Goal: Obtain resource: Obtain resource

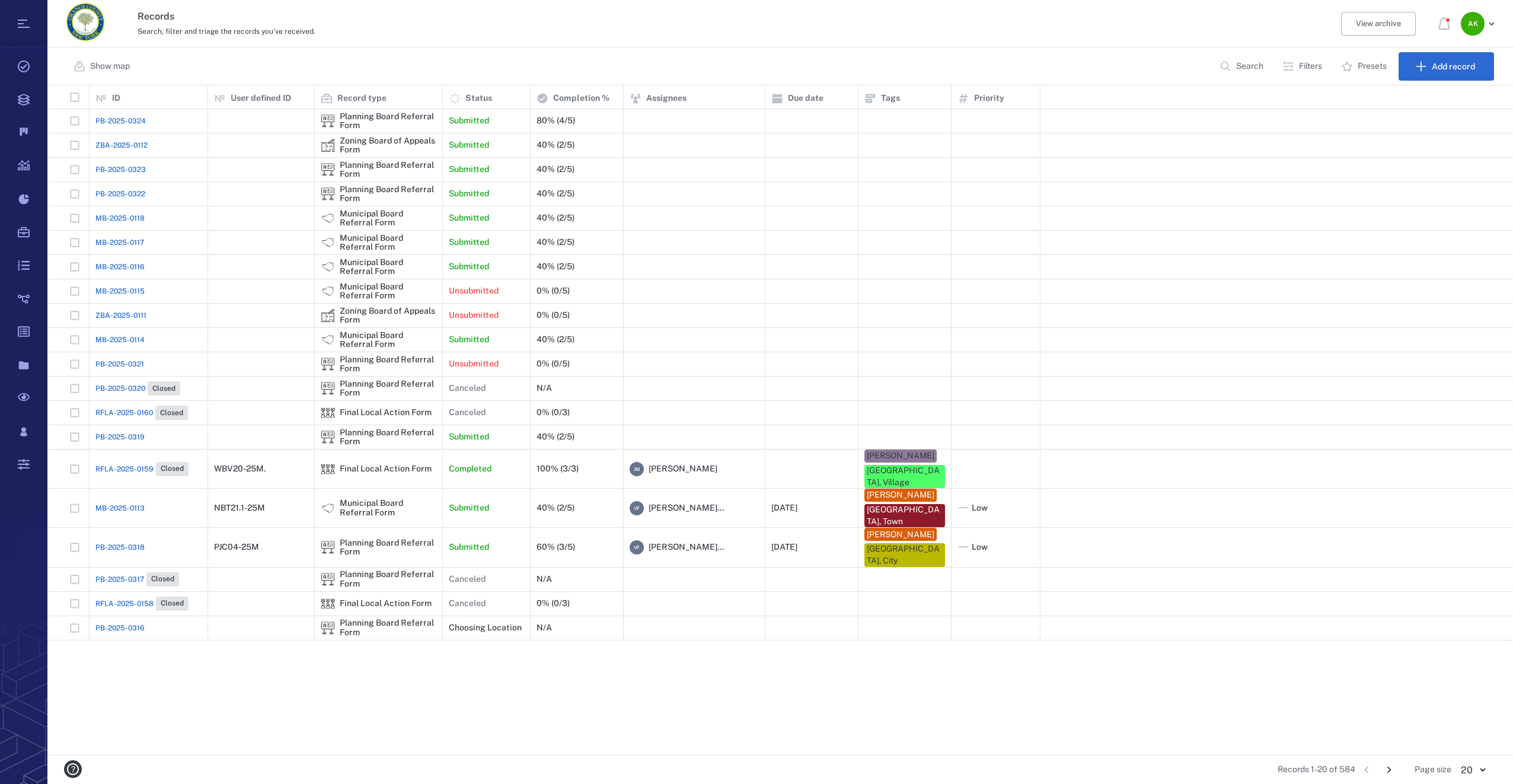
click at [95, 339] on span "MB-2025-0114" at bounding box center [120, 340] width 49 height 10
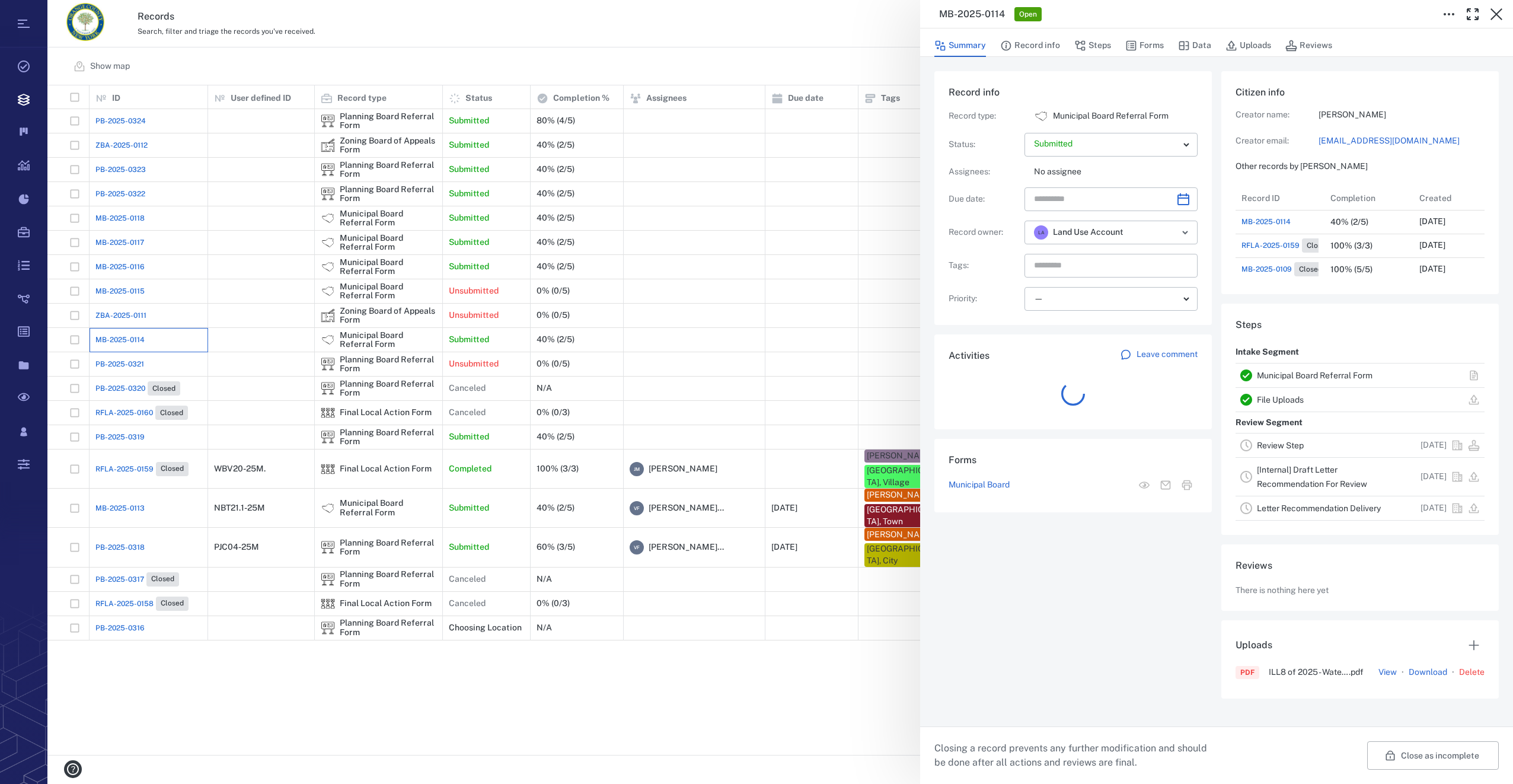
scroll to position [10, 10]
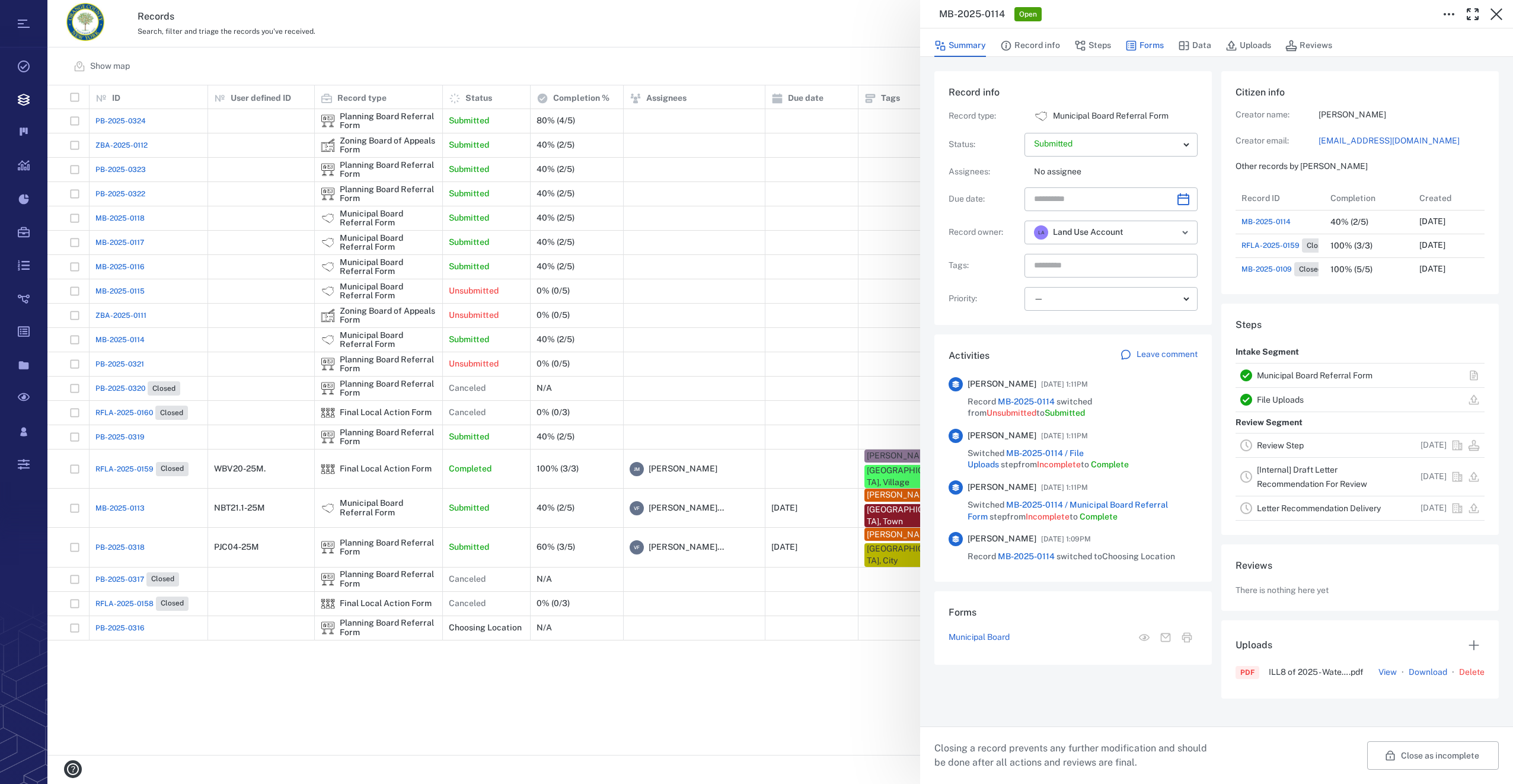
click at [1152, 45] on button "Forms" at bounding box center [1144, 46] width 39 height 22
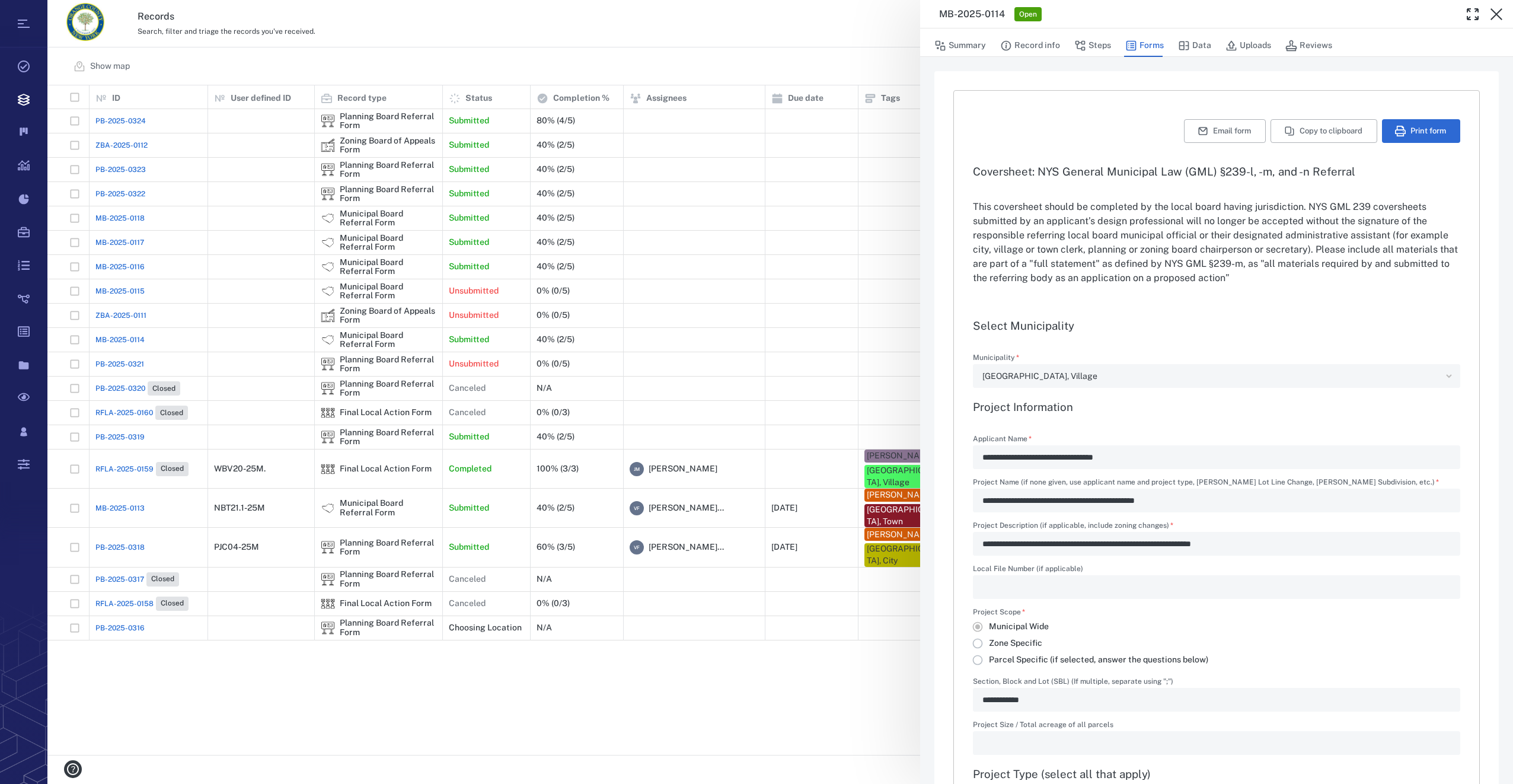
type input "**********"
click at [979, 45] on button "Summary" at bounding box center [961, 46] width 52 height 22
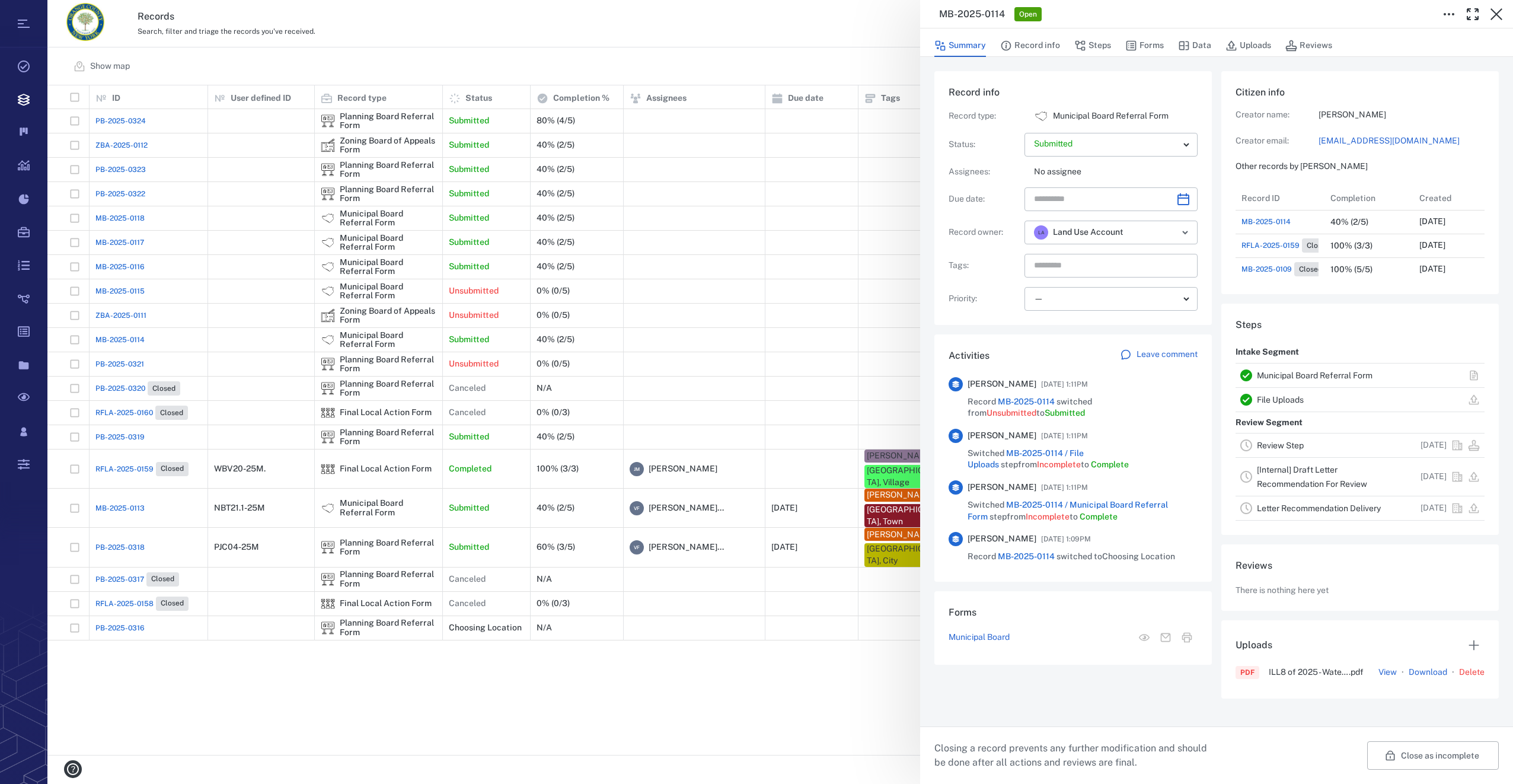
scroll to position [522, 231]
click at [1180, 200] on icon "Choose date" at bounding box center [1183, 199] width 14 height 14
click at [1013, 269] on p "Tags :" at bounding box center [984, 265] width 71 height 12
click at [1183, 195] on icon "Choose date" at bounding box center [1183, 199] width 12 height 12
click at [1201, 231] on icon "Next month" at bounding box center [1196, 230] width 14 height 14
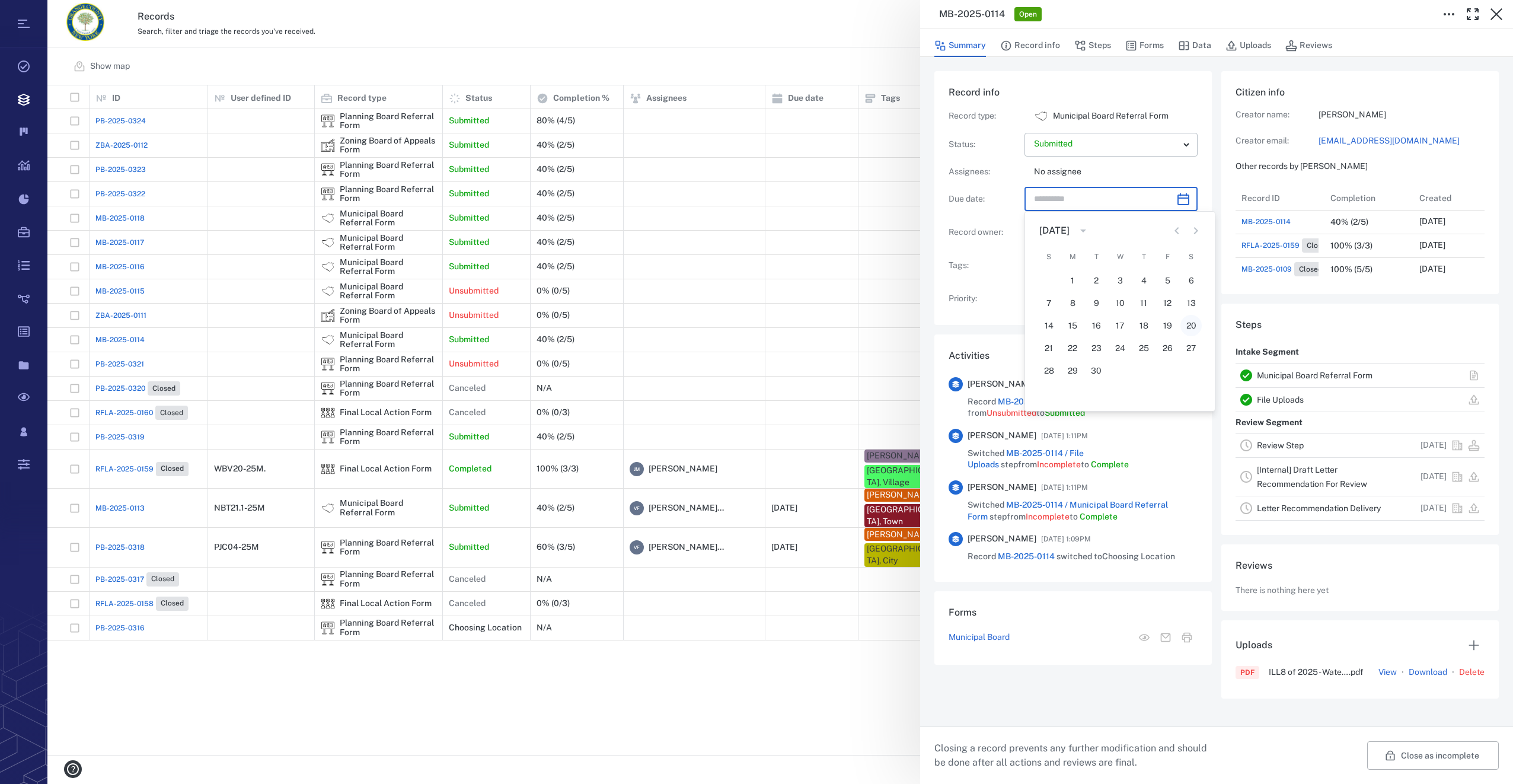
click at [1185, 322] on button "20" at bounding box center [1191, 326] width 21 height 21
type input "**********"
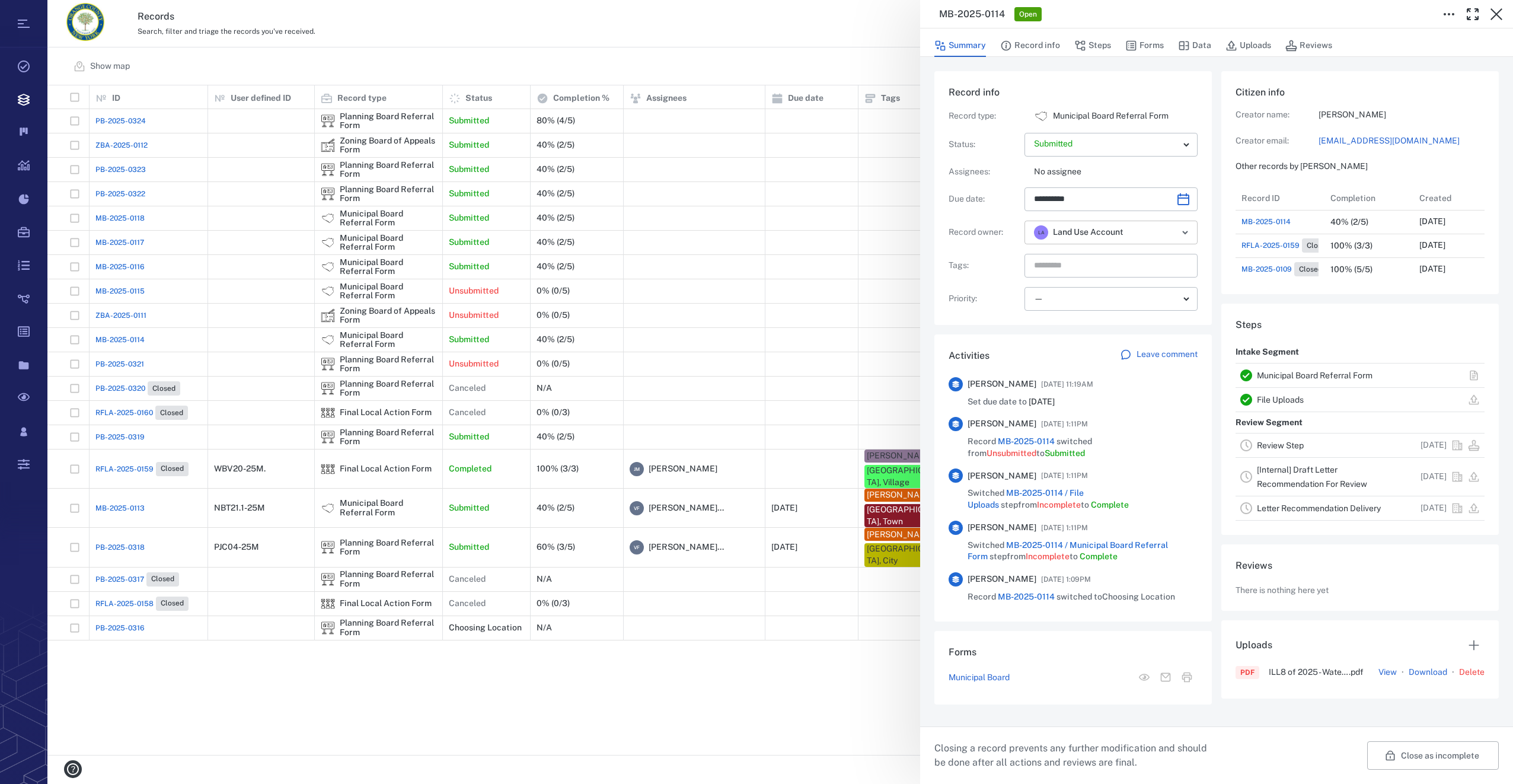
click at [1176, 237] on div "L A Land Use Account ​" at bounding box center [1110, 232] width 173 height 24
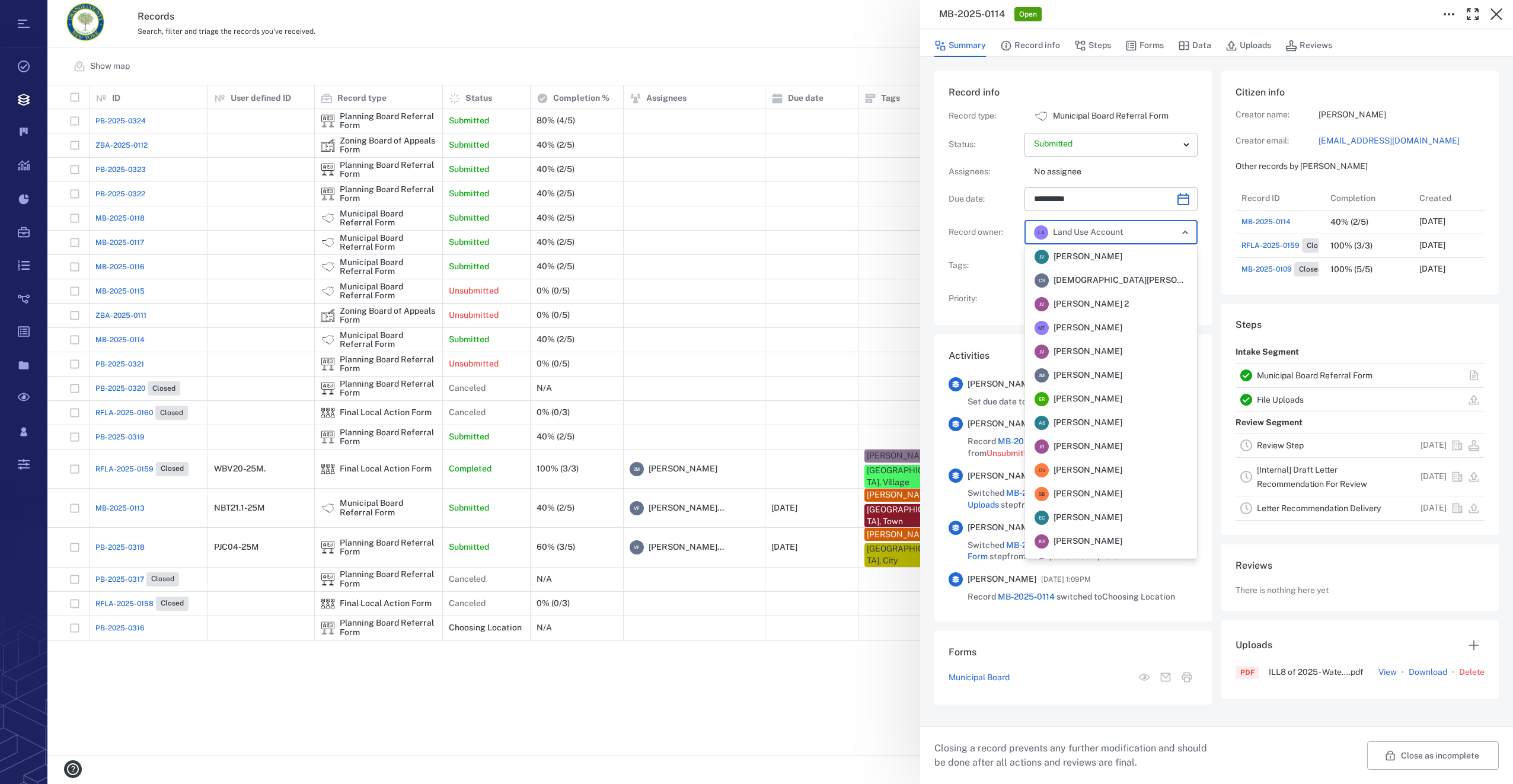
scroll to position [137, 0]
click at [1185, 234] on icon "Close" at bounding box center [1185, 232] width 14 height 14
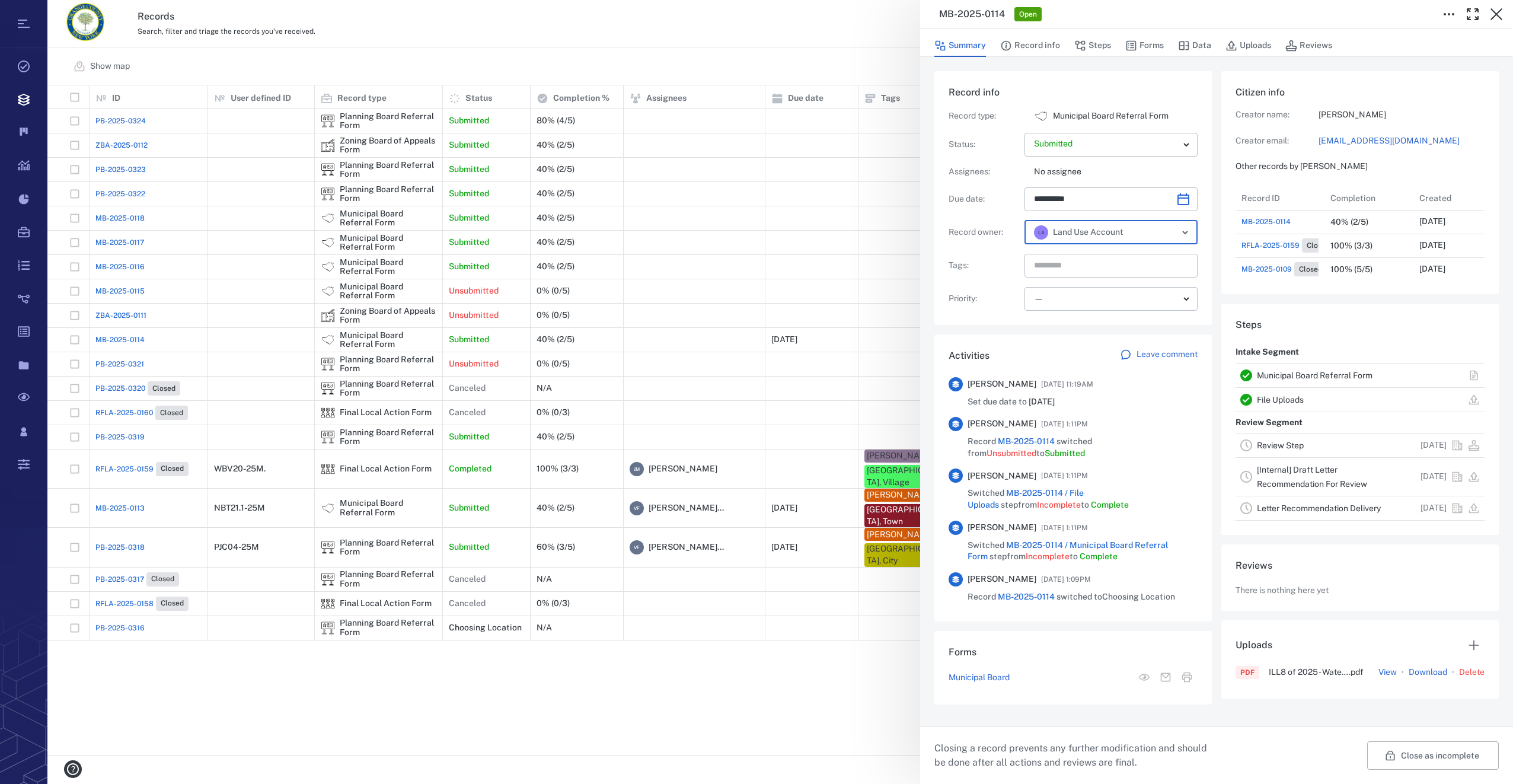
click at [1184, 226] on icon "Open" at bounding box center [1185, 232] width 14 height 14
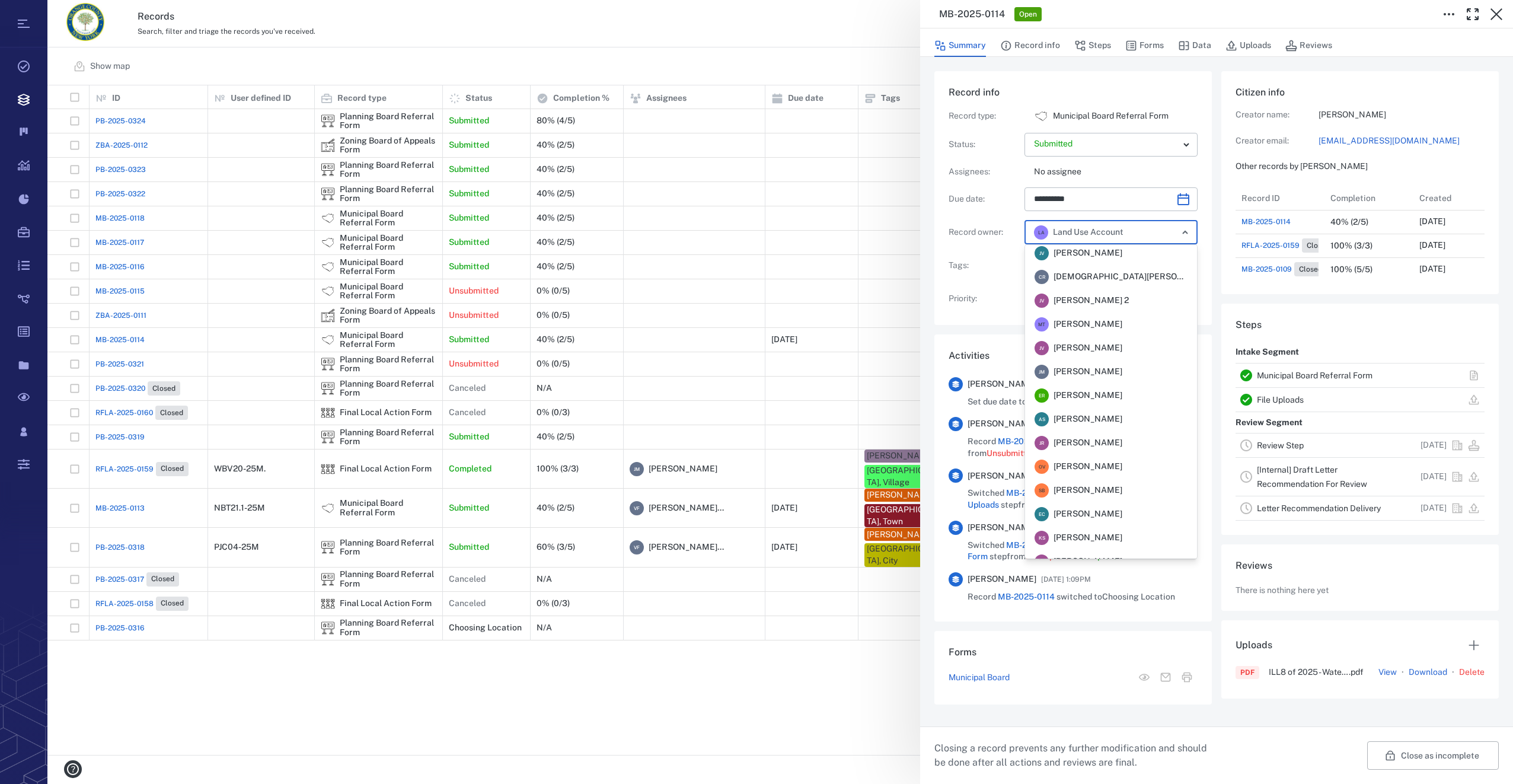
scroll to position [0, 0]
click at [1073, 368] on li "[PERSON_NAME] [PERSON_NAME]" at bounding box center [1111, 375] width 172 height 24
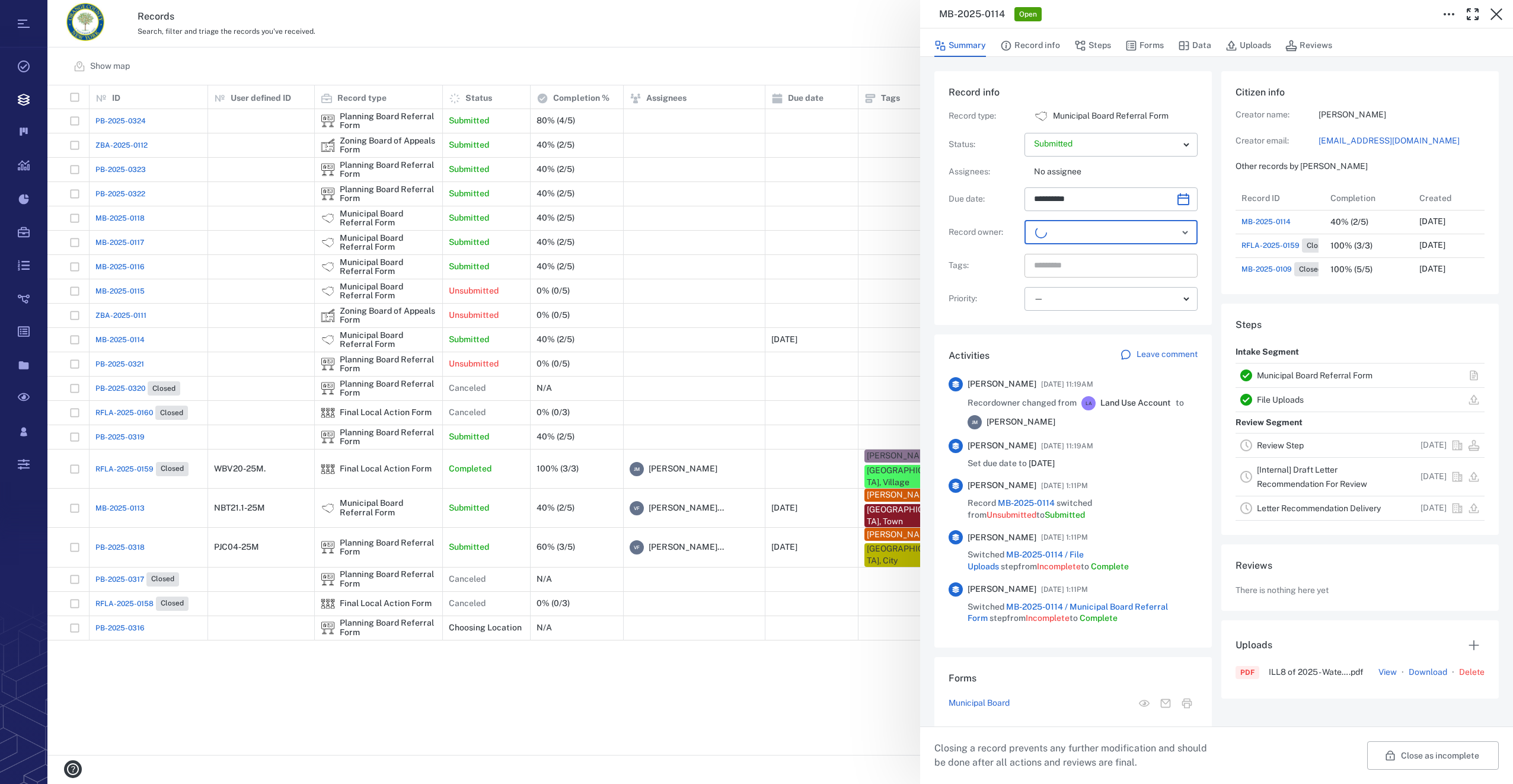
scroll to position [522, 226]
click at [1085, 264] on input "text" at bounding box center [1097, 266] width 130 height 17
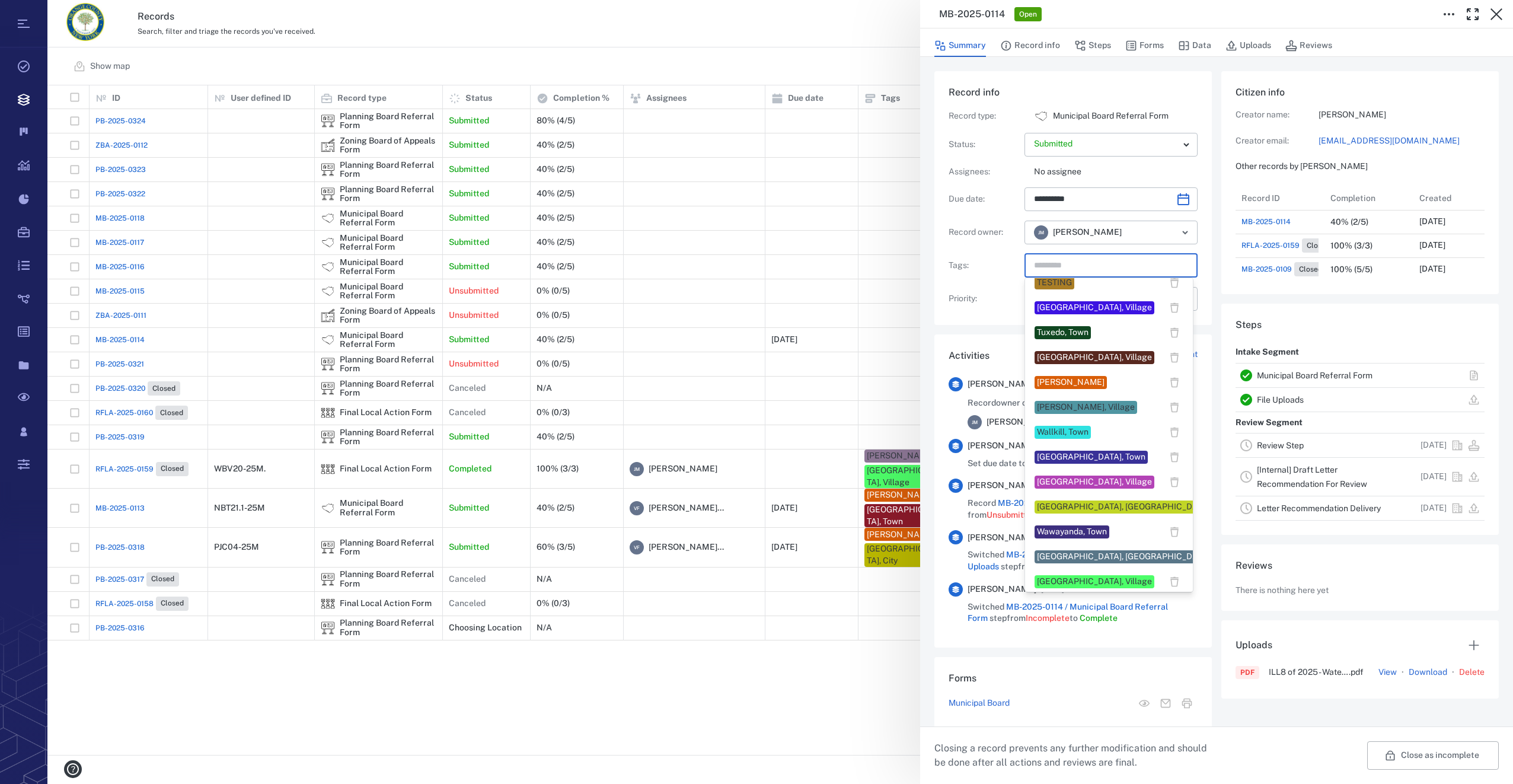
scroll to position [956, 0]
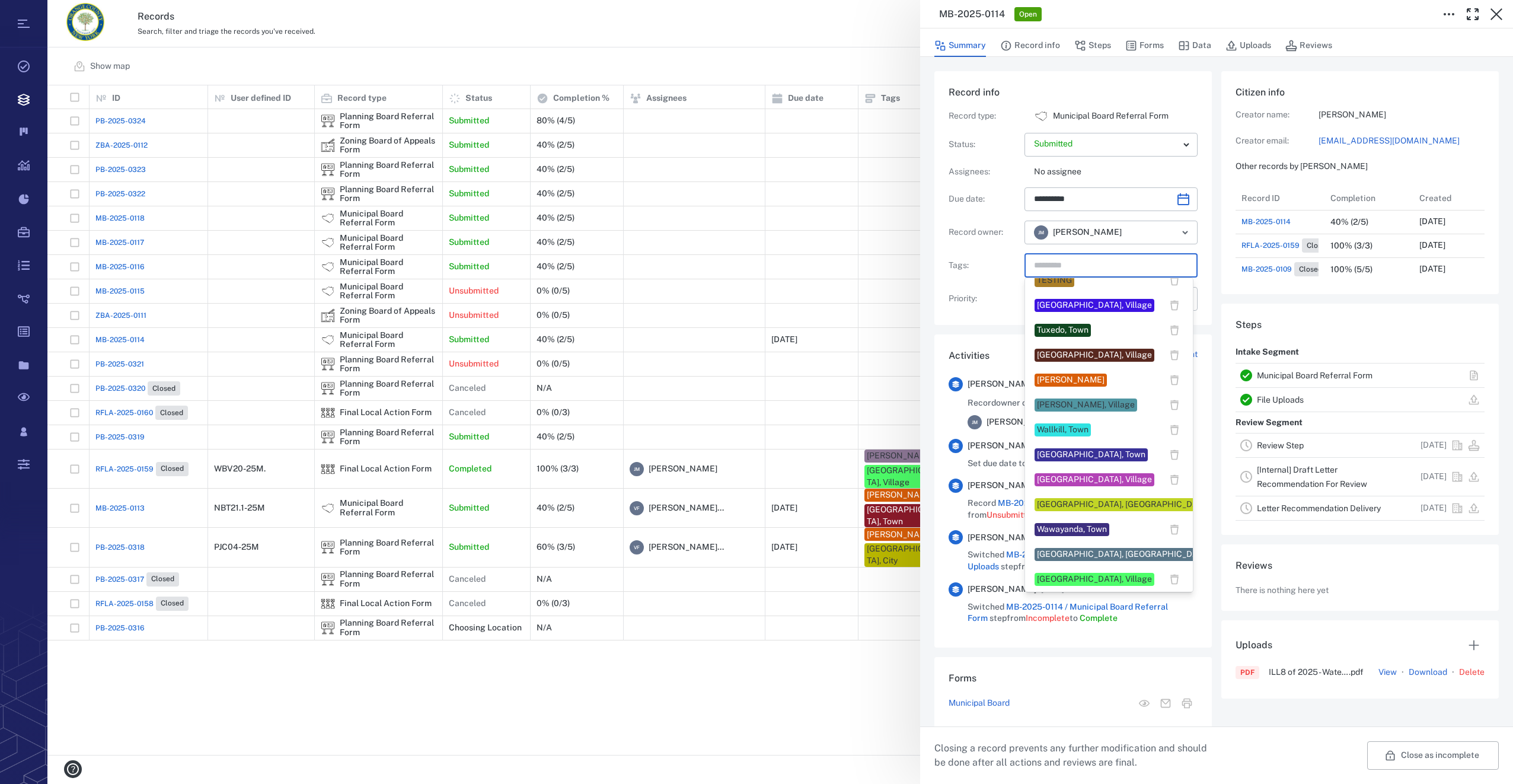
click at [1073, 576] on div "[GEOGRAPHIC_DATA], Village" at bounding box center [1094, 579] width 115 height 12
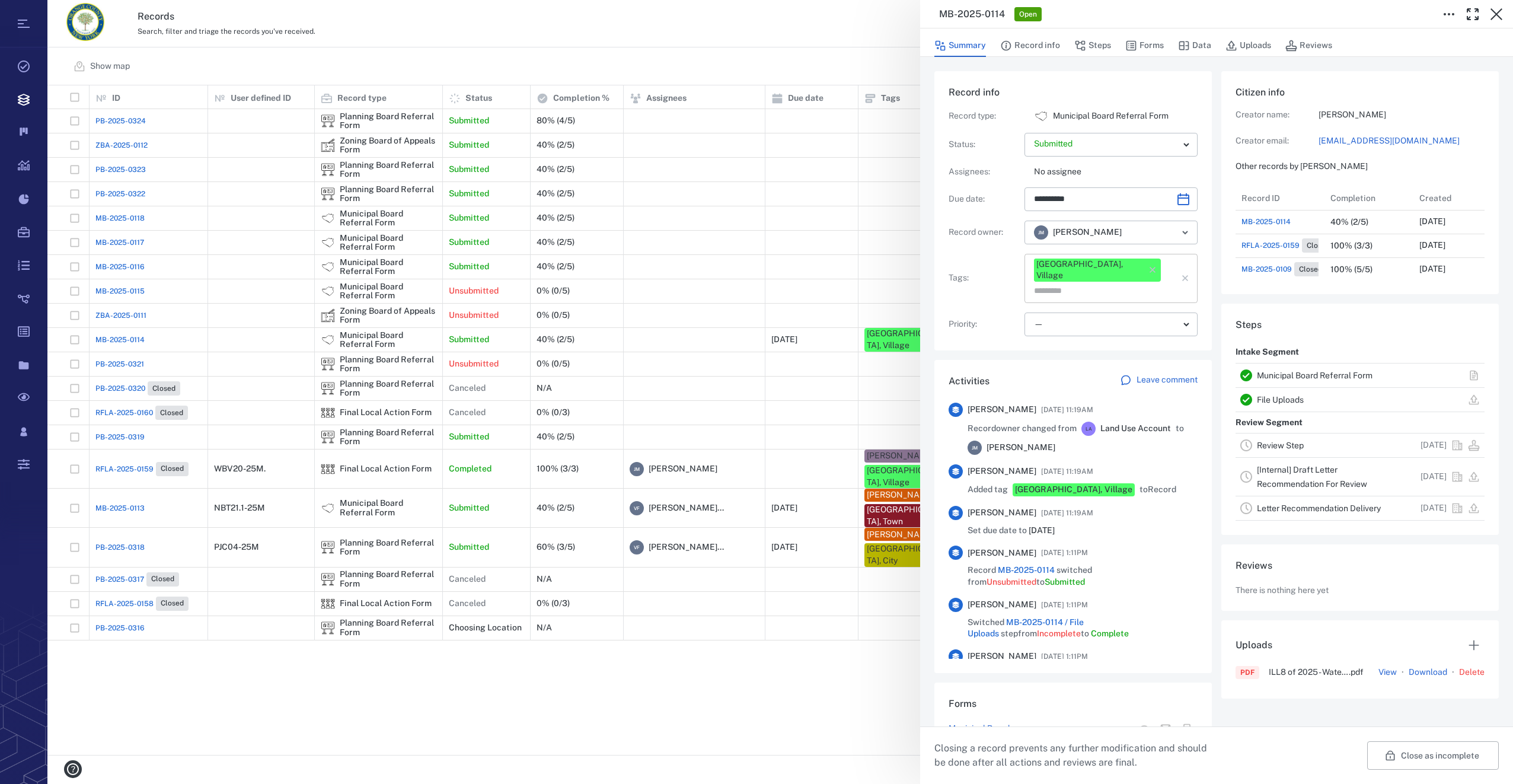
click at [1141, 283] on input "text" at bounding box center [1097, 291] width 130 height 17
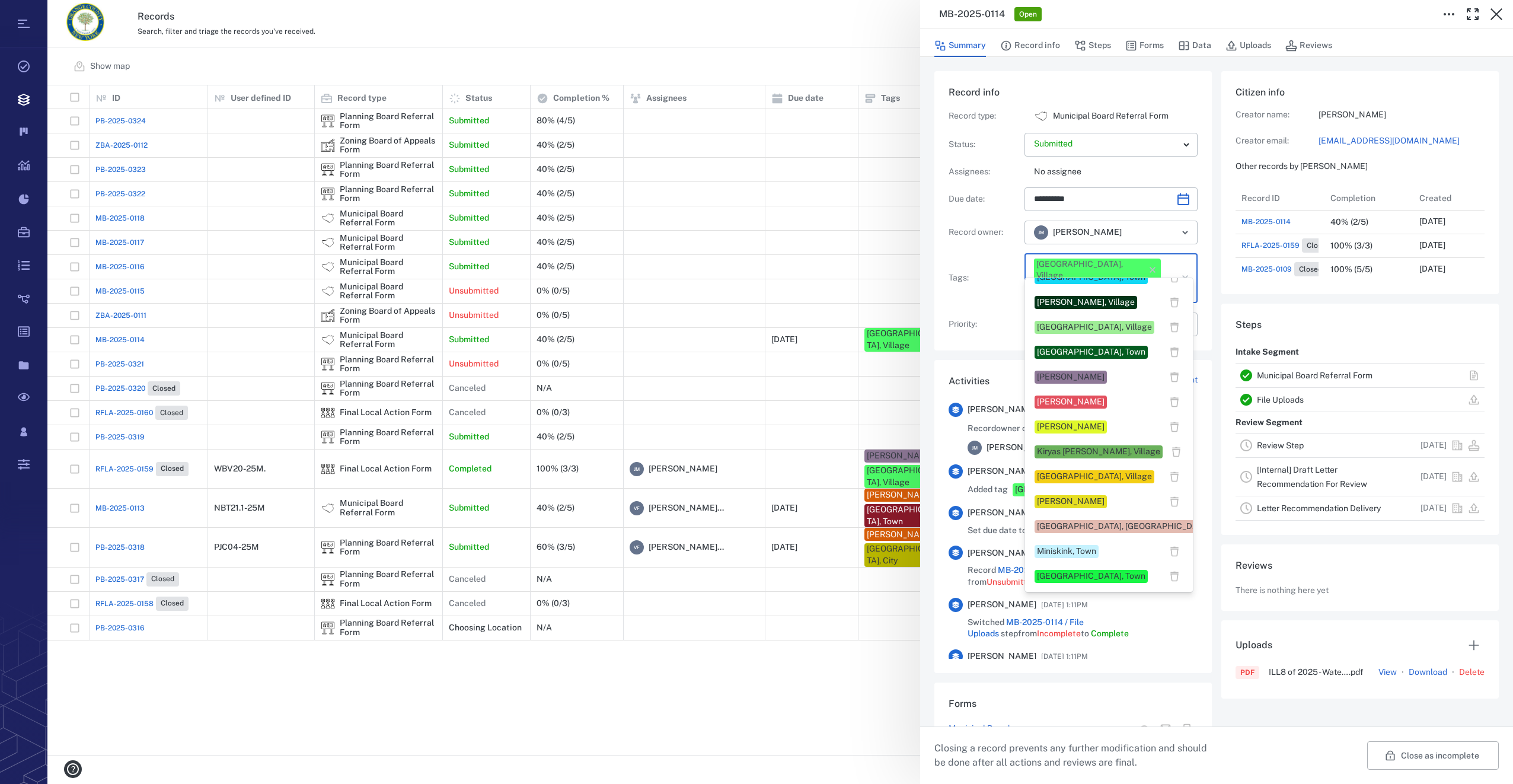
scroll to position [237, 0]
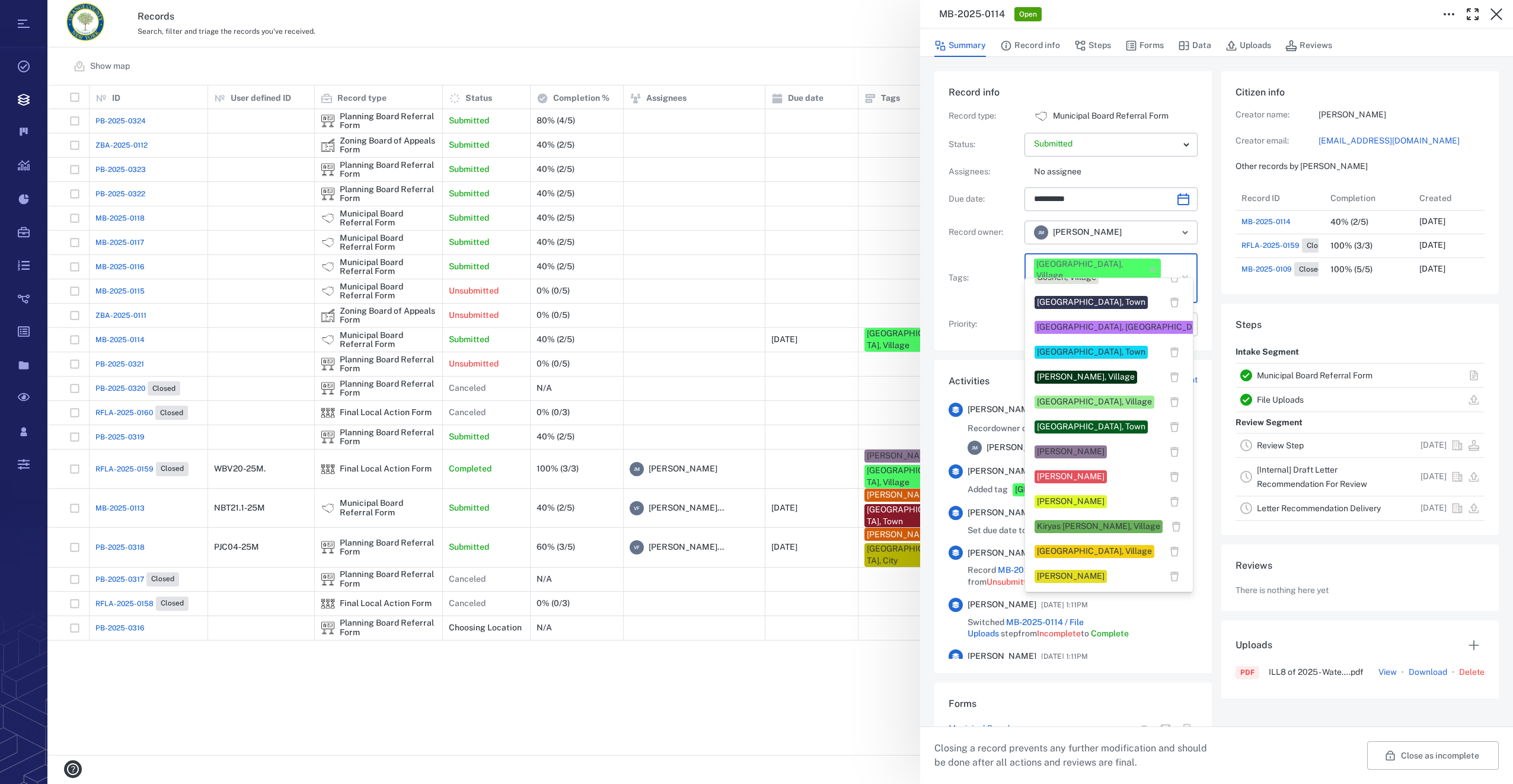
click at [1039, 446] on div "[PERSON_NAME]" at bounding box center [1071, 451] width 68 height 12
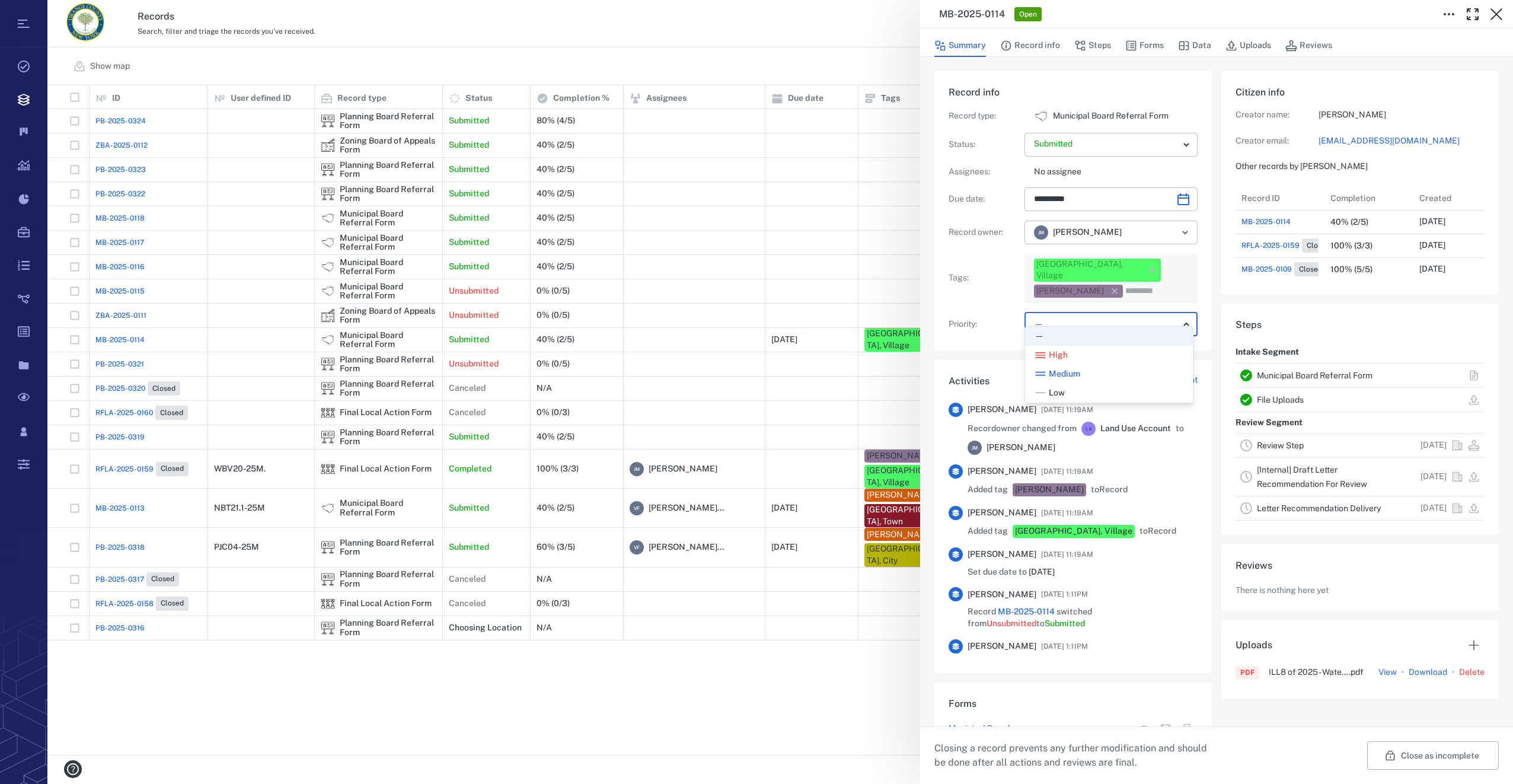
click at [1081, 318] on body "Tasks Records Boards Dashboard Reports Record types Guide steps Rules Form buil…" at bounding box center [756, 392] width 1513 height 784
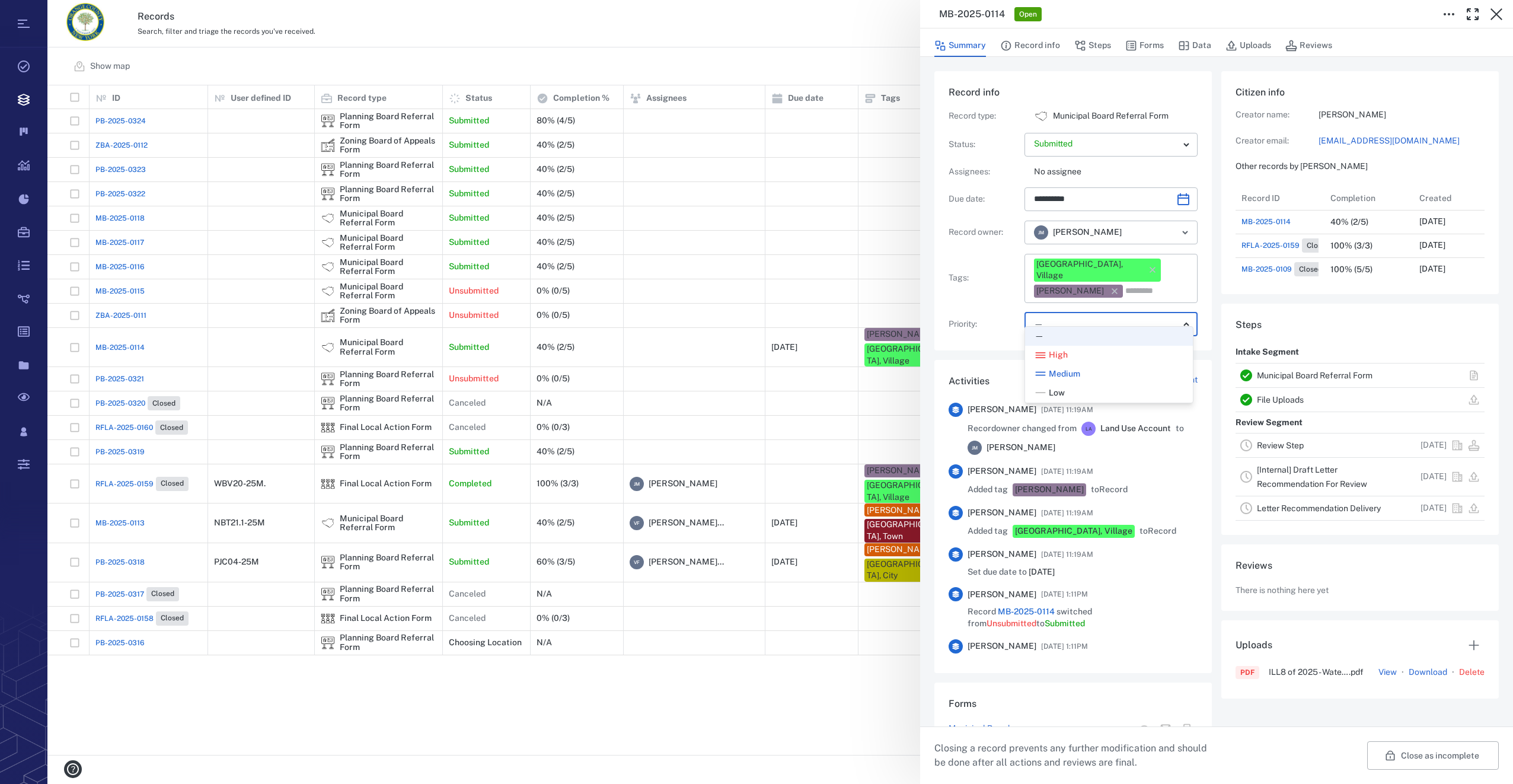
click at [1057, 390] on span "Low" at bounding box center [1057, 393] width 16 height 12
type input "**"
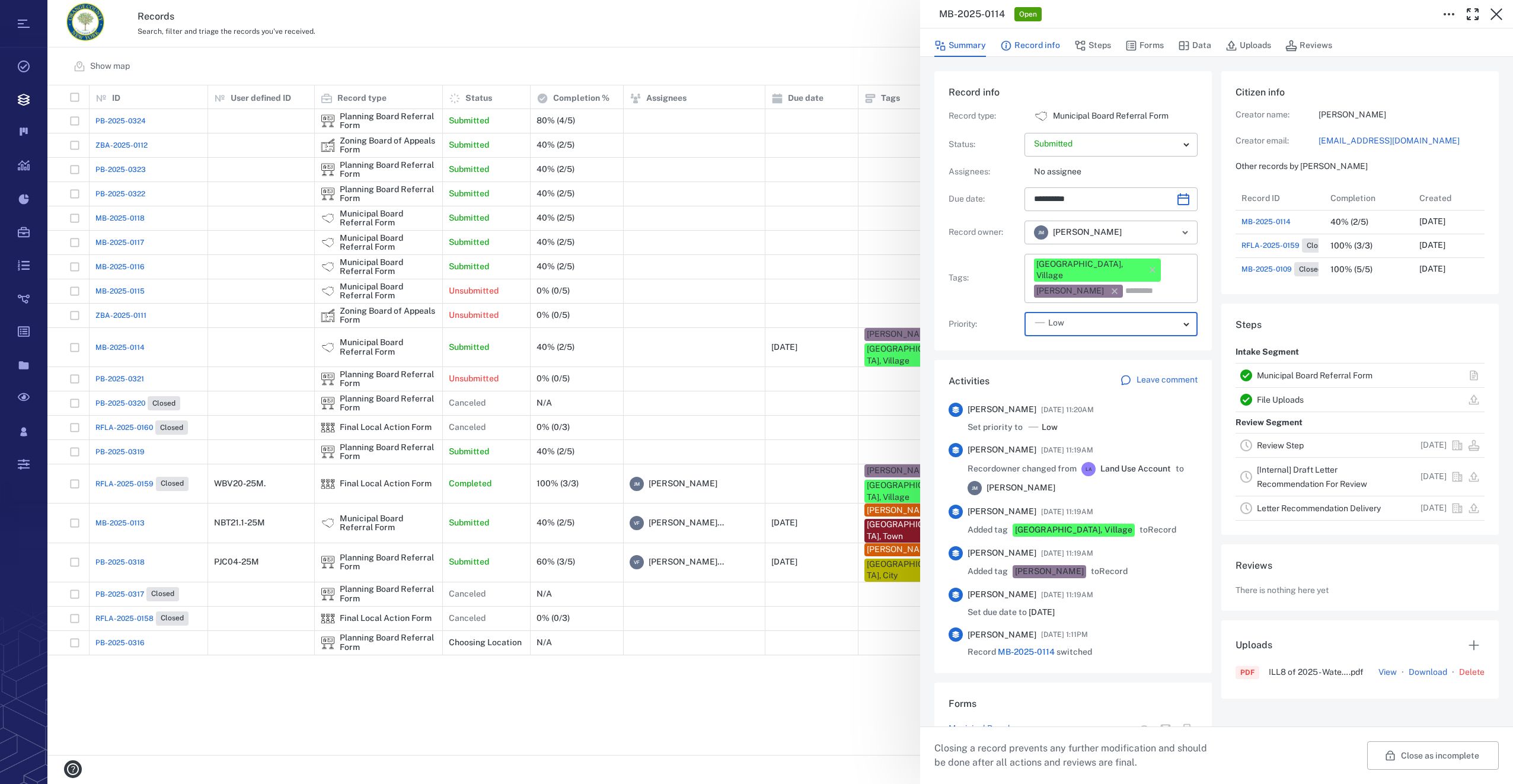
click at [1039, 45] on button "Record info" at bounding box center [1031, 46] width 60 height 22
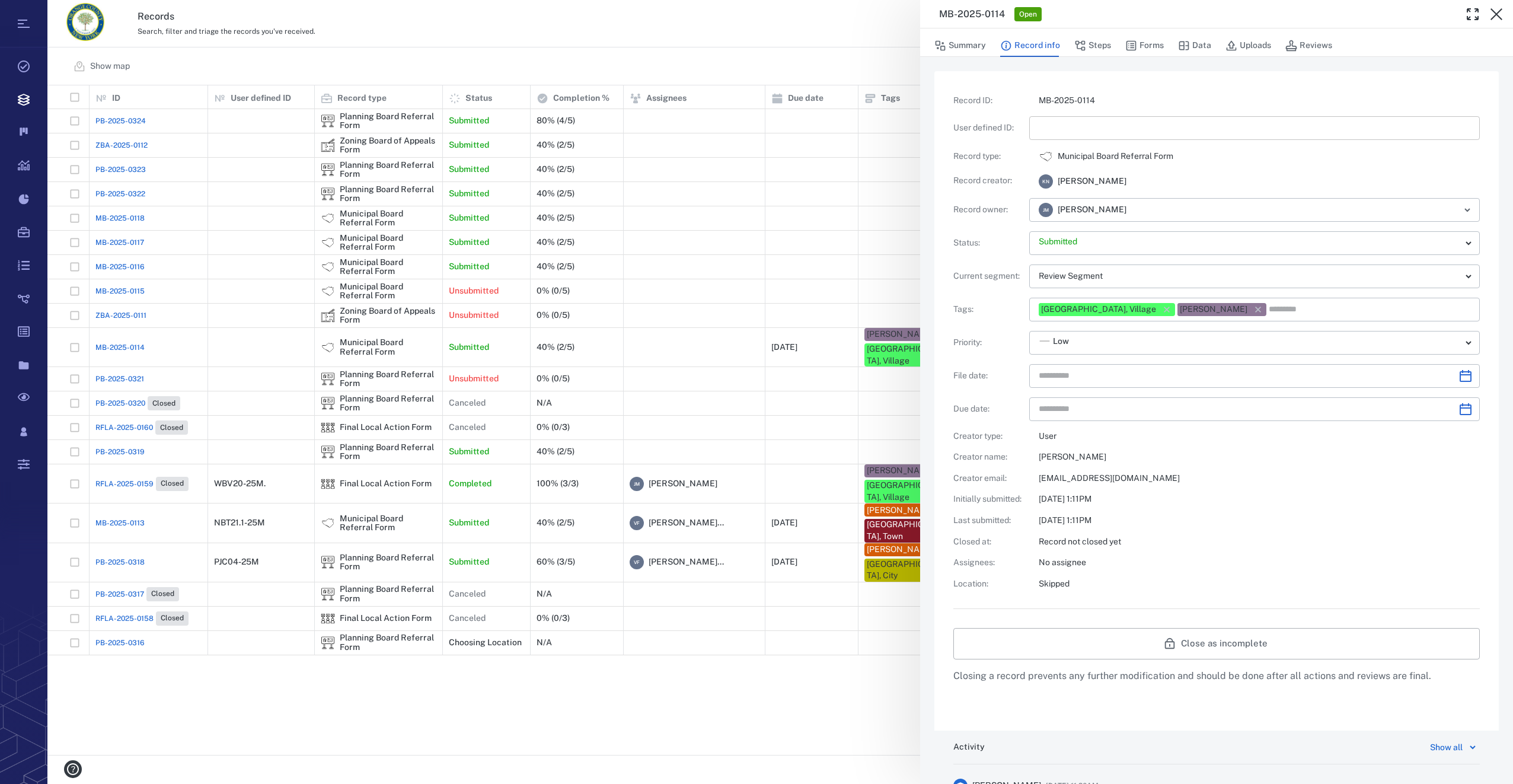
type input "**********"
click at [1064, 126] on input "text" at bounding box center [1255, 128] width 431 height 24
type input "*********"
click at [1461, 373] on icon "Choose date" at bounding box center [1465, 376] width 14 height 14
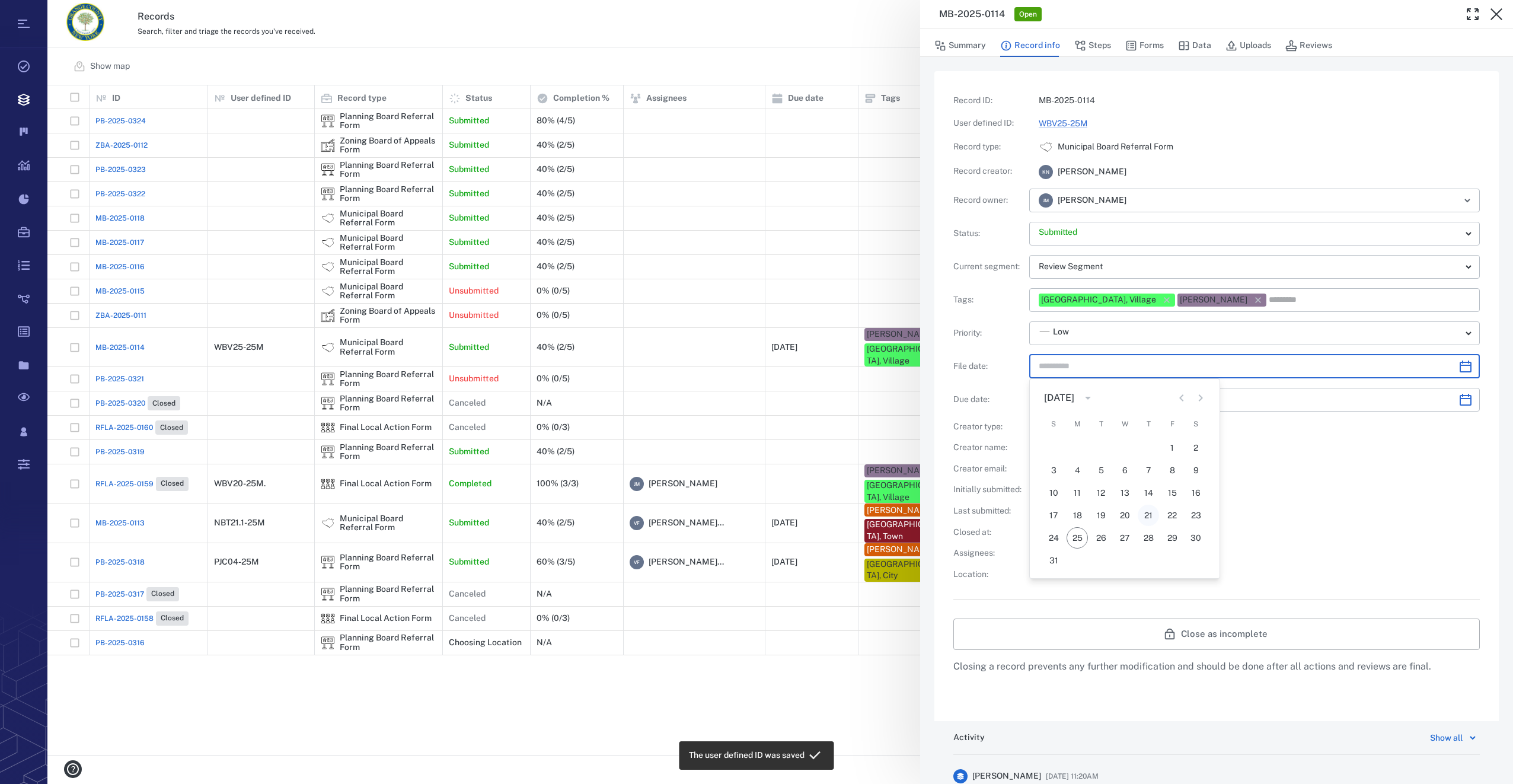
click at [1143, 522] on button "21" at bounding box center [1148, 515] width 21 height 21
type input "**********"
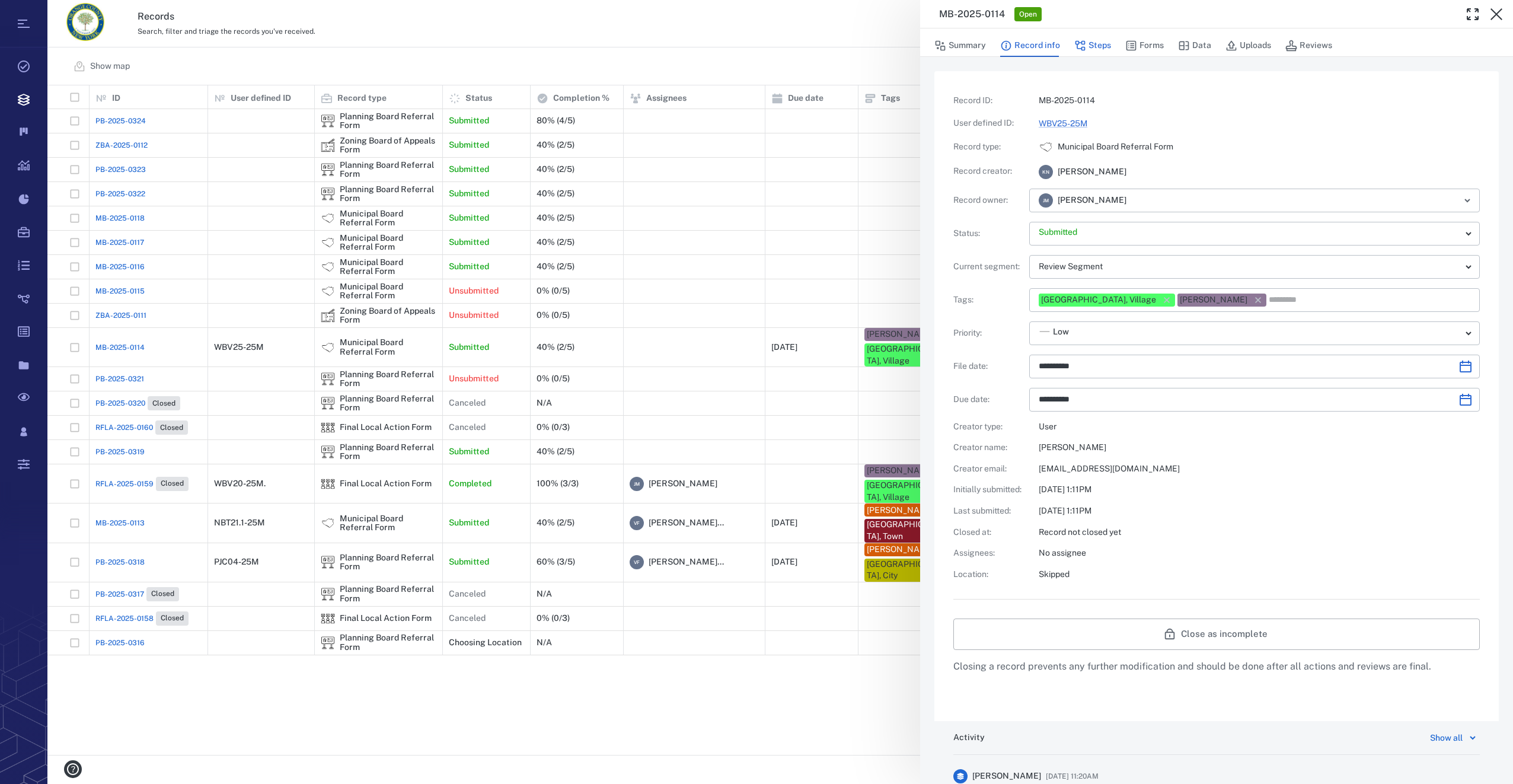
click at [1092, 43] on button "Steps" at bounding box center [1092, 46] width 37 height 22
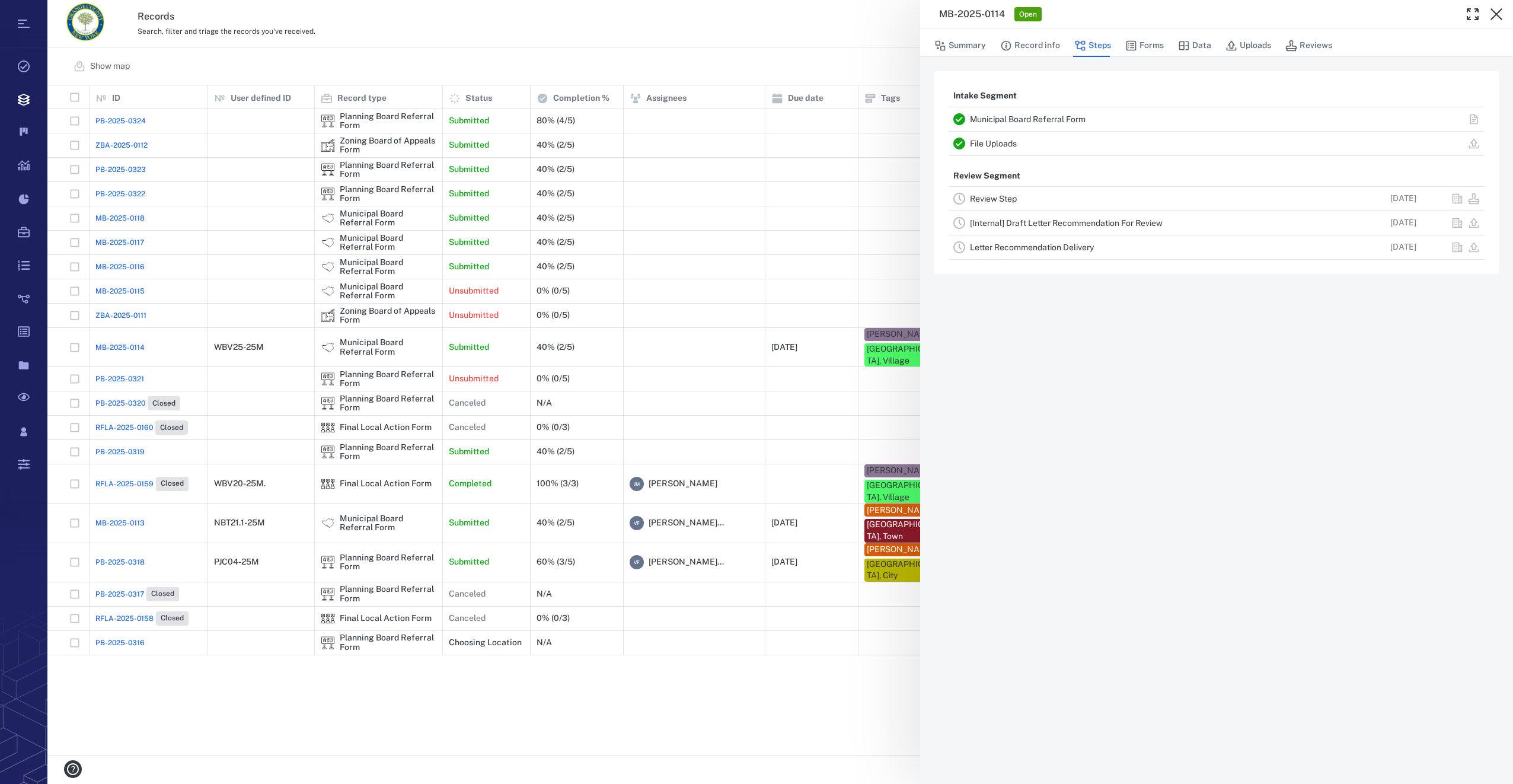
click at [996, 198] on link "Review Step" at bounding box center [993, 199] width 47 height 10
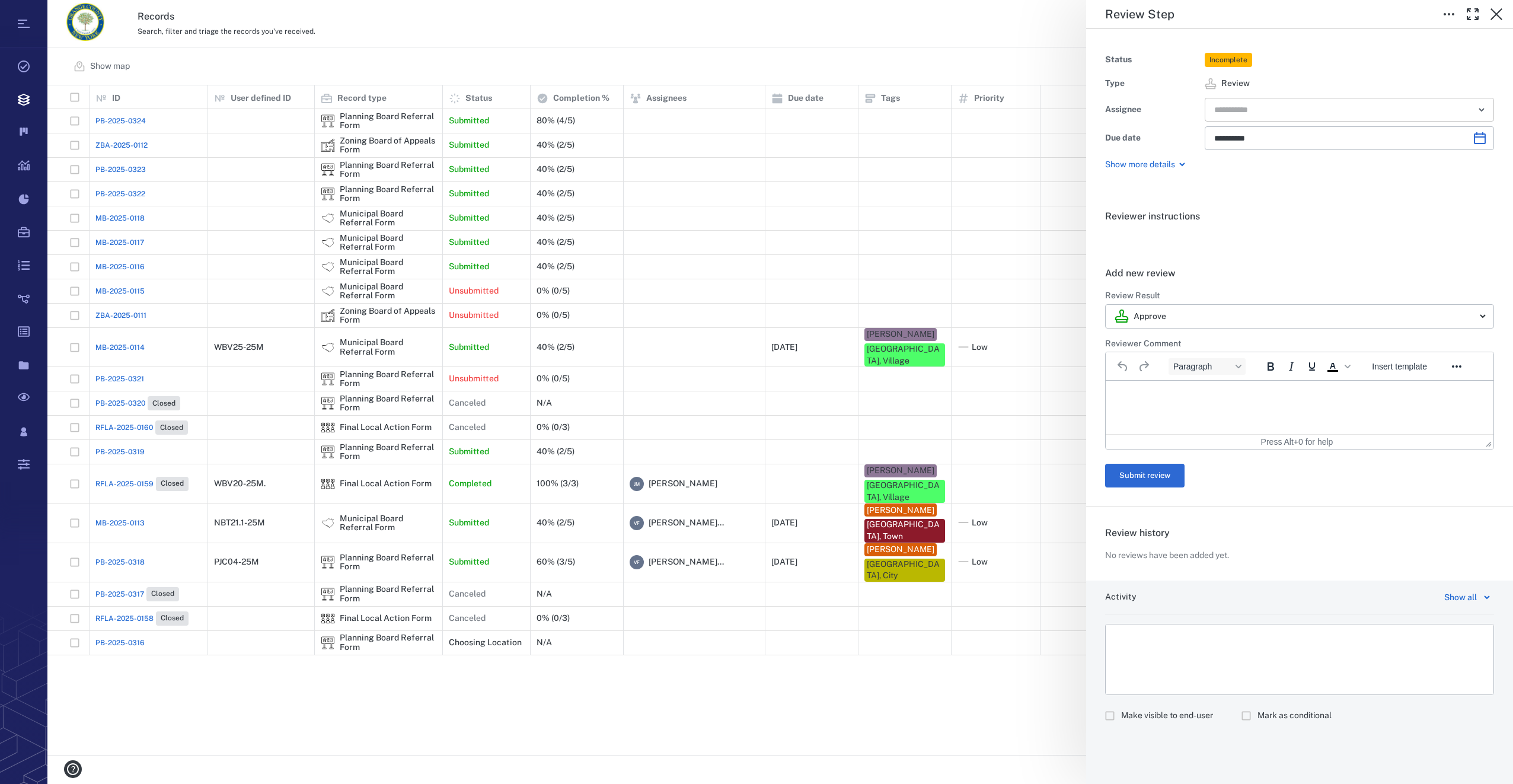
click at [1236, 107] on input "text" at bounding box center [1336, 110] width 246 height 17
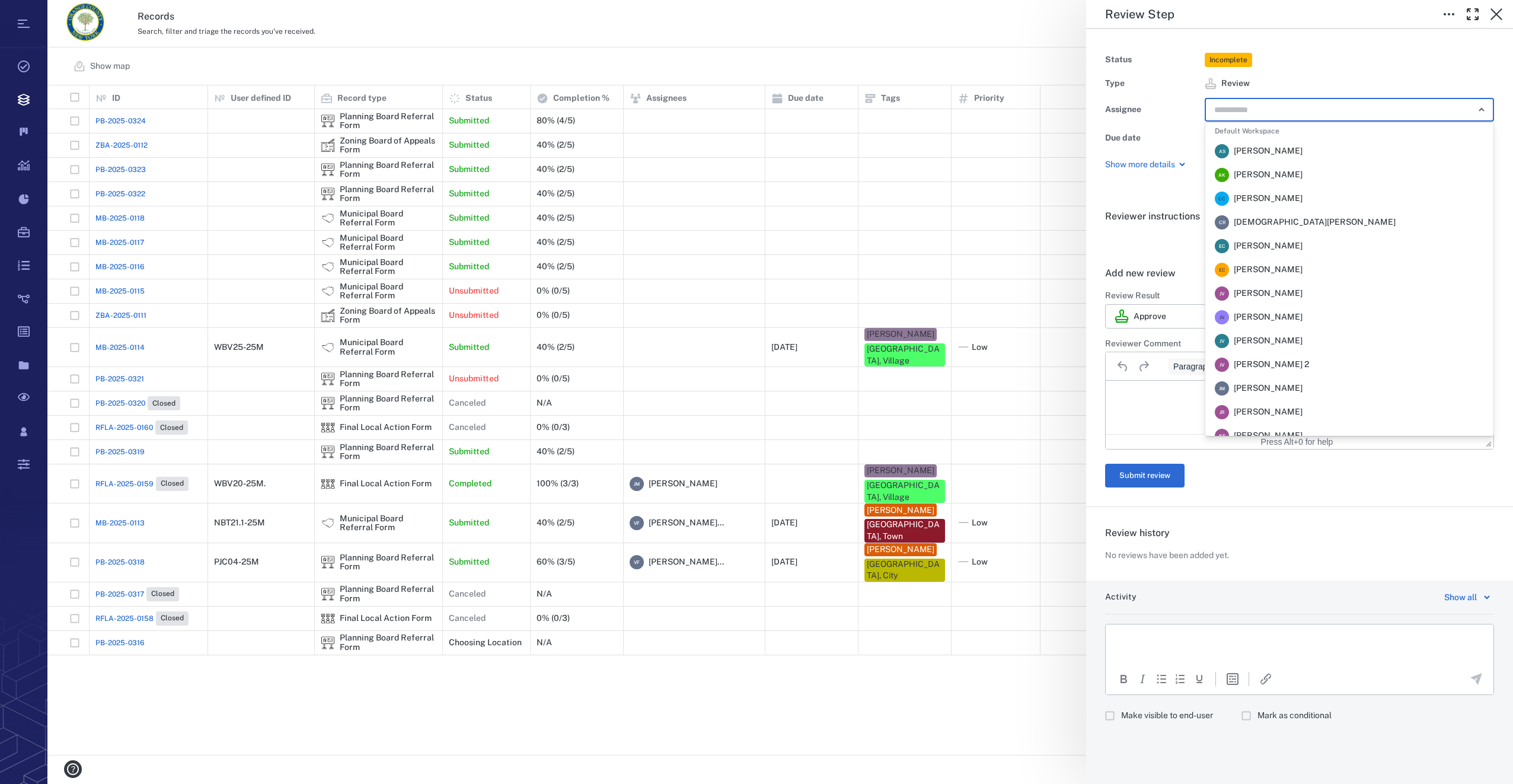
click at [1281, 383] on span "[PERSON_NAME]" at bounding box center [1268, 388] width 69 height 12
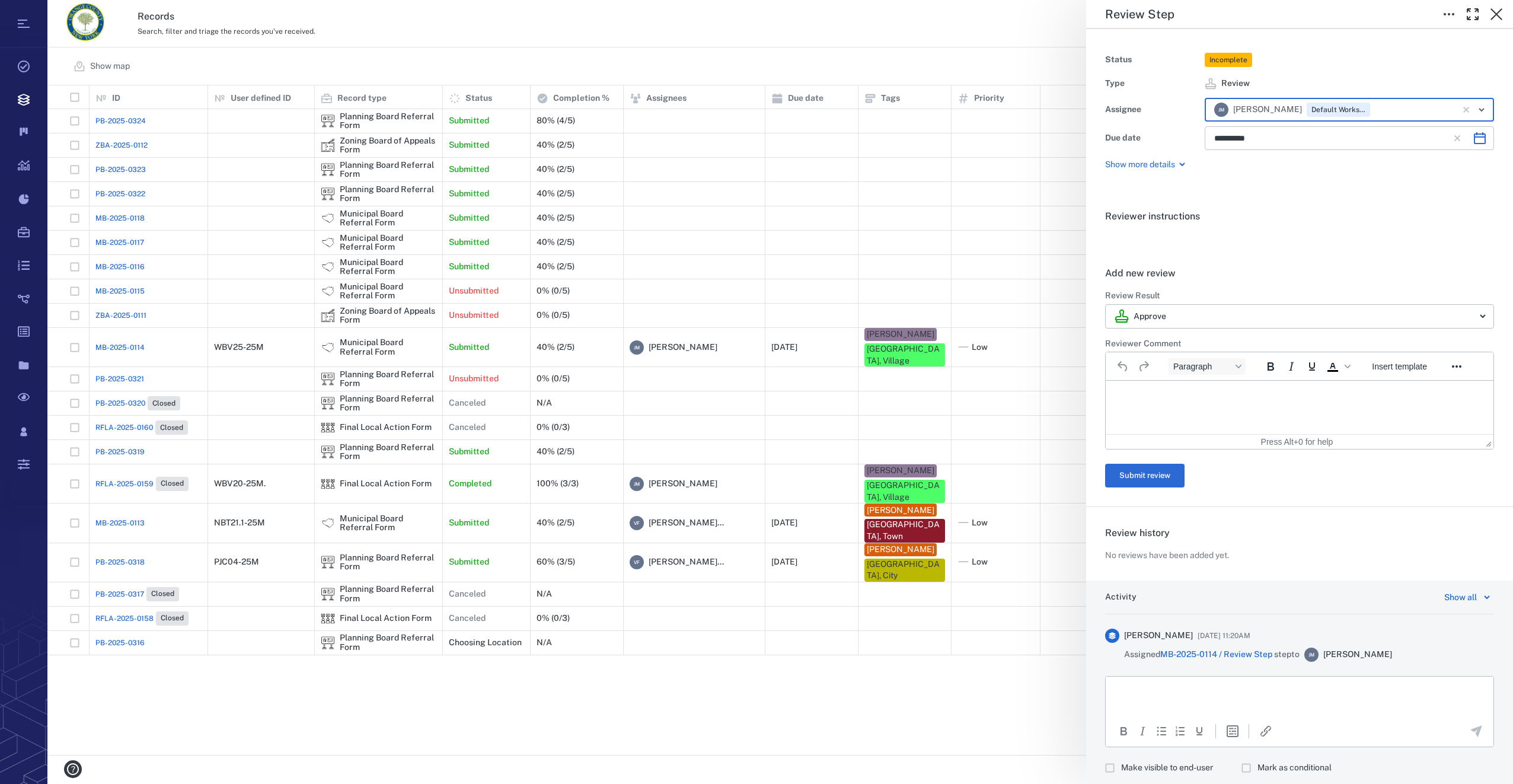
click at [1477, 144] on icon "Choose date, selected date is Oct 3, 2025" at bounding box center [1480, 138] width 14 height 14
click at [1356, 167] on icon "Previous month" at bounding box center [1357, 169] width 14 height 14
click at [1369, 265] on button "20" at bounding box center [1371, 264] width 21 height 21
type input "**********"
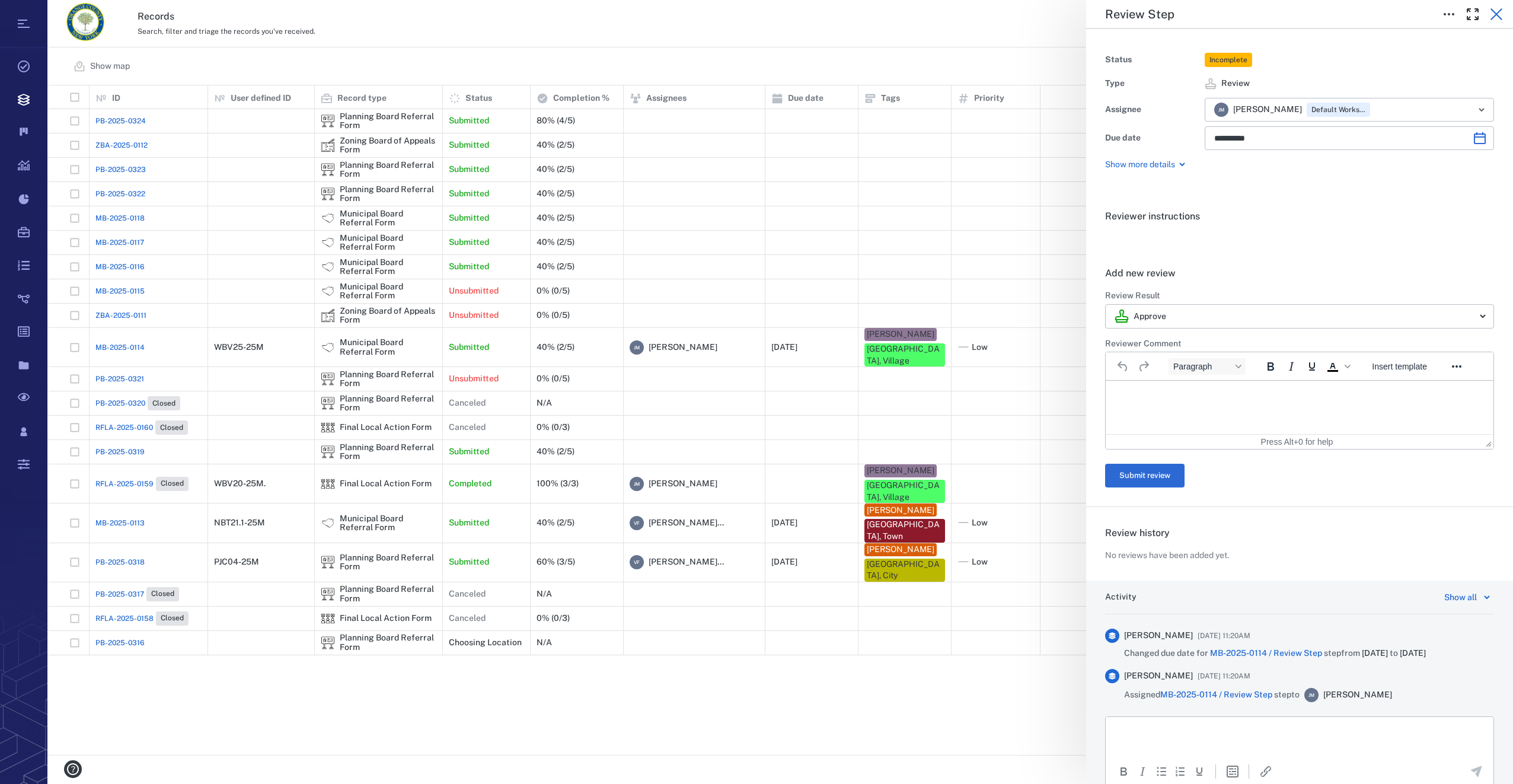
click at [1505, 16] on button "button" at bounding box center [1496, 14] width 24 height 24
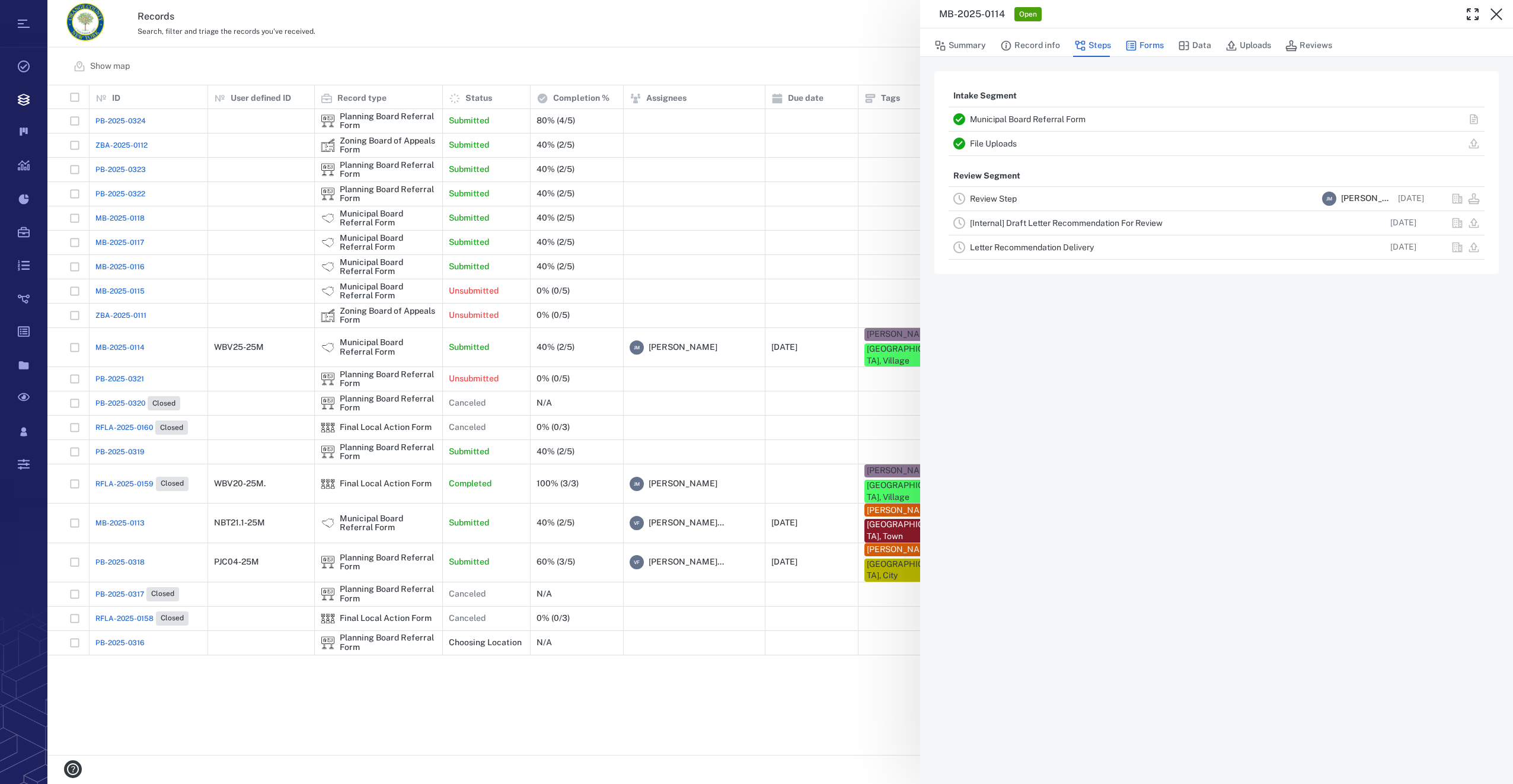
click at [1147, 43] on button "Forms" at bounding box center [1144, 46] width 39 height 22
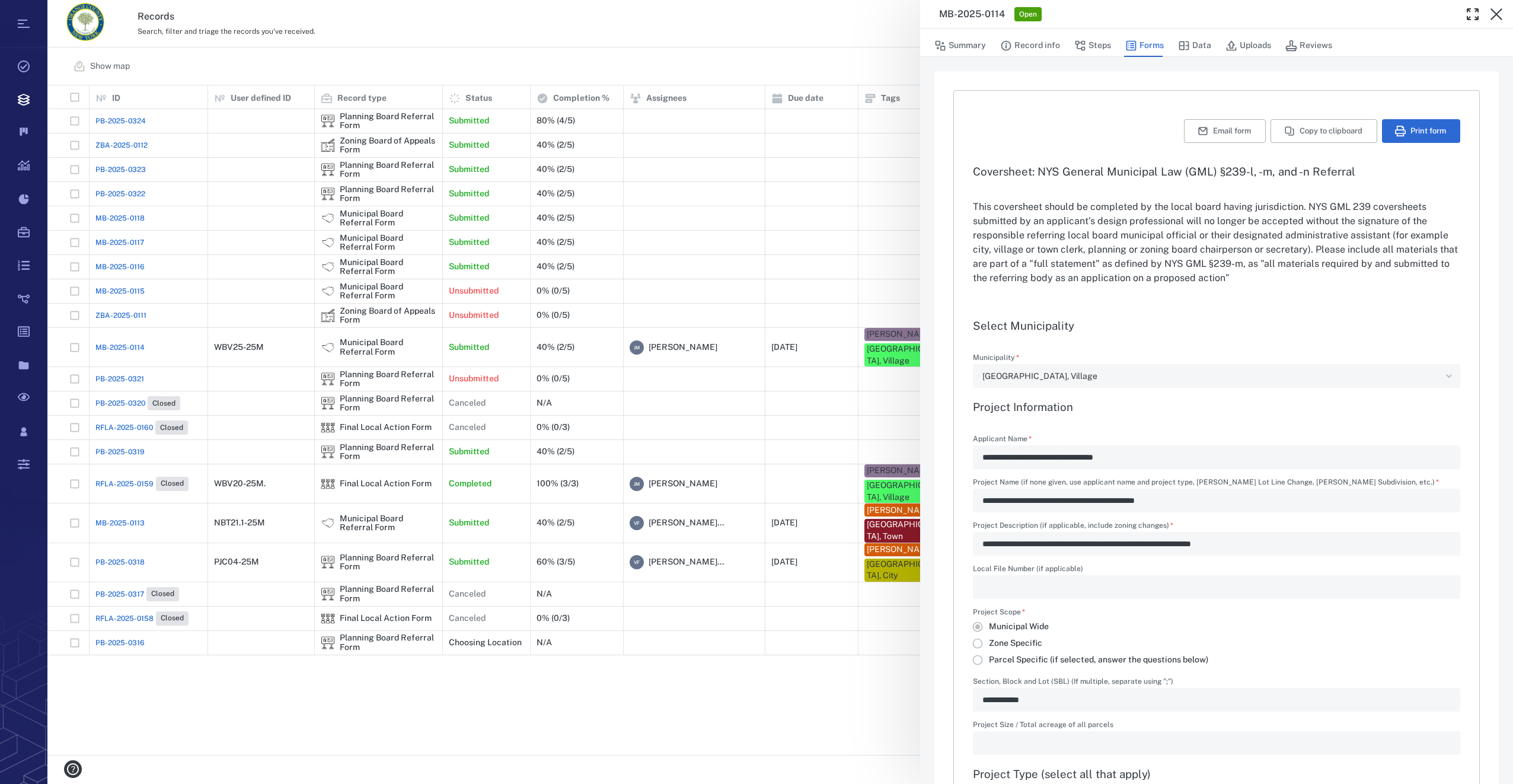
type input "**********"
drag, startPoint x: 1248, startPoint y: 46, endPoint x: 1048, endPoint y: 251, distance: 286.4
click at [1248, 46] on button "Uploads" at bounding box center [1248, 46] width 46 height 22
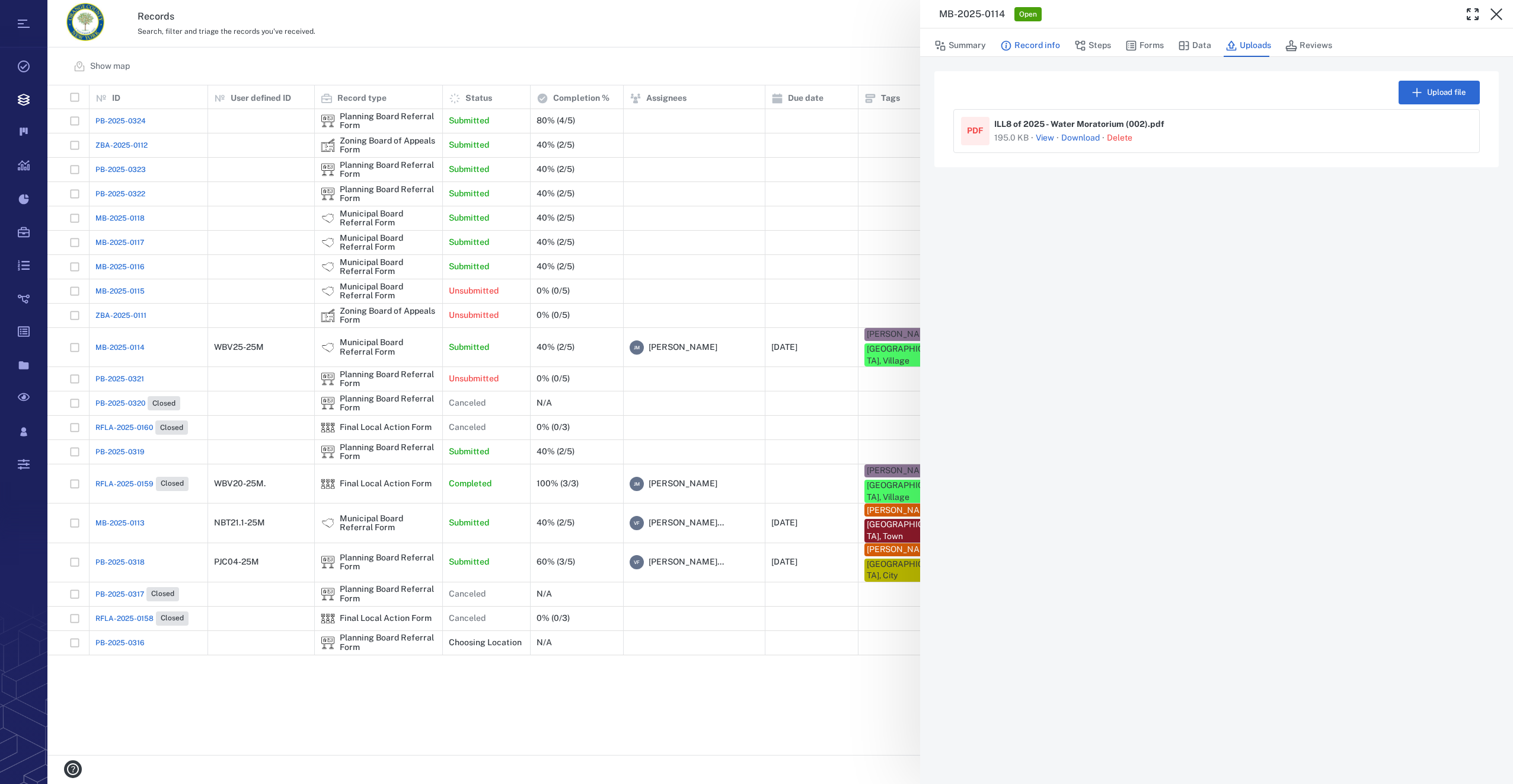
click at [1041, 39] on button "Record info" at bounding box center [1031, 46] width 60 height 22
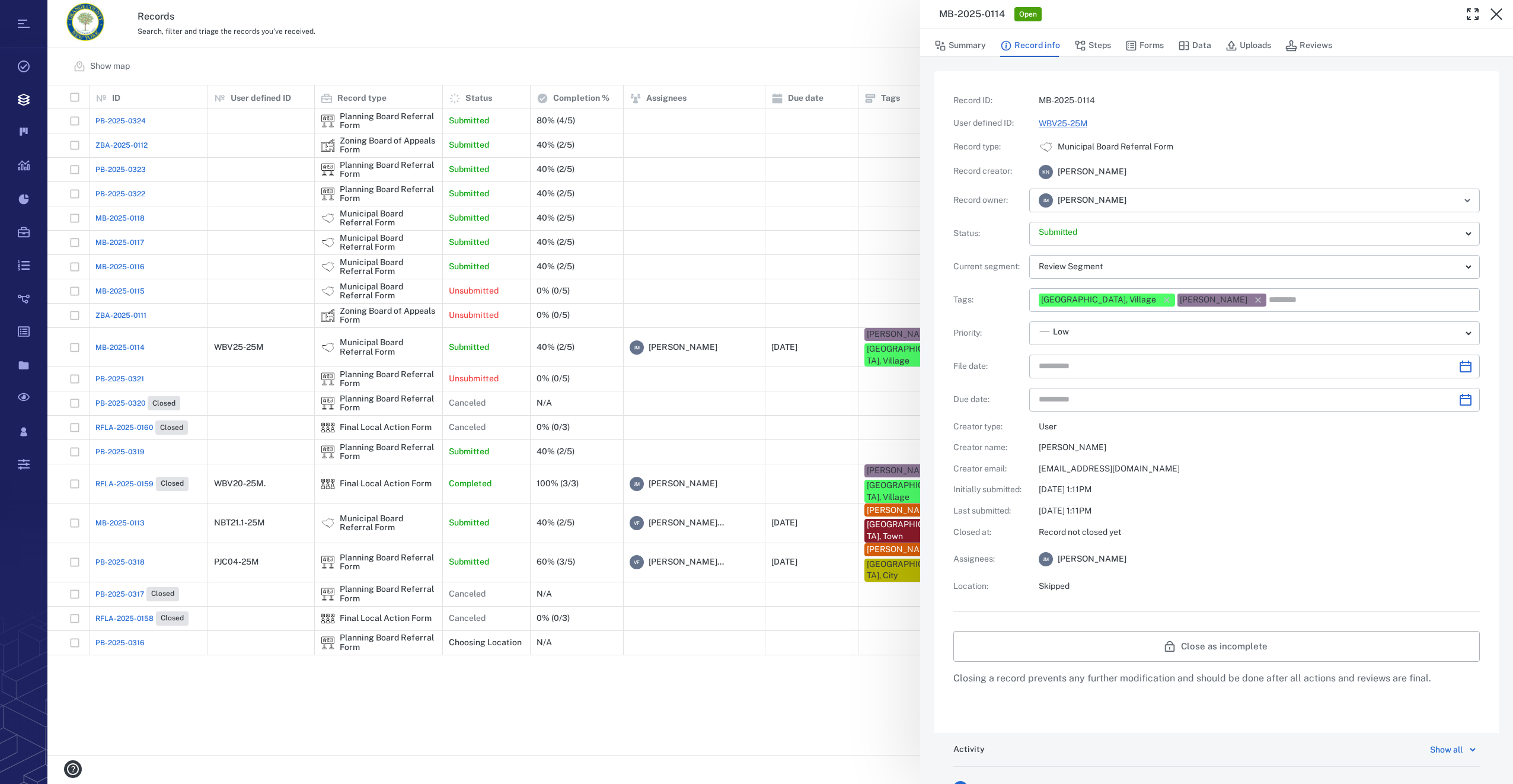
type input "**********"
drag, startPoint x: 1142, startPoint y: 45, endPoint x: 862, endPoint y: 234, distance: 337.8
click at [1142, 45] on button "Forms" at bounding box center [1144, 46] width 39 height 22
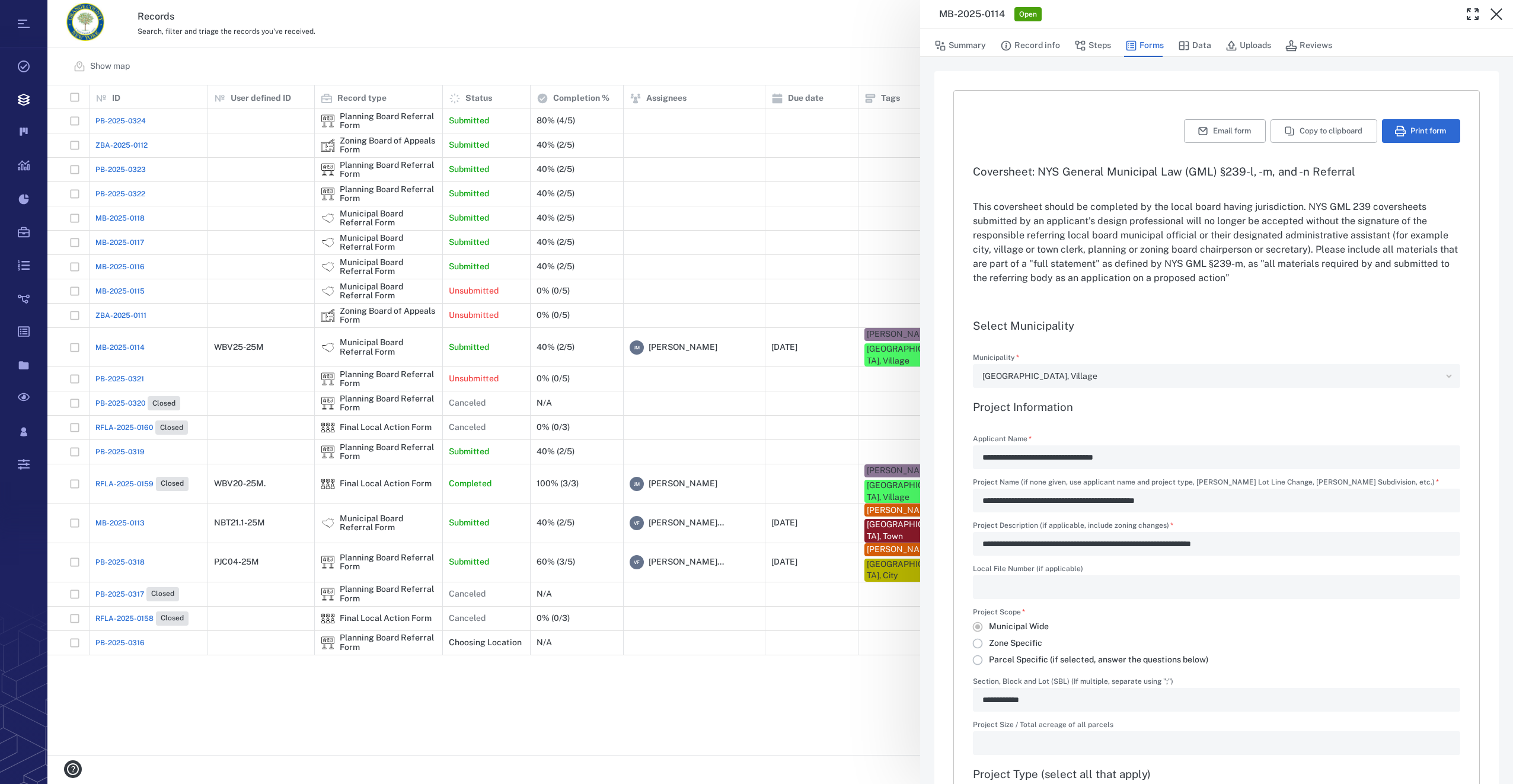
type input "**********"
click at [1411, 130] on button "Print form" at bounding box center [1421, 131] width 78 height 24
click at [1495, 13] on icon "button" at bounding box center [1496, 14] width 12 height 12
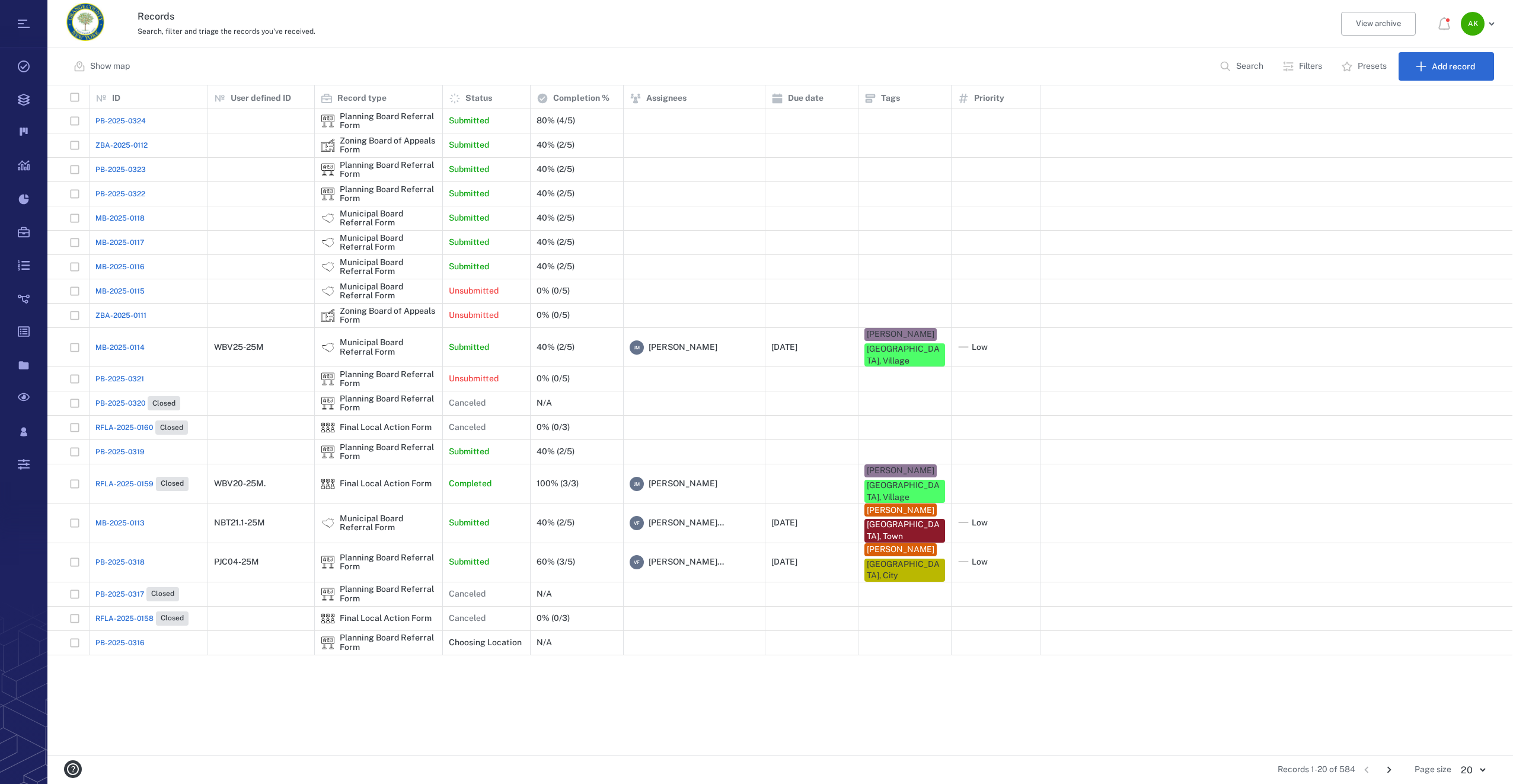
click at [144, 262] on span "MB-2025-0116" at bounding box center [120, 266] width 49 height 10
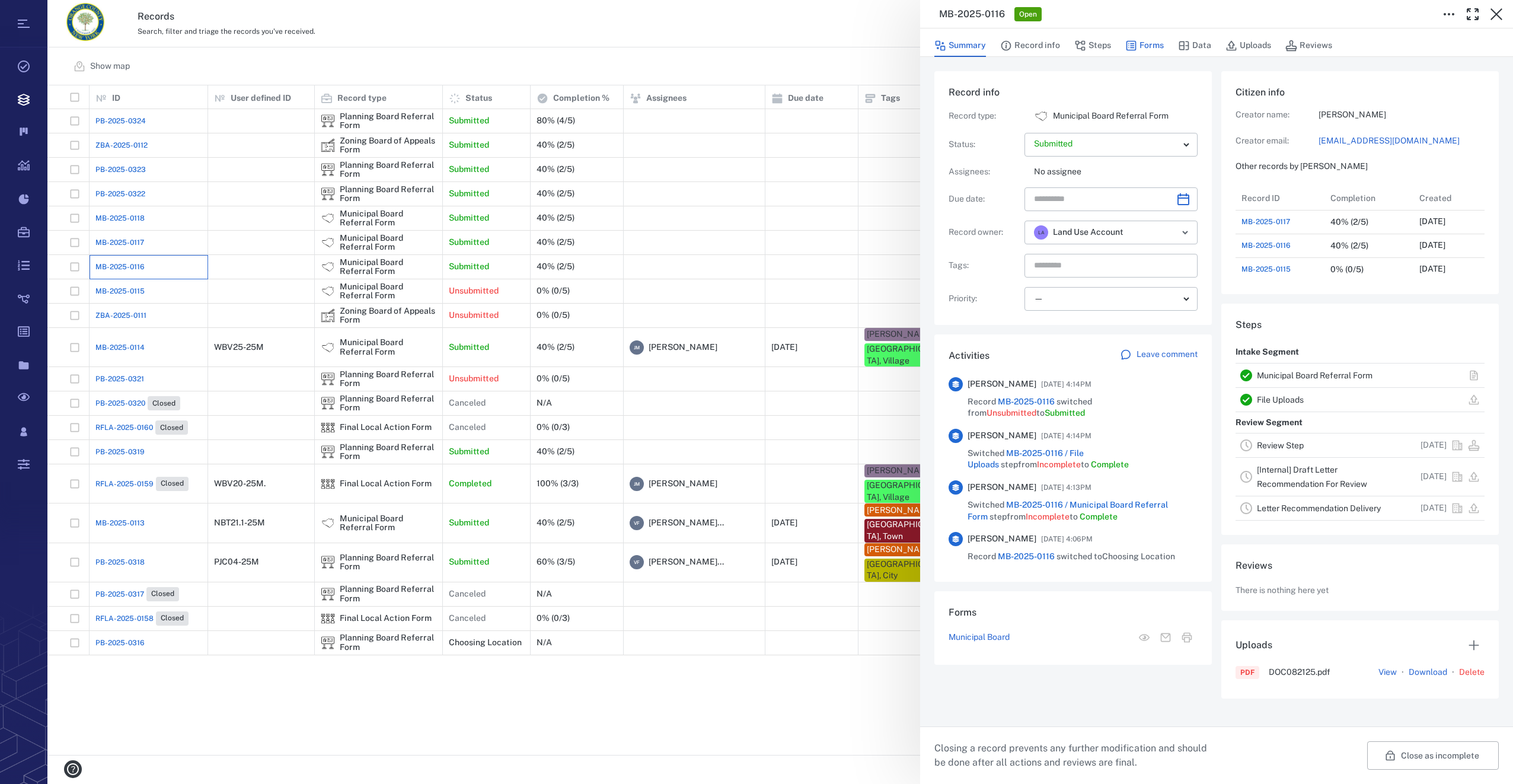
scroll to position [474, 231]
click at [1101, 51] on button "Steps" at bounding box center [1092, 46] width 37 height 22
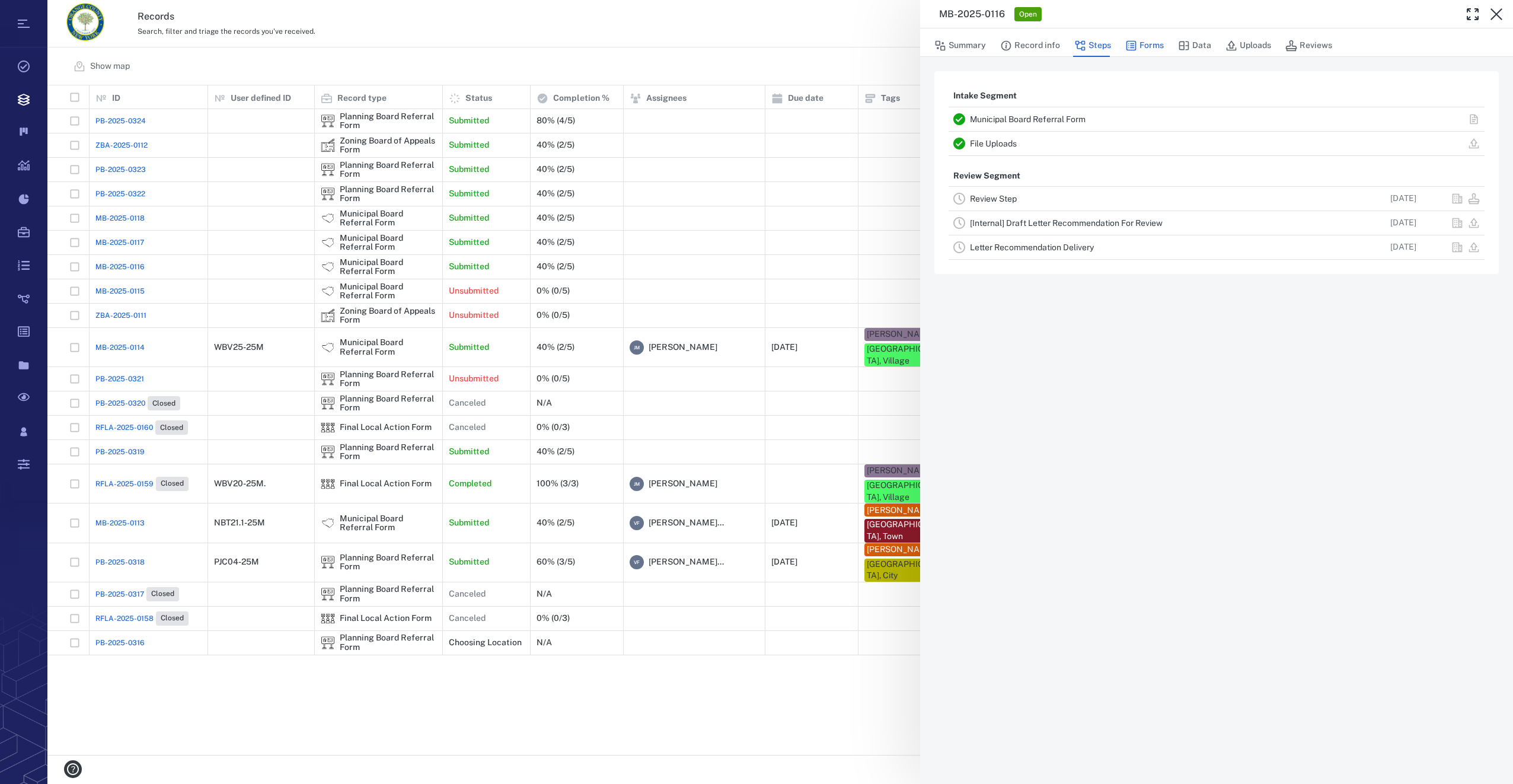
click at [1149, 44] on button "Forms" at bounding box center [1144, 46] width 39 height 22
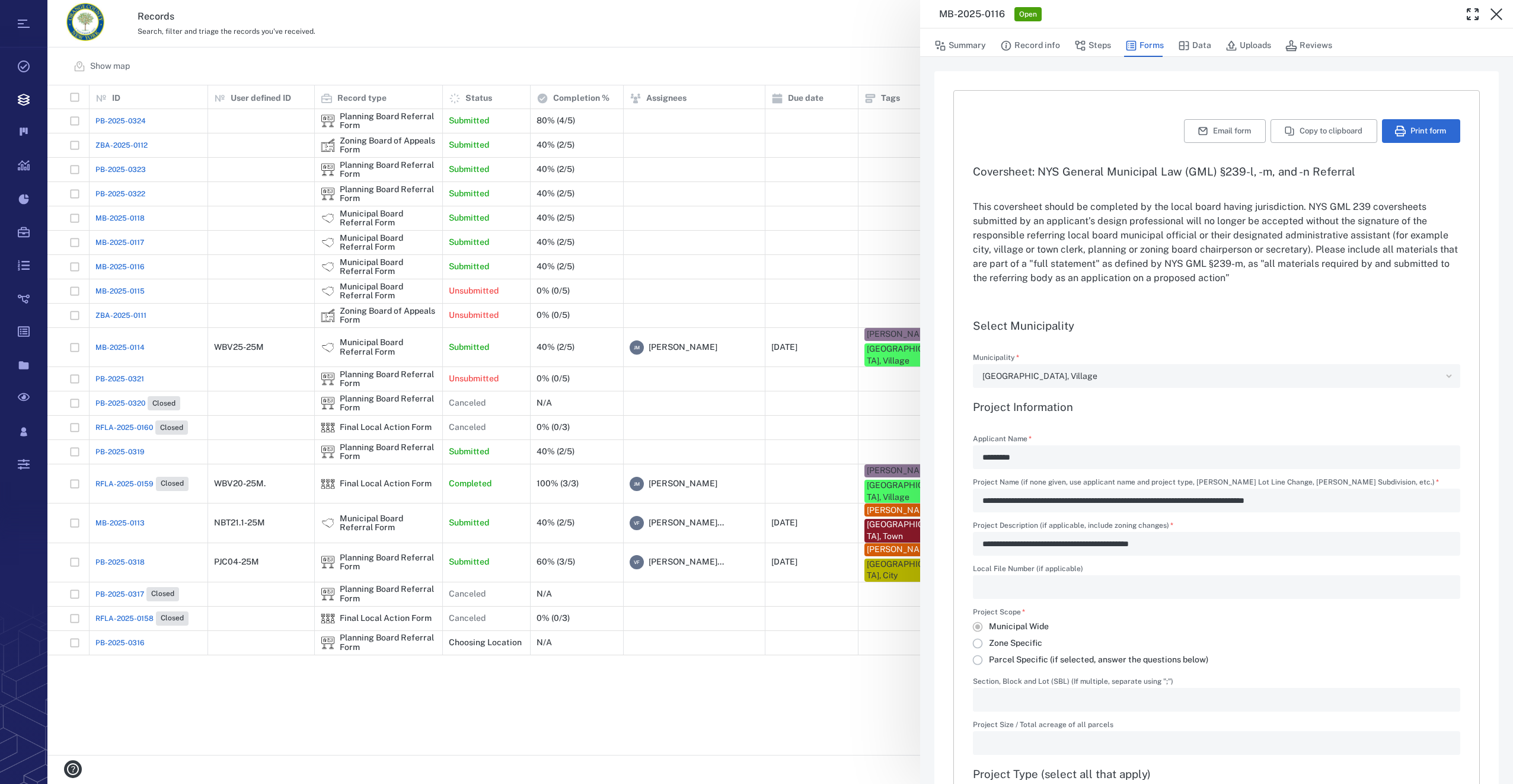
type input "**********"
click at [954, 44] on button "Summary" at bounding box center [961, 46] width 52 height 22
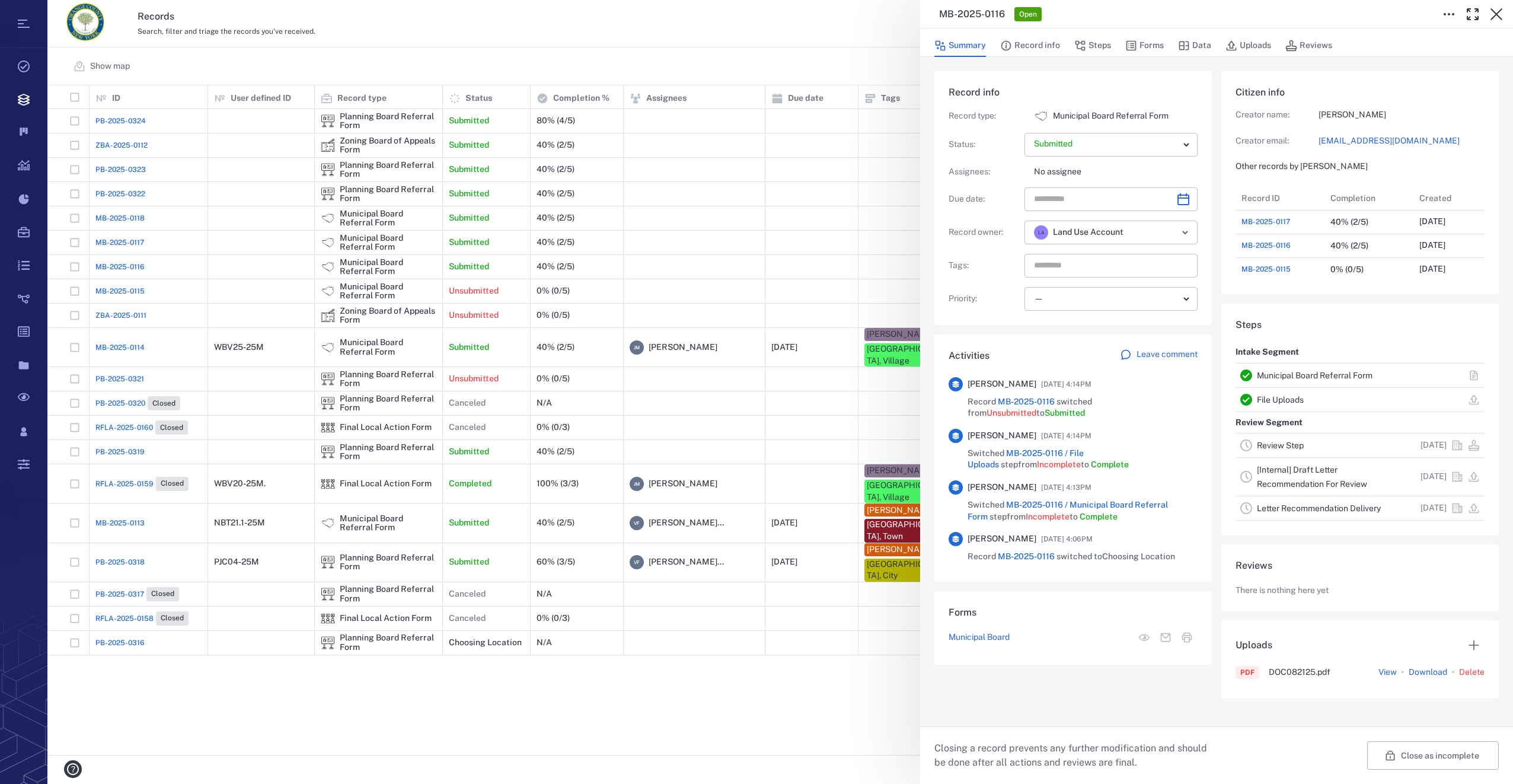
scroll to position [474, 231]
click at [1177, 203] on icon "Choose date" at bounding box center [1183, 199] width 14 height 14
click at [1201, 230] on icon "Next month" at bounding box center [1196, 230] width 14 height 14
click at [1192, 324] on button "20" at bounding box center [1191, 326] width 21 height 21
type input "**********"
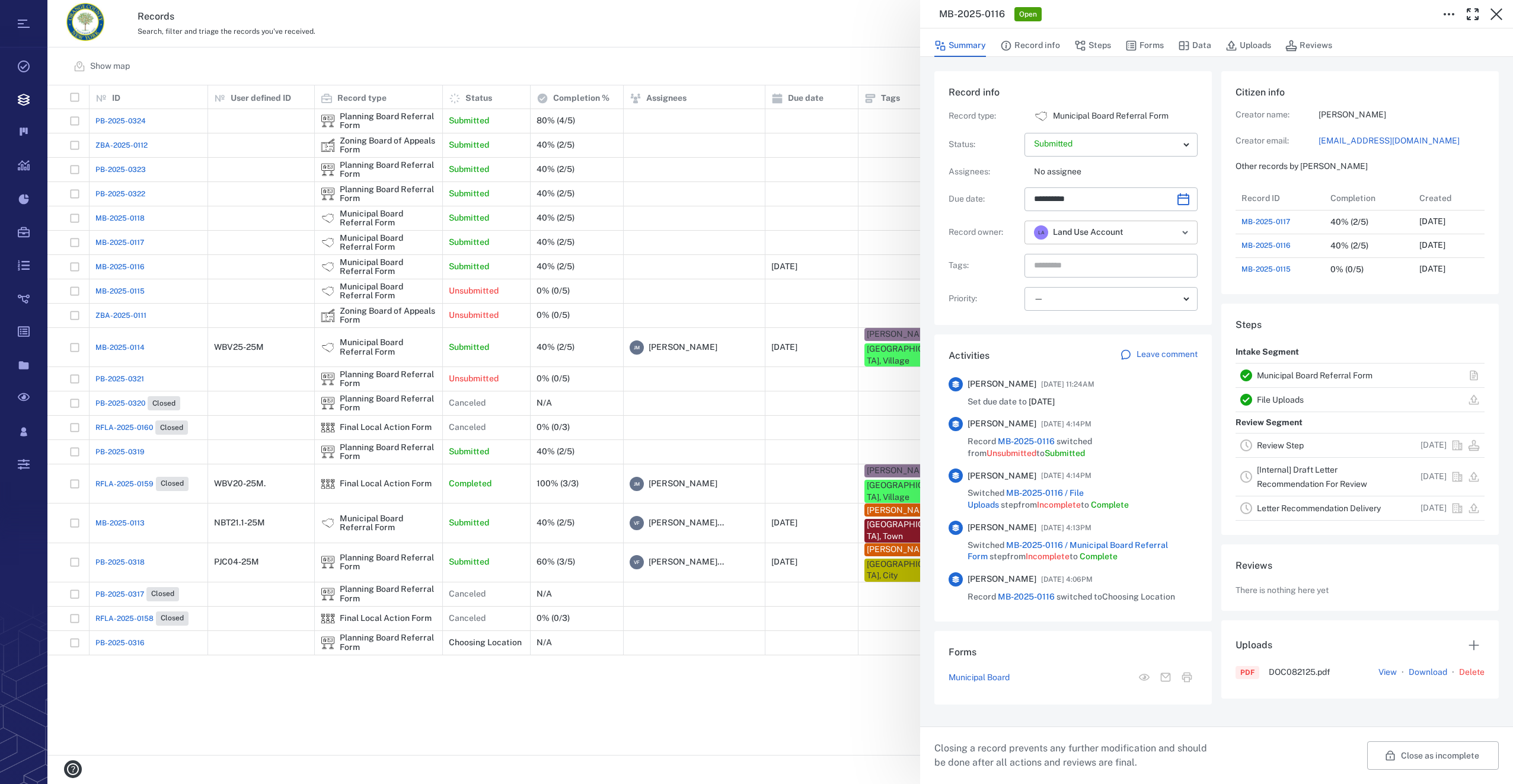
click at [1184, 236] on icon "Open" at bounding box center [1185, 232] width 14 height 14
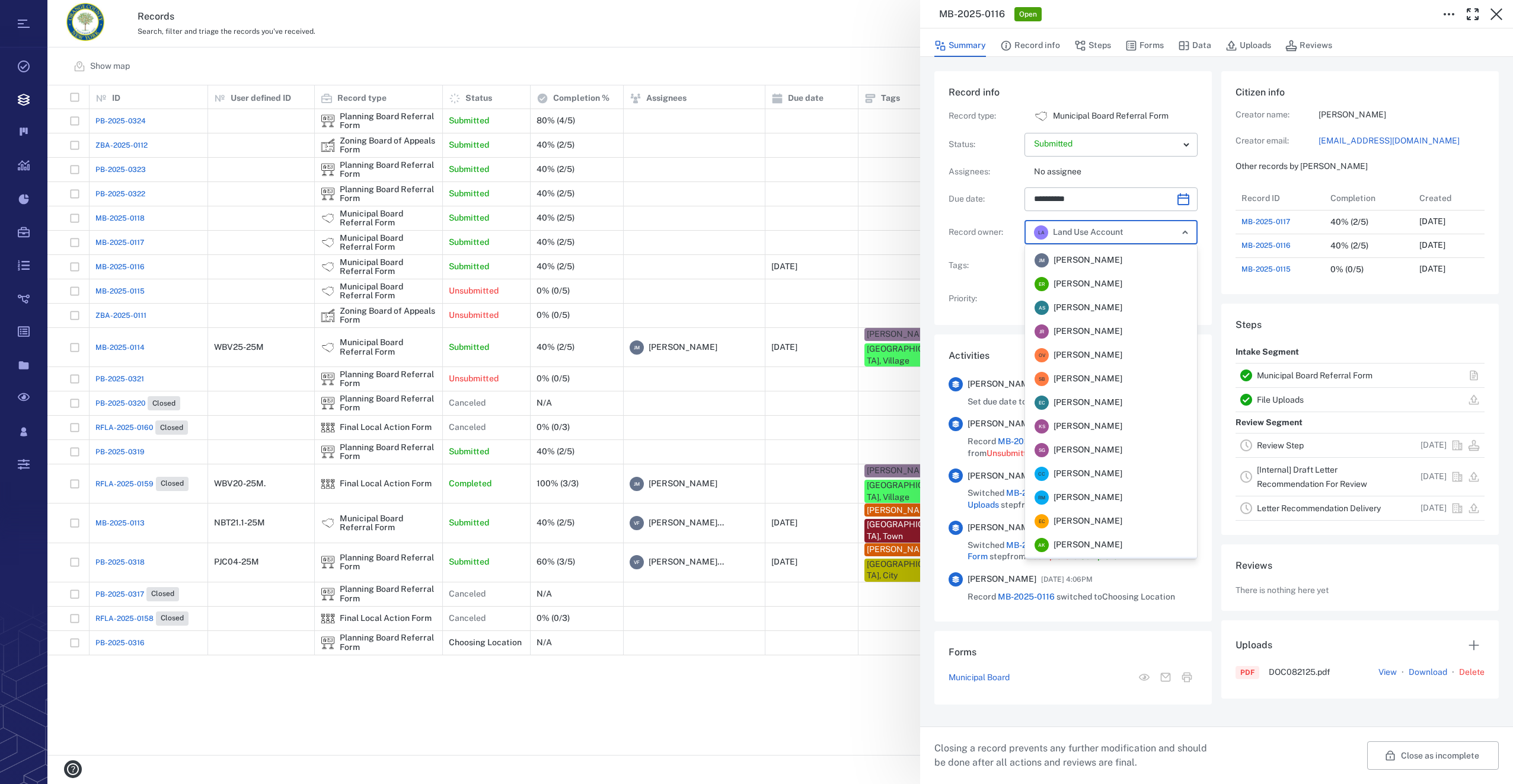
scroll to position [0, 0]
click at [1094, 326] on span "[PERSON_NAME]" at bounding box center [1088, 328] width 69 height 12
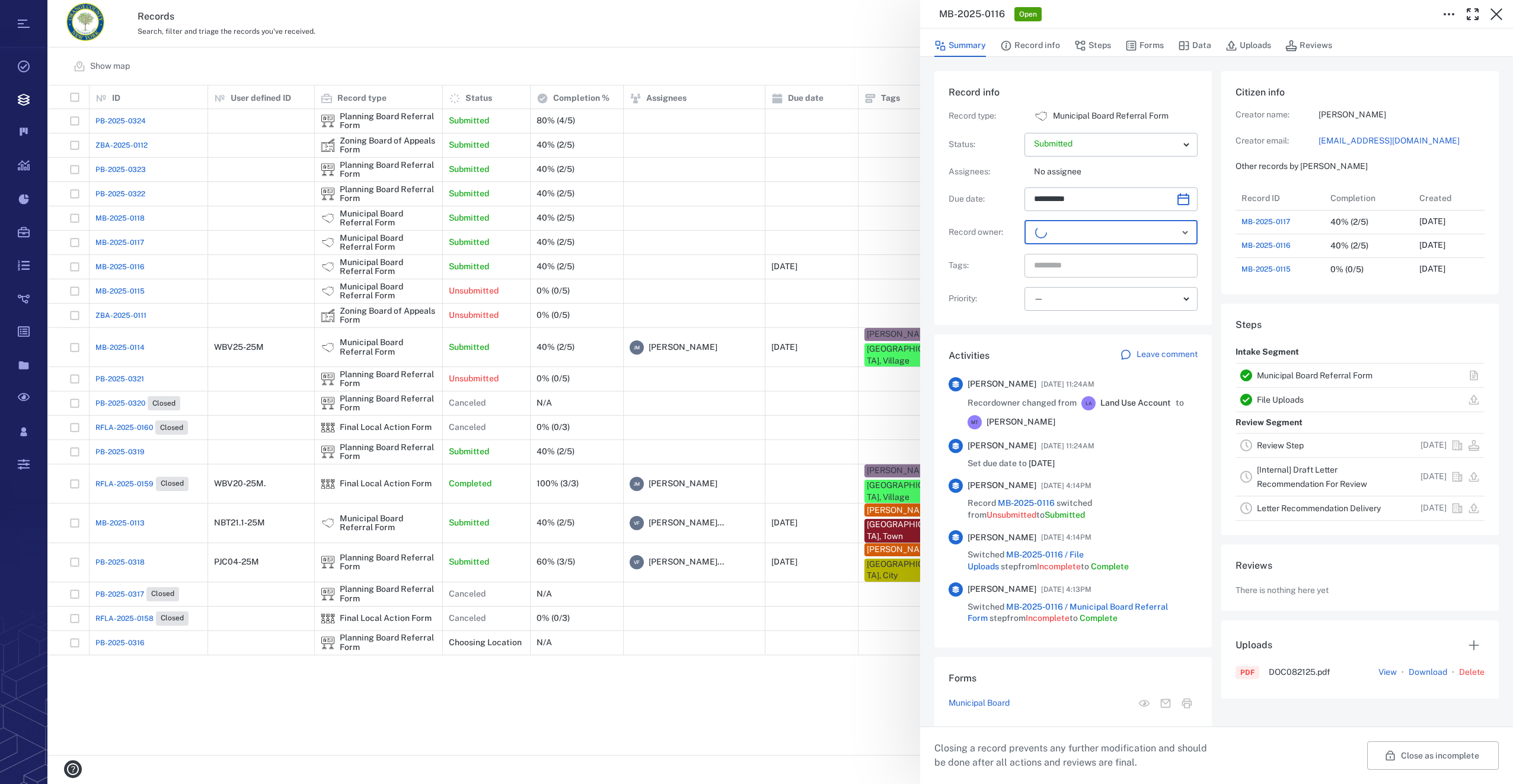
scroll to position [474, 226]
click at [1050, 267] on input "text" at bounding box center [1097, 266] width 130 height 17
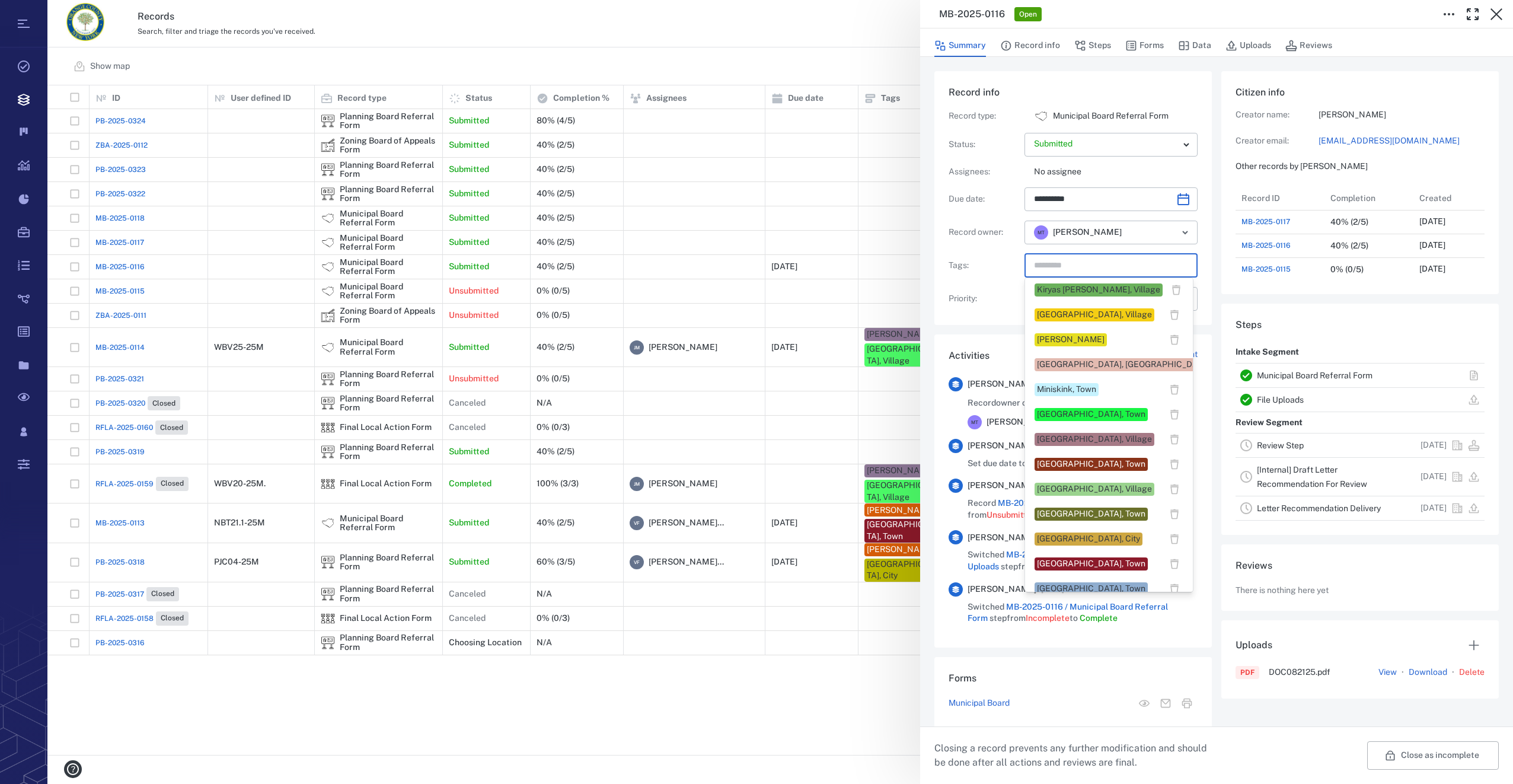
scroll to position [474, 0]
click at [1061, 437] on div "[GEOGRAPHIC_DATA], Village" at bounding box center [1094, 438] width 115 height 12
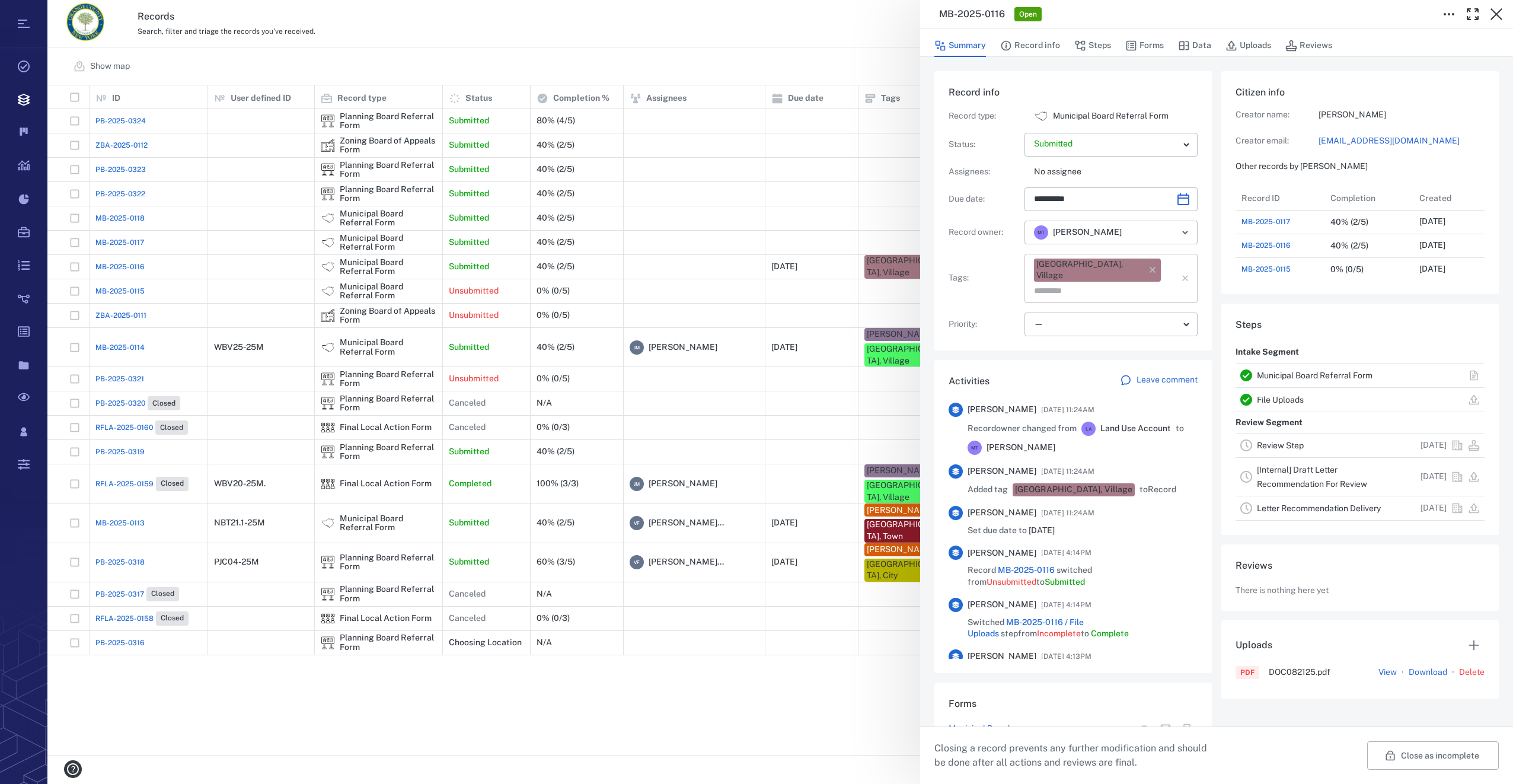
click at [1136, 283] on input "text" at bounding box center [1097, 291] width 130 height 17
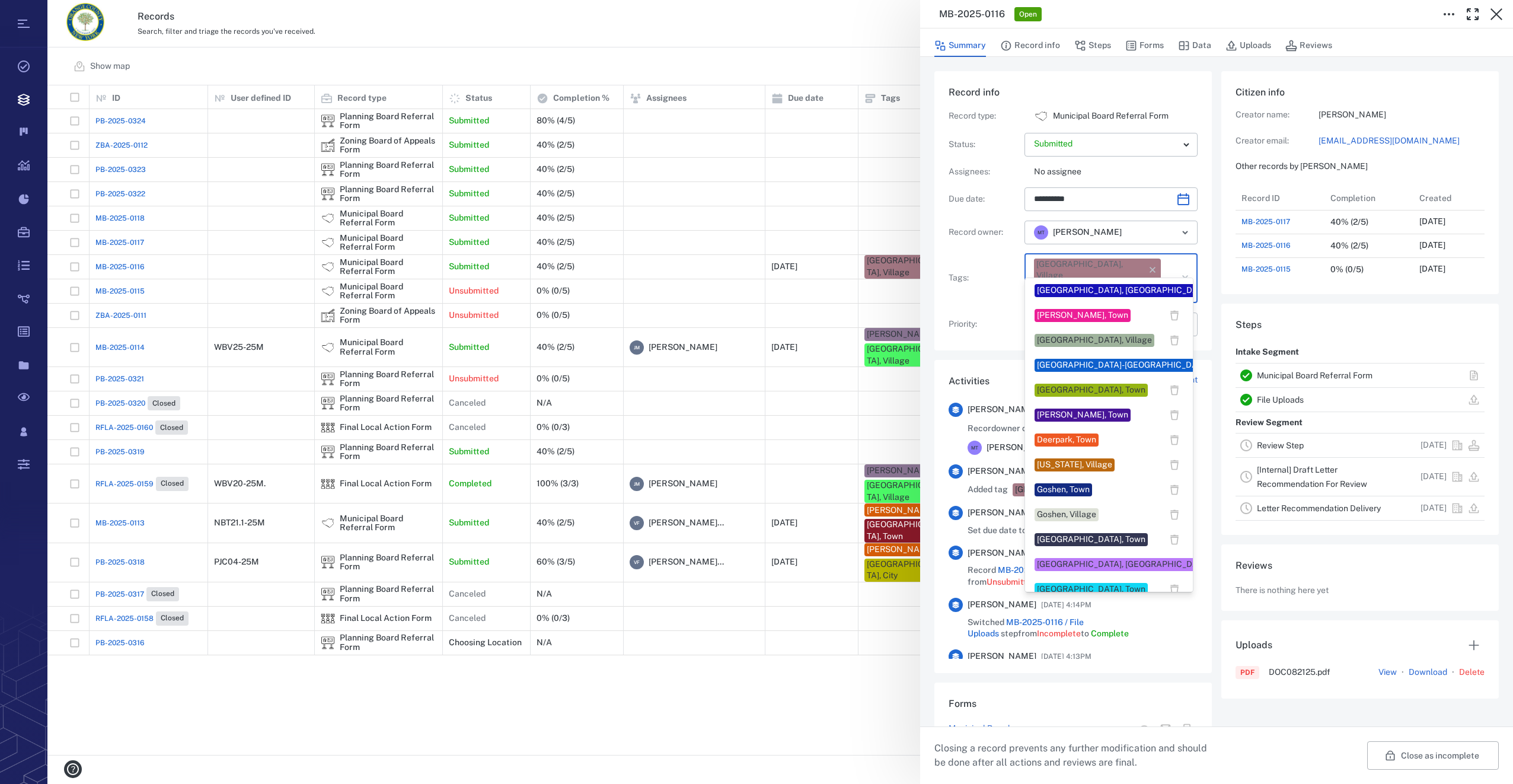
scroll to position [296, 0]
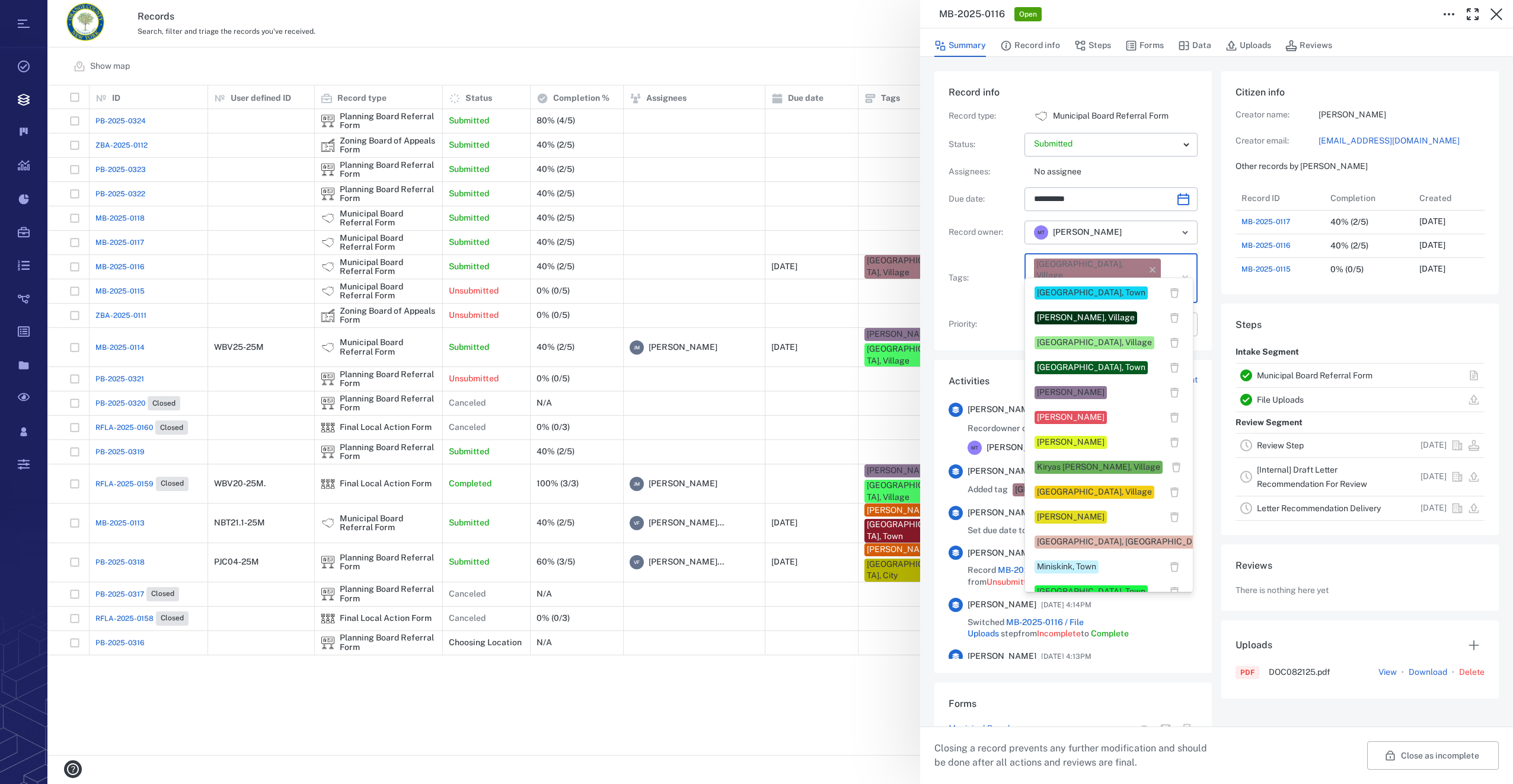
click at [1071, 521] on div "[PERSON_NAME]" at bounding box center [1071, 517] width 68 height 12
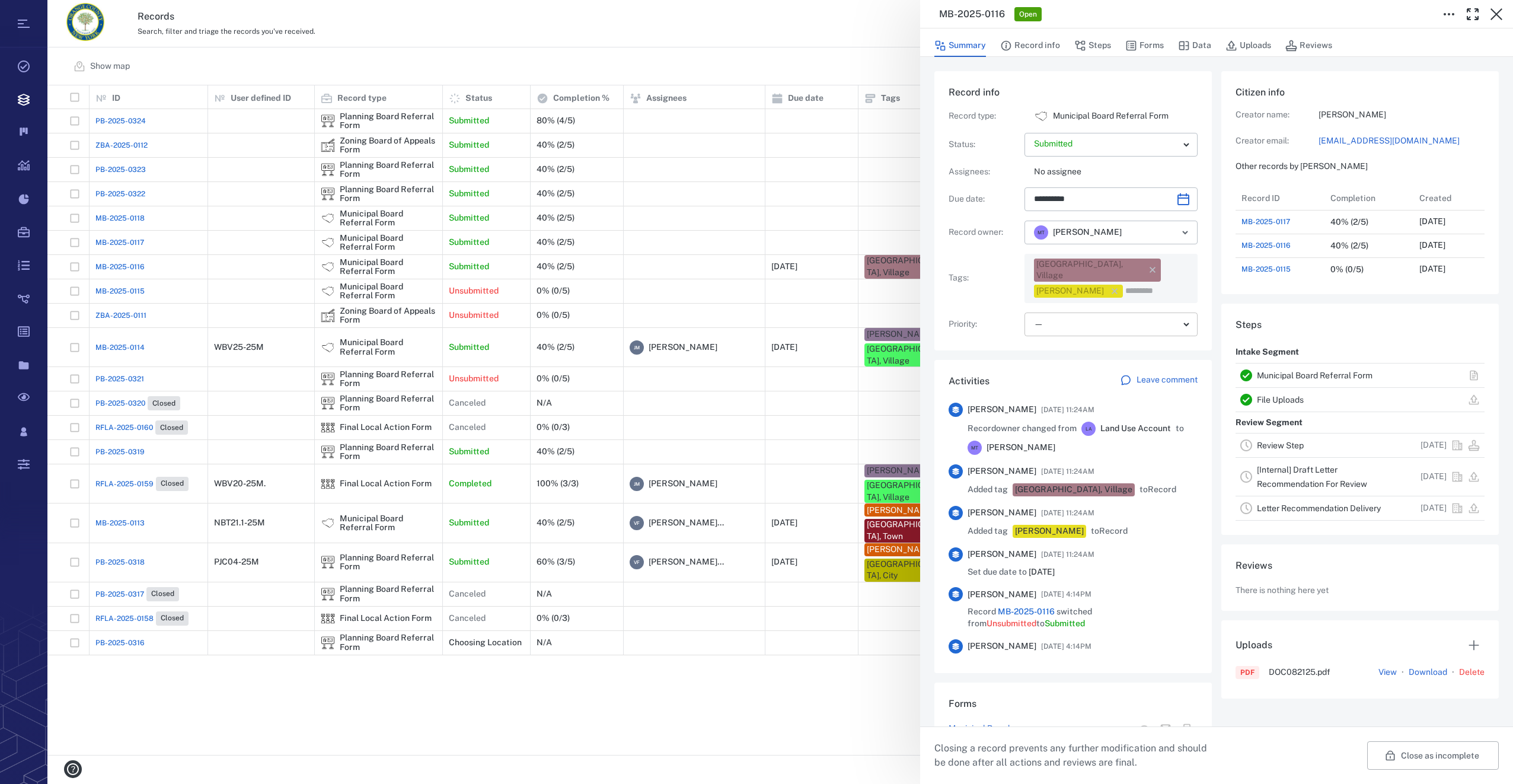
click at [1064, 308] on body "Tasks Records Boards Dashboard Reports Record types Guide steps Rules Form buil…" at bounding box center [756, 392] width 1513 height 784
click at [1059, 389] on span "Low" at bounding box center [1057, 393] width 16 height 12
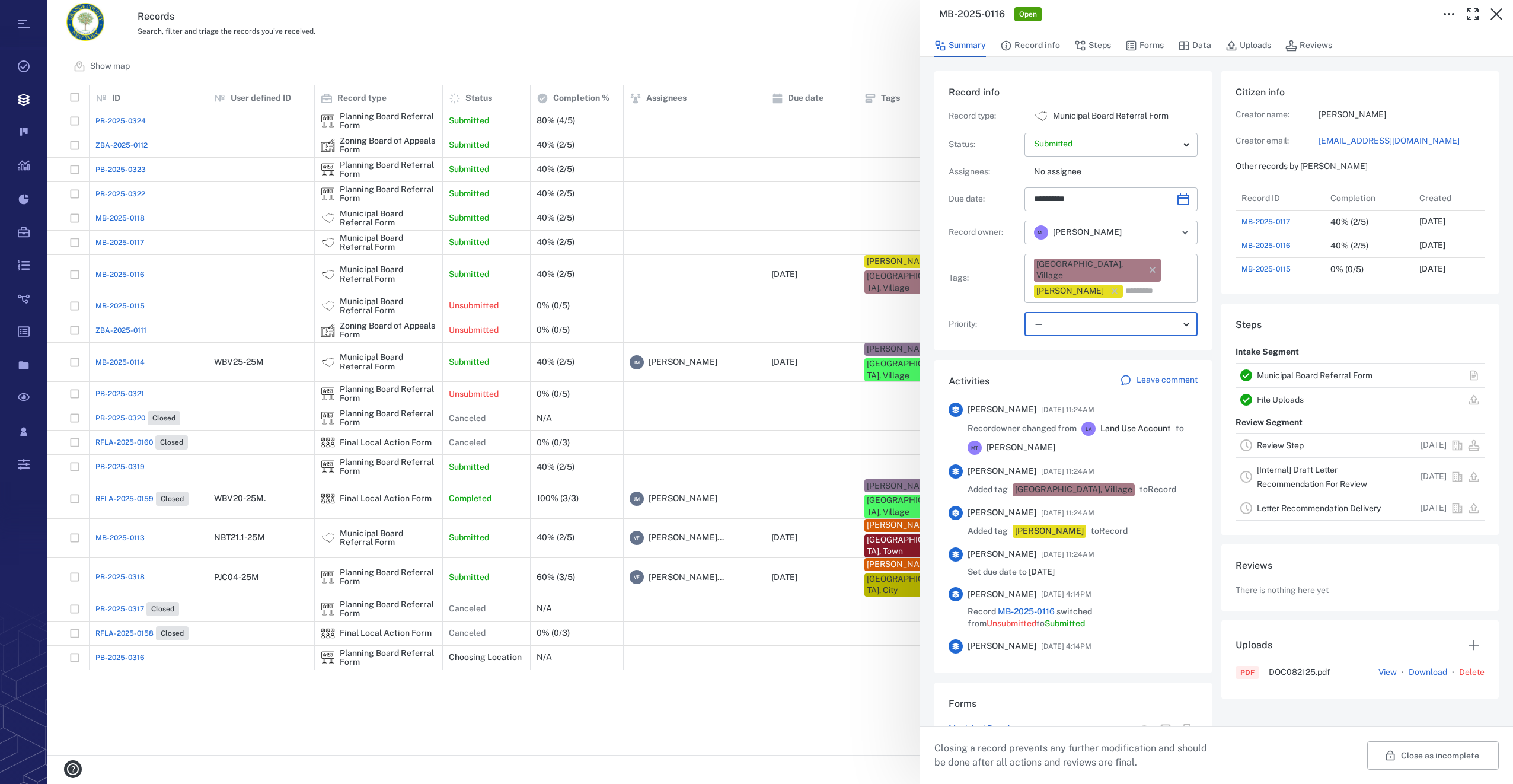
type input "**"
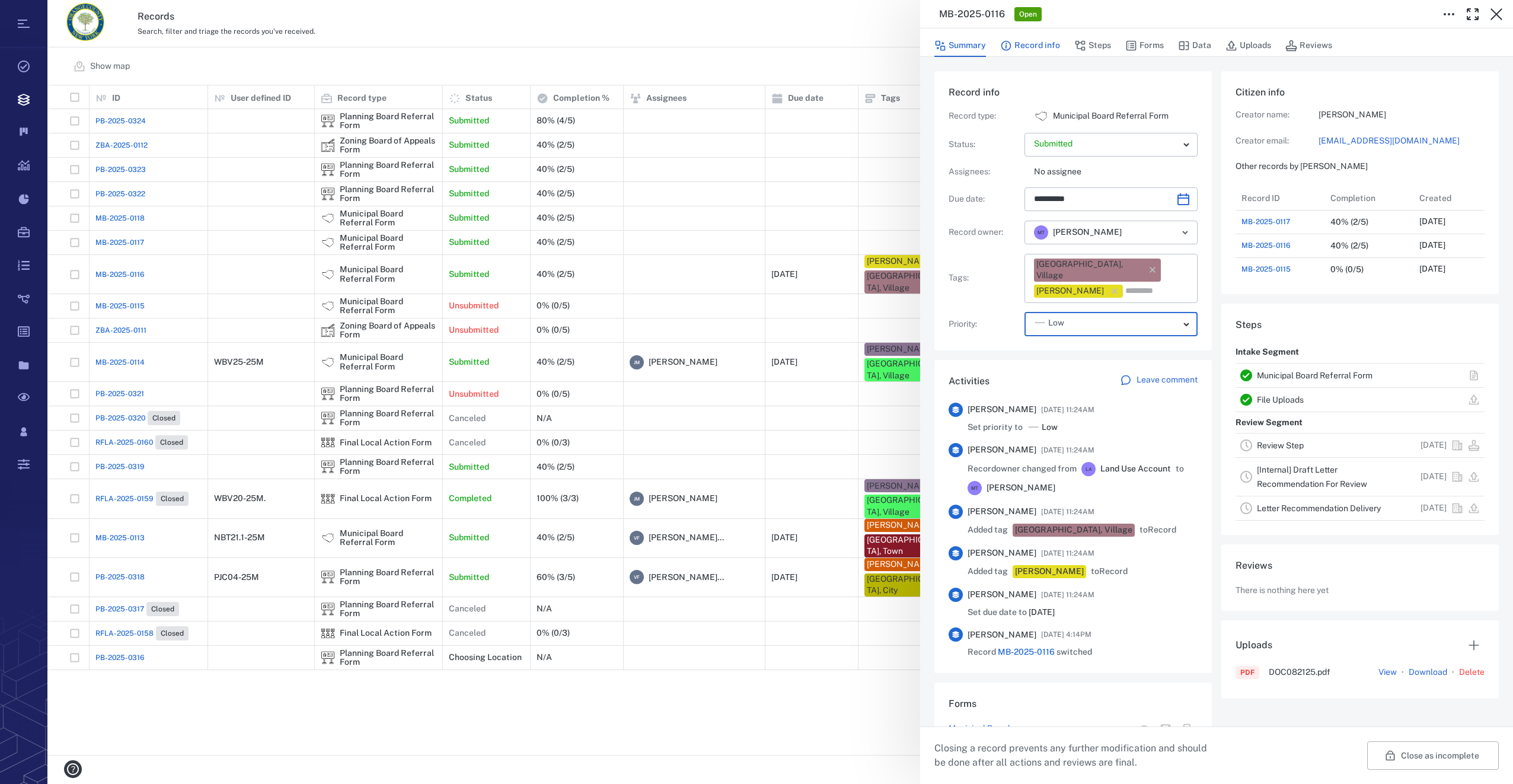
click at [1047, 47] on button "Record info" at bounding box center [1031, 46] width 60 height 22
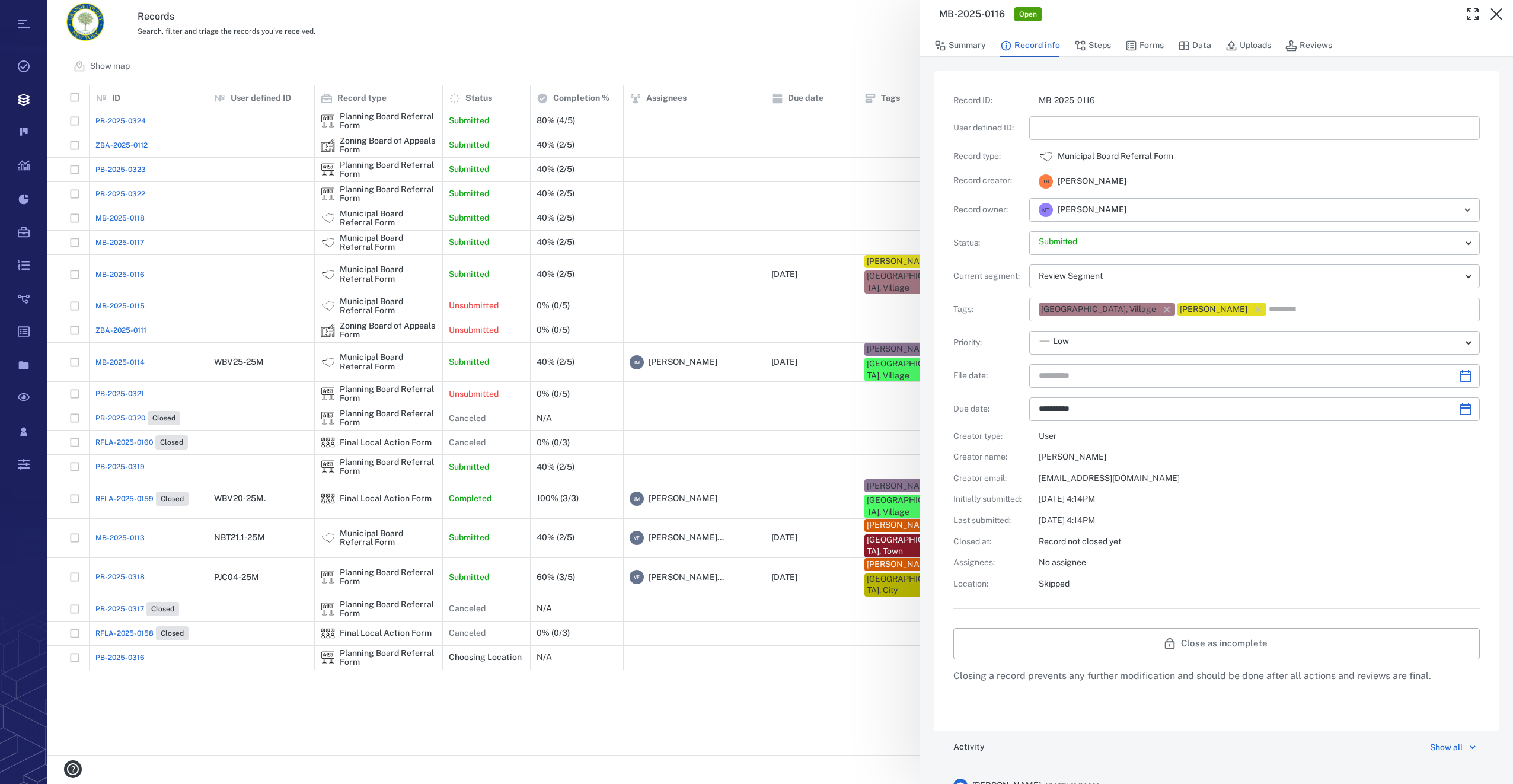
type input "**********"
drag, startPoint x: 1049, startPoint y: 129, endPoint x: 1065, endPoint y: 120, distance: 18.4
click at [1049, 129] on input "text" at bounding box center [1255, 128] width 431 height 24
click at [1461, 371] on icon "Choose date" at bounding box center [1465, 375] width 12 height 12
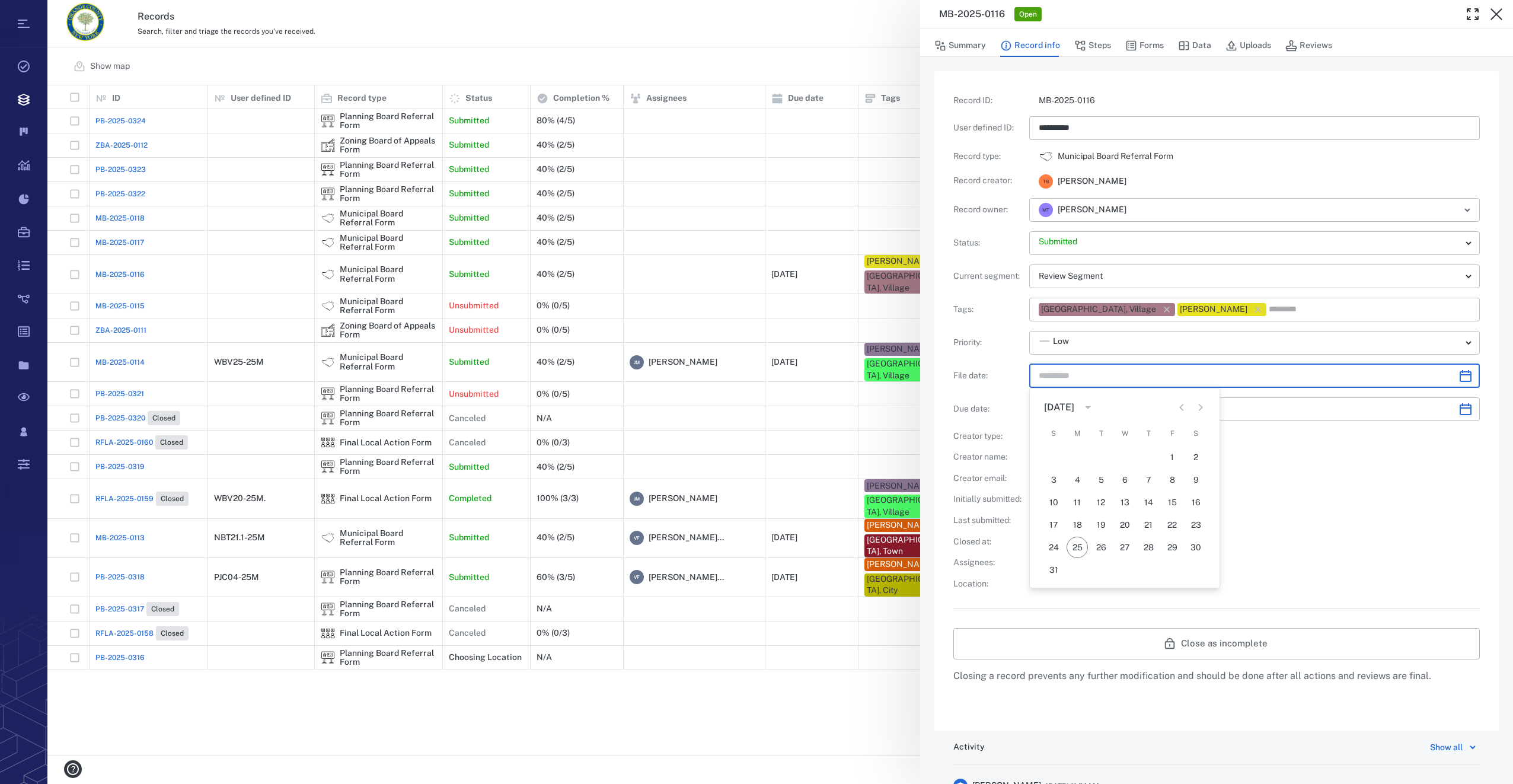
type input "*********"
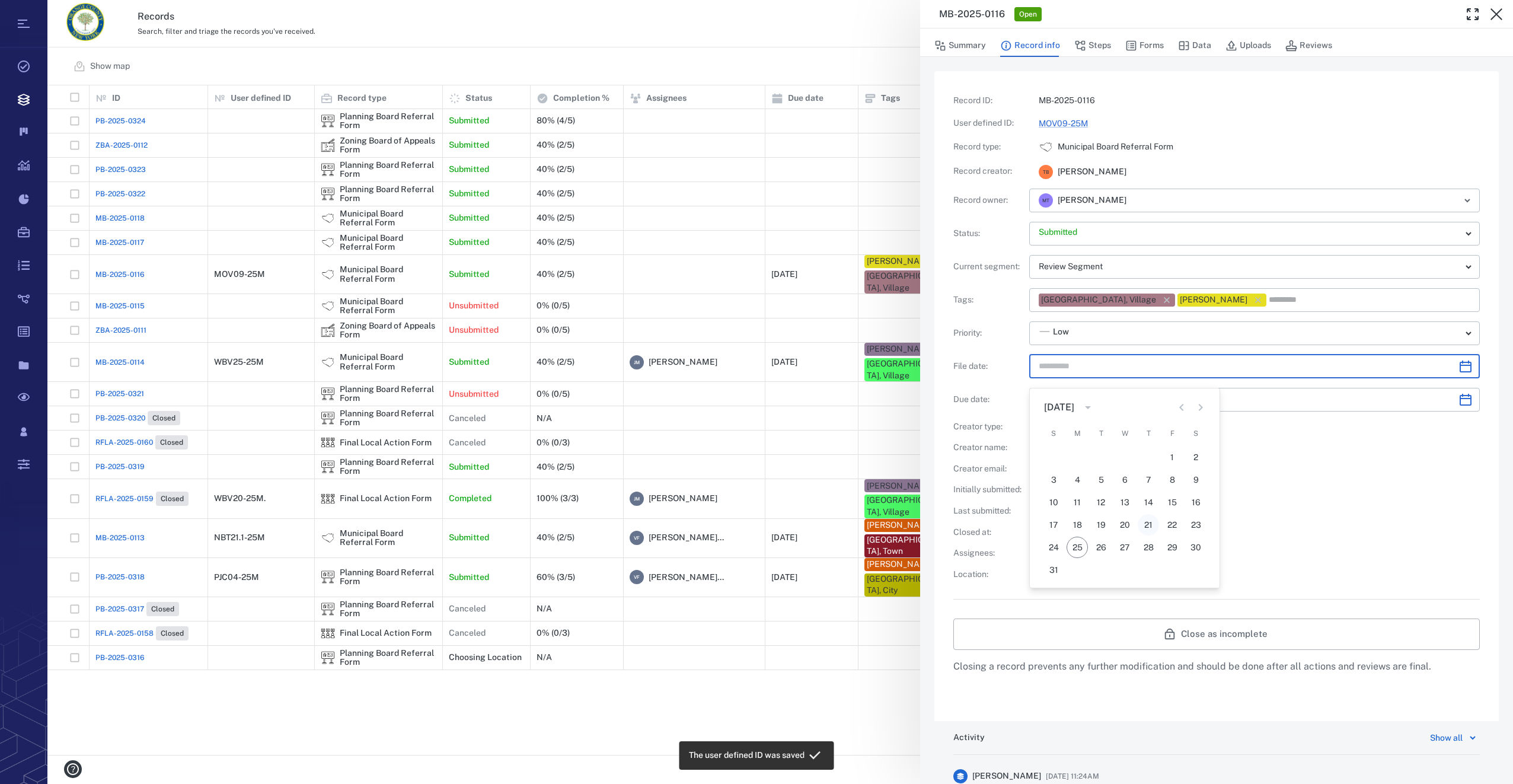
click at [1147, 524] on button "21" at bounding box center [1148, 524] width 21 height 21
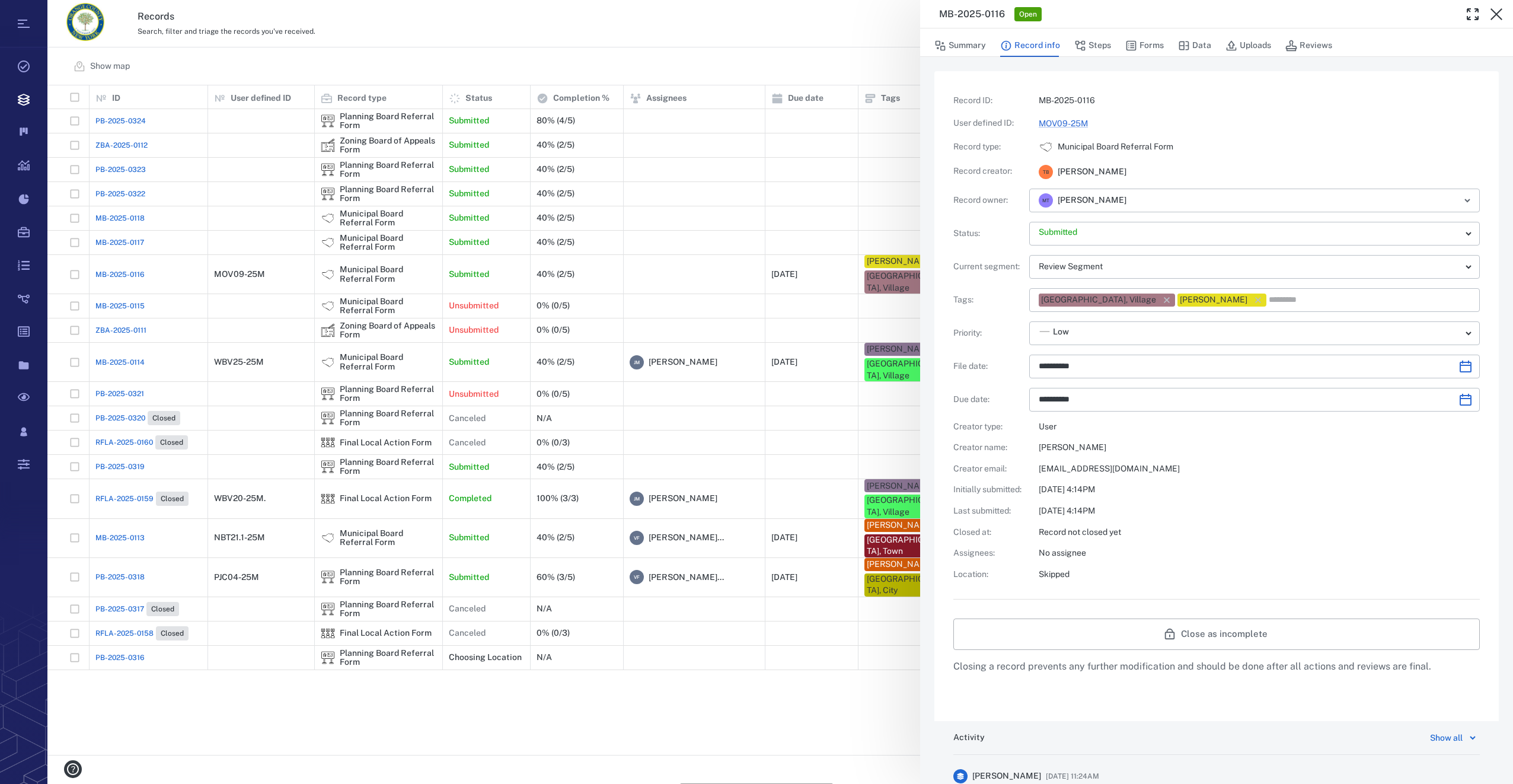
type input "**********"
click at [1089, 46] on button "Steps" at bounding box center [1092, 46] width 37 height 22
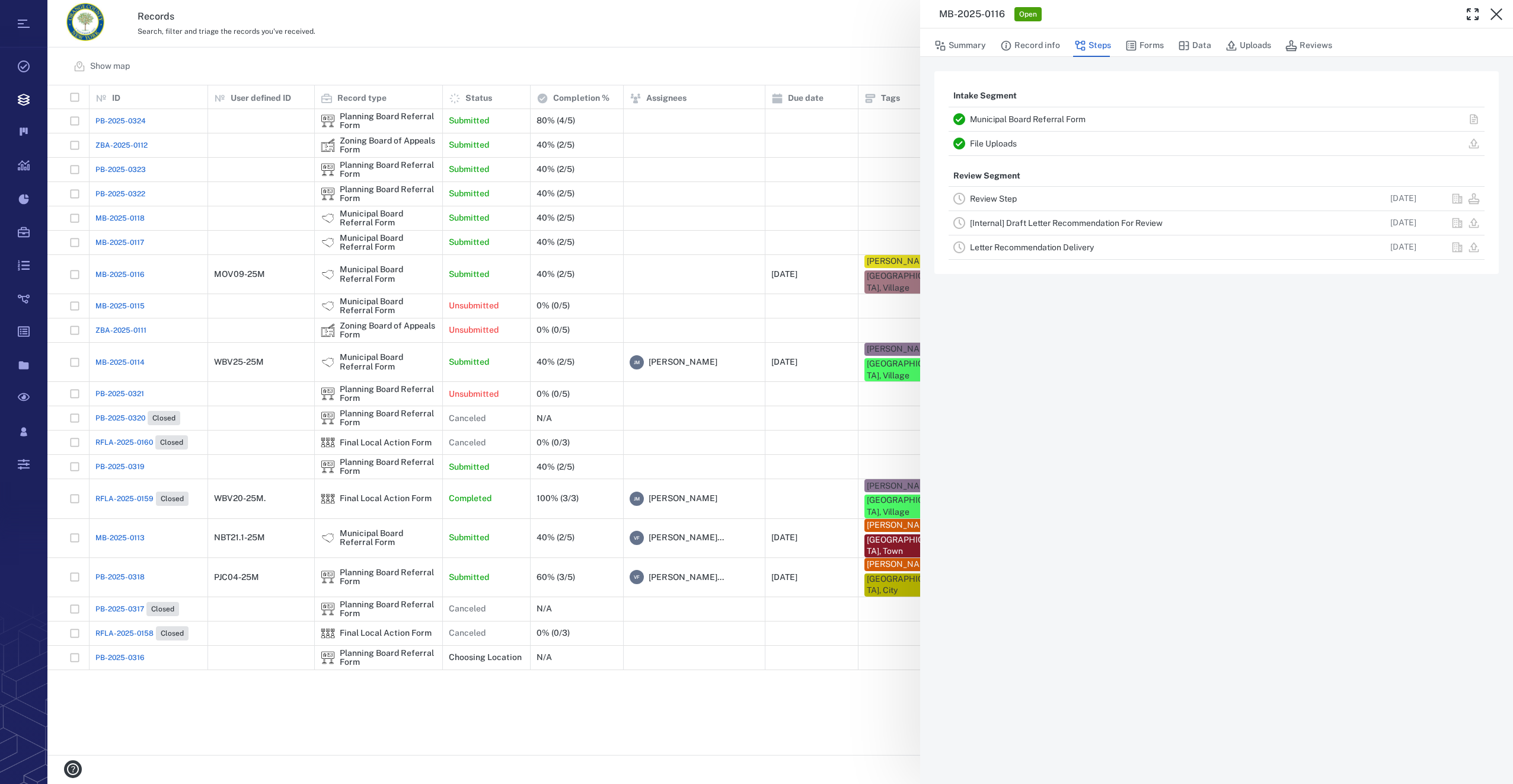
click at [989, 199] on link "Review Step" at bounding box center [993, 199] width 47 height 10
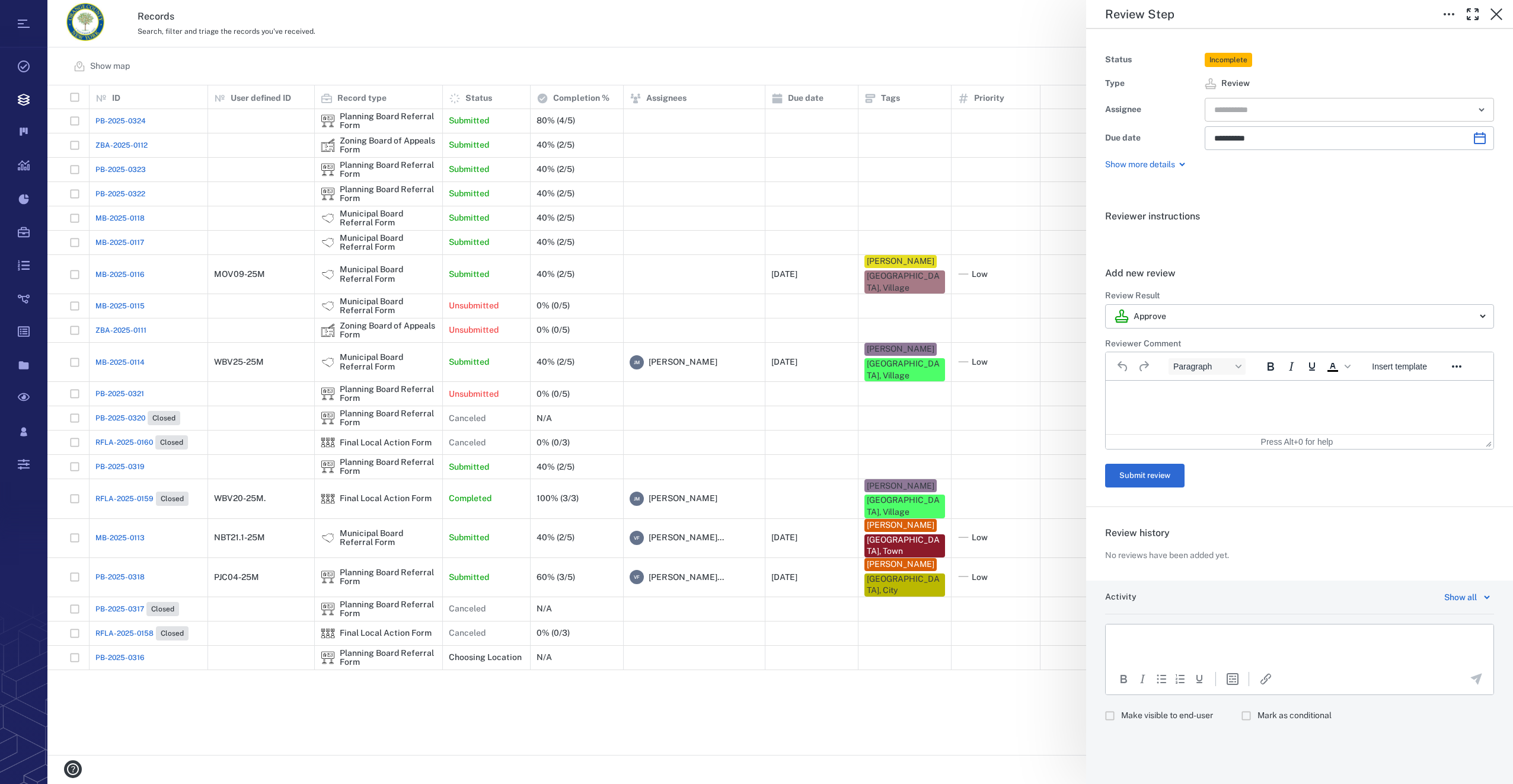
click at [1272, 108] on input "text" at bounding box center [1336, 110] width 246 height 17
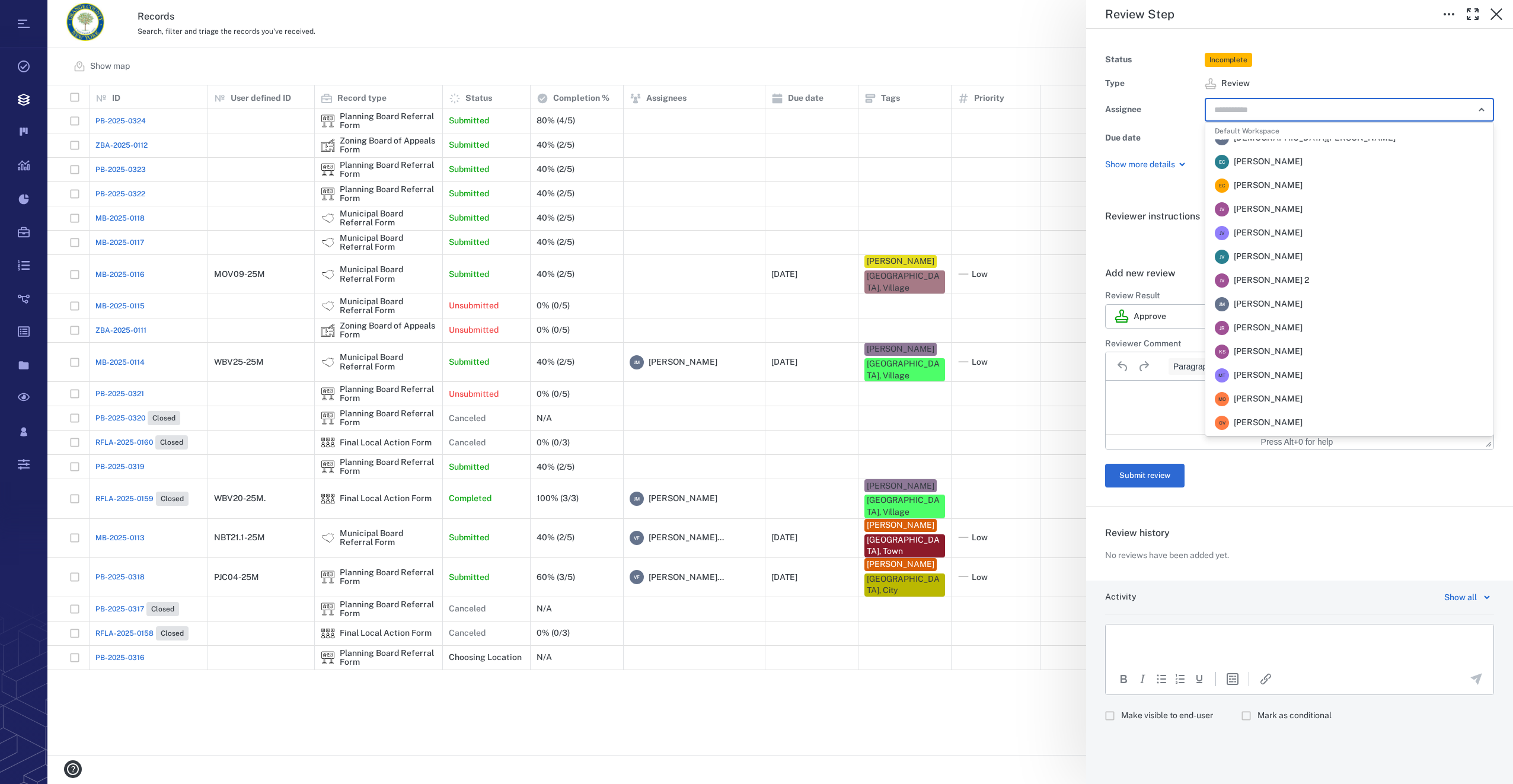
scroll to position [71, 0]
click at [1265, 389] on span "[PERSON_NAME]" at bounding box center [1268, 388] width 69 height 12
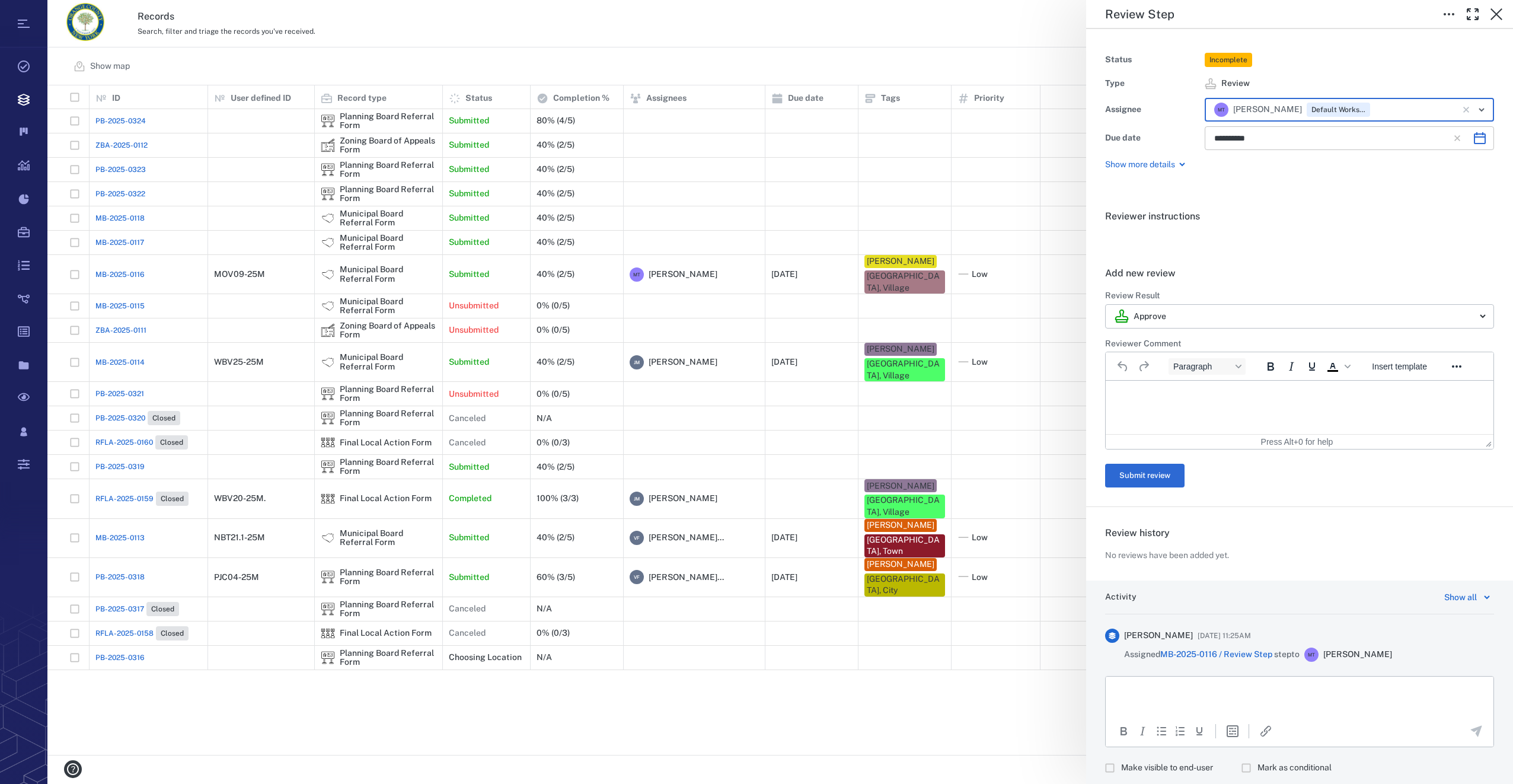
click at [1473, 141] on icon "Choose date, selected date is Oct 3, 2025" at bounding box center [1480, 138] width 14 height 14
click at [1353, 172] on icon "Previous month" at bounding box center [1357, 169] width 14 height 14
click at [1376, 260] on button "20" at bounding box center [1371, 264] width 21 height 21
type input "**********"
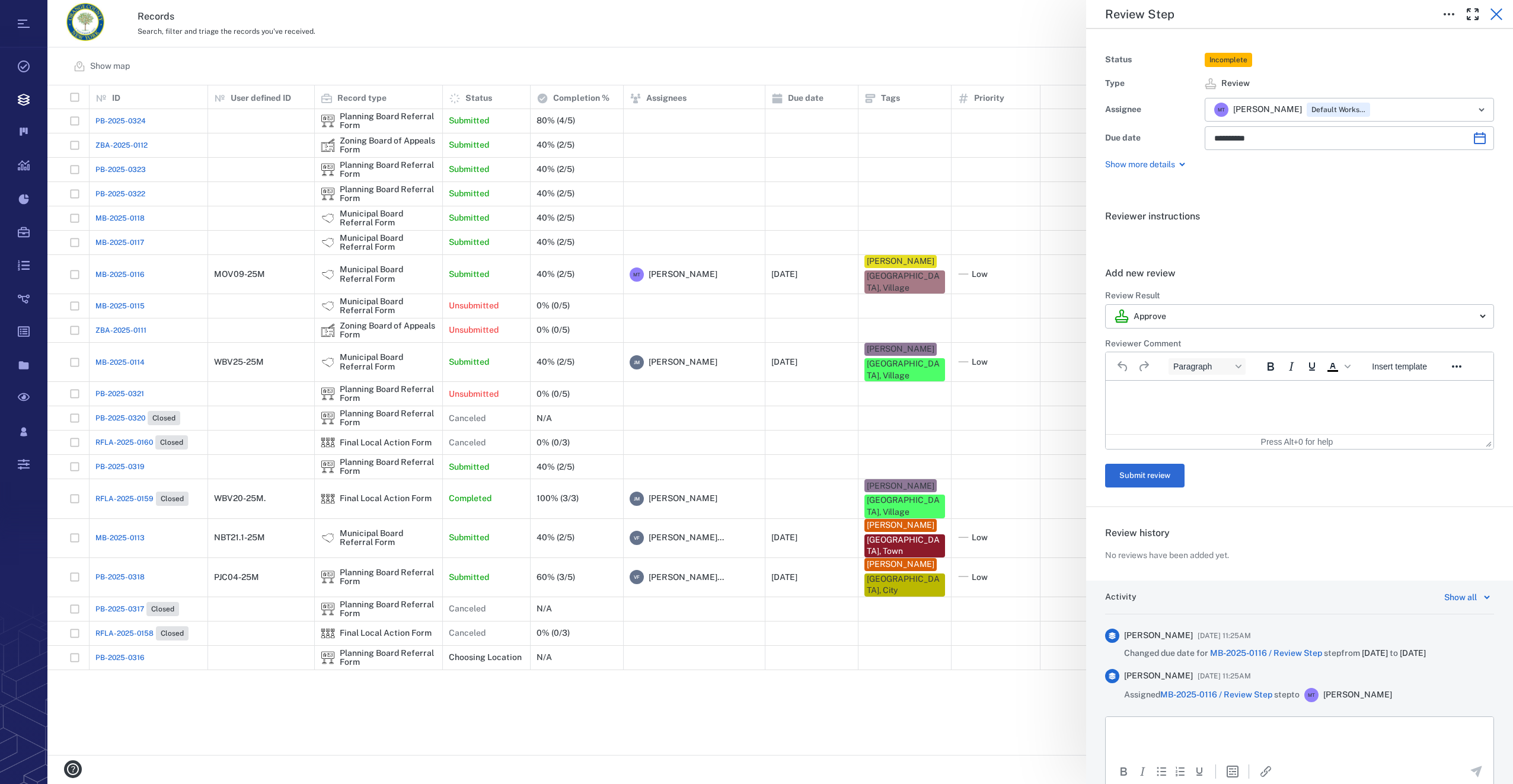
click at [1497, 18] on icon "button" at bounding box center [1496, 14] width 14 height 14
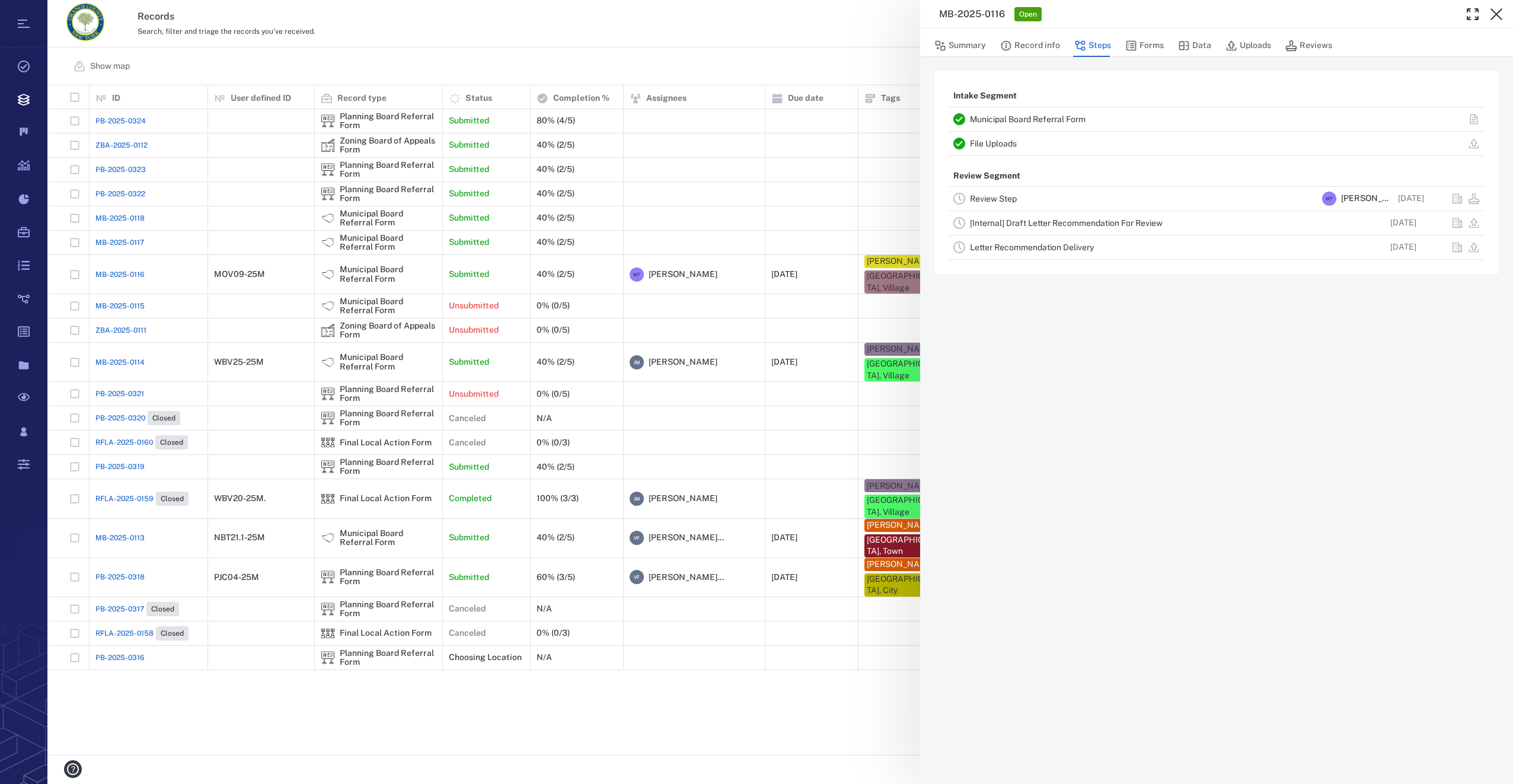
click at [1497, 18] on icon "button" at bounding box center [1496, 14] width 14 height 14
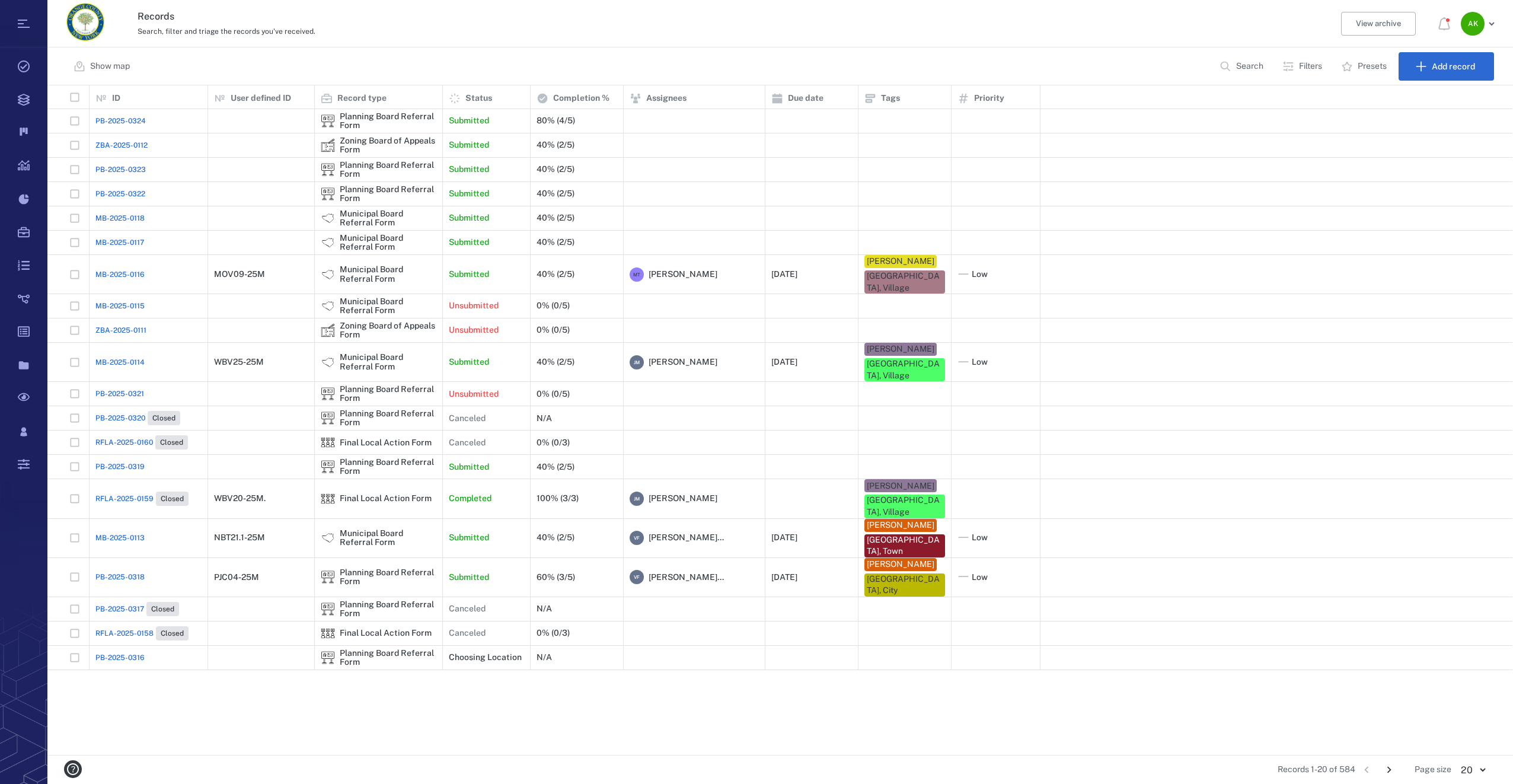
click at [113, 269] on span "MB-2025-0116" at bounding box center [120, 274] width 49 height 10
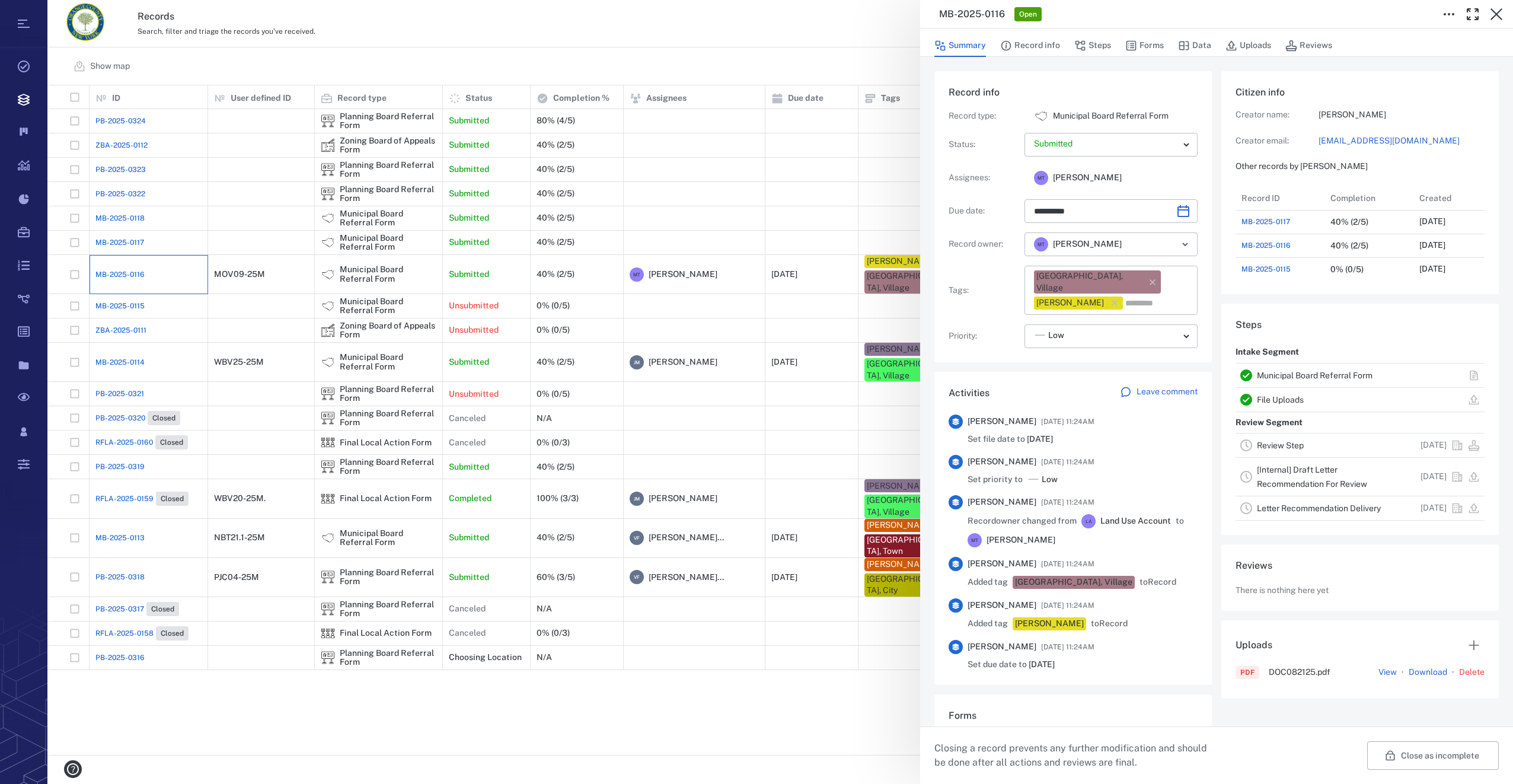
type input "**********"
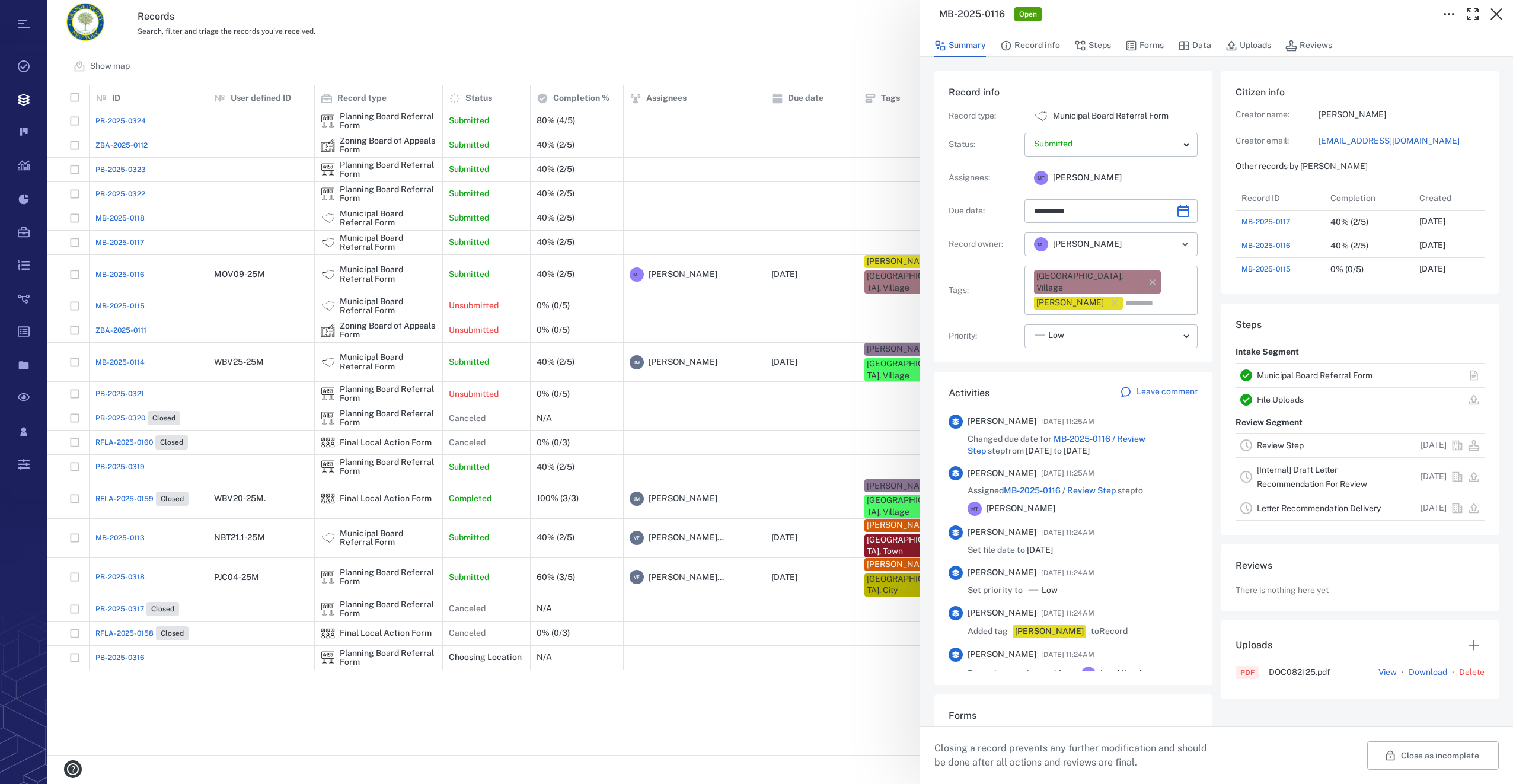
drag, startPoint x: 1152, startPoint y: 43, endPoint x: 1509, endPoint y: 150, distance: 372.7
click at [1152, 43] on button "Forms" at bounding box center [1144, 46] width 39 height 22
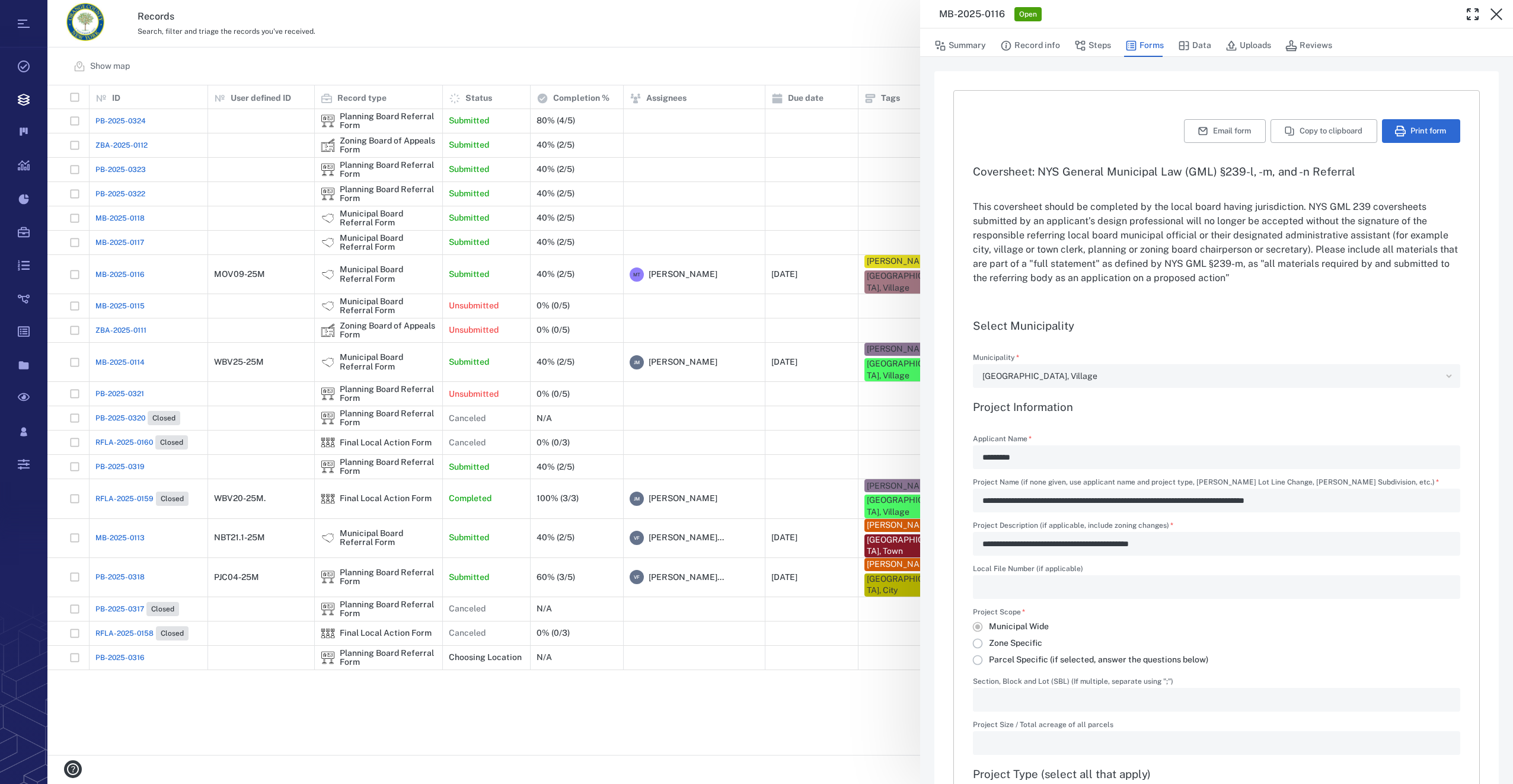
type input "**********"
click at [1258, 41] on button "Uploads" at bounding box center [1248, 46] width 46 height 22
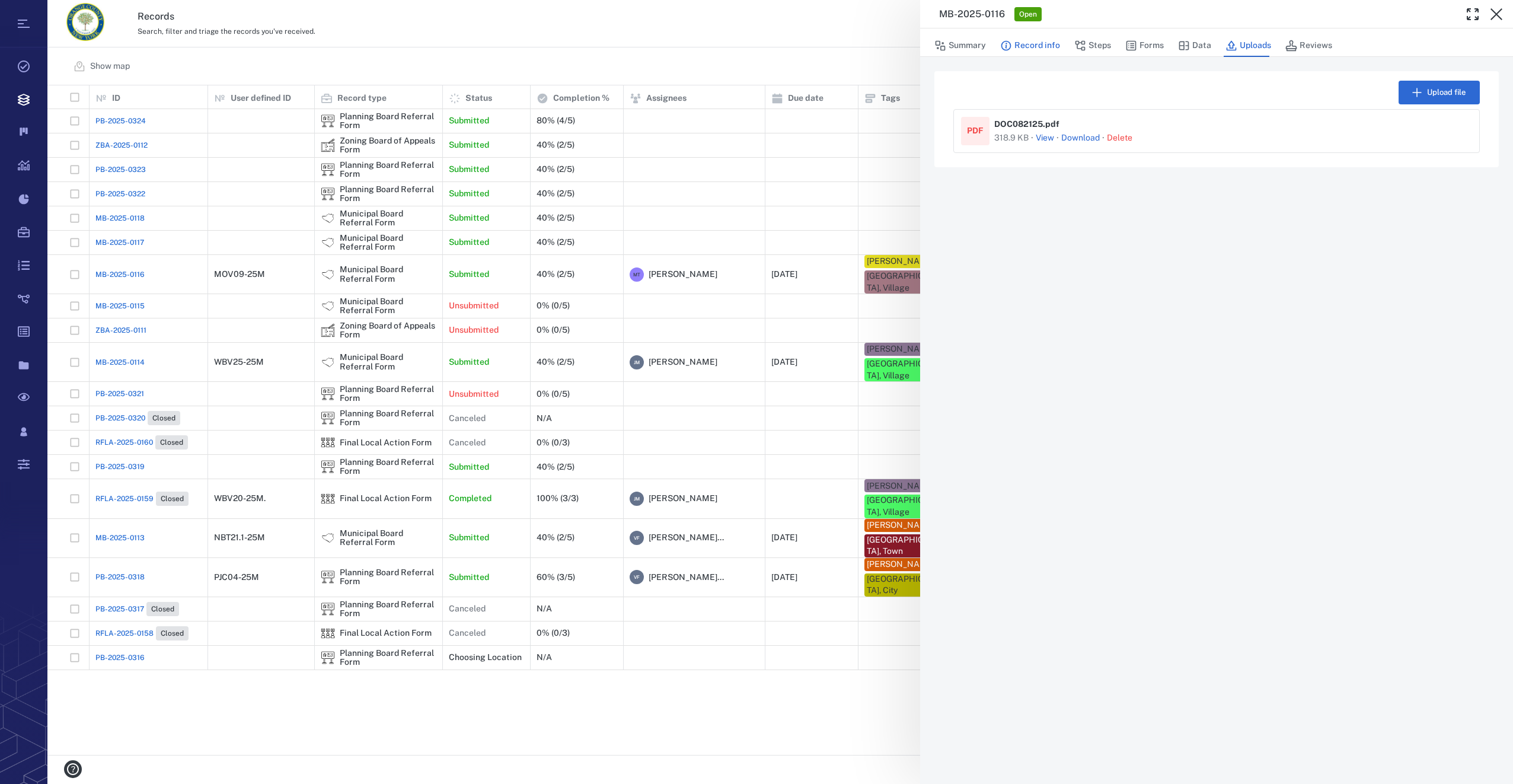
click at [1020, 48] on button "Record info" at bounding box center [1031, 46] width 60 height 22
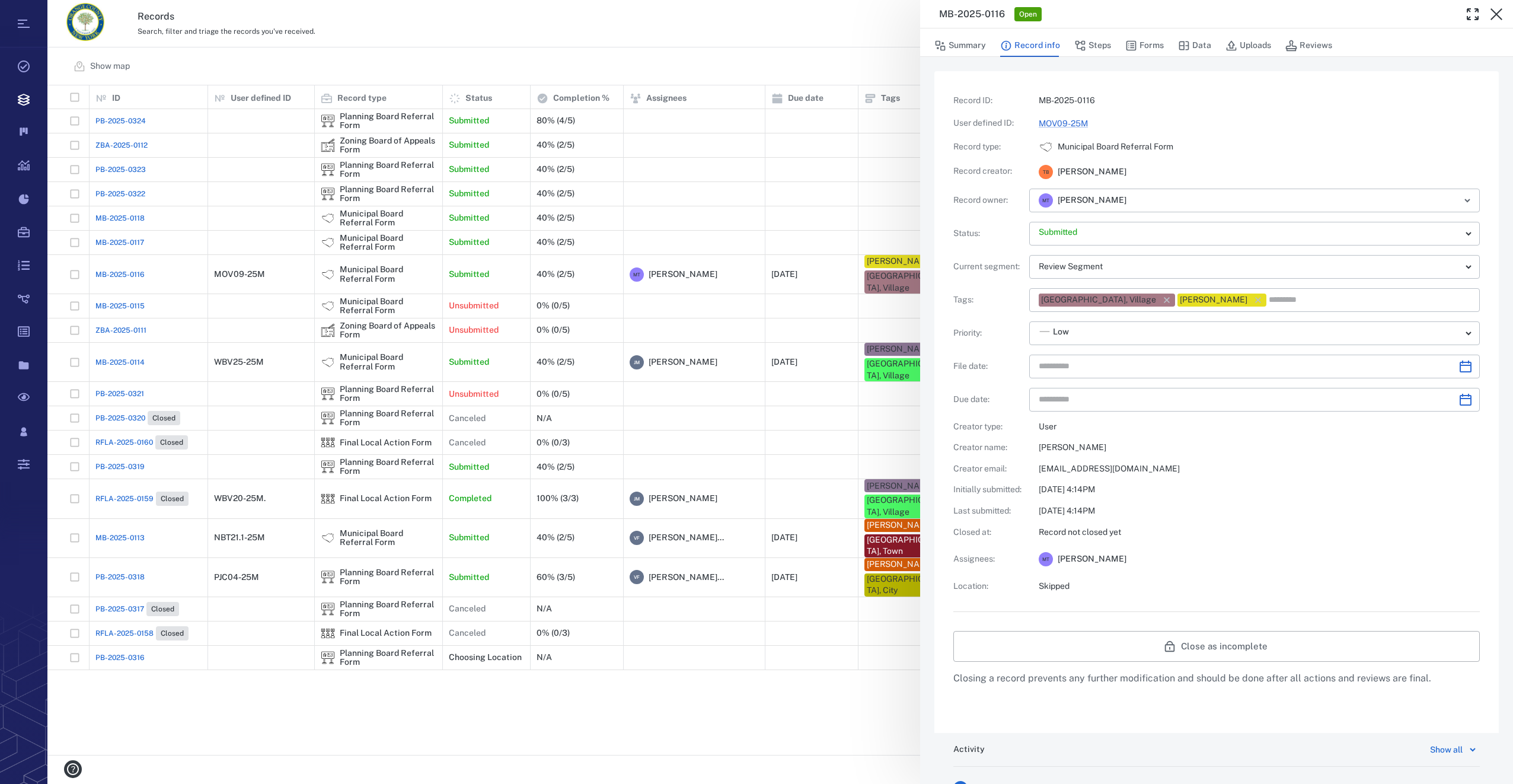
type input "**********"
drag, startPoint x: 1150, startPoint y: 44, endPoint x: 1512, endPoint y: 44, distance: 362.0
click at [1150, 44] on button "Forms" at bounding box center [1144, 46] width 39 height 22
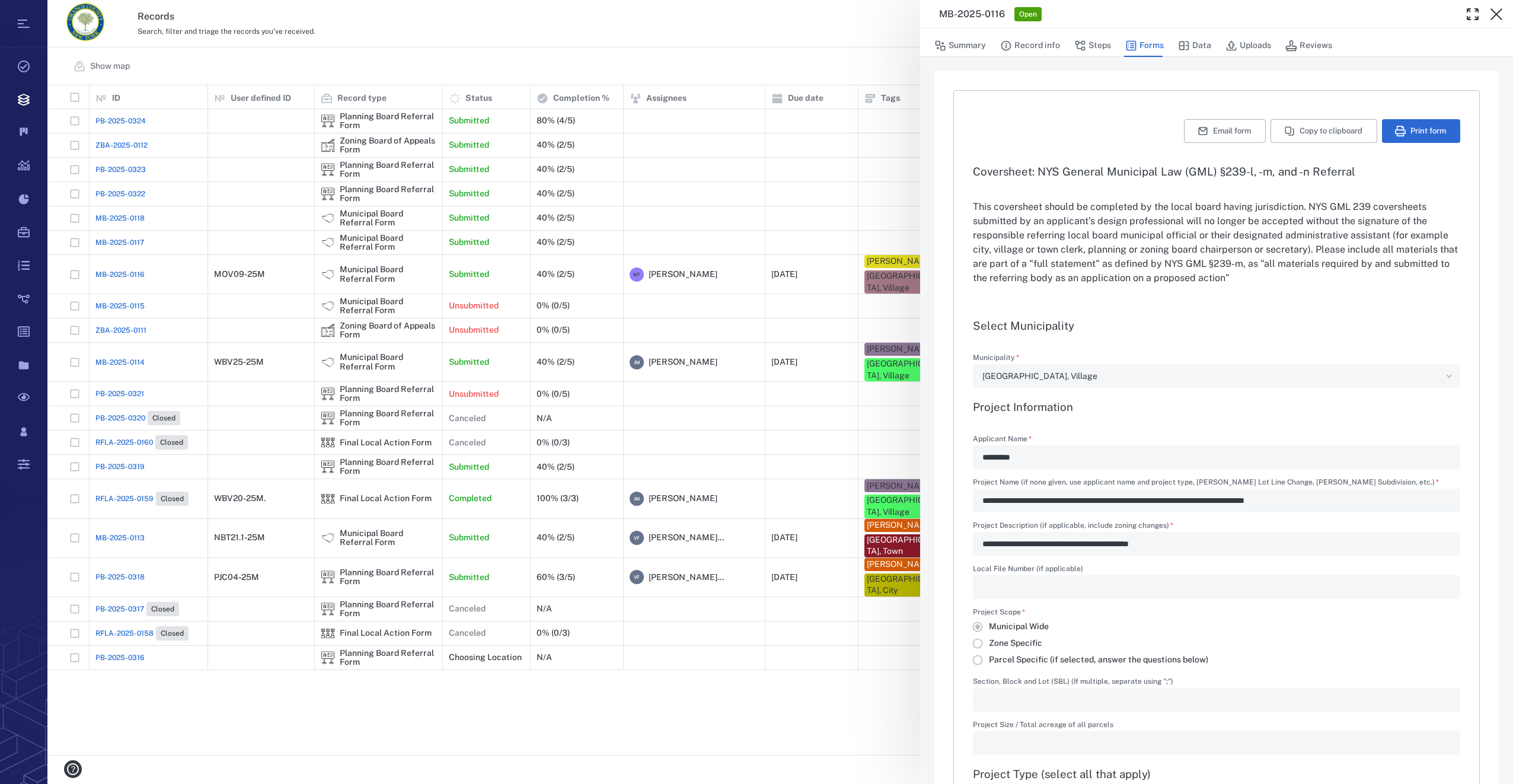
type input "**********"
click at [1418, 137] on button "Print form" at bounding box center [1421, 131] width 78 height 24
click at [687, 682] on div "**********" at bounding box center [780, 392] width 1465 height 784
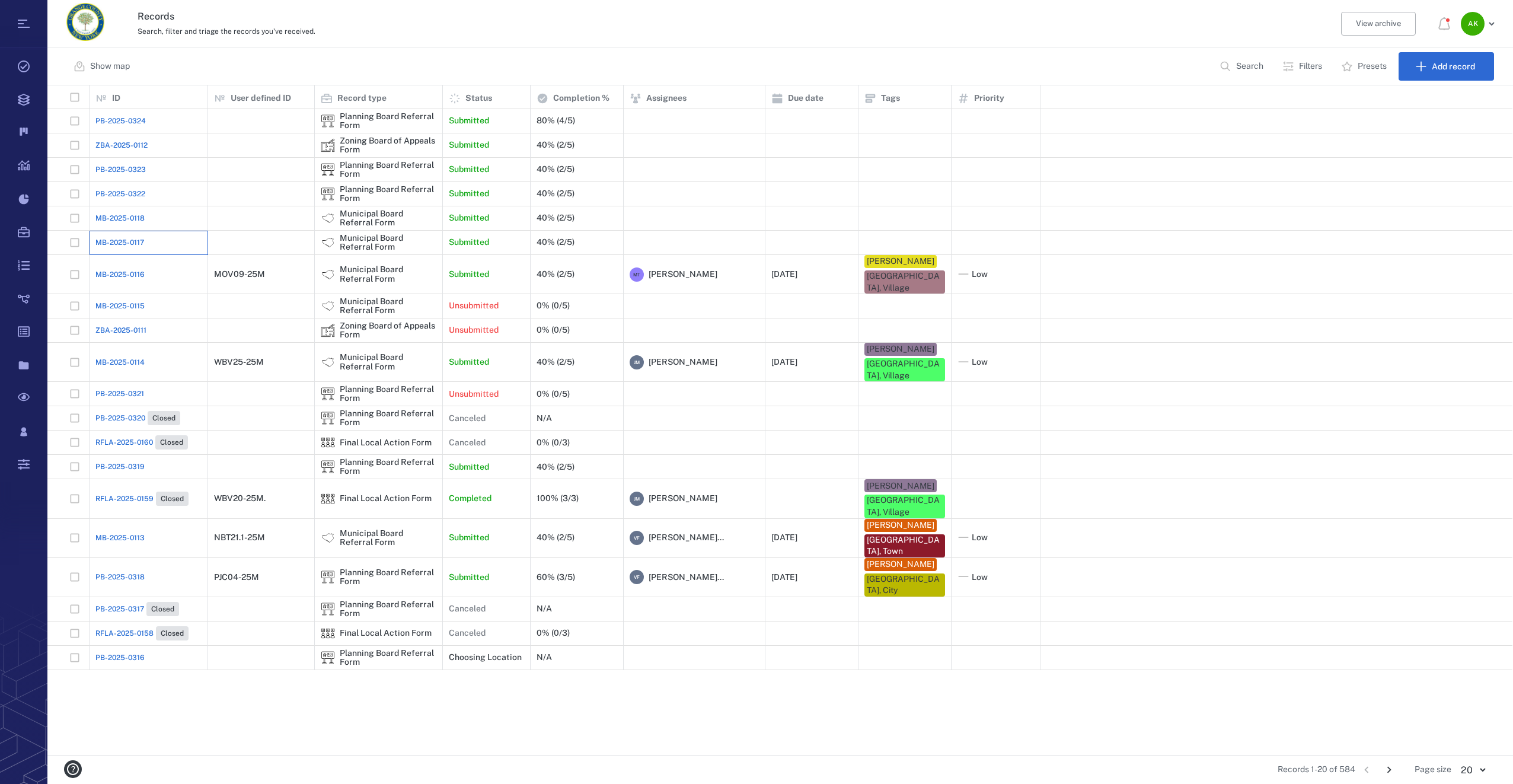
click at [149, 244] on div "MB-2025-0117" at bounding box center [148, 242] width 106 height 24
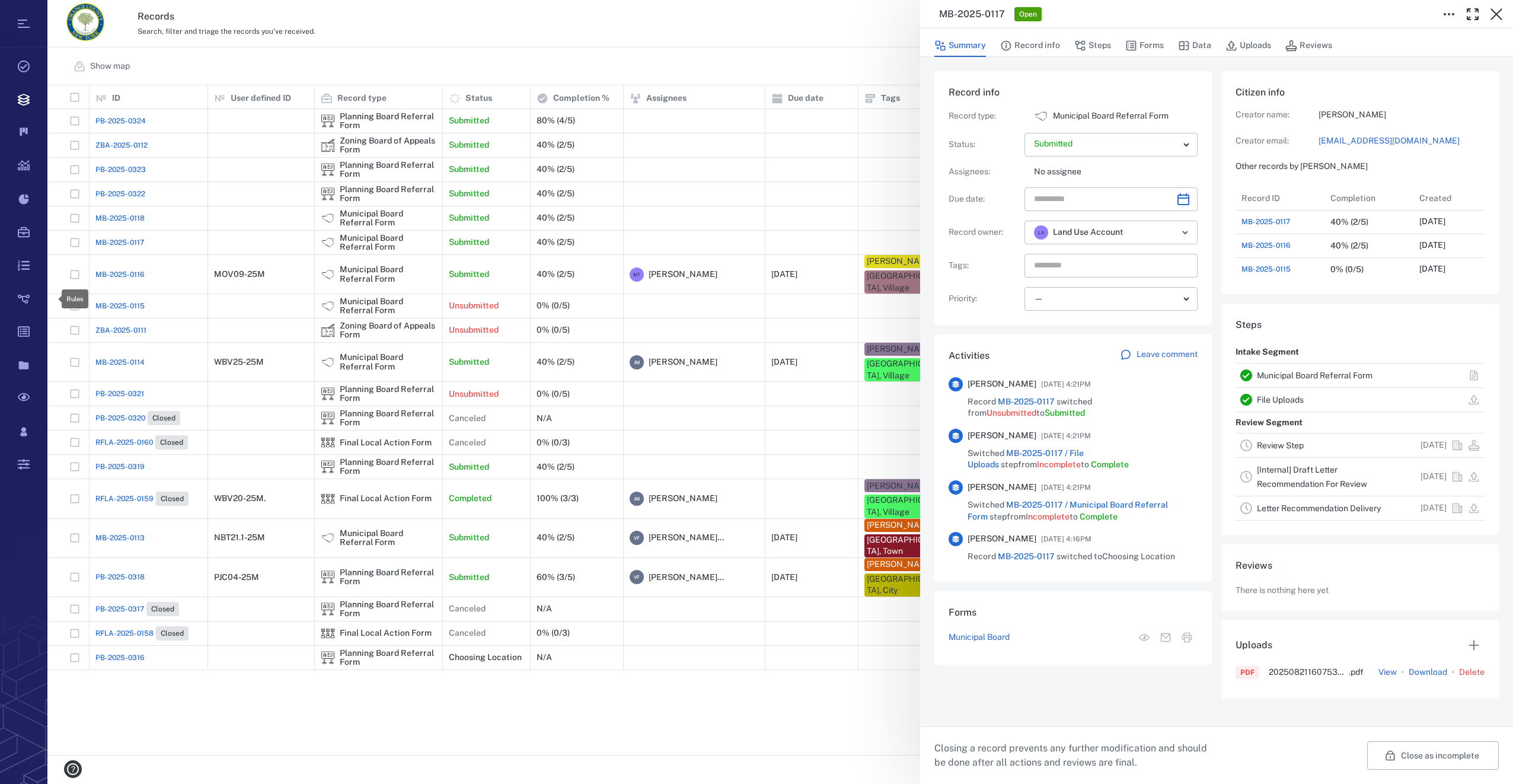
scroll to position [660, 1456]
click at [1496, 6] on button "button" at bounding box center [1496, 14] width 24 height 24
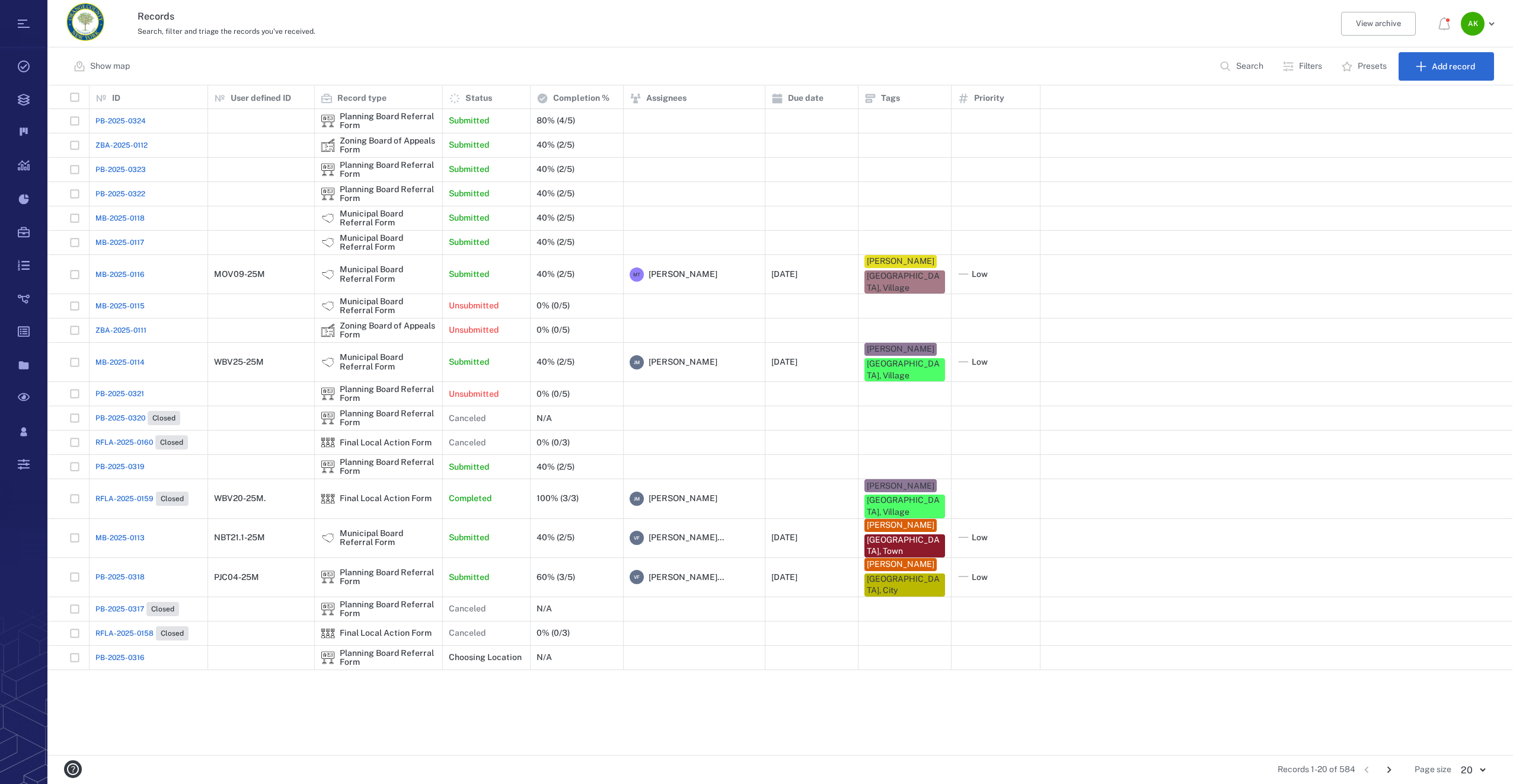
click at [136, 241] on span "MB-2025-0117" at bounding box center [119, 242] width 48 height 10
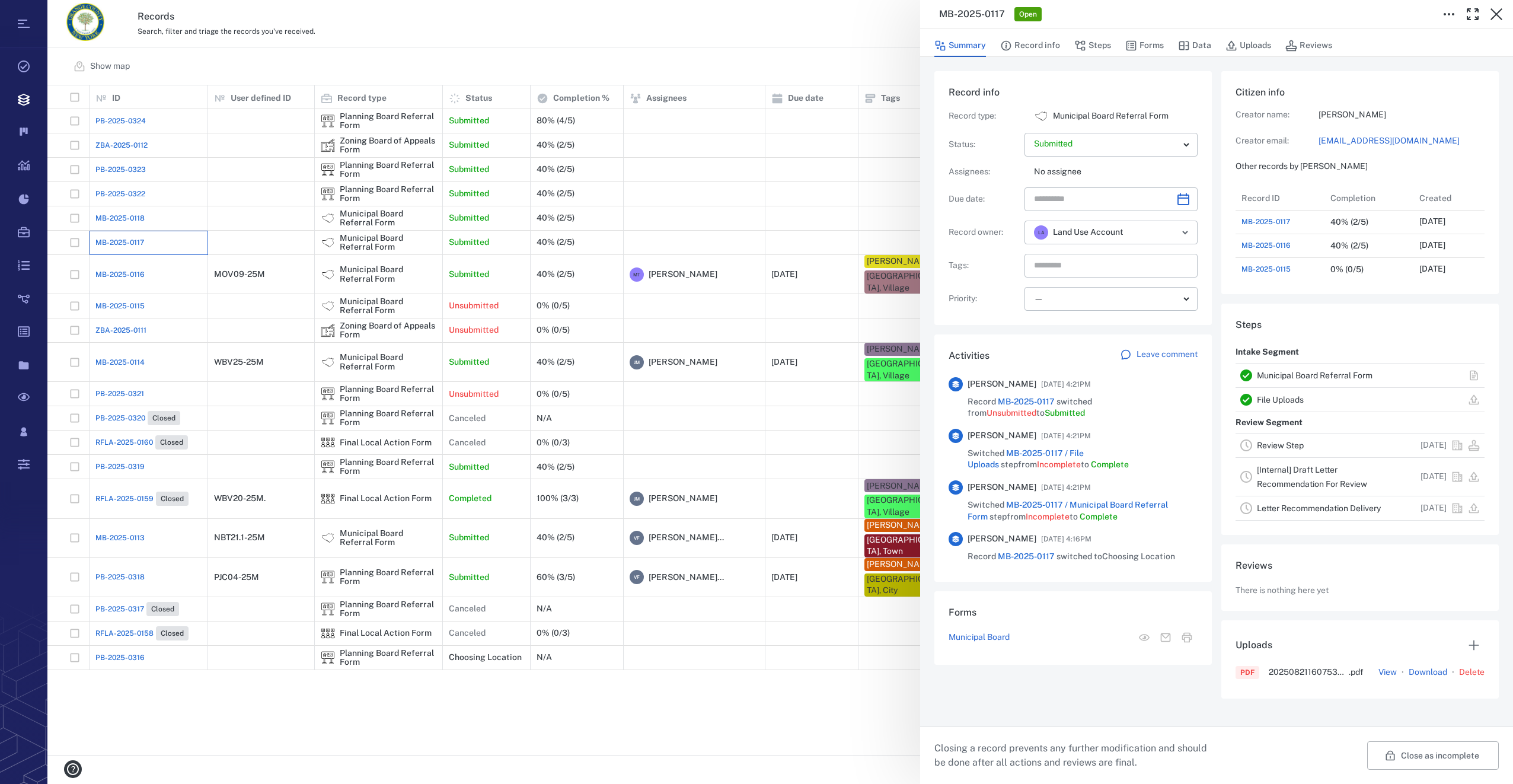
scroll to position [474, 231]
click at [1143, 45] on button "Forms" at bounding box center [1144, 46] width 39 height 22
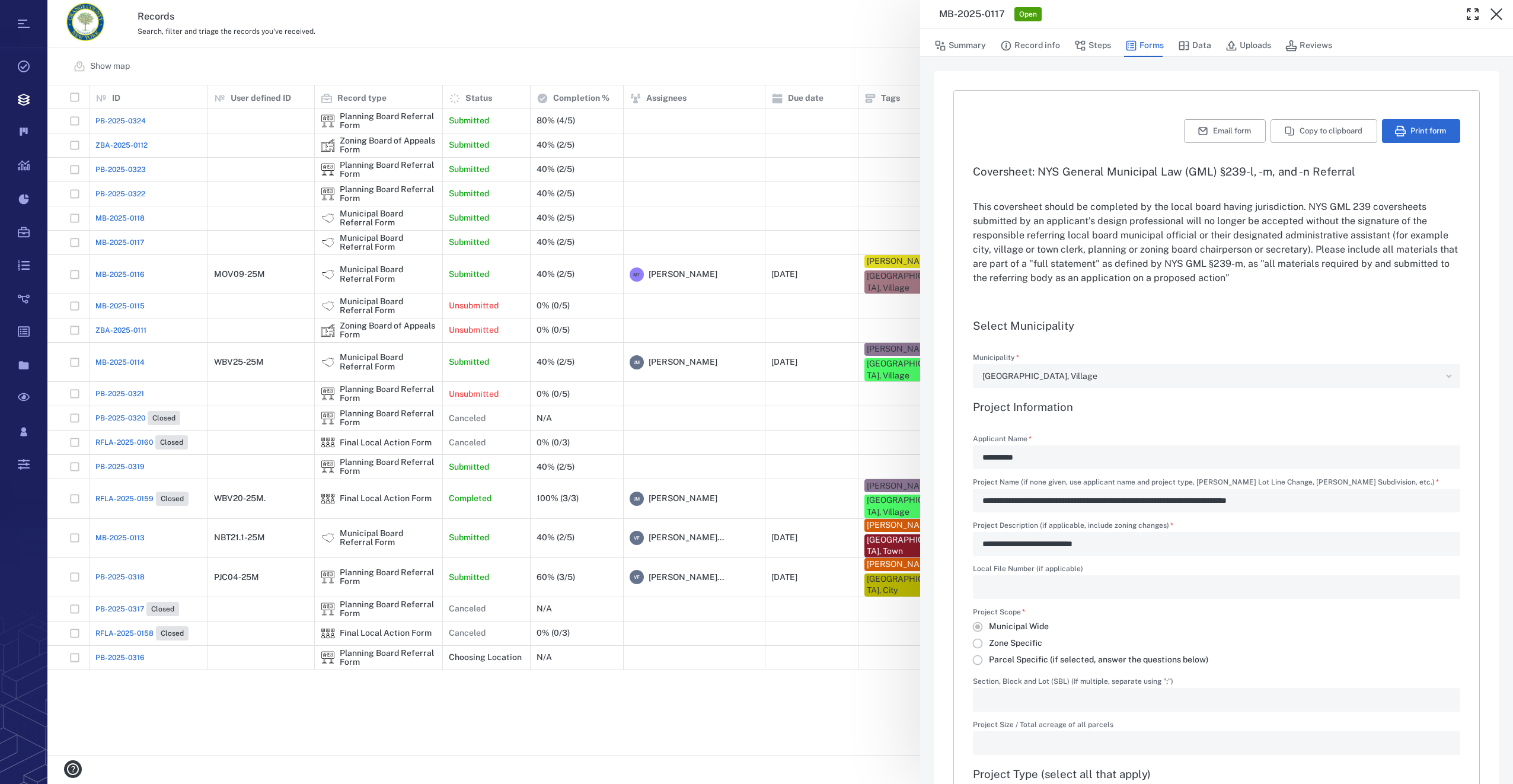
type input "**********"
click at [133, 269] on div "**********" at bounding box center [780, 392] width 1465 height 784
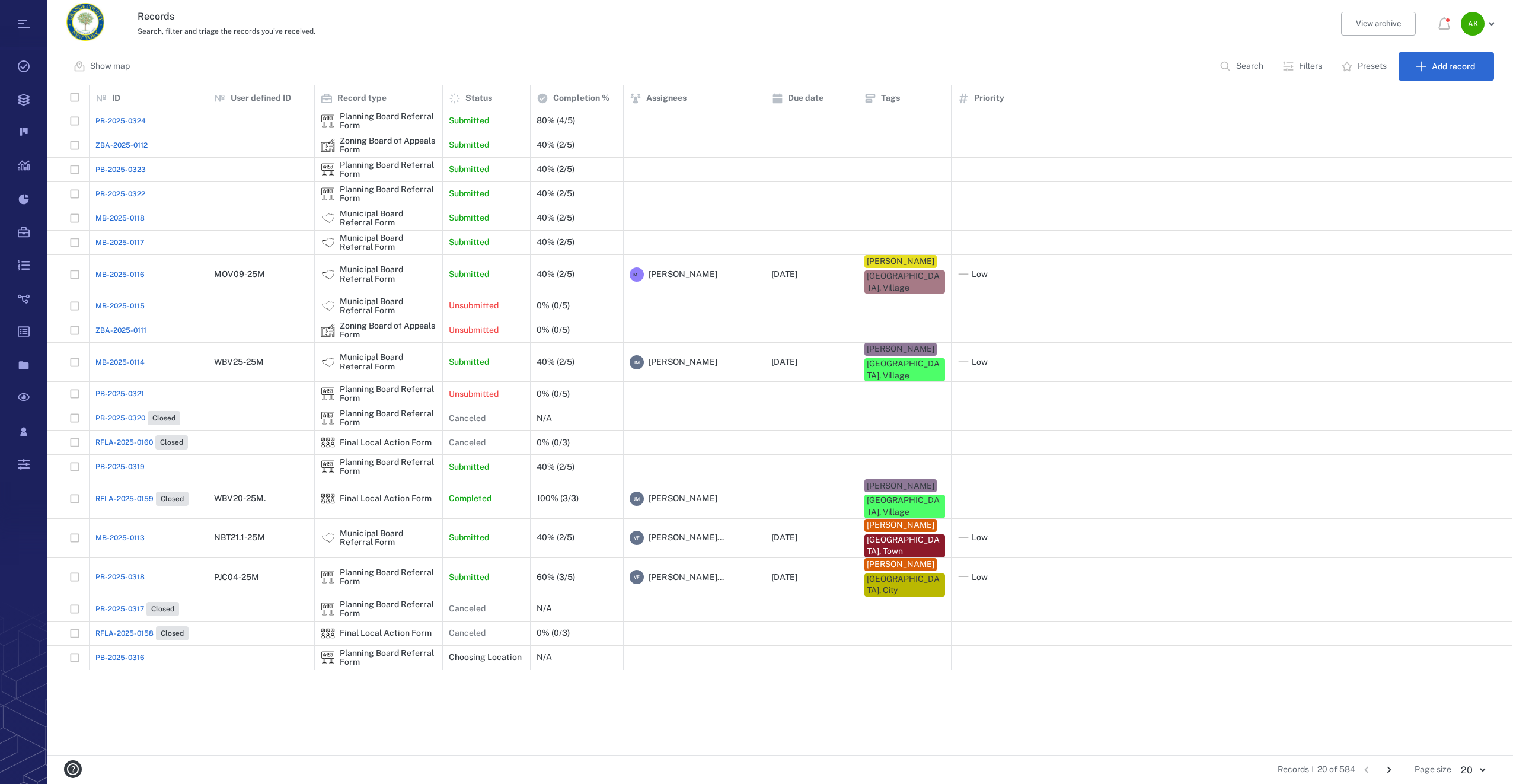
click at [124, 272] on span "MB-2025-0116" at bounding box center [120, 274] width 49 height 10
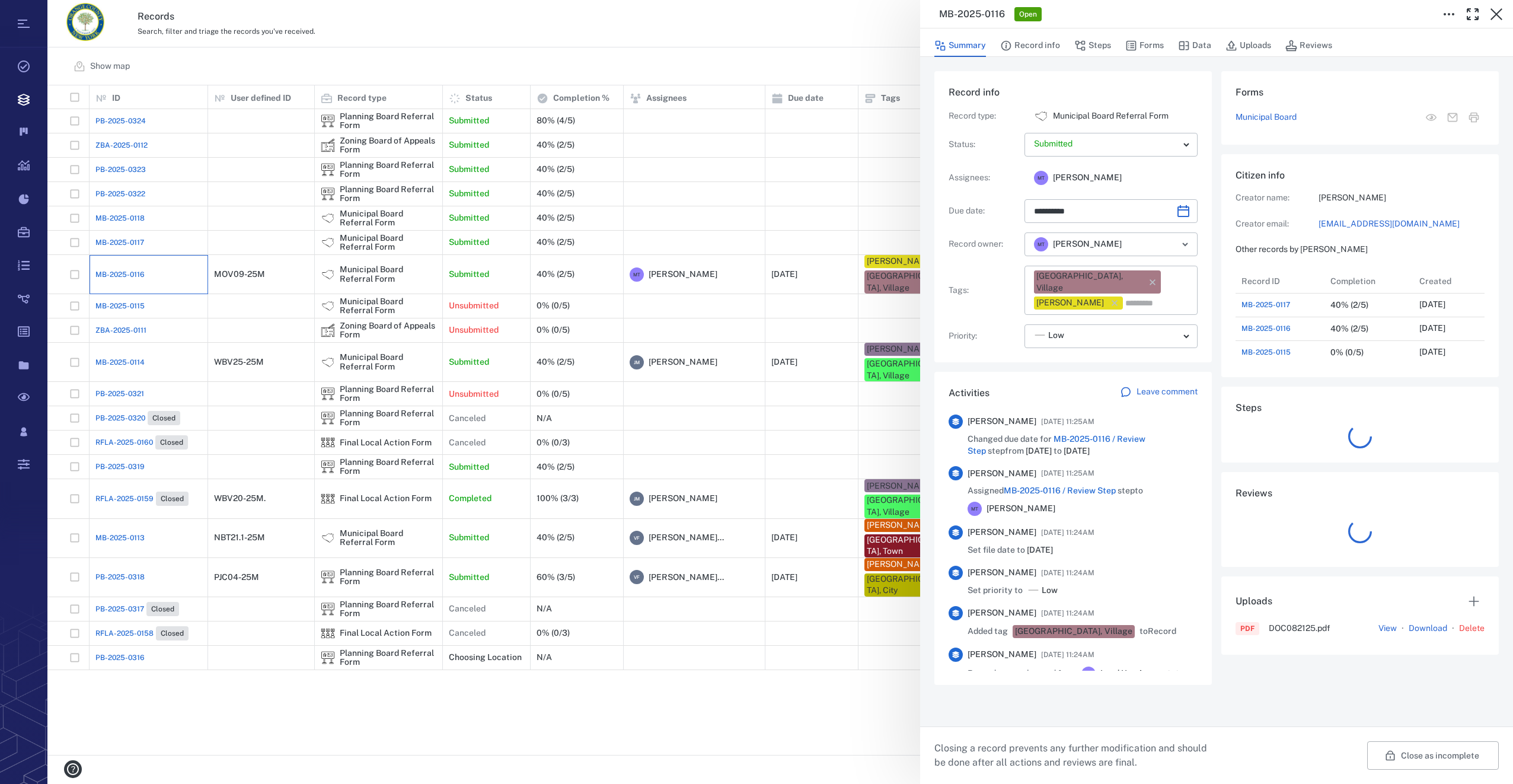
type input "**********"
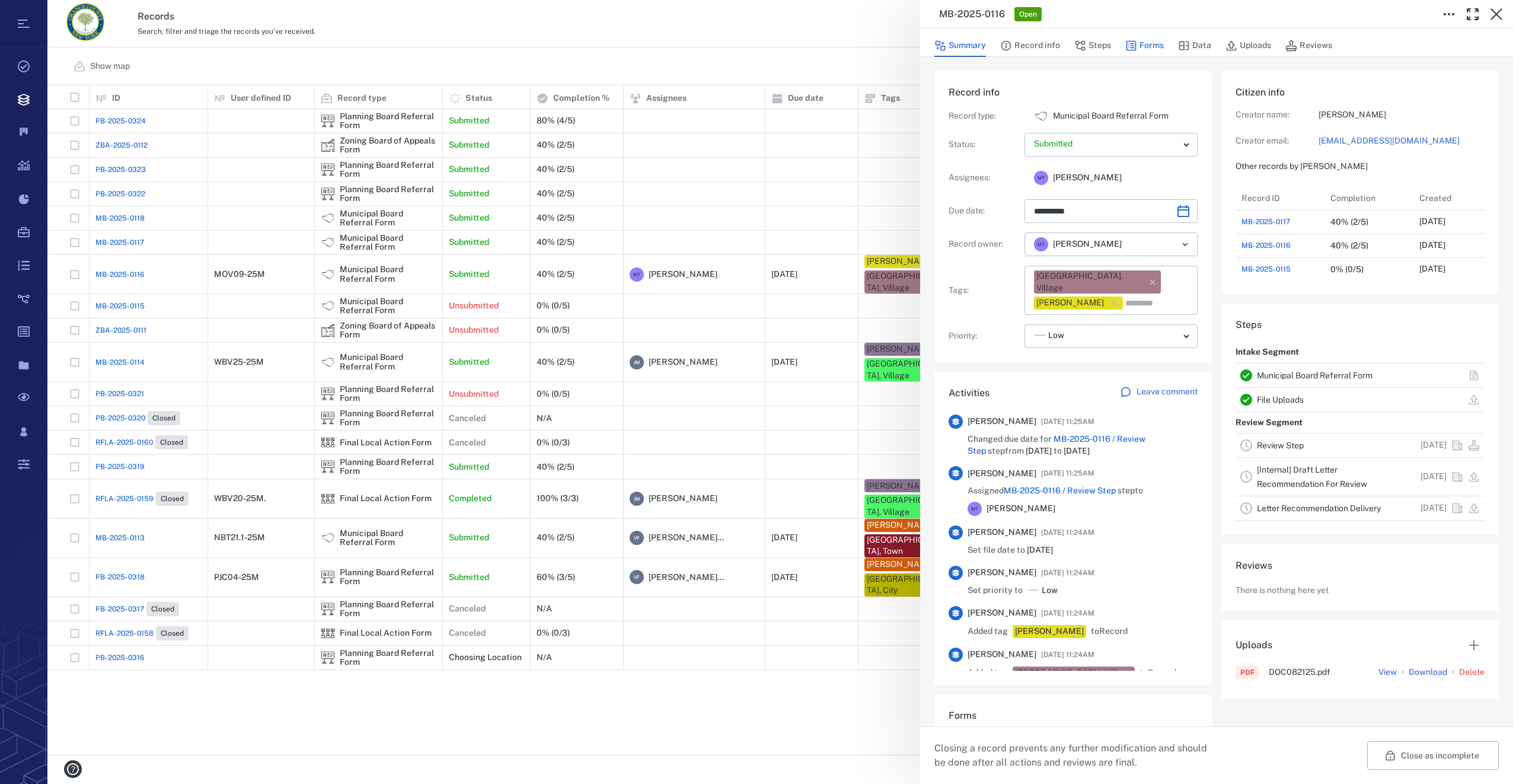
click at [1150, 44] on button "Forms" at bounding box center [1144, 46] width 39 height 22
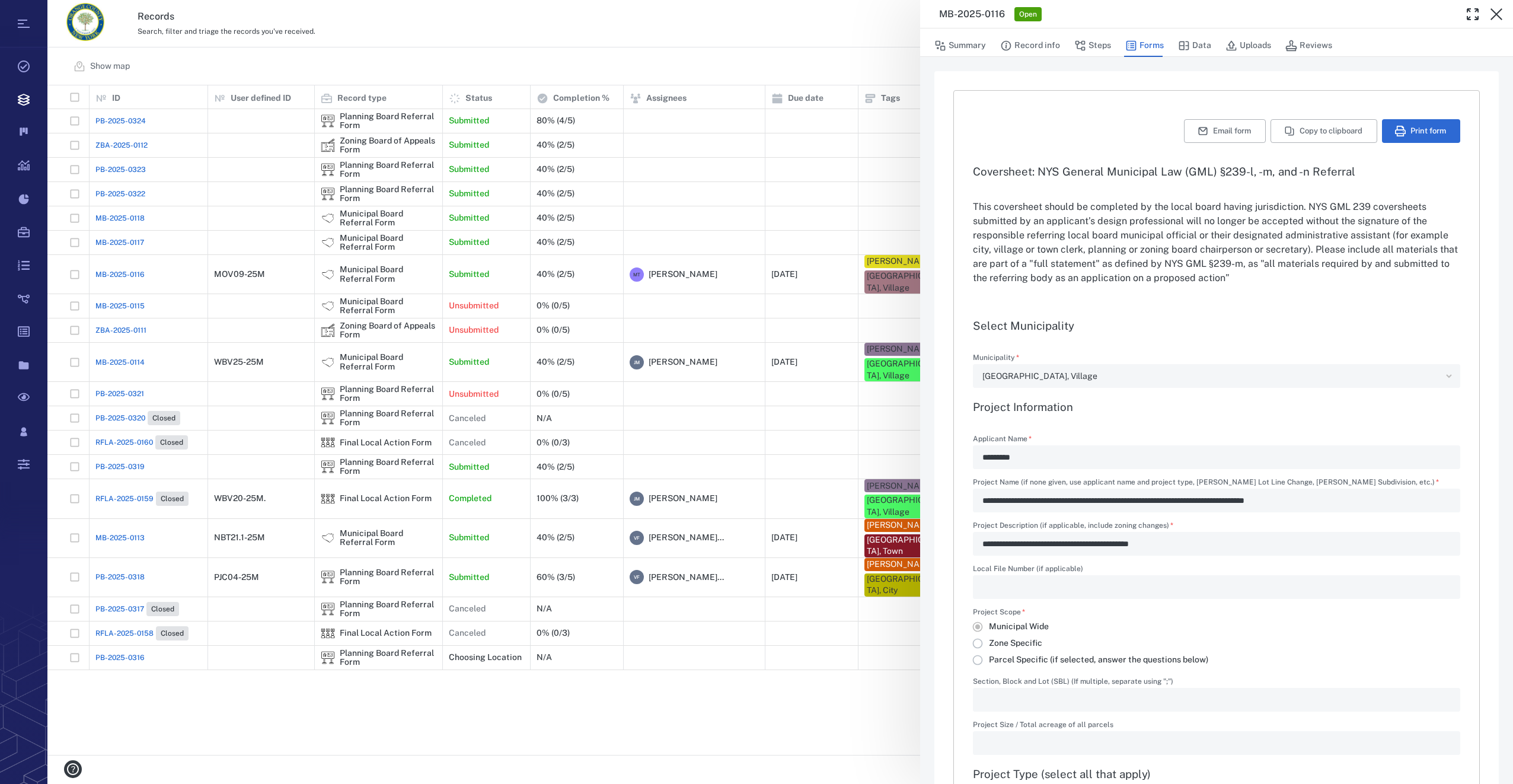
type input "**********"
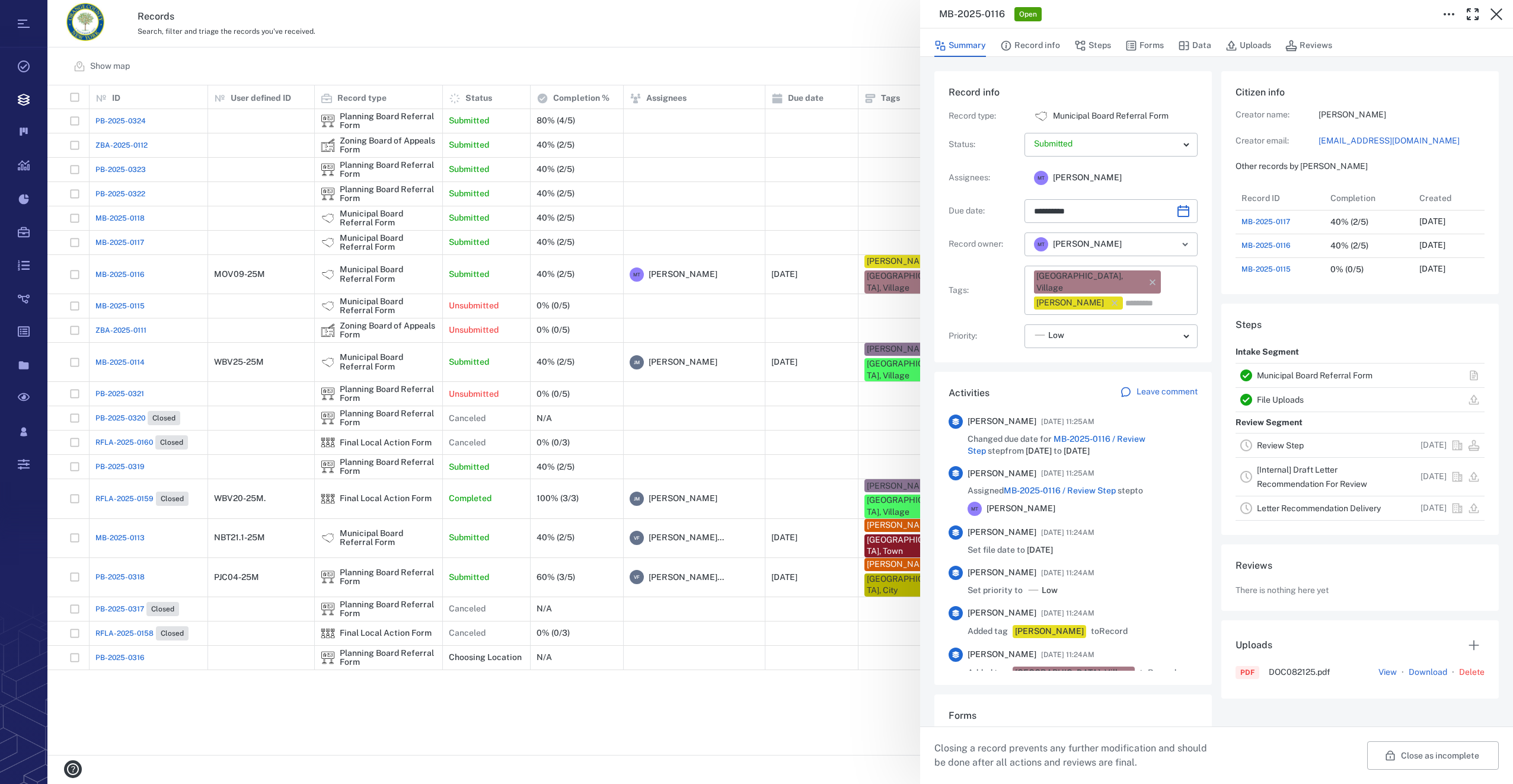
type input "**********"
click at [1496, 8] on icon "button" at bounding box center [1496, 14] width 14 height 14
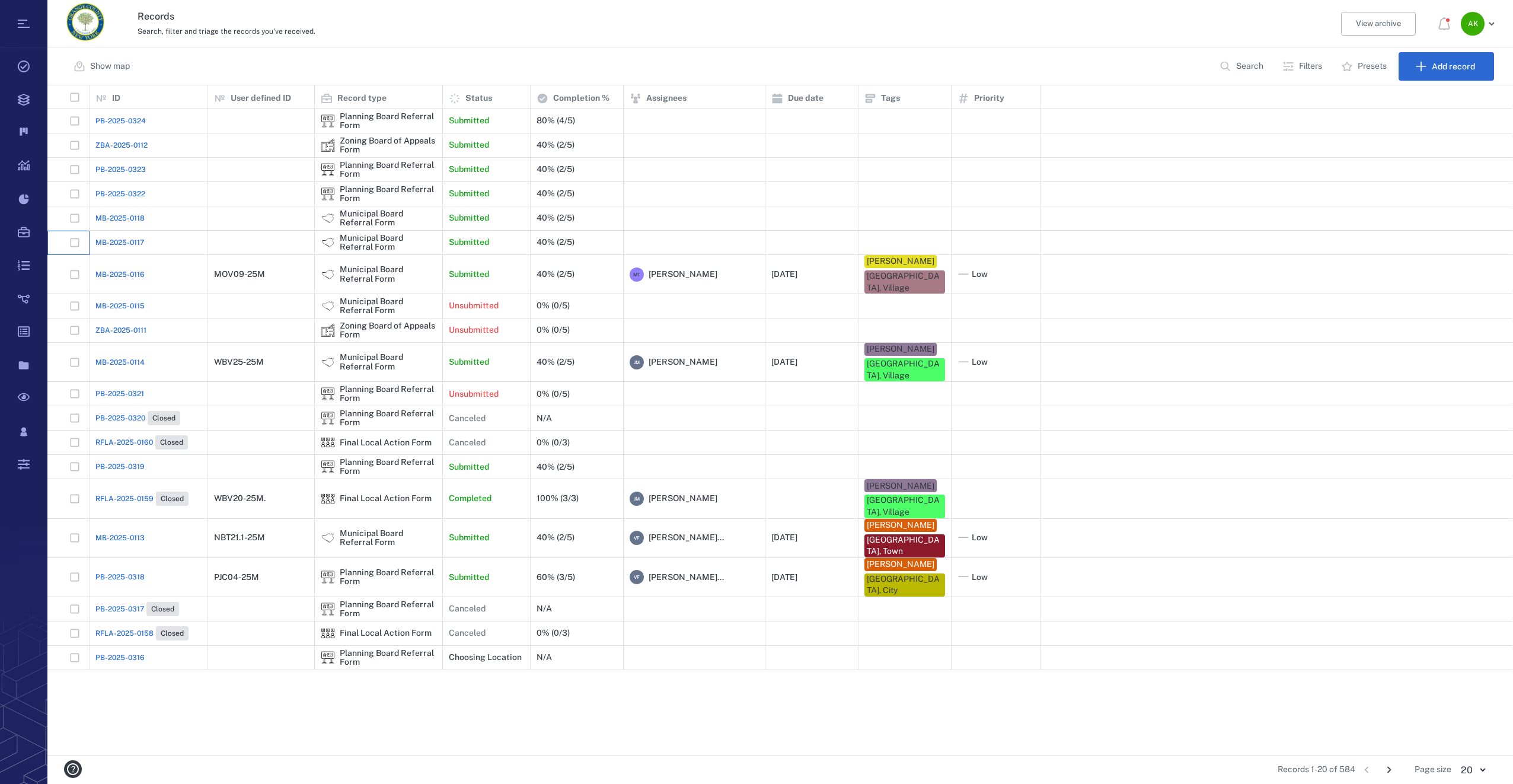
click at [88, 242] on div at bounding box center [69, 242] width 42 height 24
click at [110, 234] on div "MB-2025-0117" at bounding box center [148, 242] width 106 height 24
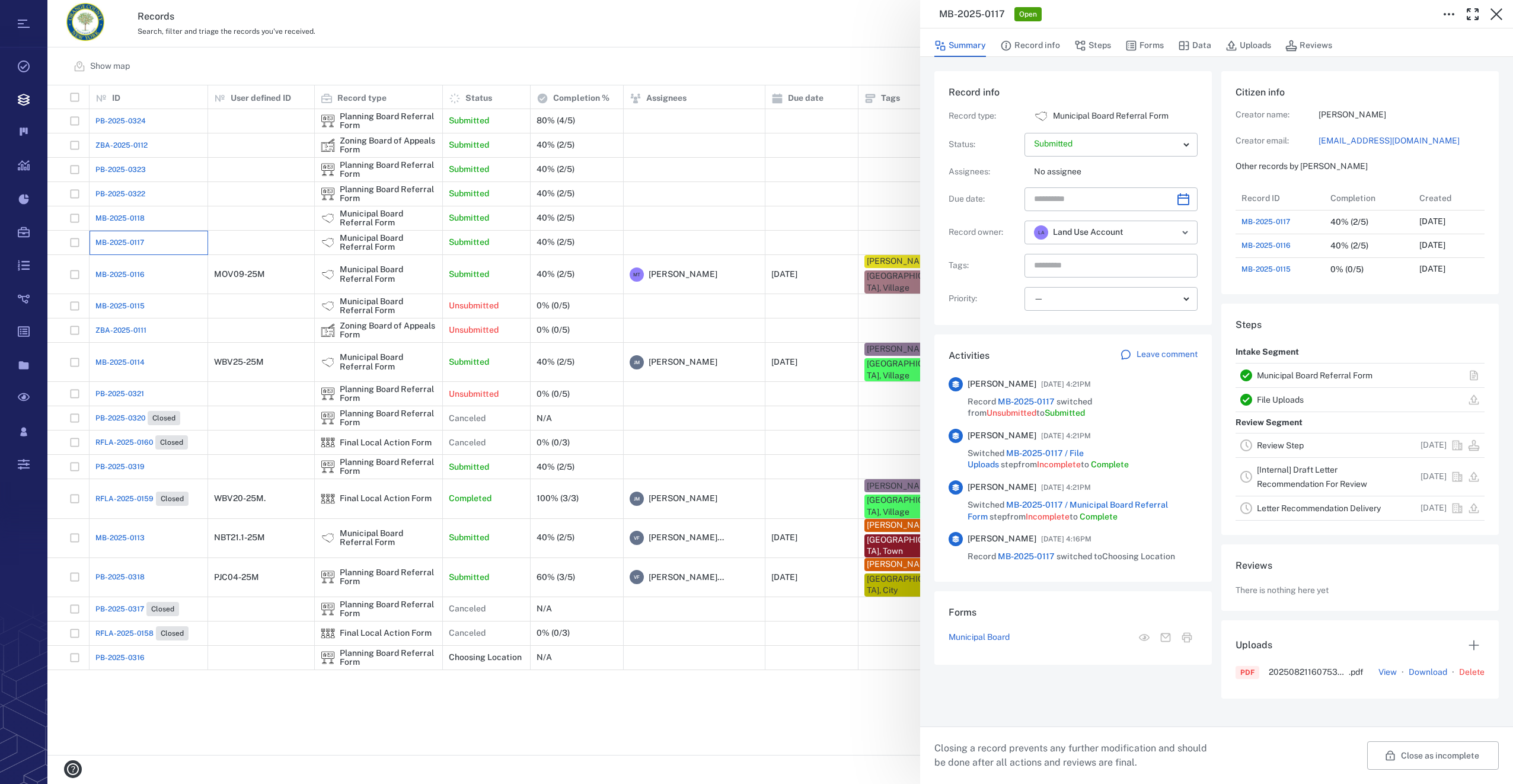
scroll to position [474, 231]
click at [1178, 199] on icon "Choose date" at bounding box center [1183, 199] width 12 height 12
click at [1197, 231] on icon "Next month" at bounding box center [1197, 230] width 4 height 7
click at [1190, 319] on button "20" at bounding box center [1191, 326] width 21 height 21
type input "**********"
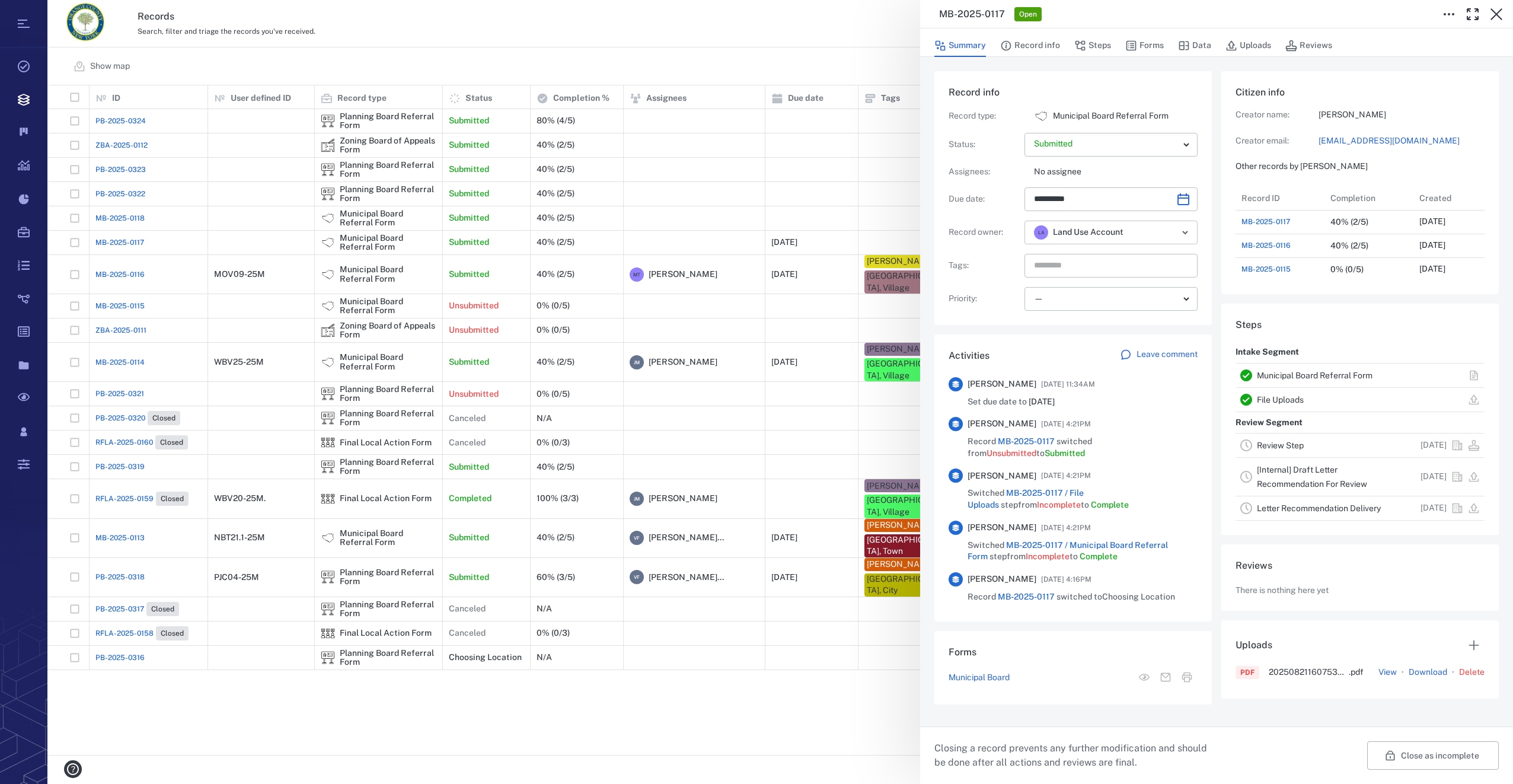
click at [1186, 233] on icon "Open" at bounding box center [1185, 232] width 5 height 2
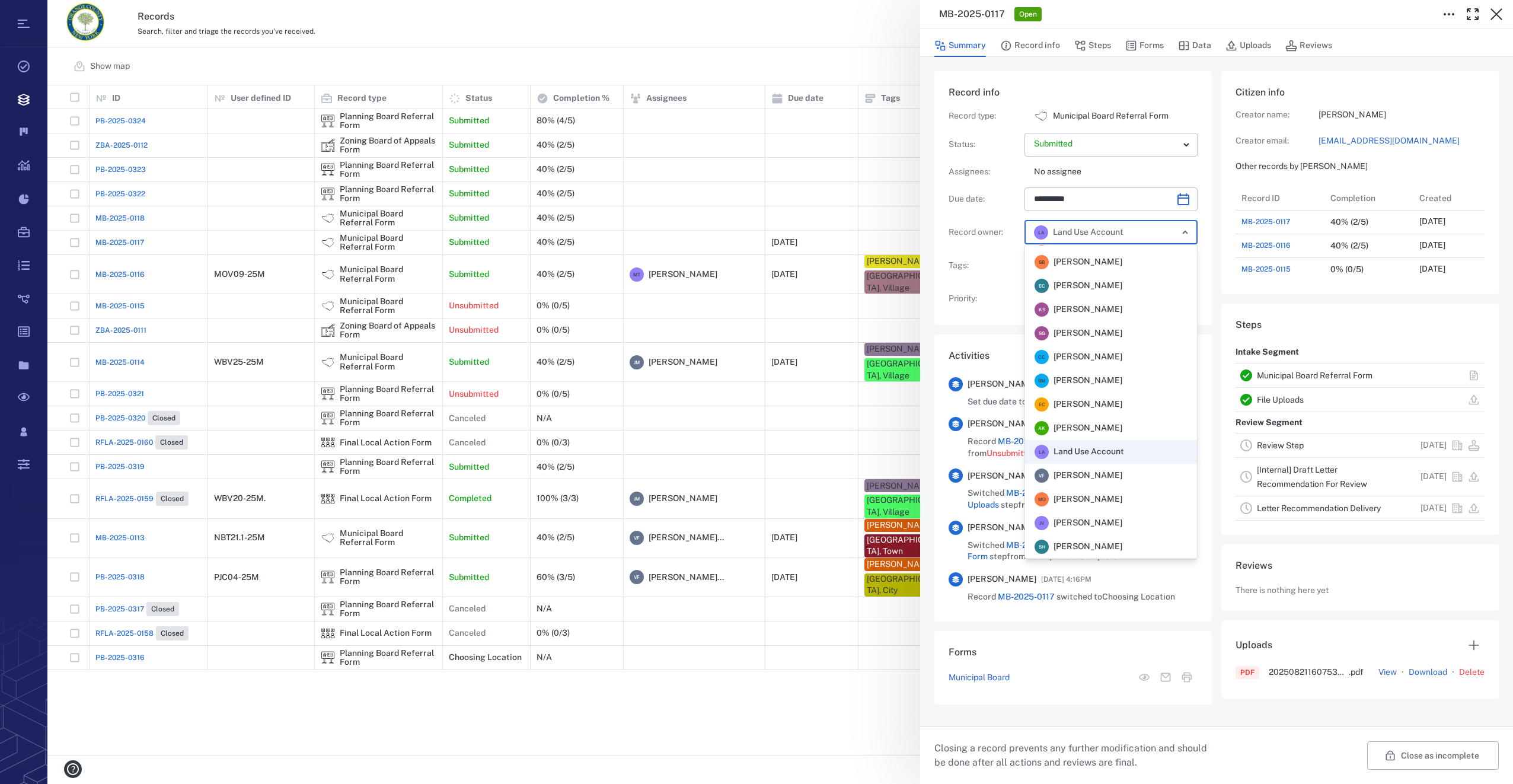
scroll to position [0, 0]
click at [1099, 331] on span "[PERSON_NAME]" at bounding box center [1088, 328] width 69 height 12
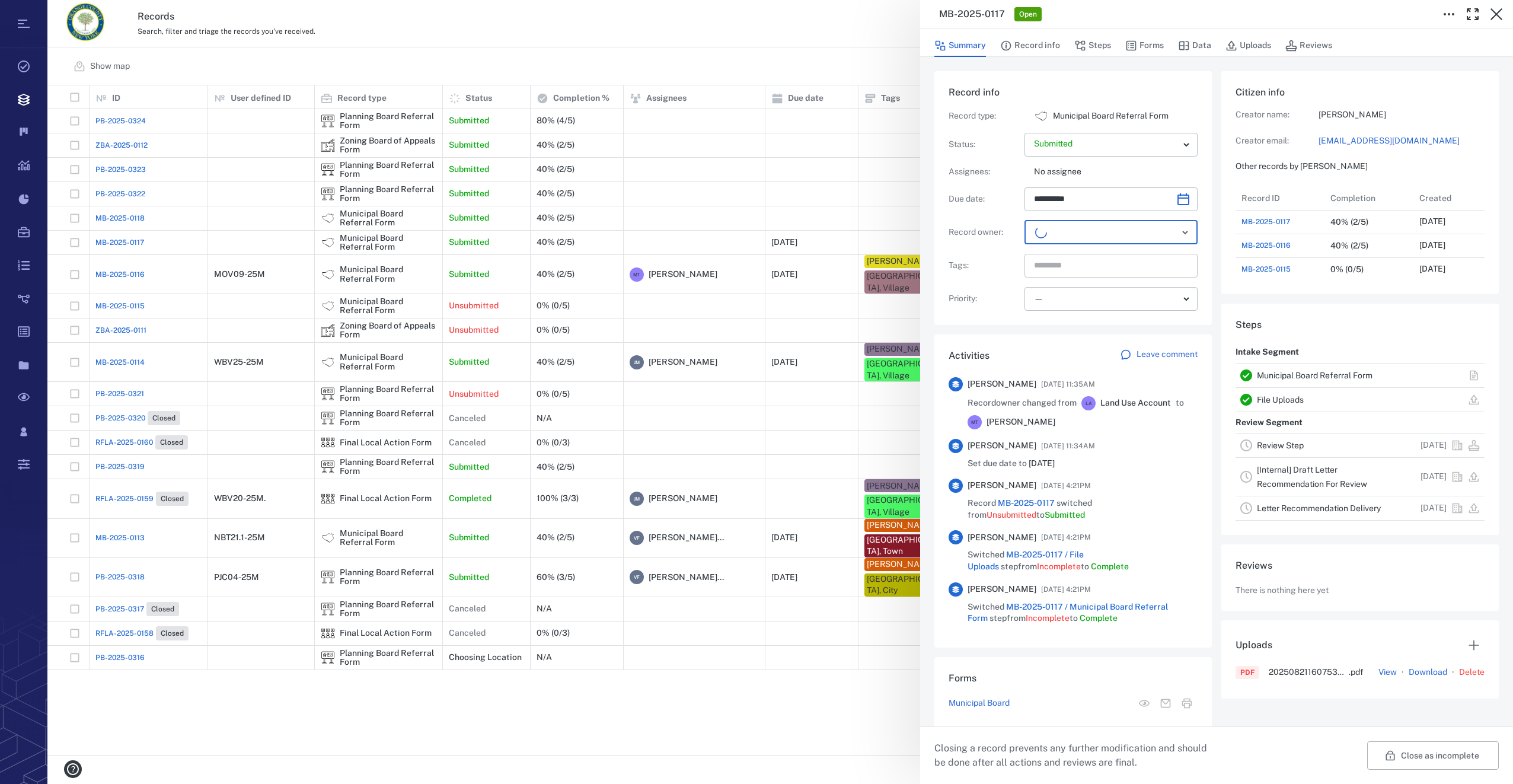
scroll to position [474, 226]
click at [1051, 267] on input "text" at bounding box center [1097, 266] width 130 height 17
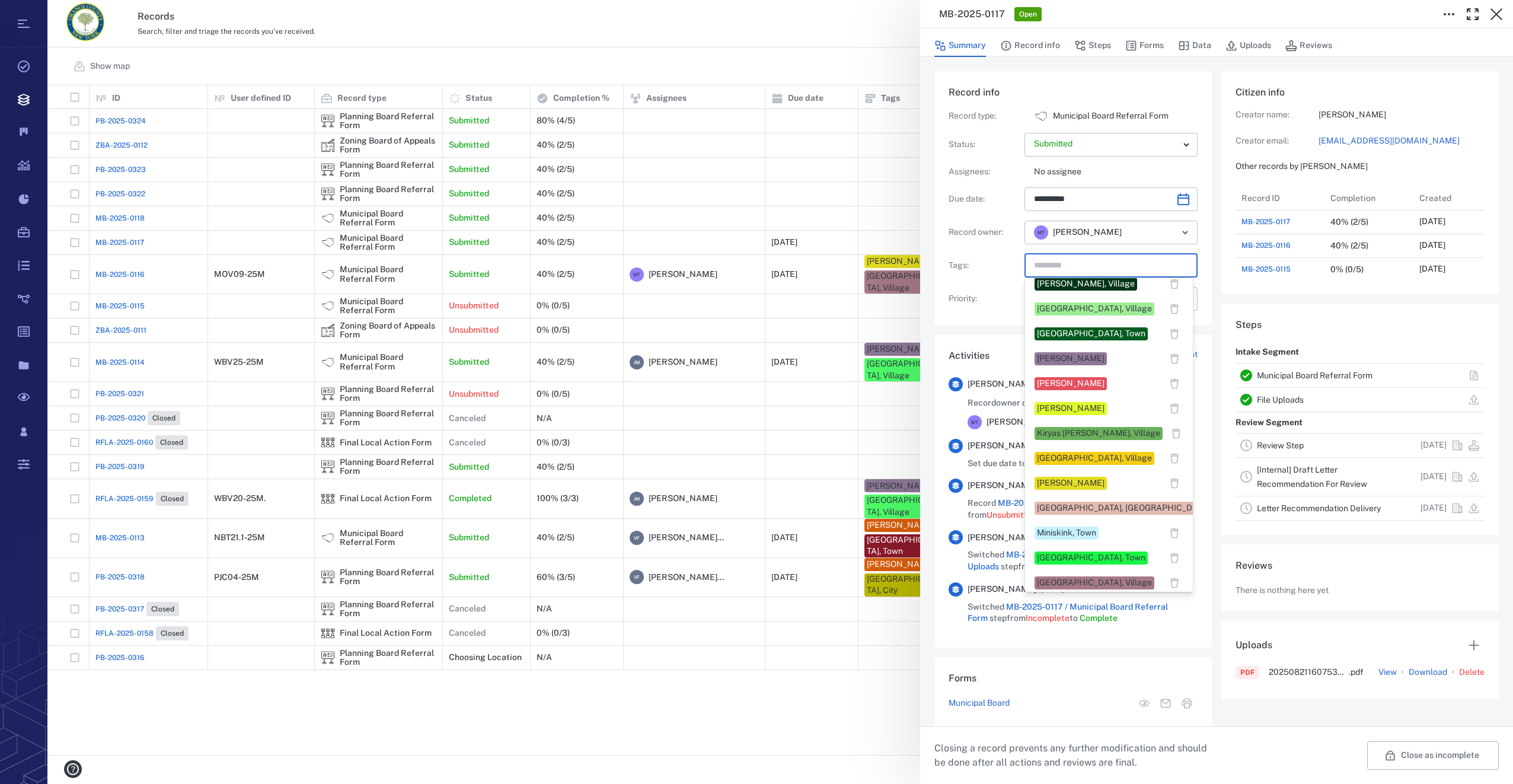
scroll to position [474, 0]
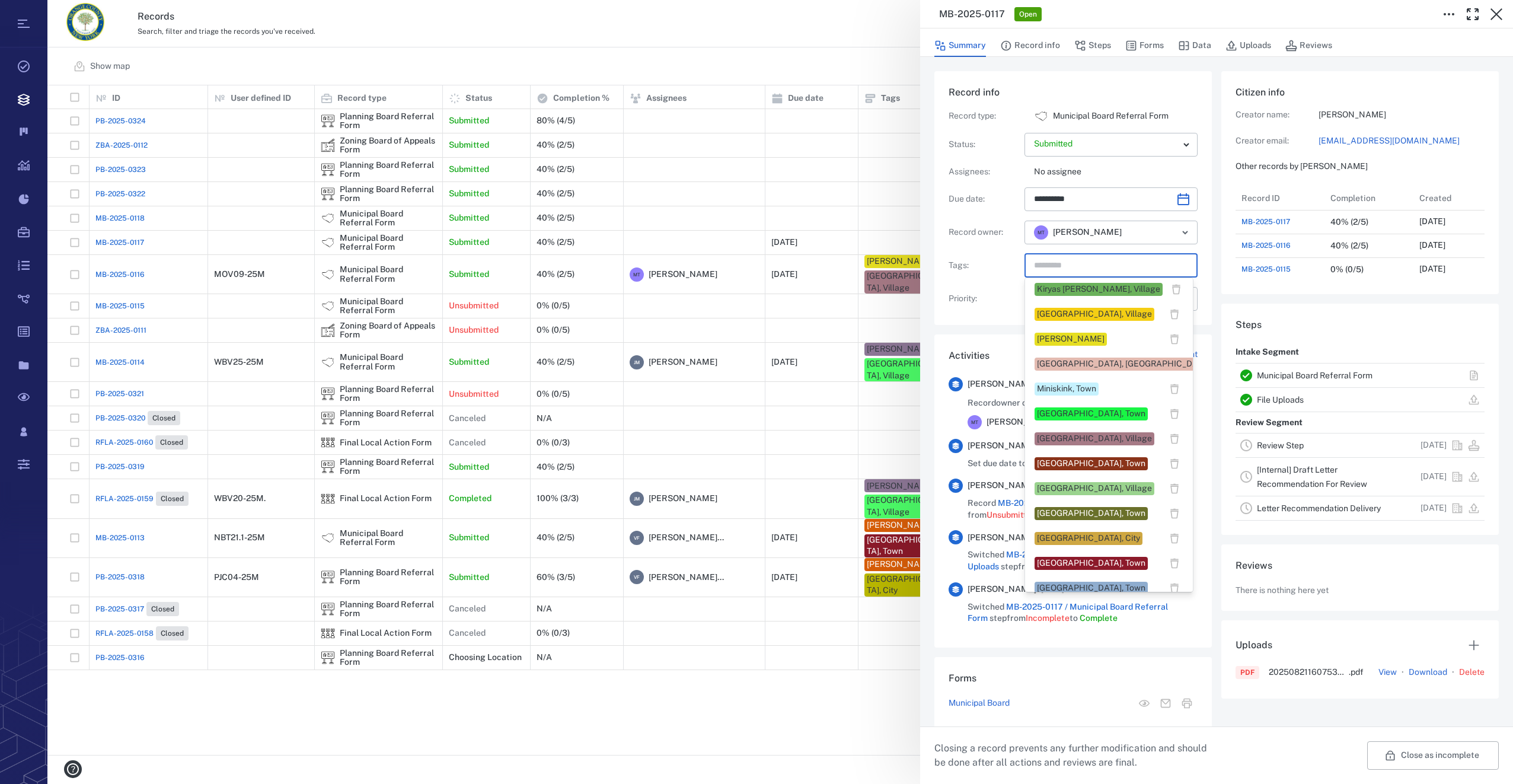
click at [1058, 434] on div "[GEOGRAPHIC_DATA], Village" at bounding box center [1094, 438] width 115 height 12
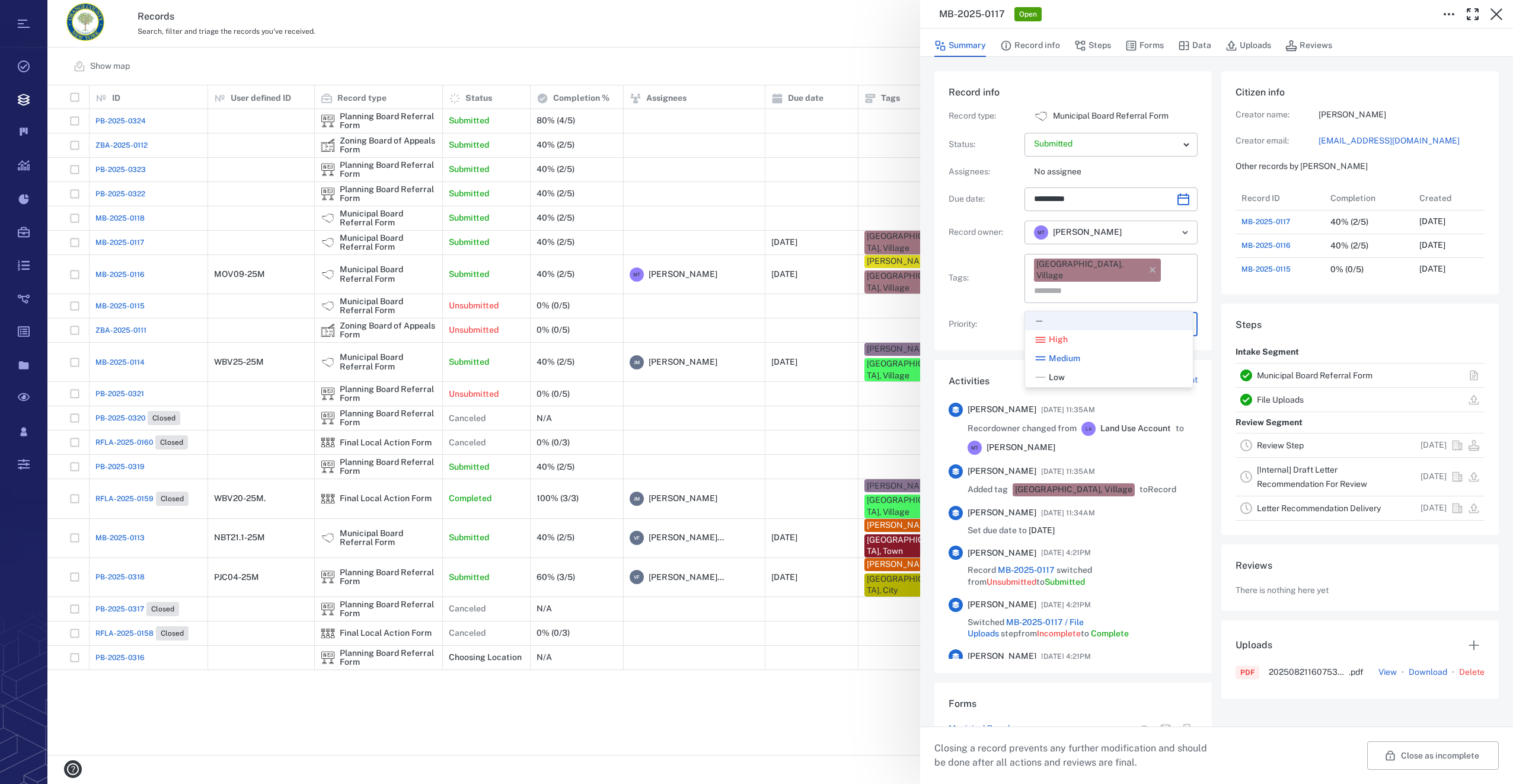
click at [1068, 295] on body "Tasks Records Boards Dashboard Reports Record types Guide steps Rules Form buil…" at bounding box center [756, 392] width 1513 height 784
click at [1133, 267] on div at bounding box center [756, 392] width 1513 height 784
click at [1132, 283] on input "text" at bounding box center [1097, 291] width 130 height 17
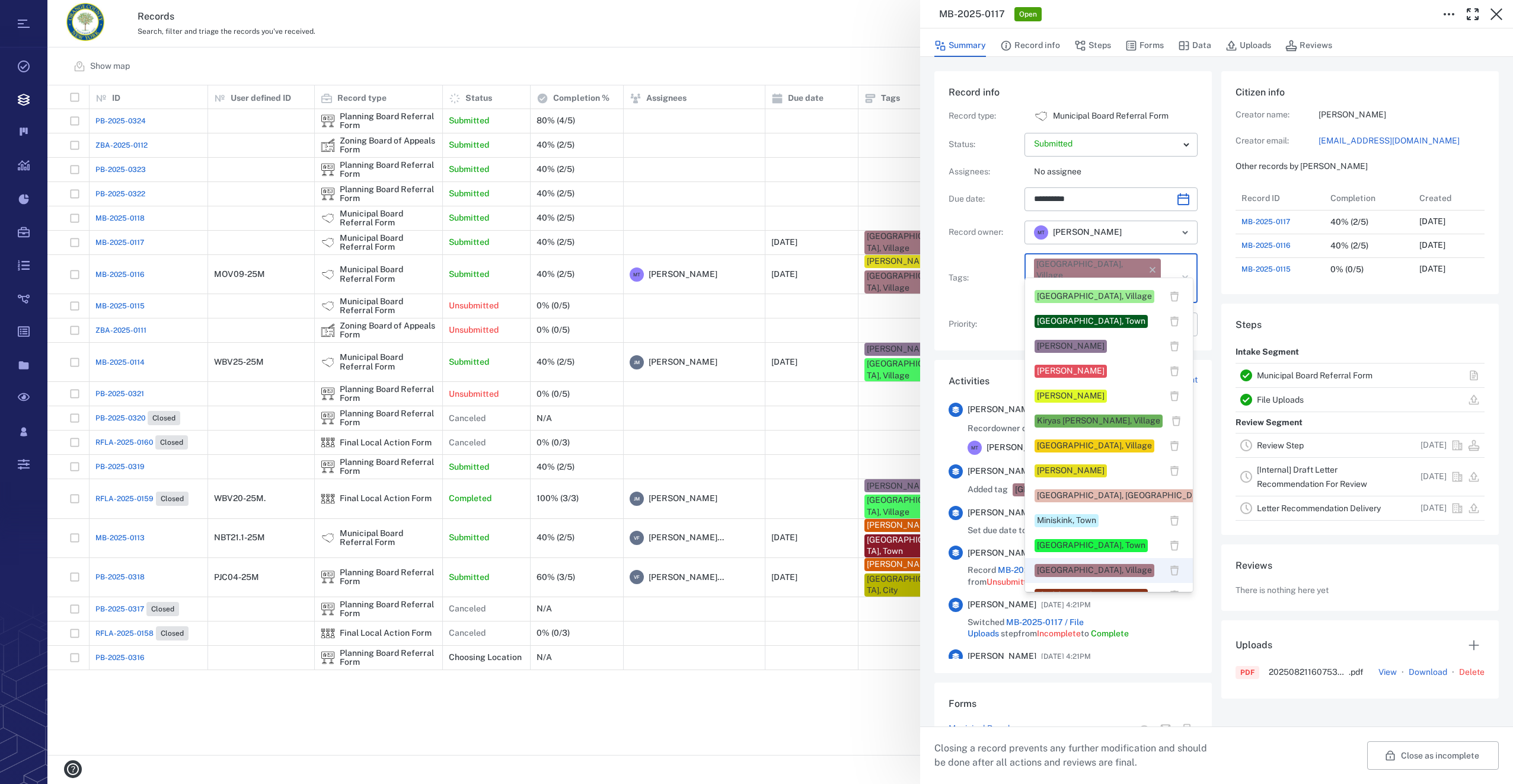
scroll to position [415, 0]
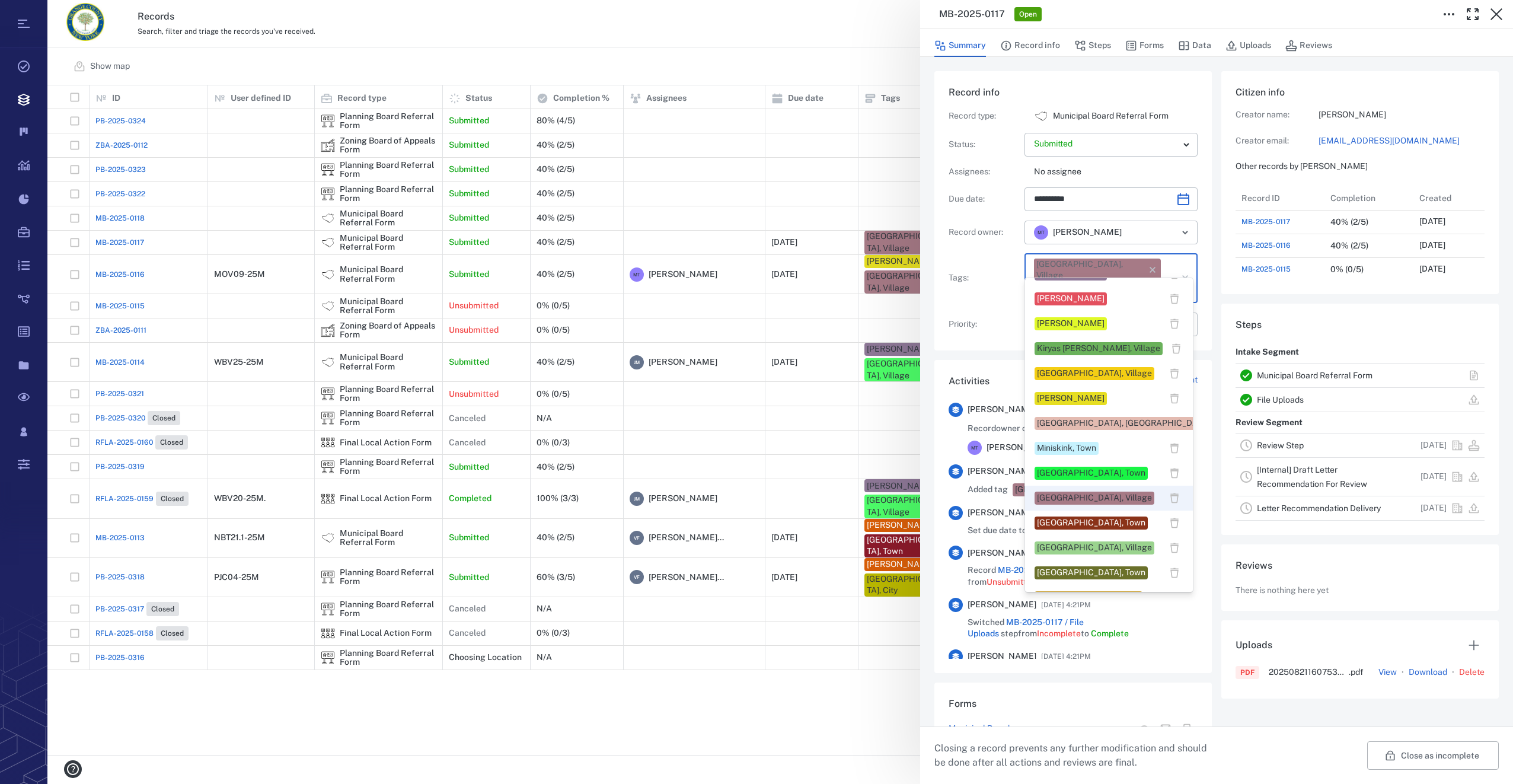
click at [1079, 400] on div "[PERSON_NAME]" at bounding box center [1071, 398] width 68 height 12
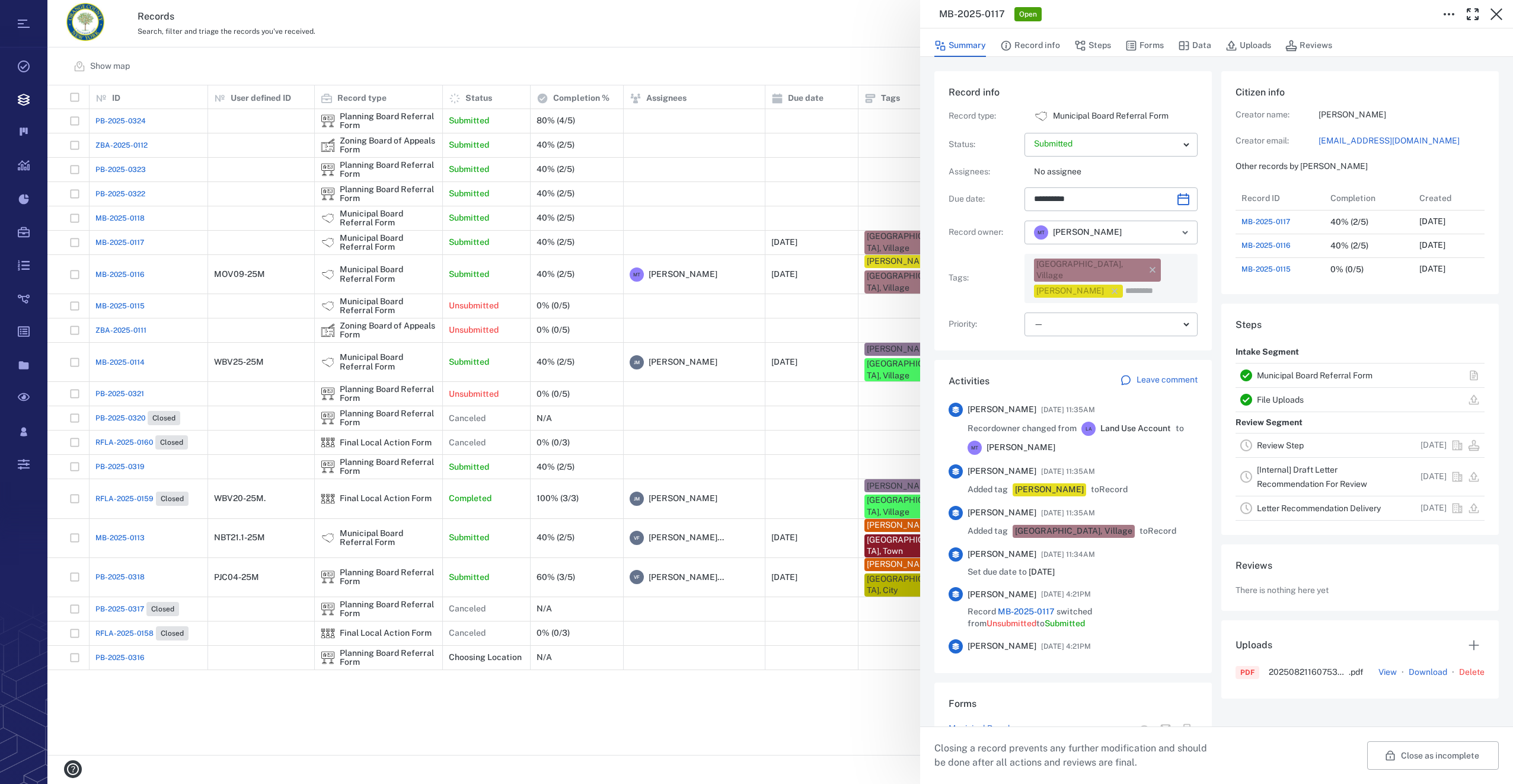
click at [1072, 300] on div "**********" at bounding box center [1073, 223] width 249 height 227
click at [1072, 312] on body "Tasks Records Boards Dashboard Reports Record types Guide steps Rules Form buil…" at bounding box center [756, 392] width 1513 height 784
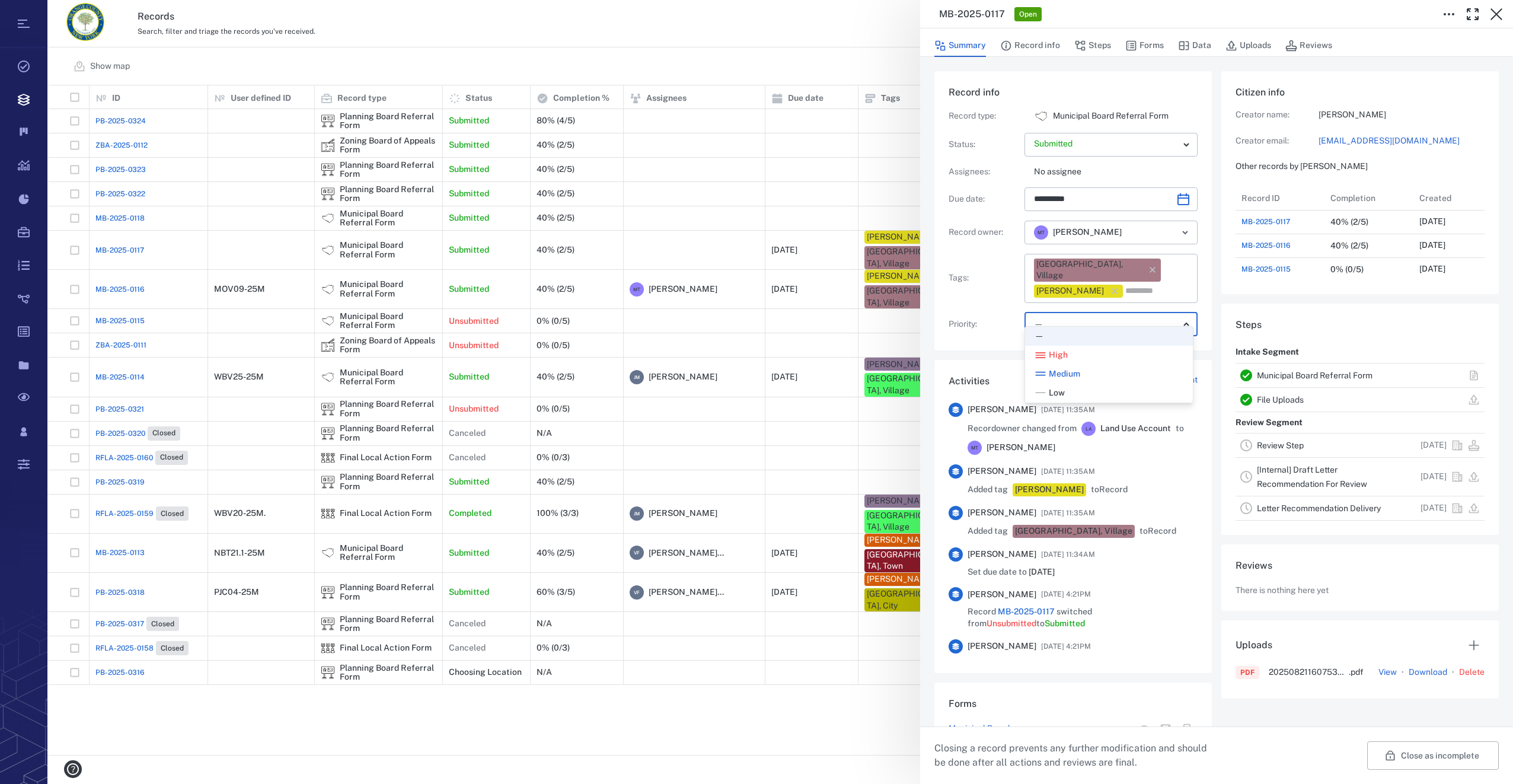
click at [1047, 393] on div "Low" at bounding box center [1050, 393] width 30 height 12
type input "**"
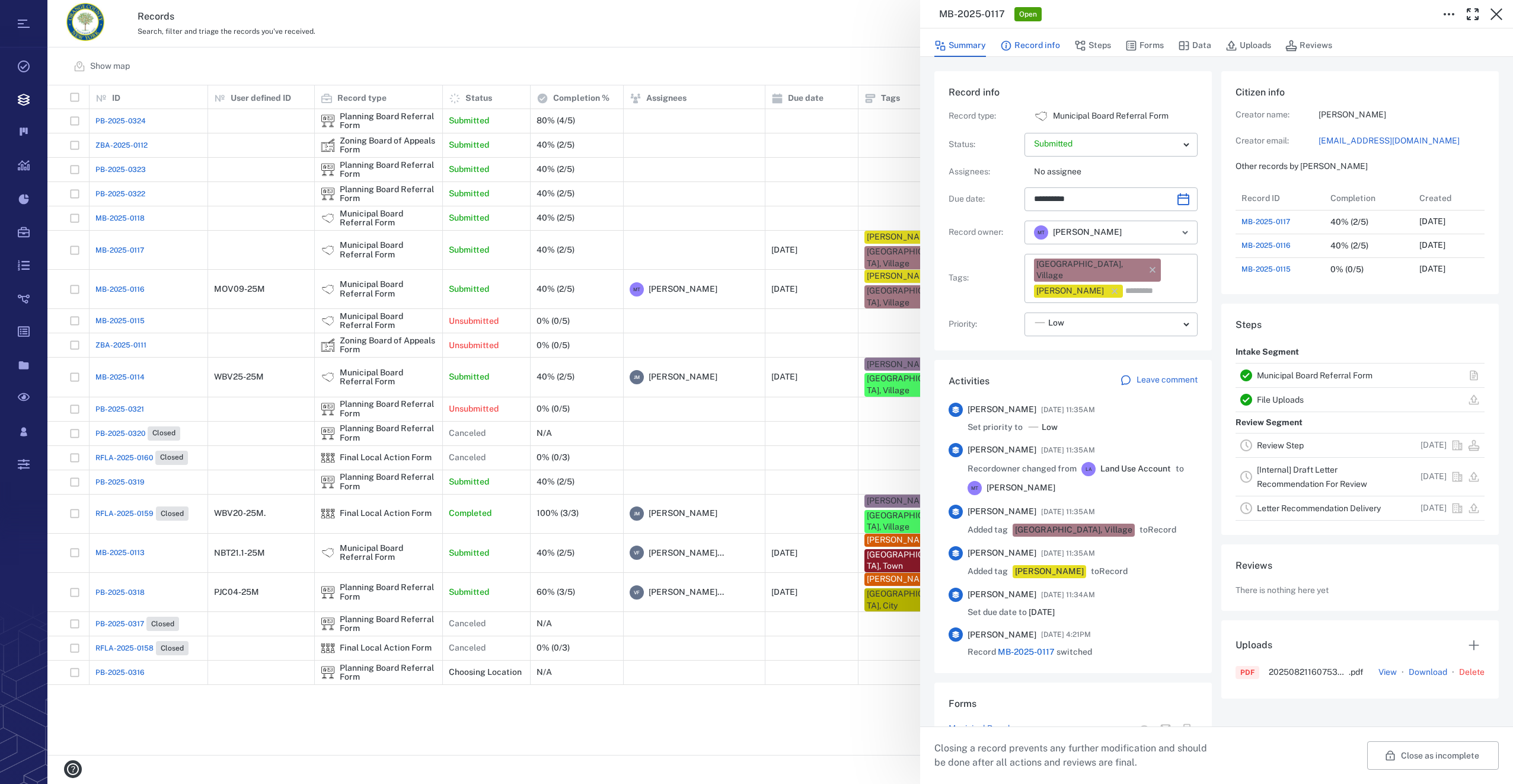
click at [1053, 46] on button "Record info" at bounding box center [1031, 46] width 60 height 22
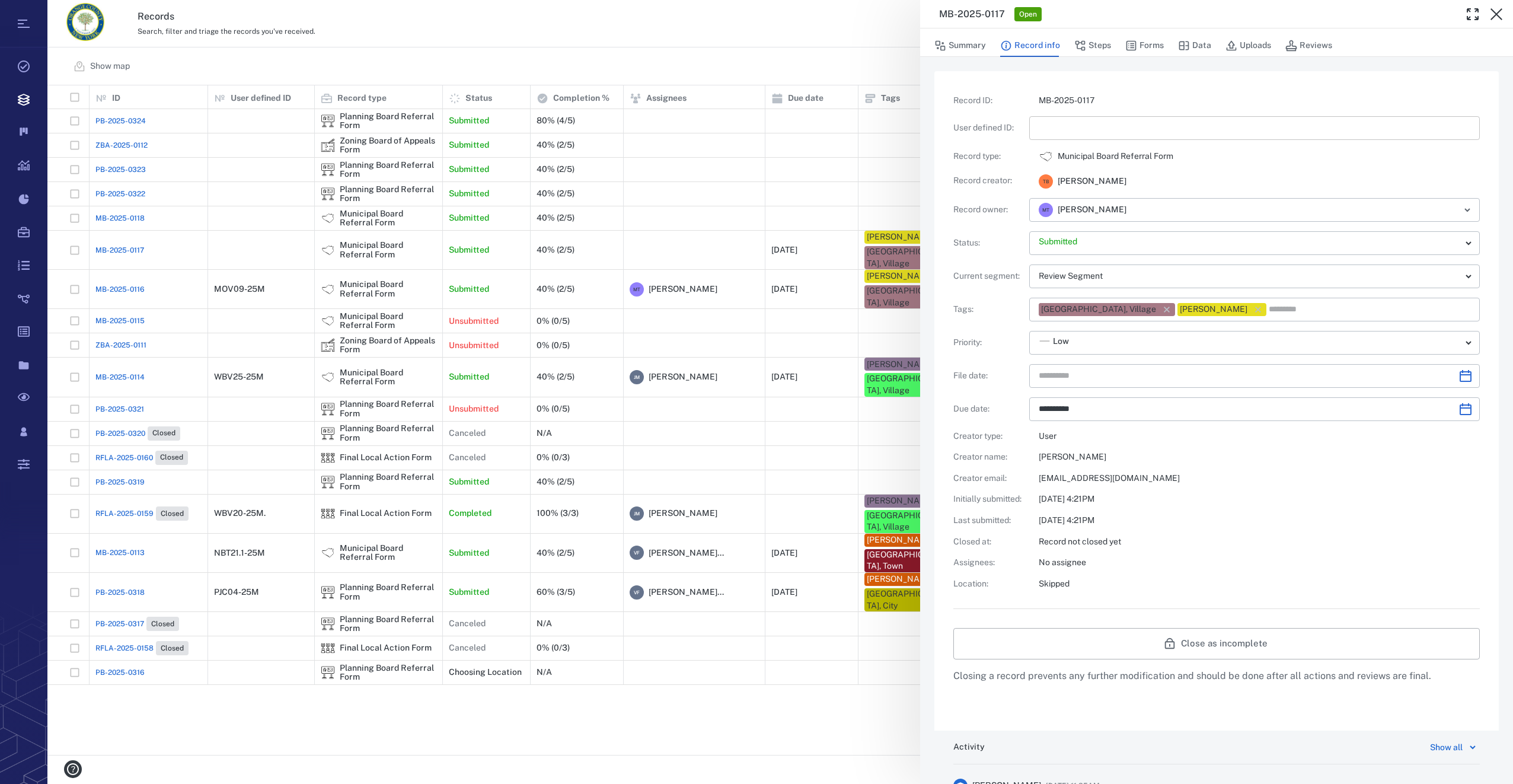
type input "**********"
click at [1059, 126] on input "text" at bounding box center [1255, 128] width 431 height 24
click at [1458, 372] on icon "Choose date" at bounding box center [1465, 376] width 14 height 14
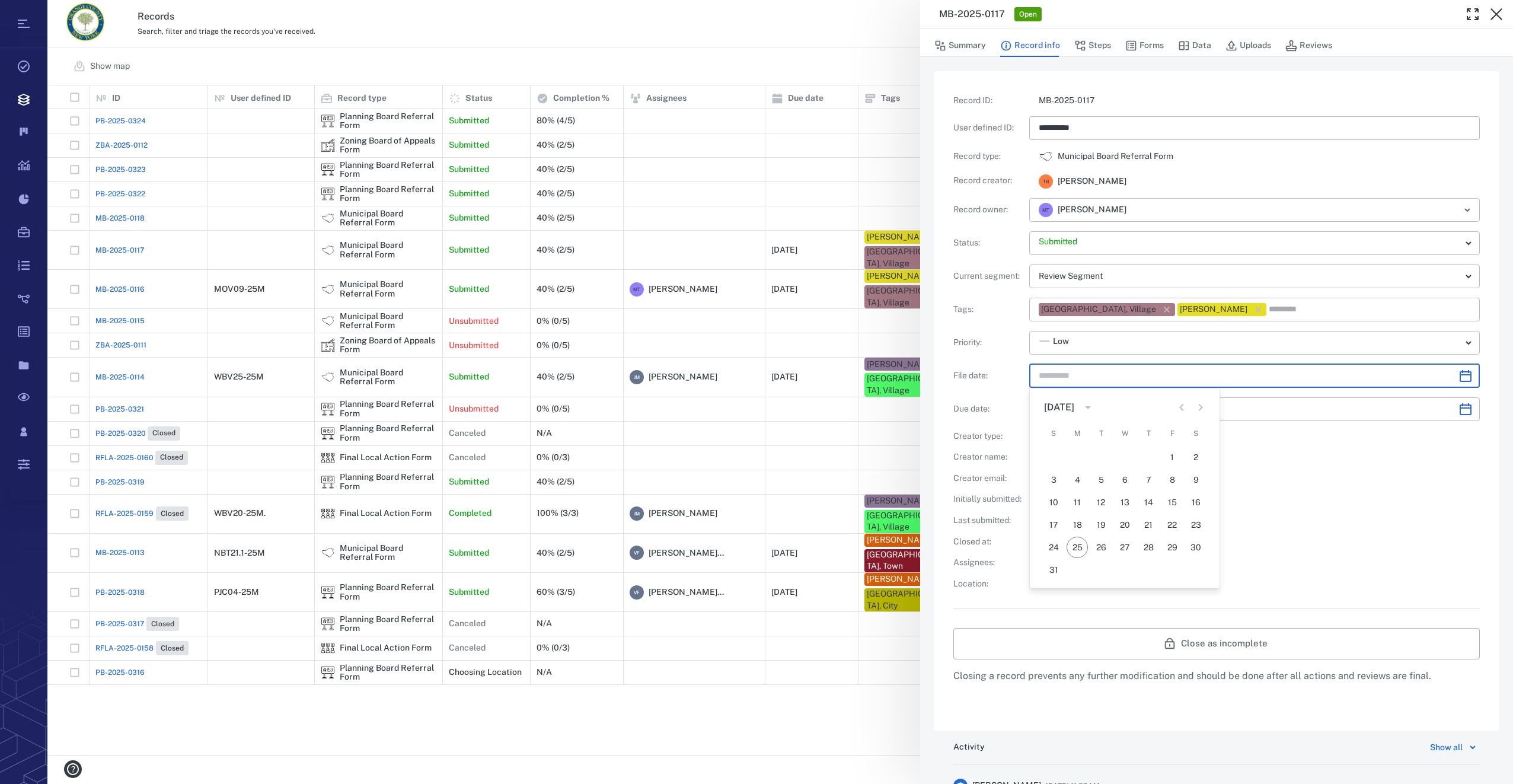
type input "*********"
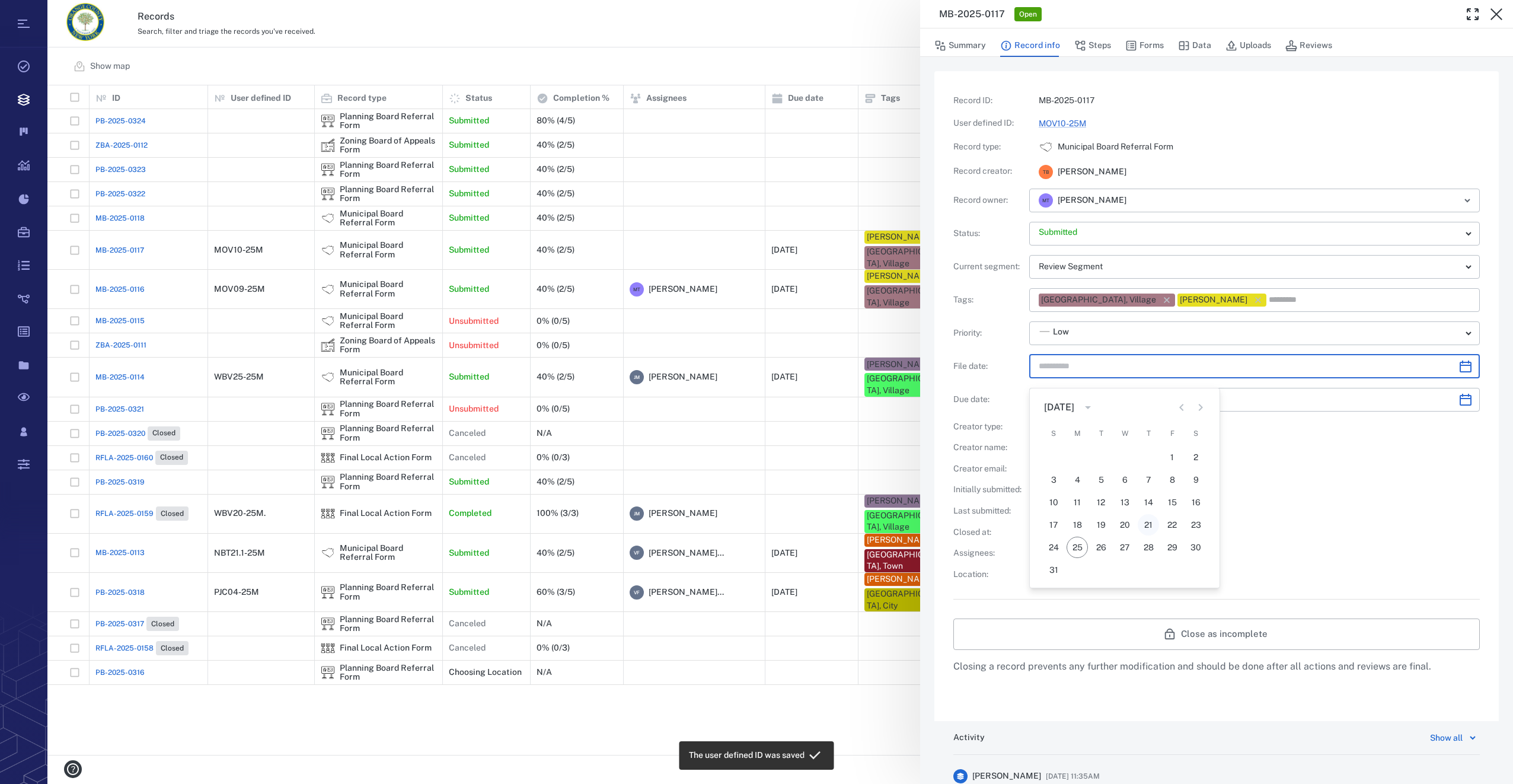
click at [1144, 524] on button "21" at bounding box center [1148, 524] width 21 height 21
type input "**********"
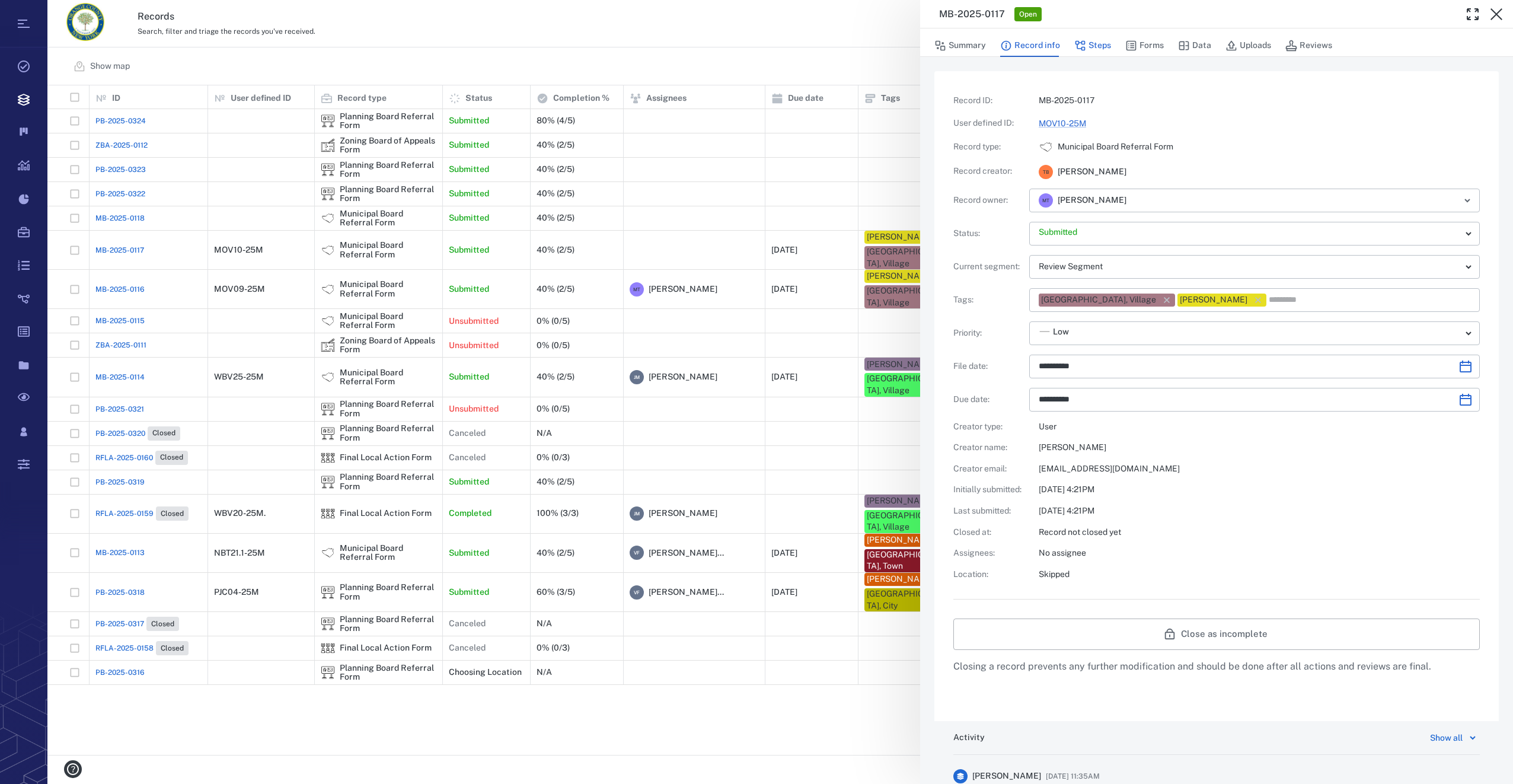
click at [1096, 43] on button "Steps" at bounding box center [1092, 46] width 37 height 22
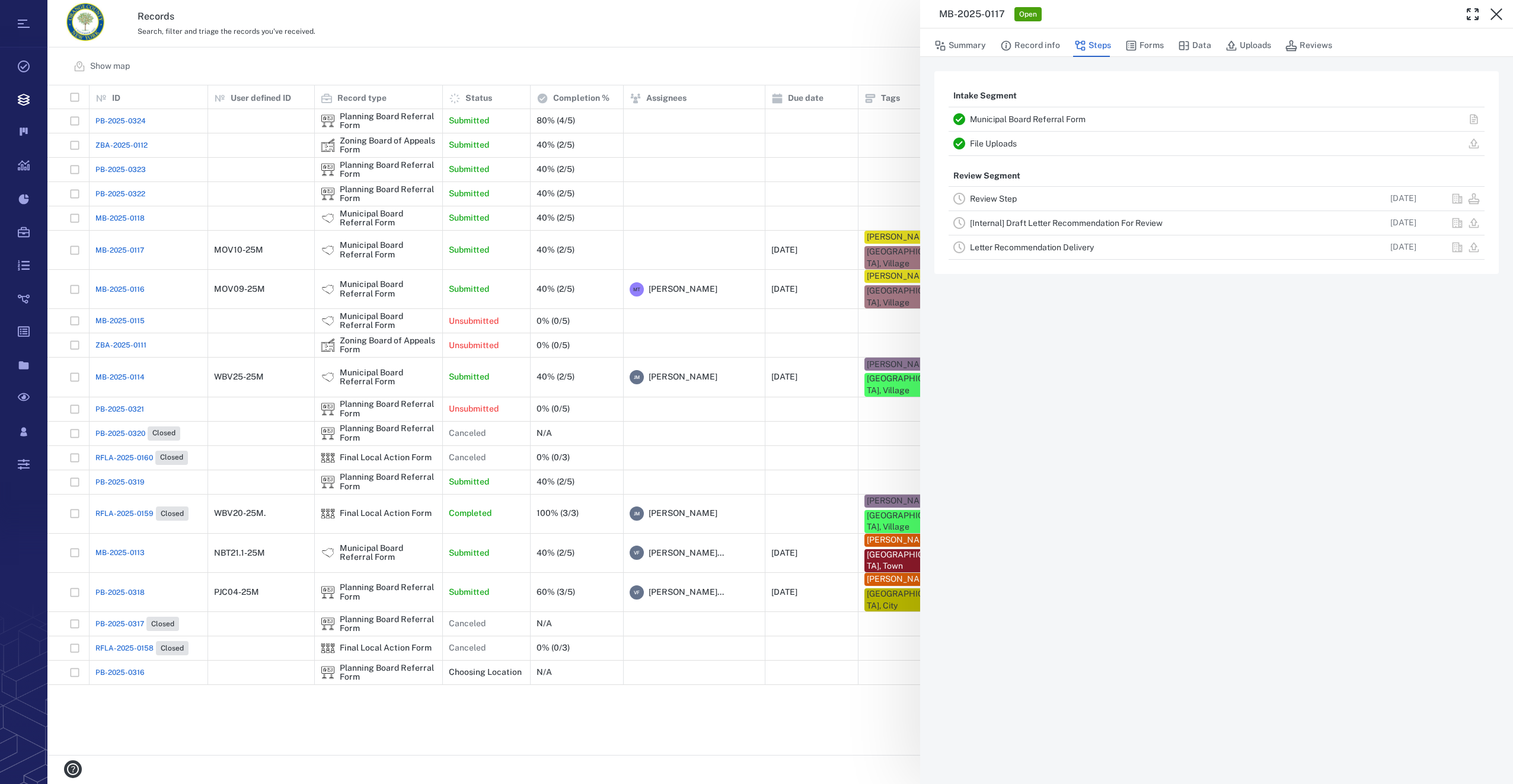
click at [987, 195] on link "Review Step" at bounding box center [993, 199] width 47 height 10
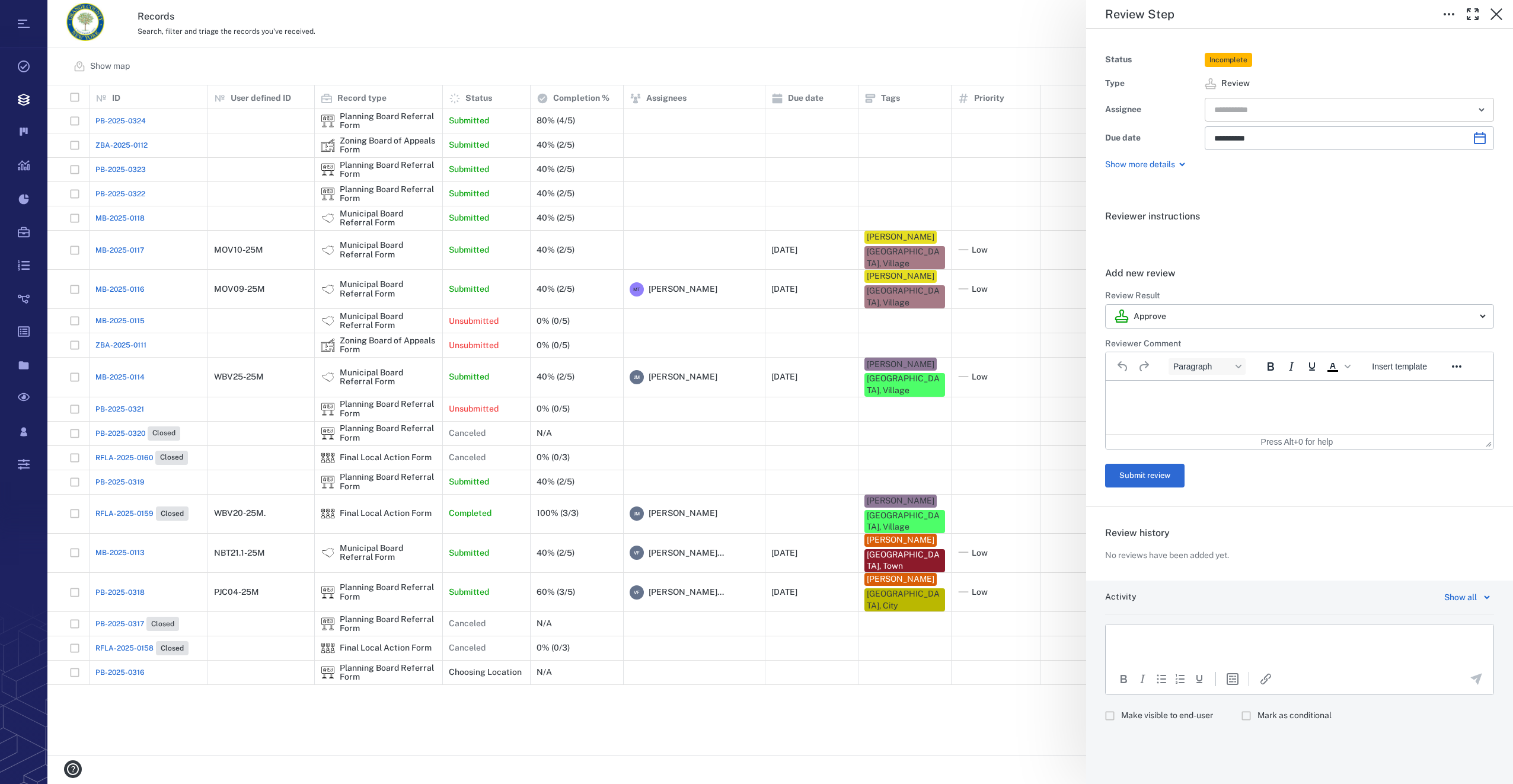
click at [1305, 114] on input "text" at bounding box center [1336, 110] width 246 height 17
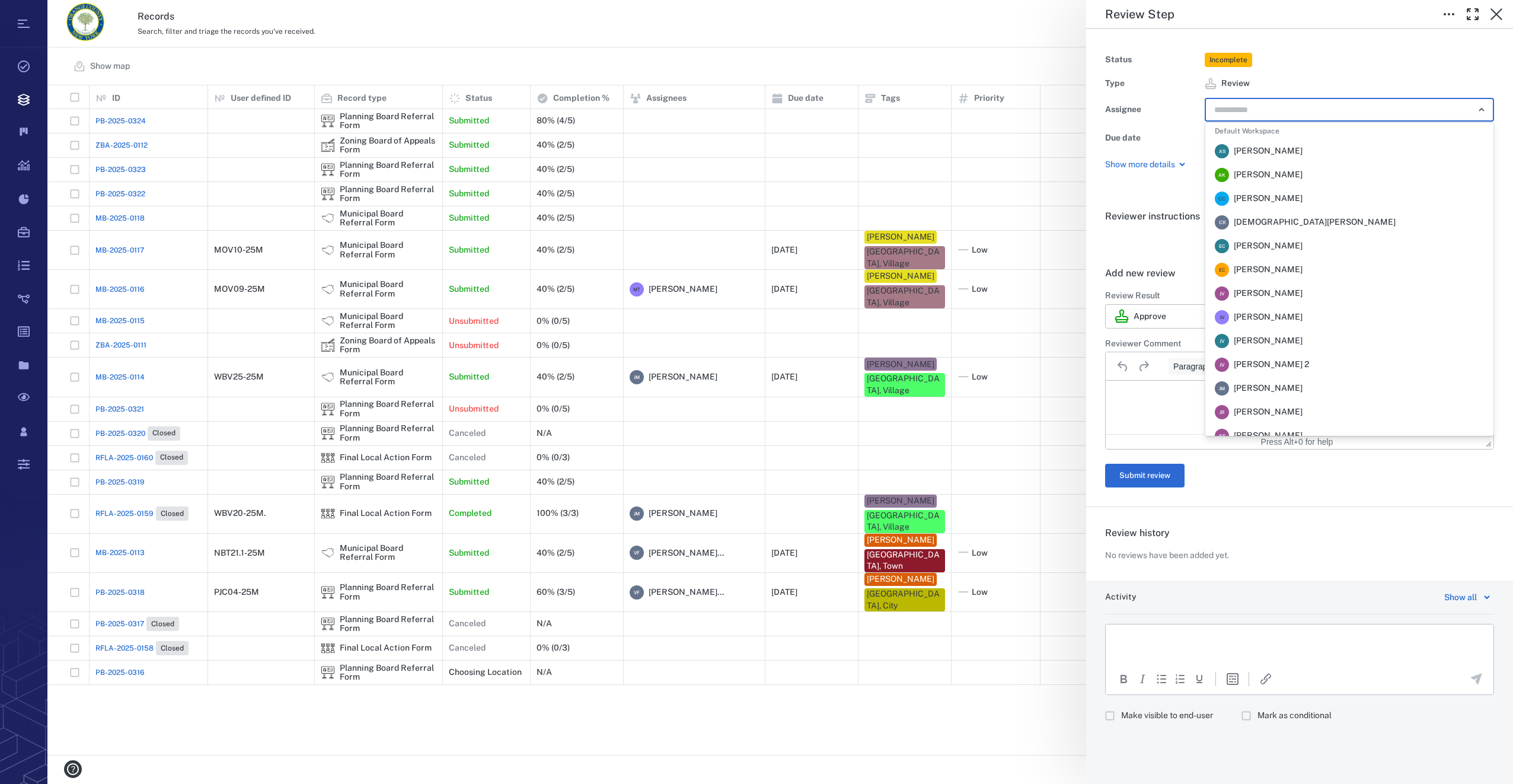
click at [1295, 384] on span "[PERSON_NAME]" at bounding box center [1268, 388] width 69 height 12
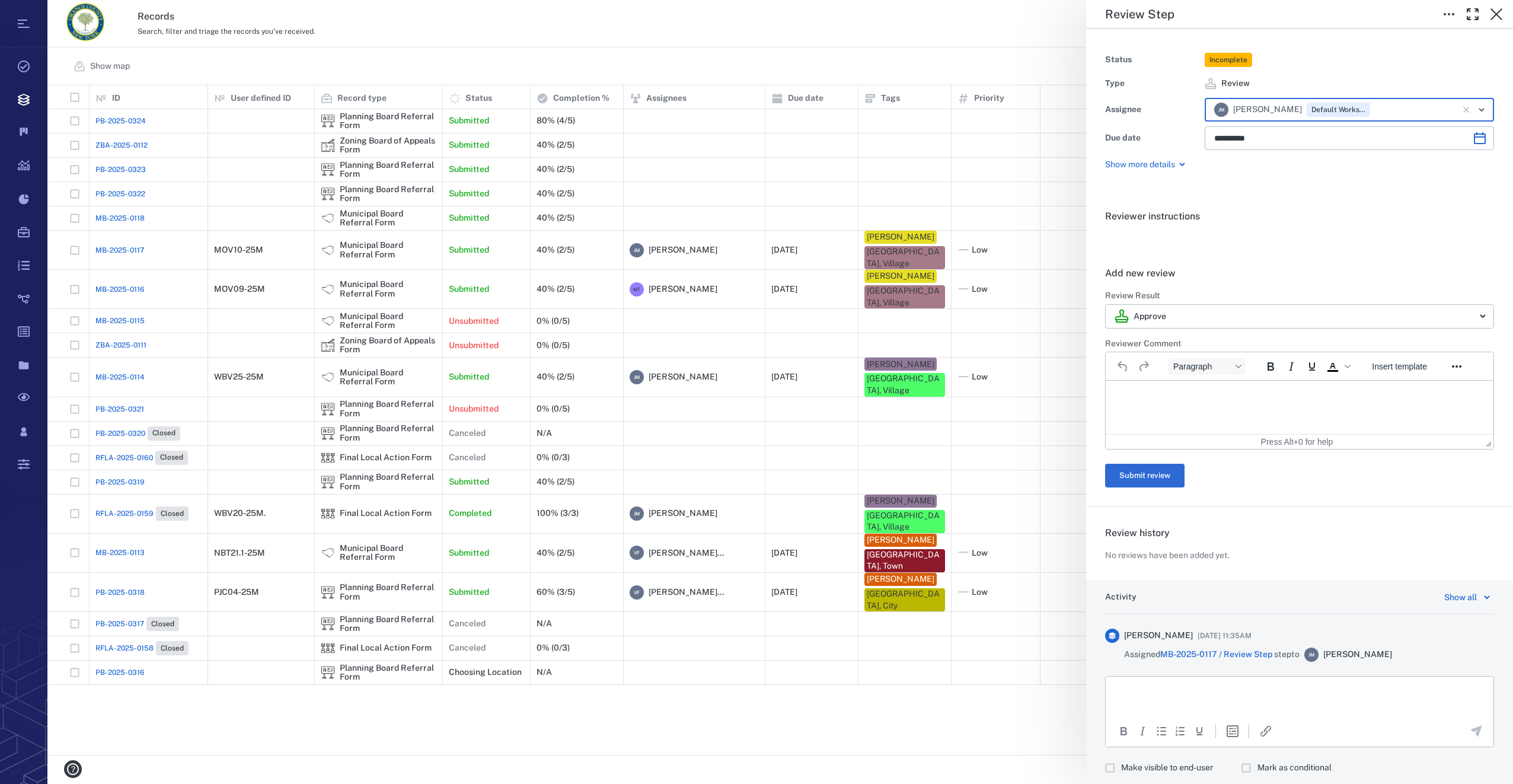
click at [1460, 108] on icon "Clear" at bounding box center [1466, 109] width 12 height 12
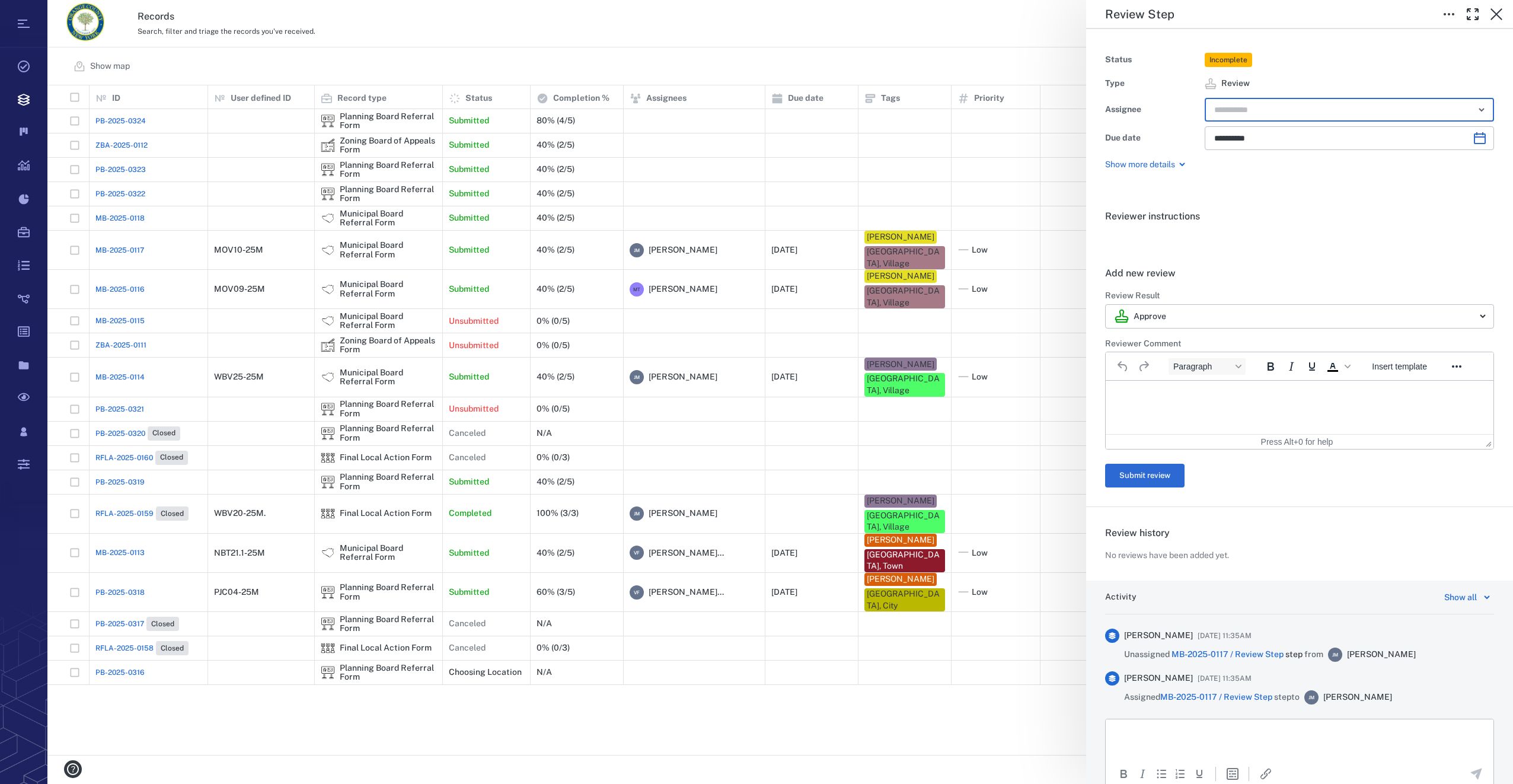
click at [1318, 113] on input "text" at bounding box center [1336, 110] width 246 height 17
click at [1474, 113] on icon "Open" at bounding box center [1481, 110] width 14 height 14
click at [1474, 106] on icon "Open" at bounding box center [1481, 110] width 14 height 14
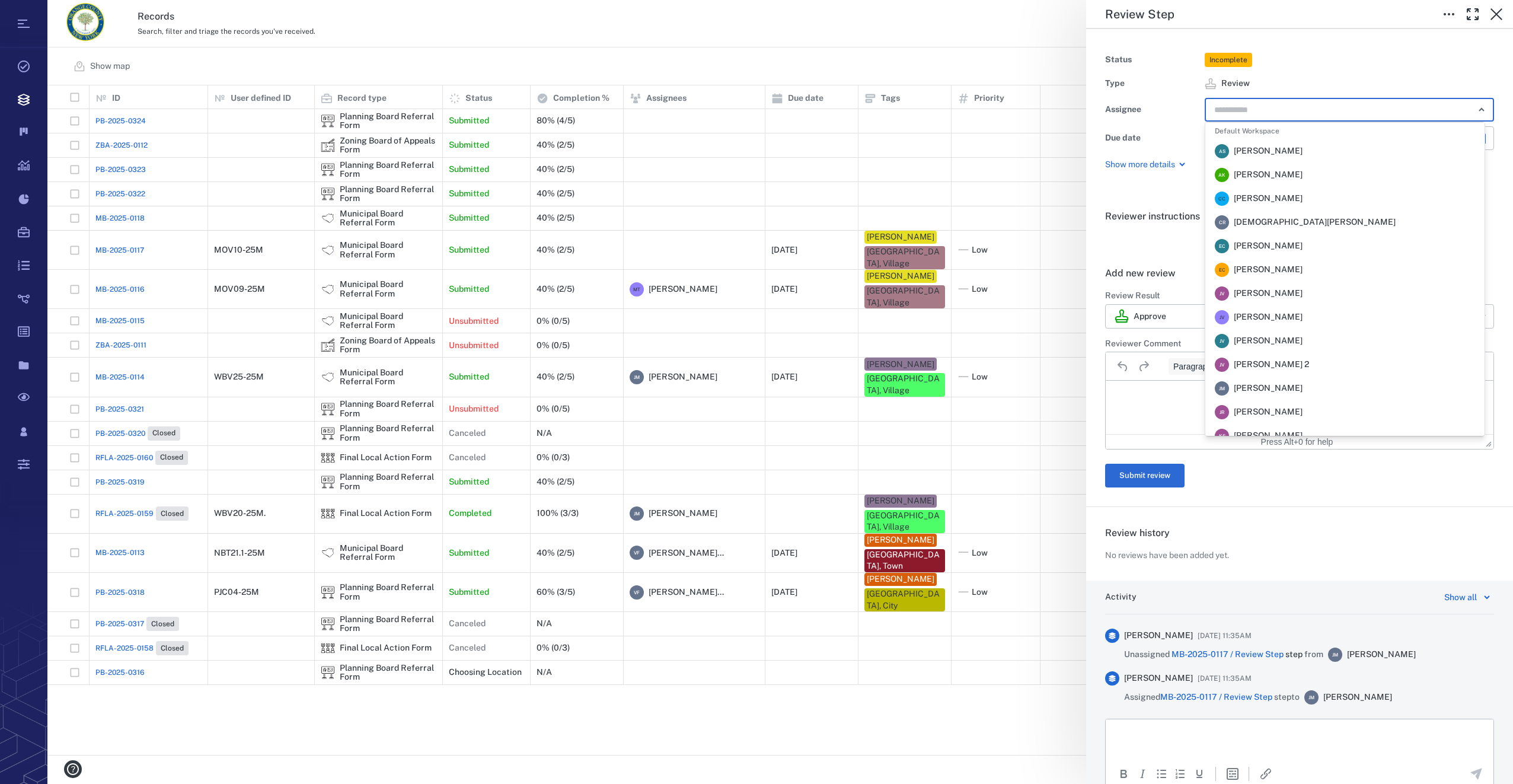
scroll to position [59, 0]
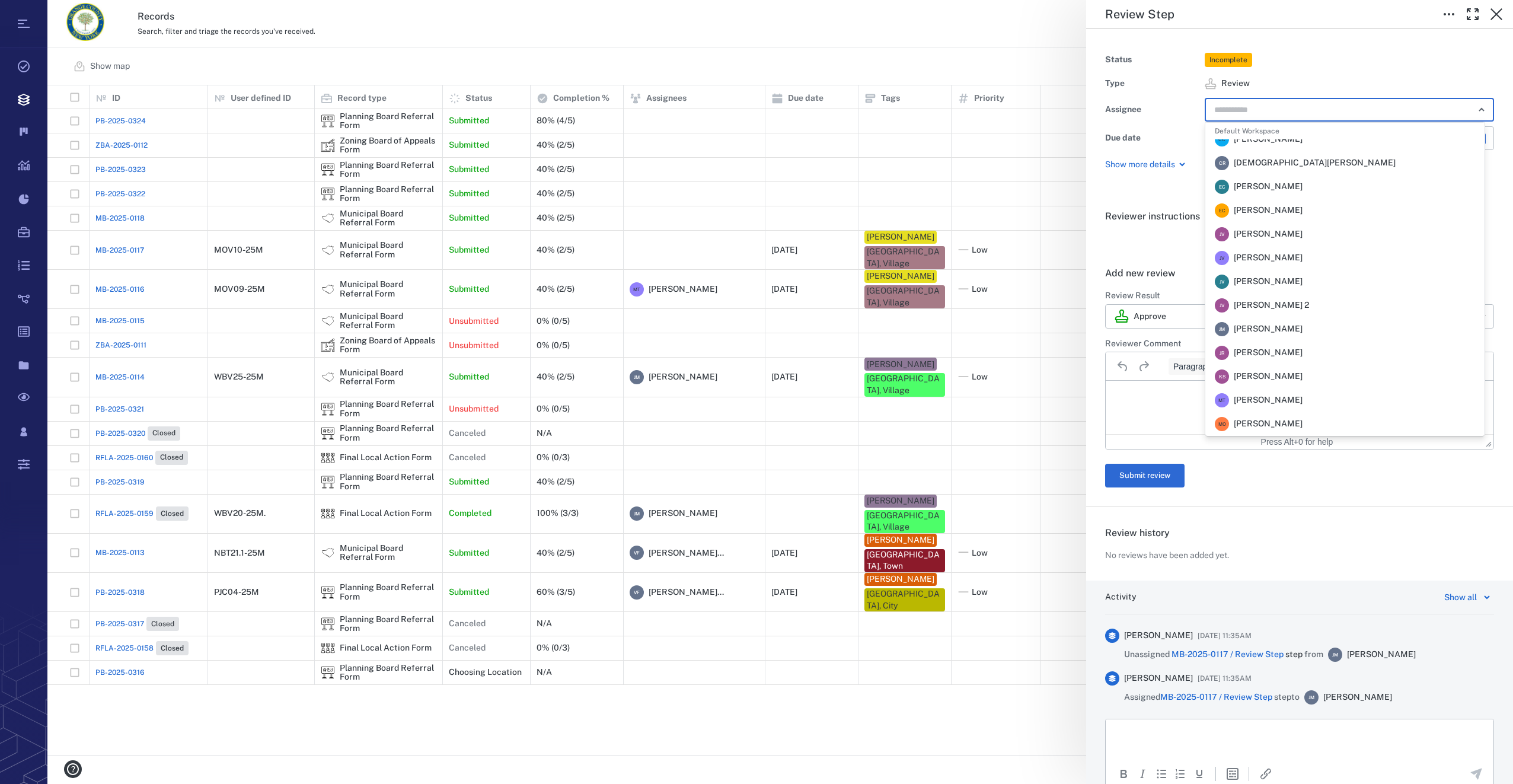
click at [1302, 397] on span "[PERSON_NAME]" at bounding box center [1268, 400] width 69 height 12
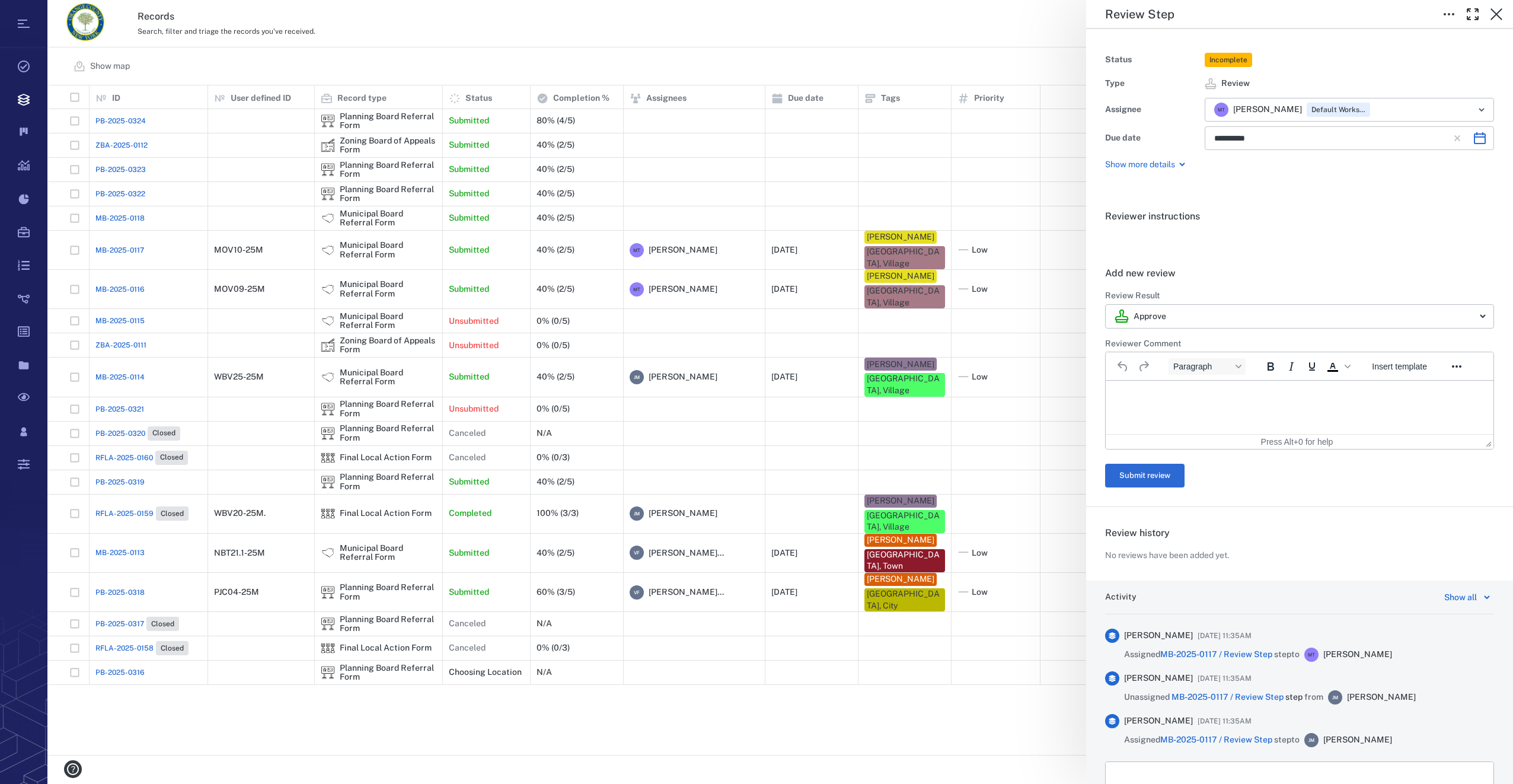
click at [1474, 134] on icon "Choose date, selected date is Oct 3, 2025" at bounding box center [1479, 138] width 12 height 12
click at [1358, 167] on icon "Previous month" at bounding box center [1357, 169] width 4 height 7
click at [1368, 262] on button "20" at bounding box center [1371, 264] width 21 height 21
type input "**********"
click at [1500, 12] on icon "button" at bounding box center [1496, 14] width 14 height 14
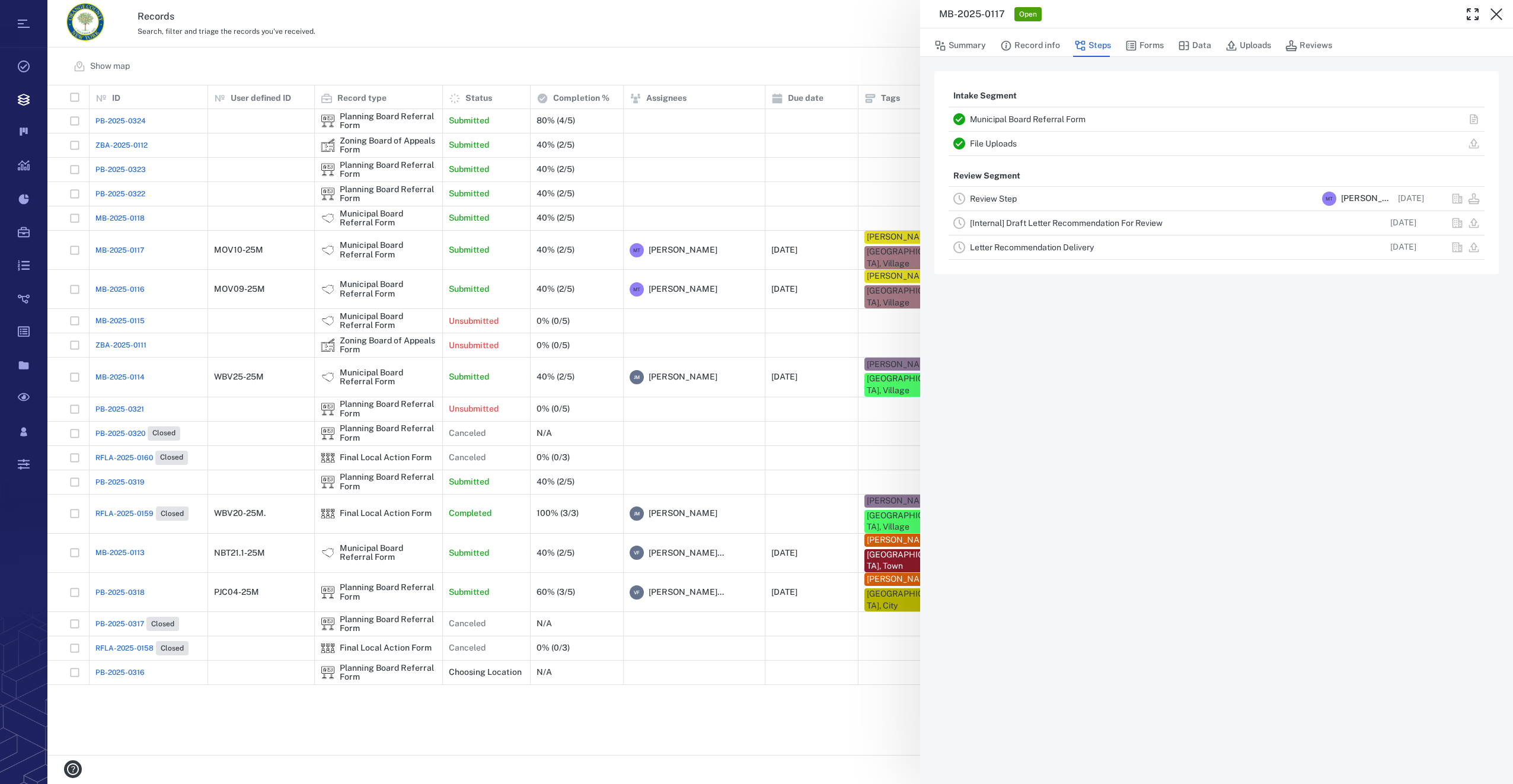
click at [1500, 12] on icon "button" at bounding box center [1496, 14] width 14 height 14
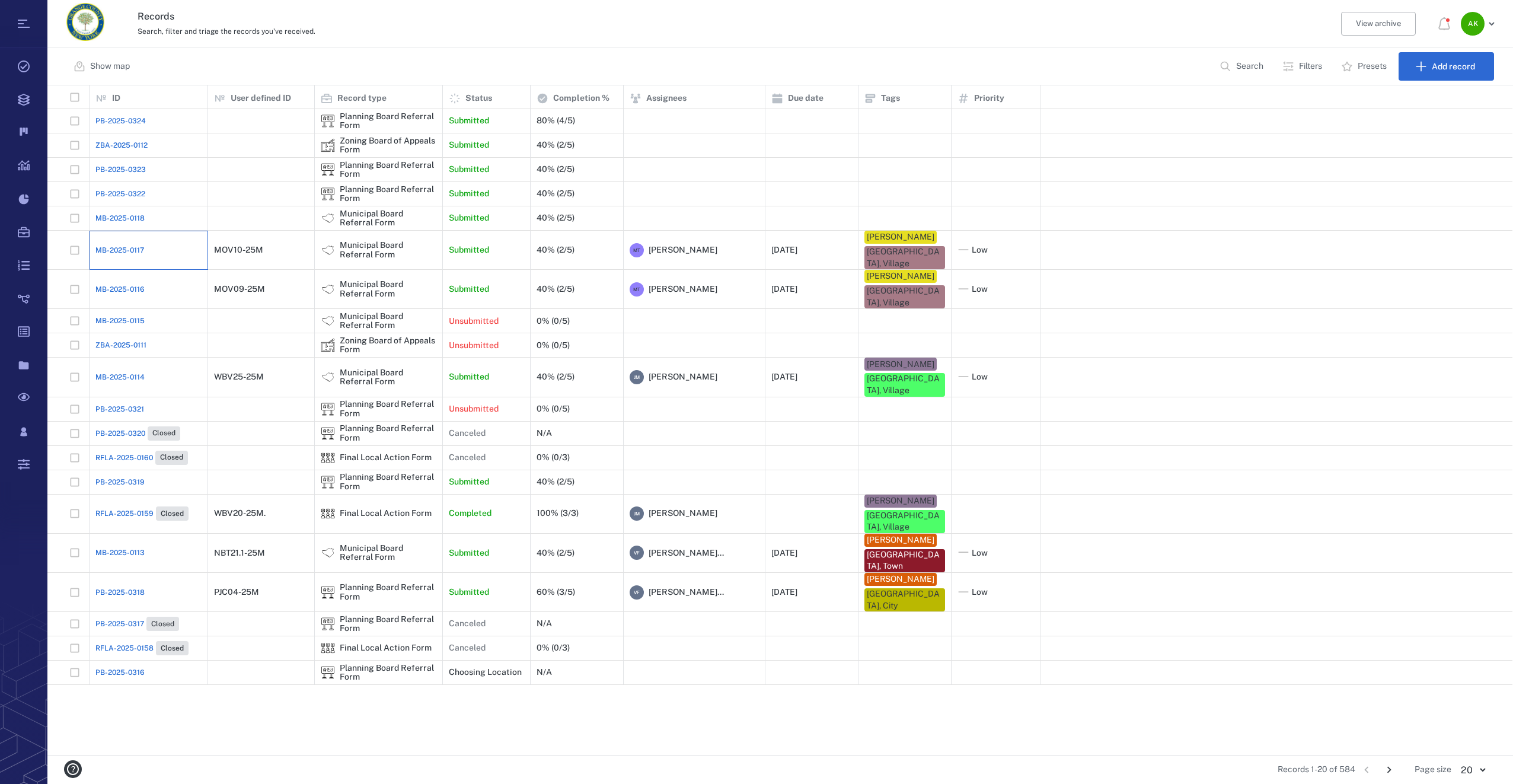
click at [111, 244] on div "MB-2025-0117" at bounding box center [148, 250] width 106 height 24
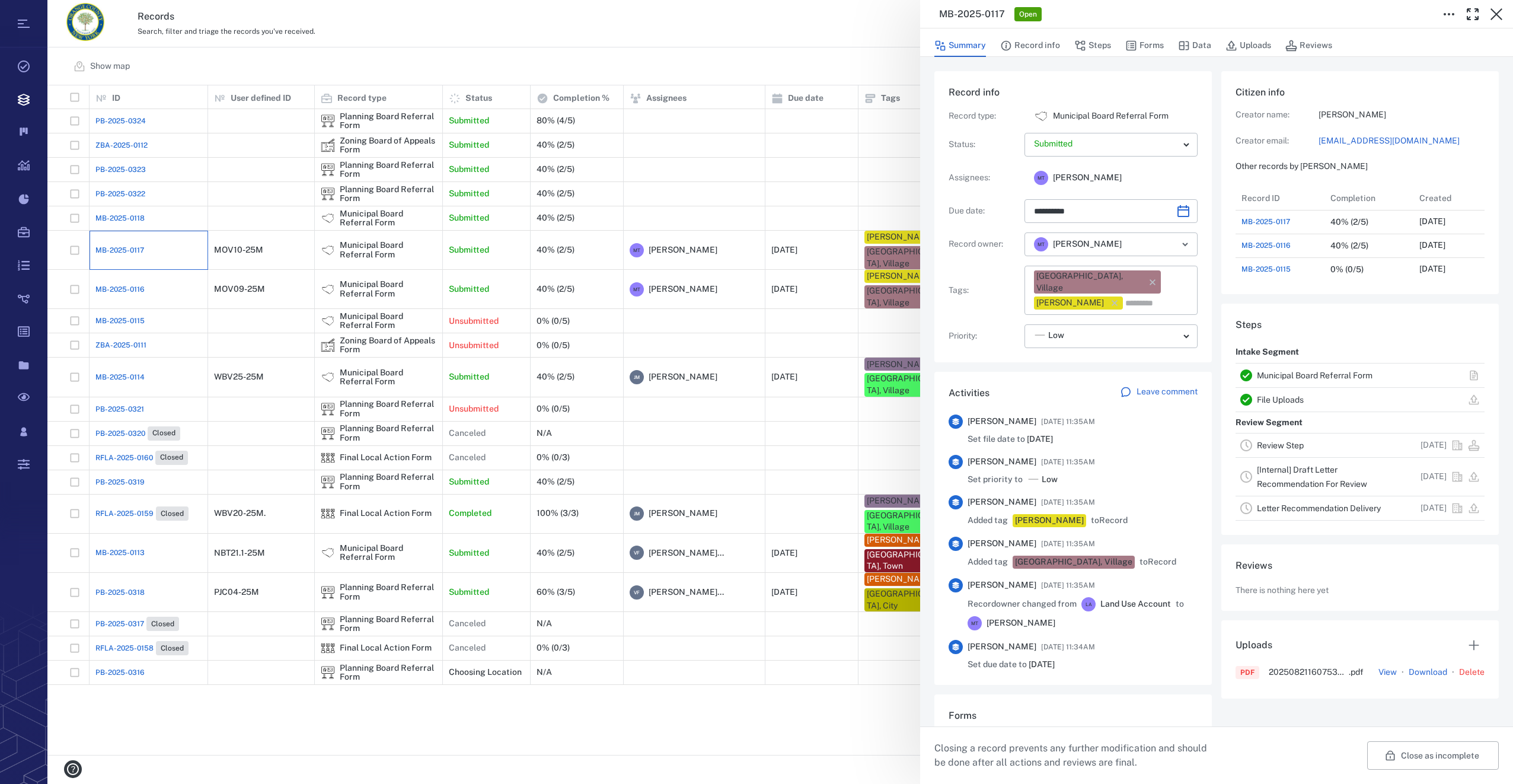
type input "**********"
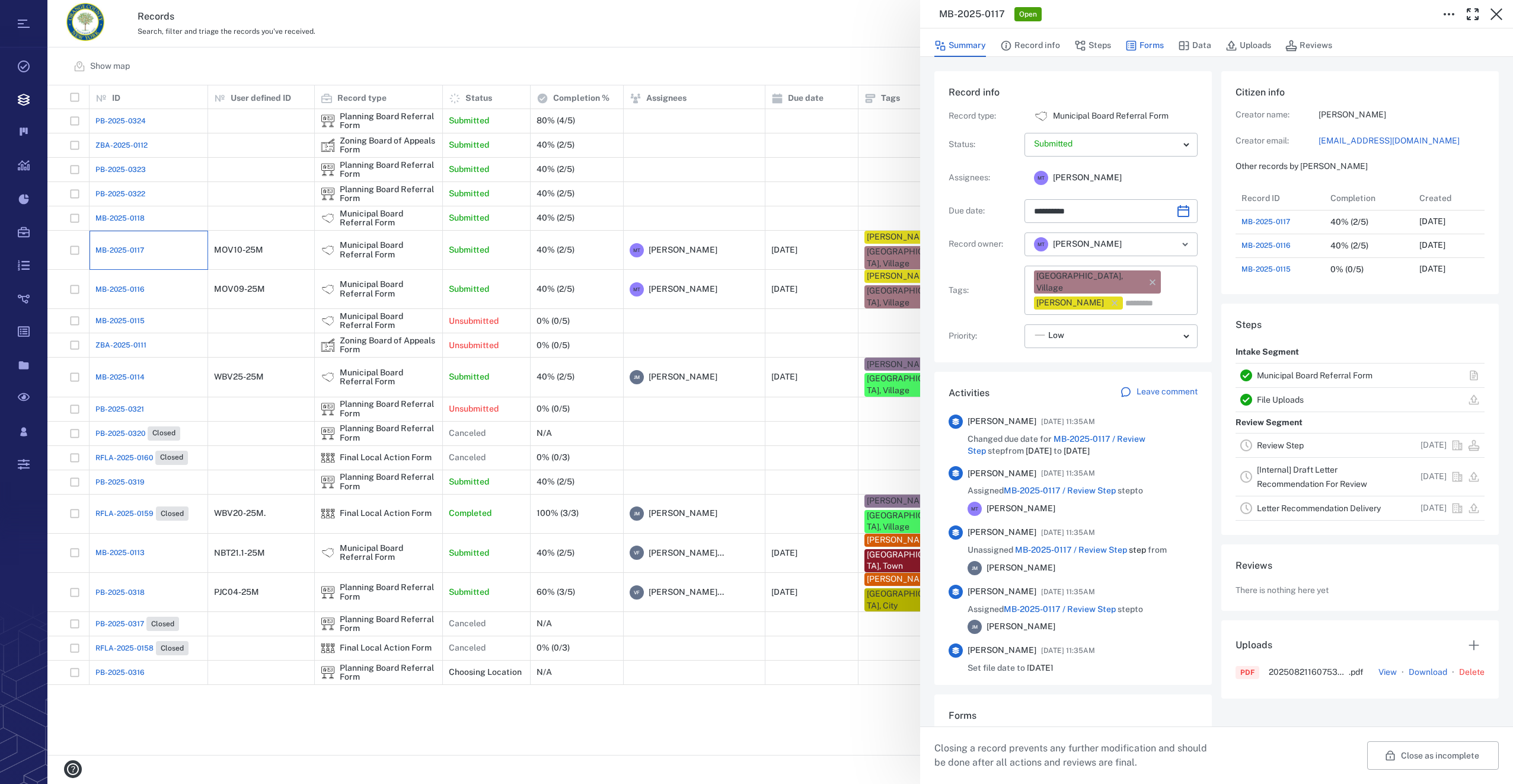
scroll to position [474, 226]
click at [1152, 48] on button "Forms" at bounding box center [1144, 46] width 39 height 22
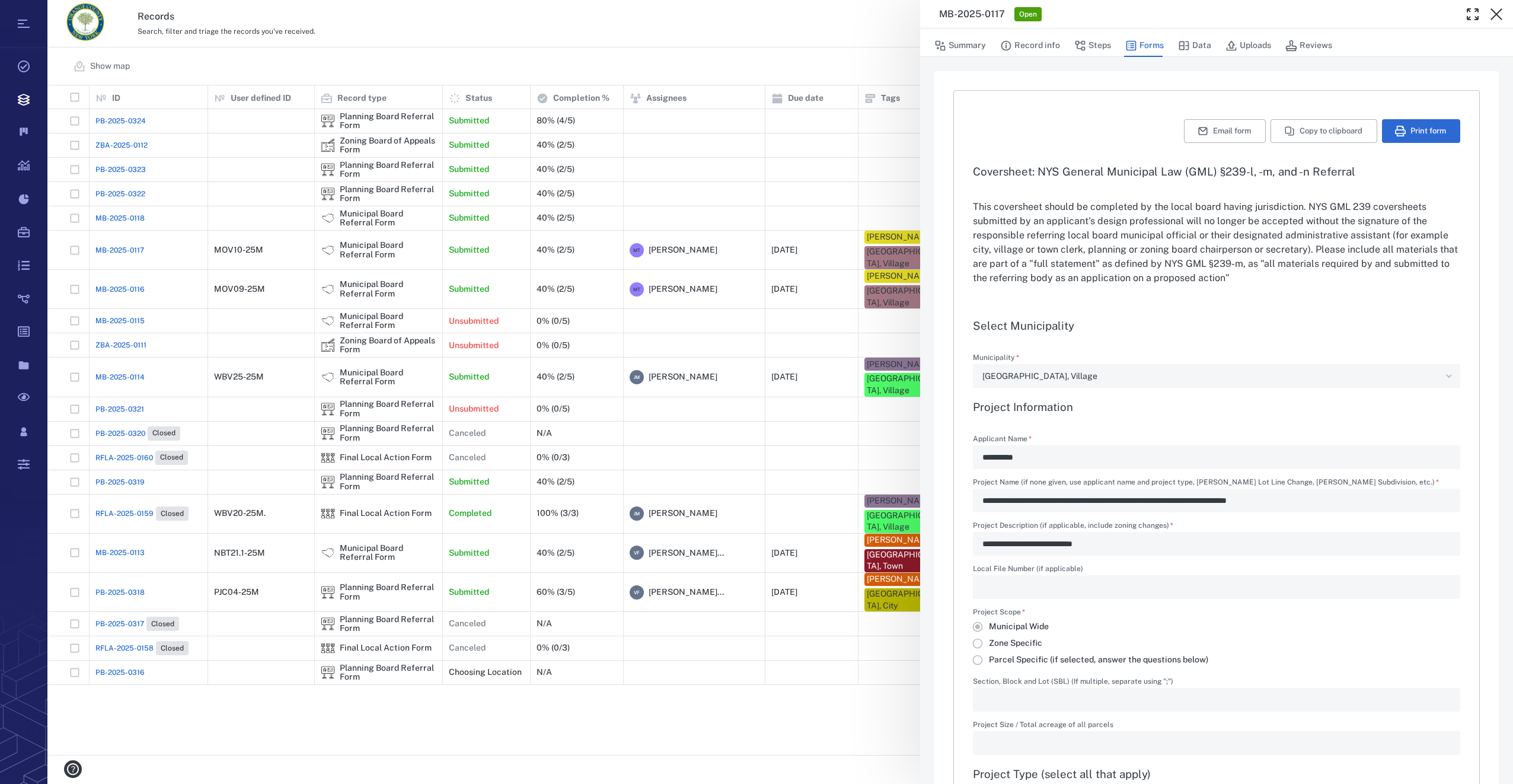
type input "**********"
drag, startPoint x: 1243, startPoint y: 43, endPoint x: 1231, endPoint y: 55, distance: 17.0
click at [1243, 43] on button "Uploads" at bounding box center [1248, 46] width 46 height 22
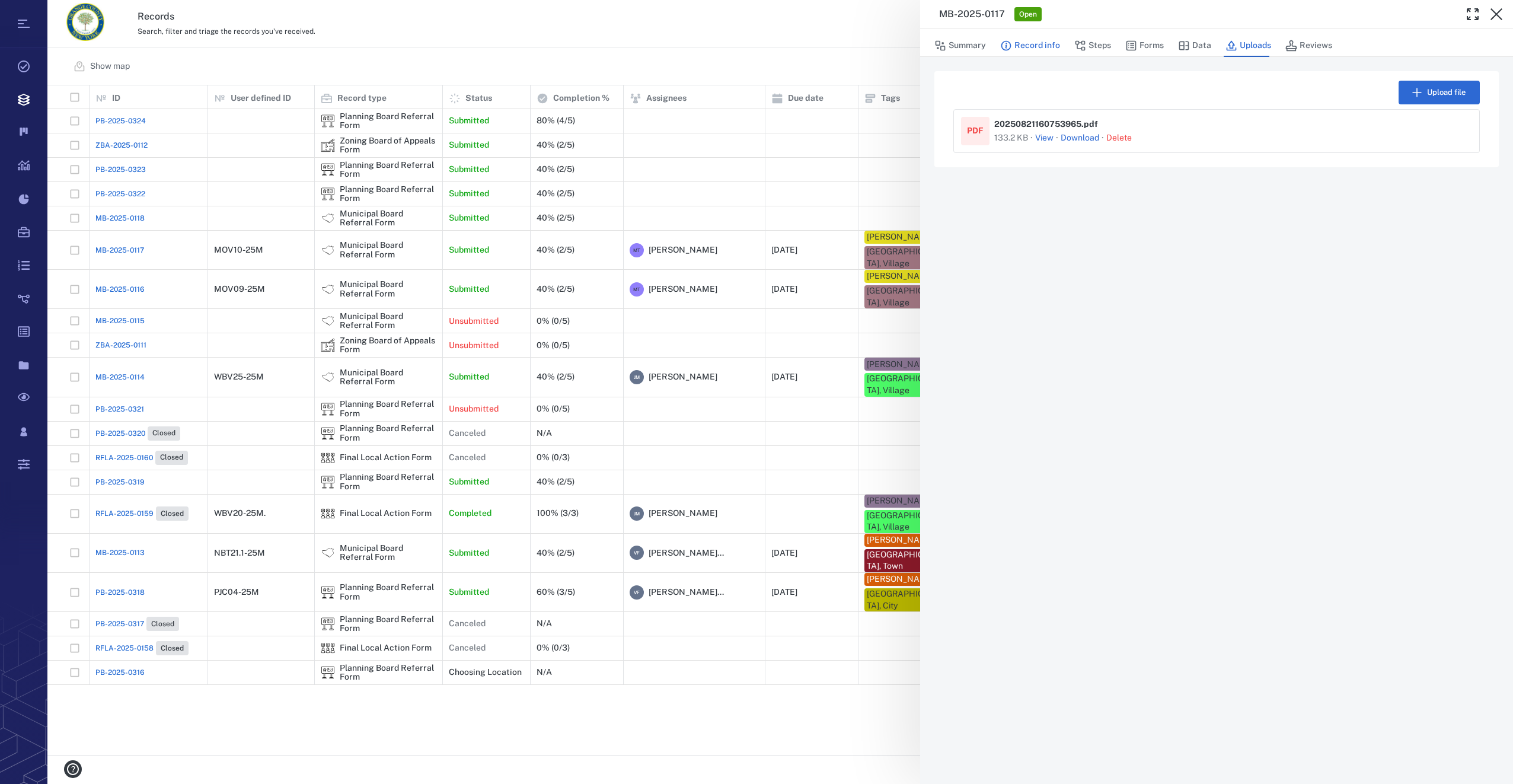
click at [1028, 47] on button "Record info" at bounding box center [1031, 46] width 60 height 22
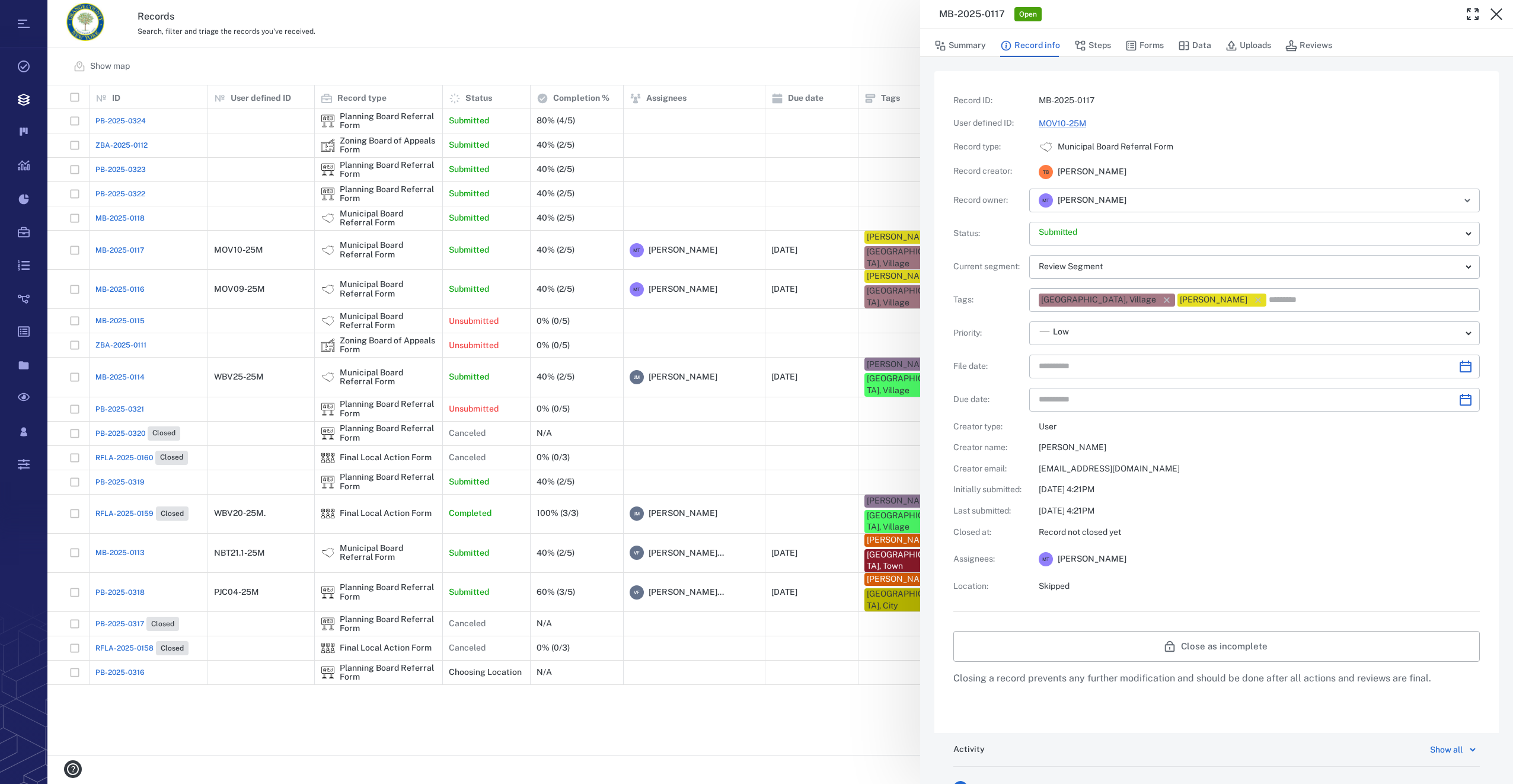
type input "**********"
click at [1142, 48] on button "Forms" at bounding box center [1144, 46] width 39 height 22
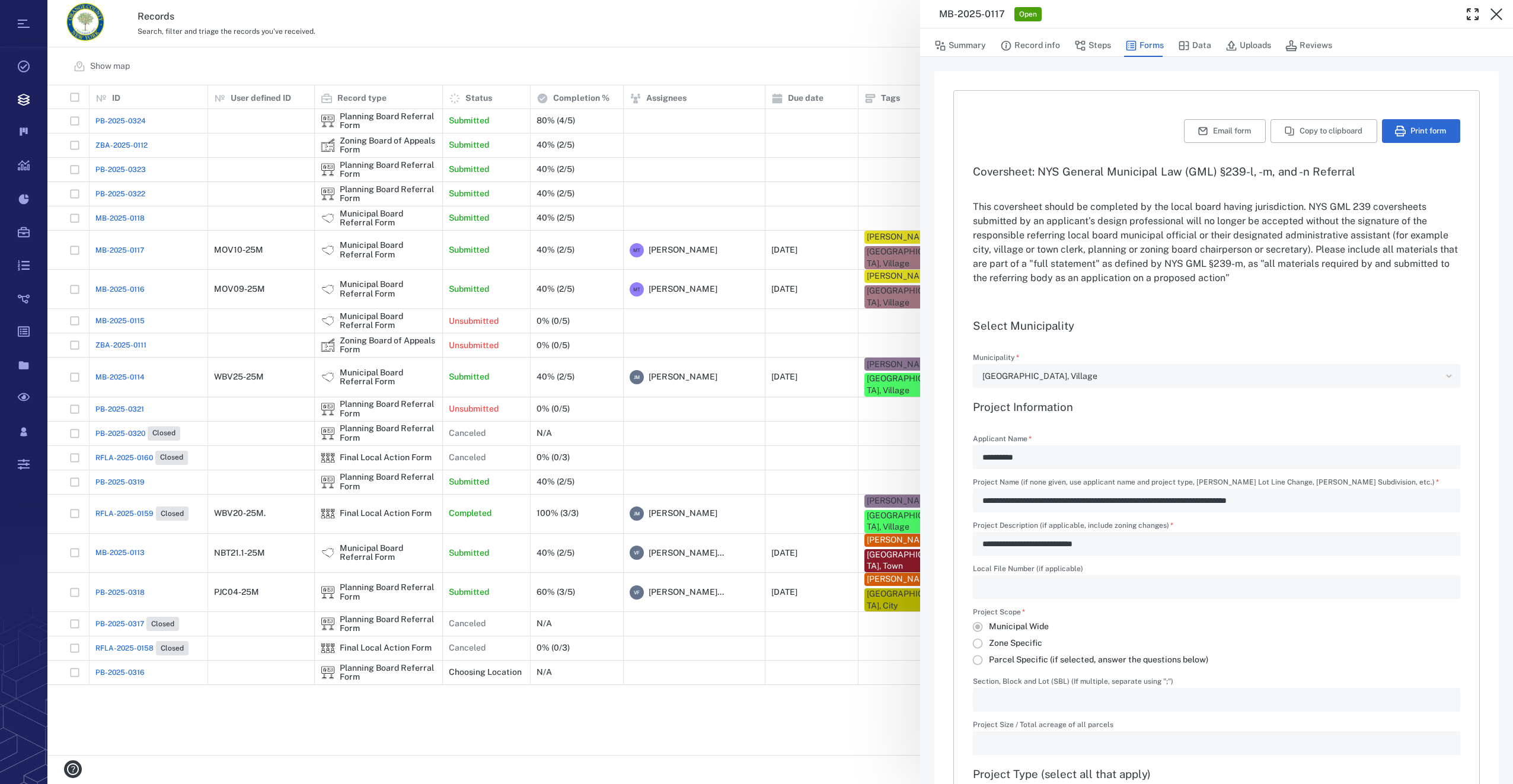
type input "**********"
click at [1432, 132] on button "Print form" at bounding box center [1421, 131] width 78 height 24
click at [1500, 10] on icon "button" at bounding box center [1496, 14] width 14 height 14
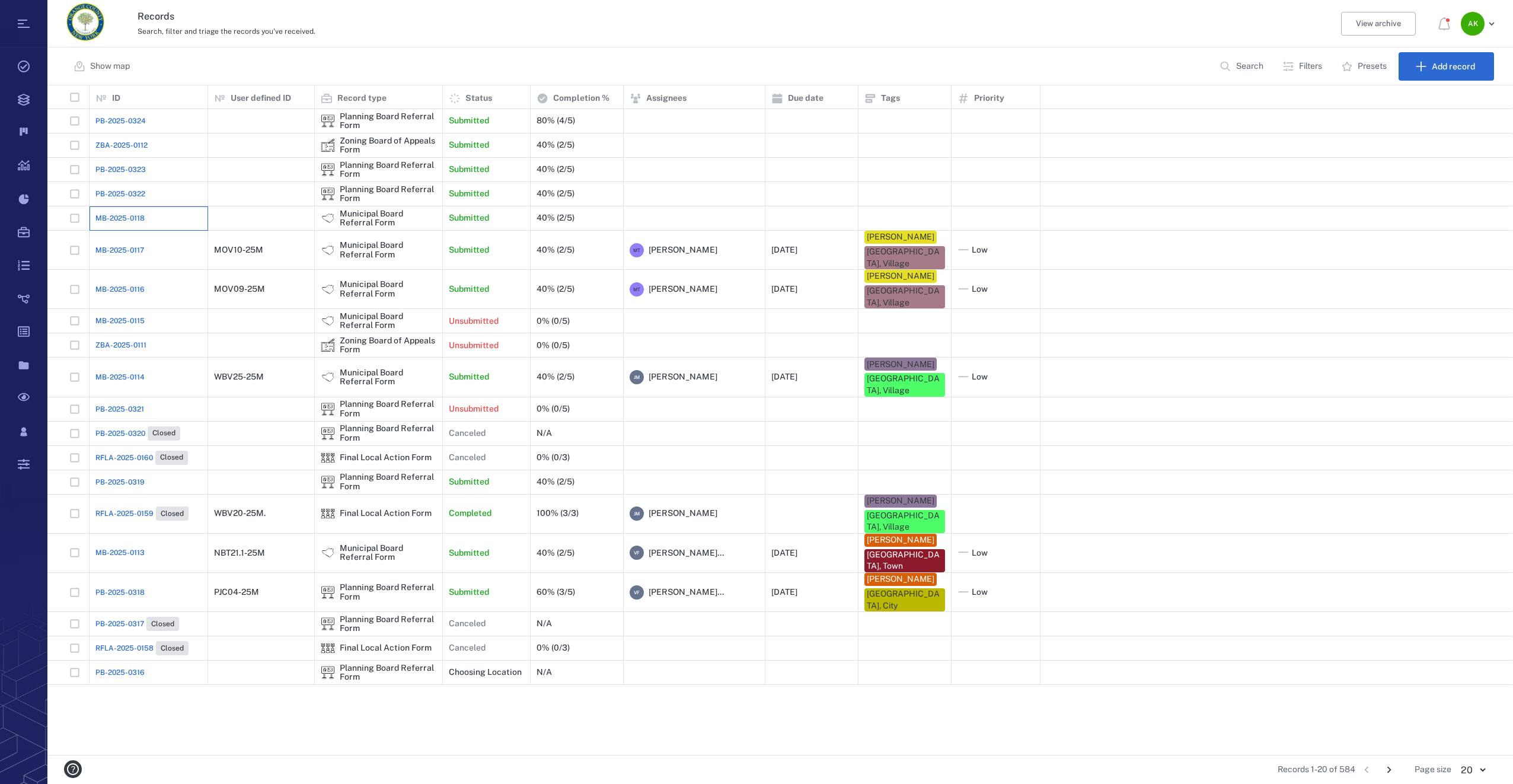
click at [123, 208] on div "MB-2025-0118" at bounding box center [148, 218] width 106 height 24
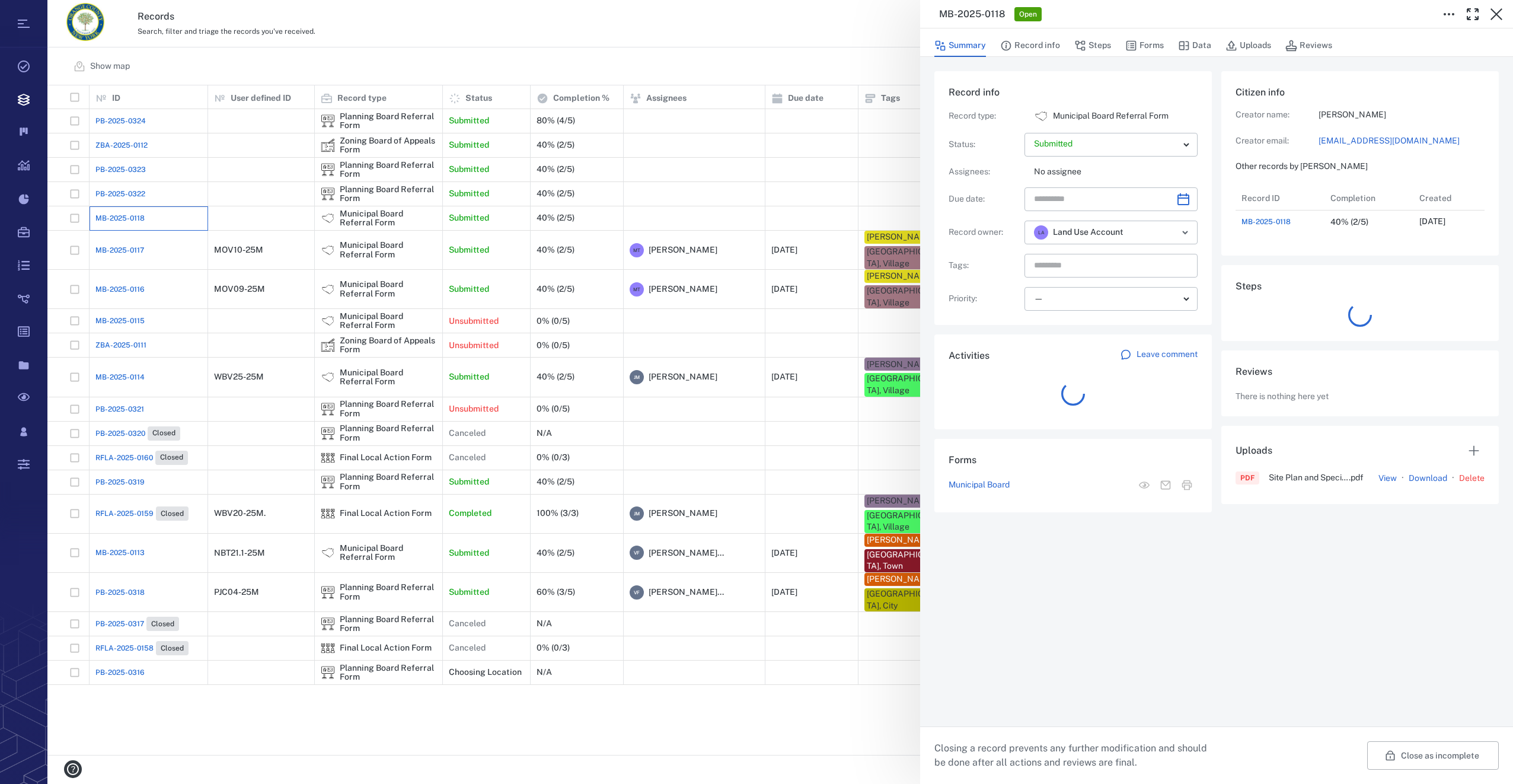
scroll to position [48, 240]
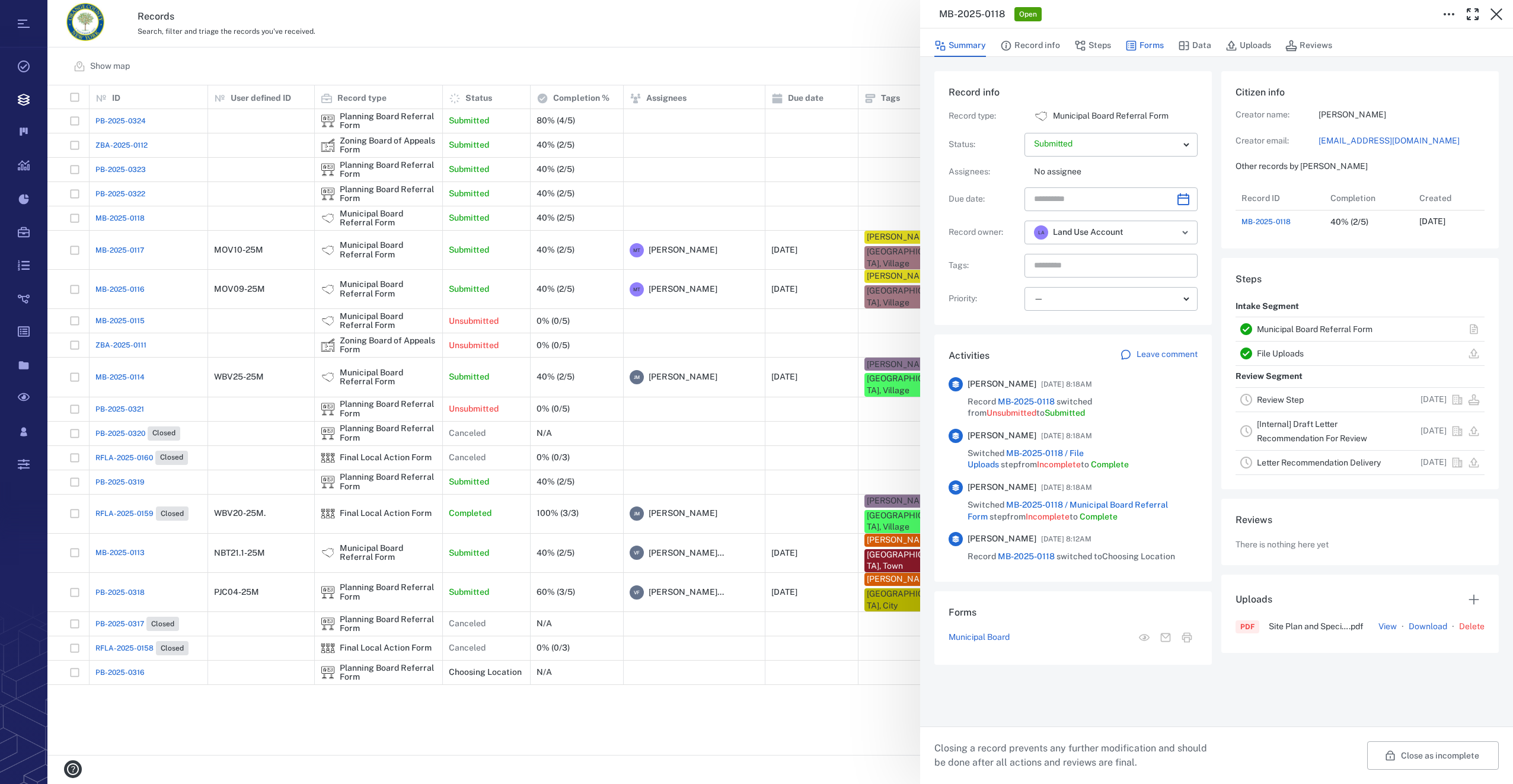
click at [1150, 46] on button "Forms" at bounding box center [1144, 46] width 39 height 22
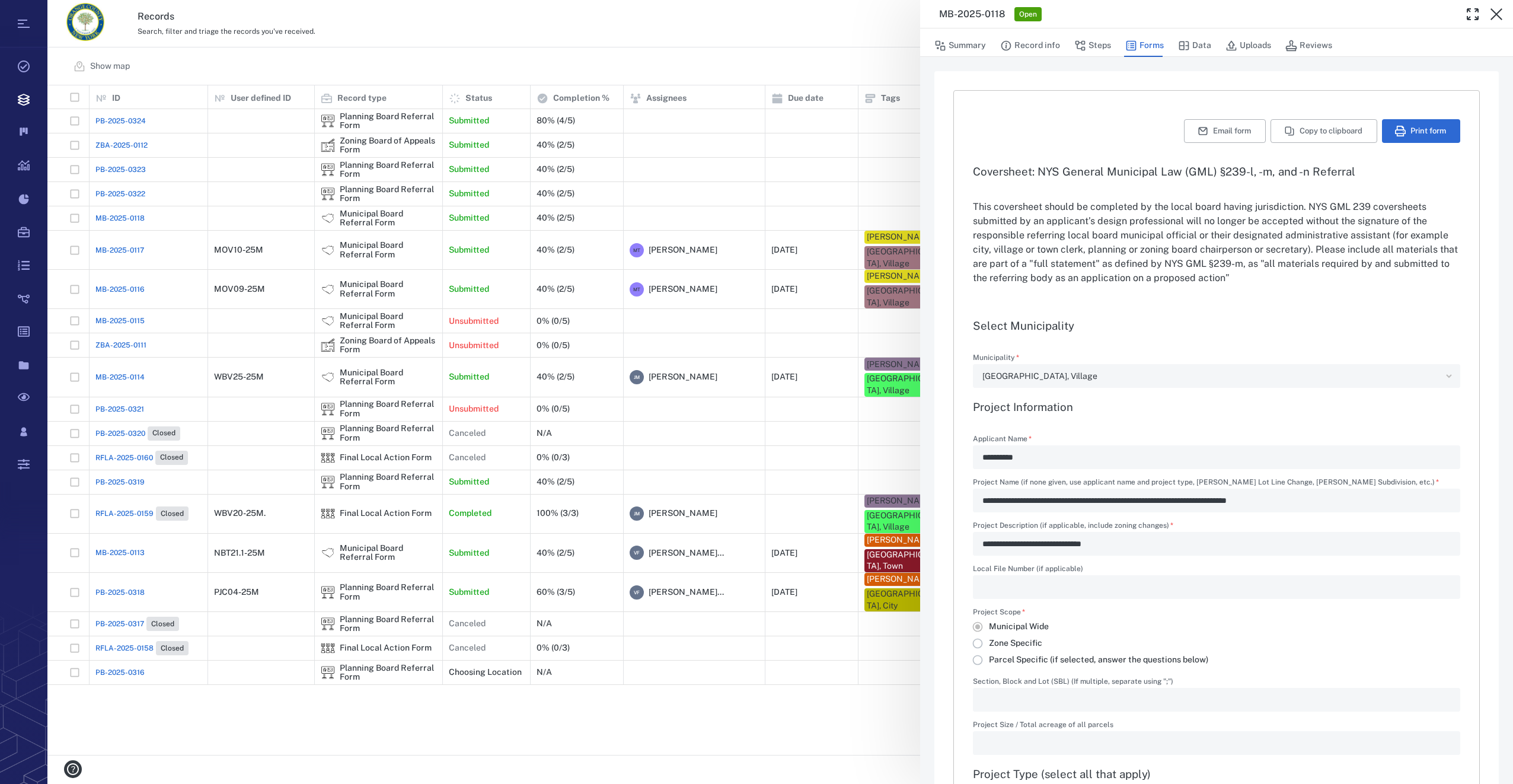
type input "**********"
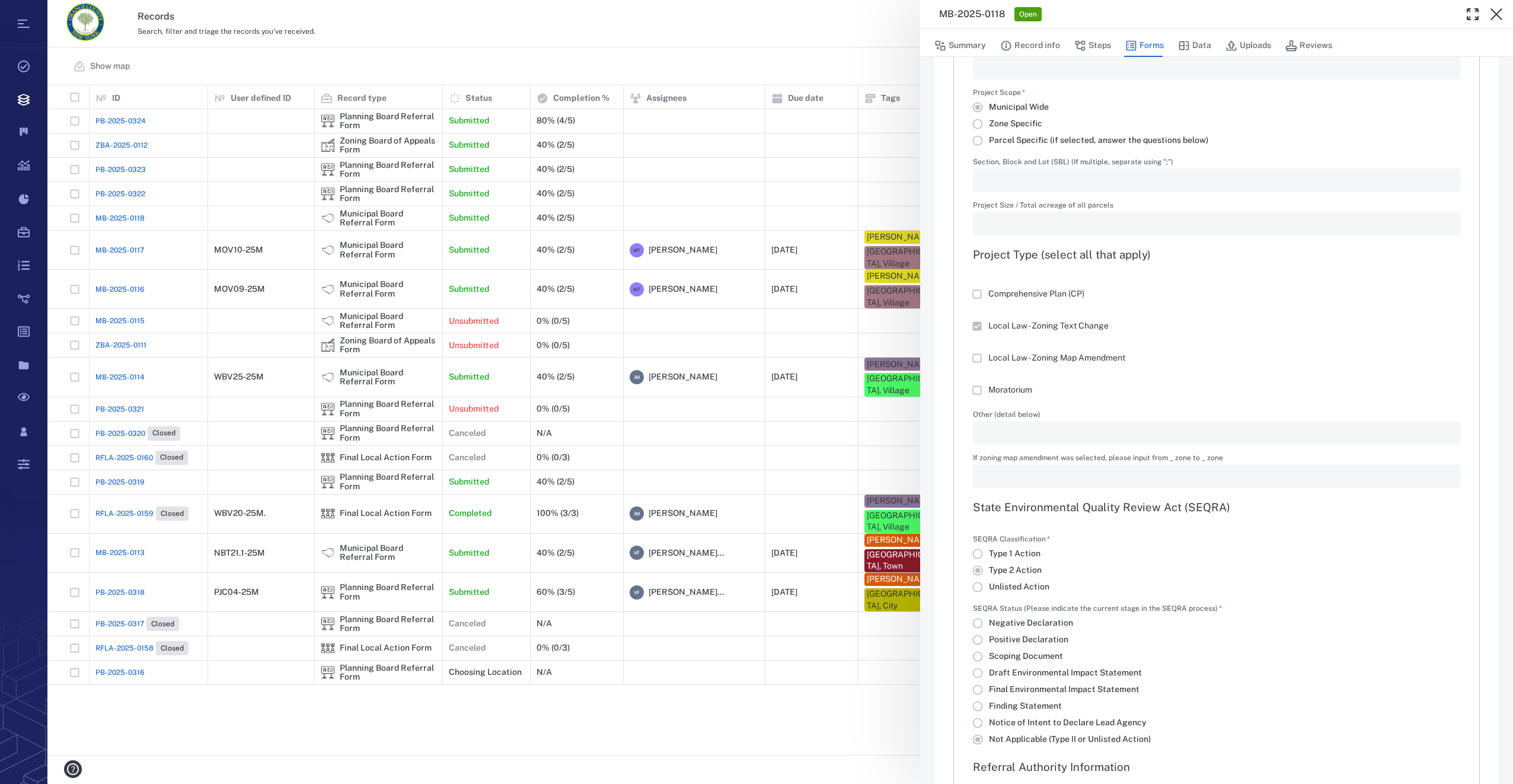
scroll to position [533, 0]
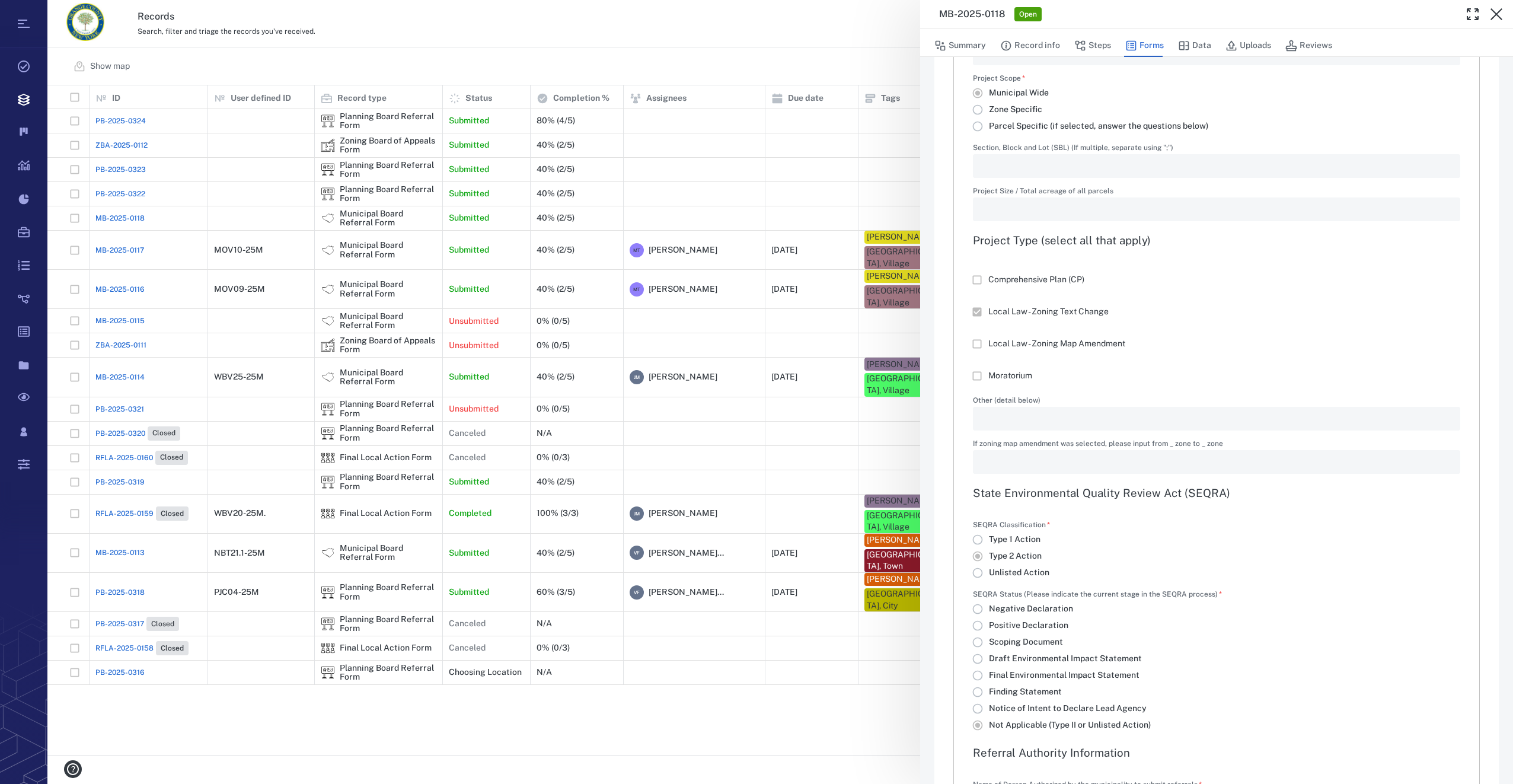
click at [111, 215] on div "**********" at bounding box center [780, 392] width 1465 height 784
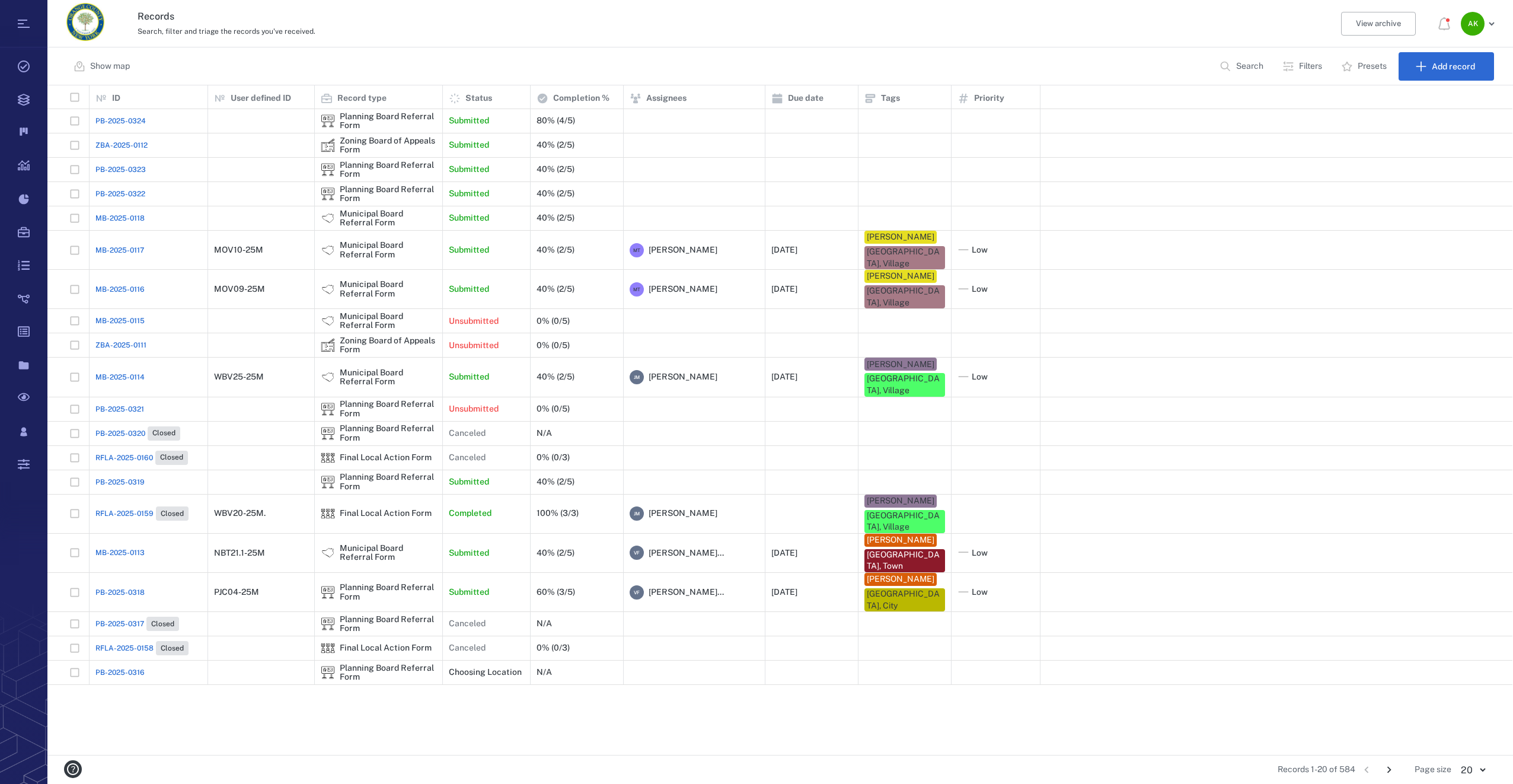
drag, startPoint x: 111, startPoint y: 215, endPoint x: 108, endPoint y: 220, distance: 5.8
click at [108, 220] on span "MB-2025-0118" at bounding box center [120, 218] width 49 height 10
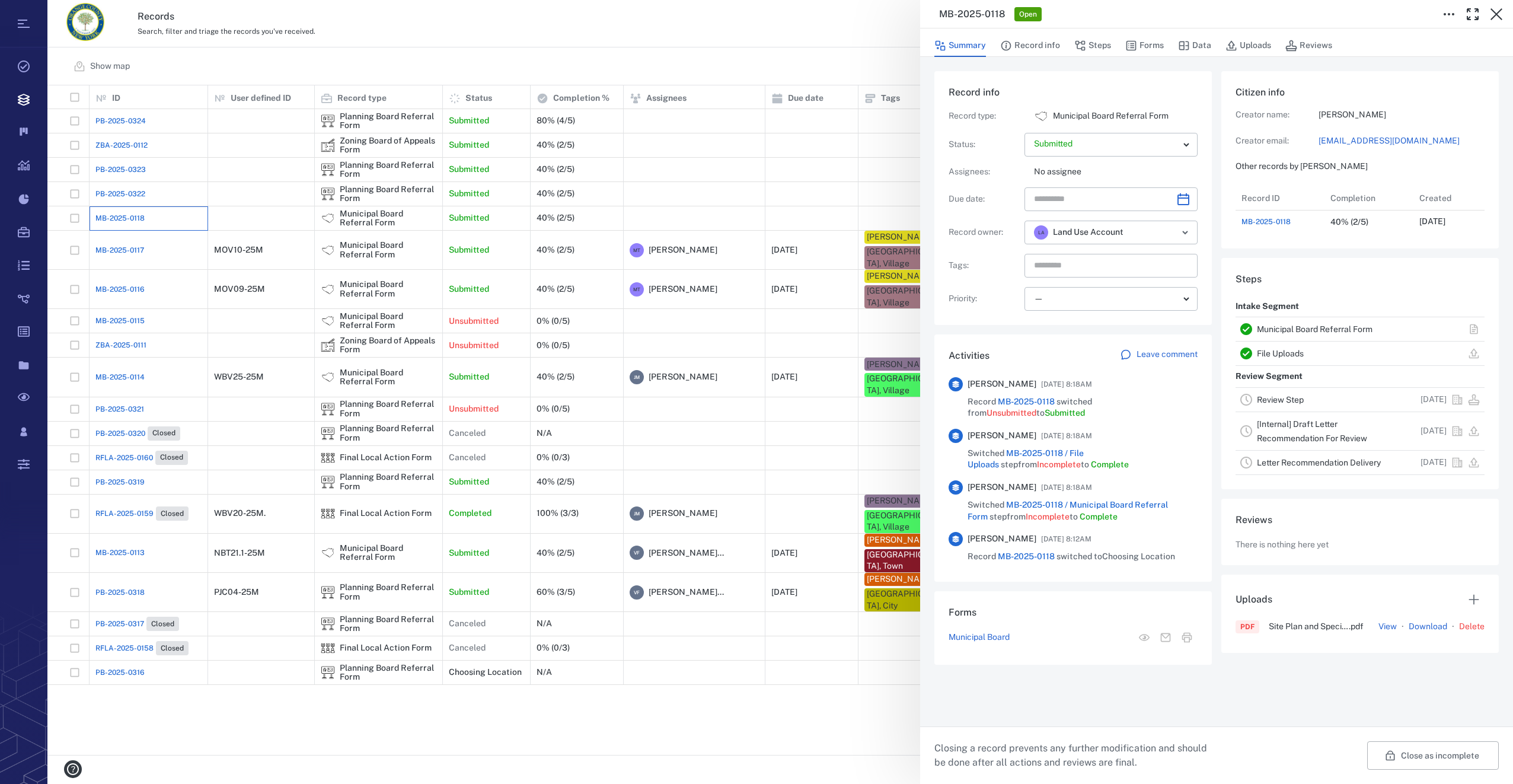
scroll to position [48, 240]
click at [1148, 47] on button "Forms" at bounding box center [1144, 46] width 39 height 22
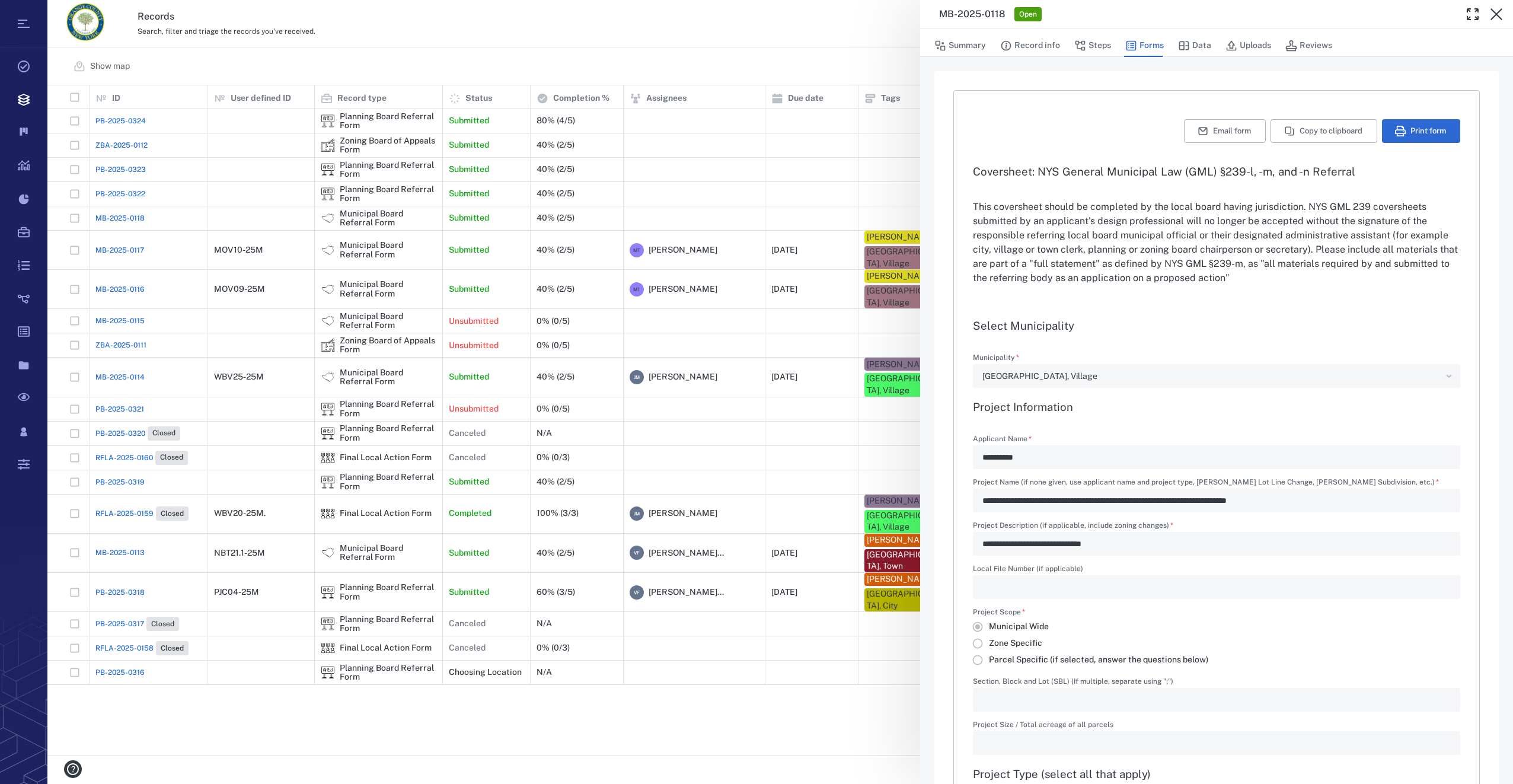
type input "**********"
click at [1496, 15] on icon "button" at bounding box center [1496, 14] width 12 height 12
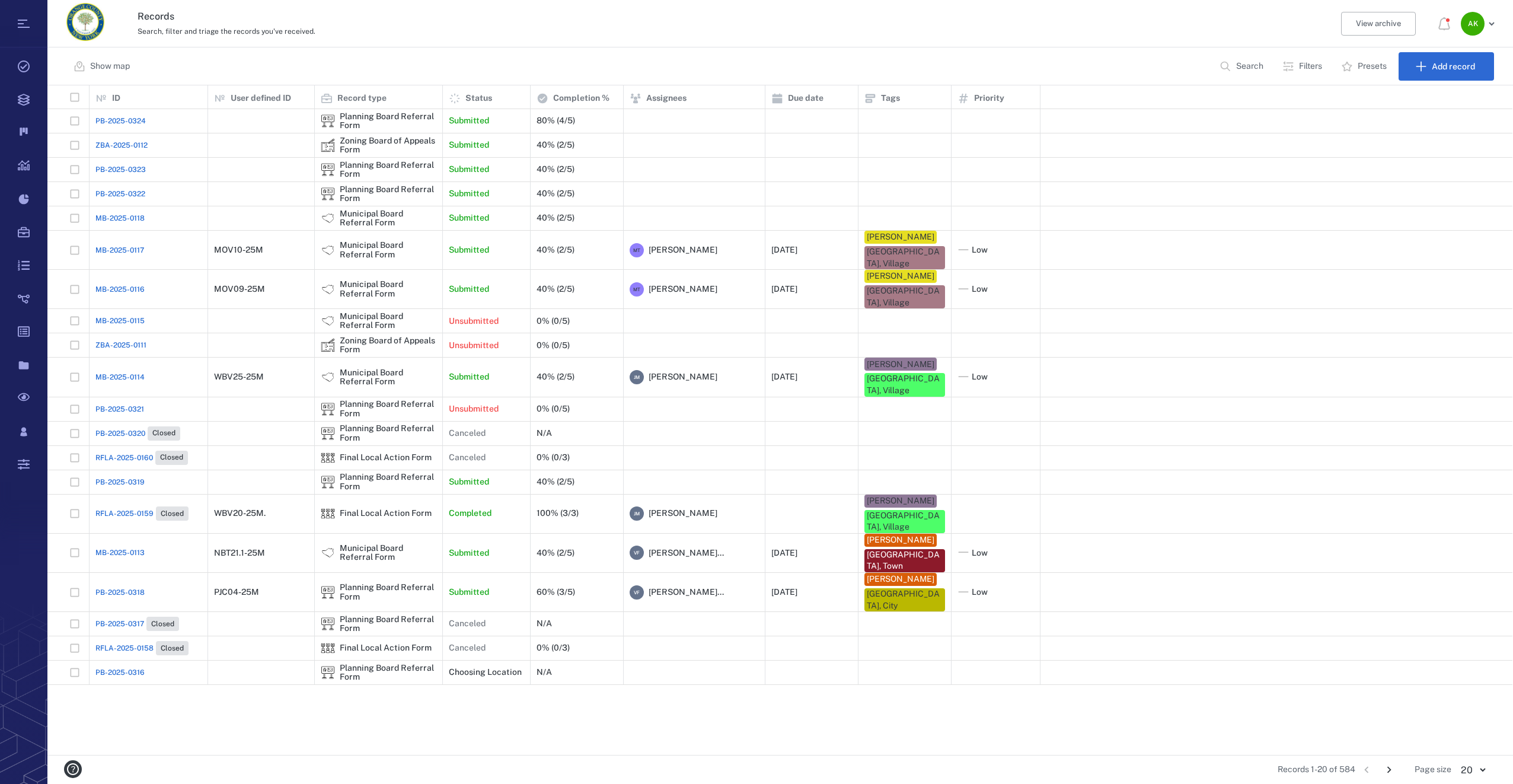
click at [127, 291] on span "MB-2025-0116" at bounding box center [120, 289] width 49 height 10
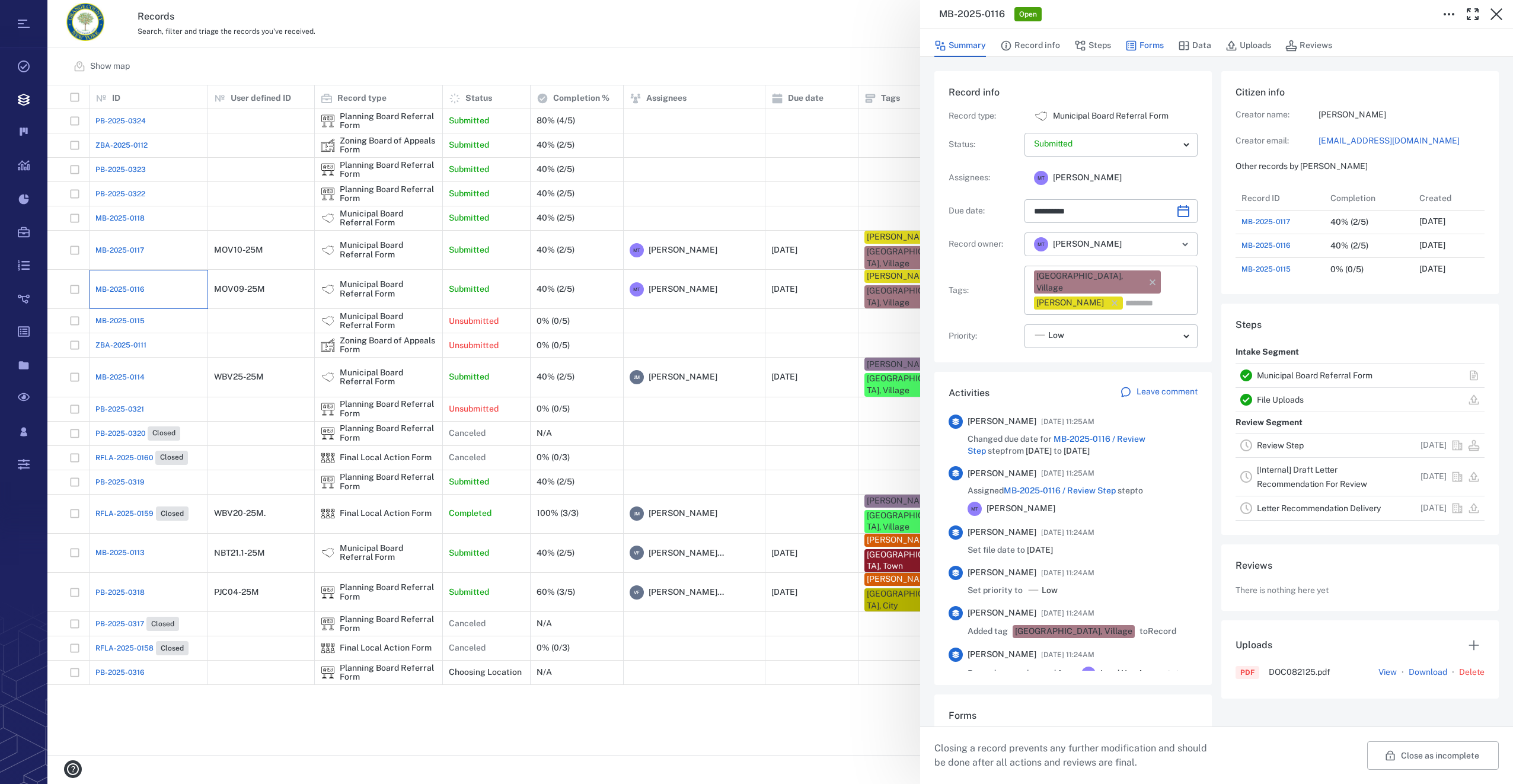
scroll to position [474, 226]
click at [1155, 48] on button "Forms" at bounding box center [1144, 46] width 39 height 22
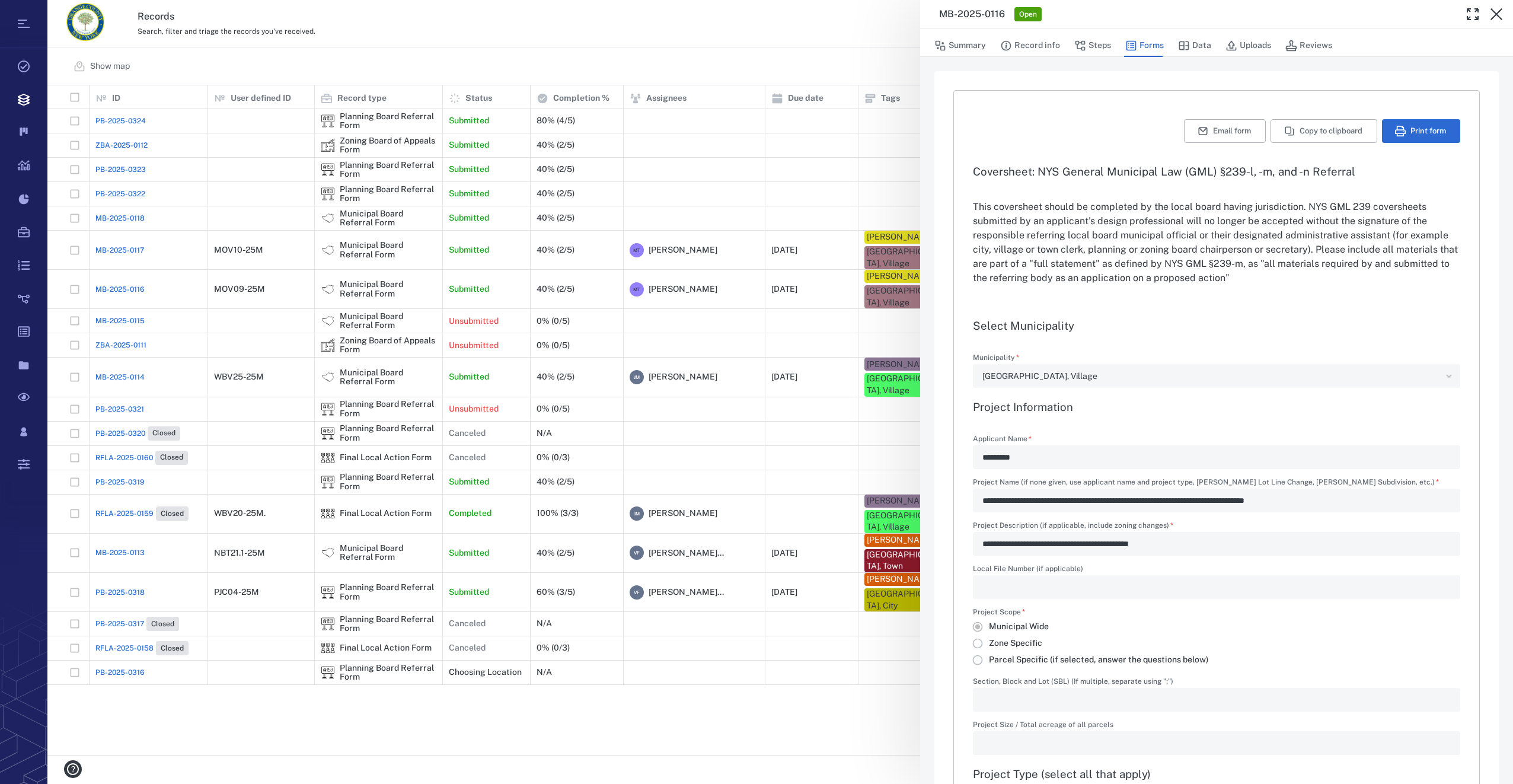
type input "**********"
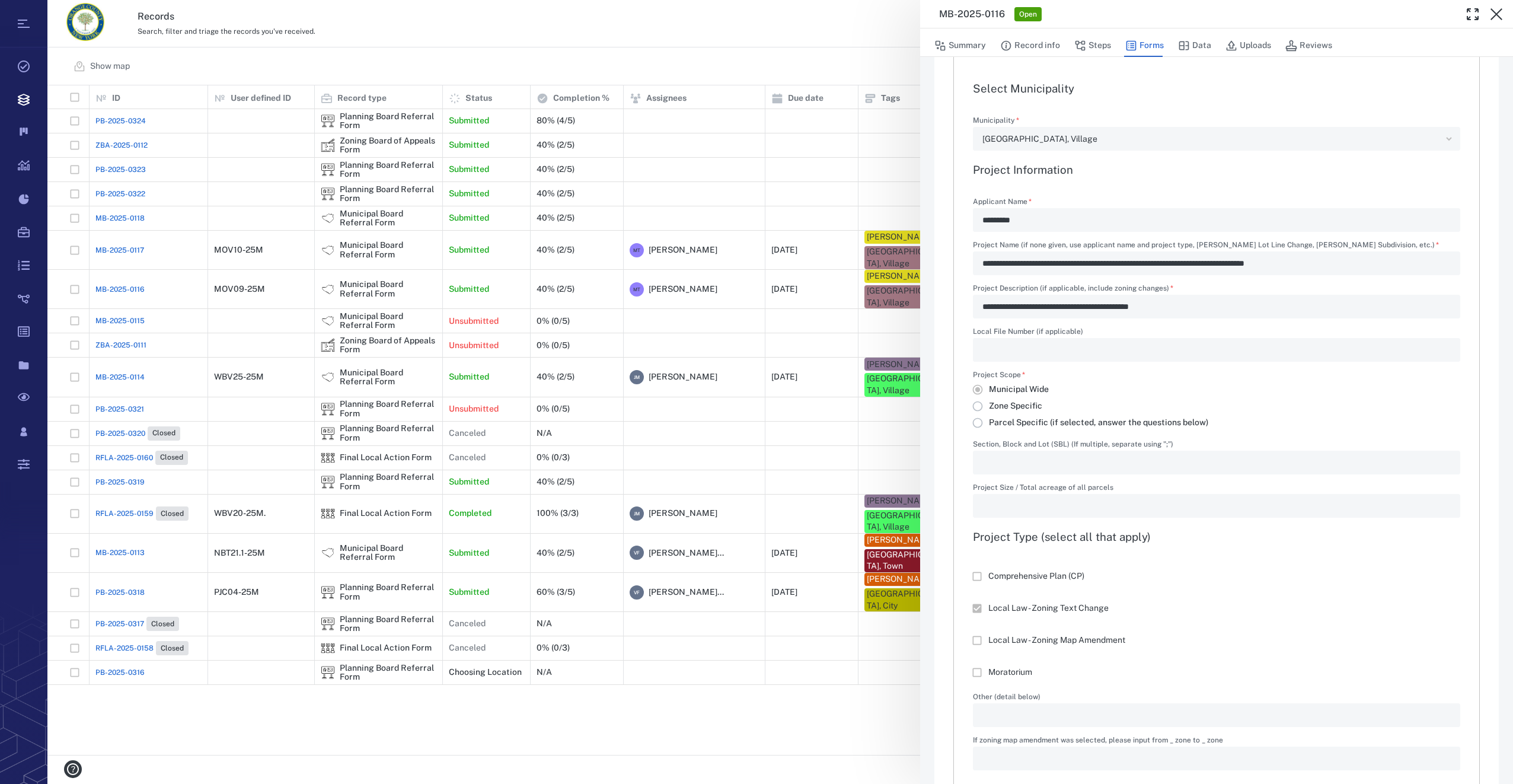
click at [125, 218] on div "**********" at bounding box center [780, 392] width 1465 height 784
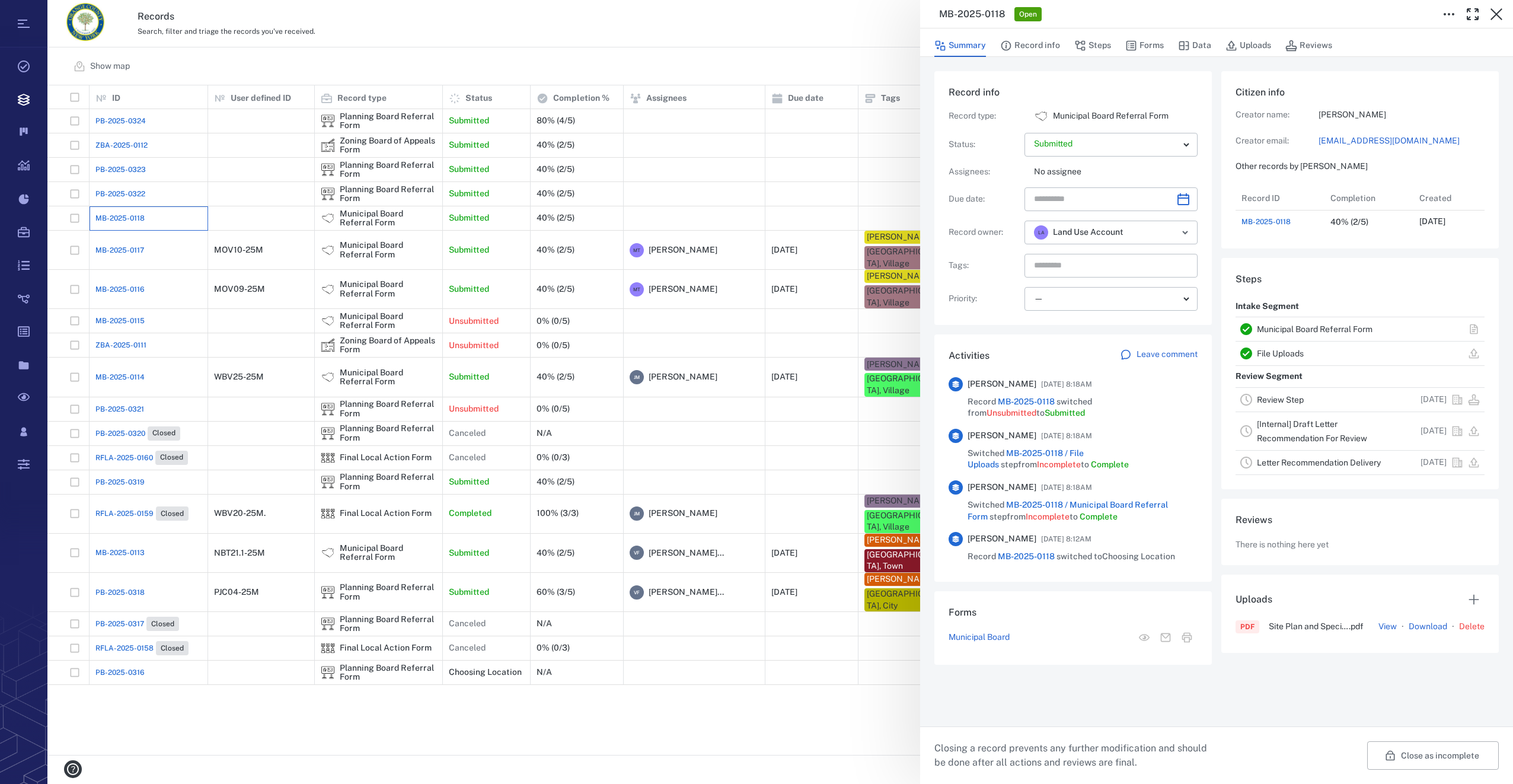
scroll to position [48, 240]
click at [1144, 45] on button "Forms" at bounding box center [1144, 46] width 39 height 22
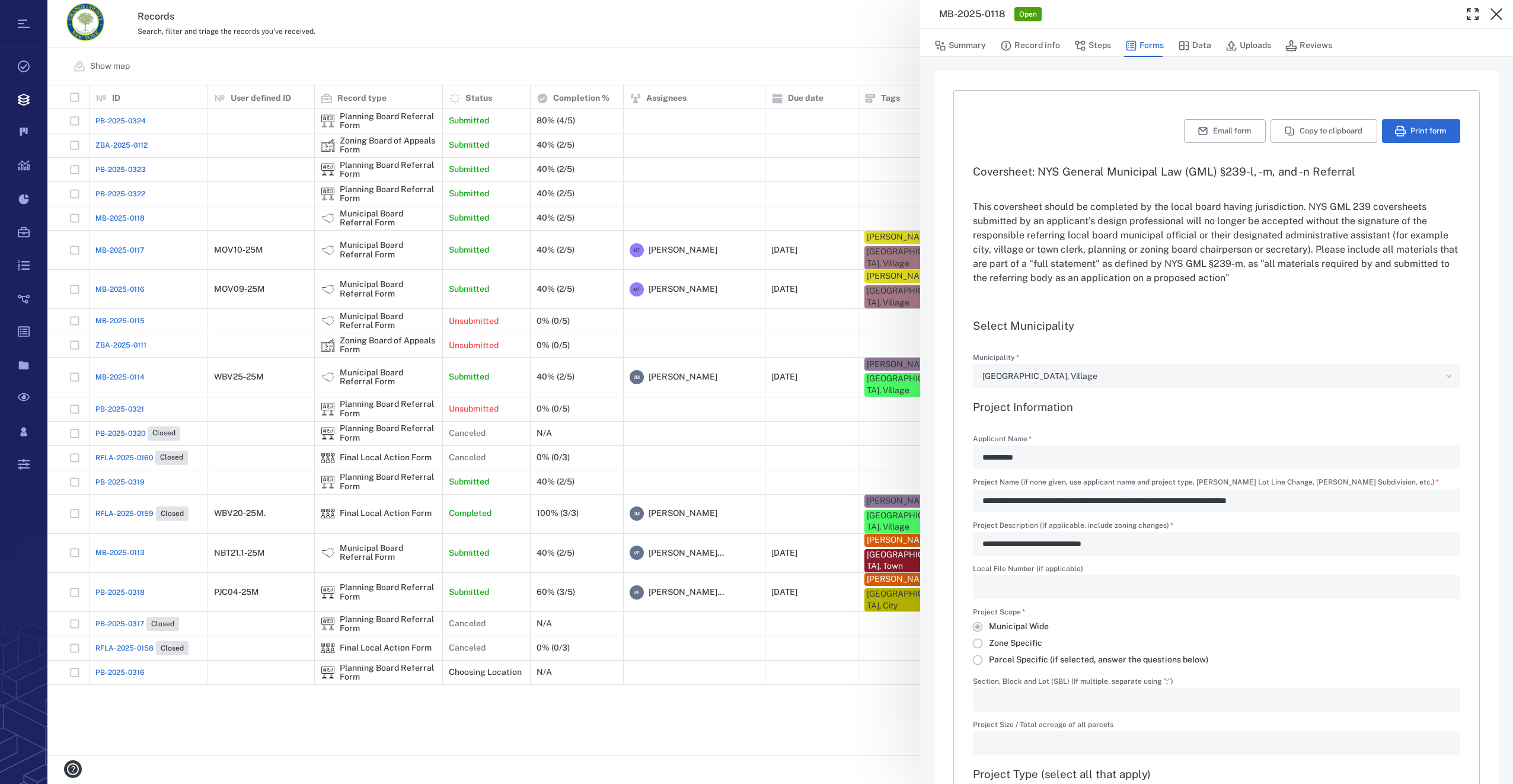
type input "**********"
click at [1492, 8] on icon "button" at bounding box center [1496, 14] width 14 height 14
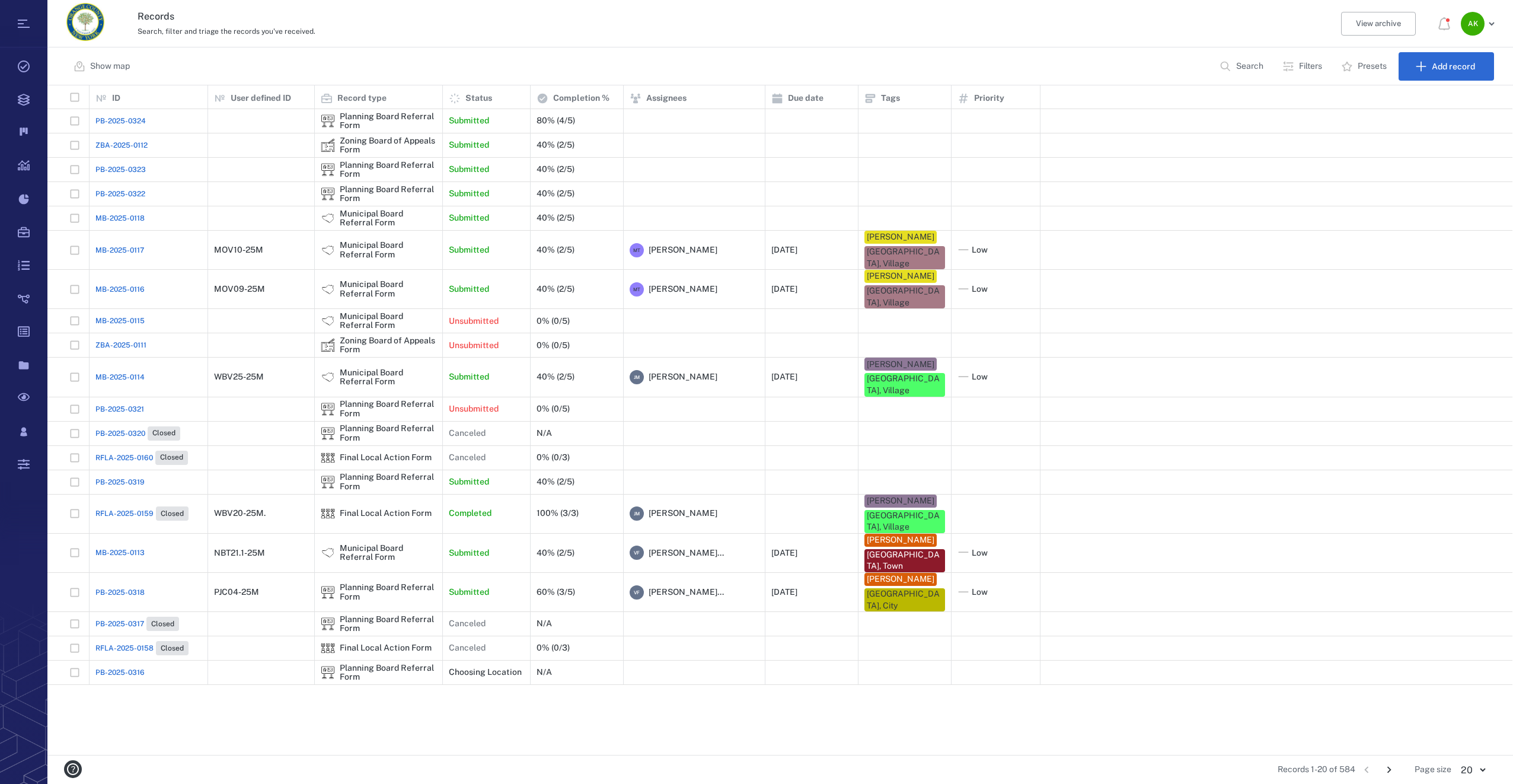
click at [560, 708] on div "PB-2025-0324 Planning Board Referral Form Submitted 80% (4/5) ZBA-2025-0112 Zon…" at bounding box center [780, 432] width 1465 height 645
click at [117, 221] on span "MB-2025-0118" at bounding box center [120, 218] width 49 height 10
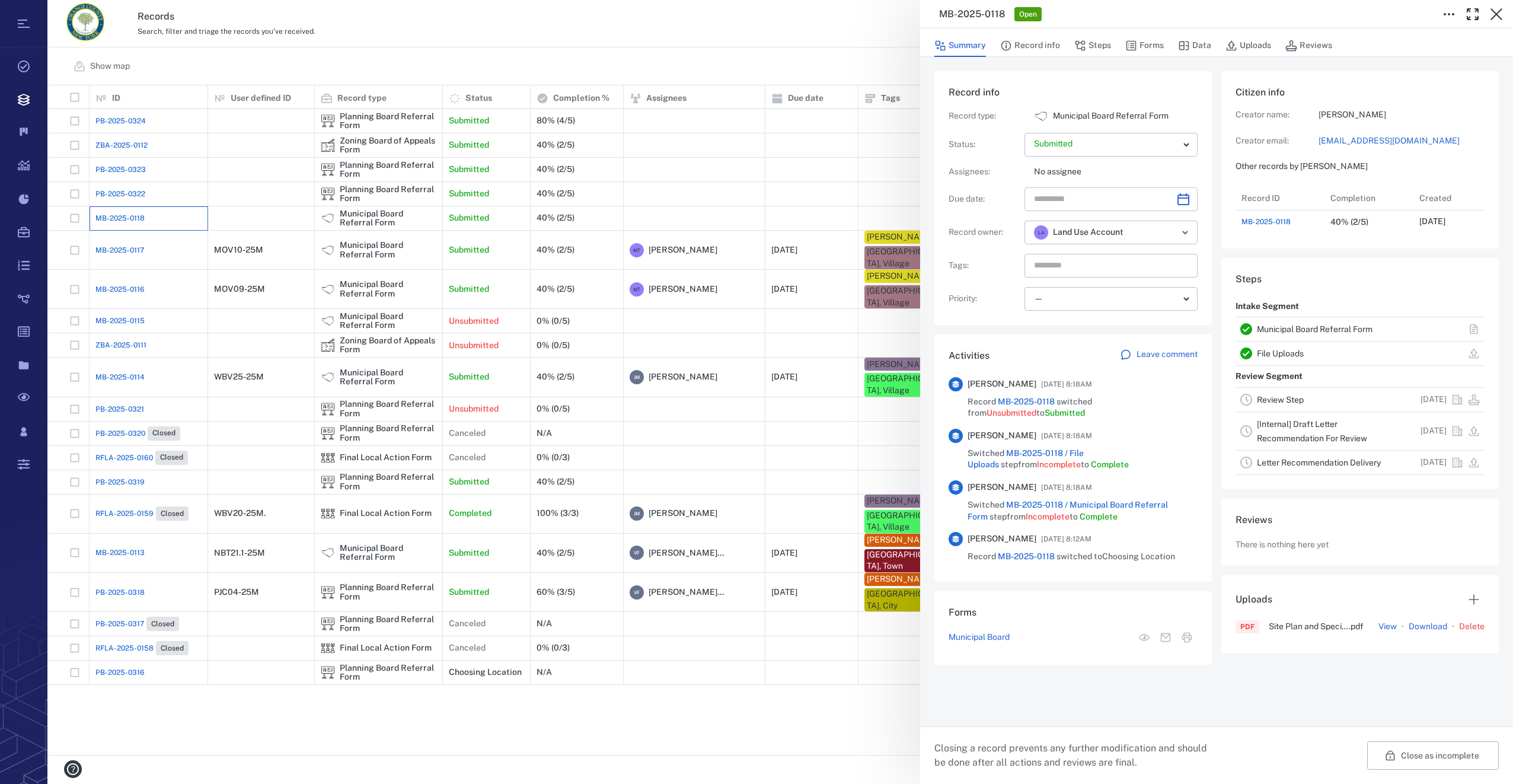
scroll to position [48, 240]
click at [1147, 40] on button "Forms" at bounding box center [1144, 46] width 39 height 22
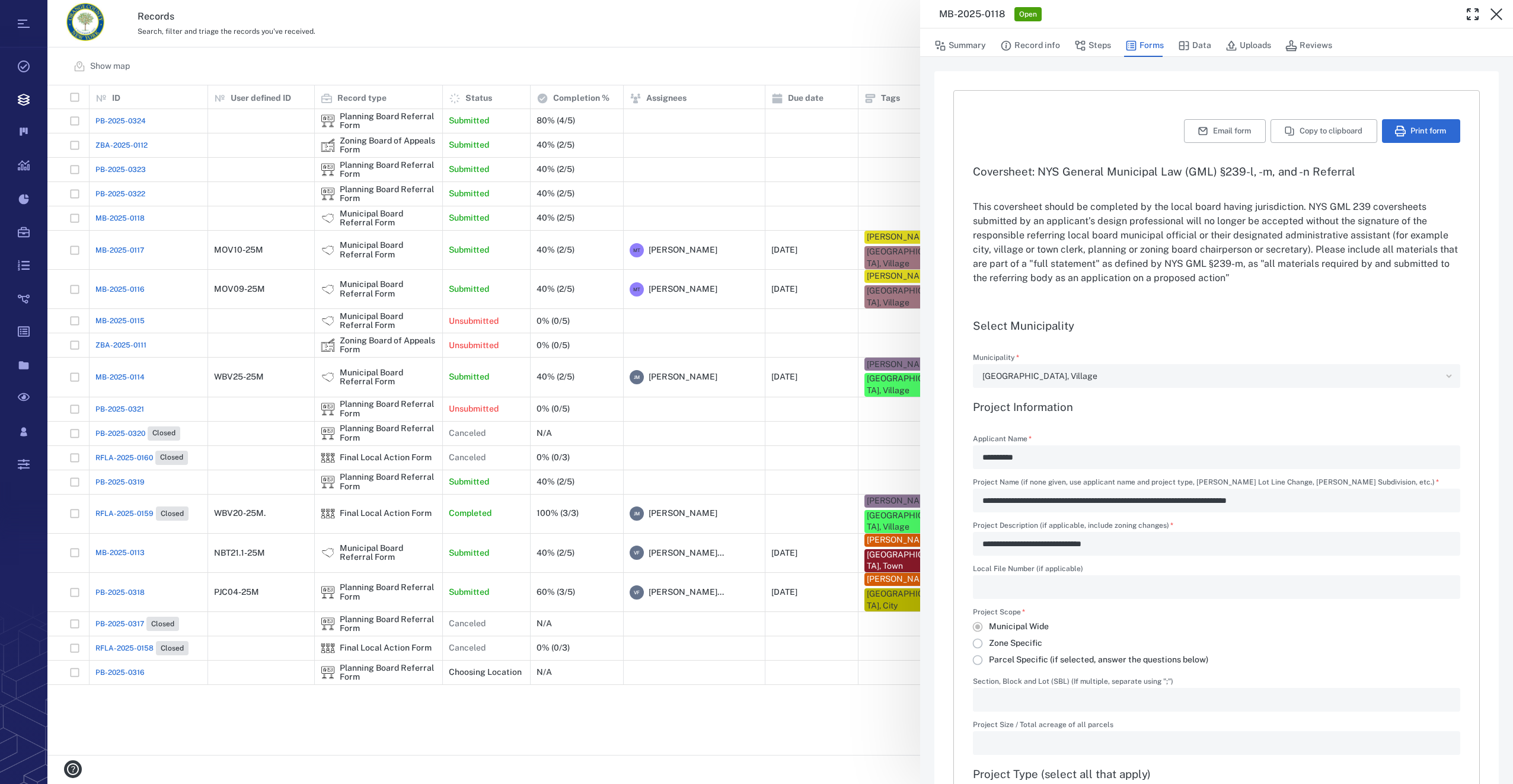
type input "**********"
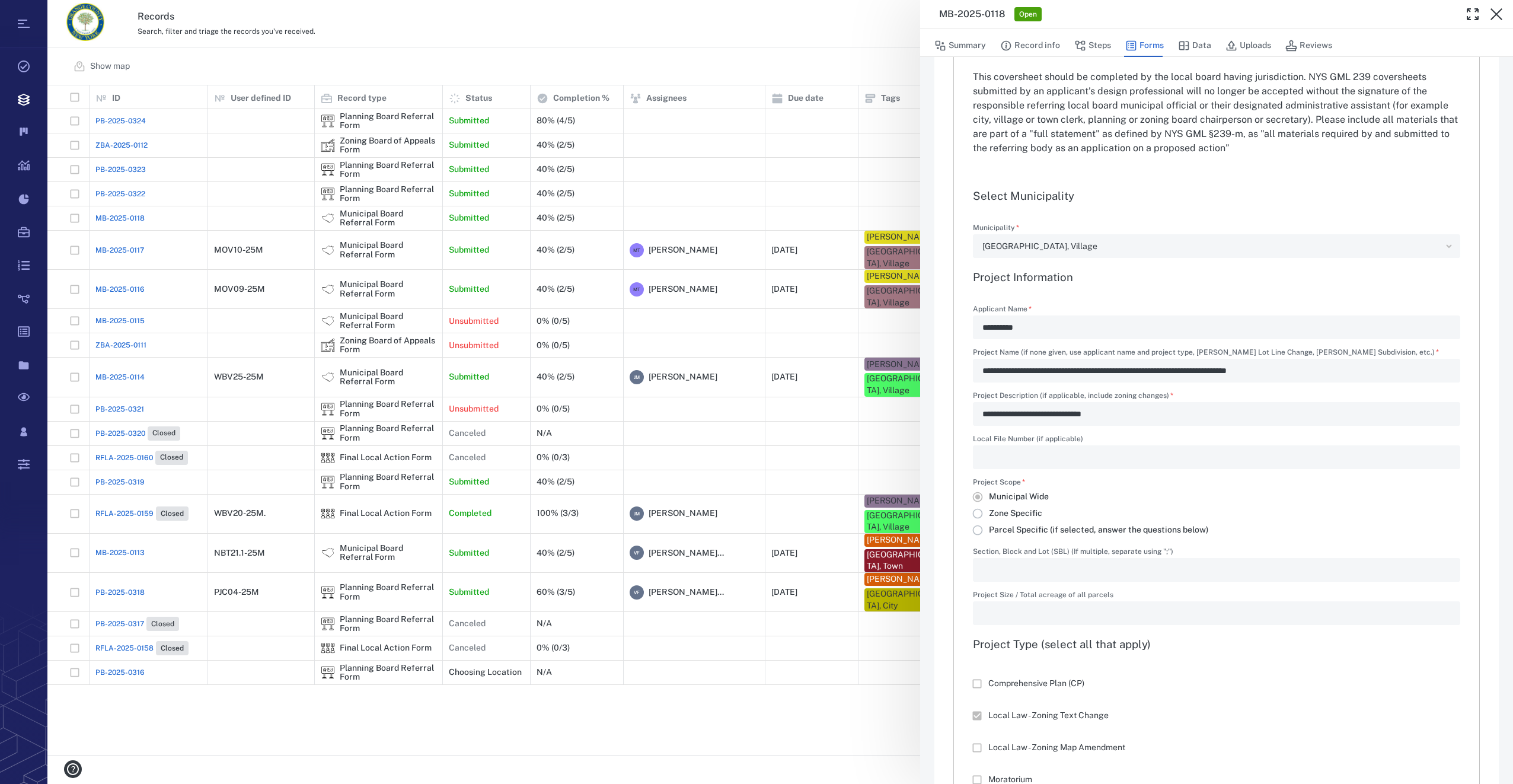
scroll to position [296, 0]
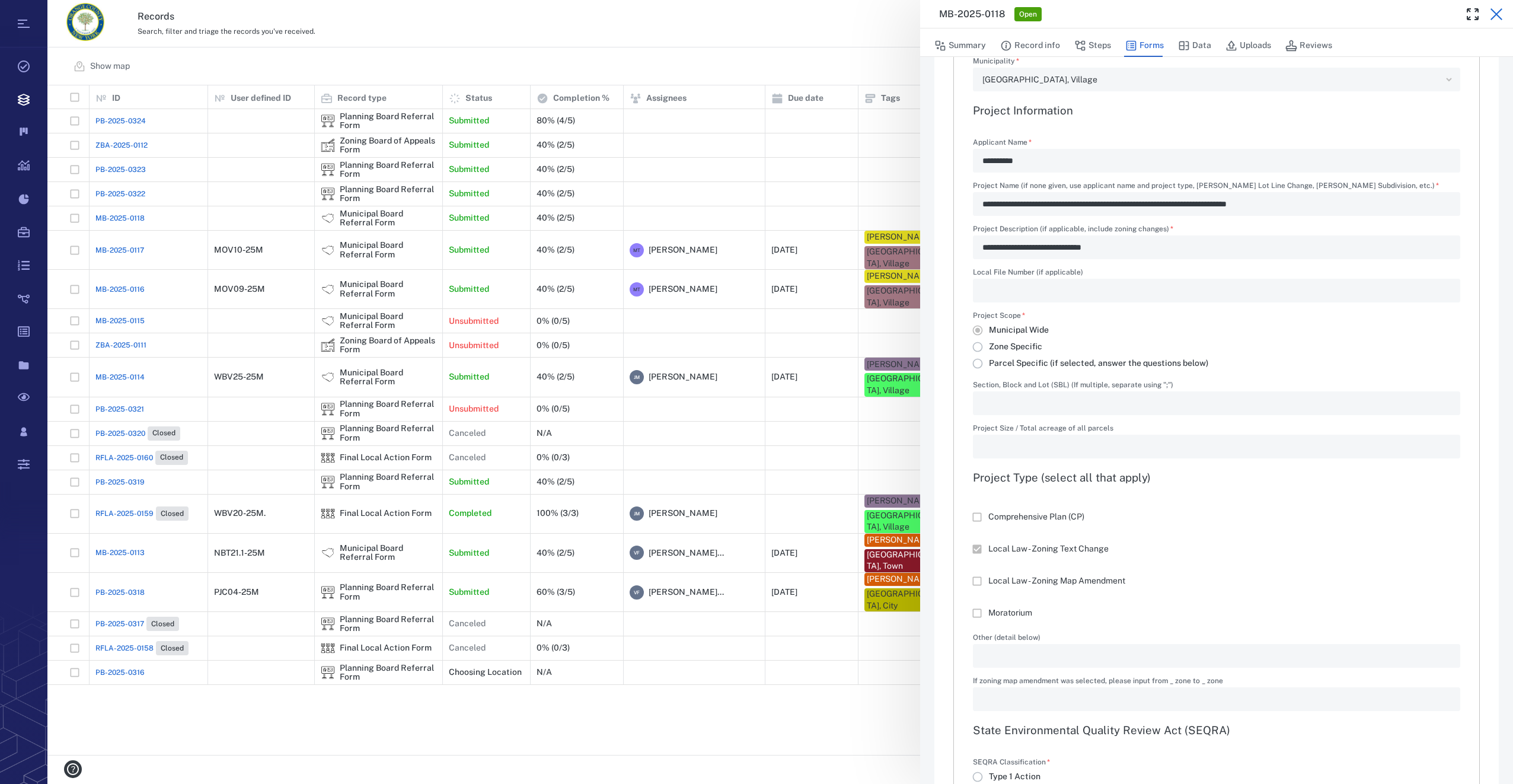
click at [1495, 13] on icon "button" at bounding box center [1496, 14] width 12 height 12
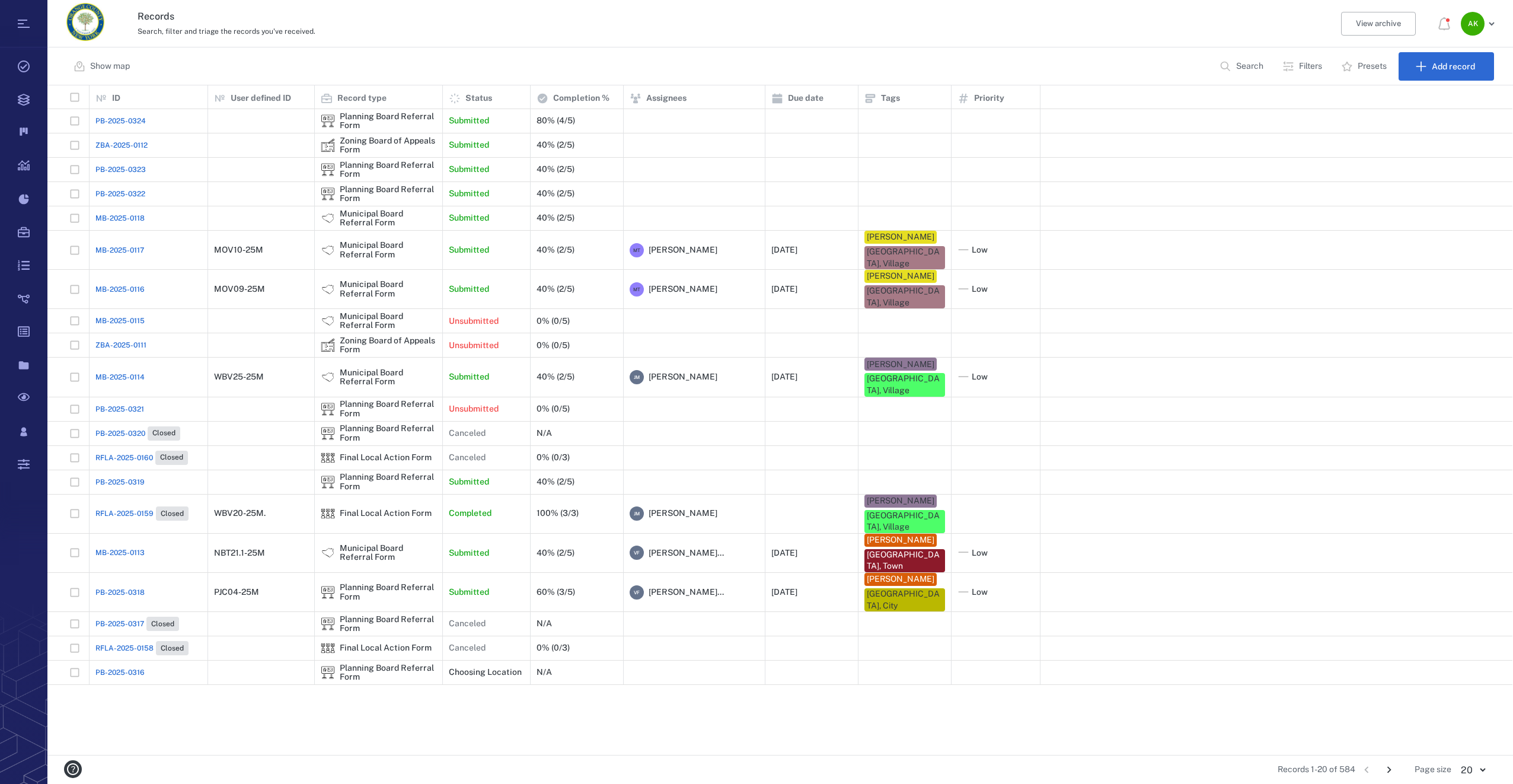
click at [112, 195] on span "PB-2025-0322" at bounding box center [120, 193] width 50 height 10
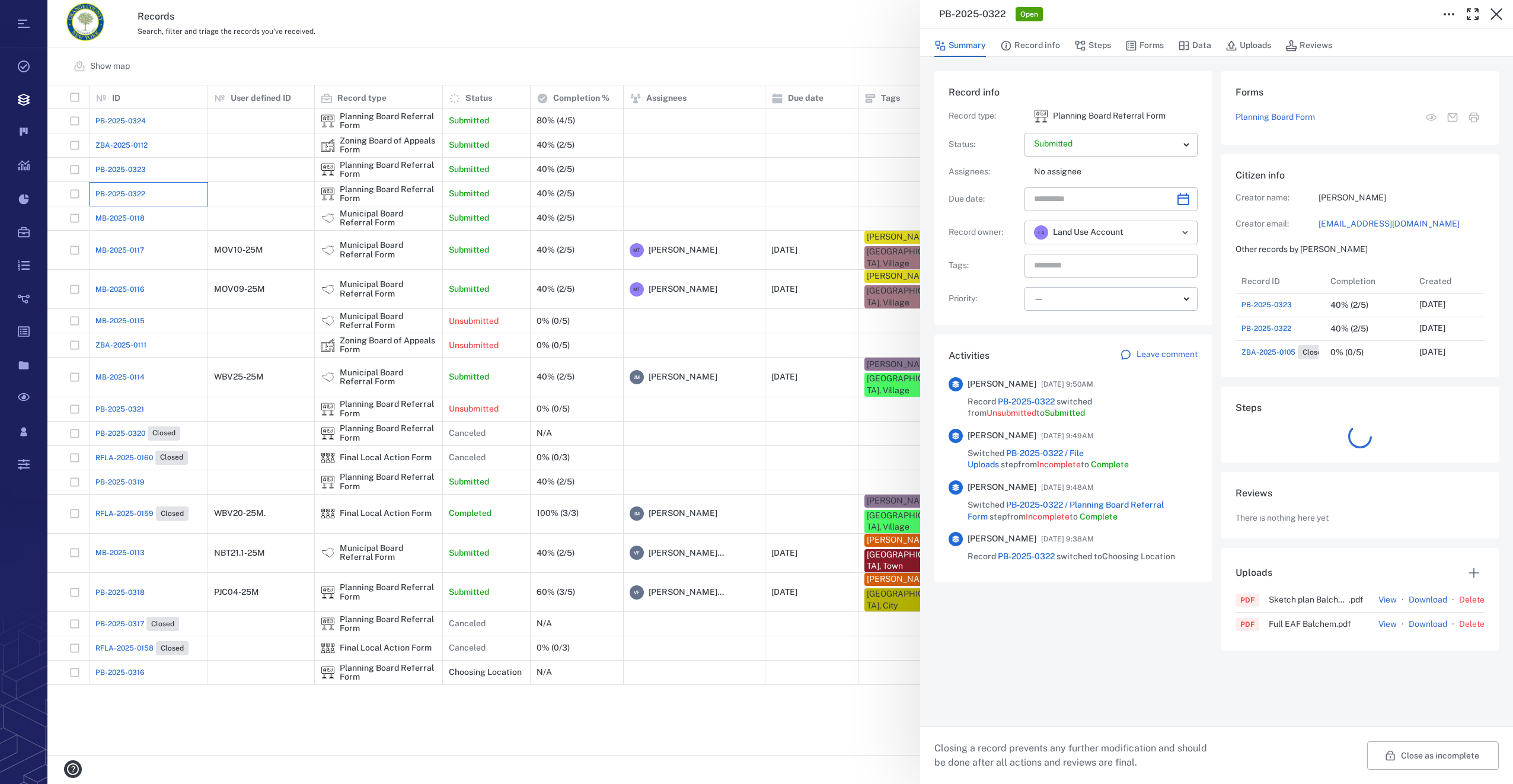
scroll to position [10, 10]
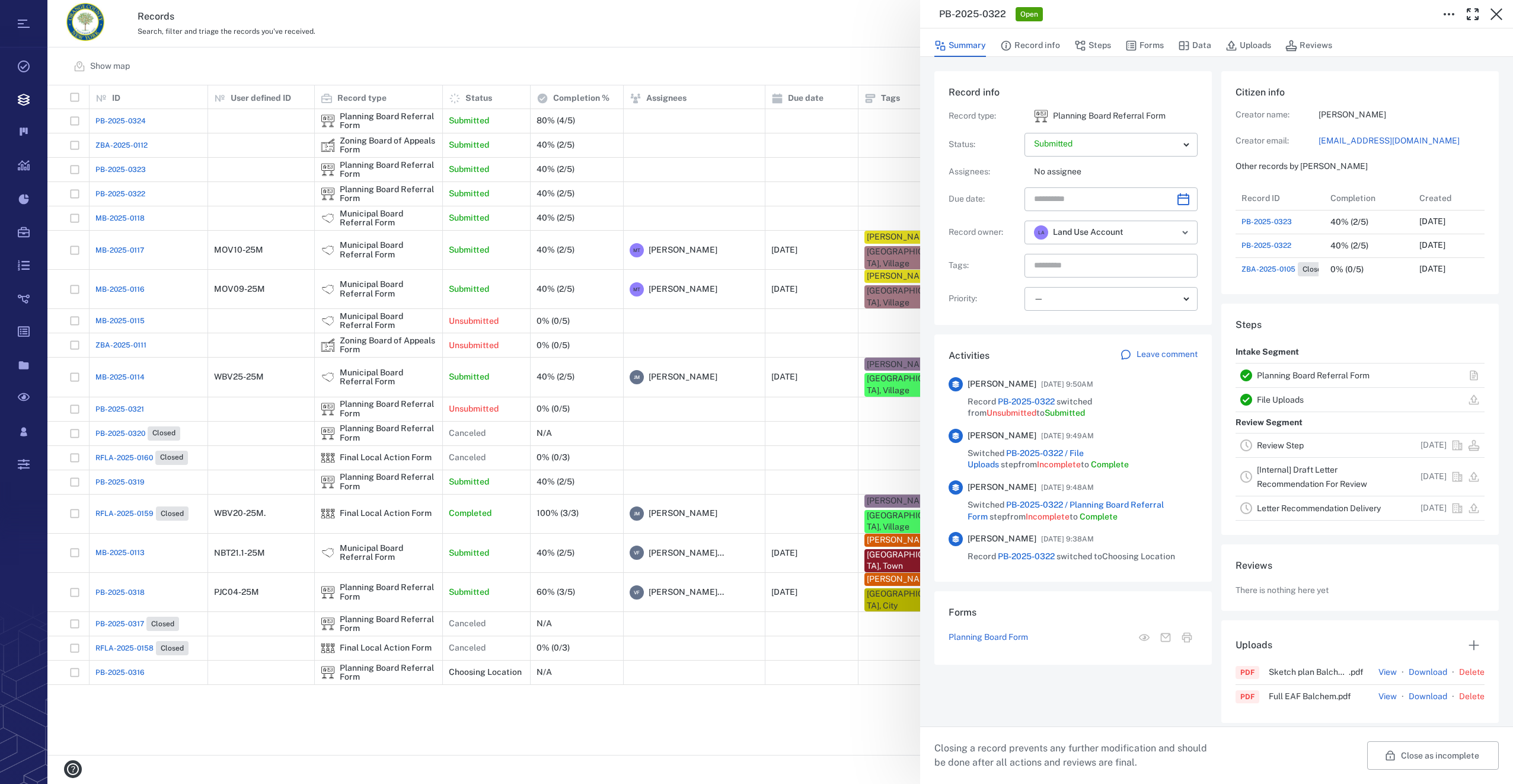
click at [255, 285] on div "PB-2025-0322 Open Summary Record info Steps Forms Data Uploads Reviews Record i…" at bounding box center [780, 392] width 1465 height 784
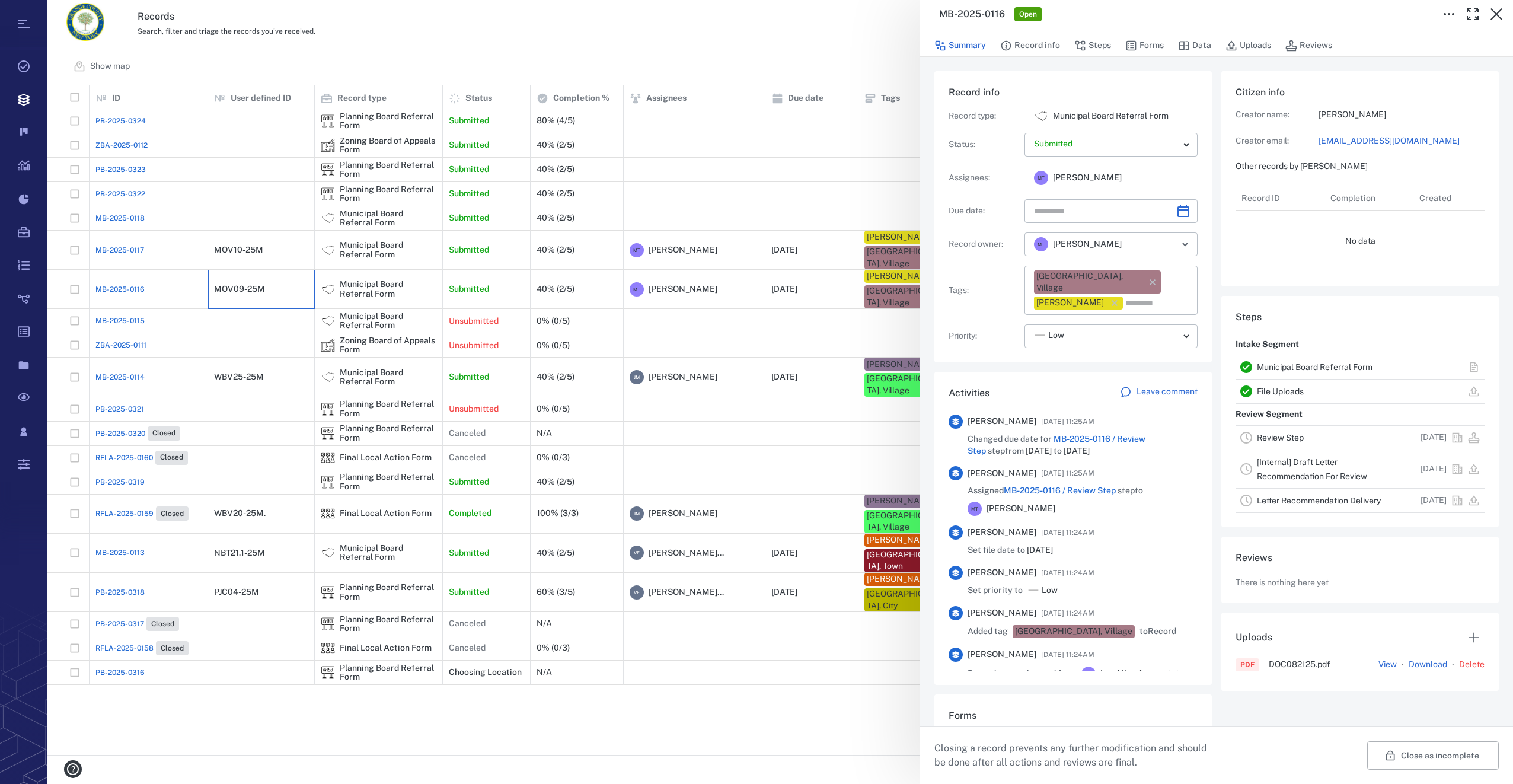
type input "**********"
click at [237, 288] on div "**********" at bounding box center [780, 392] width 1465 height 784
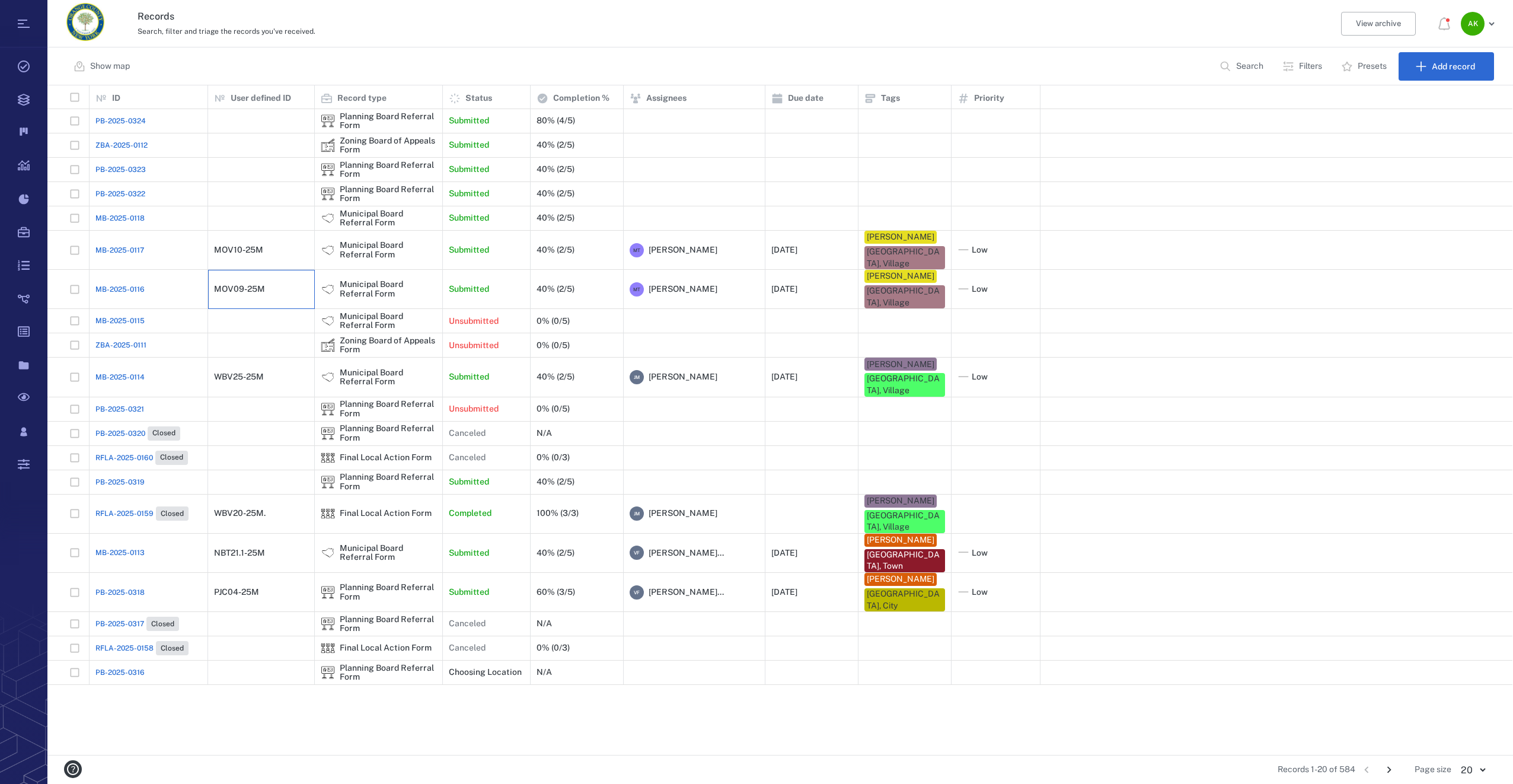
click at [246, 286] on div "MOV09-25M" at bounding box center [239, 288] width 51 height 9
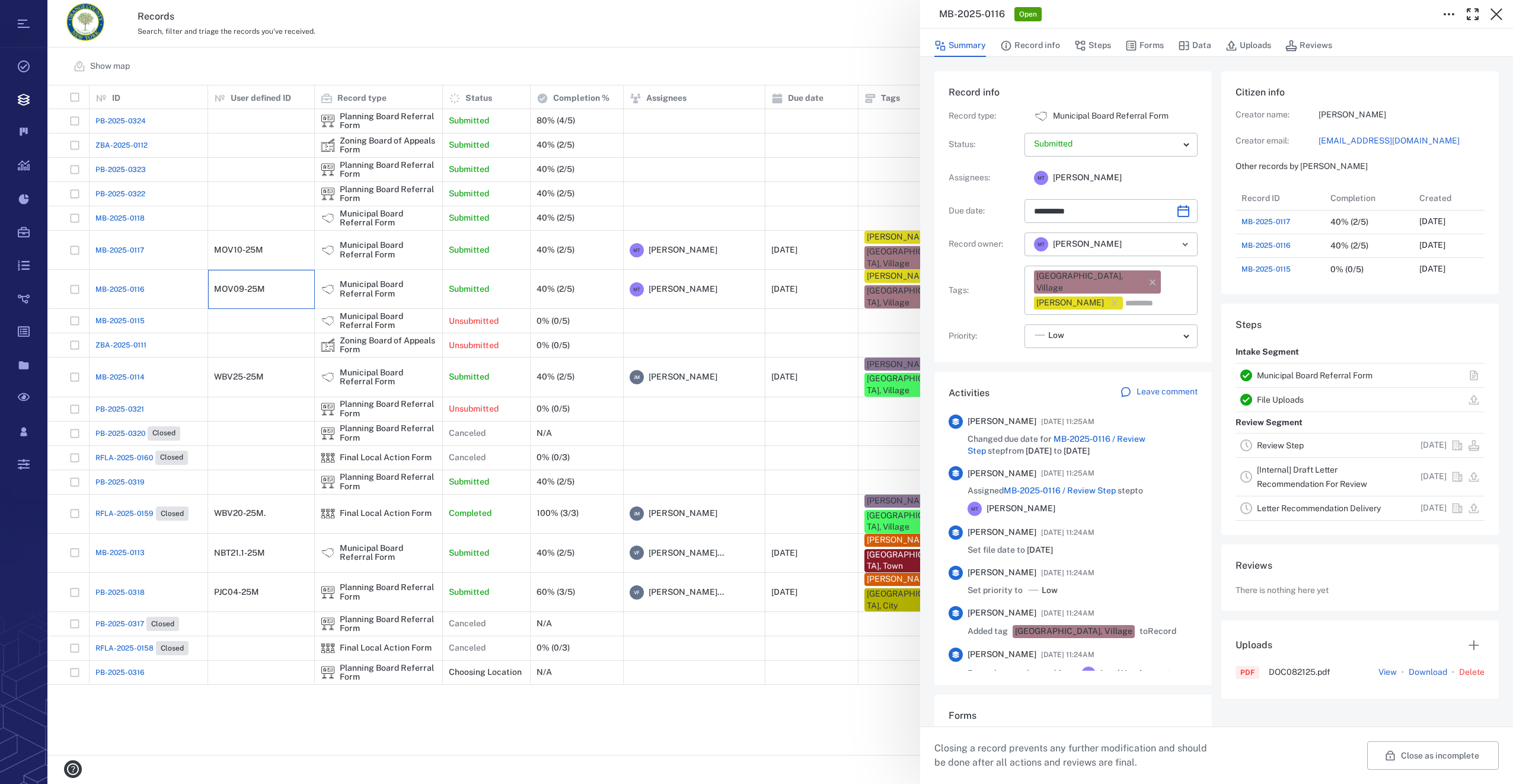
type input "**********"
click at [1157, 50] on button "Forms" at bounding box center [1144, 46] width 39 height 22
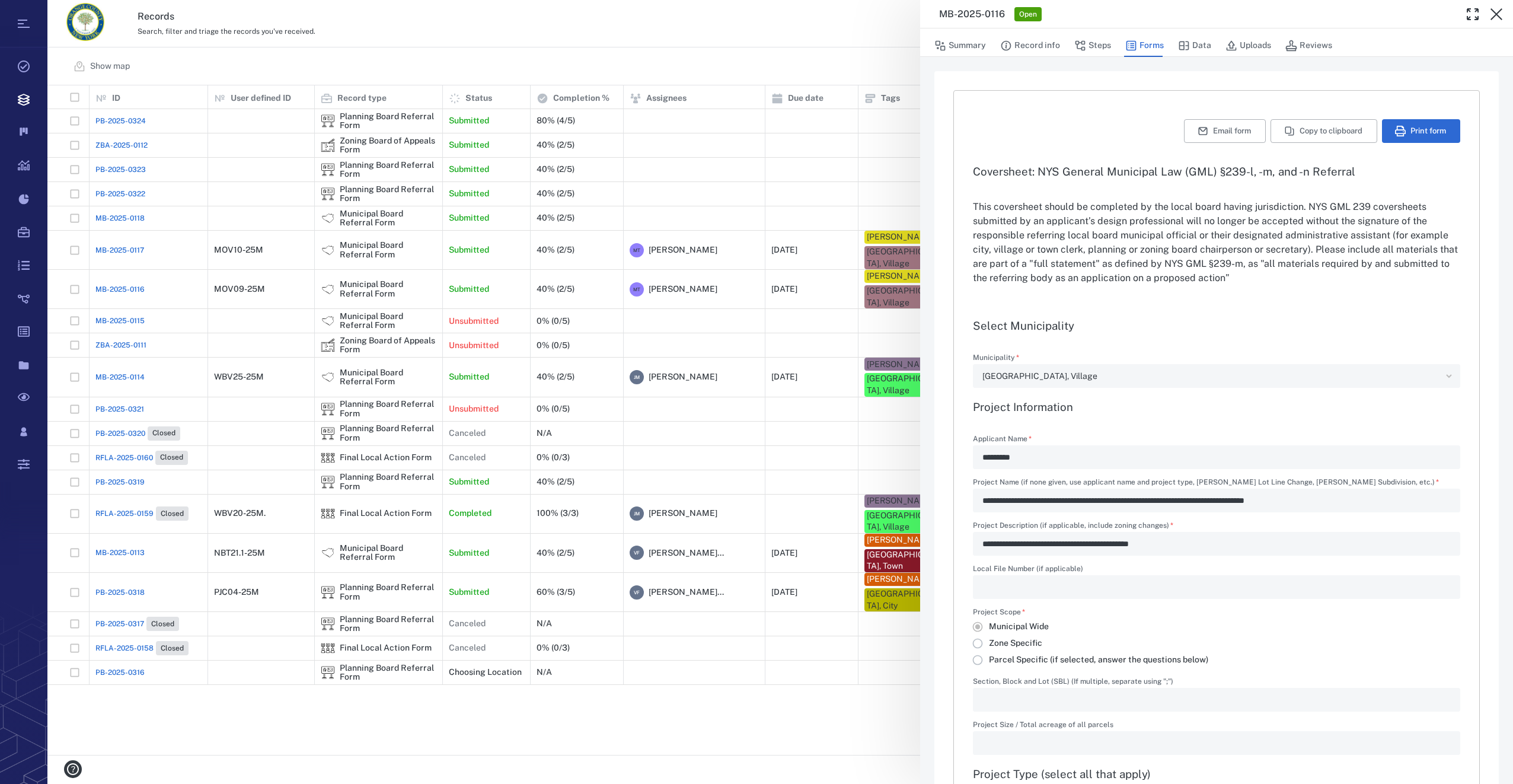
type input "**********"
click at [1491, 13] on icon "button" at bounding box center [1496, 14] width 14 height 14
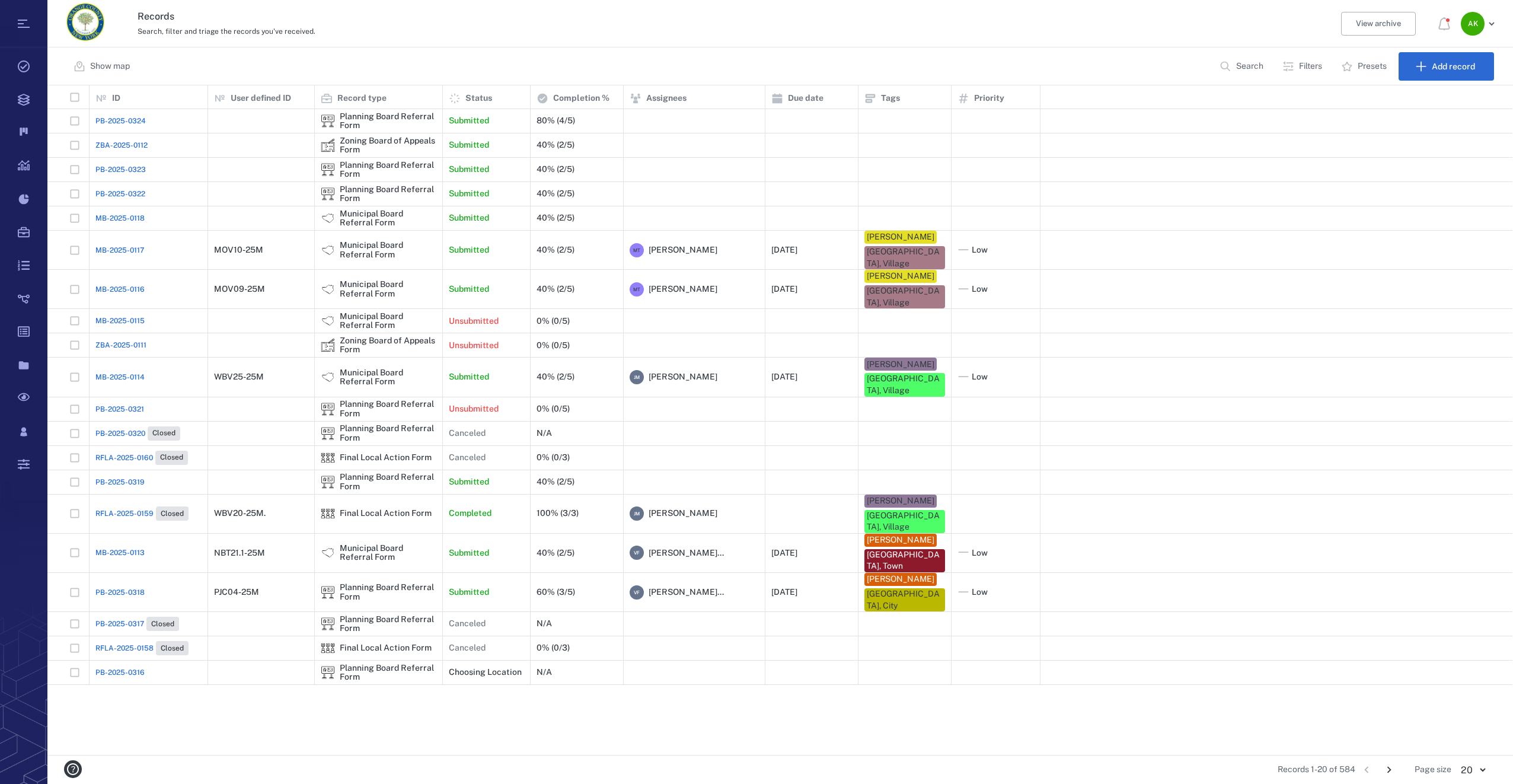
click at [127, 191] on span "PB-2025-0322" at bounding box center [120, 193] width 50 height 10
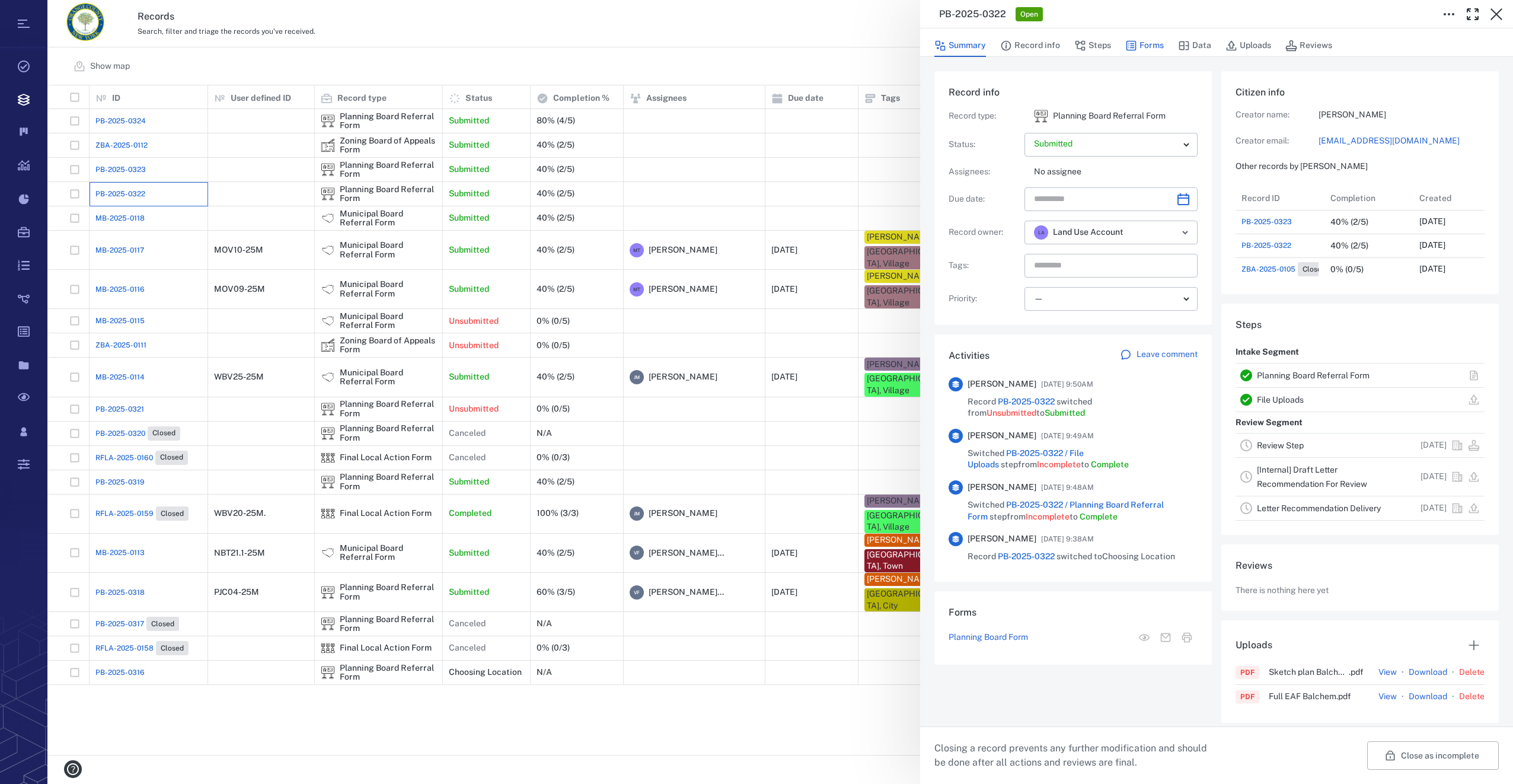
scroll to position [617, 226]
click at [1152, 50] on button "Forms" at bounding box center [1144, 46] width 39 height 22
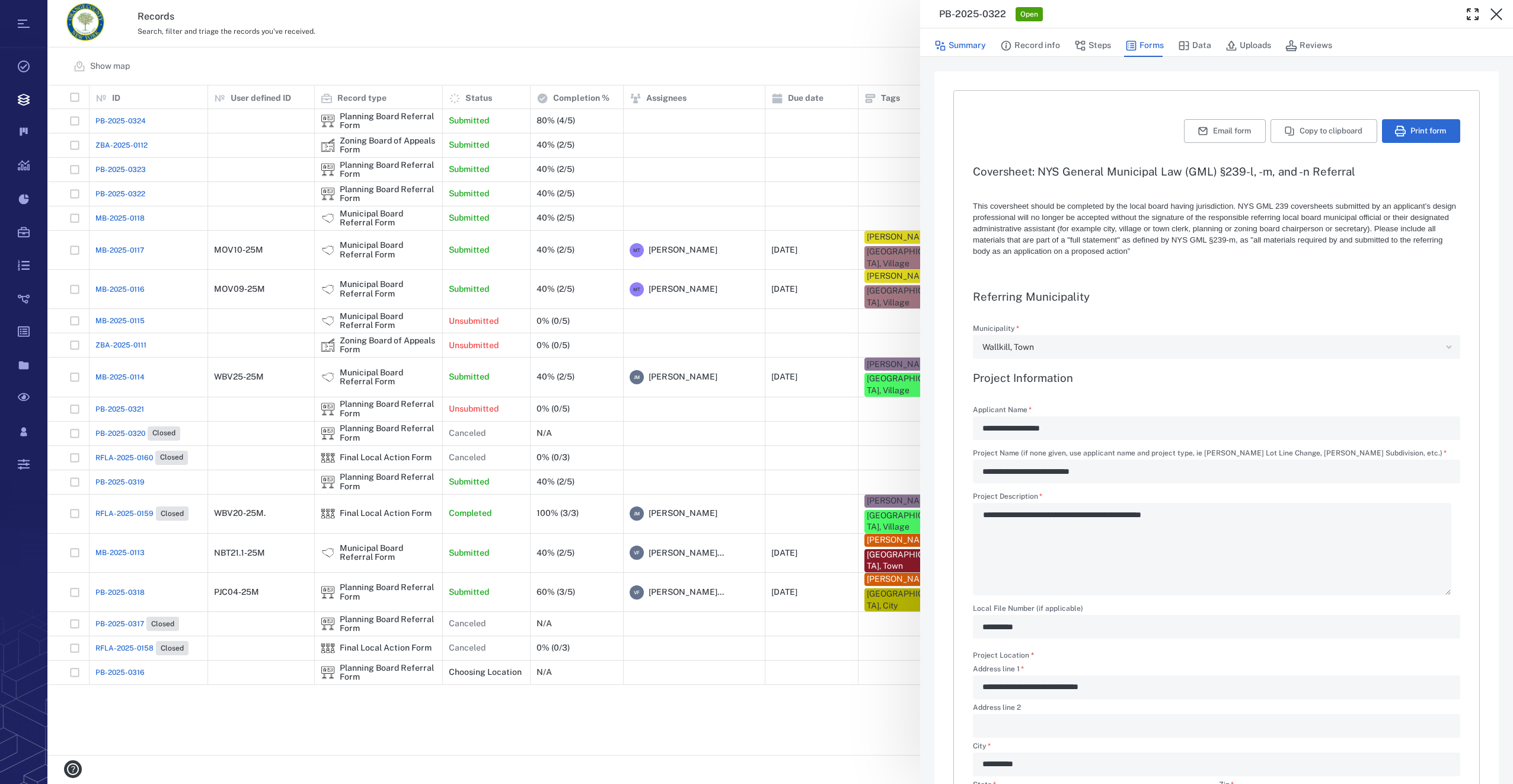
click at [958, 43] on button "Summary" at bounding box center [961, 46] width 52 height 22
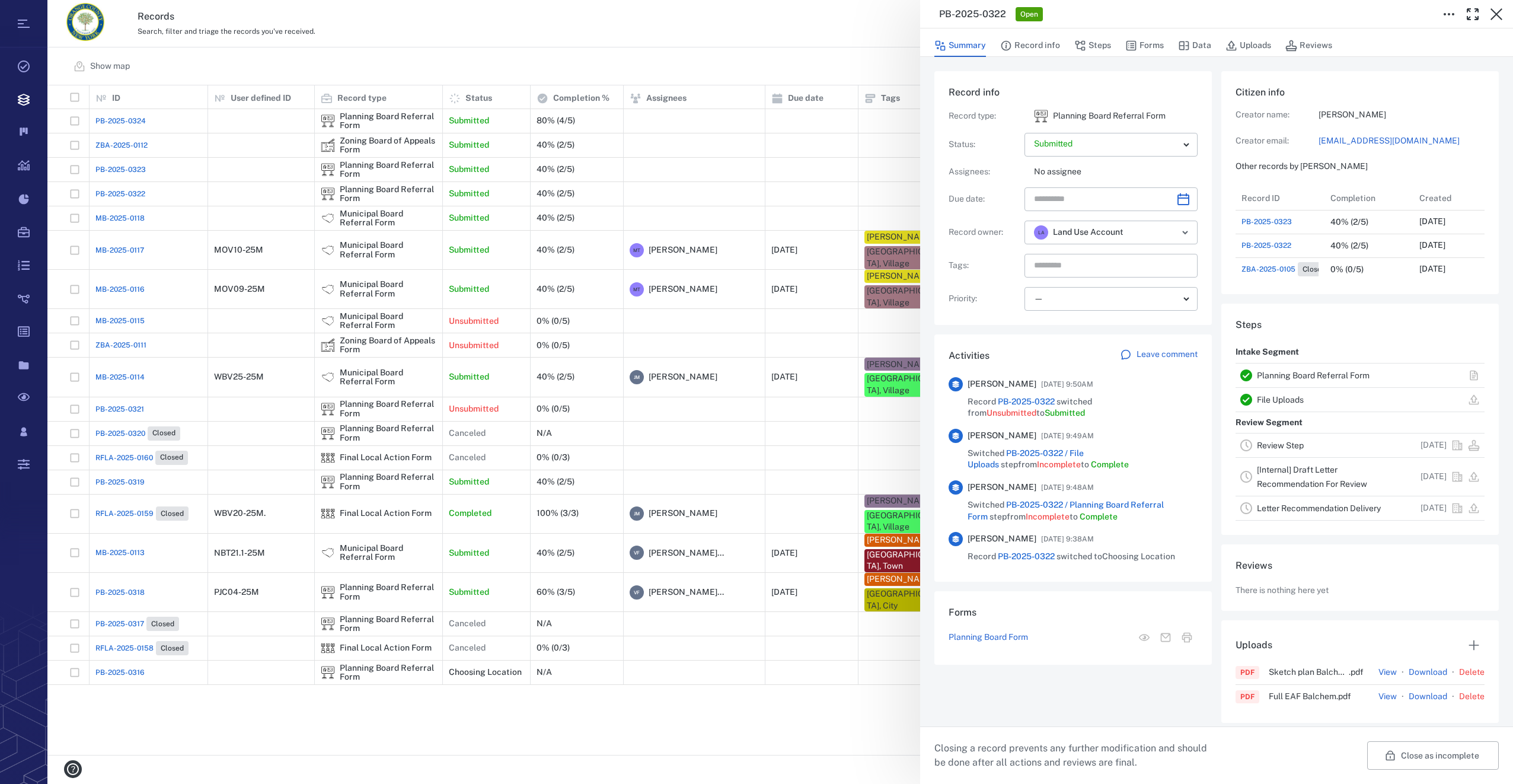
scroll to position [617, 226]
click at [1178, 197] on icon "Choose date" at bounding box center [1183, 199] width 14 height 14
click at [1194, 232] on icon "Next month" at bounding box center [1196, 230] width 14 height 14
click at [1051, 345] on button "21" at bounding box center [1049, 348] width 21 height 21
type input "**********"
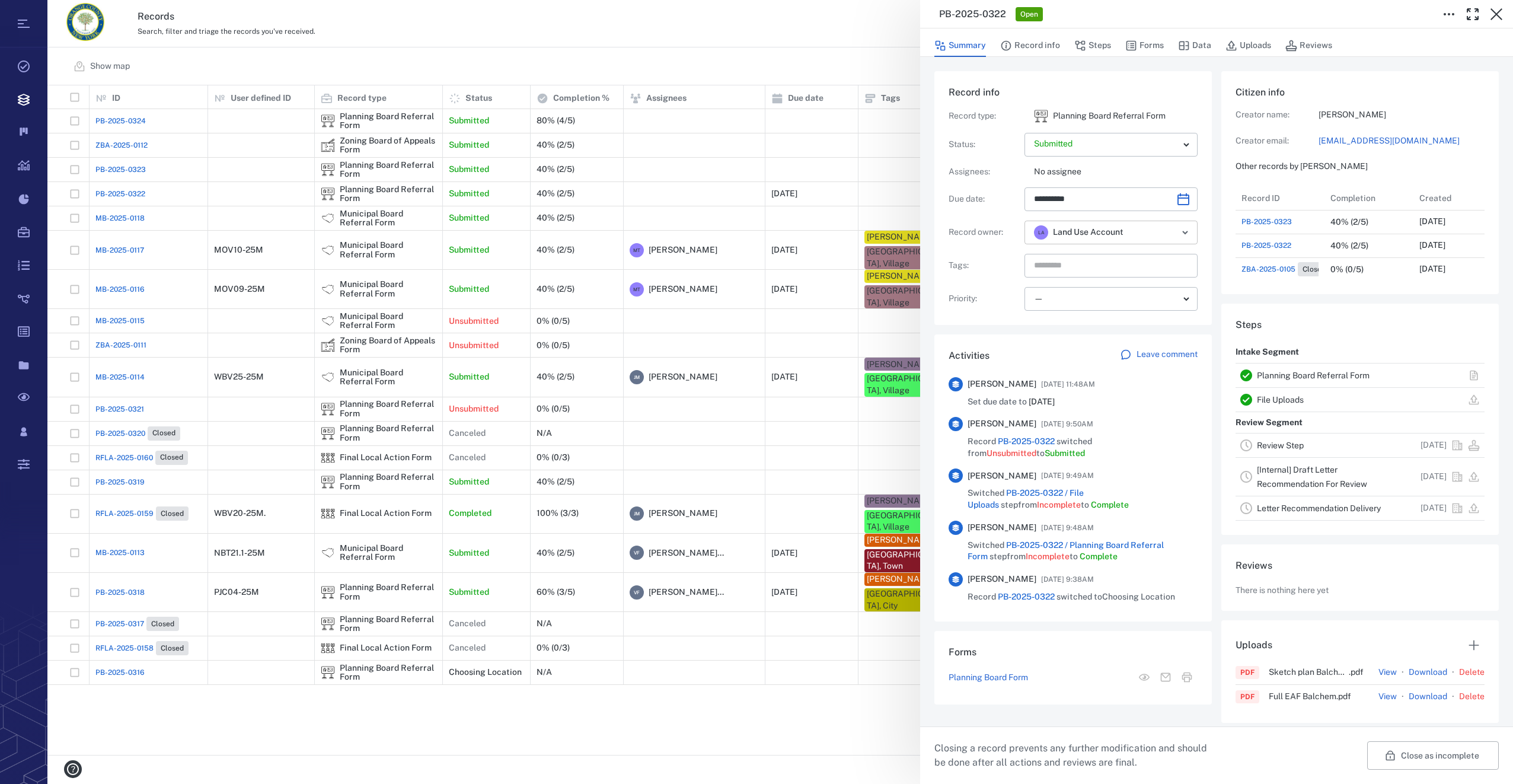
click at [1179, 230] on icon "Open" at bounding box center [1185, 232] width 14 height 14
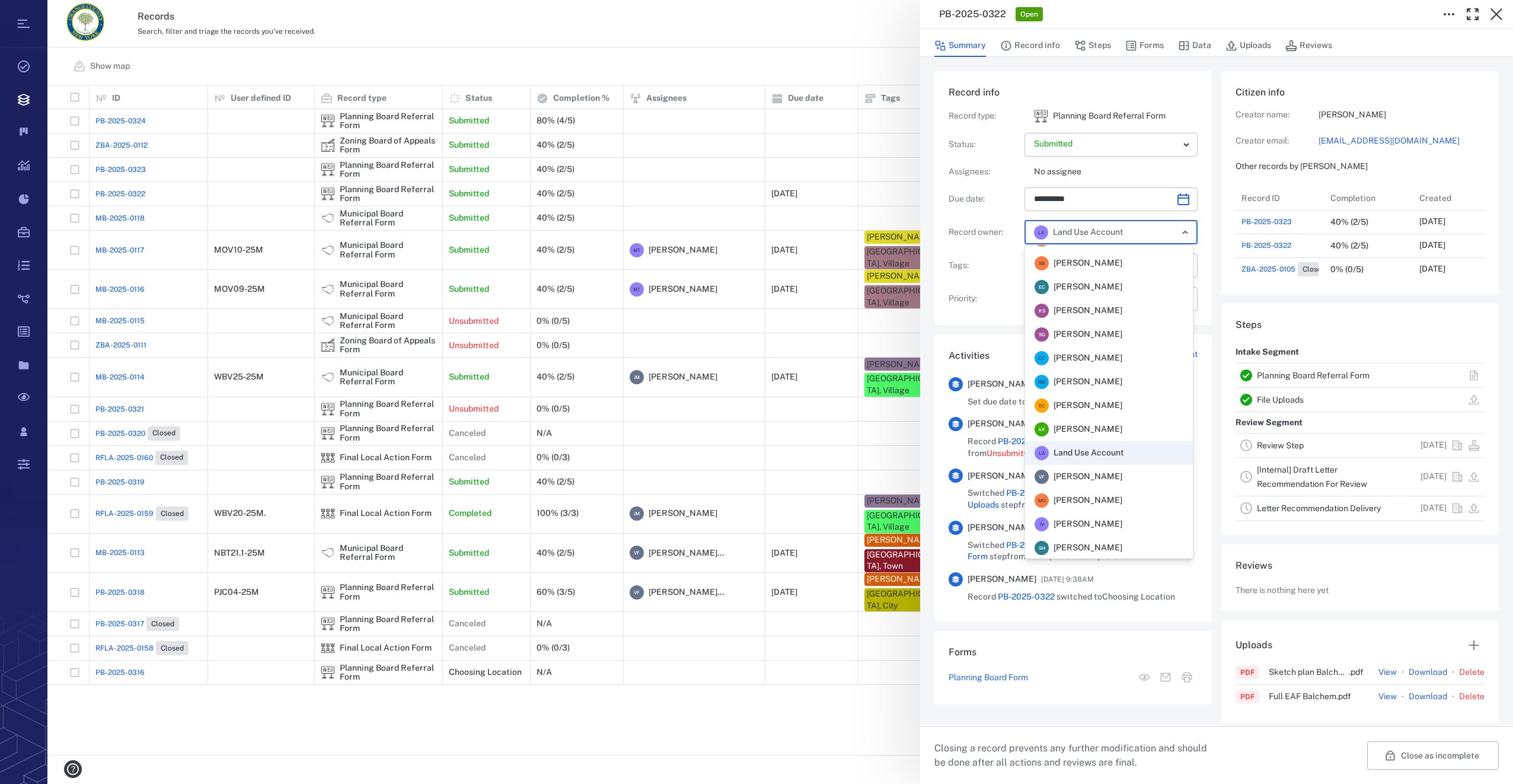
scroll to position [232, 0]
click at [1078, 476] on span "[PERSON_NAME]" at bounding box center [1088, 475] width 69 height 12
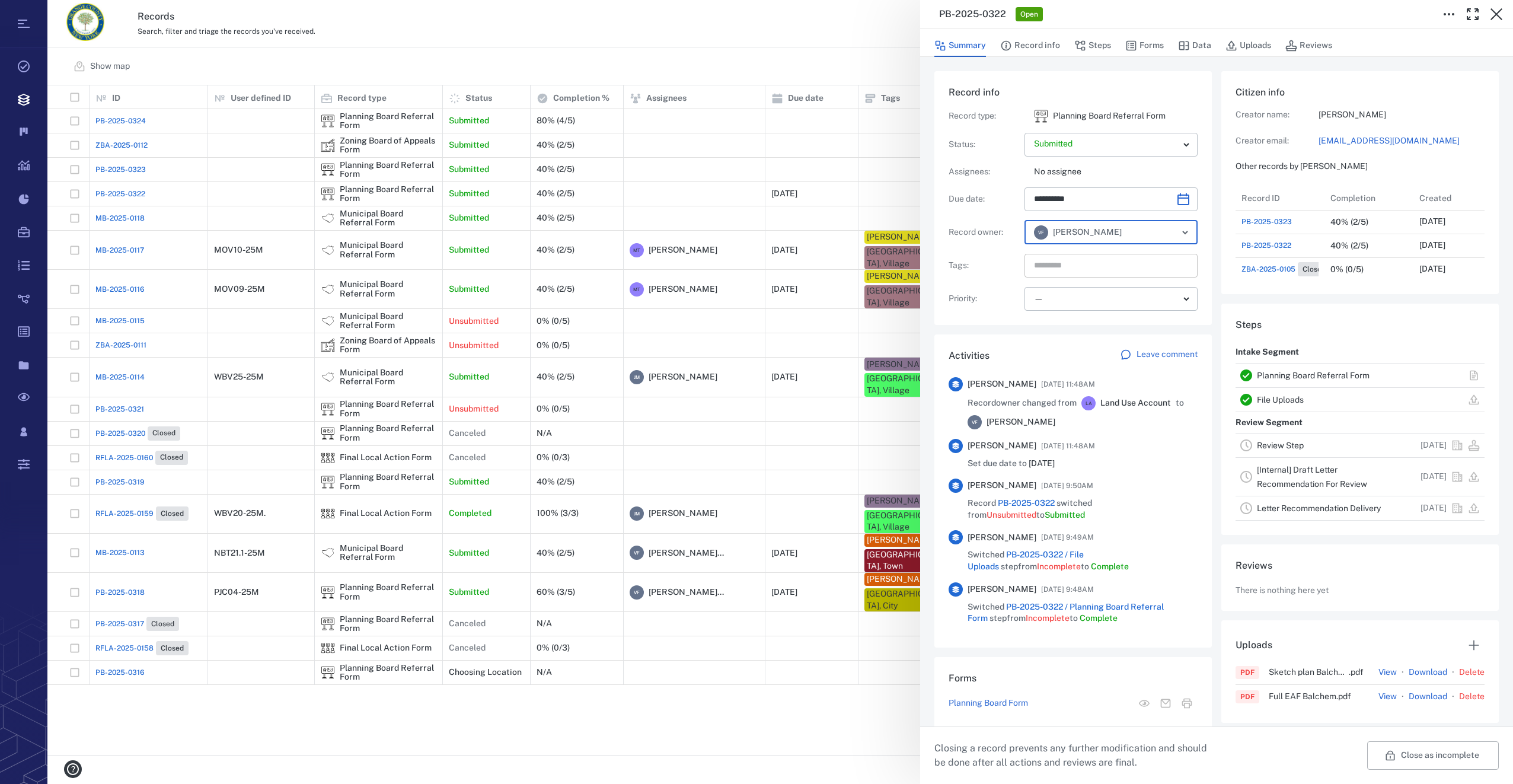
click at [1057, 265] on input "text" at bounding box center [1097, 266] width 130 height 17
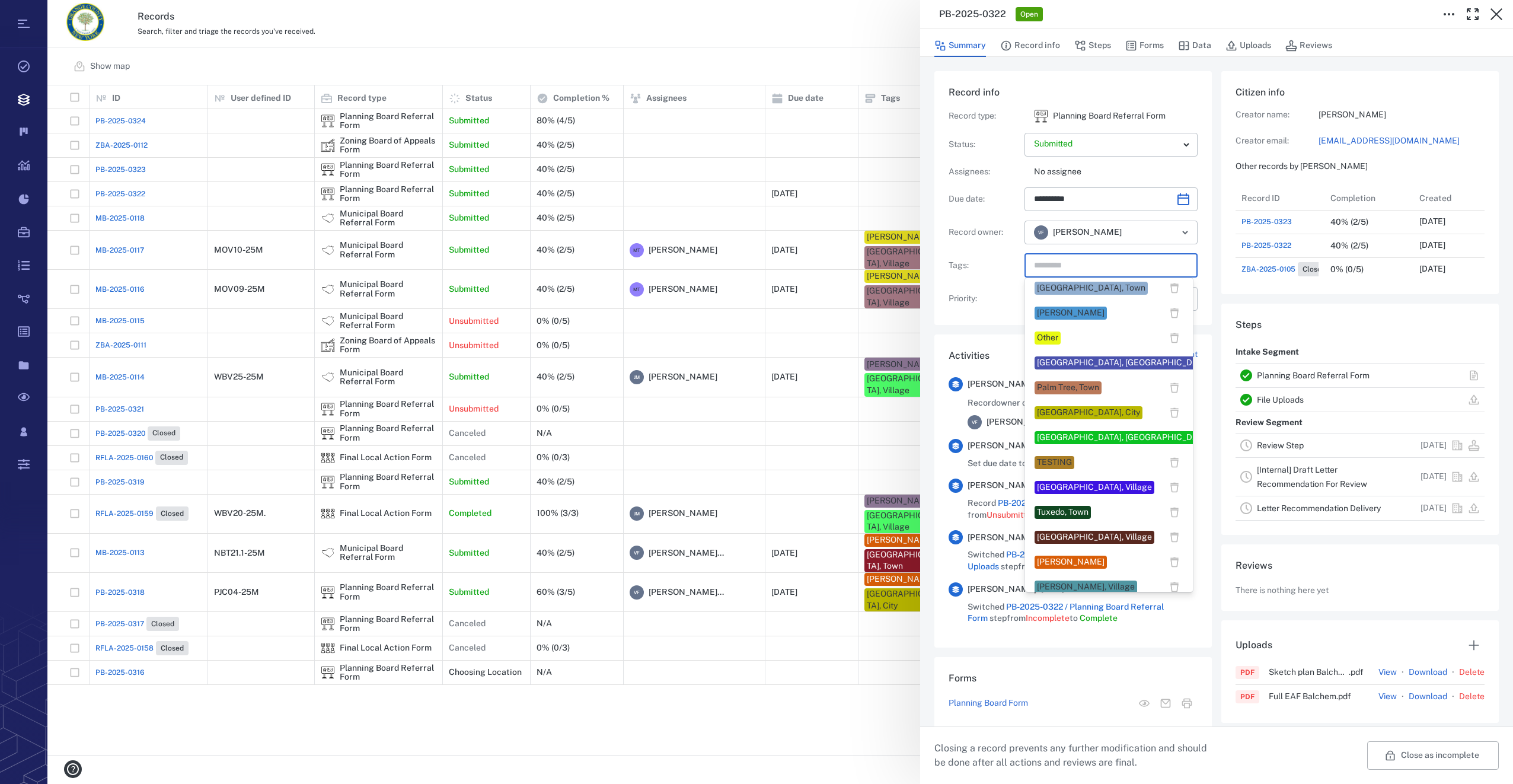
scroll to position [889, 0]
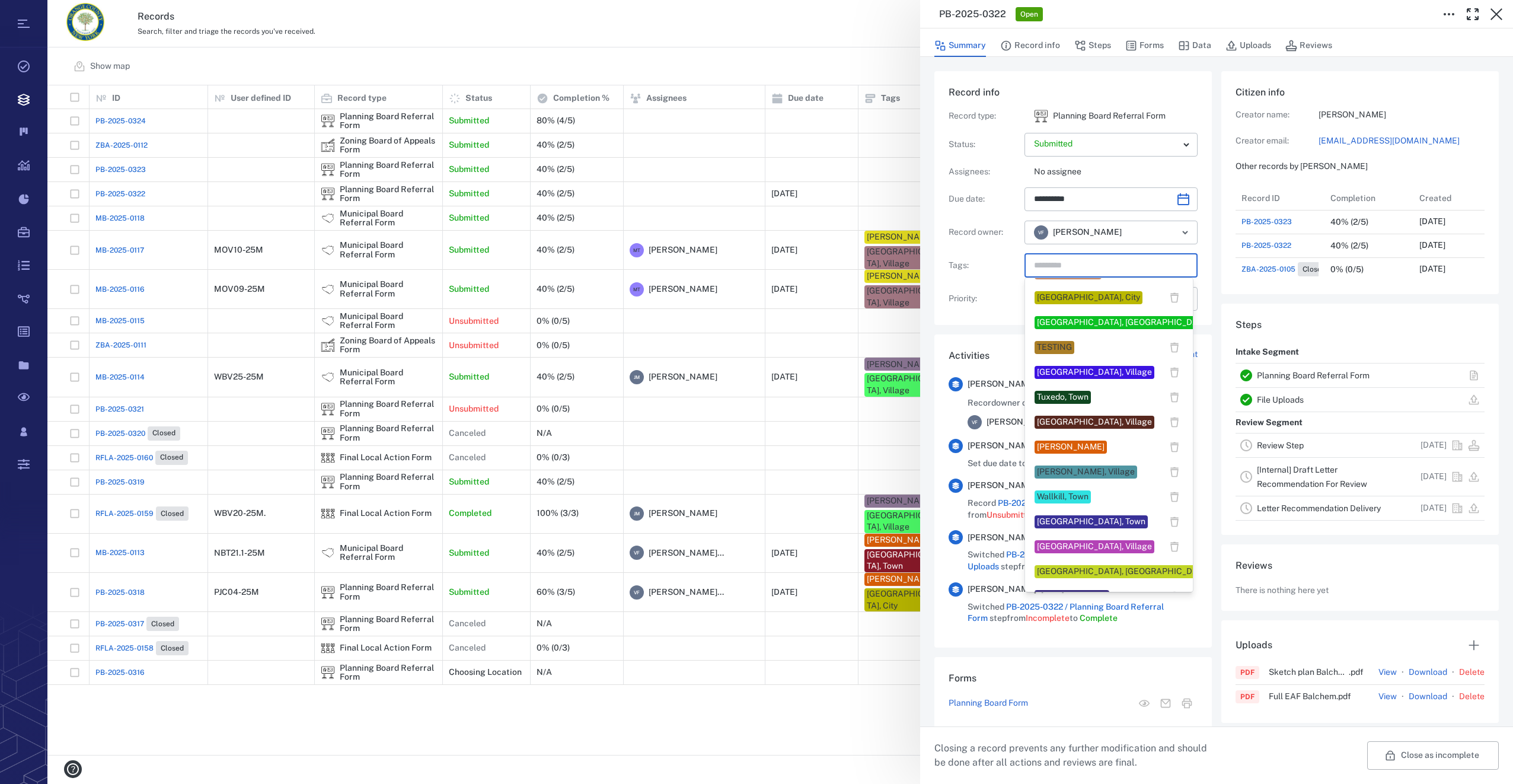
click at [1061, 497] on div "Wallkill, Town" at bounding box center [1063, 496] width 52 height 12
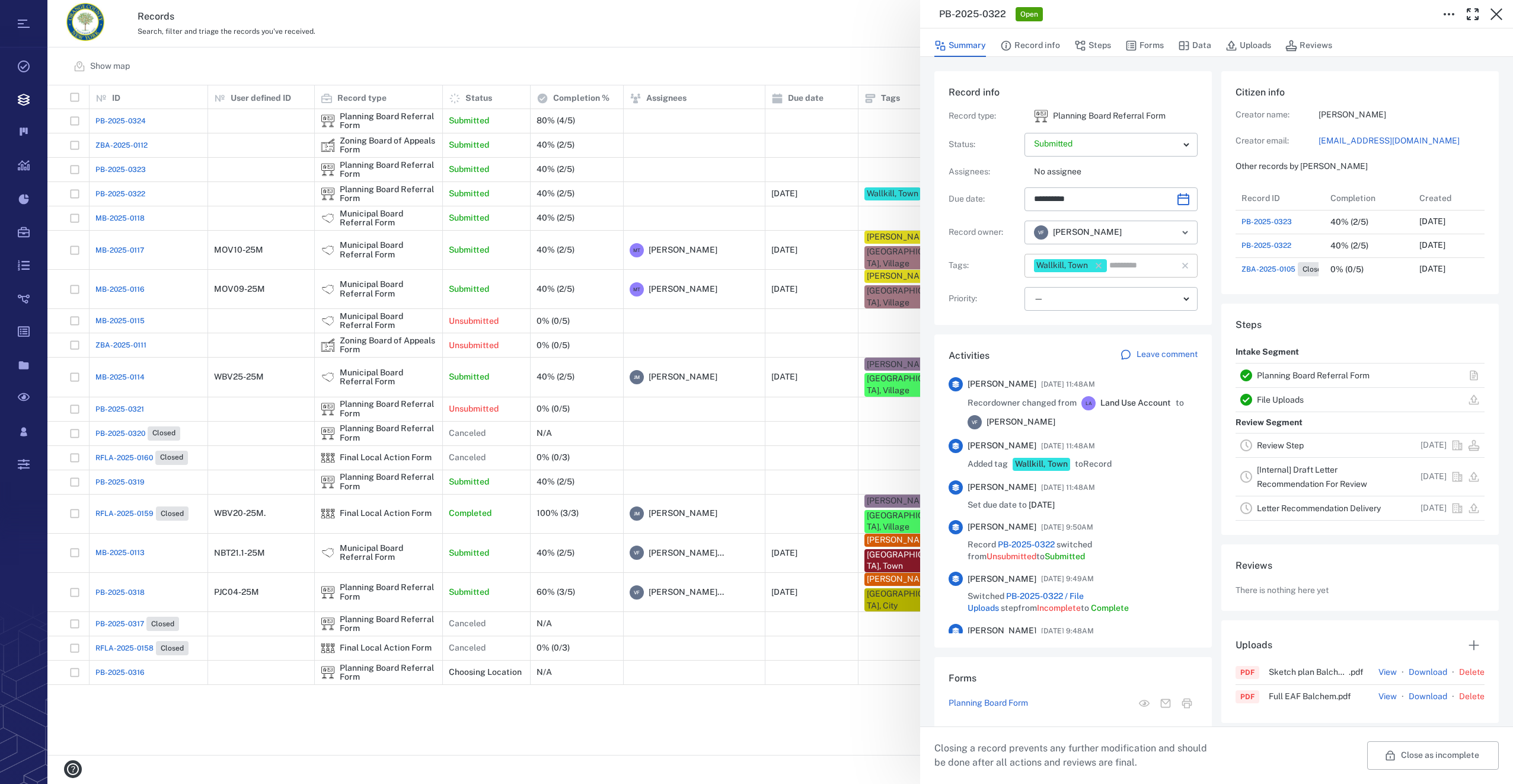
click at [1122, 262] on input "text" at bounding box center [1135, 266] width 54 height 17
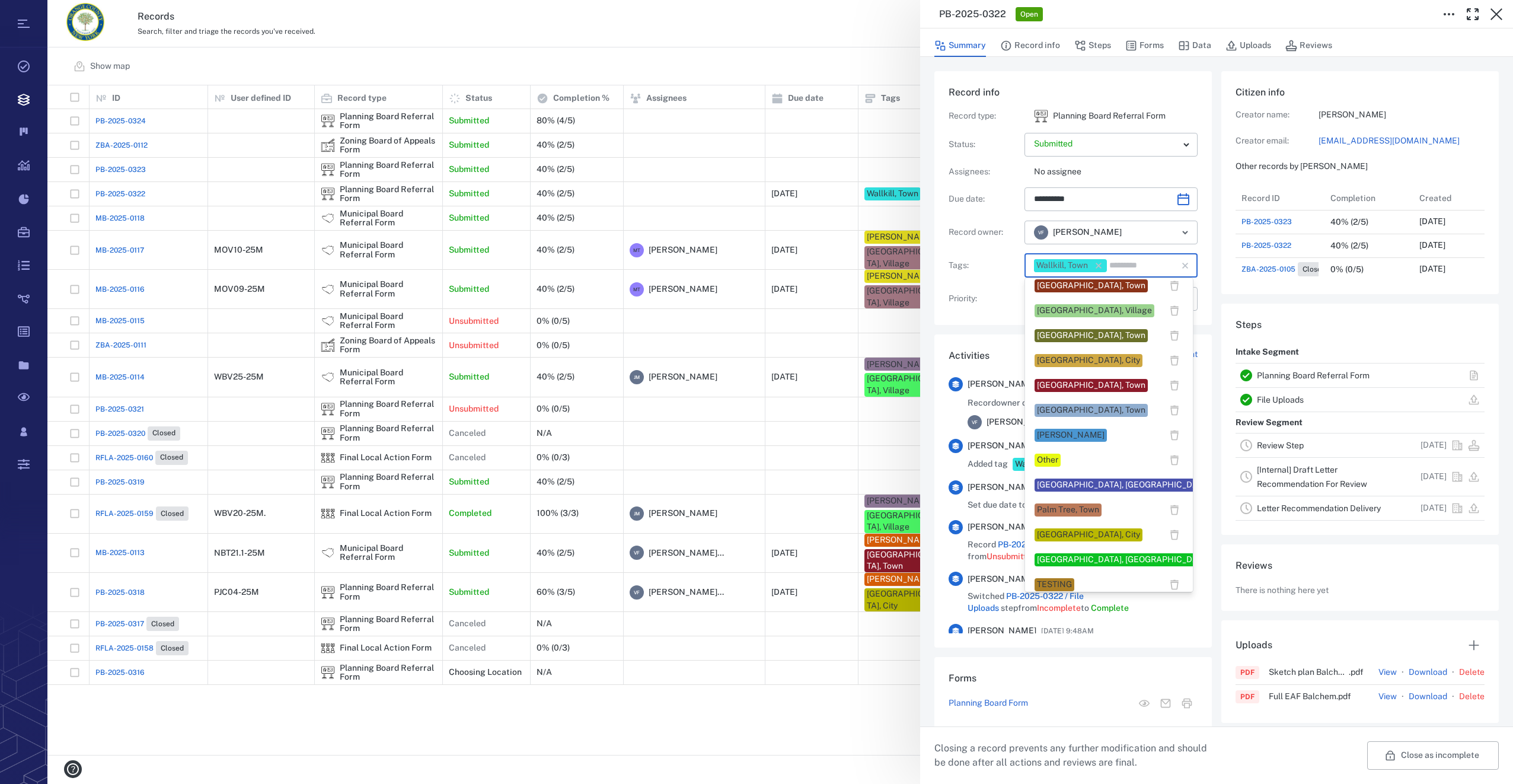
scroll to position [948, 0]
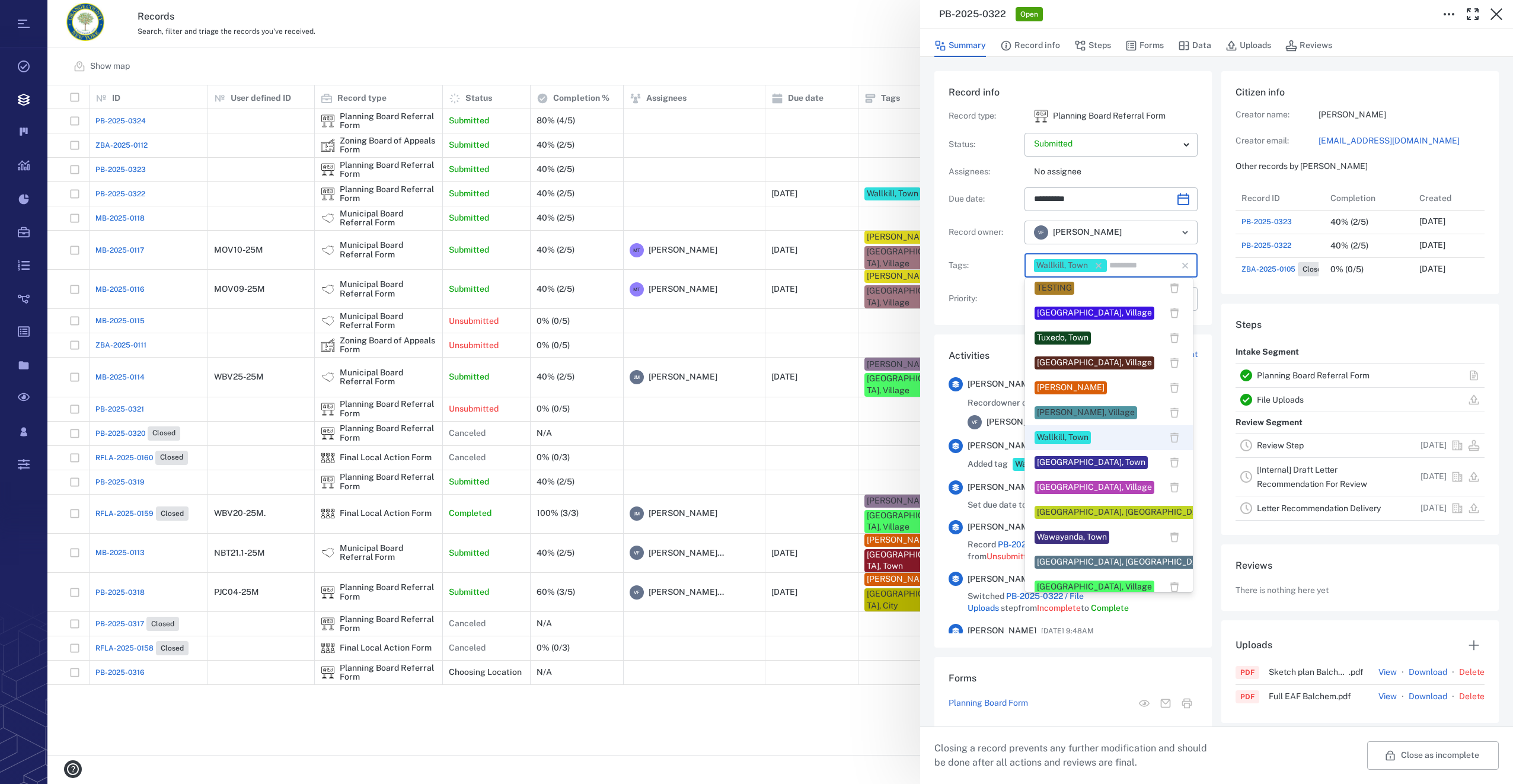
click at [1092, 385] on div "[PERSON_NAME]" at bounding box center [1071, 387] width 68 height 12
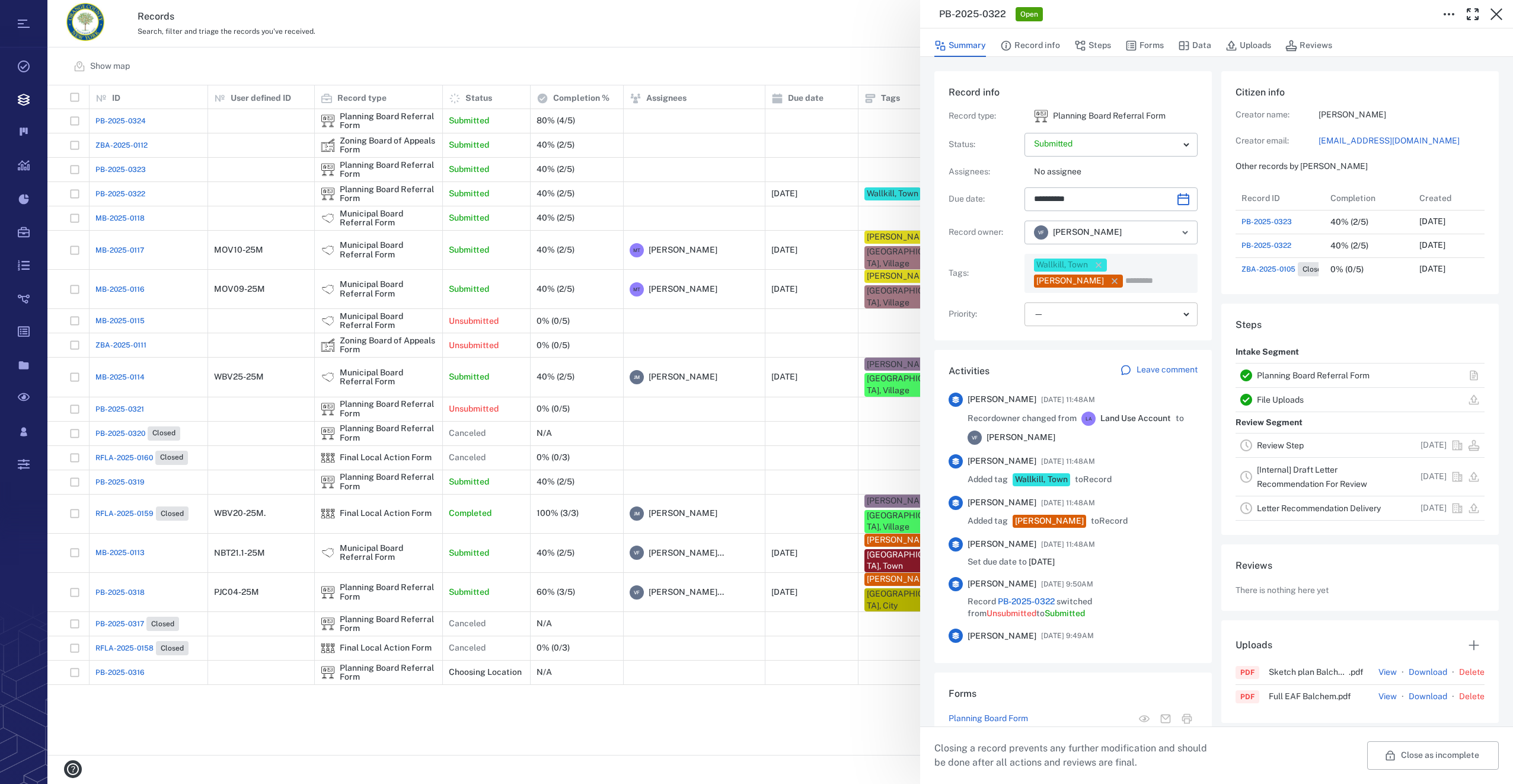
click at [1052, 316] on body "Tasks Records Boards Dashboard Reports Record types Guide steps Rules Form buil…" at bounding box center [756, 392] width 1513 height 784
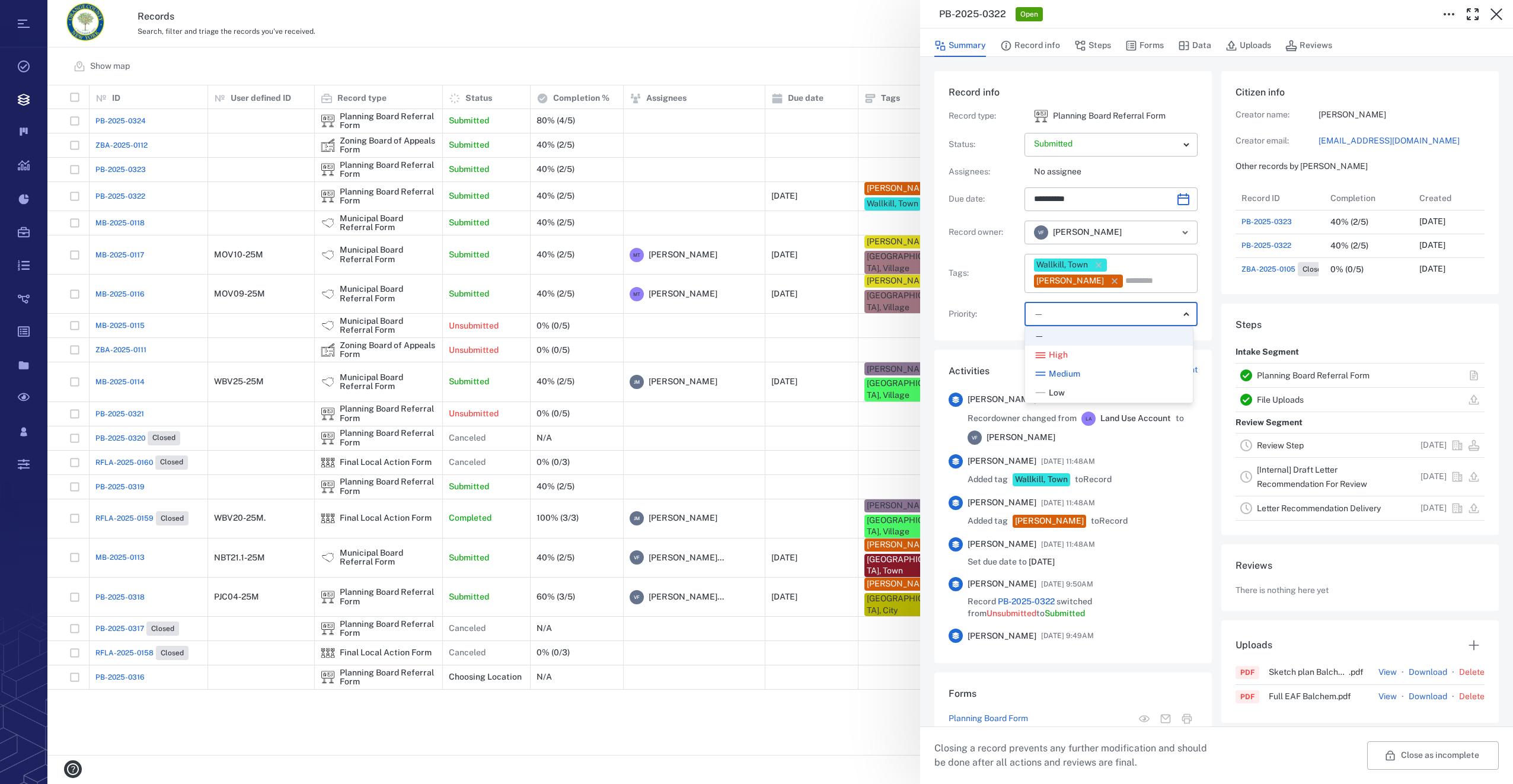
click at [1050, 389] on span "Low" at bounding box center [1057, 393] width 16 height 12
type input "**"
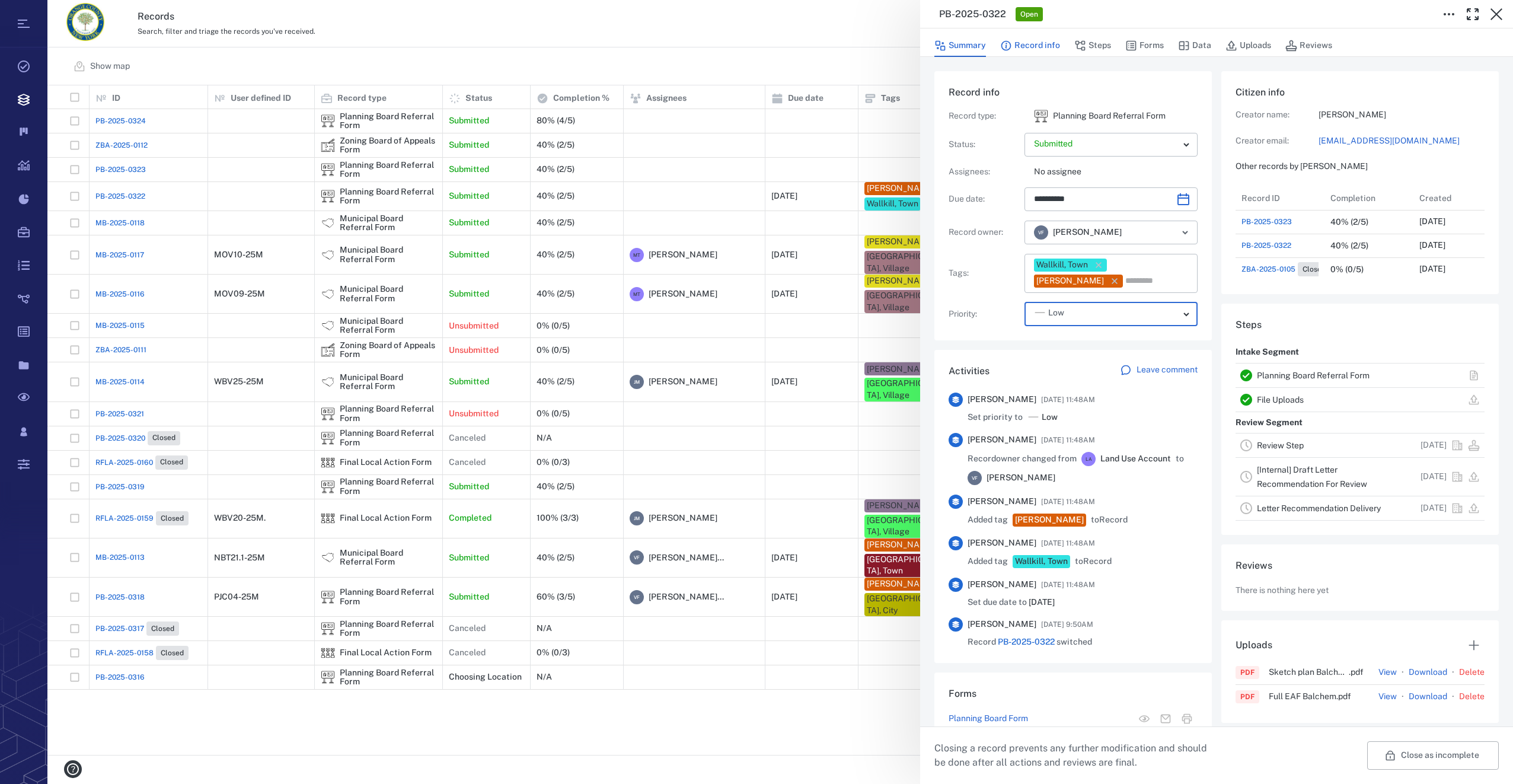
click at [1029, 43] on button "Record info" at bounding box center [1031, 46] width 60 height 22
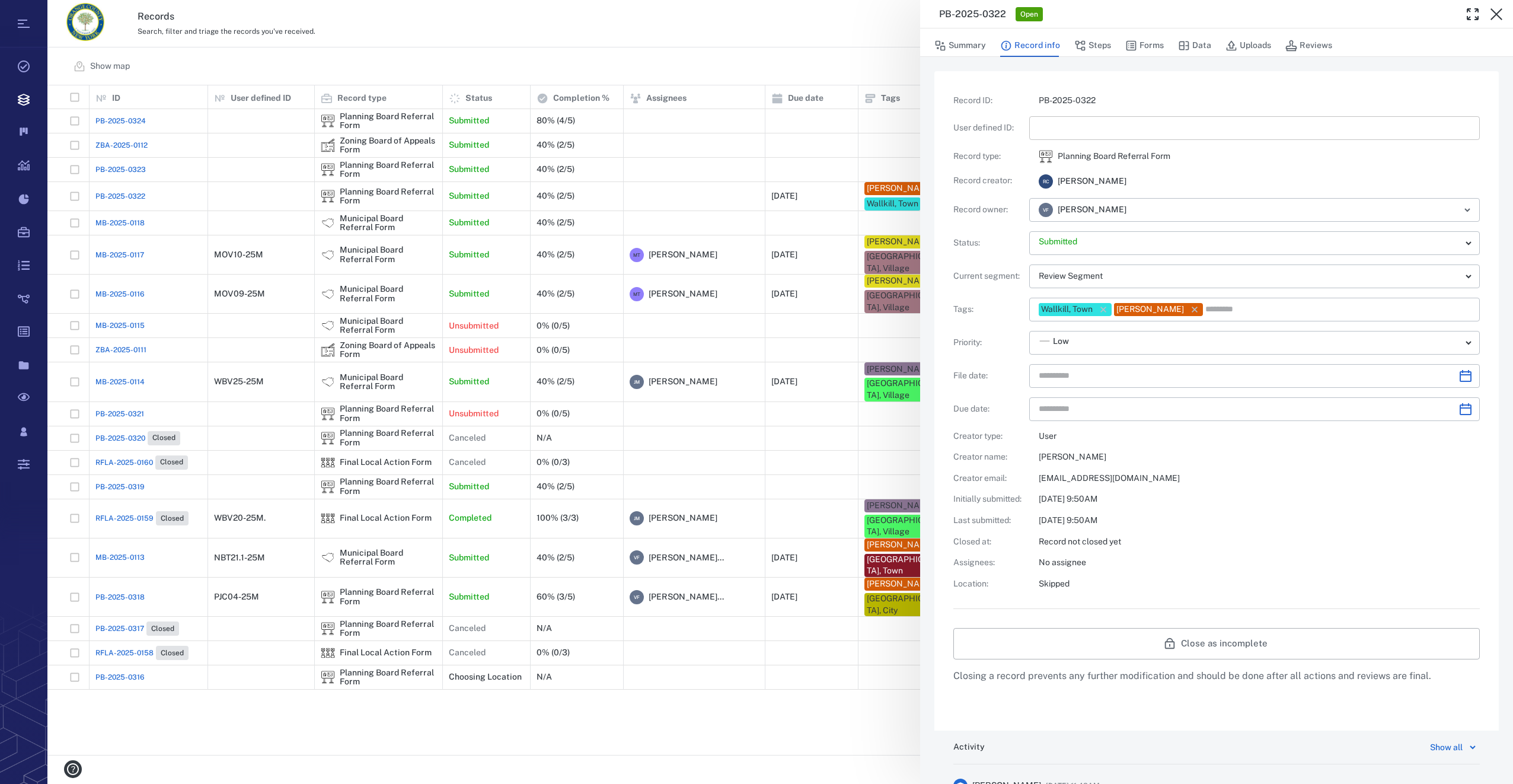
type input "**********"
click at [1061, 126] on input "text" at bounding box center [1255, 128] width 431 height 24
type input "*********"
click at [1458, 381] on icon "Choose date" at bounding box center [1465, 376] width 14 height 14
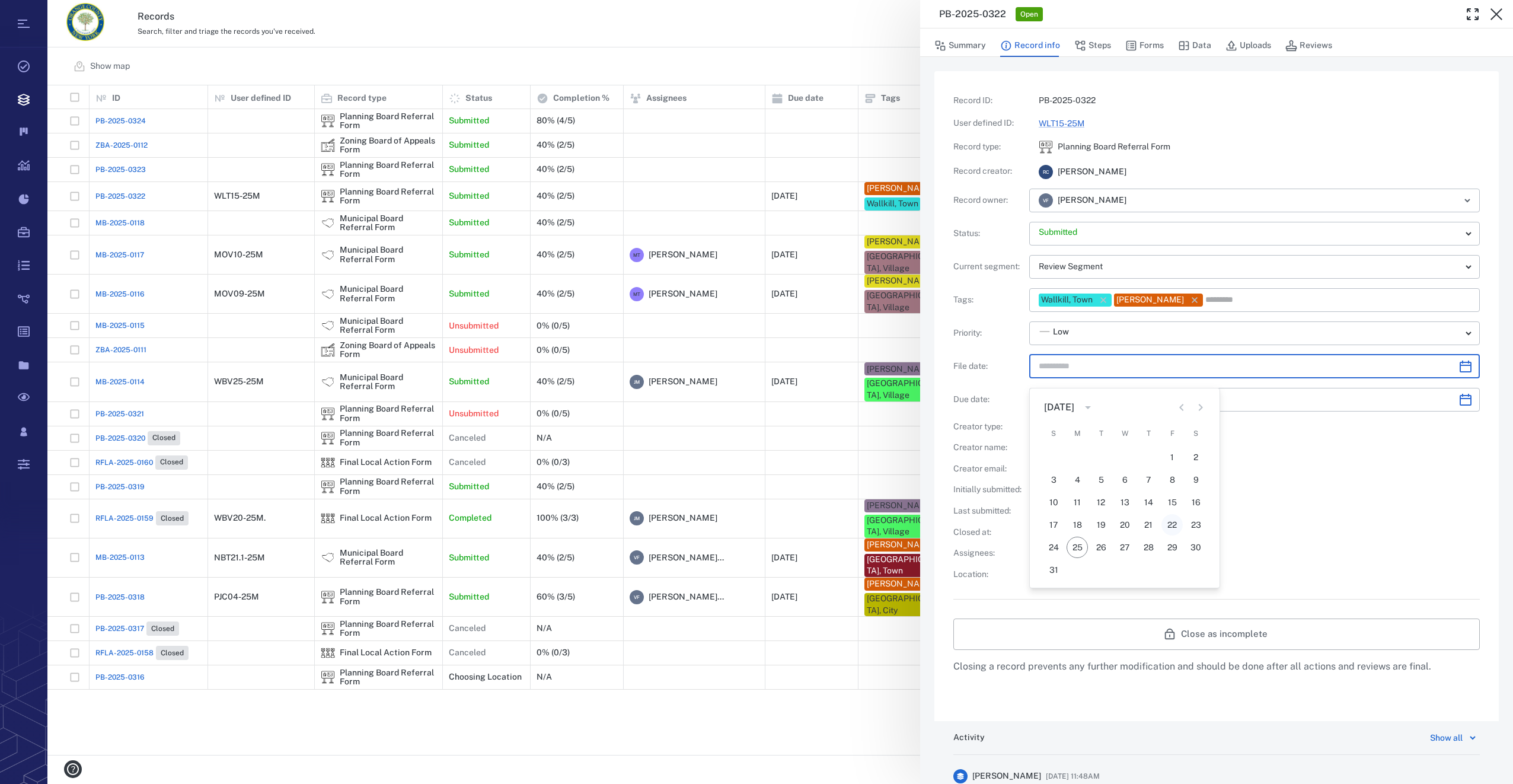
click at [1171, 528] on div "1 2 3 4 5 6 7 8 9 10 11 12 13 14 15 16 17 18 19 20 21 22 23 24 25 26 27 28 29 3…" at bounding box center [1124, 513] width 190 height 136
click at [1176, 509] on button "22" at bounding box center [1172, 515] width 21 height 21
type input "**********"
click at [1094, 45] on button "Steps" at bounding box center [1092, 46] width 37 height 22
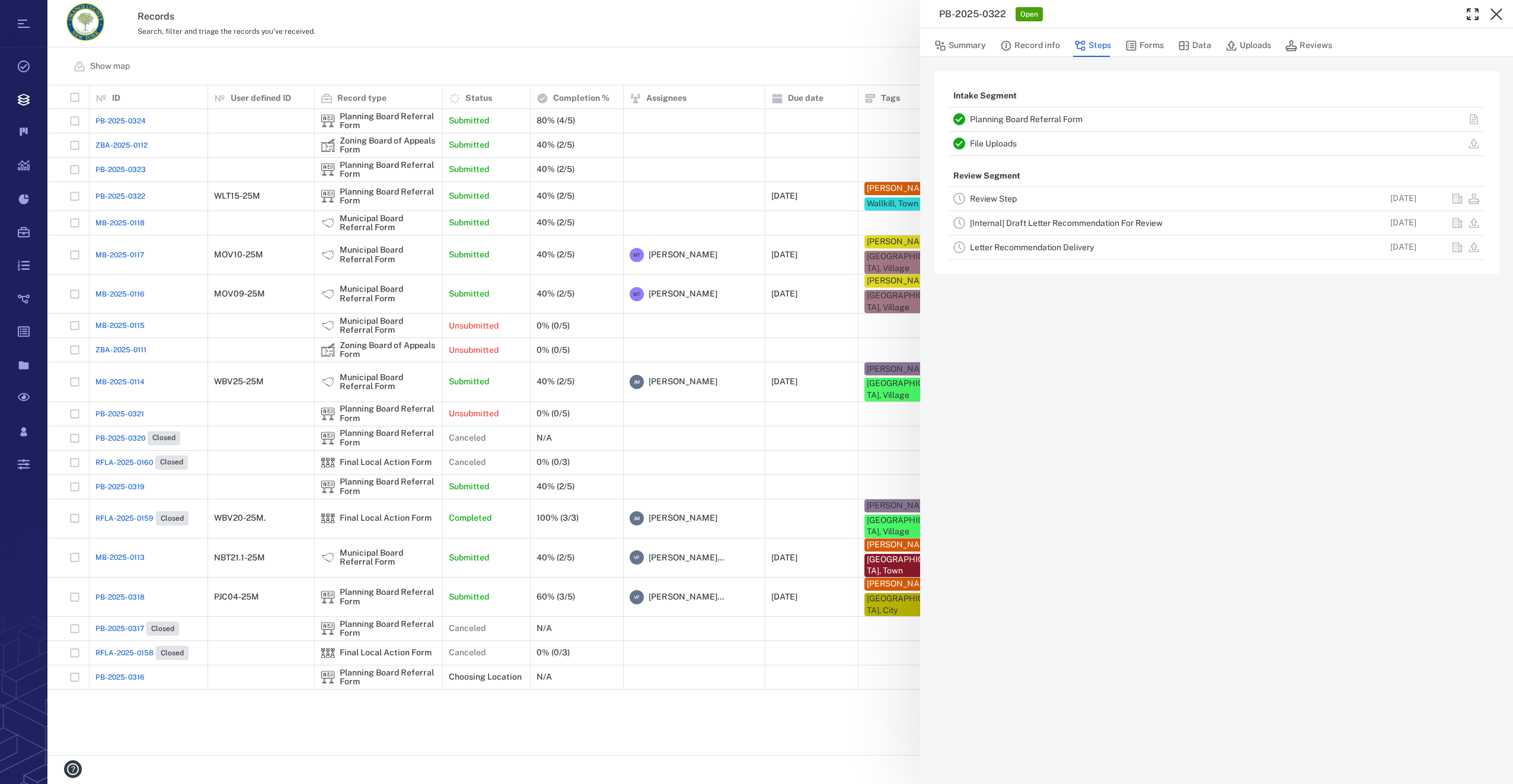
click at [1012, 203] on link "Review Step" at bounding box center [993, 199] width 47 height 10
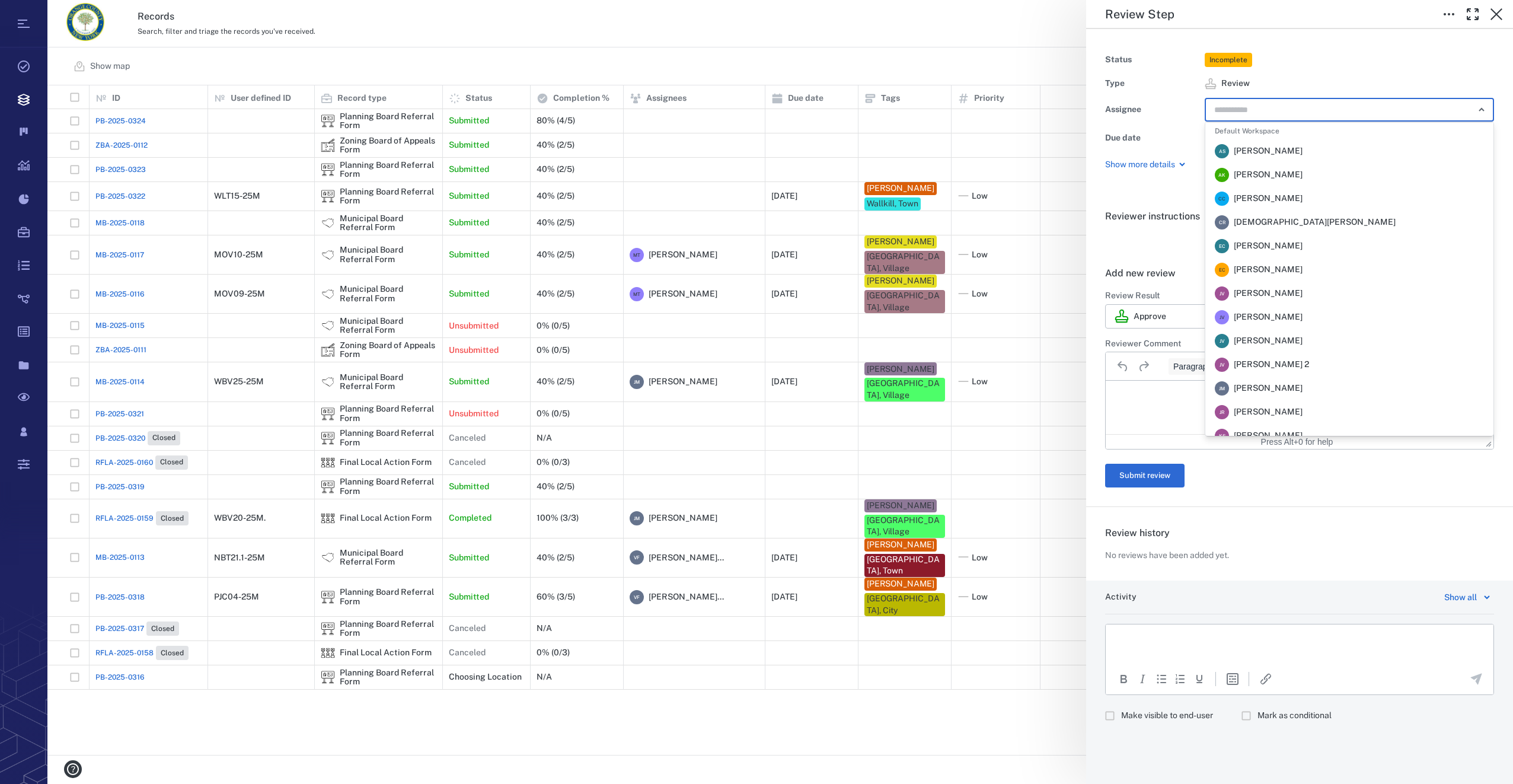
click at [1240, 114] on input "text" at bounding box center [1336, 110] width 246 height 17
click at [1272, 315] on span "[PERSON_NAME]" at bounding box center [1268, 317] width 69 height 12
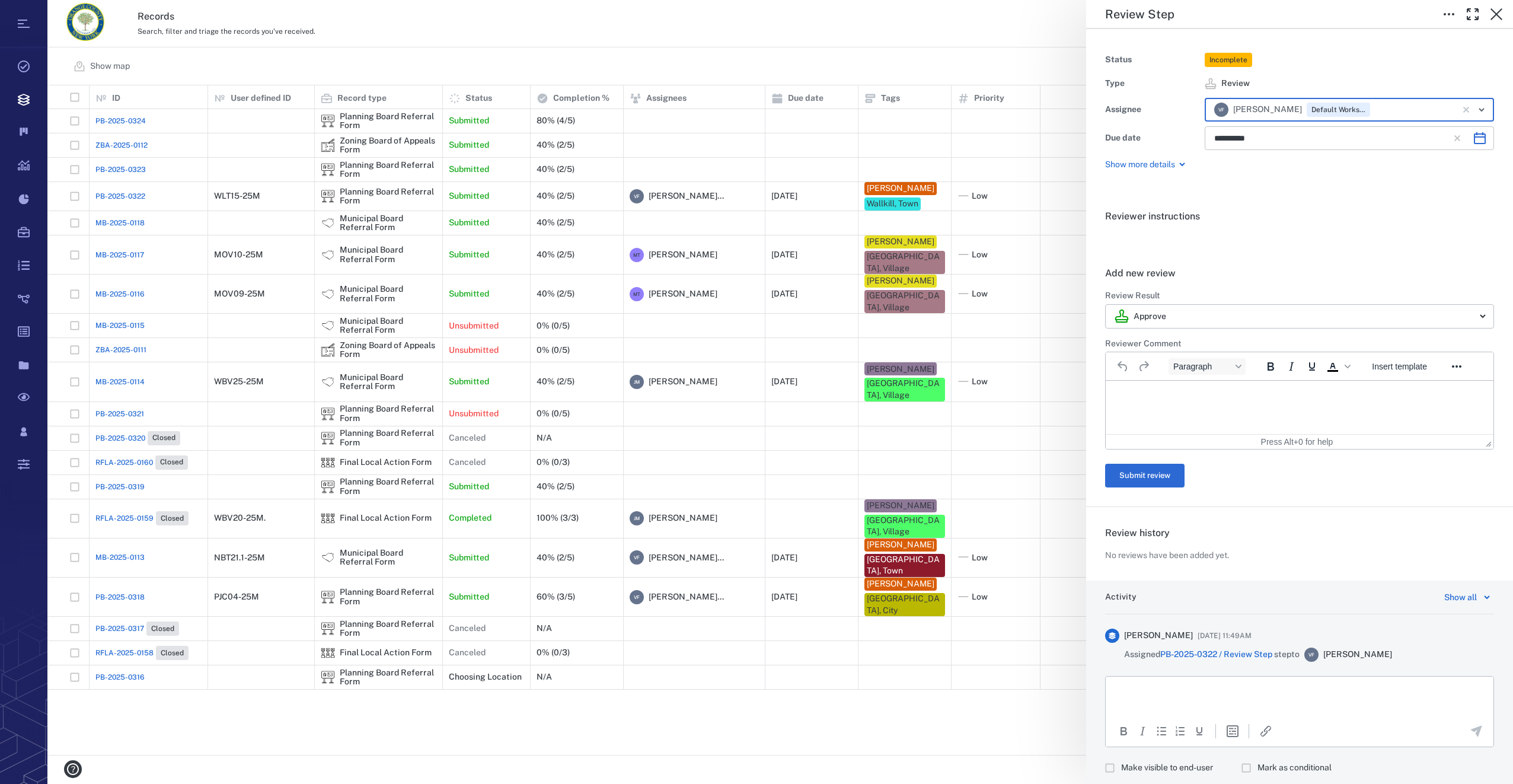
click at [1484, 139] on div "**********" at bounding box center [1349, 138] width 289 height 24
click at [1474, 138] on icon "Choose date, selected date is Oct 6, 2025" at bounding box center [1479, 138] width 12 height 12
click at [1354, 172] on icon "Previous month" at bounding box center [1357, 169] width 14 height 14
click at [1233, 284] on button "21" at bounding box center [1229, 287] width 21 height 21
type input "**********"
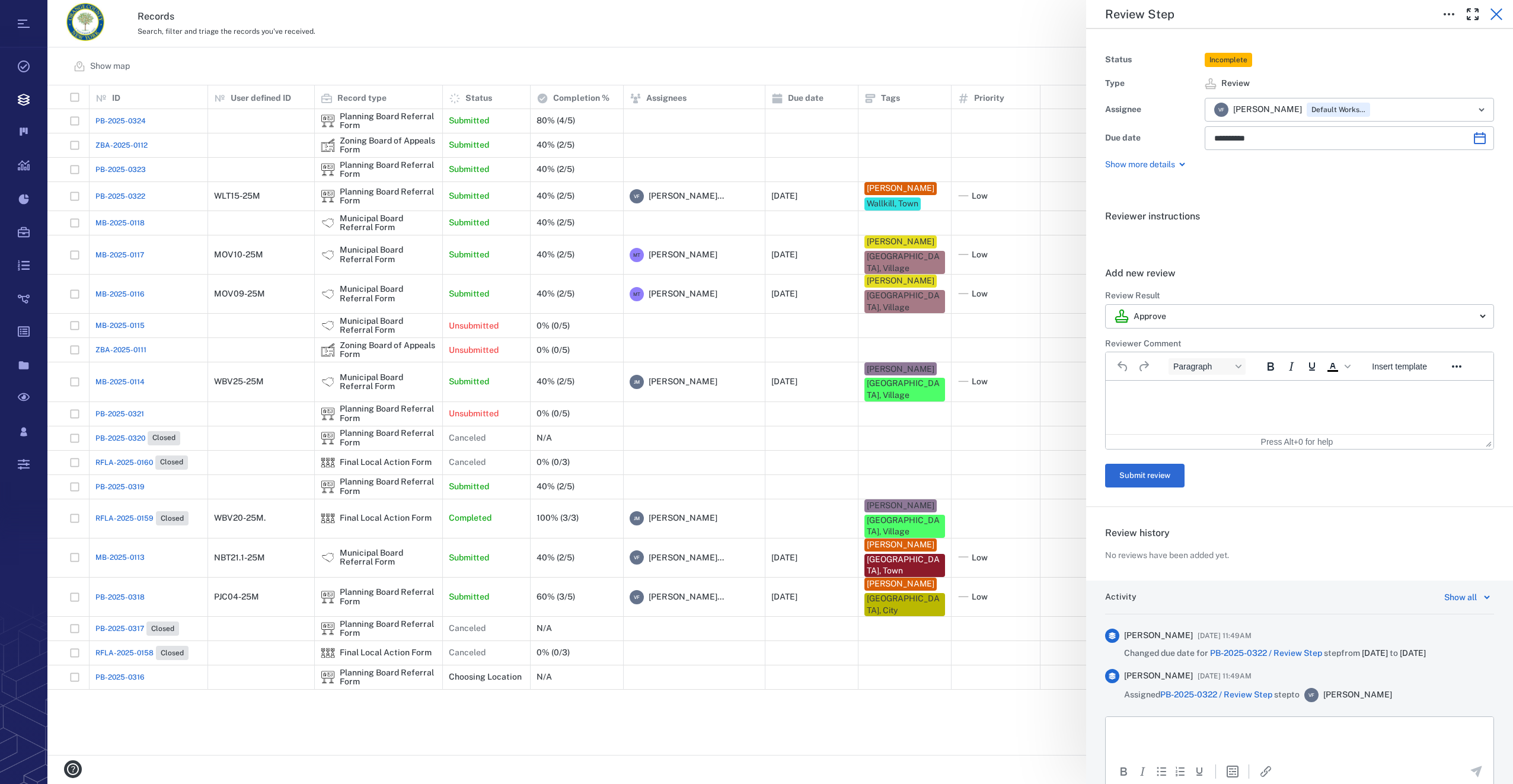
click at [1496, 11] on icon "button" at bounding box center [1496, 14] width 14 height 14
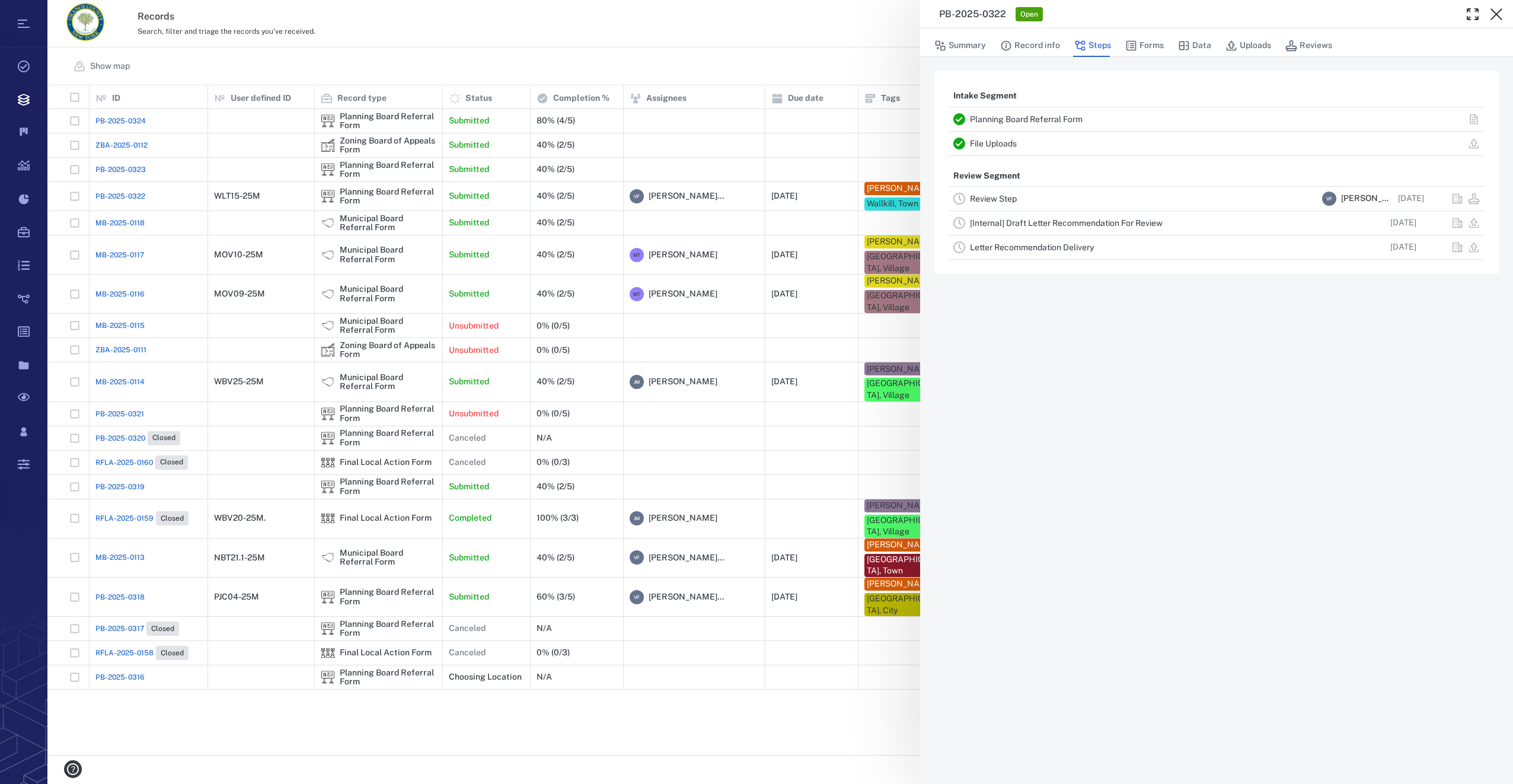
click at [1496, 11] on icon "button" at bounding box center [1496, 14] width 14 height 14
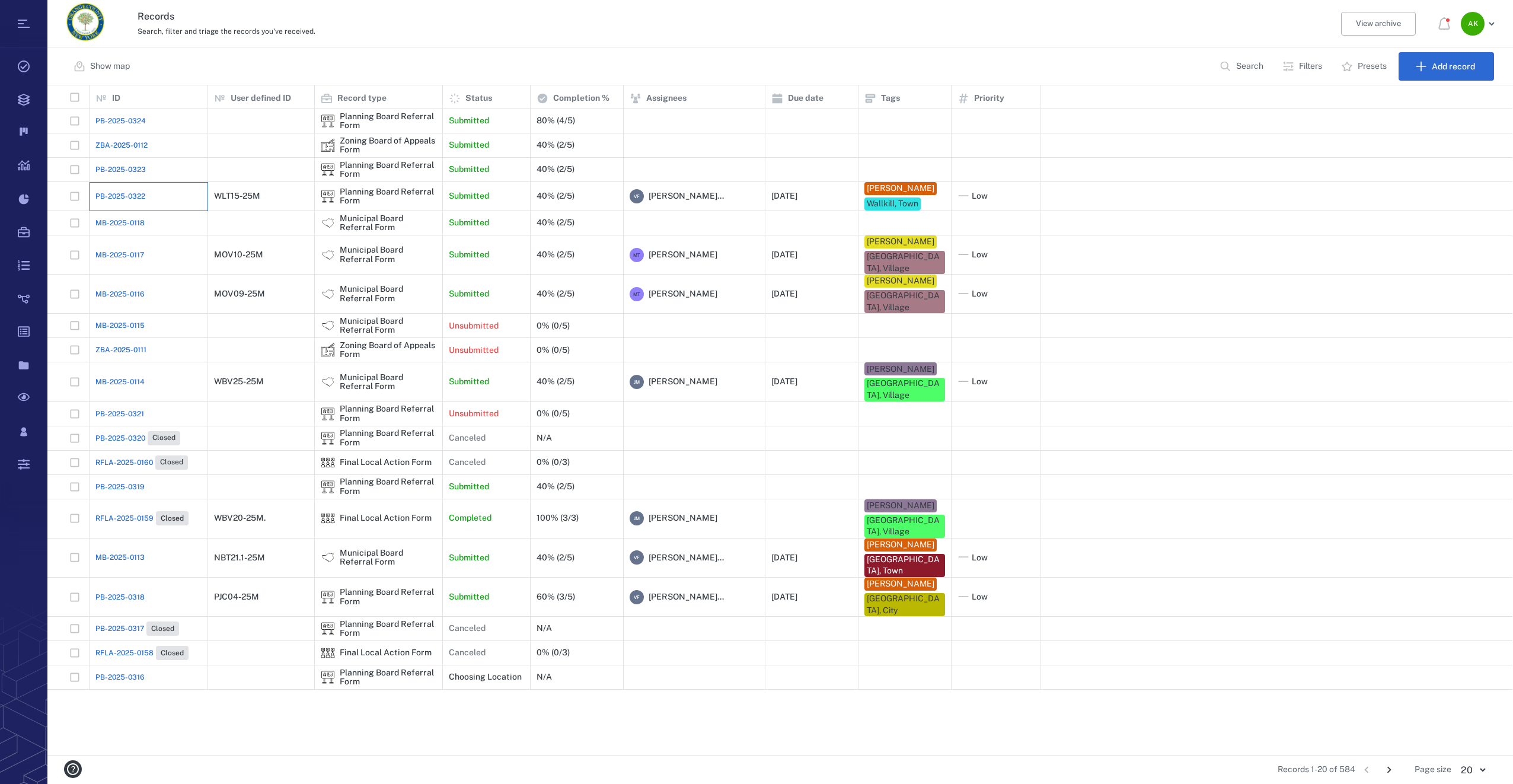
click at [162, 205] on div "PB-2025-0322" at bounding box center [148, 196] width 106 height 24
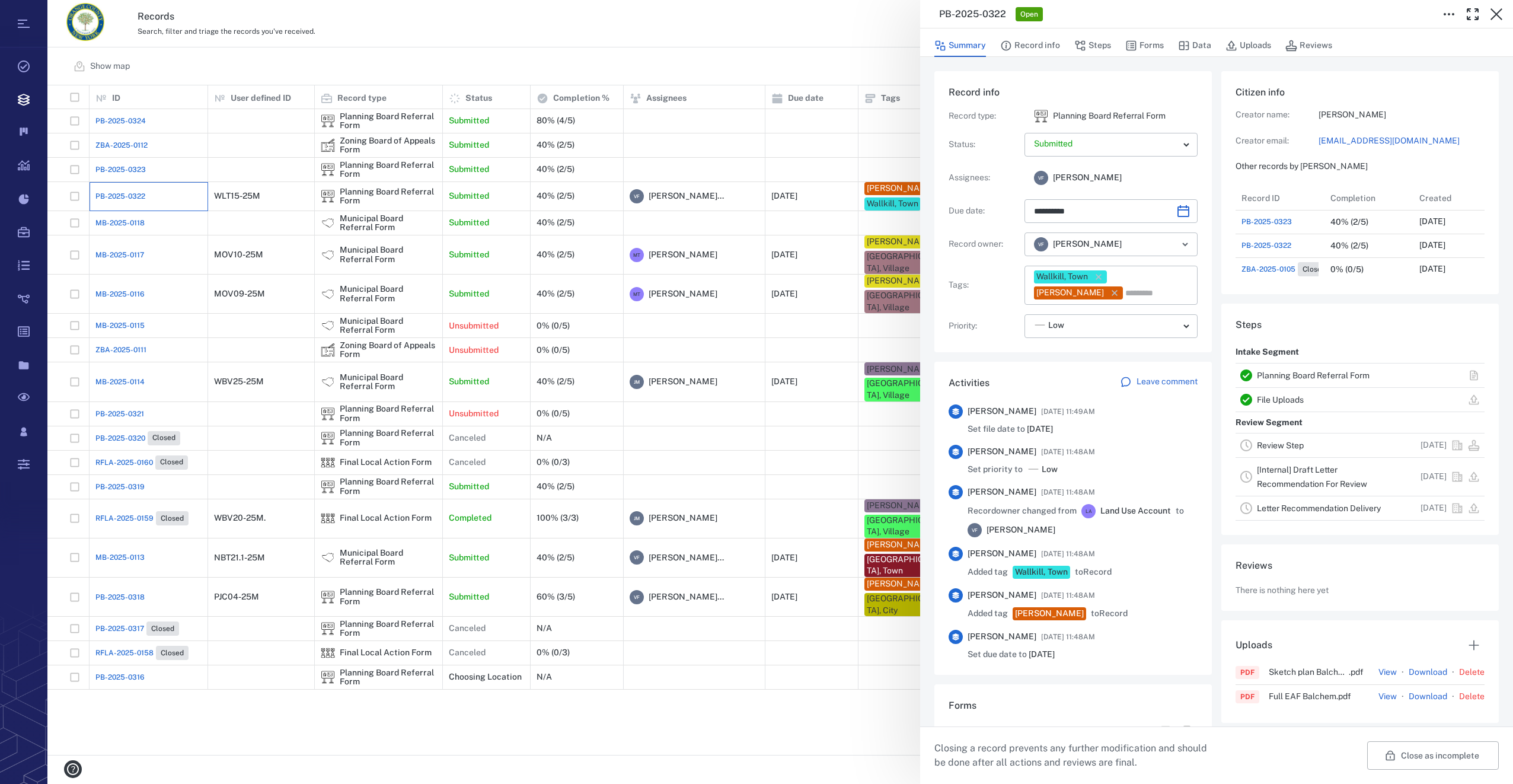
type input "**********"
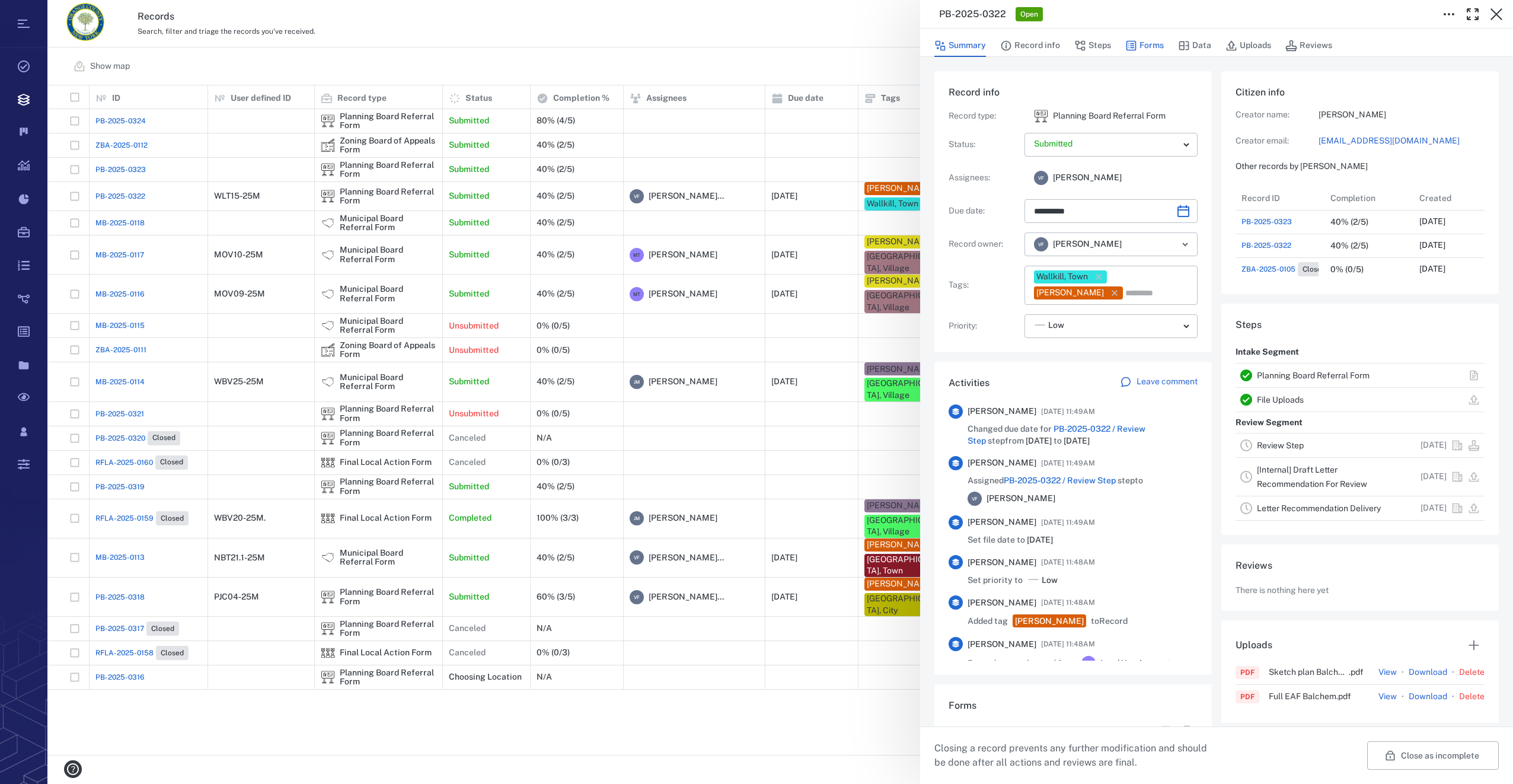
click at [1149, 45] on button "Forms" at bounding box center [1144, 46] width 39 height 22
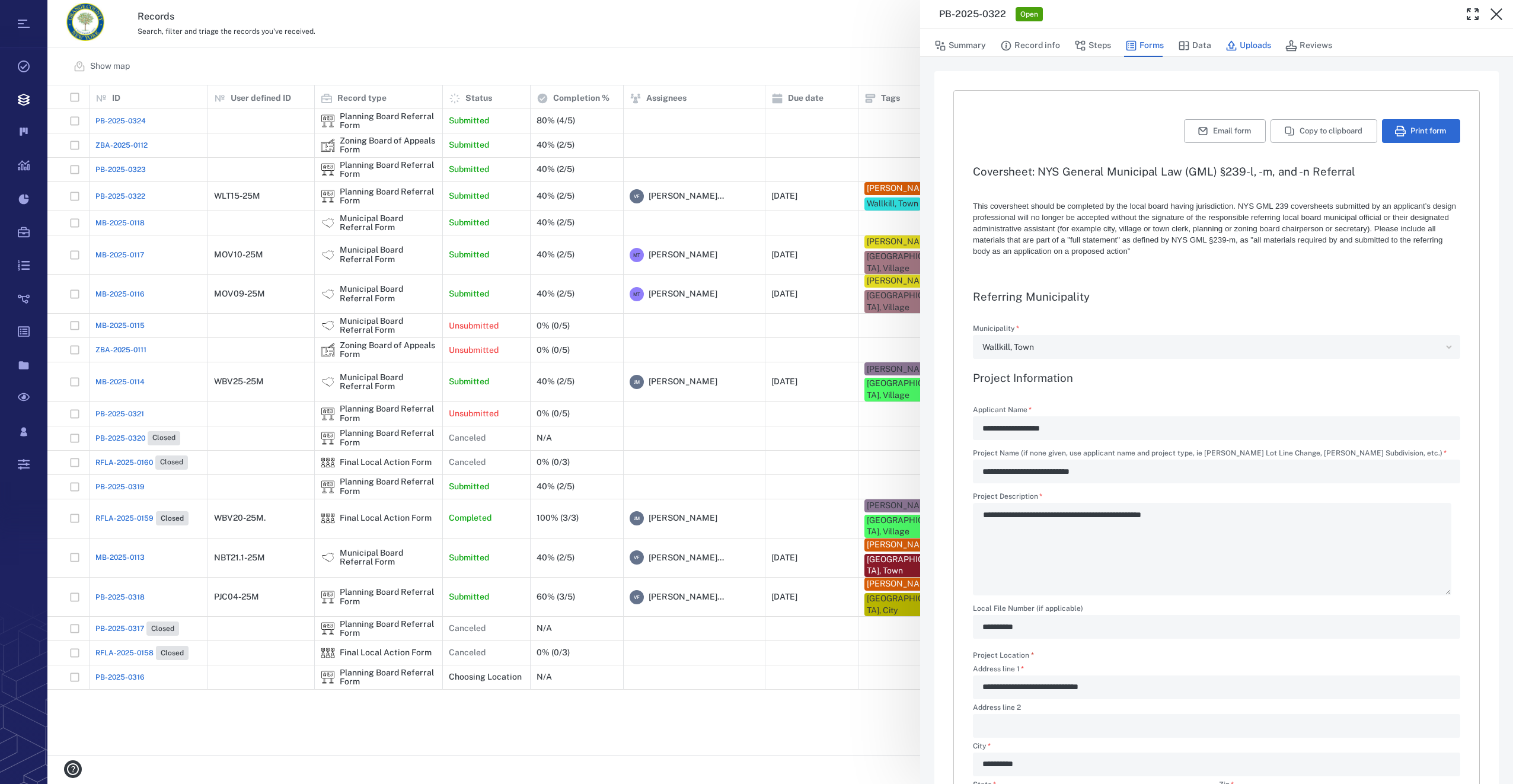
drag, startPoint x: 1248, startPoint y: 41, endPoint x: 1225, endPoint y: 55, distance: 26.9
click at [1248, 41] on button "Uploads" at bounding box center [1248, 46] width 46 height 22
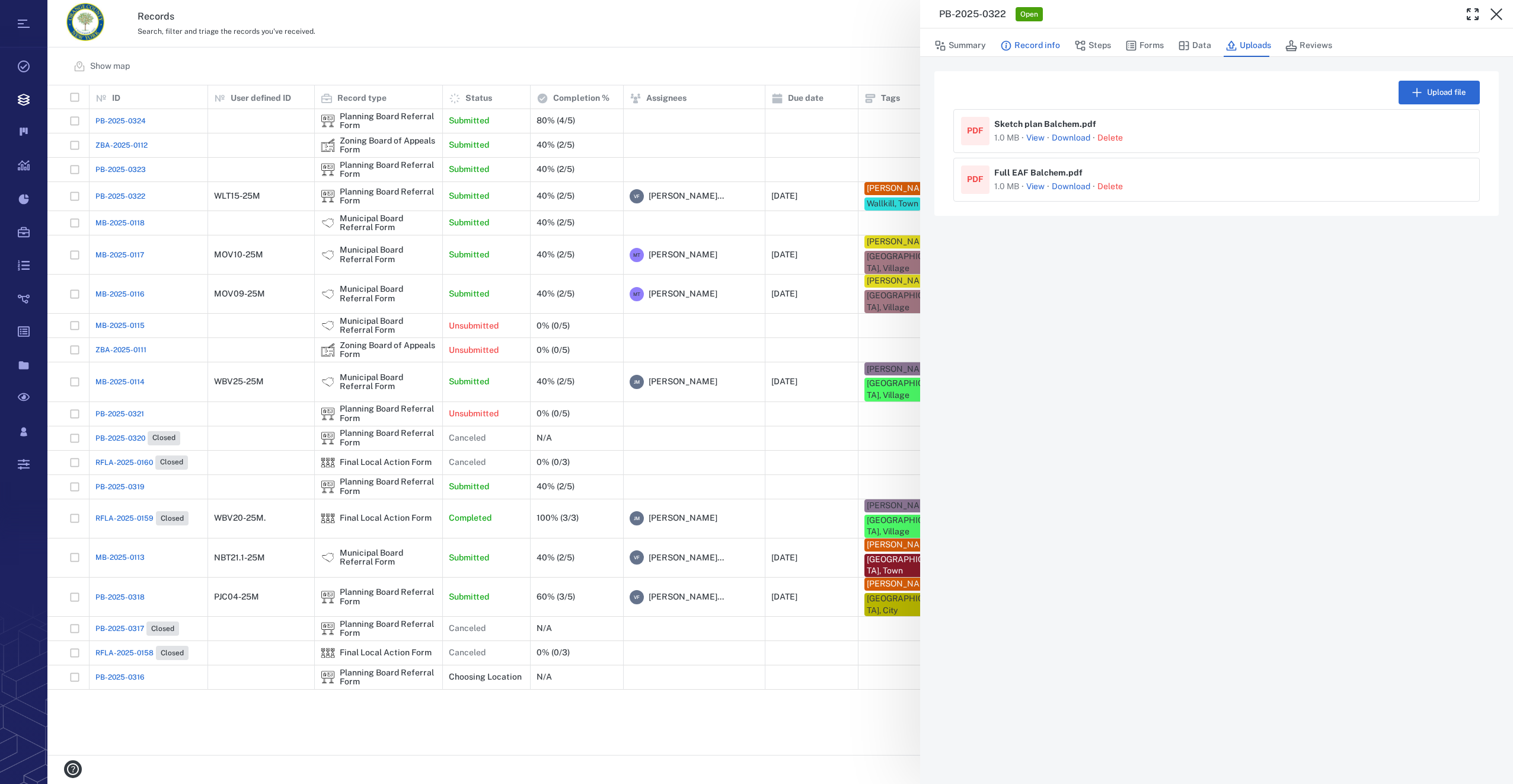
click at [1029, 47] on button "Record info" at bounding box center [1031, 46] width 60 height 22
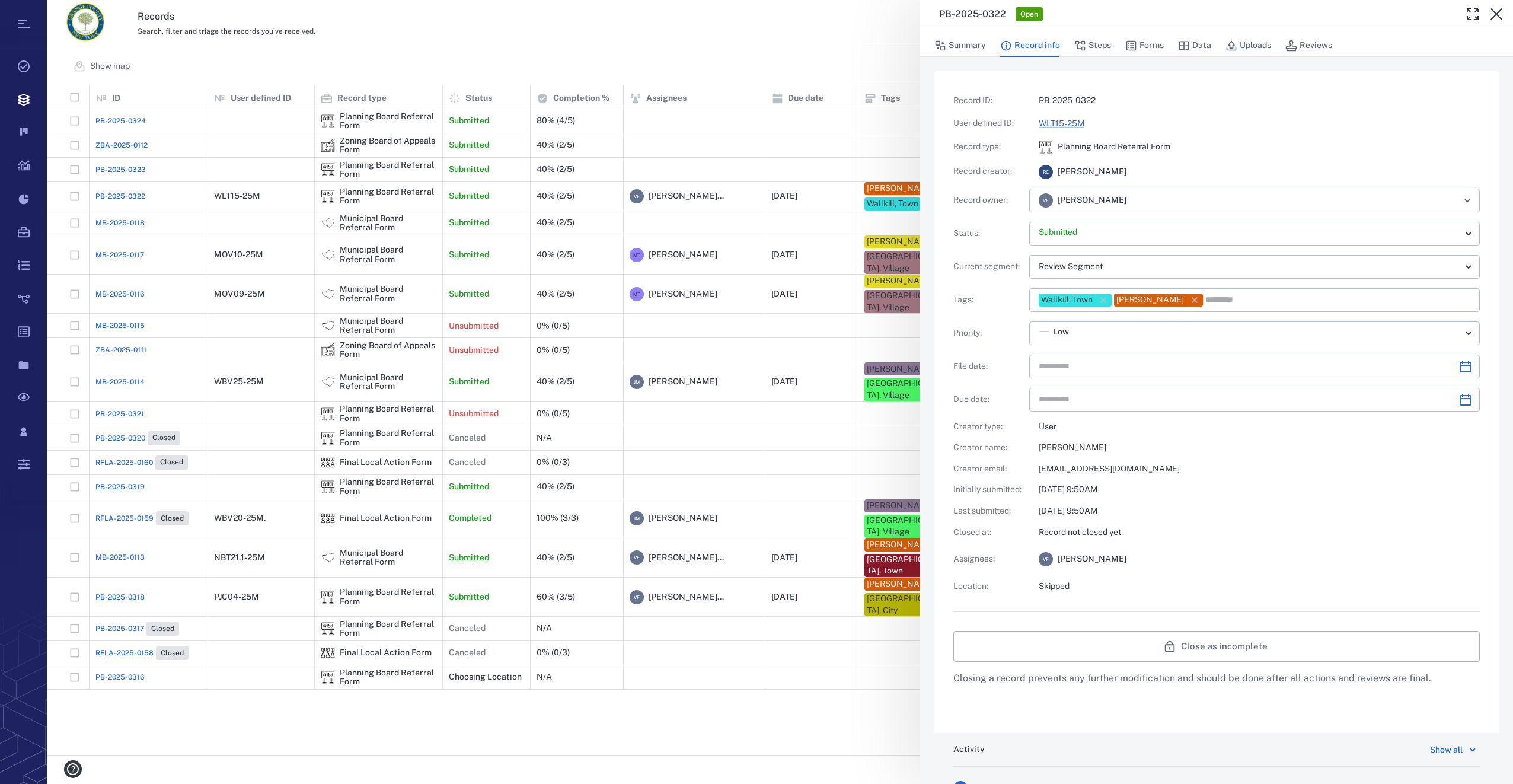
type input "**********"
drag, startPoint x: 1151, startPoint y: 42, endPoint x: 1159, endPoint y: 62, distance: 21.5
click at [1151, 42] on button "Forms" at bounding box center [1144, 46] width 39 height 22
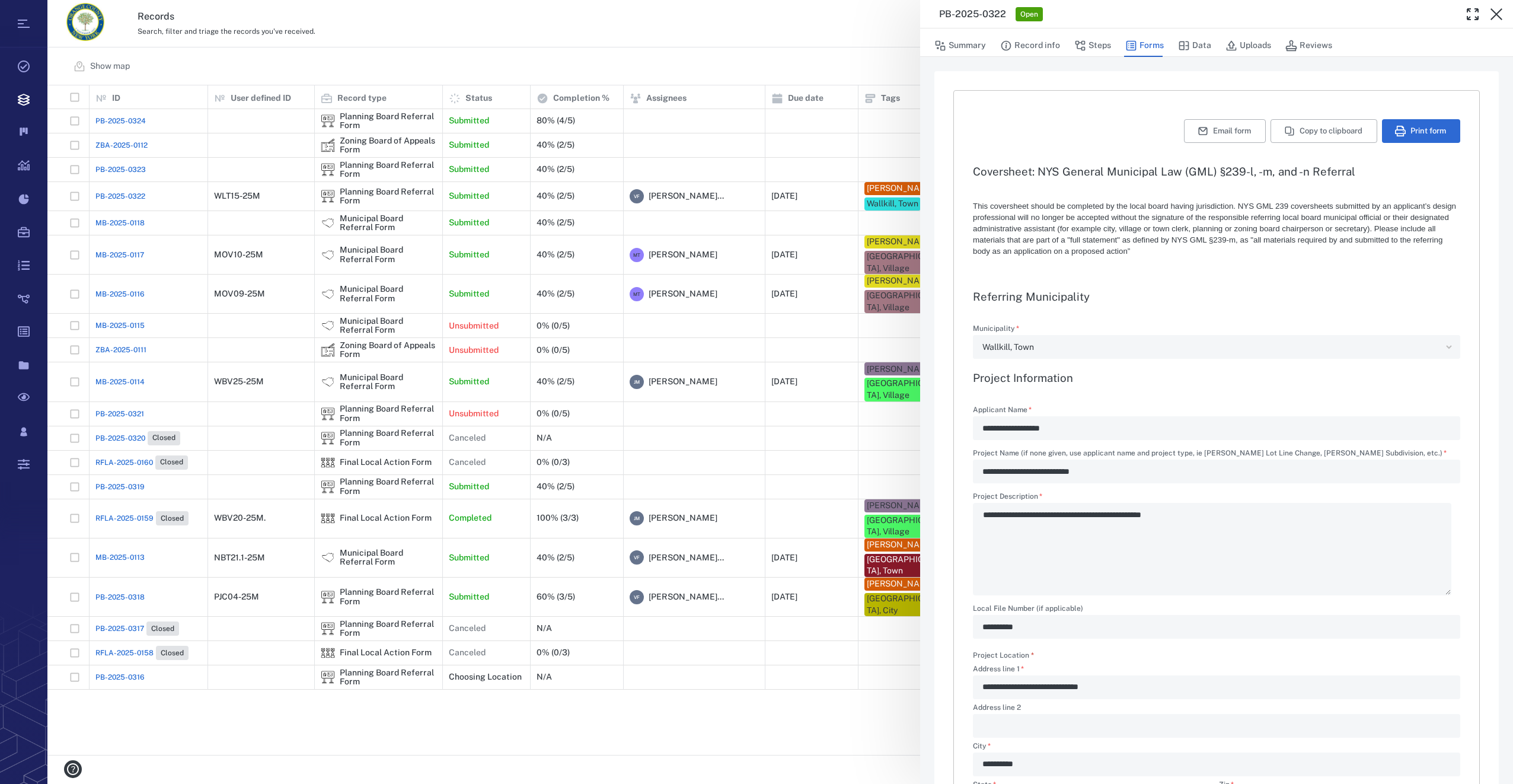
type textarea "*"
click at [1429, 130] on button "Print form" at bounding box center [1421, 131] width 78 height 24
click at [1500, 13] on icon "button" at bounding box center [1496, 14] width 14 height 14
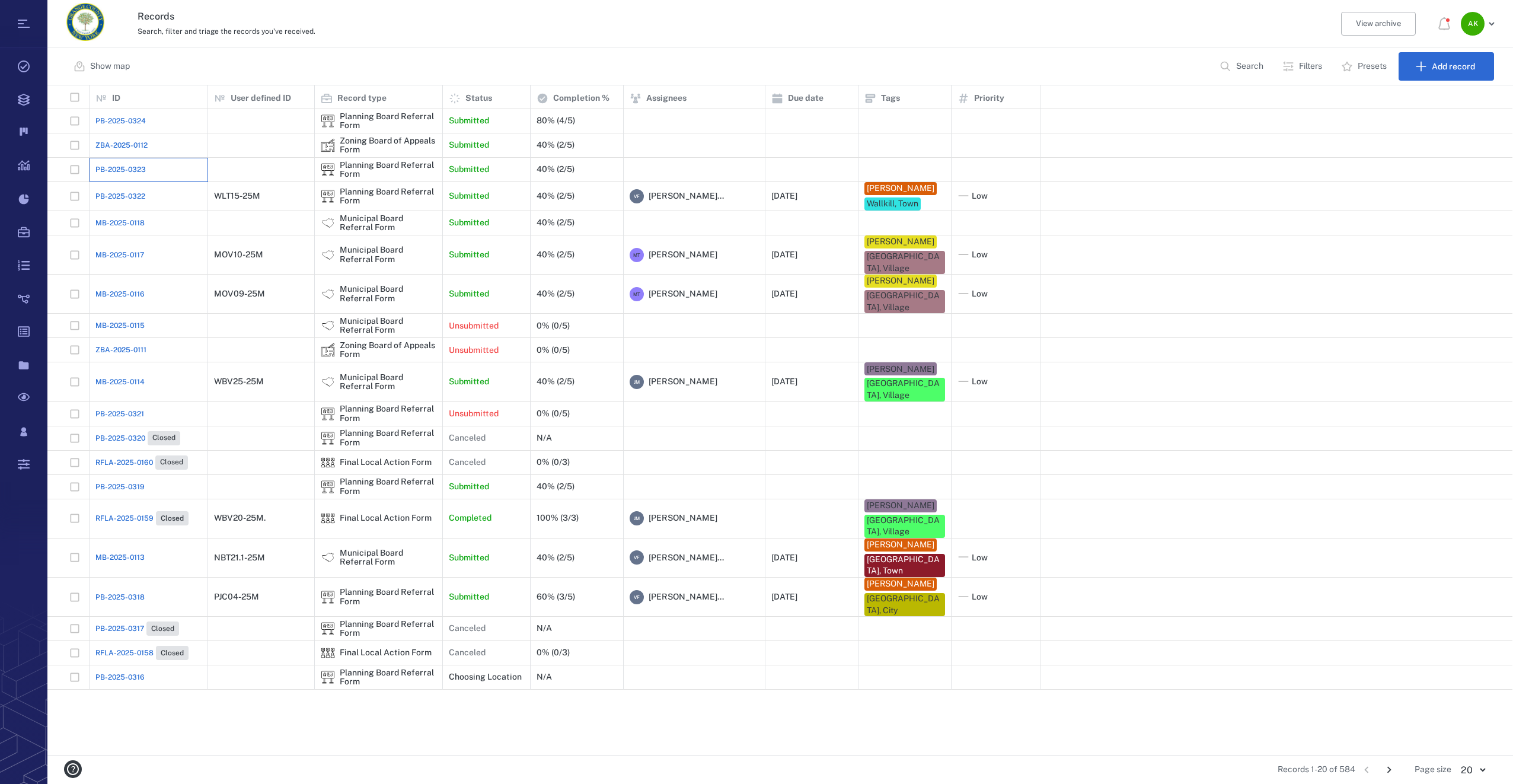
click at [132, 163] on div "PB-2025-0323" at bounding box center [148, 169] width 106 height 24
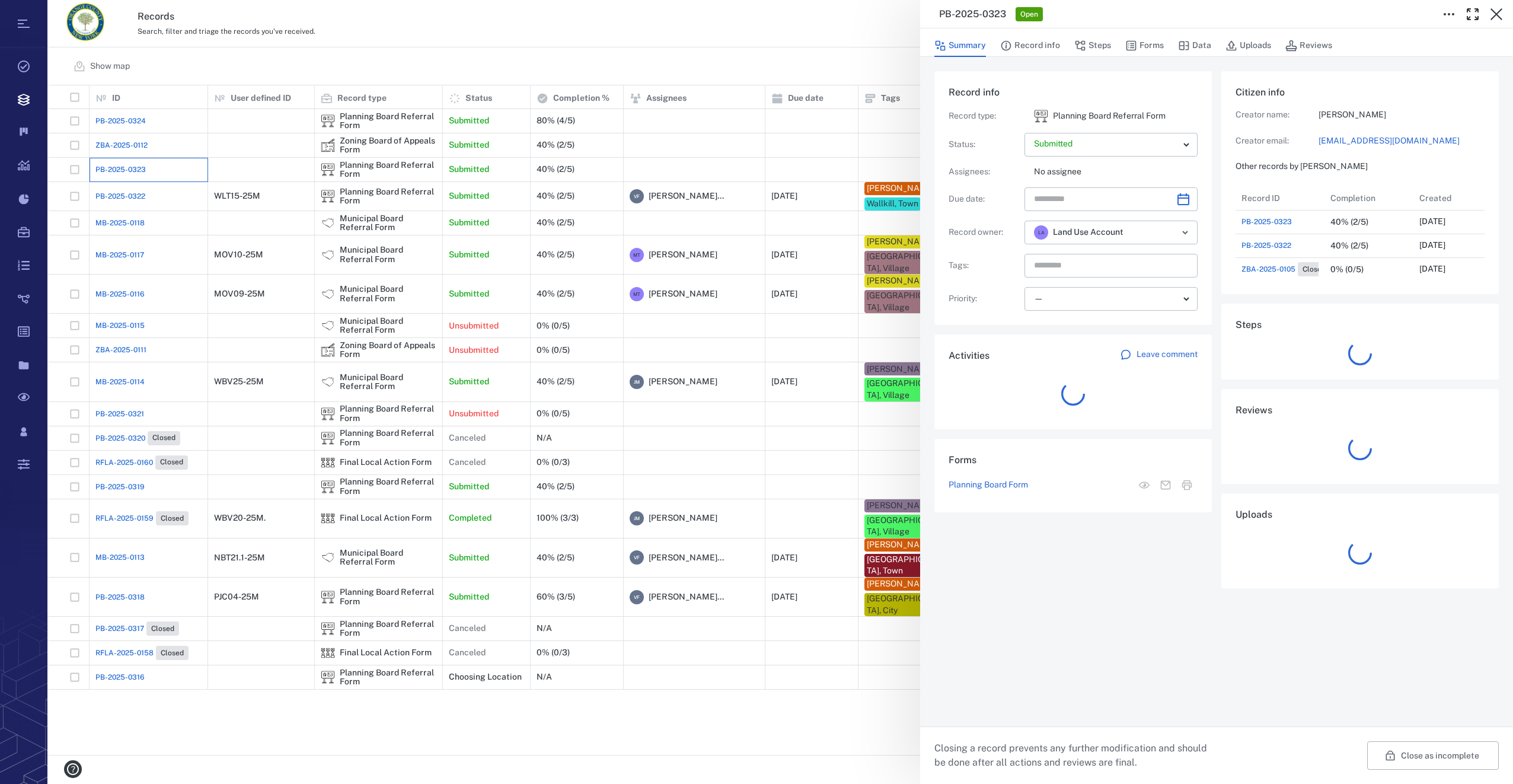
scroll to position [10, 10]
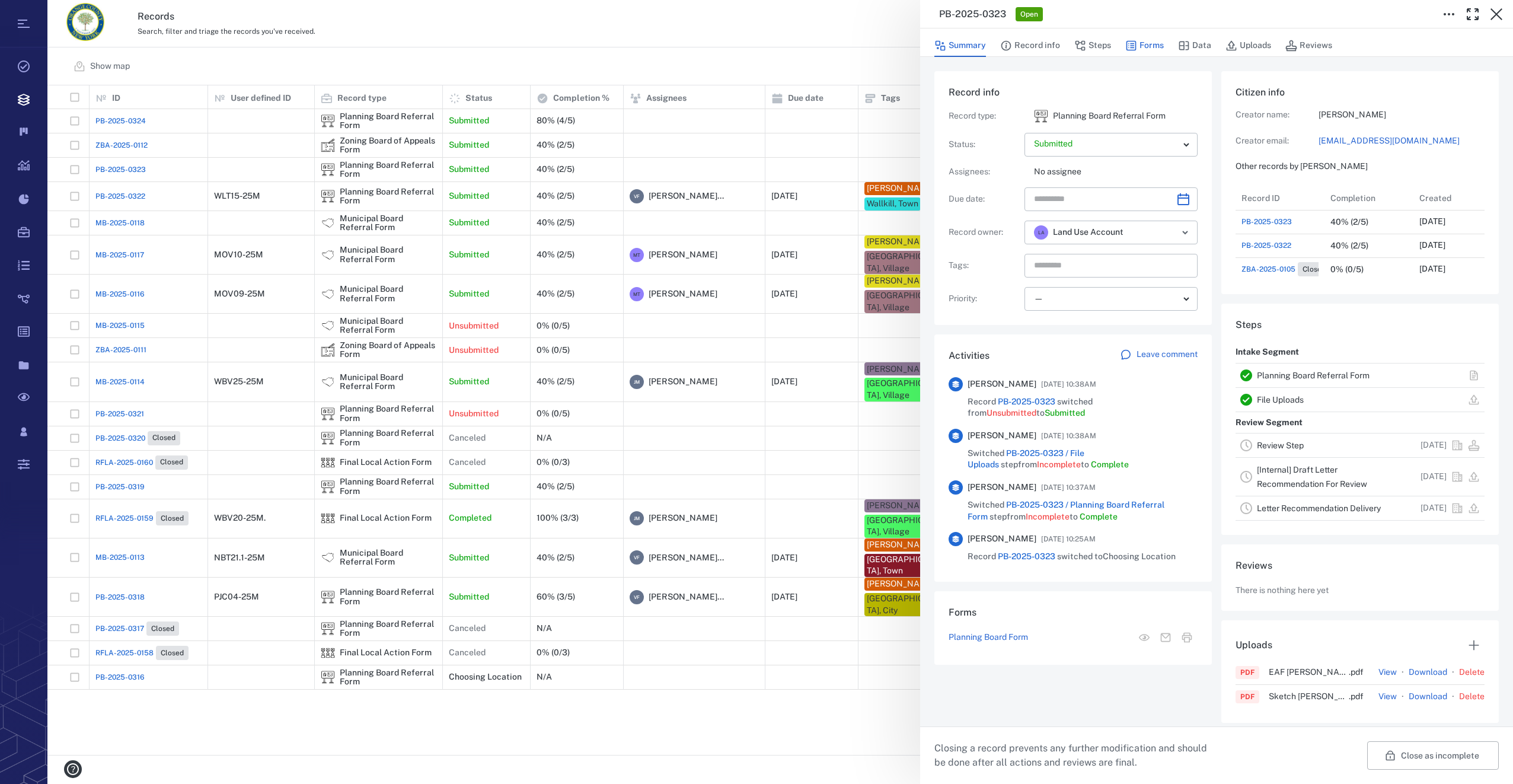
click at [1153, 45] on button "Forms" at bounding box center [1144, 46] width 39 height 22
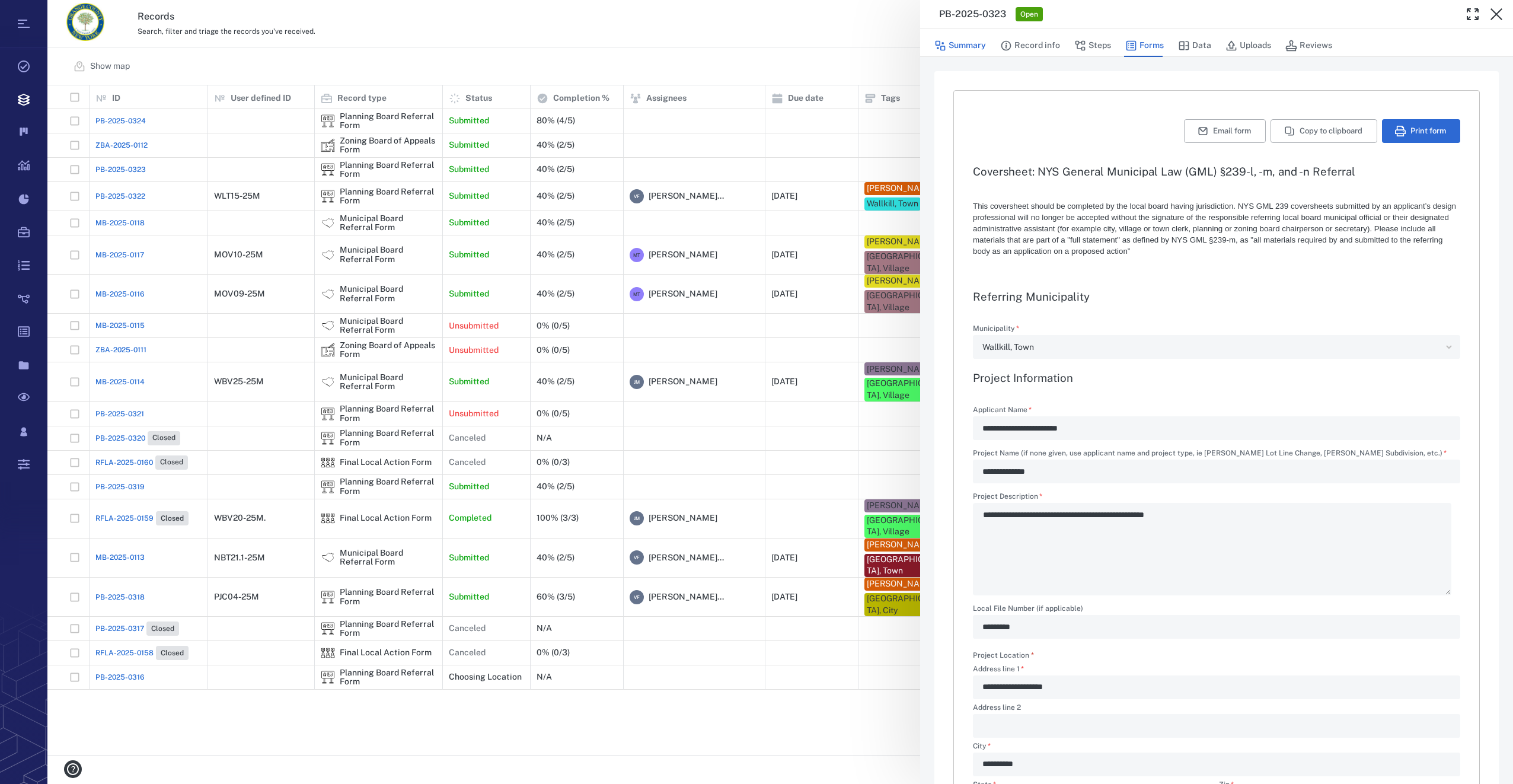
click at [965, 45] on button "Summary" at bounding box center [961, 46] width 52 height 22
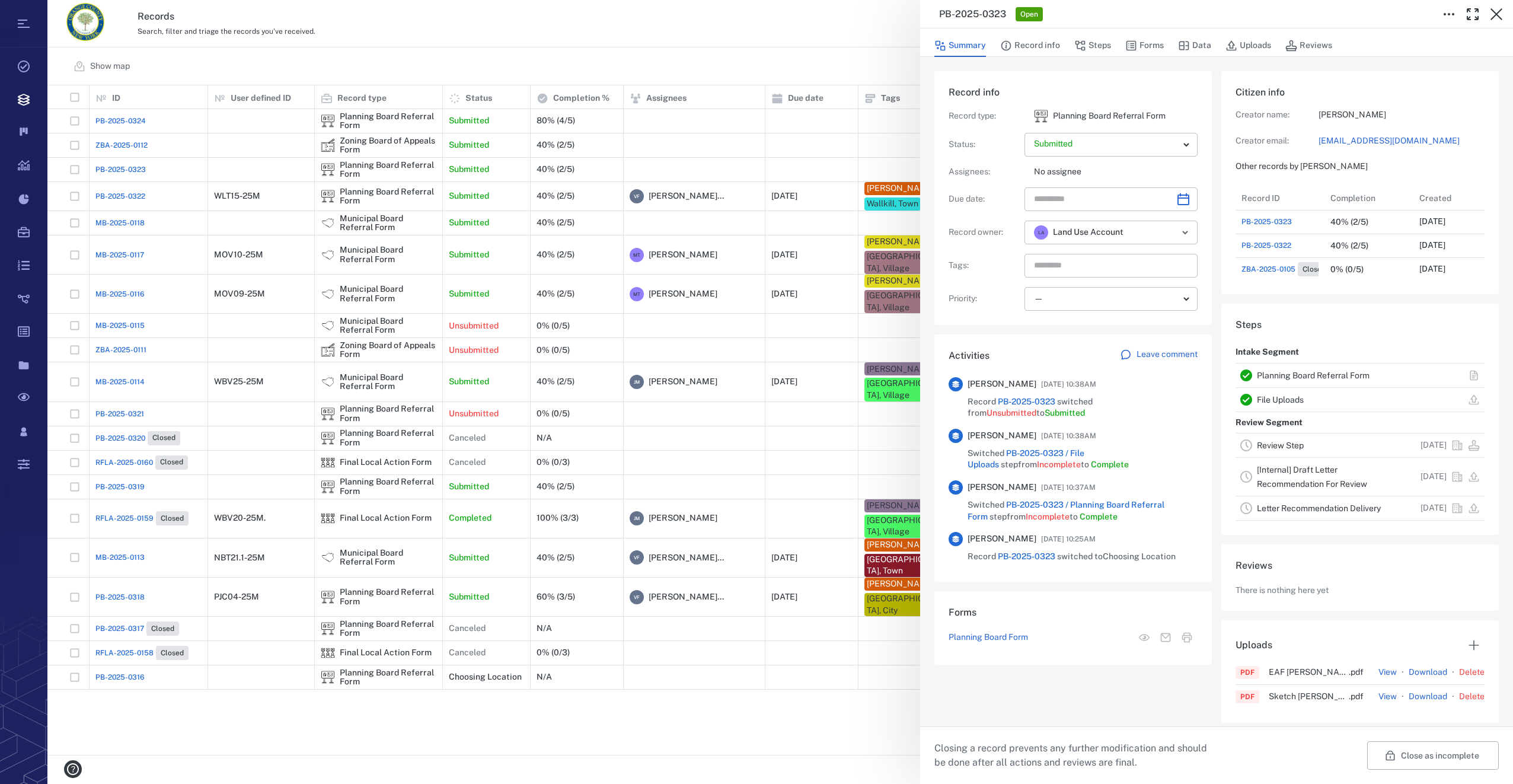
scroll to position [617, 226]
click at [1176, 202] on icon "Choose date" at bounding box center [1183, 199] width 14 height 14
click at [1197, 237] on icon "Next month" at bounding box center [1196, 230] width 14 height 14
click at [1051, 349] on button "21" at bounding box center [1049, 348] width 21 height 21
type input "**********"
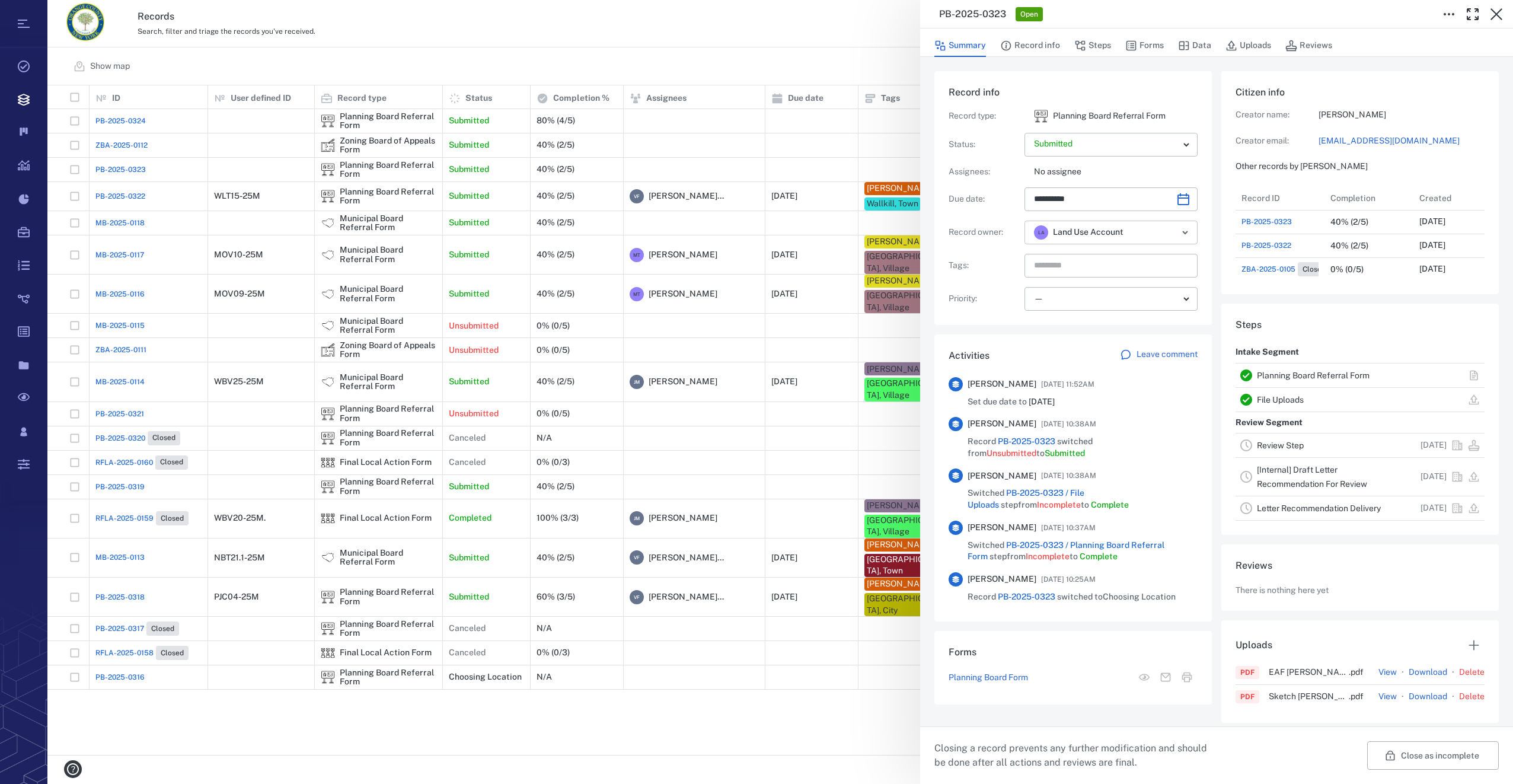
click at [1187, 230] on icon "Open" at bounding box center [1185, 232] width 14 height 14
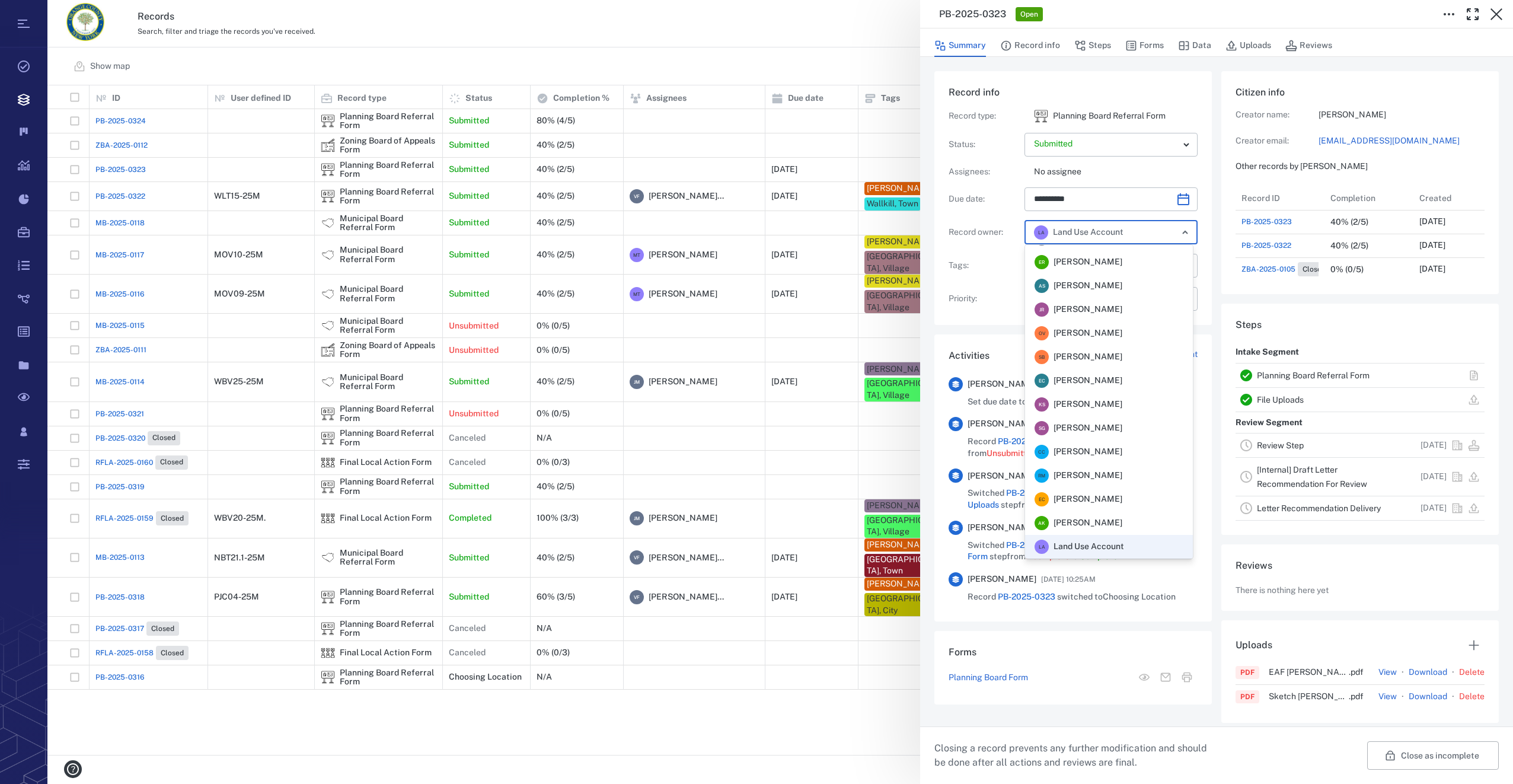
scroll to position [232, 0]
click at [1084, 475] on span "[PERSON_NAME]" at bounding box center [1088, 475] width 69 height 12
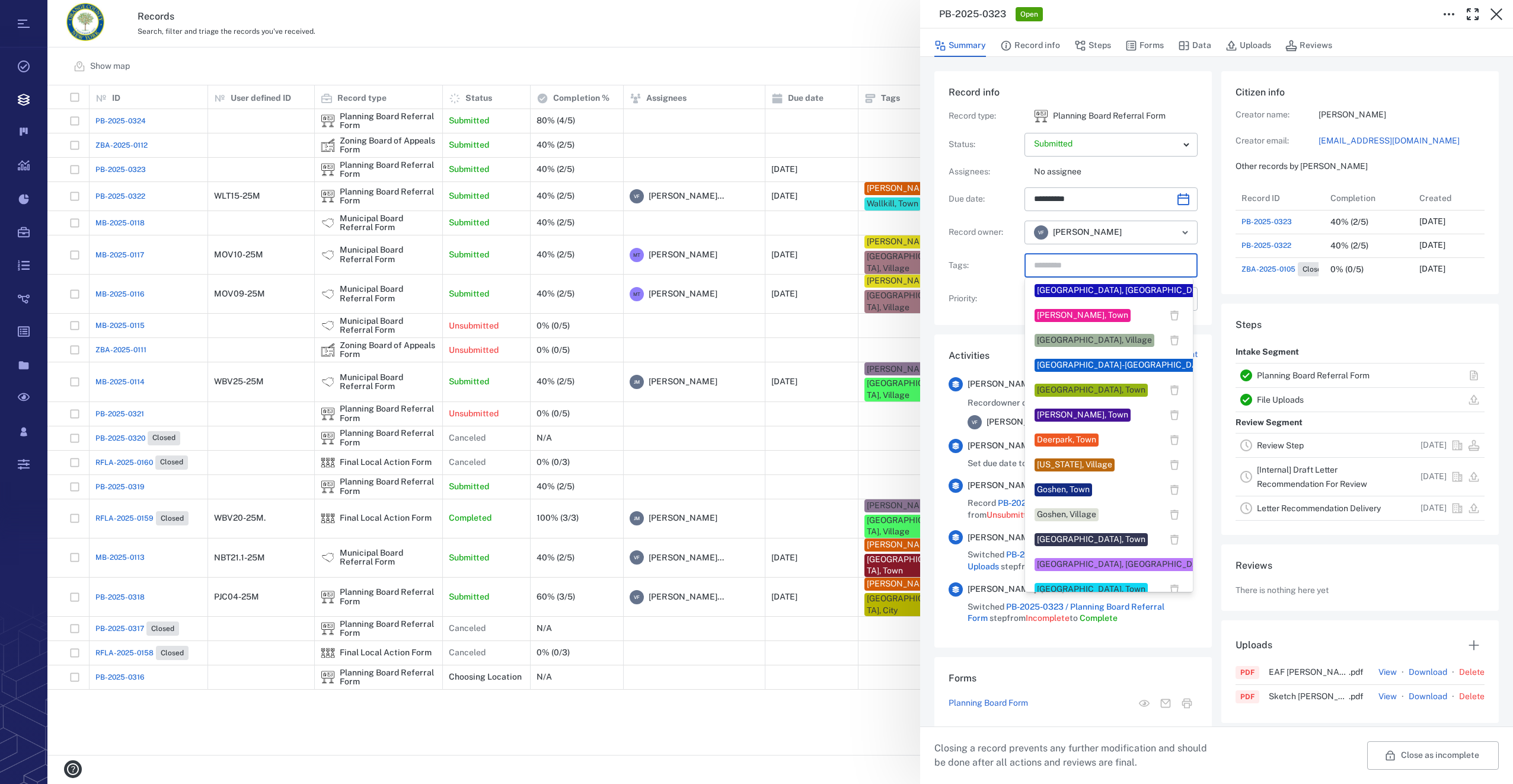
click at [1086, 268] on input "text" at bounding box center [1097, 266] width 130 height 17
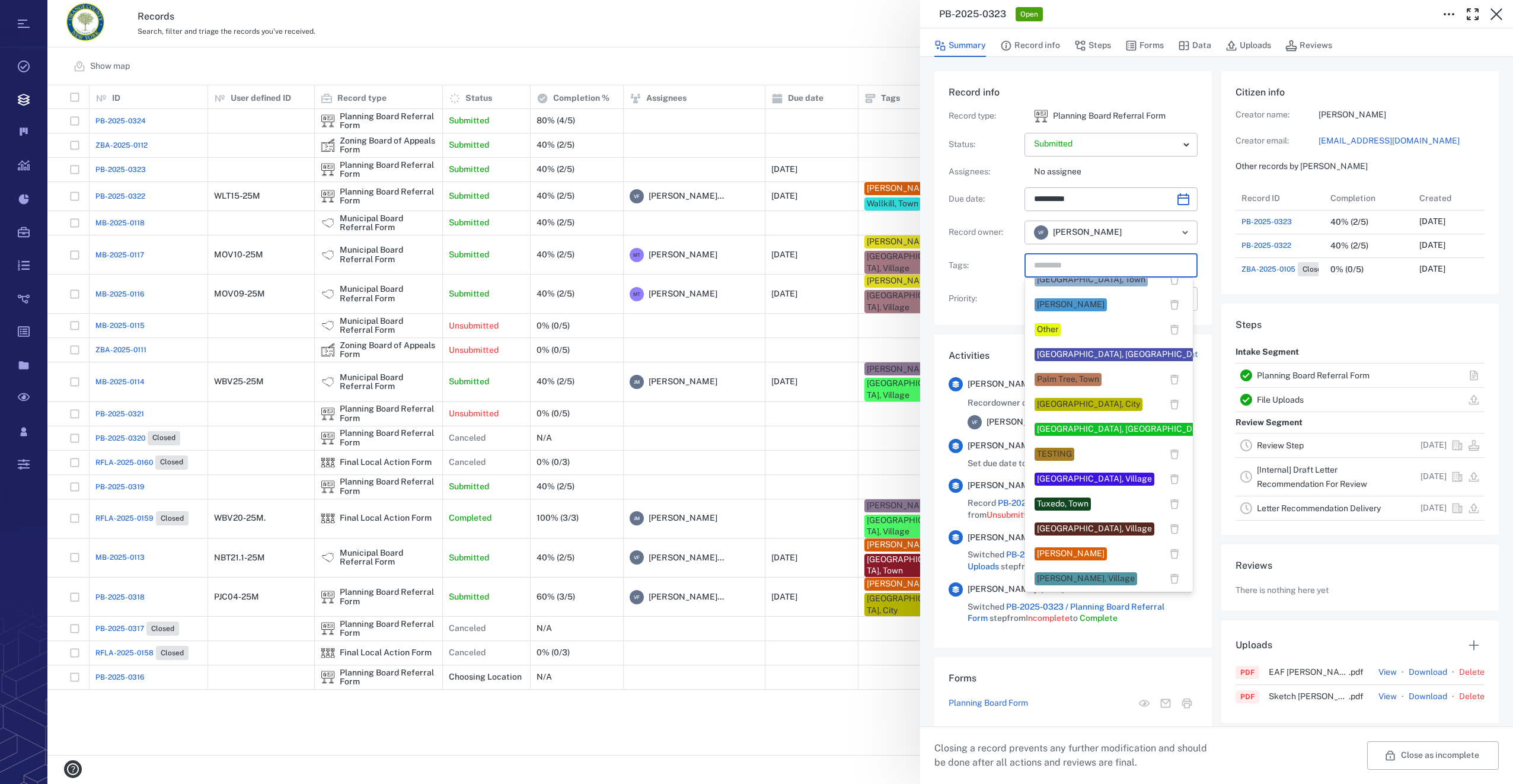
scroll to position [889, 0]
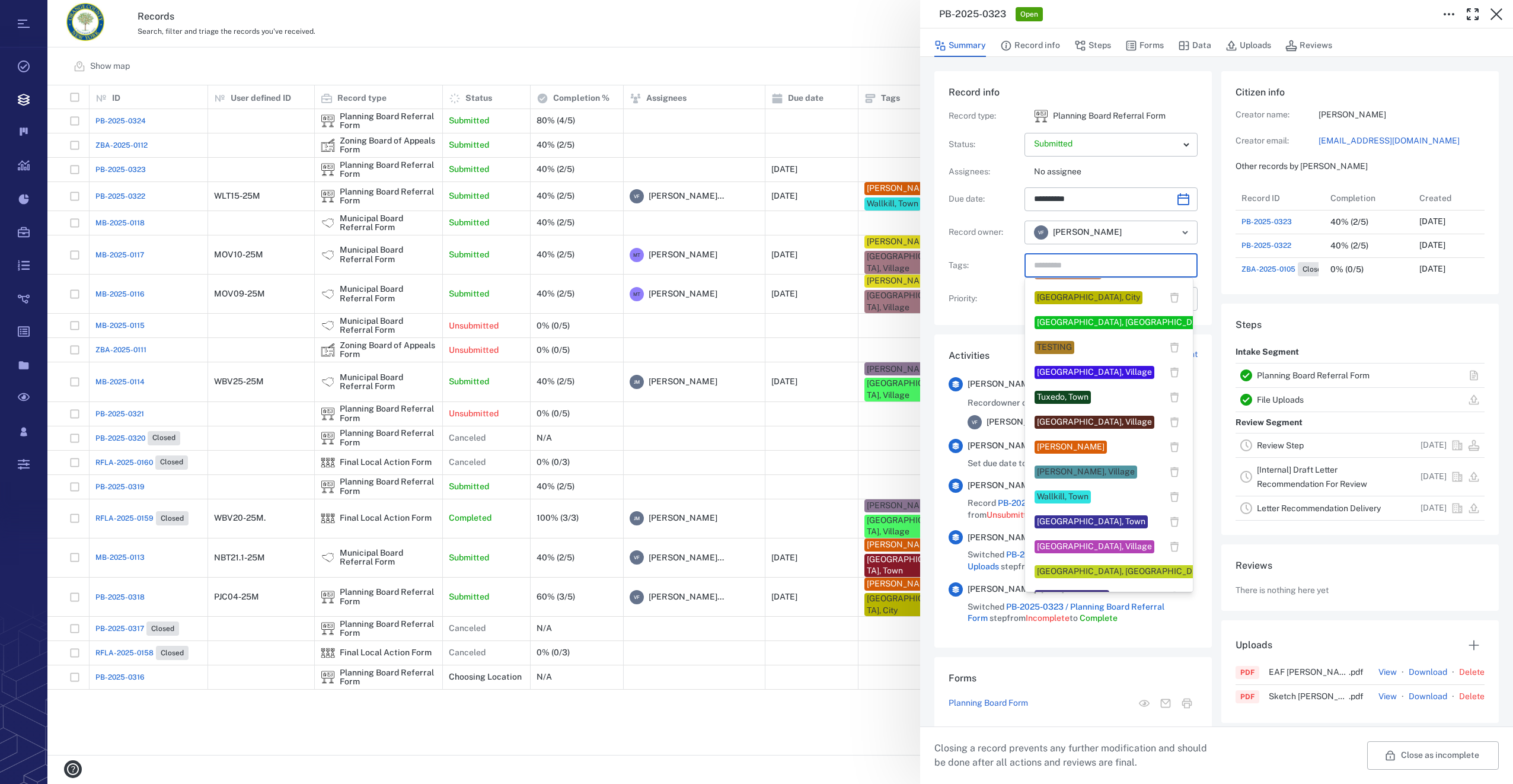
click at [1063, 497] on div "Wallkill, Town" at bounding box center [1063, 496] width 52 height 12
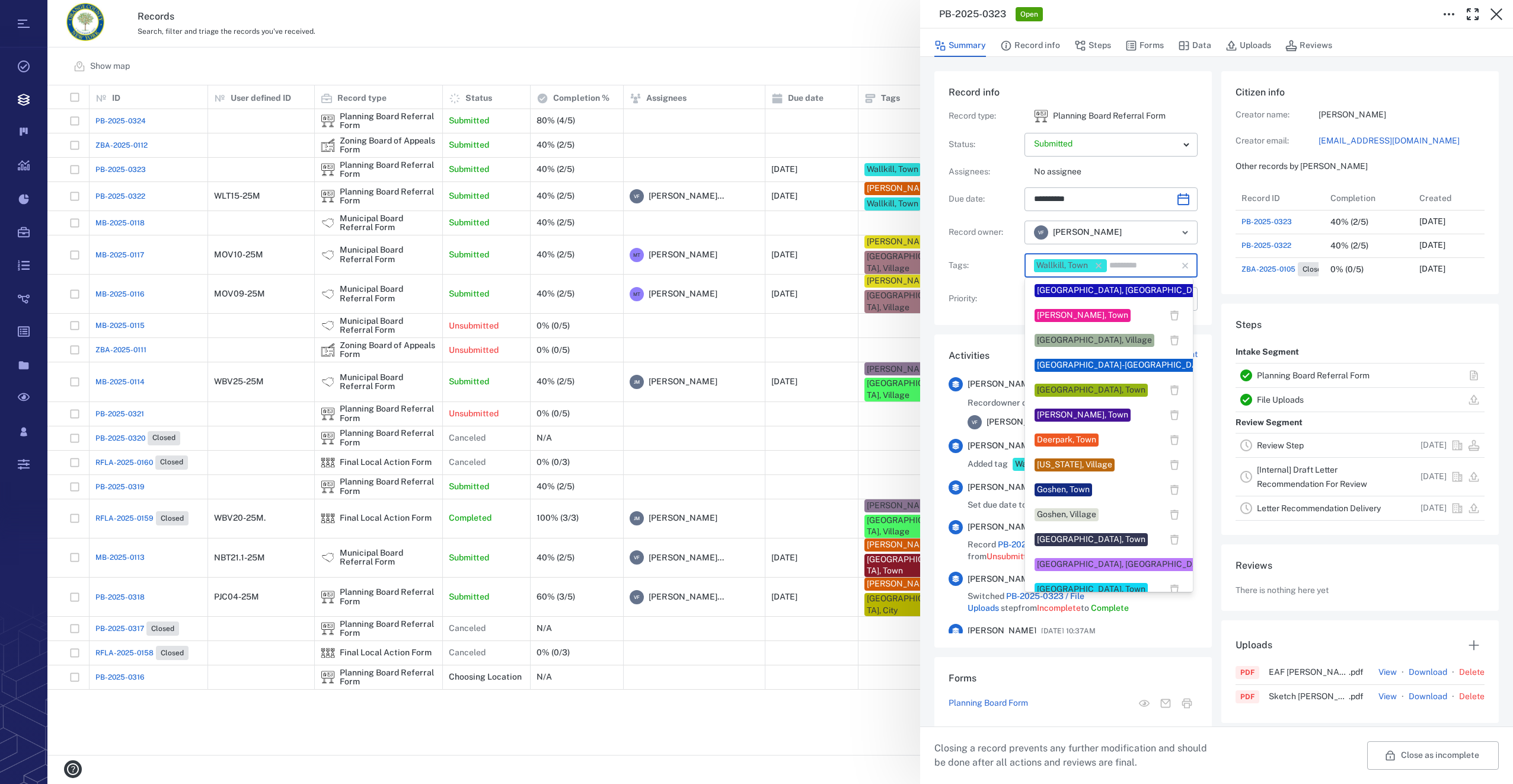
click at [1134, 269] on input "text" at bounding box center [1135, 266] width 54 height 17
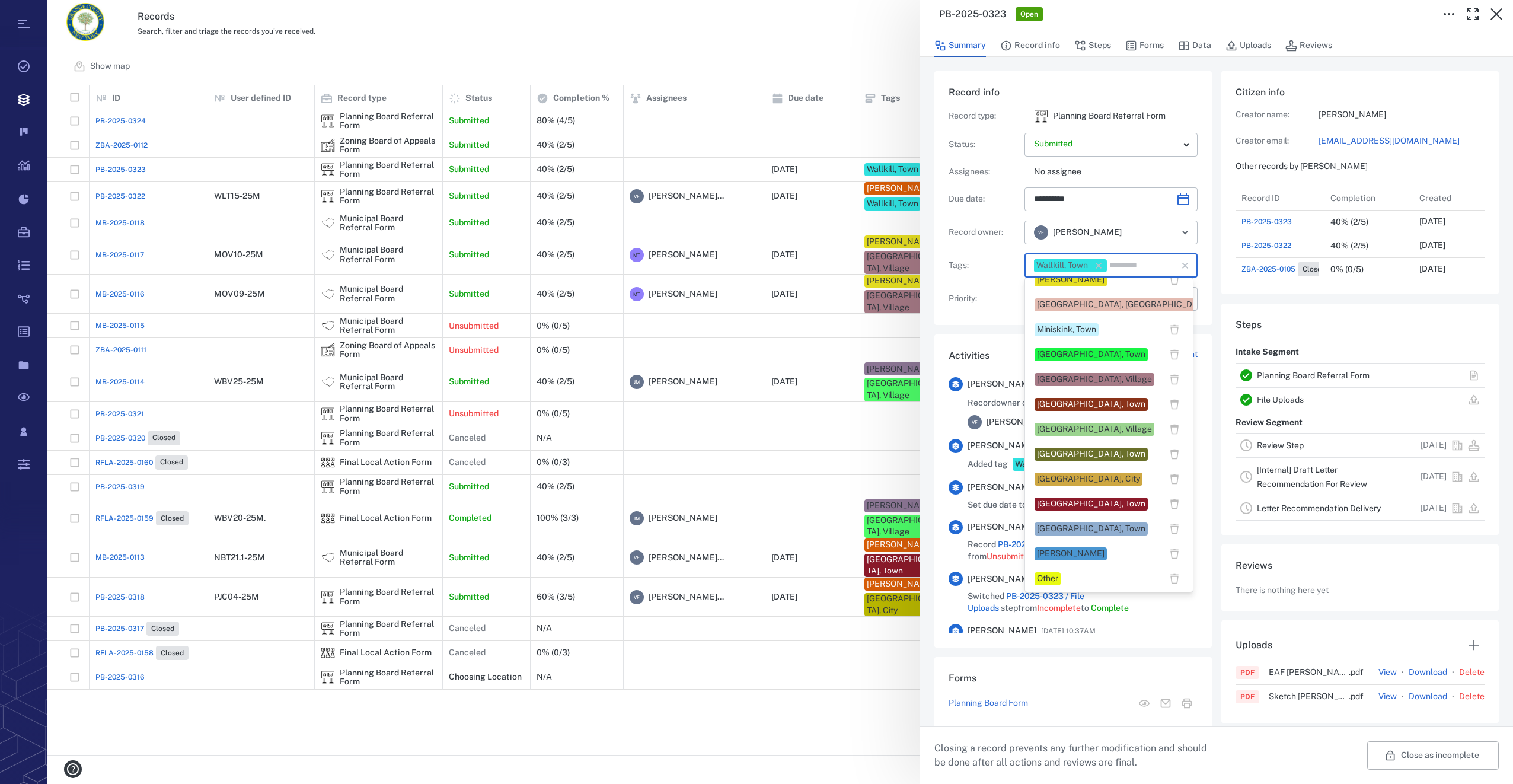
scroll to position [830, 0]
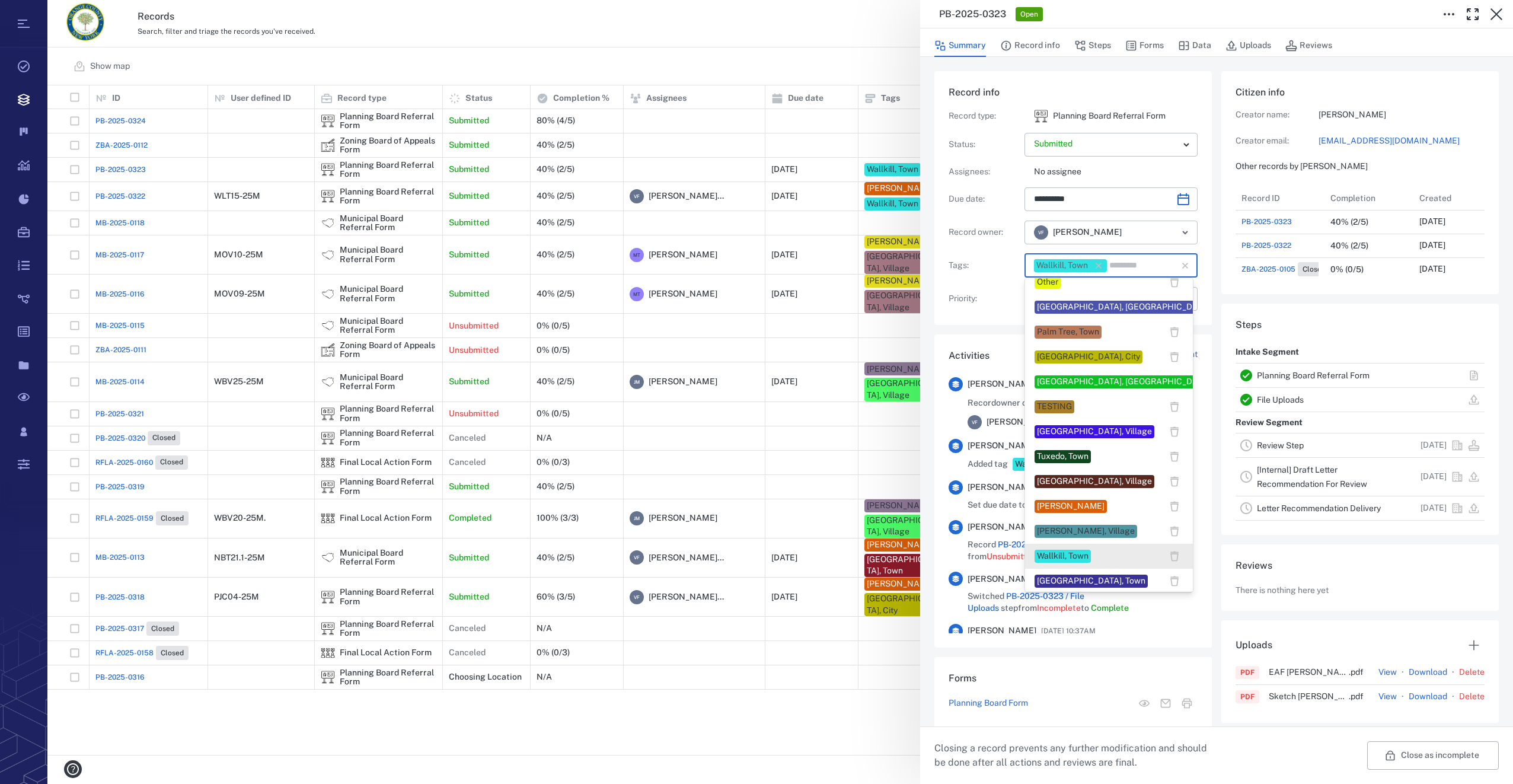
click at [1056, 554] on div "Wallkill, Town" at bounding box center [1063, 556] width 52 height 12
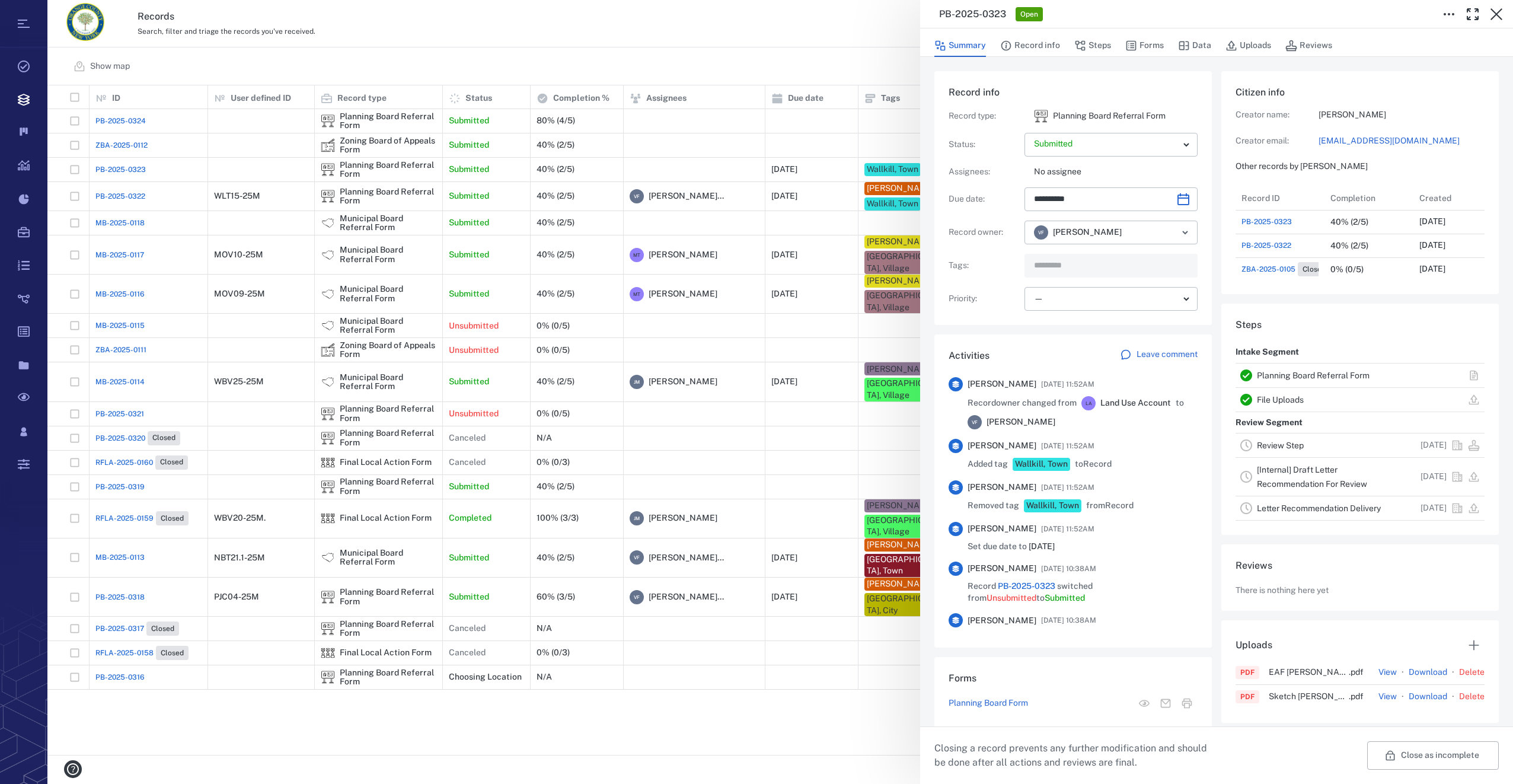
click at [1097, 260] on input "text" at bounding box center [1097, 266] width 130 height 17
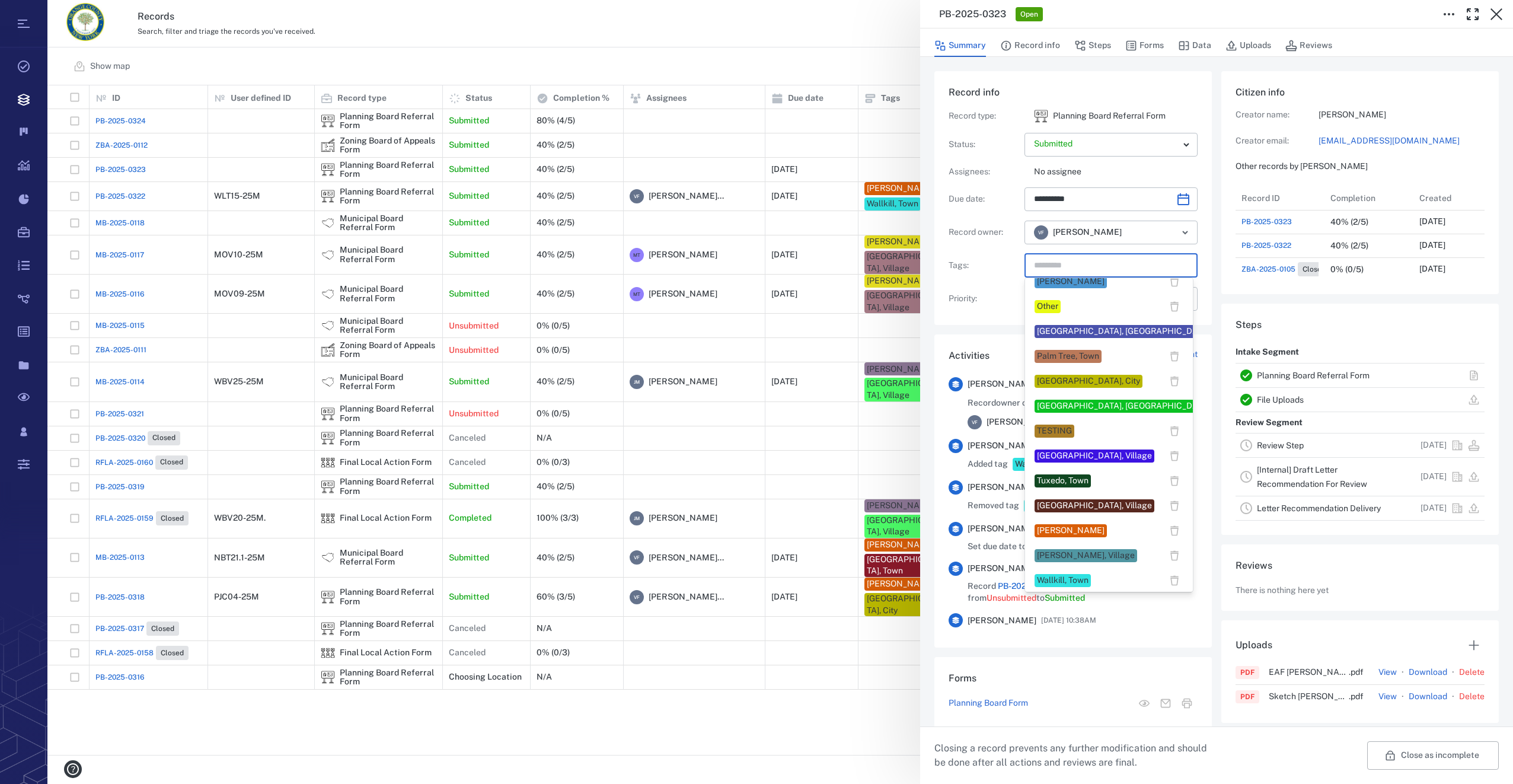
scroll to position [889, 0]
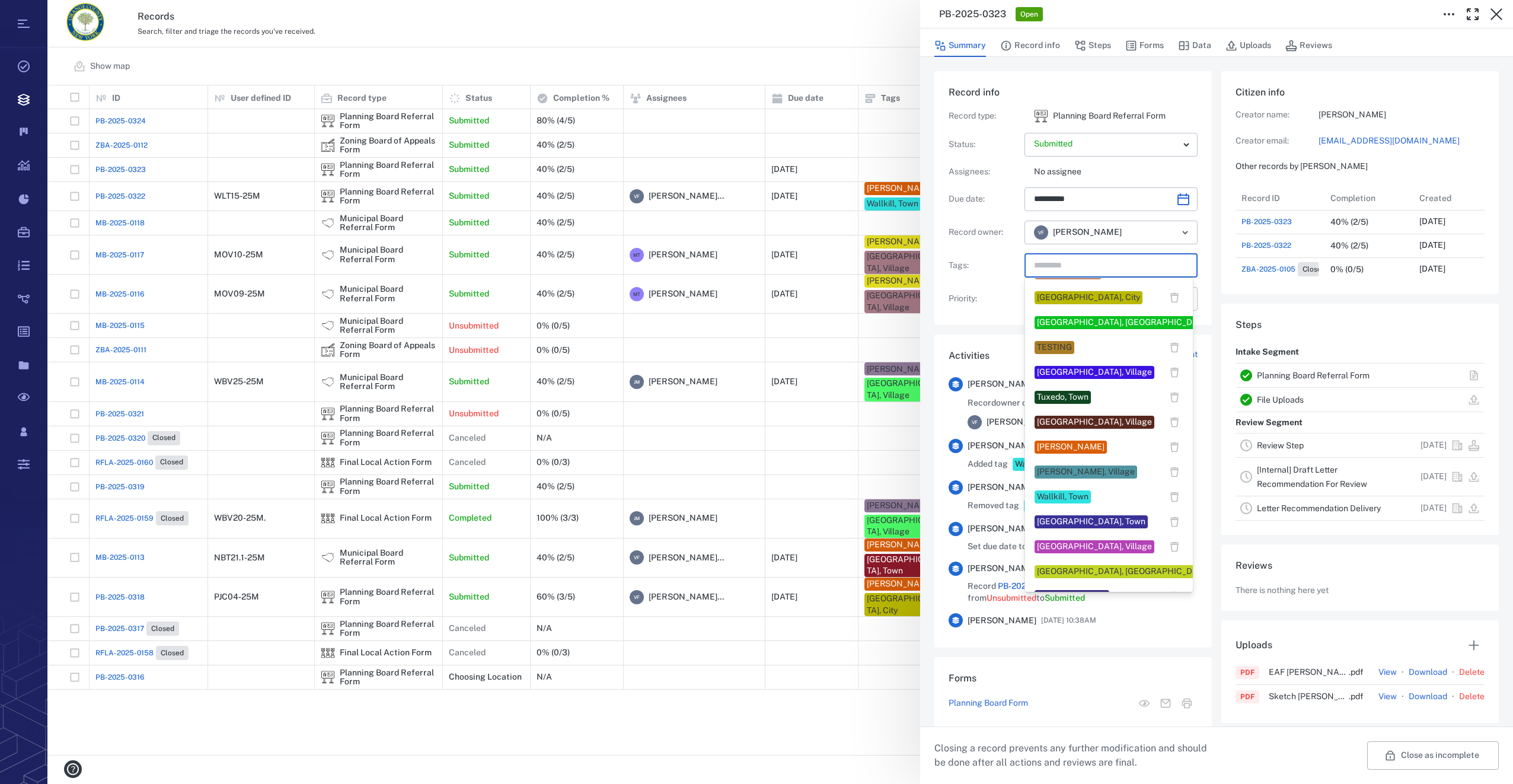
click at [1066, 491] on div "Wallkill, Town" at bounding box center [1063, 496] width 52 height 12
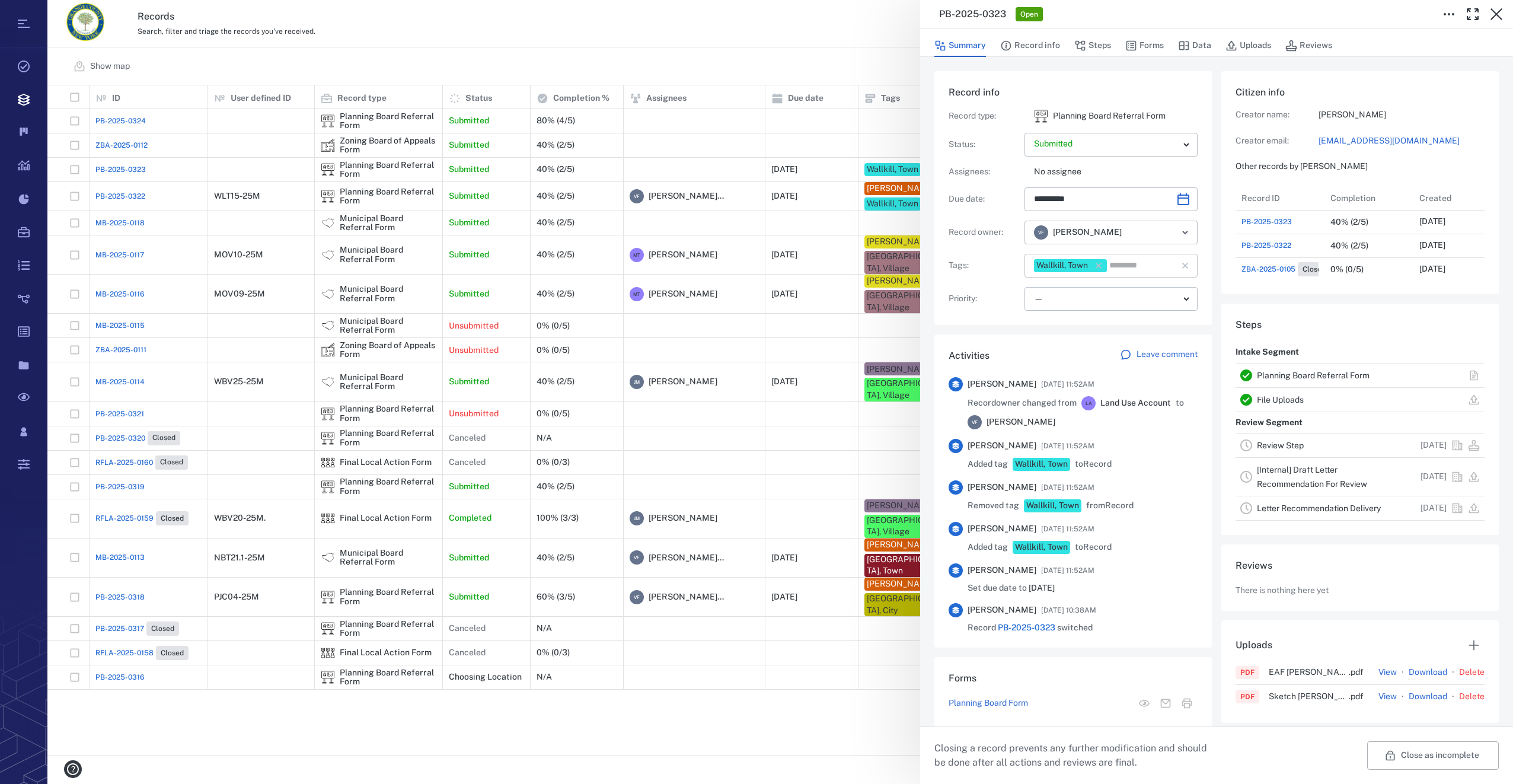
click at [1117, 265] on input "text" at bounding box center [1135, 266] width 54 height 17
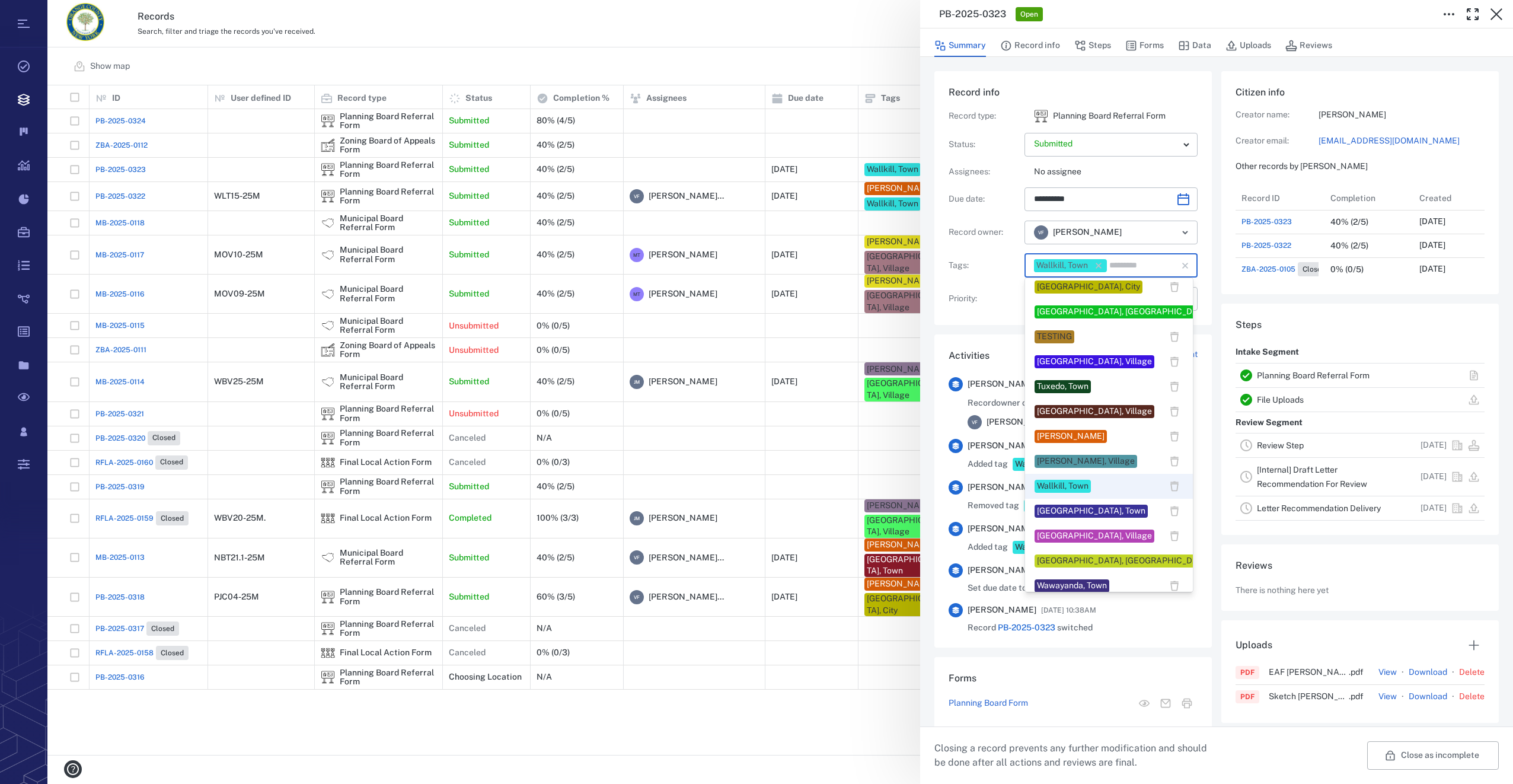
scroll to position [956, 0]
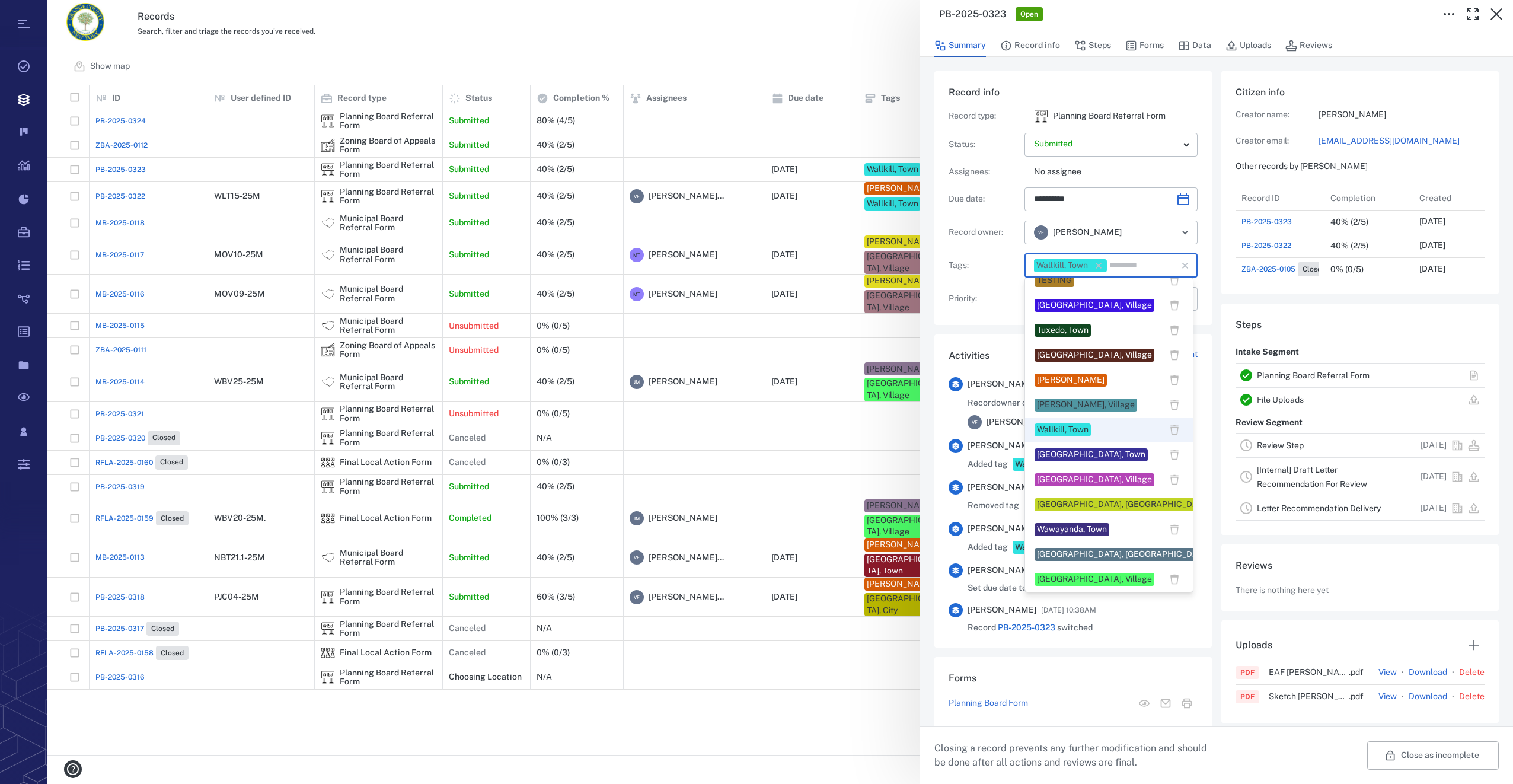
click at [1096, 380] on div "[PERSON_NAME]" at bounding box center [1071, 379] width 68 height 12
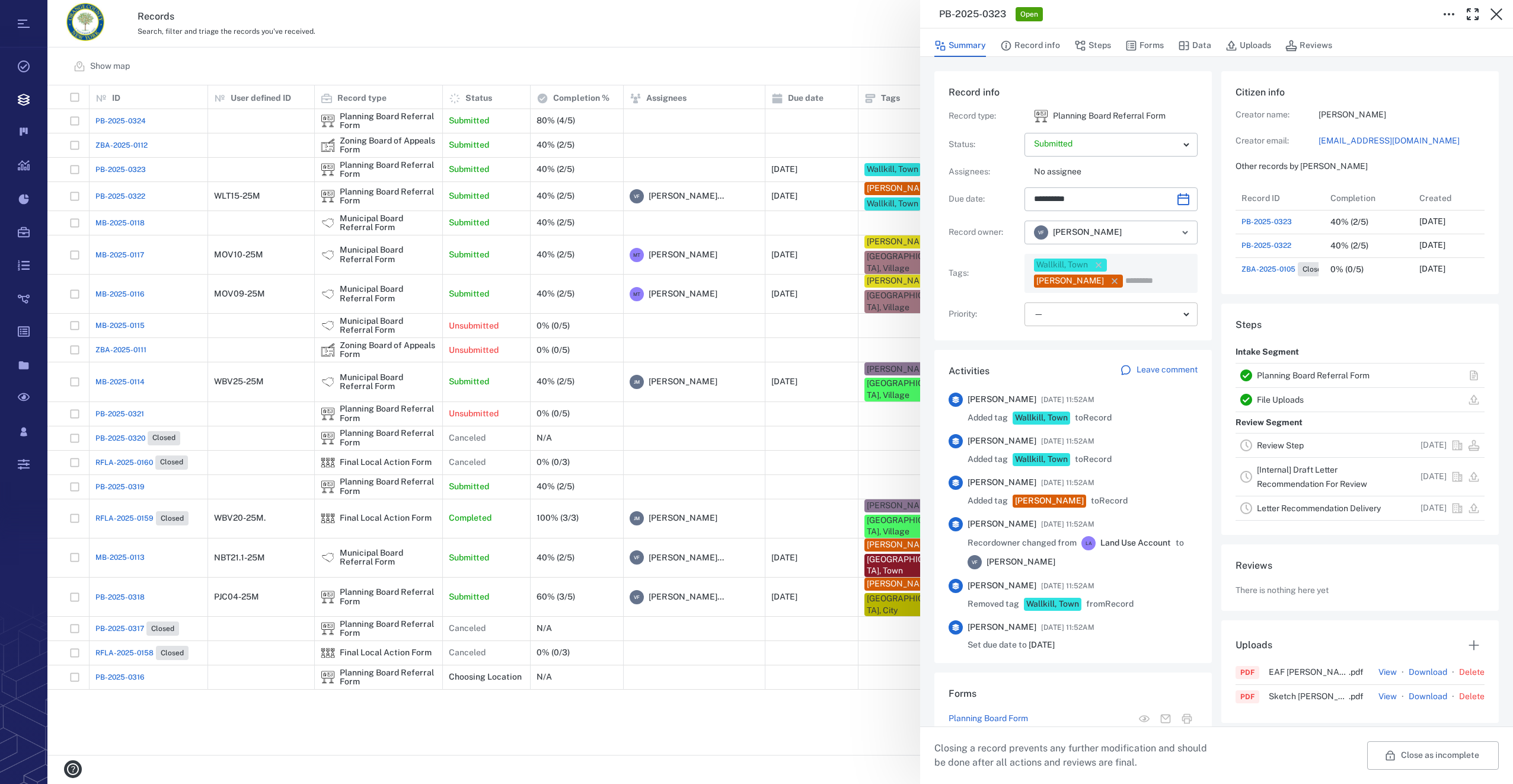
click at [1088, 304] on body "Tasks Records Boards Dashboard Reports Record types Guide steps Rules Form buil…" at bounding box center [756, 392] width 1513 height 784
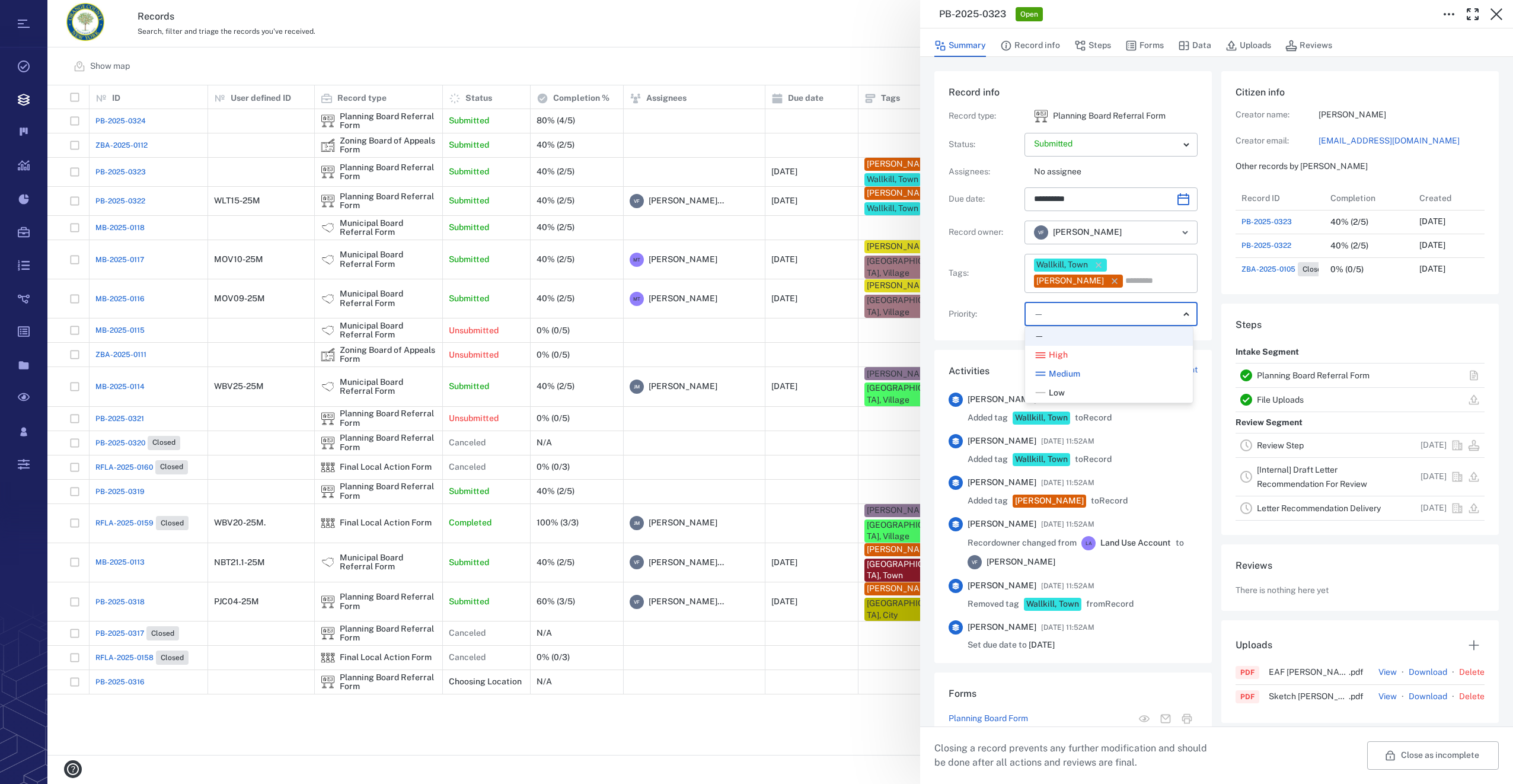
click at [1079, 394] on div "Low" at bounding box center [1109, 393] width 149 height 12
type input "**"
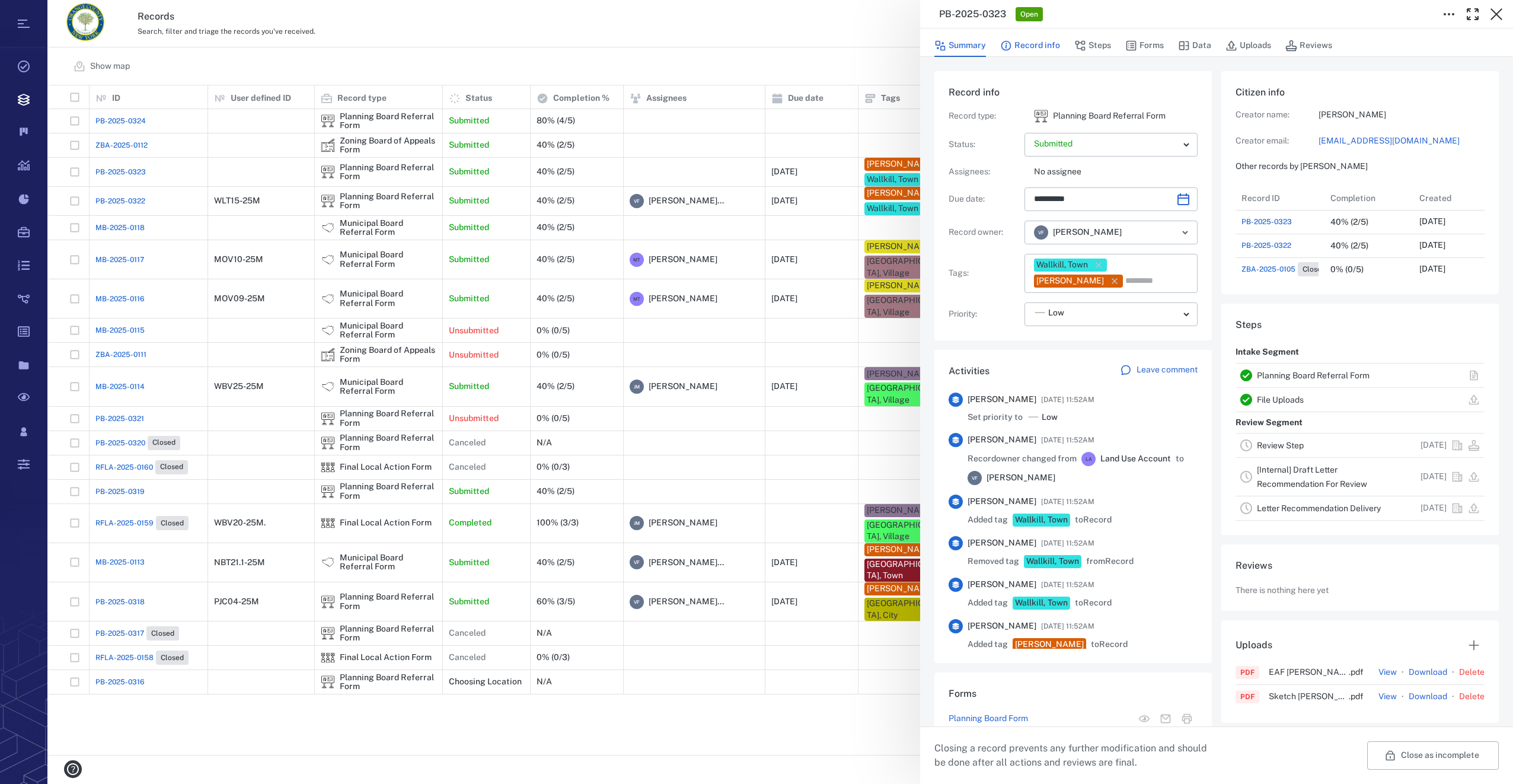
click at [1047, 41] on button "Record info" at bounding box center [1031, 46] width 60 height 22
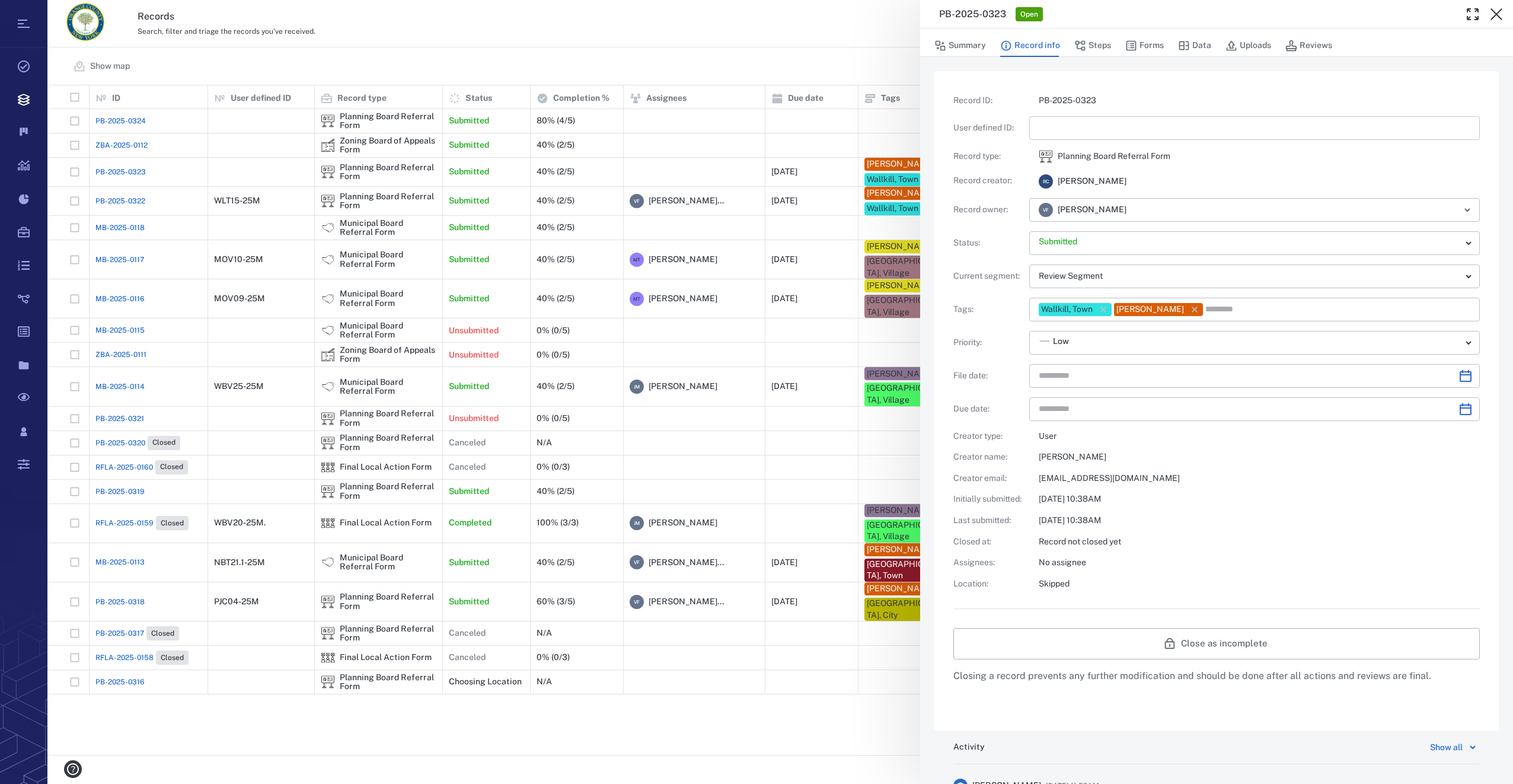
type input "**********"
click at [1087, 124] on input "text" at bounding box center [1255, 128] width 431 height 24
type input "*********"
click at [1459, 375] on icon "Choose date" at bounding box center [1465, 376] width 14 height 14
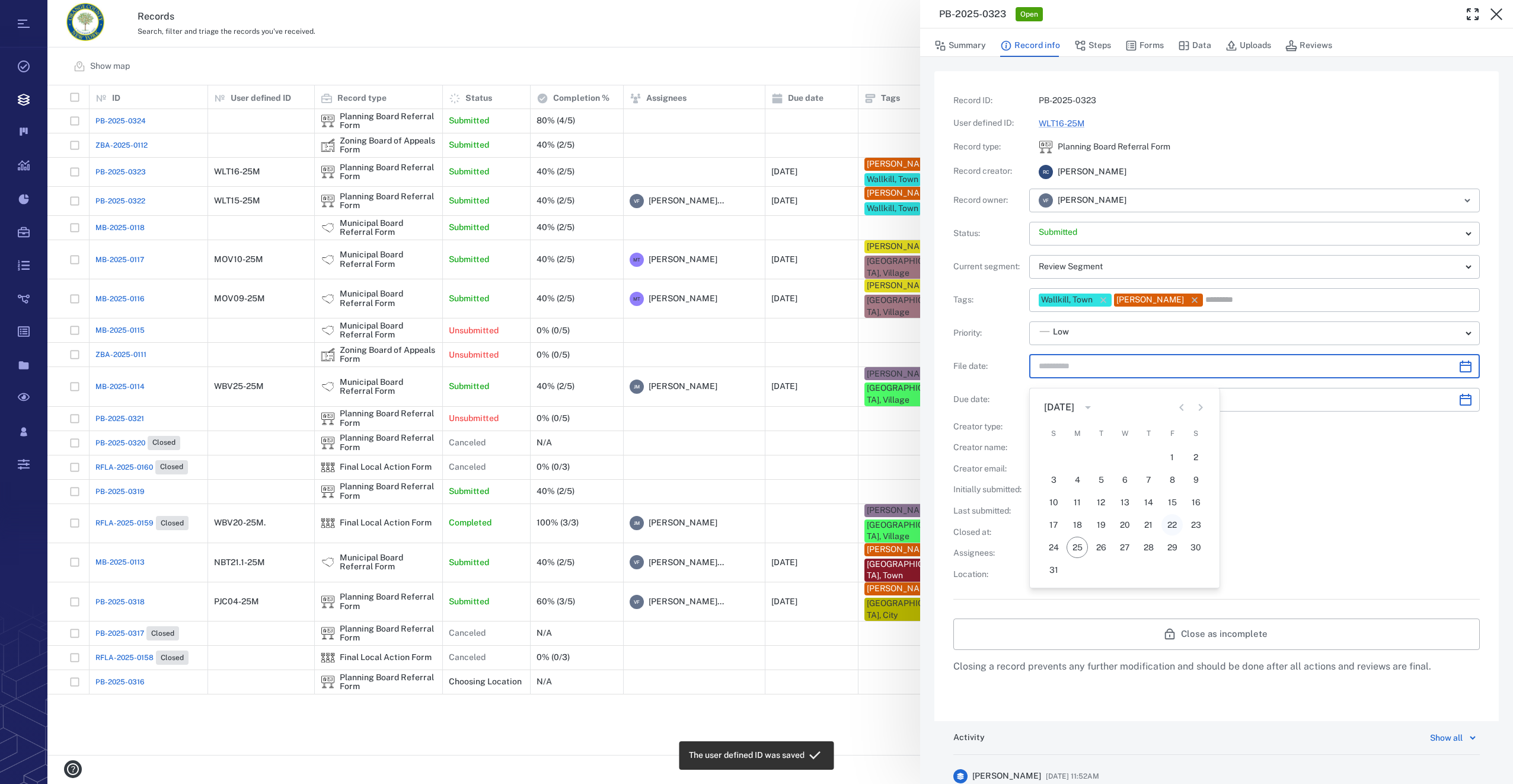
click at [1172, 524] on button "22" at bounding box center [1172, 524] width 21 height 21
type input "**********"
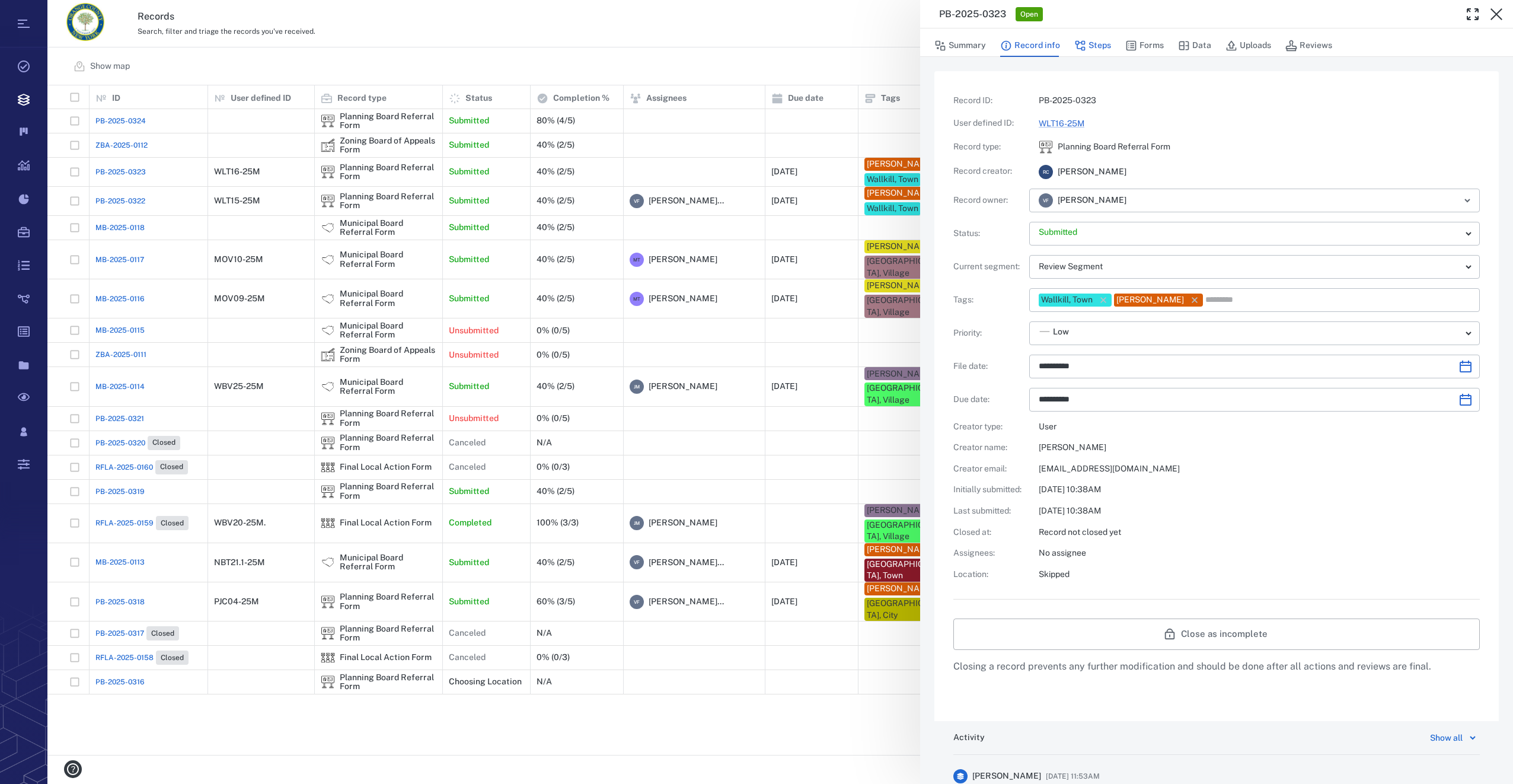
click at [1107, 43] on button "Steps" at bounding box center [1092, 46] width 37 height 22
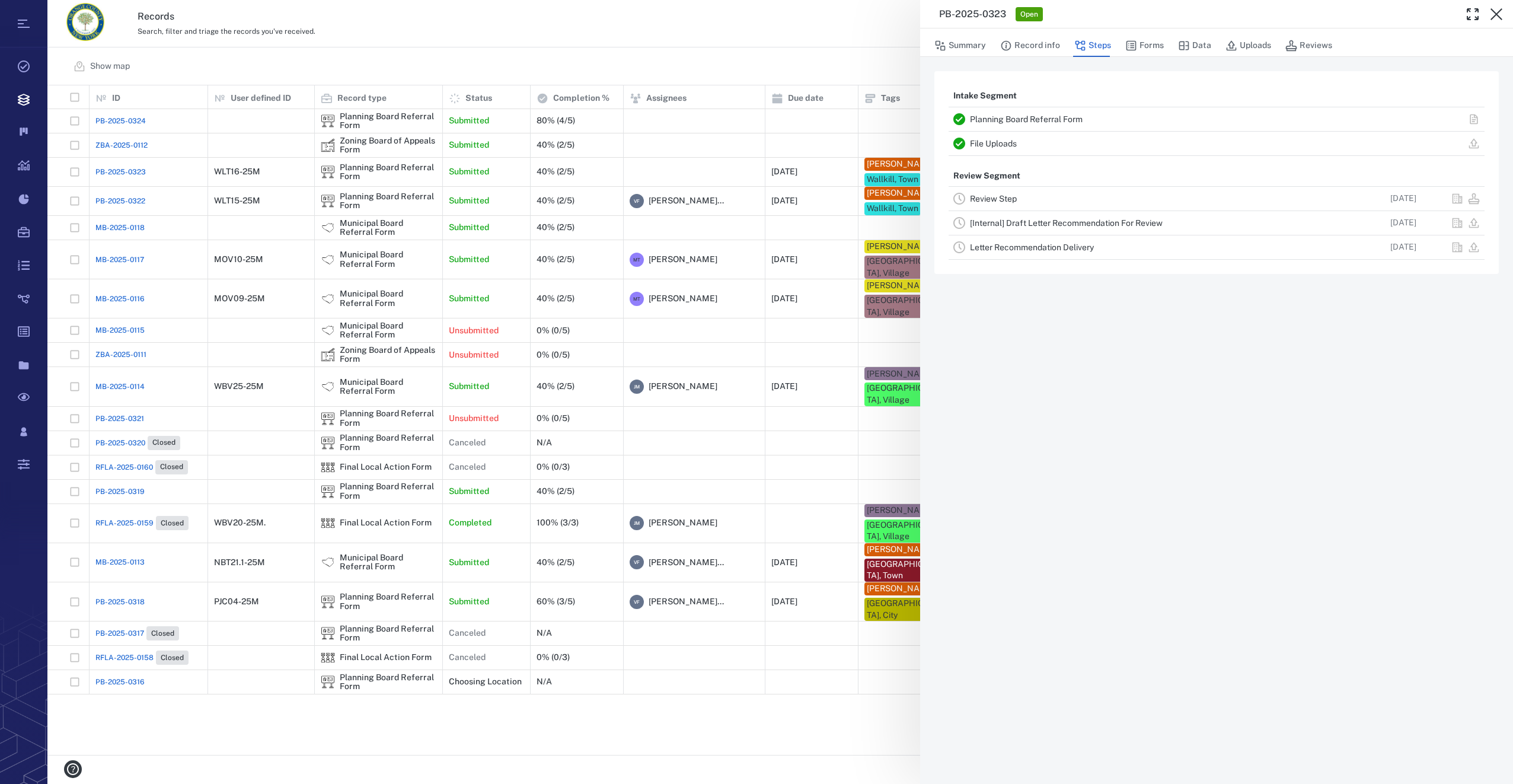
click at [993, 200] on link "Review Step" at bounding box center [993, 199] width 47 height 10
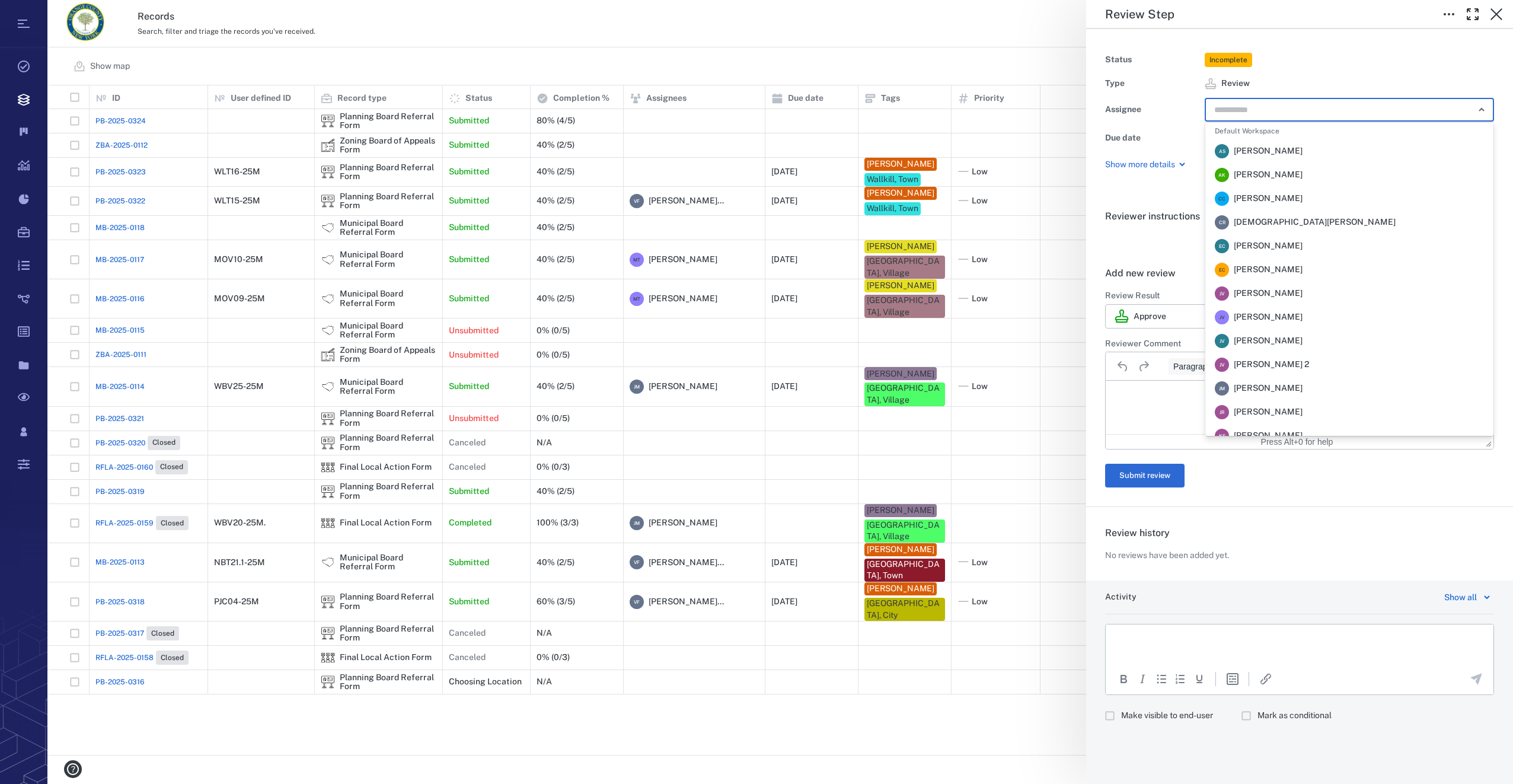
click at [1245, 117] on input "text" at bounding box center [1336, 110] width 246 height 17
click at [1302, 303] on span "[PERSON_NAME]" at bounding box center [1268, 305] width 69 height 12
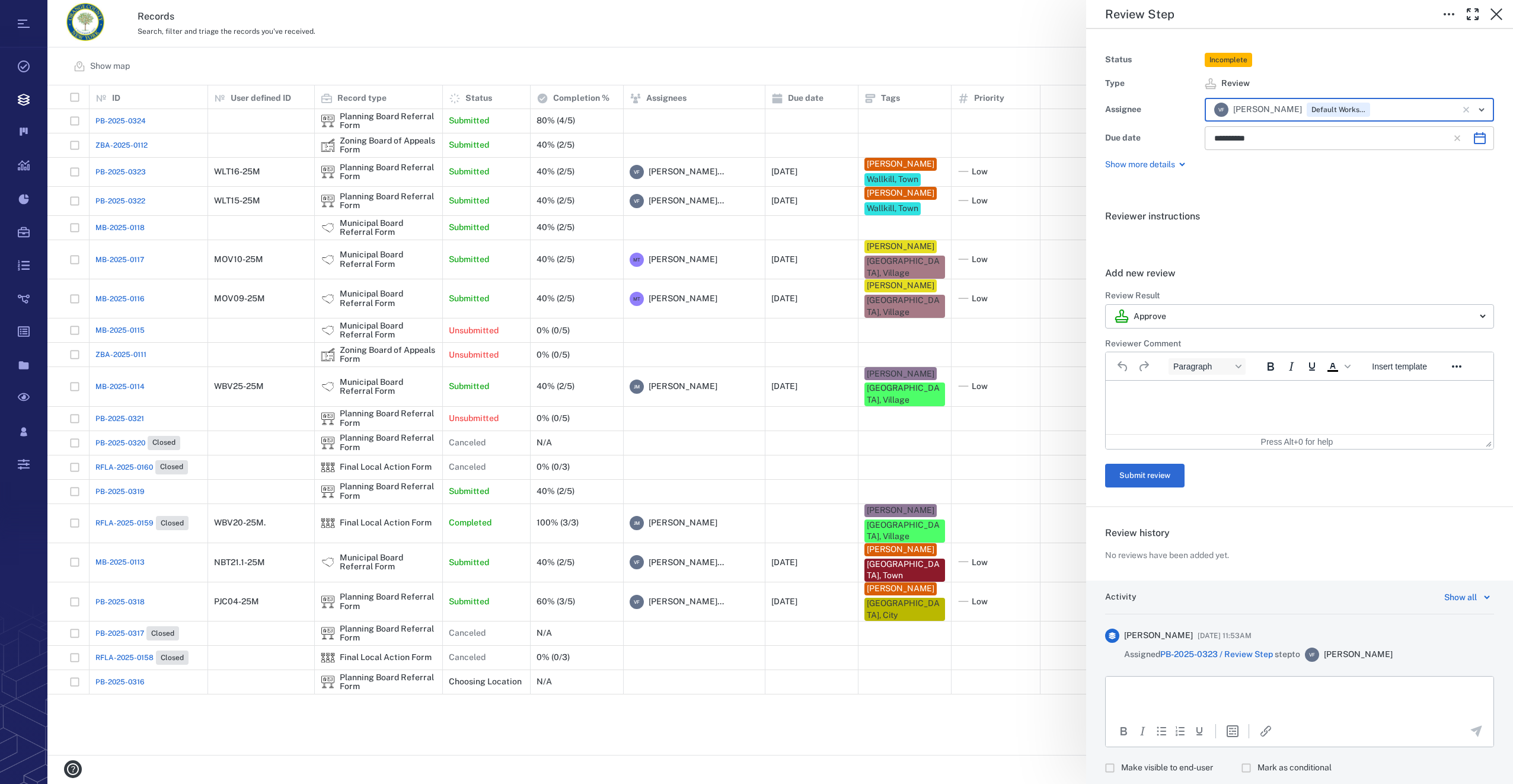
click at [1473, 141] on icon "Choose date, selected date is Oct 6, 2025" at bounding box center [1480, 138] width 14 height 14
click at [1360, 169] on icon "Previous month" at bounding box center [1357, 169] width 14 height 14
click at [1219, 281] on button "21" at bounding box center [1229, 287] width 21 height 21
type input "**********"
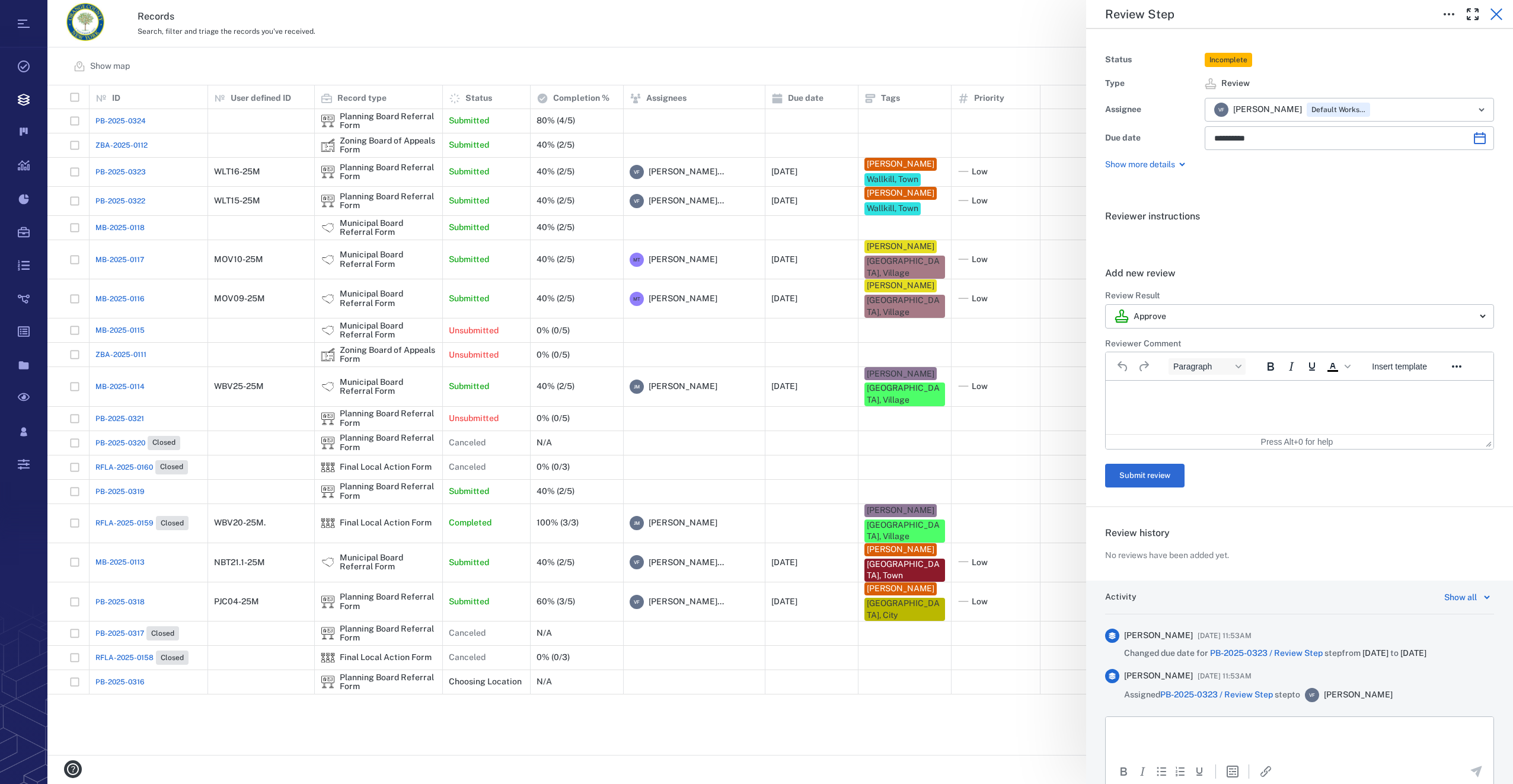
click at [1496, 19] on icon "button" at bounding box center [1496, 14] width 14 height 14
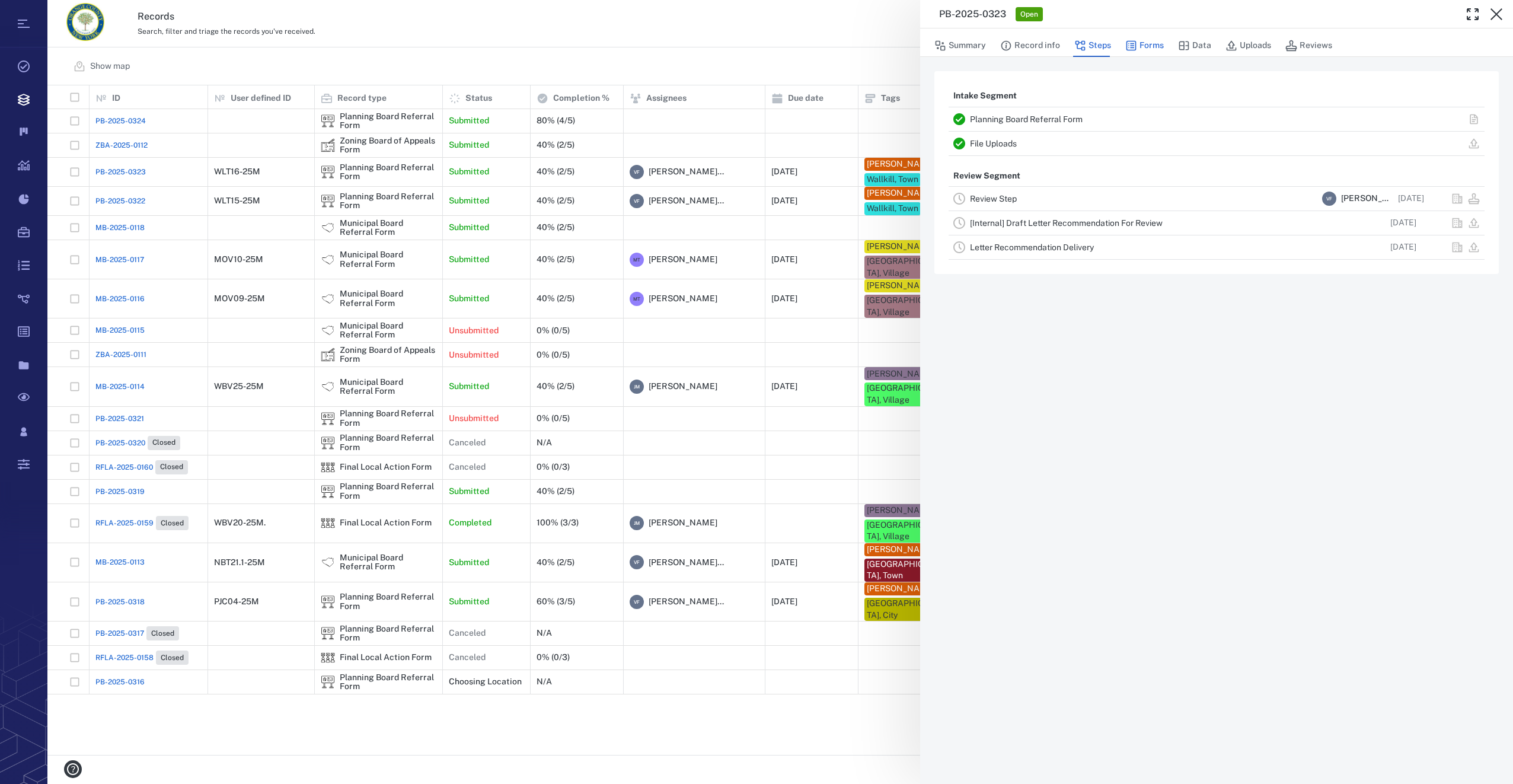
click at [1141, 43] on button "Forms" at bounding box center [1144, 46] width 39 height 22
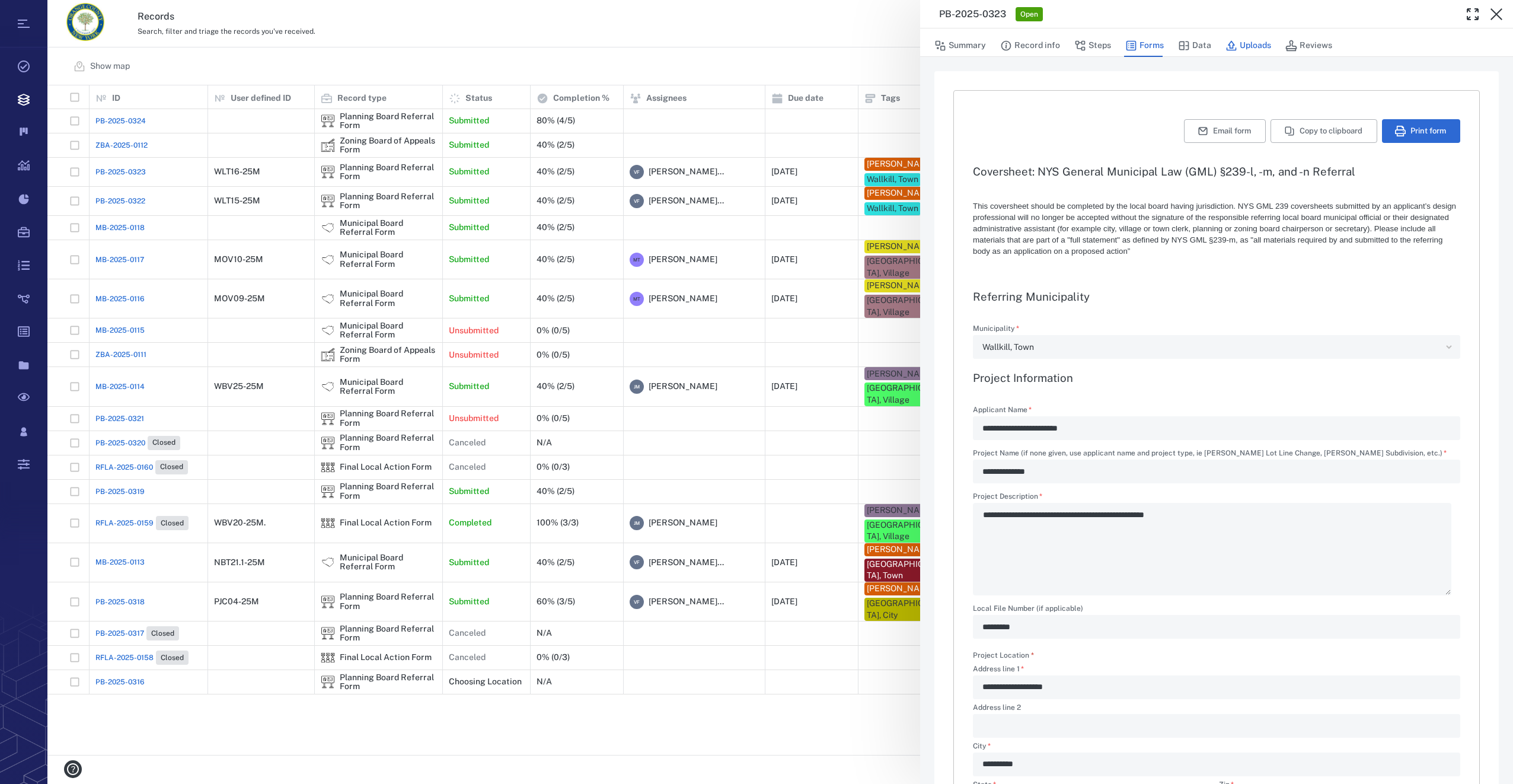
click at [1250, 44] on button "Uploads" at bounding box center [1248, 46] width 46 height 22
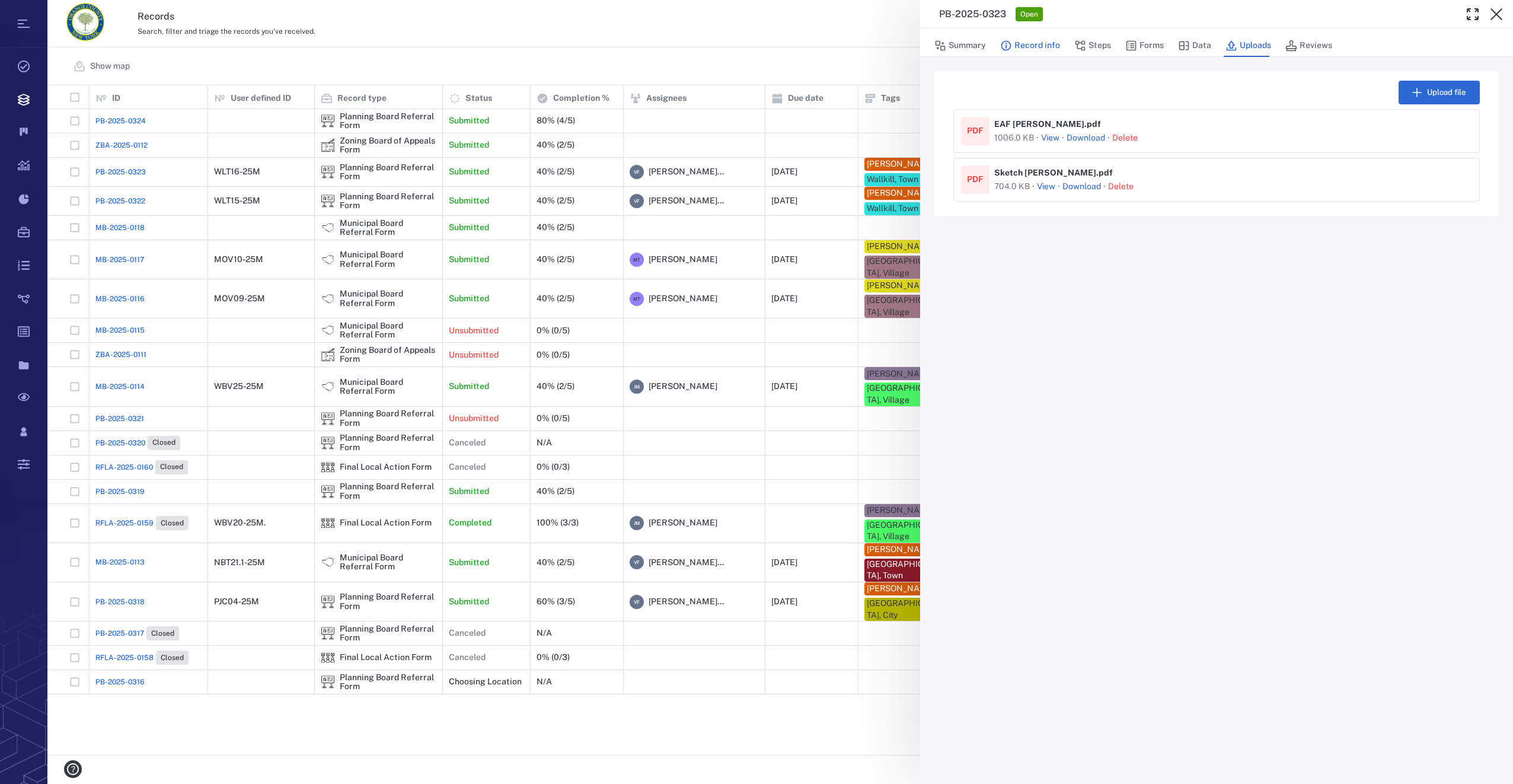
click at [1038, 41] on button "Record info" at bounding box center [1031, 46] width 60 height 22
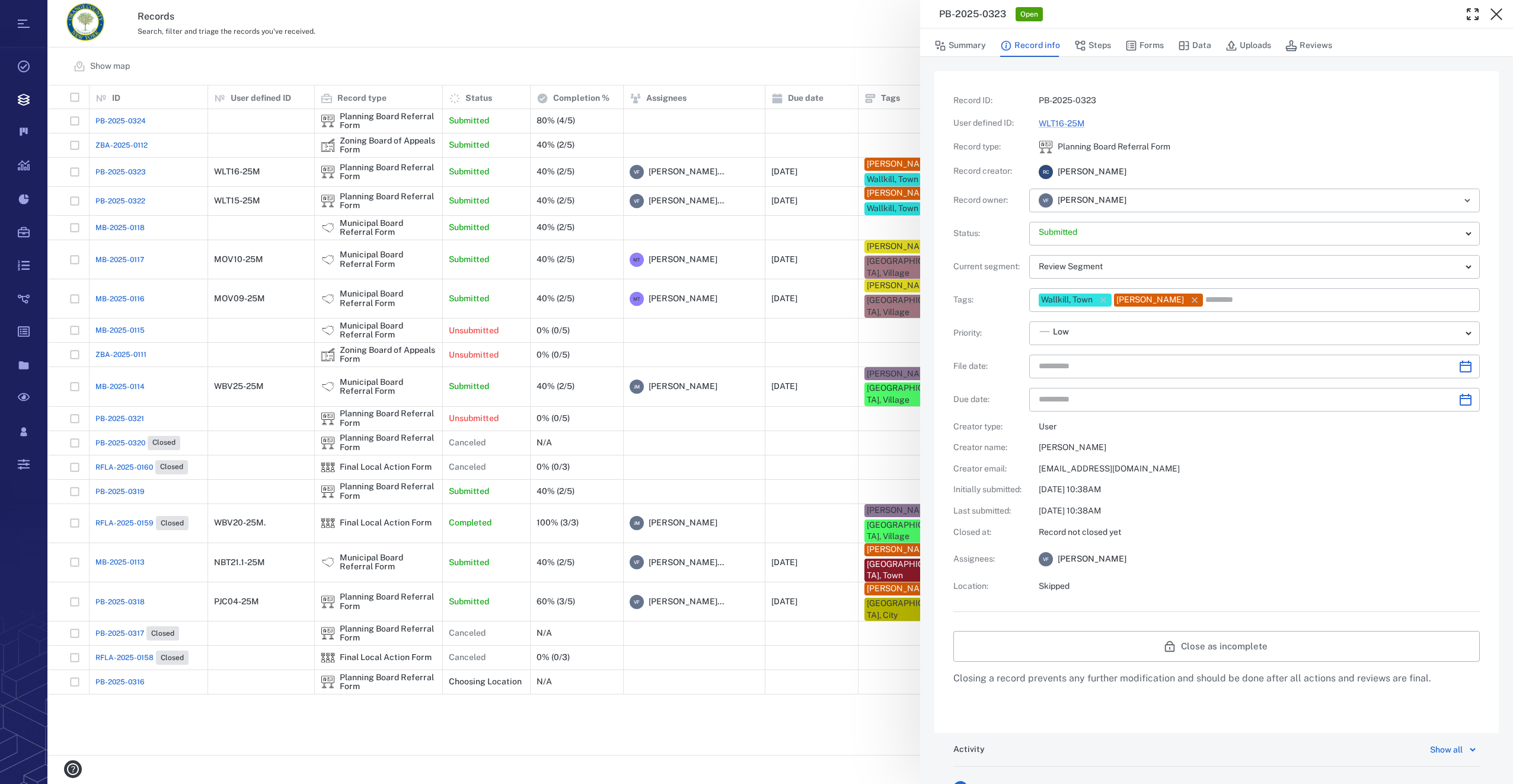
type input "**********"
click at [1160, 45] on button "Forms" at bounding box center [1144, 46] width 39 height 22
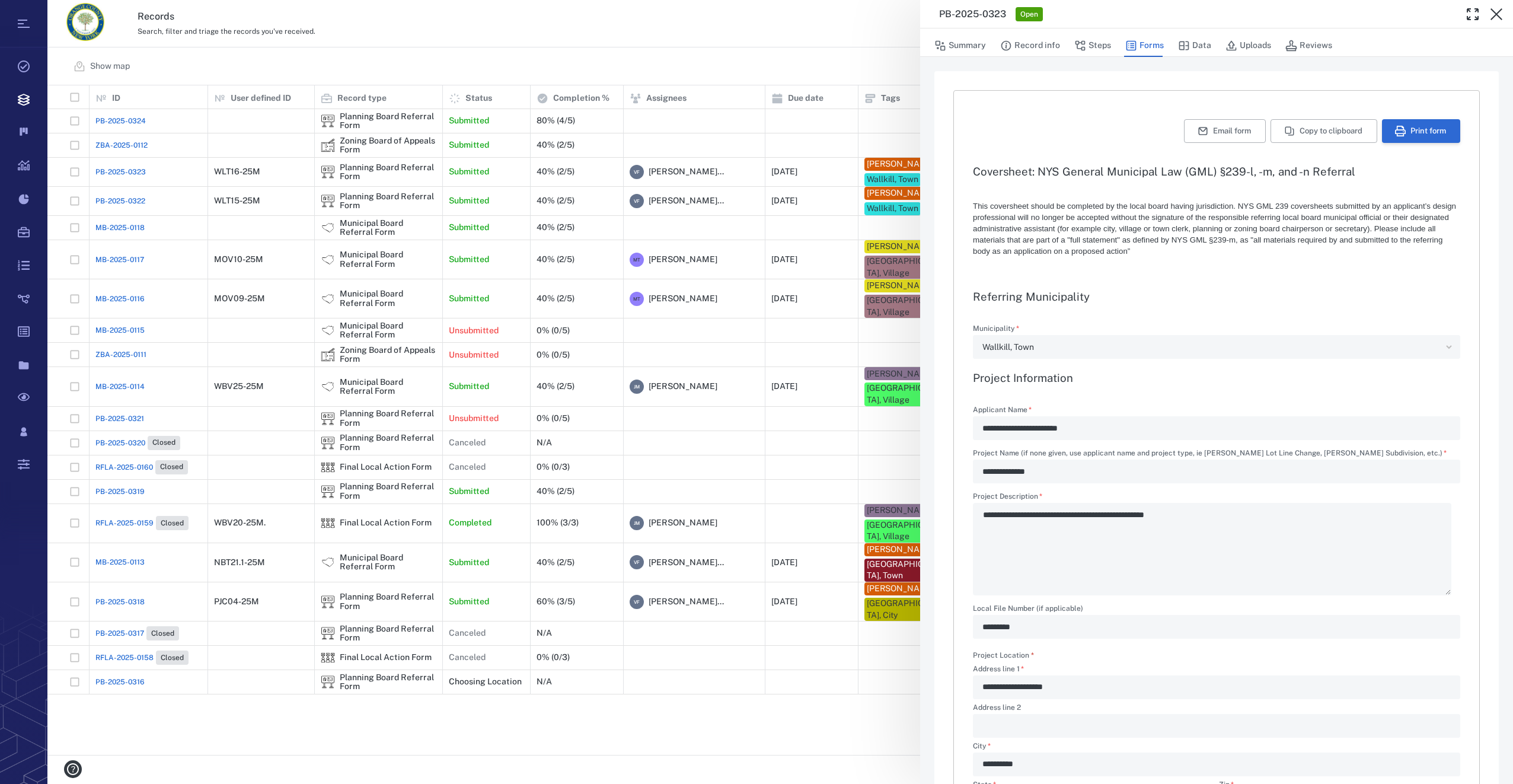
type textarea "*"
click at [1407, 124] on button "Print form" at bounding box center [1421, 131] width 78 height 24
click at [838, 38] on div "**********" at bounding box center [780, 392] width 1465 height 784
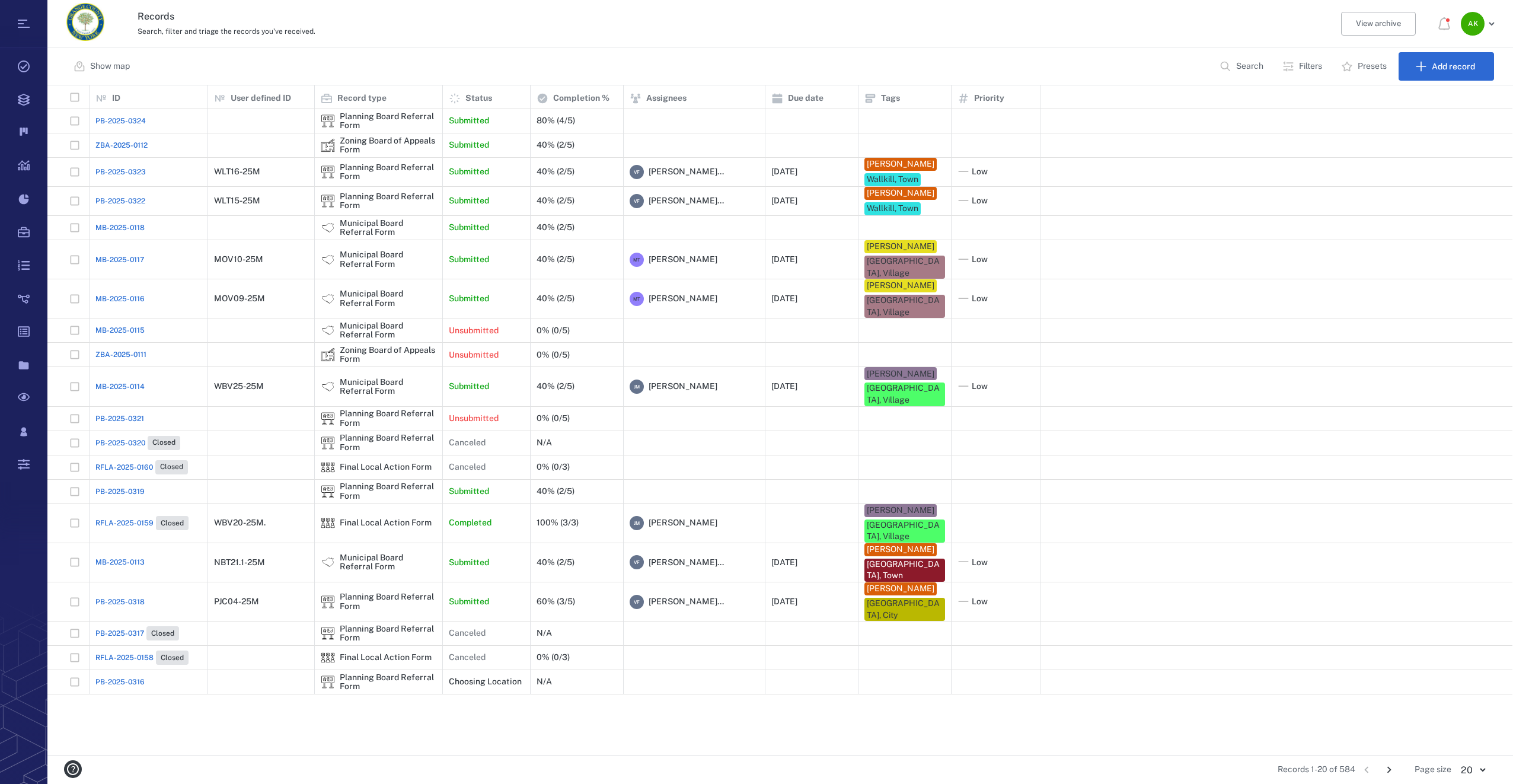
click at [104, 143] on span "ZBA-2025-0112" at bounding box center [121, 145] width 53 height 10
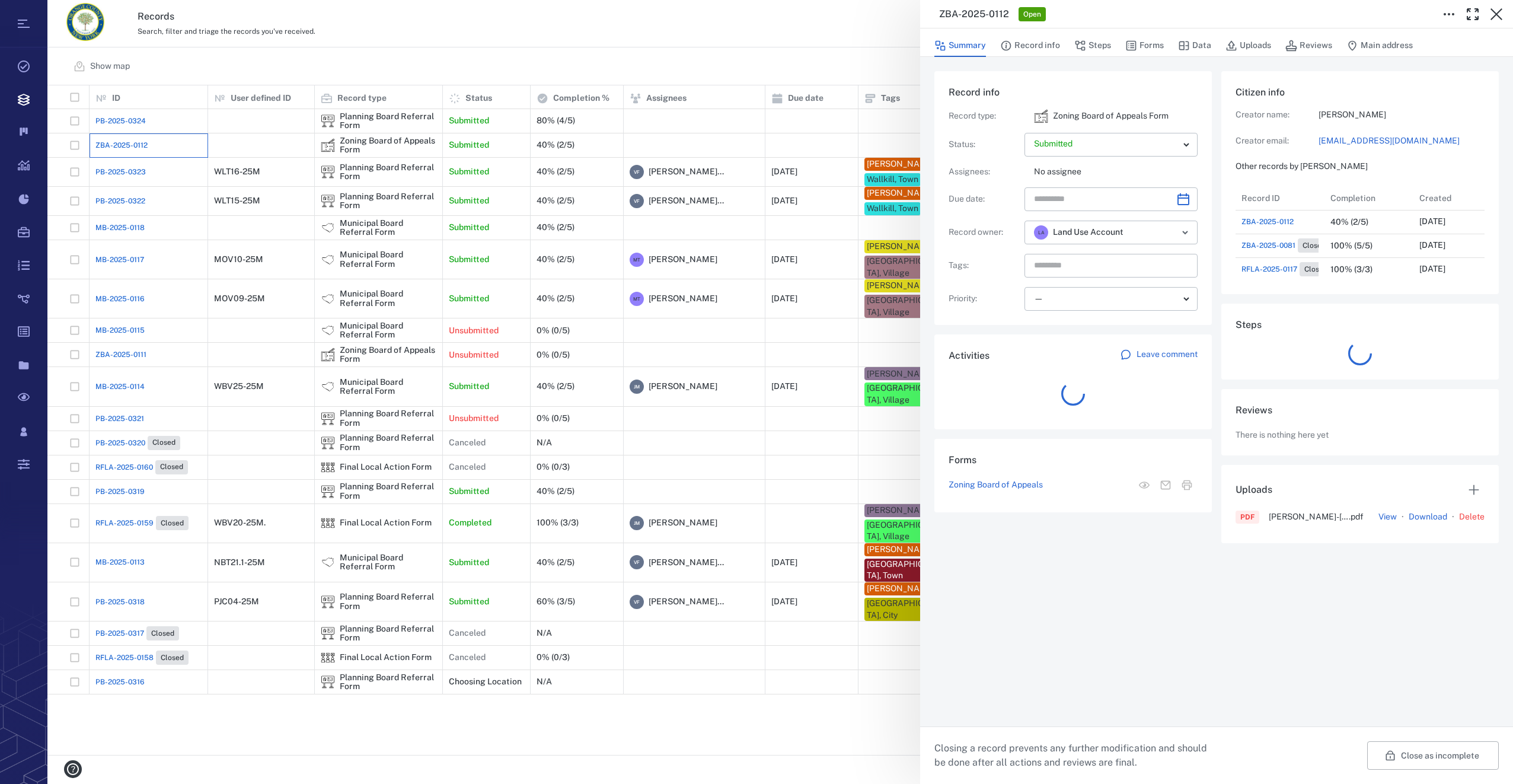
scroll to position [10, 10]
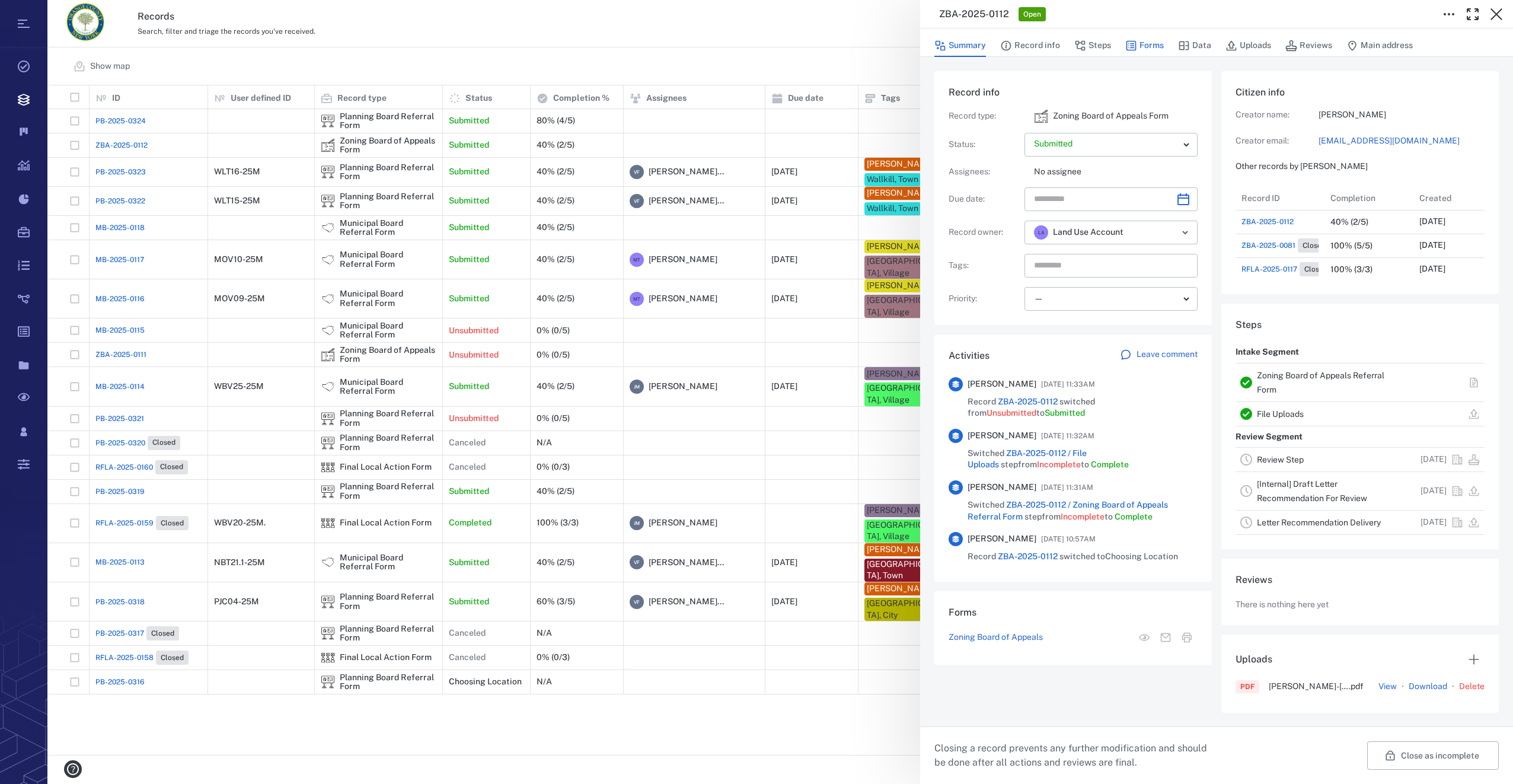
click at [1148, 46] on button "Forms" at bounding box center [1144, 46] width 39 height 22
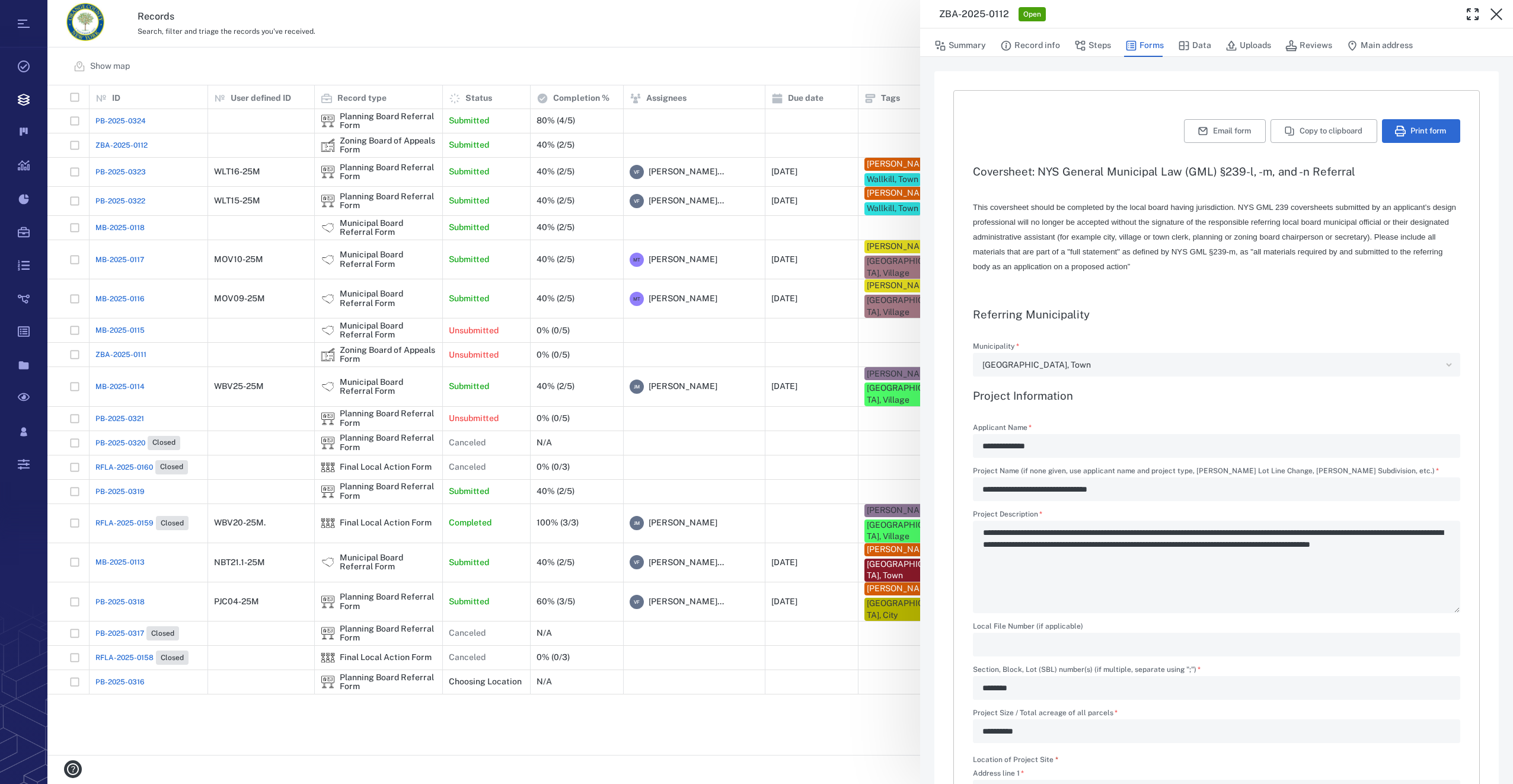
type input "**********"
click at [971, 48] on button "Summary" at bounding box center [961, 46] width 52 height 22
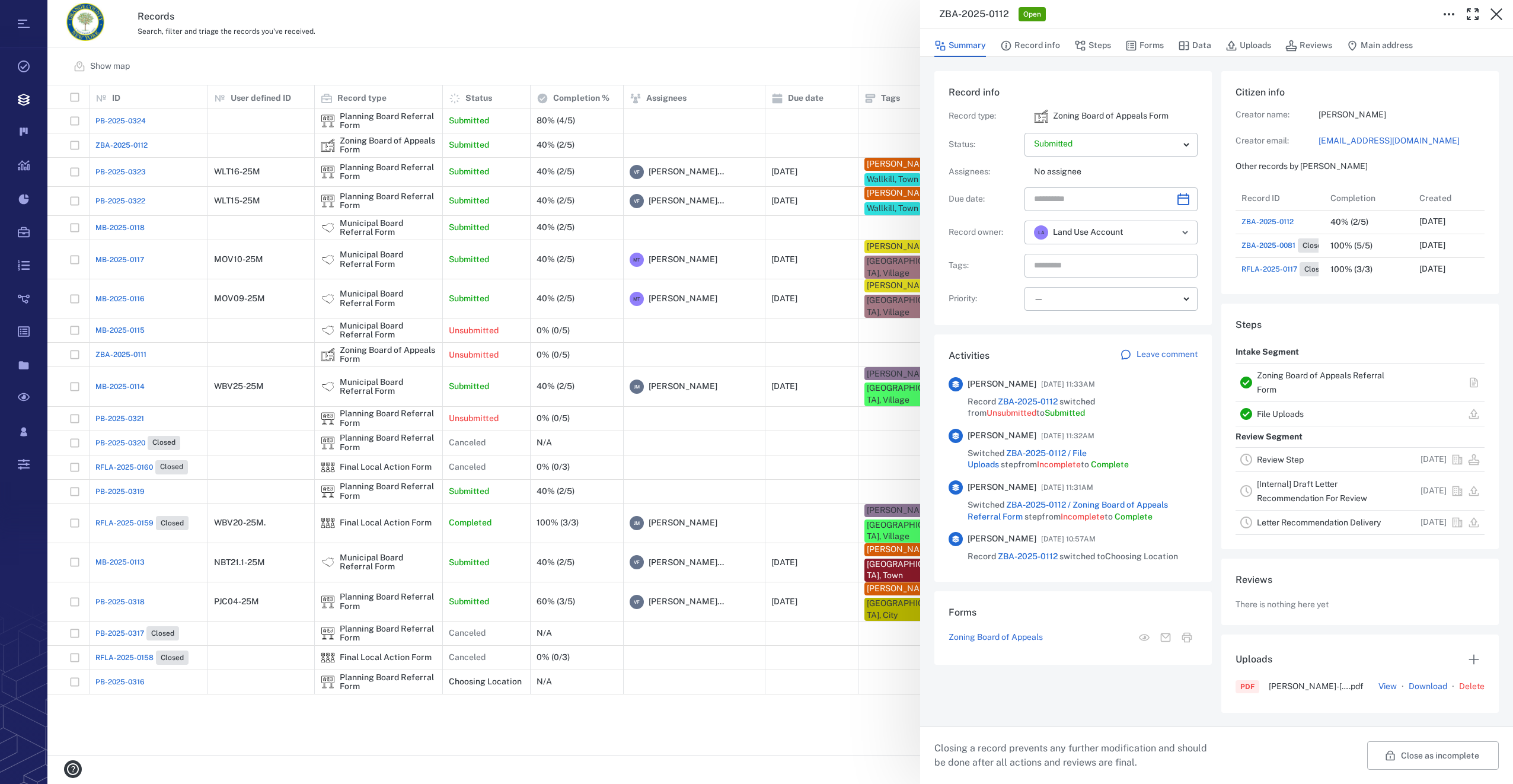
scroll to position [451, 231]
click at [1182, 204] on icon "Choose date" at bounding box center [1183, 199] width 12 height 12
click at [1199, 225] on icon "Next month" at bounding box center [1196, 230] width 14 height 14
click at [1047, 350] on button "21" at bounding box center [1049, 348] width 21 height 21
type input "**********"
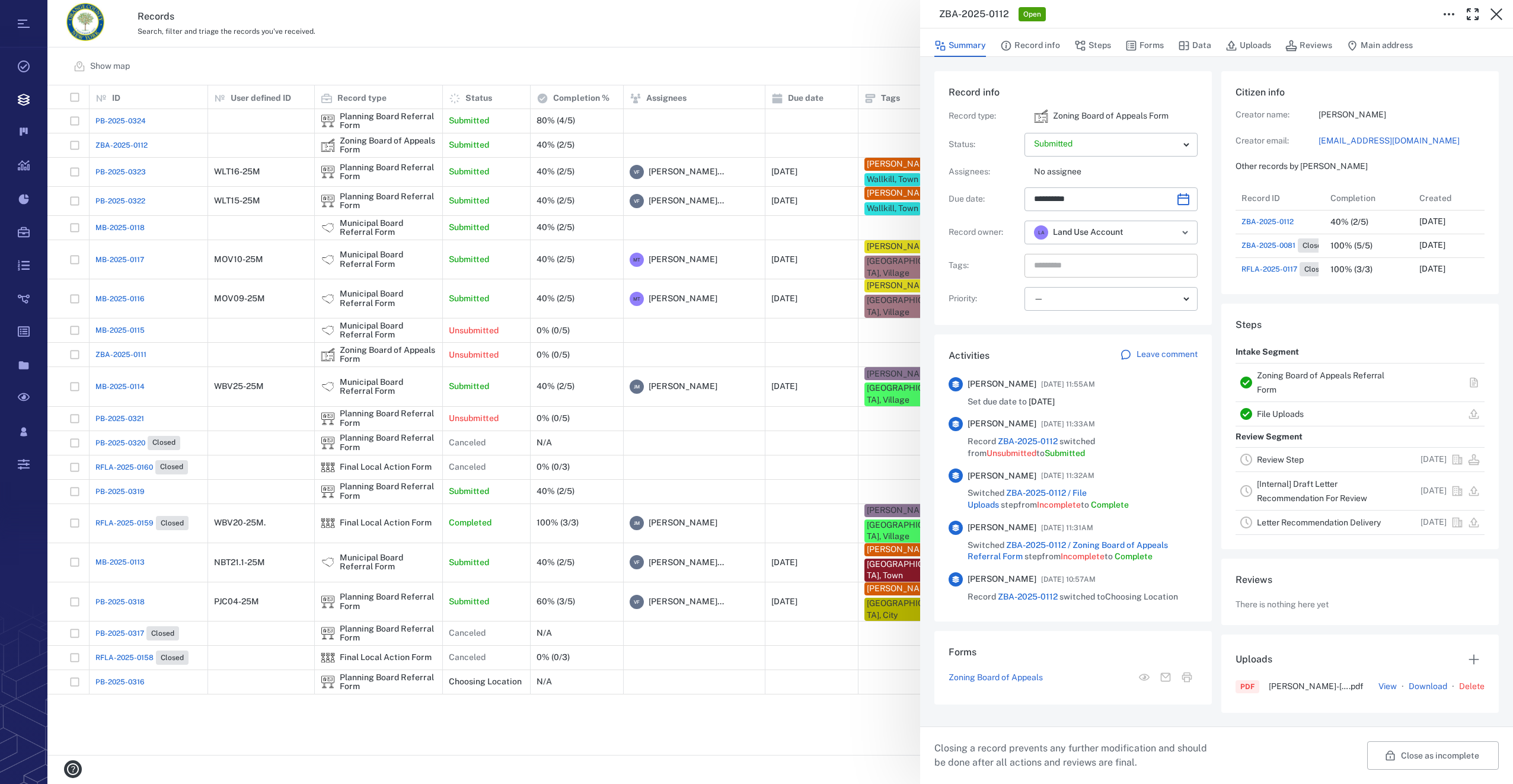
click at [1115, 262] on input "text" at bounding box center [1097, 266] width 130 height 17
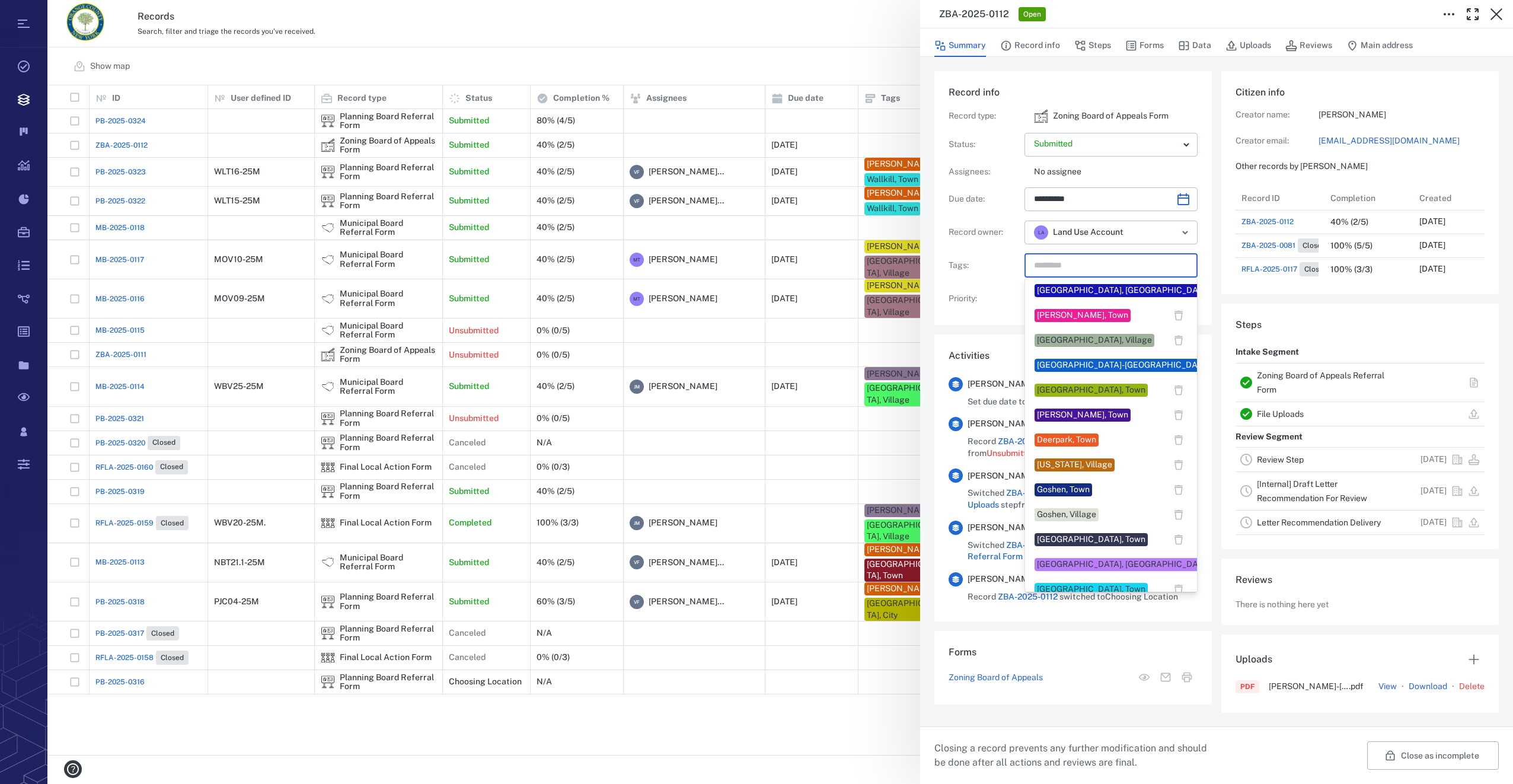
scroll to position [296, 0]
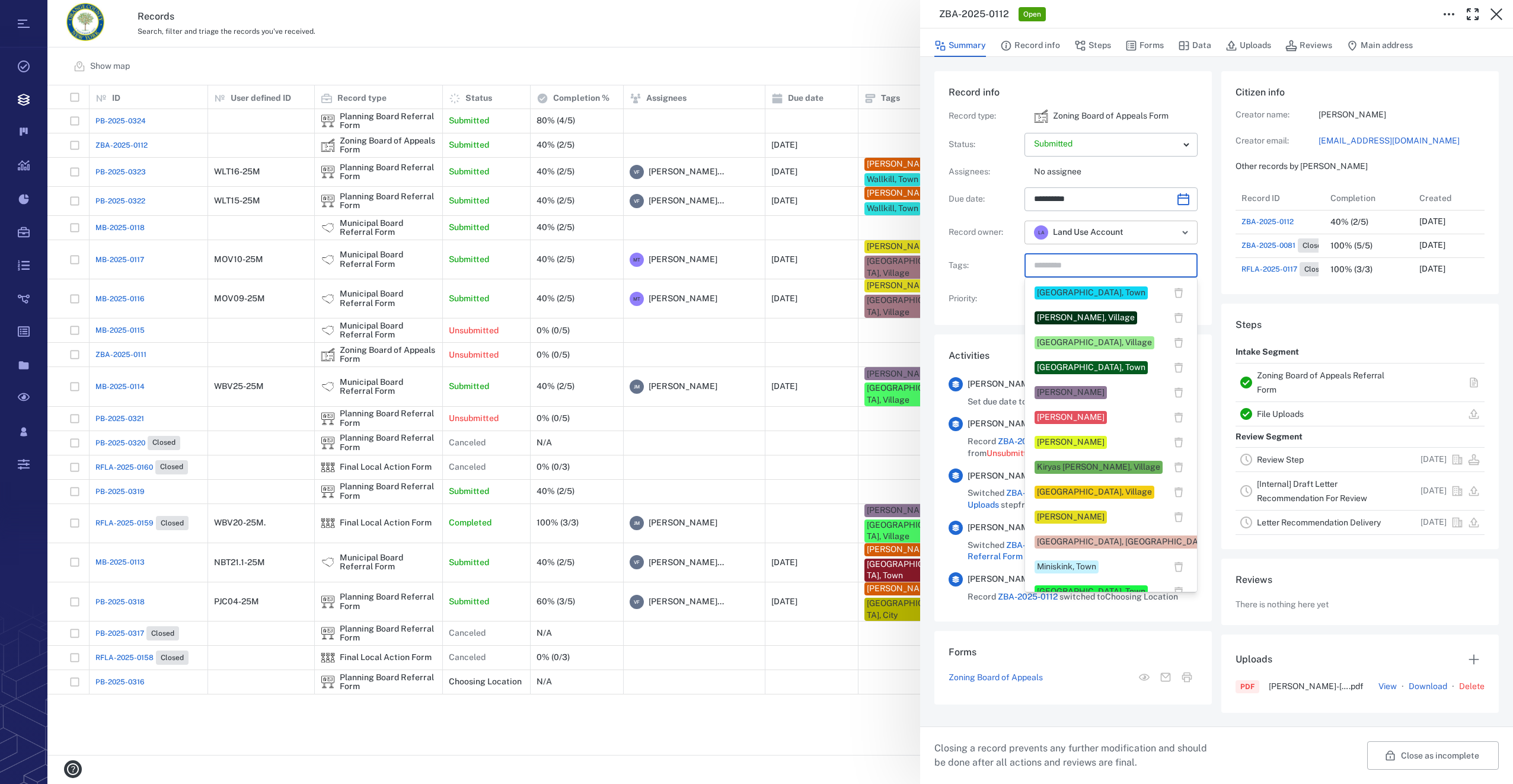
click at [1183, 233] on icon "Open" at bounding box center [1185, 232] width 14 height 14
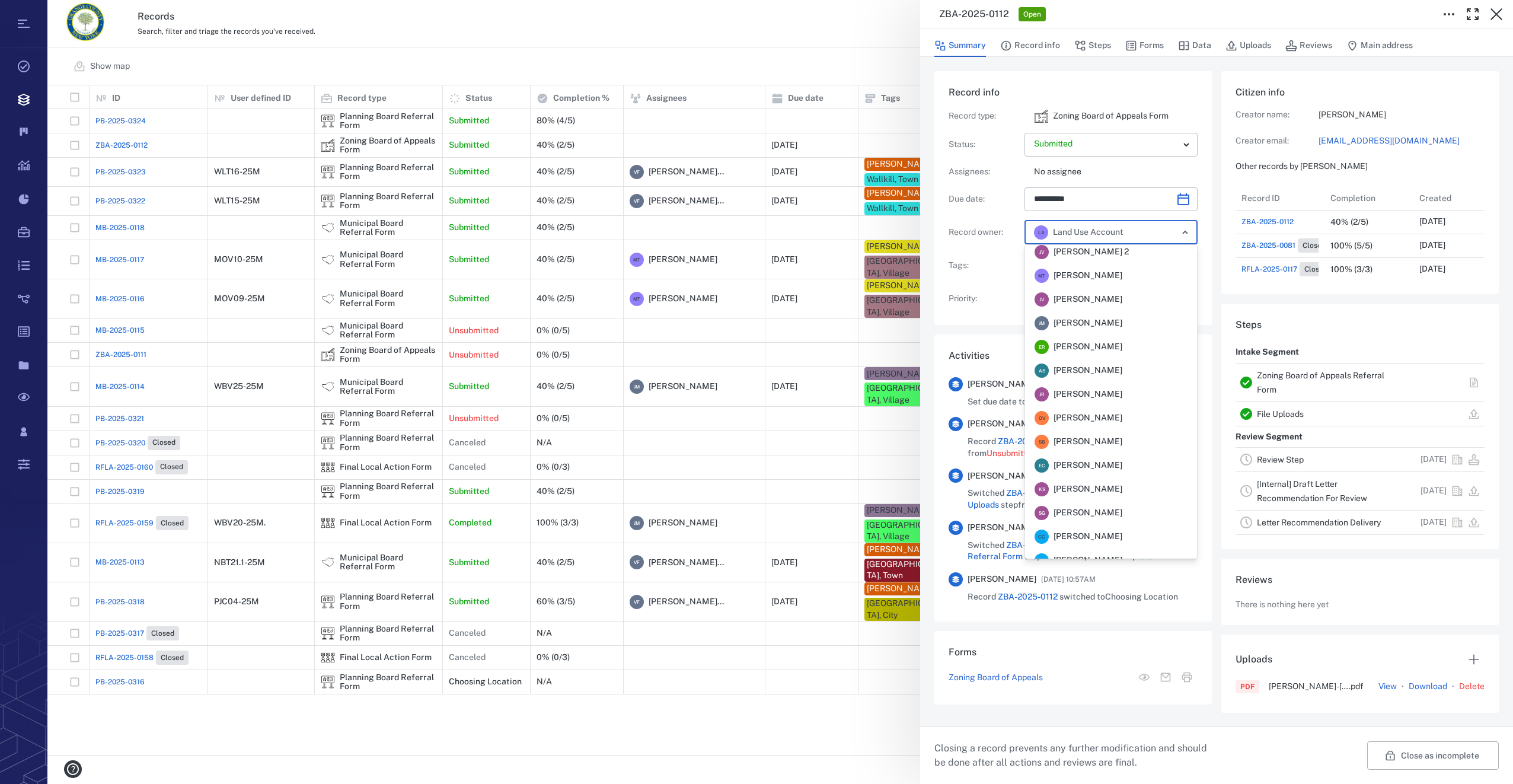
scroll to position [0, 0]
click at [1117, 326] on span "[PERSON_NAME]" at bounding box center [1088, 328] width 69 height 12
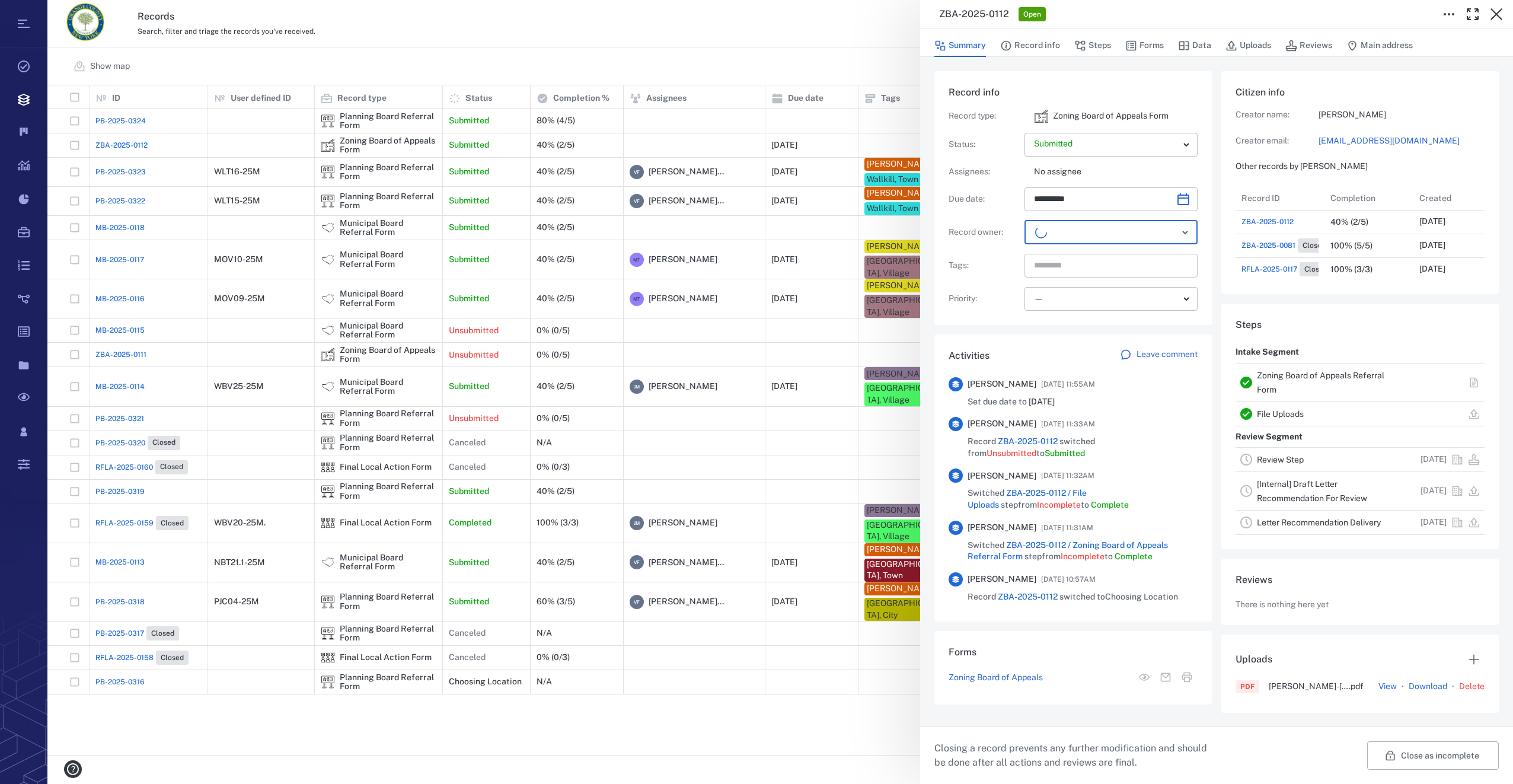
scroll to position [451, 226]
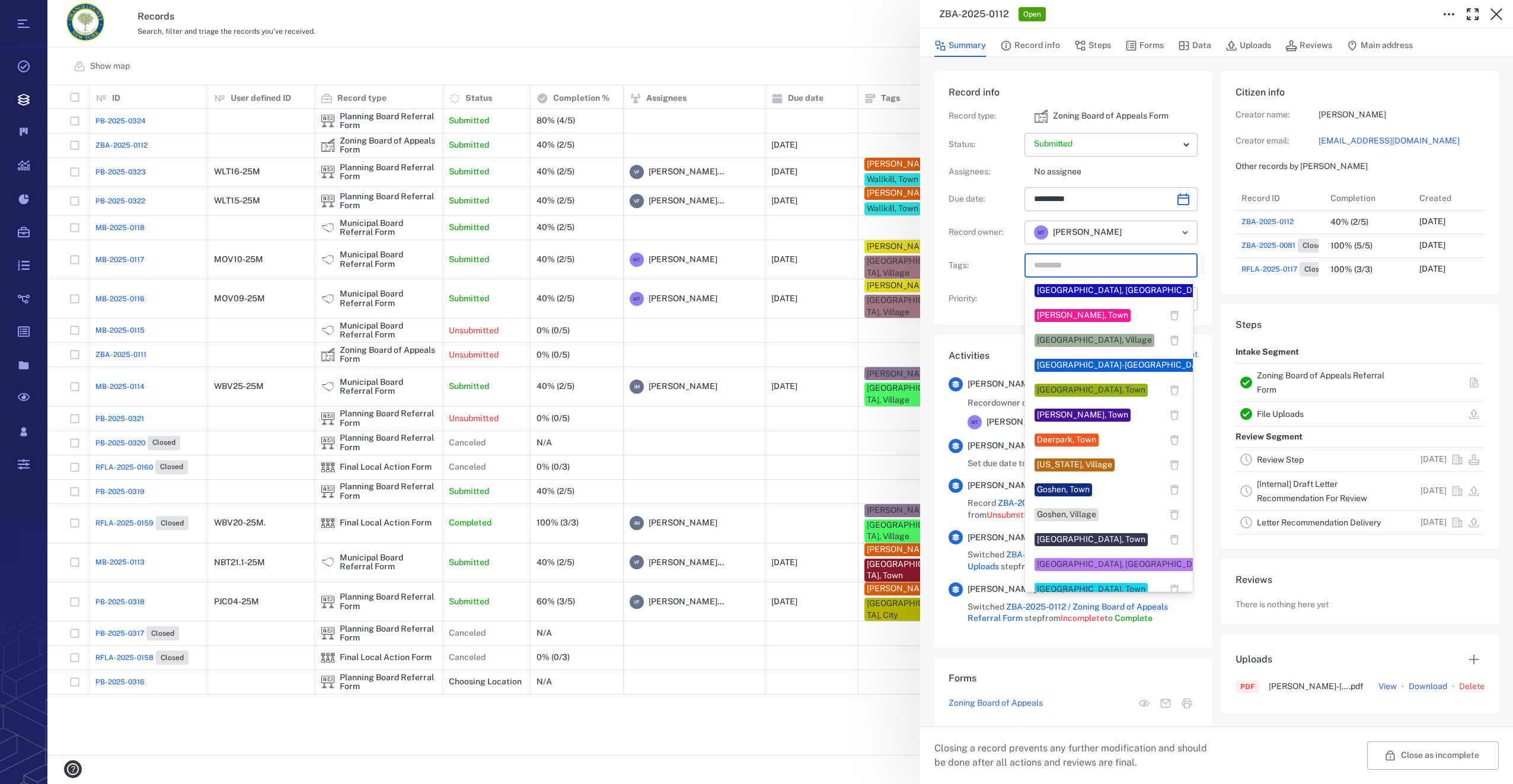
click at [1108, 266] on input "text" at bounding box center [1097, 266] width 130 height 17
click at [1056, 390] on div "[GEOGRAPHIC_DATA], Town" at bounding box center [1091, 390] width 109 height 12
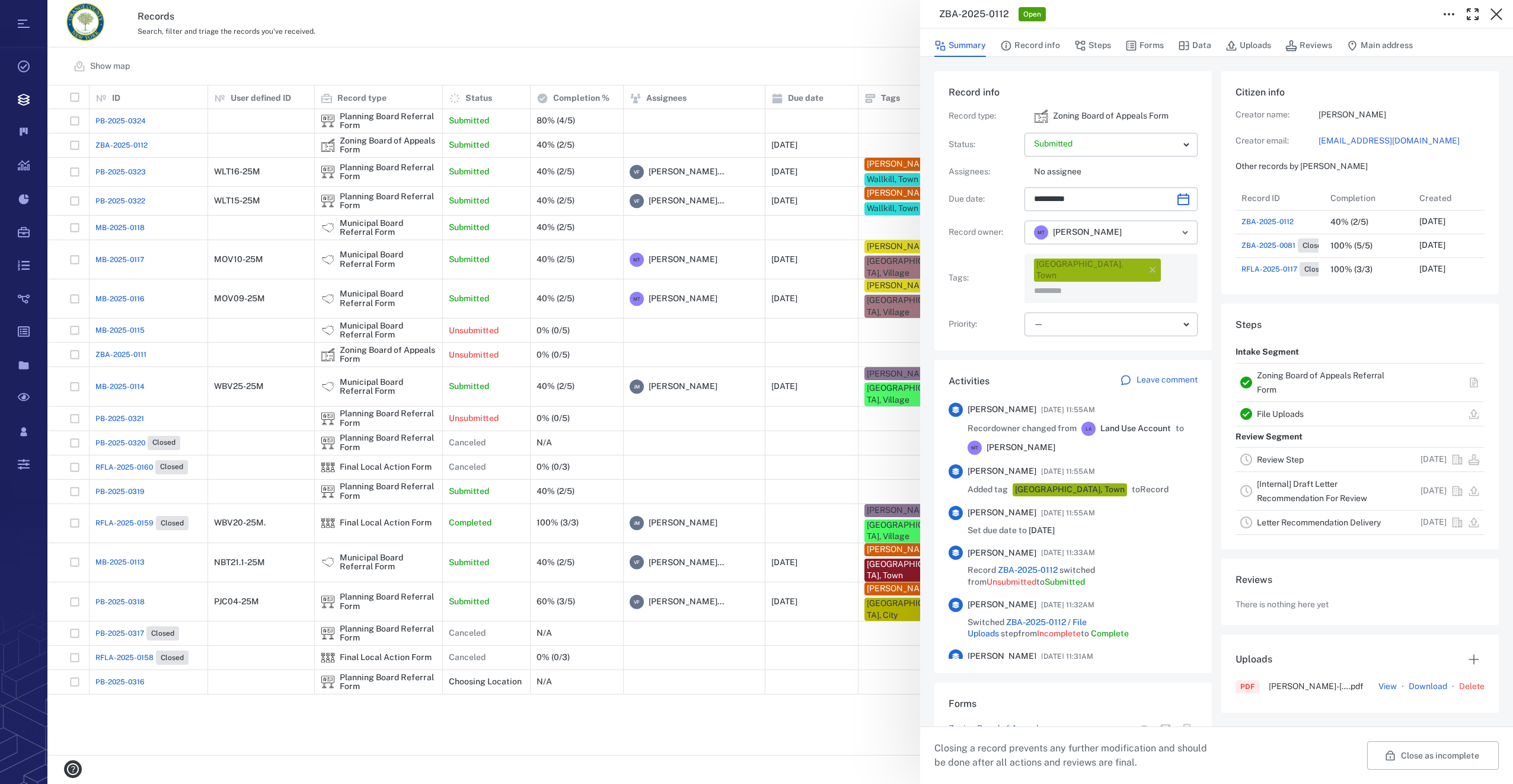
click at [1137, 283] on input "text" at bounding box center [1097, 291] width 130 height 17
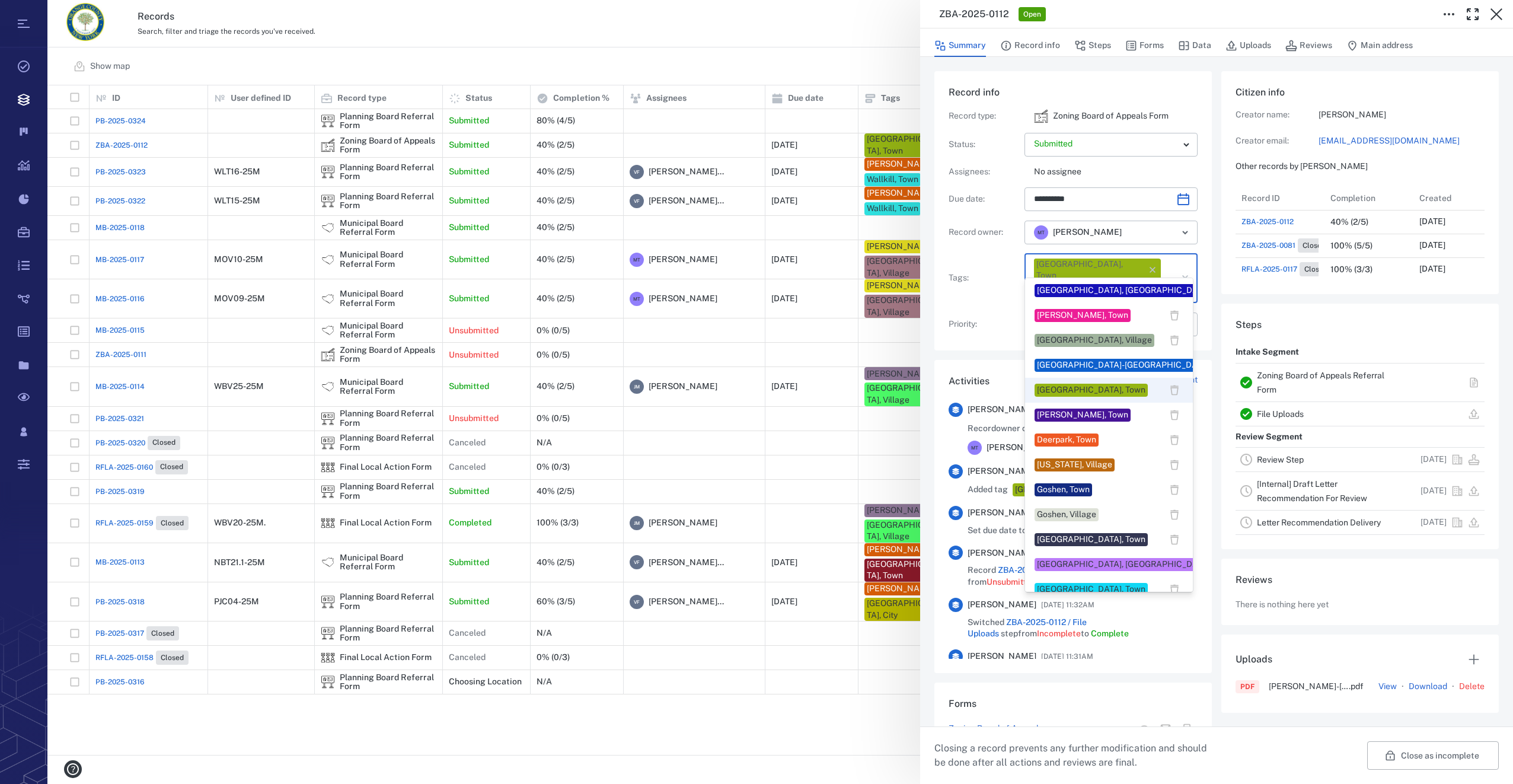
click at [1137, 283] on input "text" at bounding box center [1097, 291] width 130 height 17
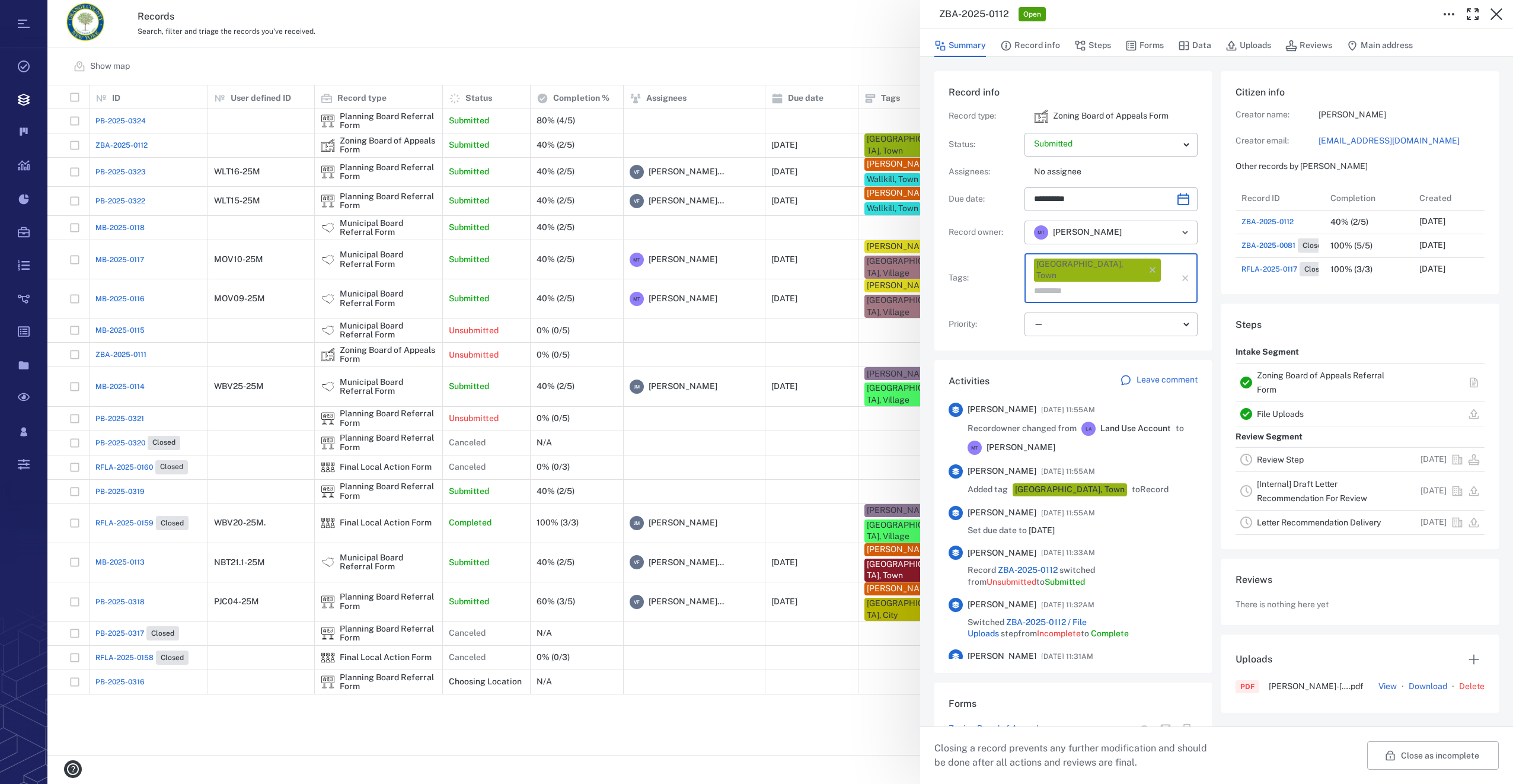
click at [1137, 283] on input "text" at bounding box center [1097, 291] width 130 height 17
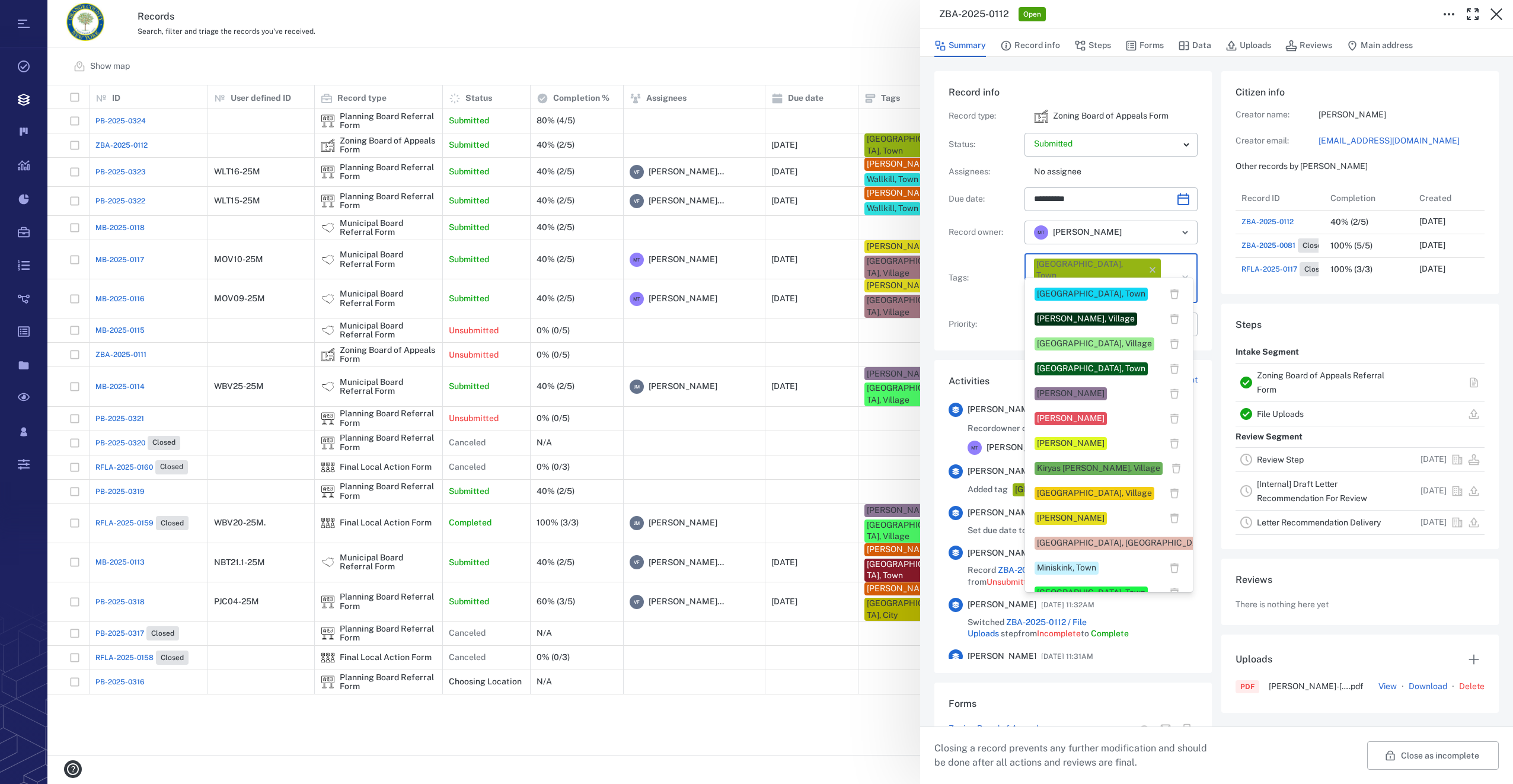
scroll to position [296, 0]
click at [1066, 517] on div "[PERSON_NAME]" at bounding box center [1071, 517] width 68 height 12
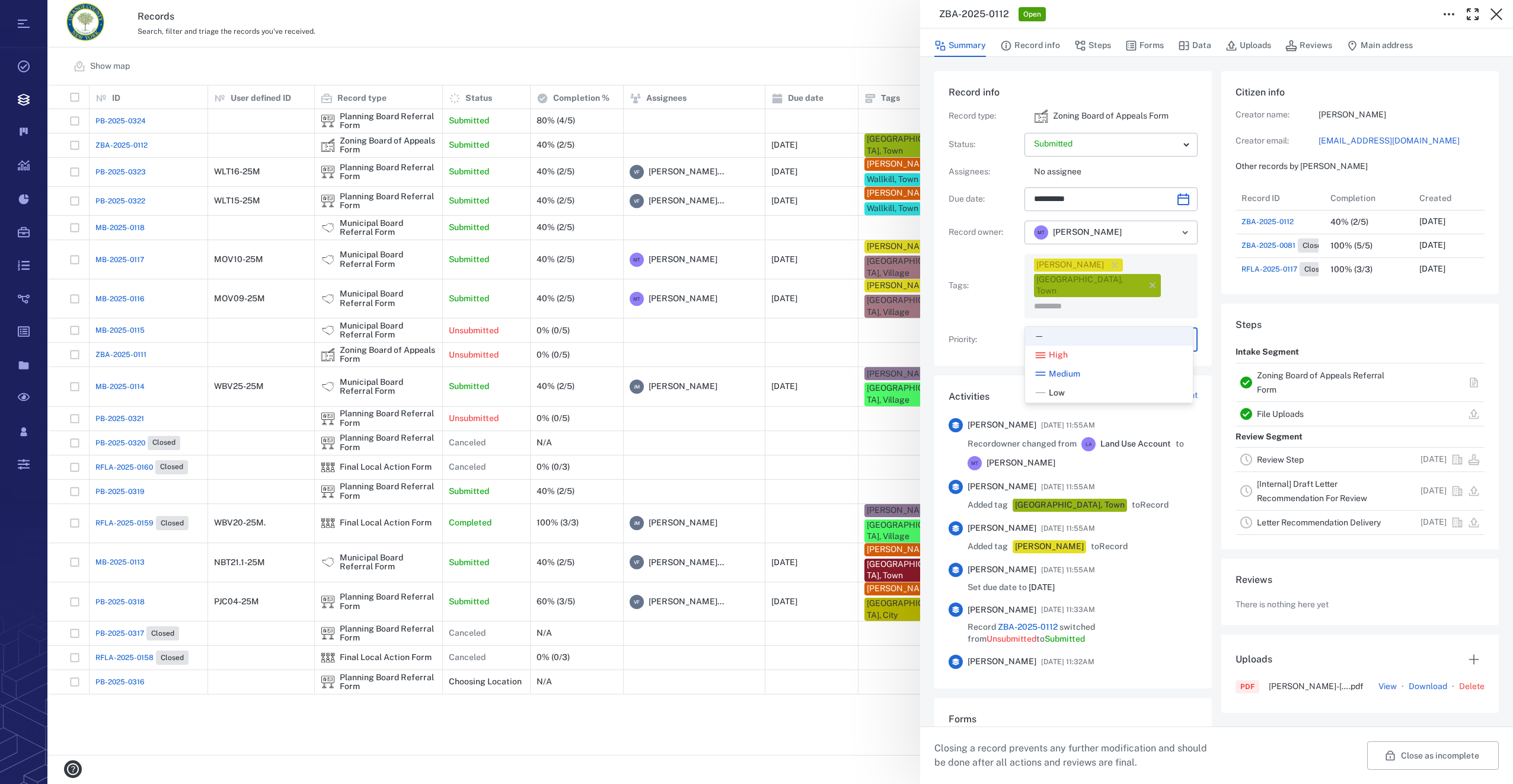
click at [1059, 302] on body "Tasks Records Boards Dashboard Reports Record types Guide steps Rules Form buil…" at bounding box center [756, 392] width 1513 height 784
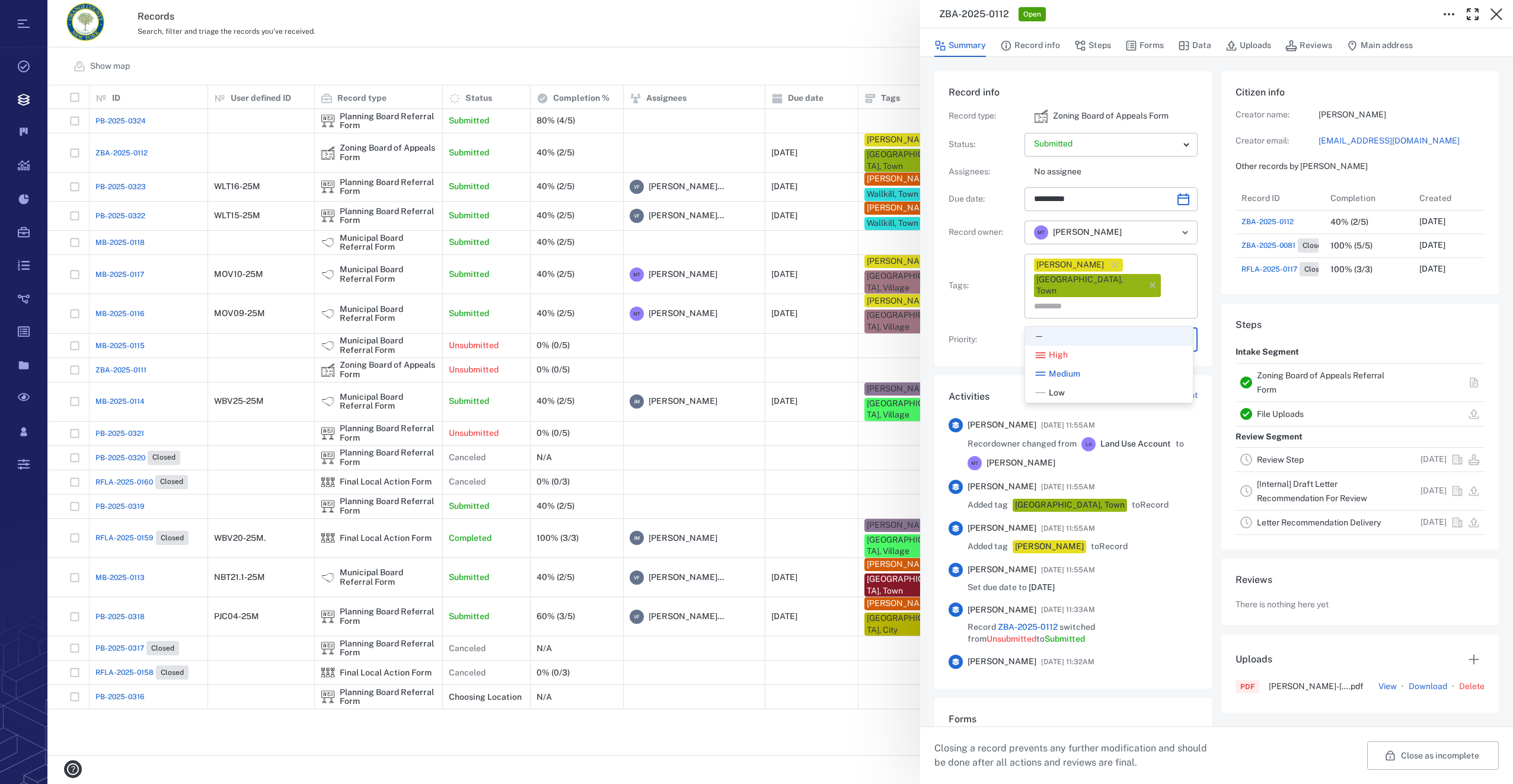
click at [1058, 400] on li "Low" at bounding box center [1109, 393] width 168 height 19
type input "**"
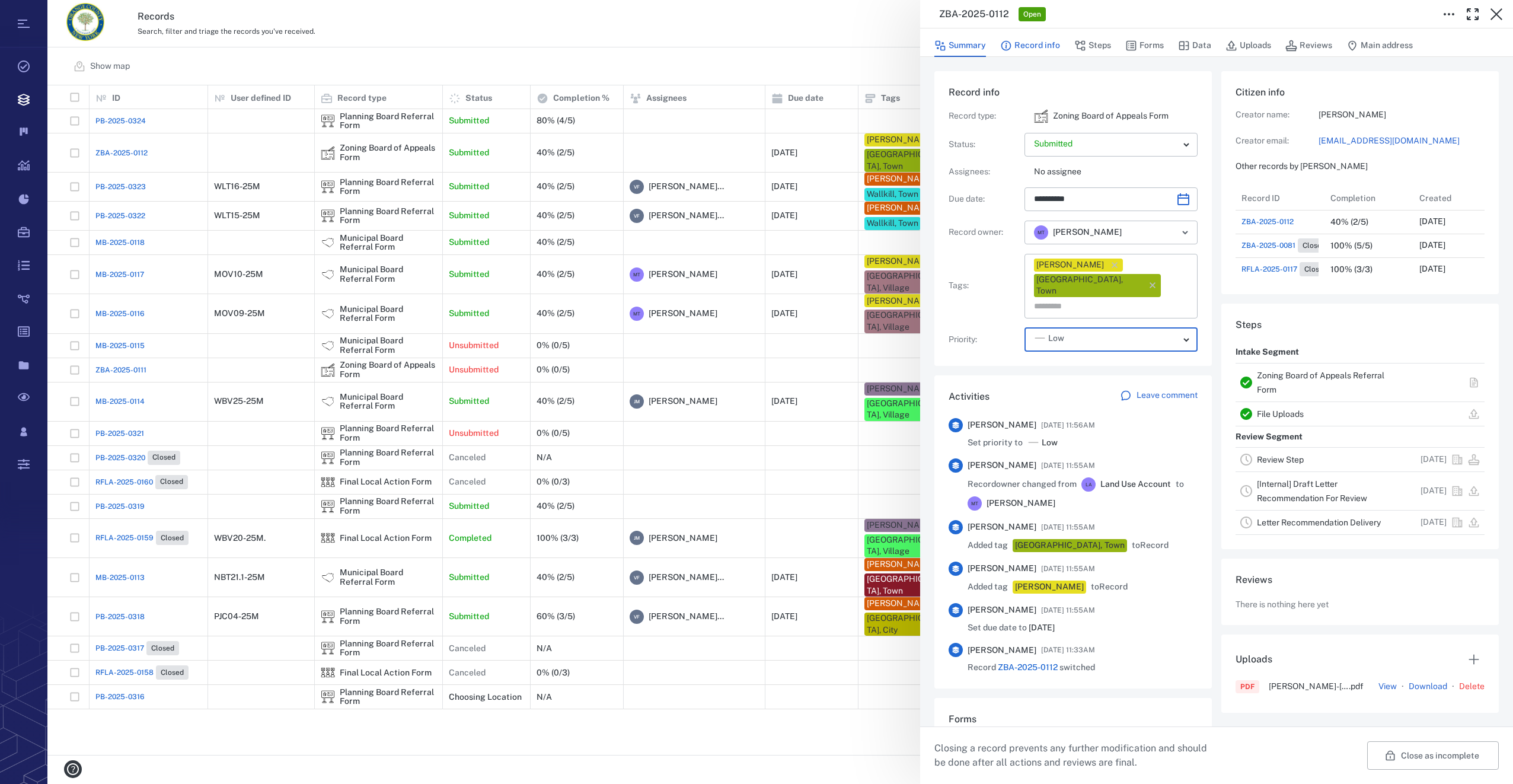
click at [1033, 48] on button "Record info" at bounding box center [1031, 46] width 60 height 22
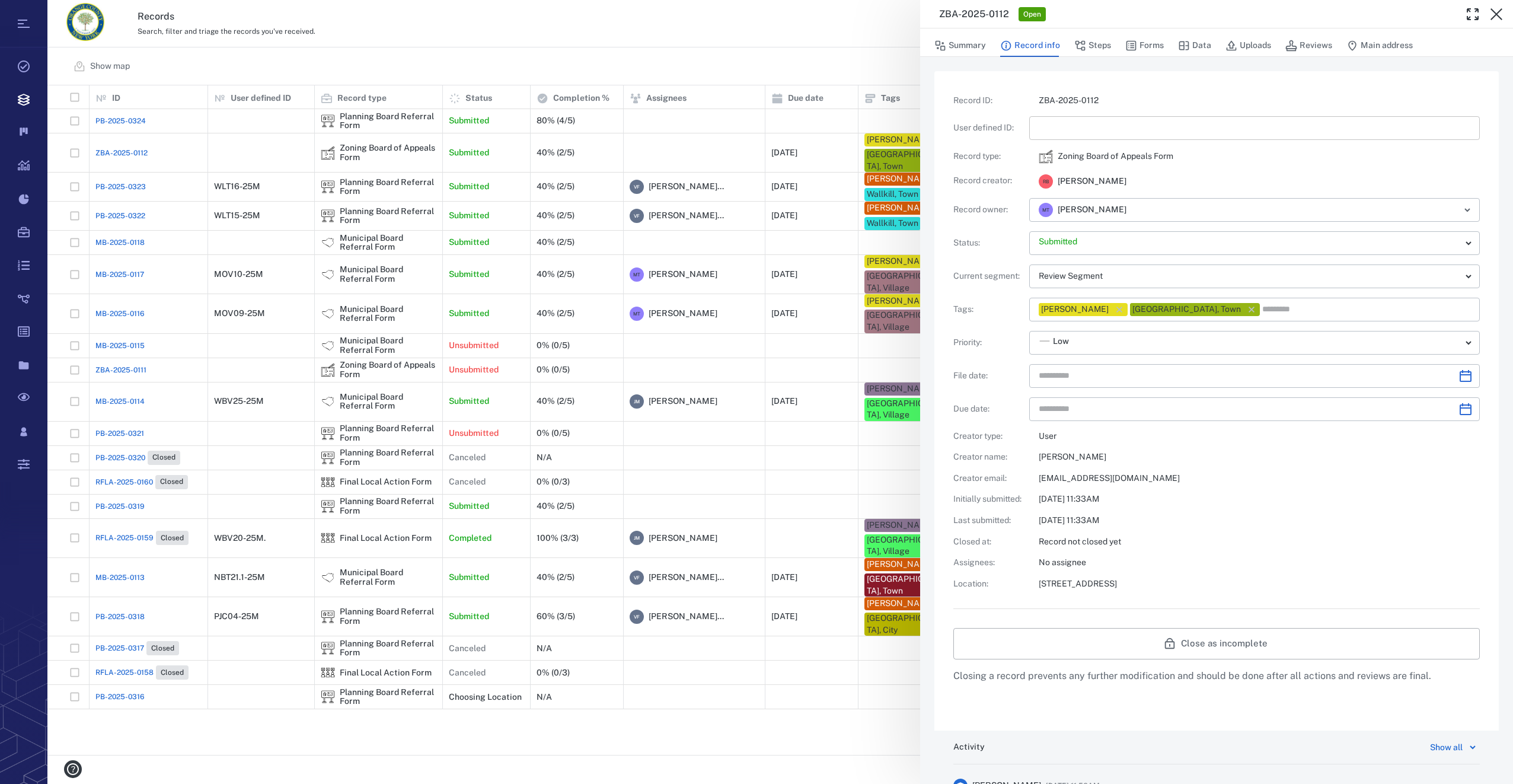
type input "**********"
click at [1060, 126] on input "text" at bounding box center [1255, 128] width 431 height 24
type input "*********"
click at [1461, 370] on icon "Choose date" at bounding box center [1465, 376] width 14 height 14
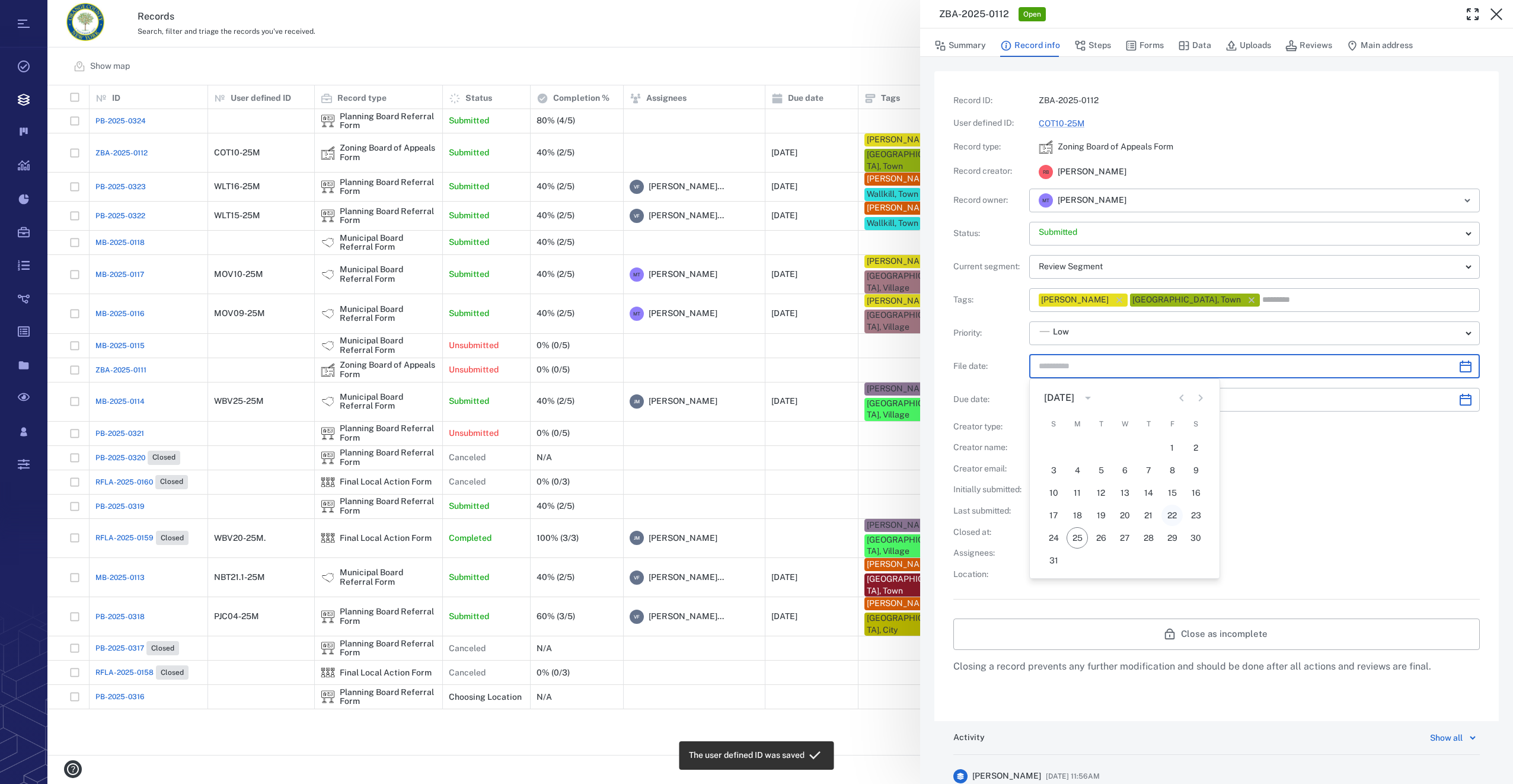
click at [1177, 524] on button "22" at bounding box center [1172, 515] width 21 height 21
type input "**********"
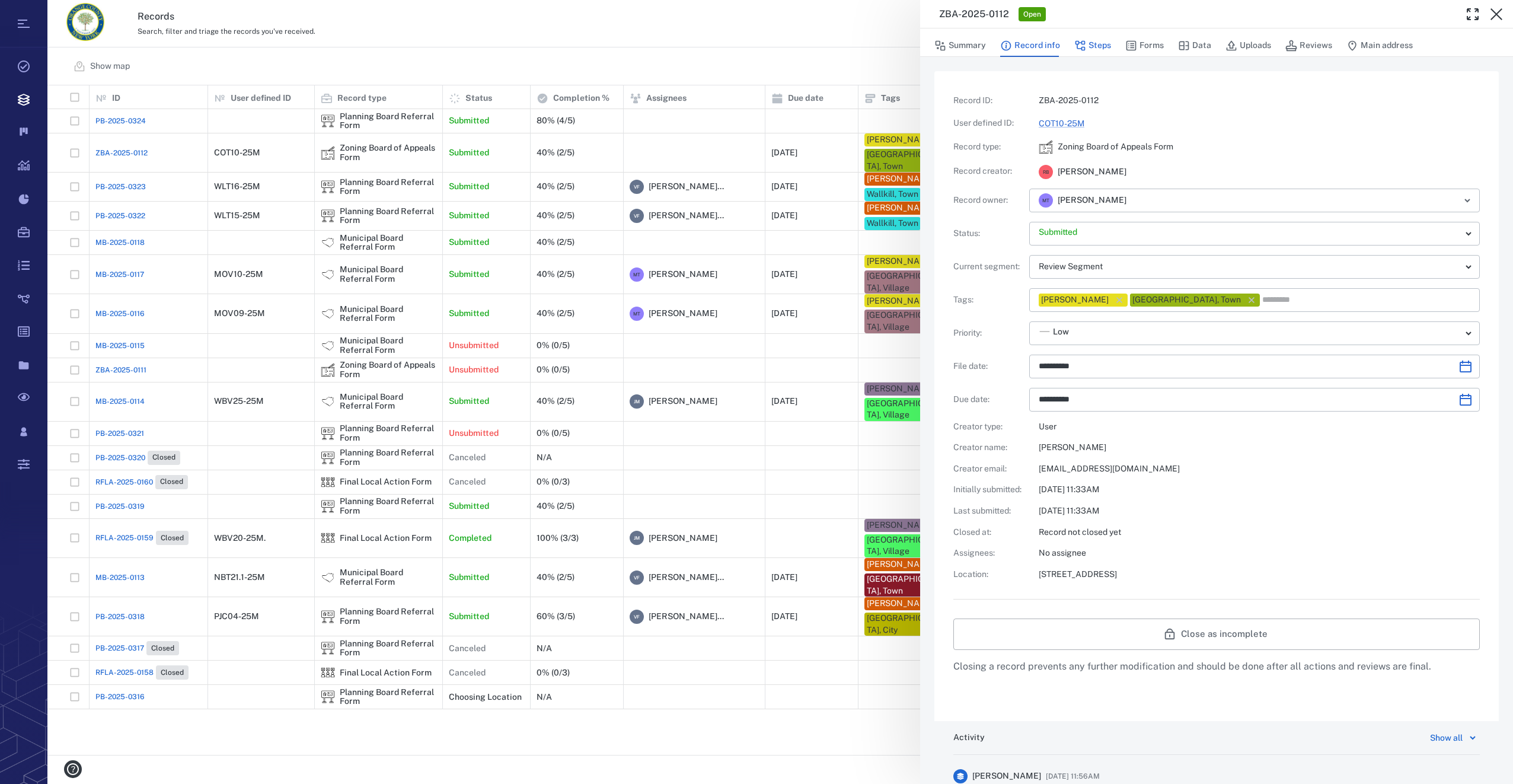
click at [1099, 45] on button "Steps" at bounding box center [1092, 46] width 37 height 22
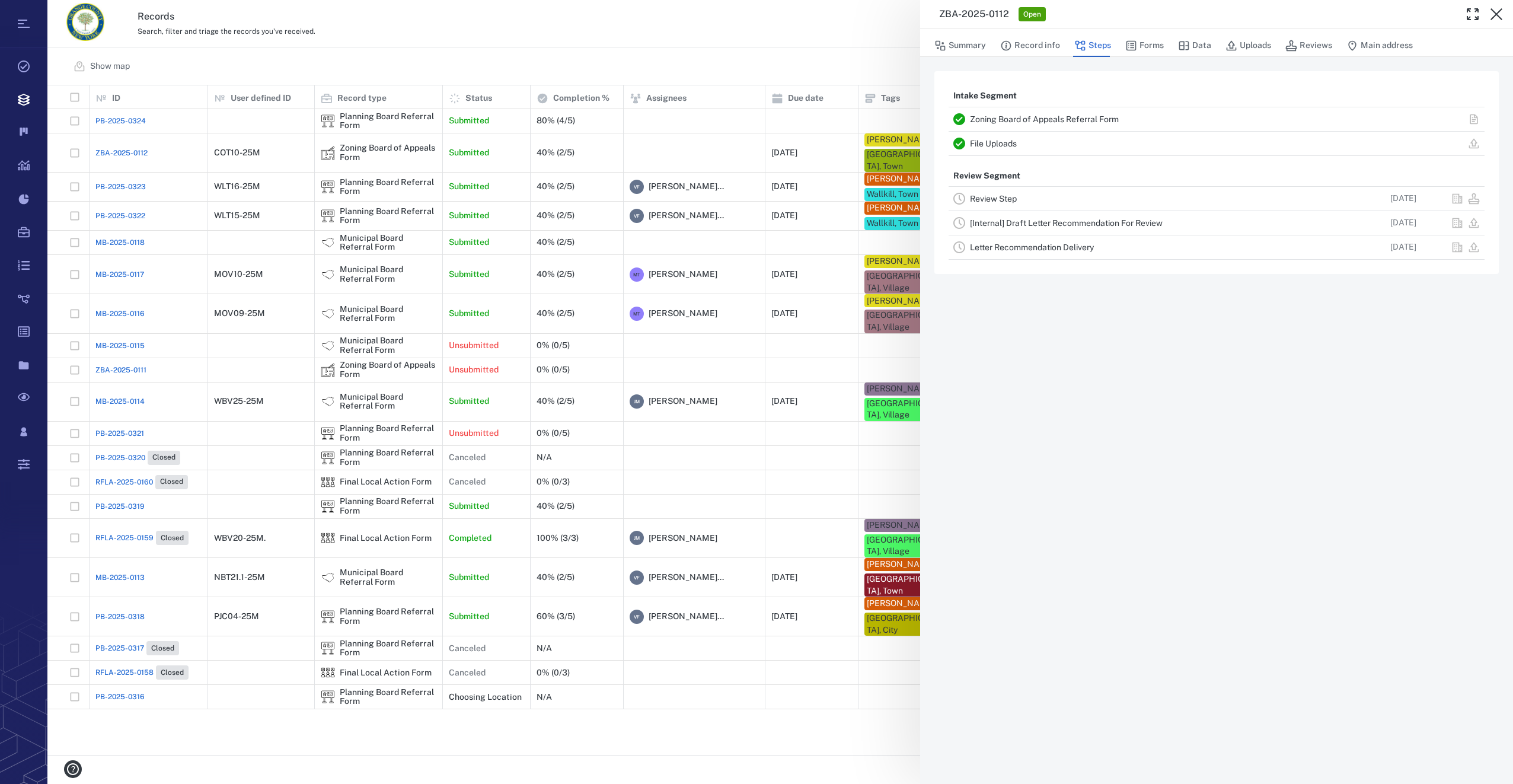
click at [995, 197] on link "Review Step" at bounding box center [993, 199] width 47 height 10
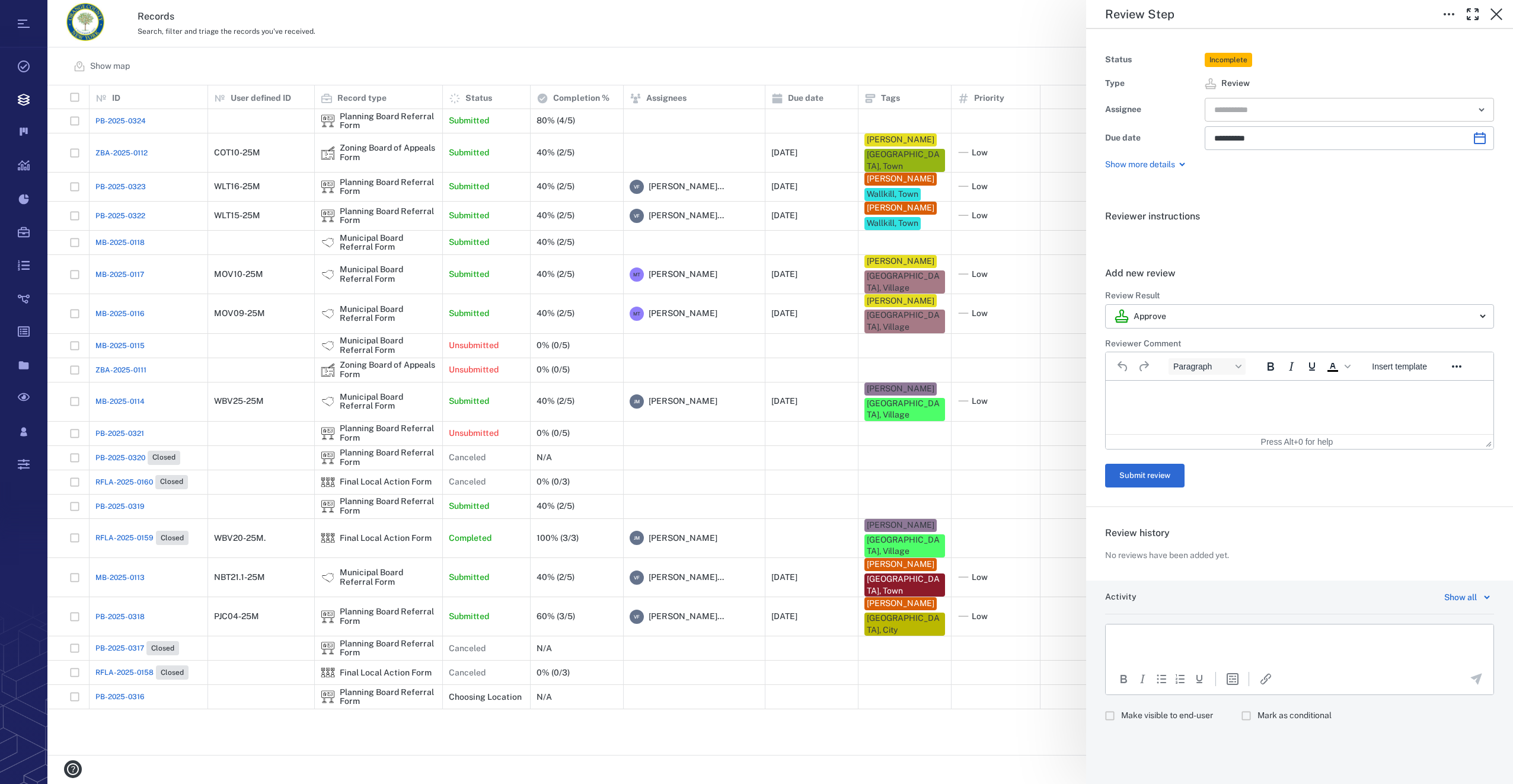
click at [1294, 108] on input "text" at bounding box center [1336, 110] width 246 height 17
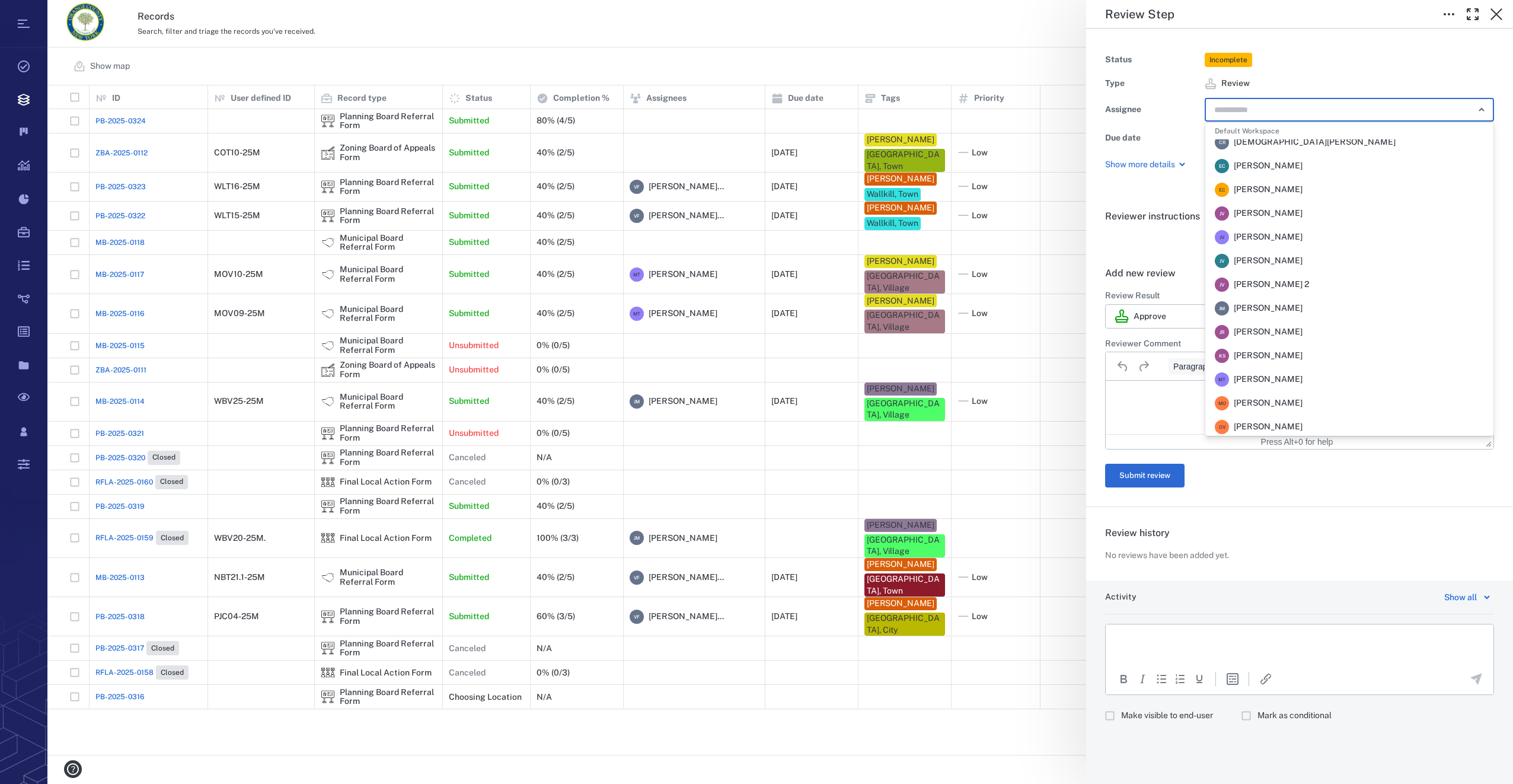
scroll to position [249, 0]
click at [1262, 210] on span "[PERSON_NAME]" at bounding box center [1268, 210] width 69 height 12
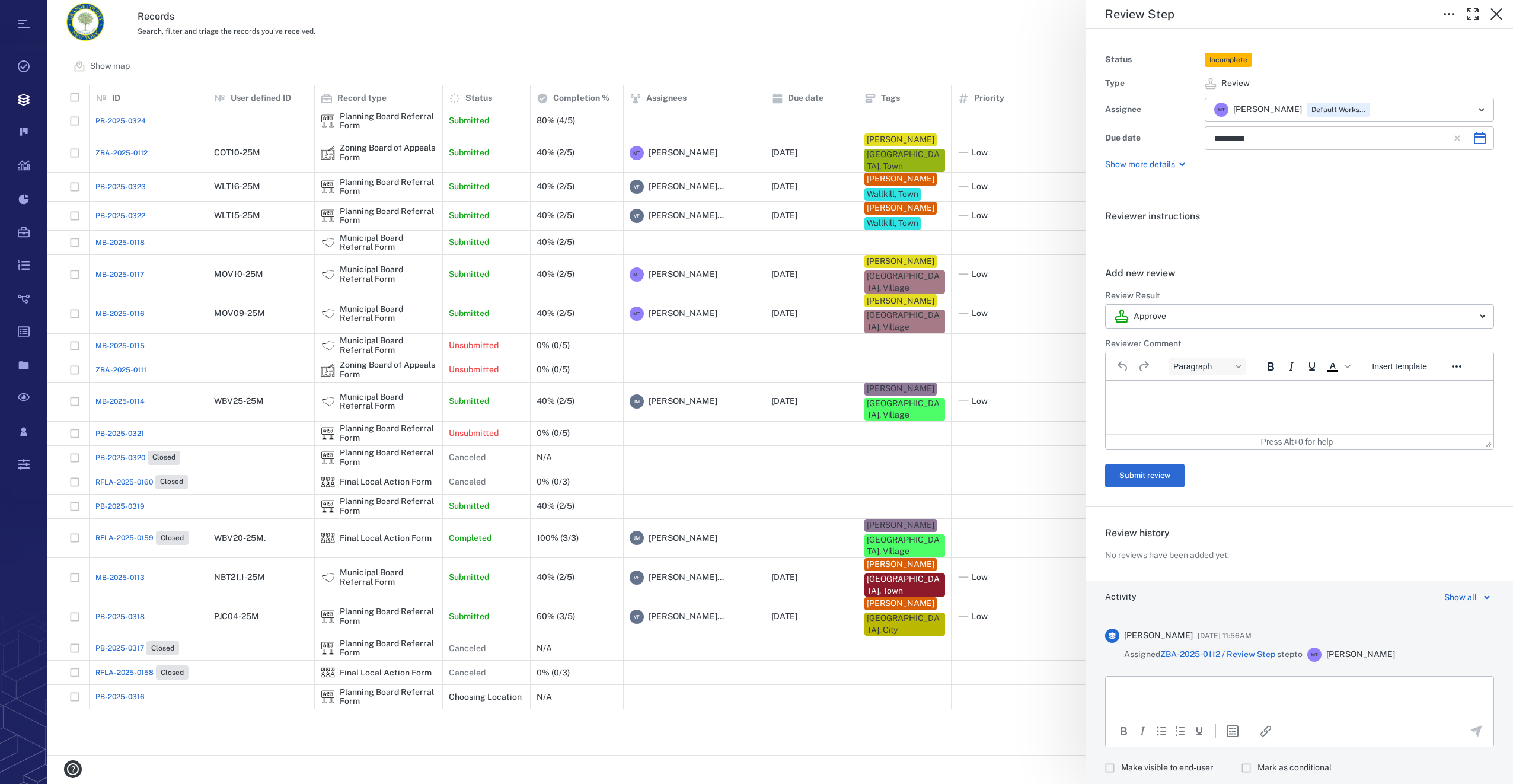
click at [1487, 141] on div "**********" at bounding box center [1299, 109] width 427 height 161
click at [1474, 134] on icon "Choose date, selected date is Oct 6, 2025" at bounding box center [1479, 138] width 12 height 12
click at [1355, 165] on icon "Previous month" at bounding box center [1357, 169] width 14 height 14
click at [1229, 284] on button "21" at bounding box center [1229, 287] width 21 height 21
type input "**********"
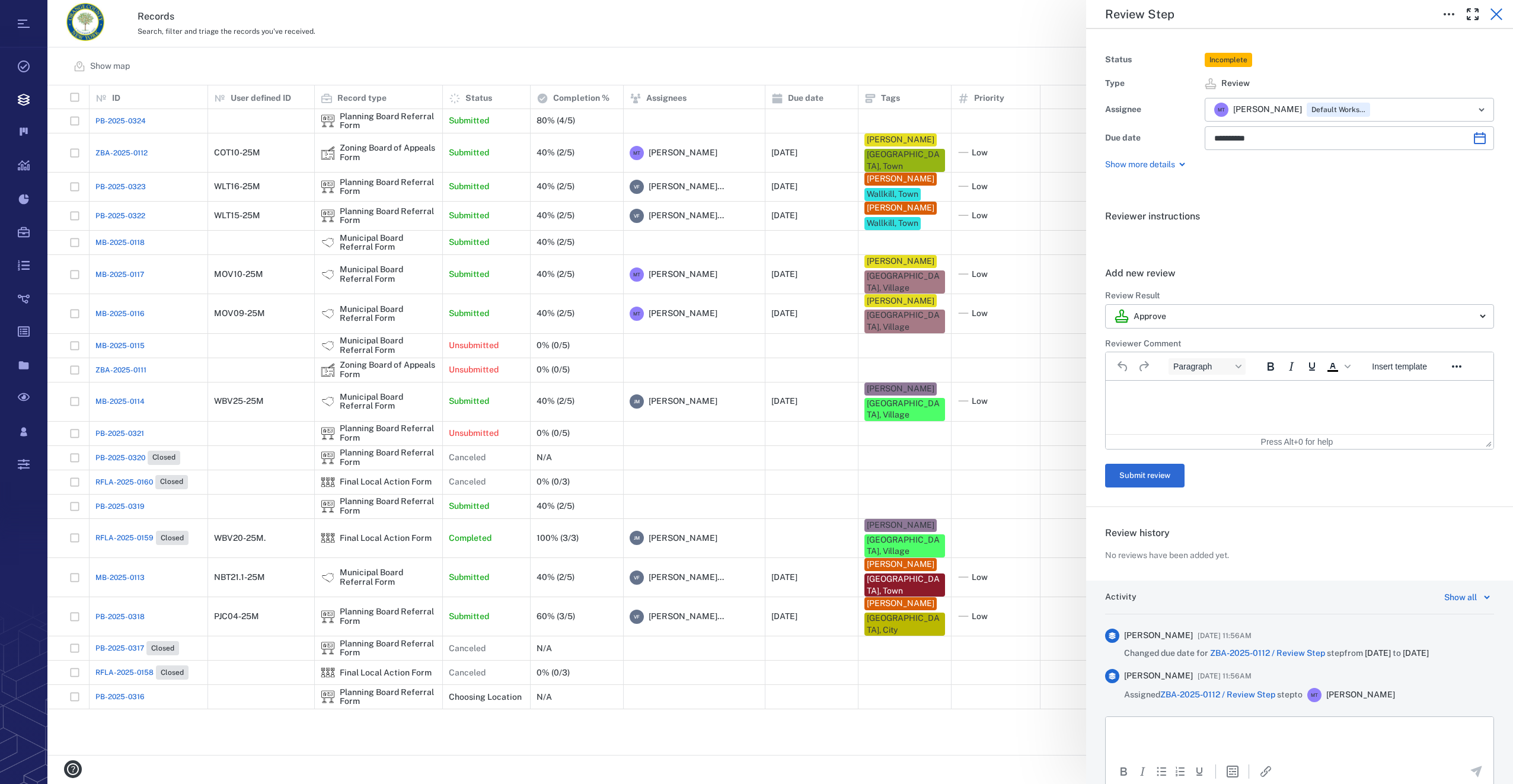
click at [1500, 13] on icon "button" at bounding box center [1496, 14] width 14 height 14
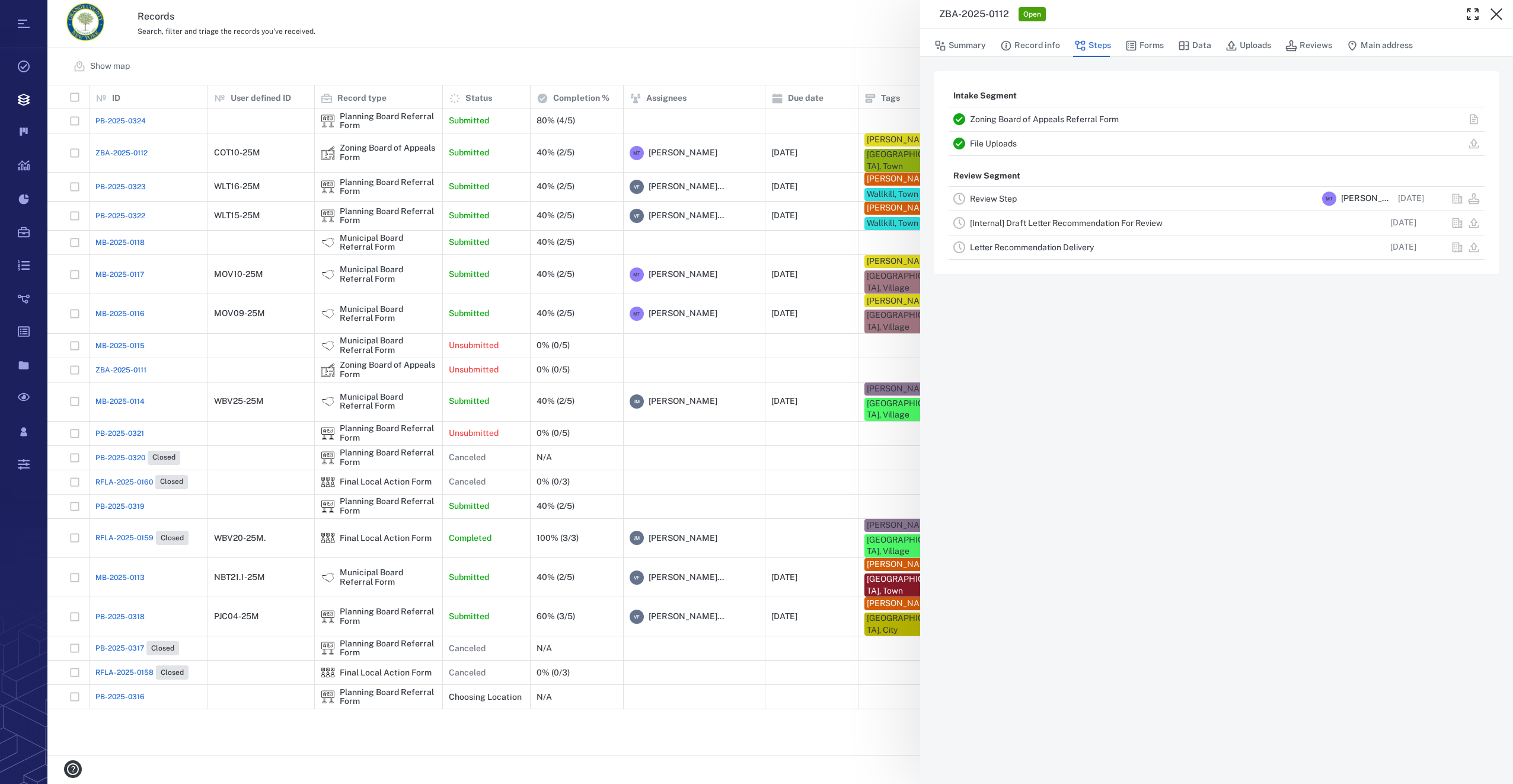
click at [1500, 13] on icon "button" at bounding box center [1496, 14] width 14 height 14
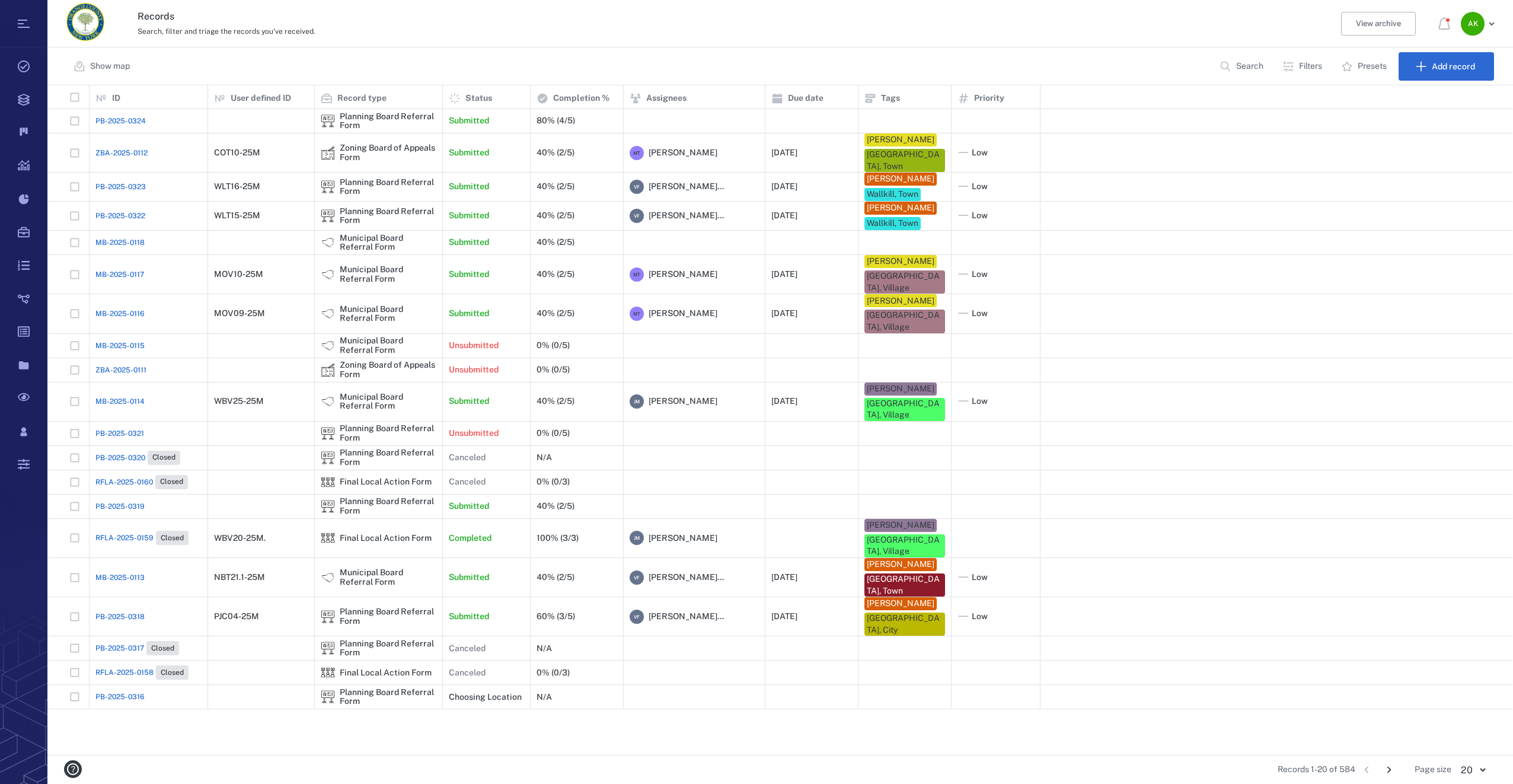
scroll to position [660, 1456]
click at [120, 160] on div "ZBA-2025-0112" at bounding box center [148, 153] width 106 height 24
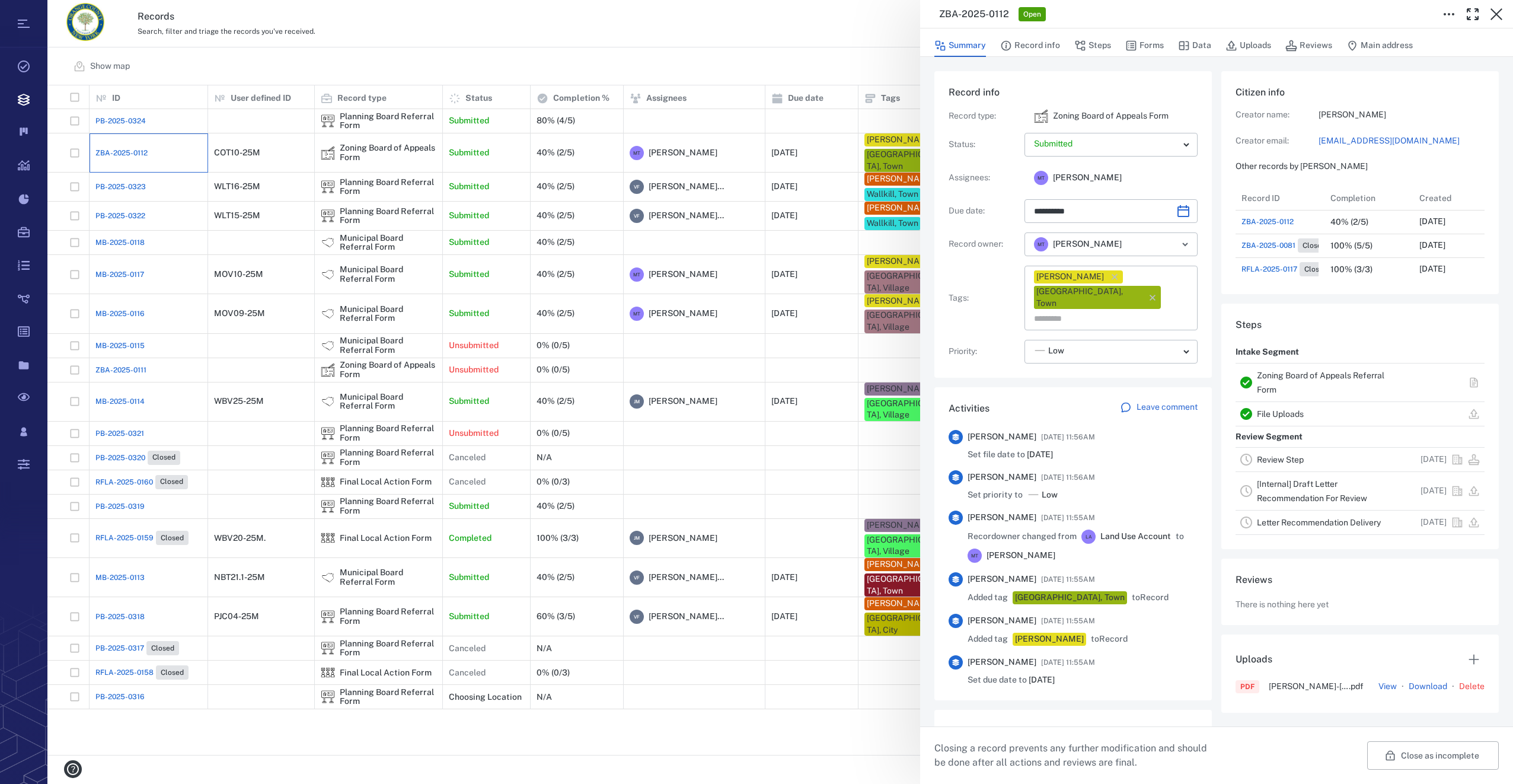
type input "**********"
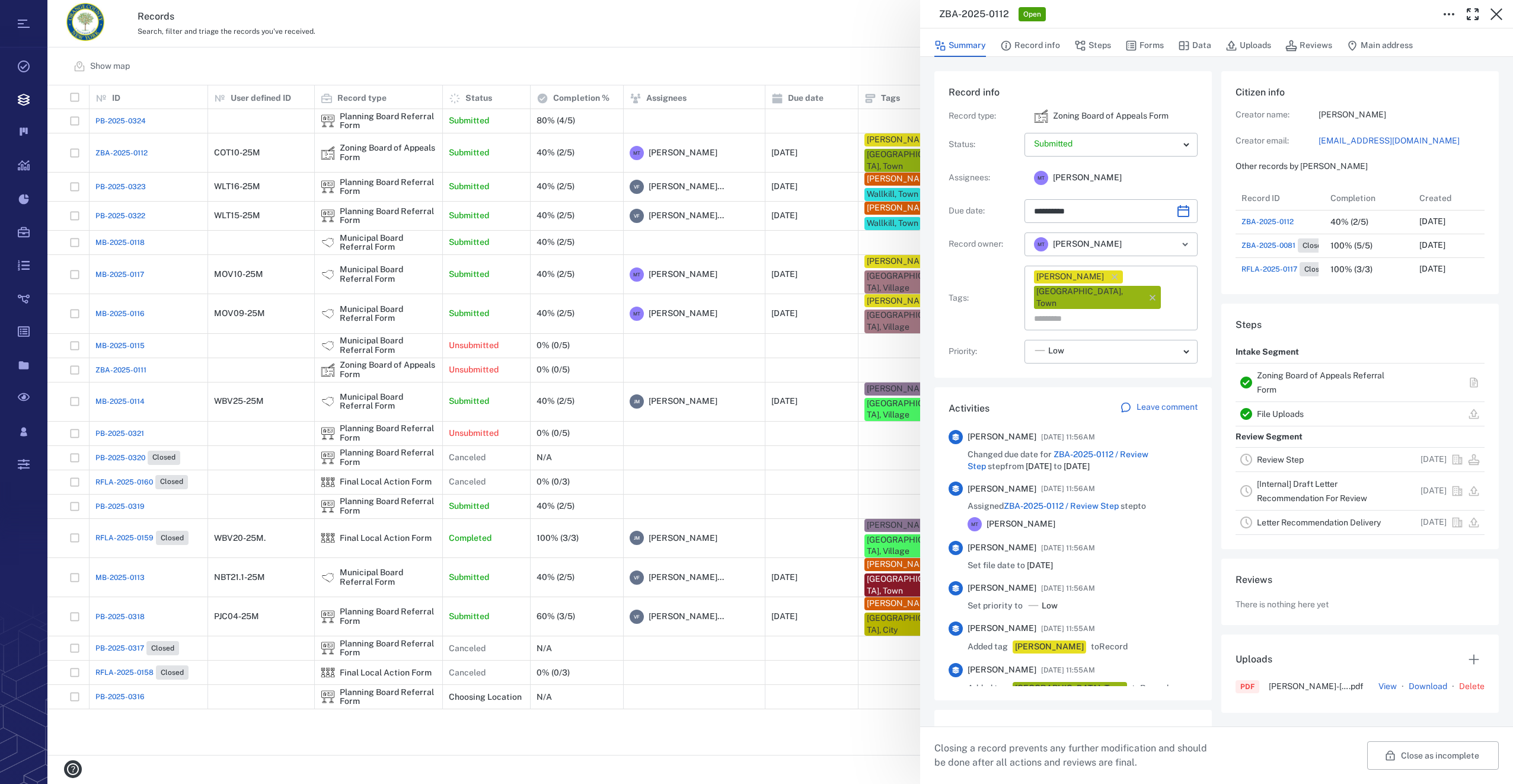
drag, startPoint x: 1145, startPoint y: 48, endPoint x: 1512, endPoint y: 260, distance: 423.8
click at [1145, 48] on button "Forms" at bounding box center [1144, 46] width 39 height 22
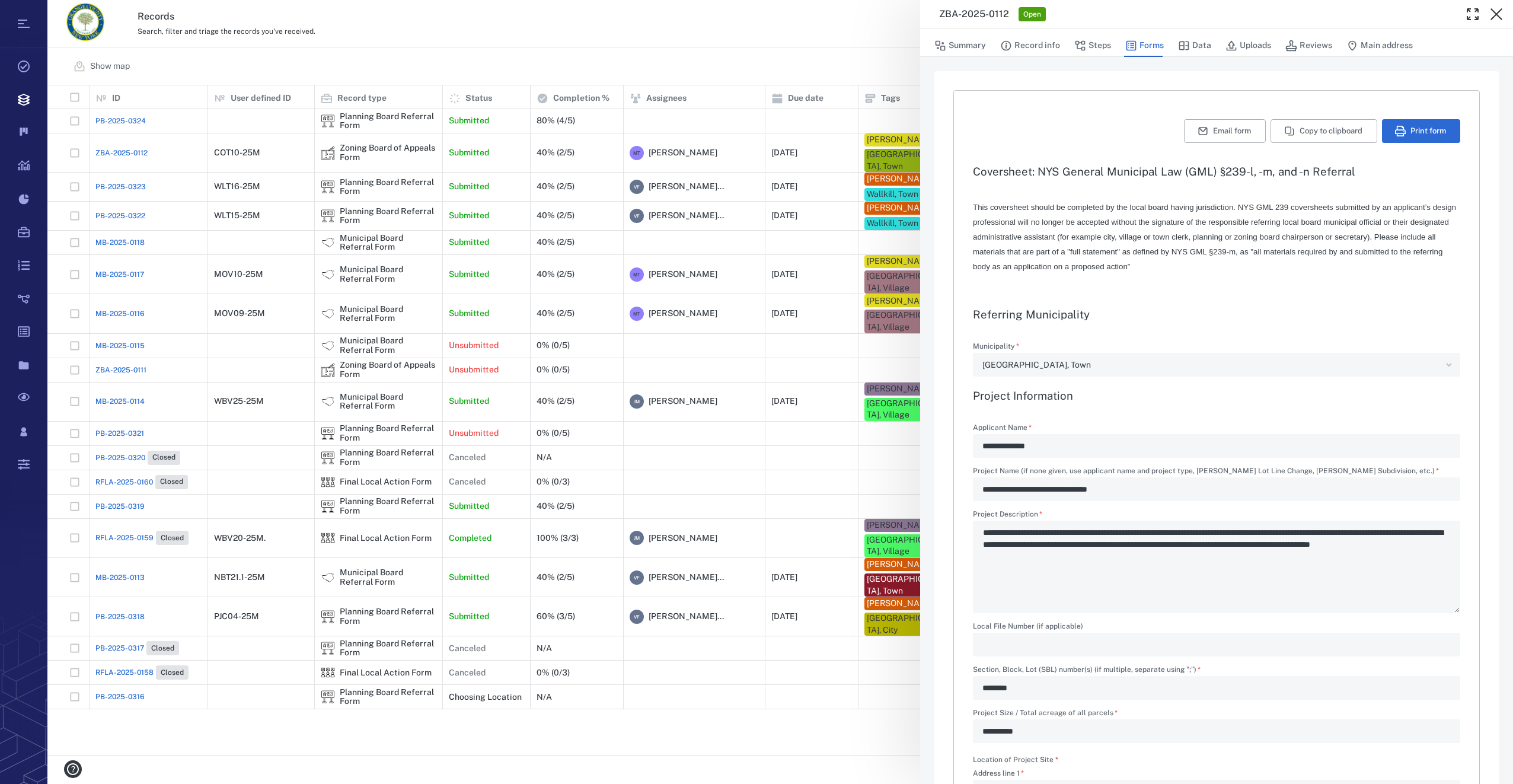
type input "**********"
click at [1257, 45] on button "Uploads" at bounding box center [1248, 46] width 46 height 22
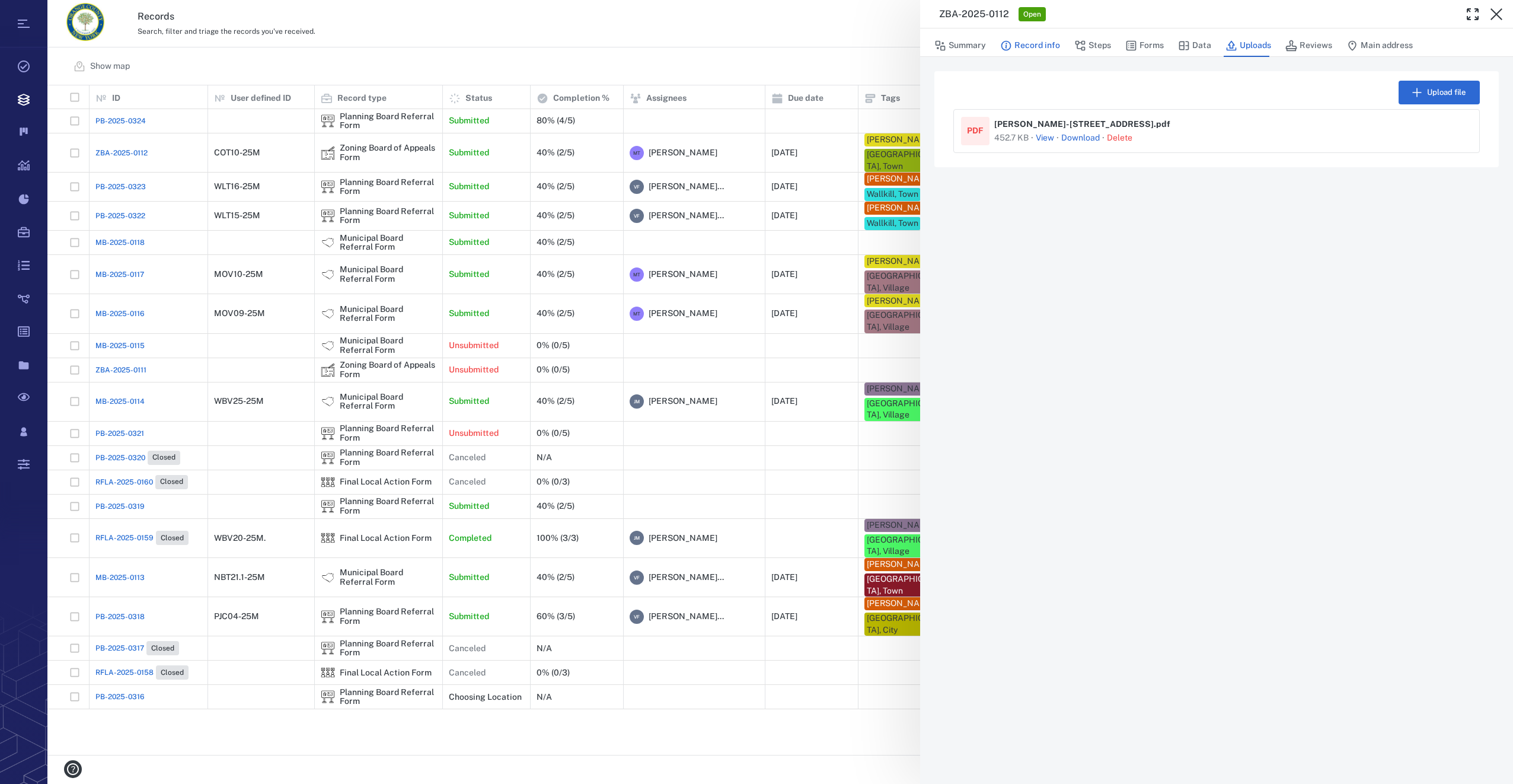
click at [1045, 42] on button "Record info" at bounding box center [1031, 46] width 60 height 22
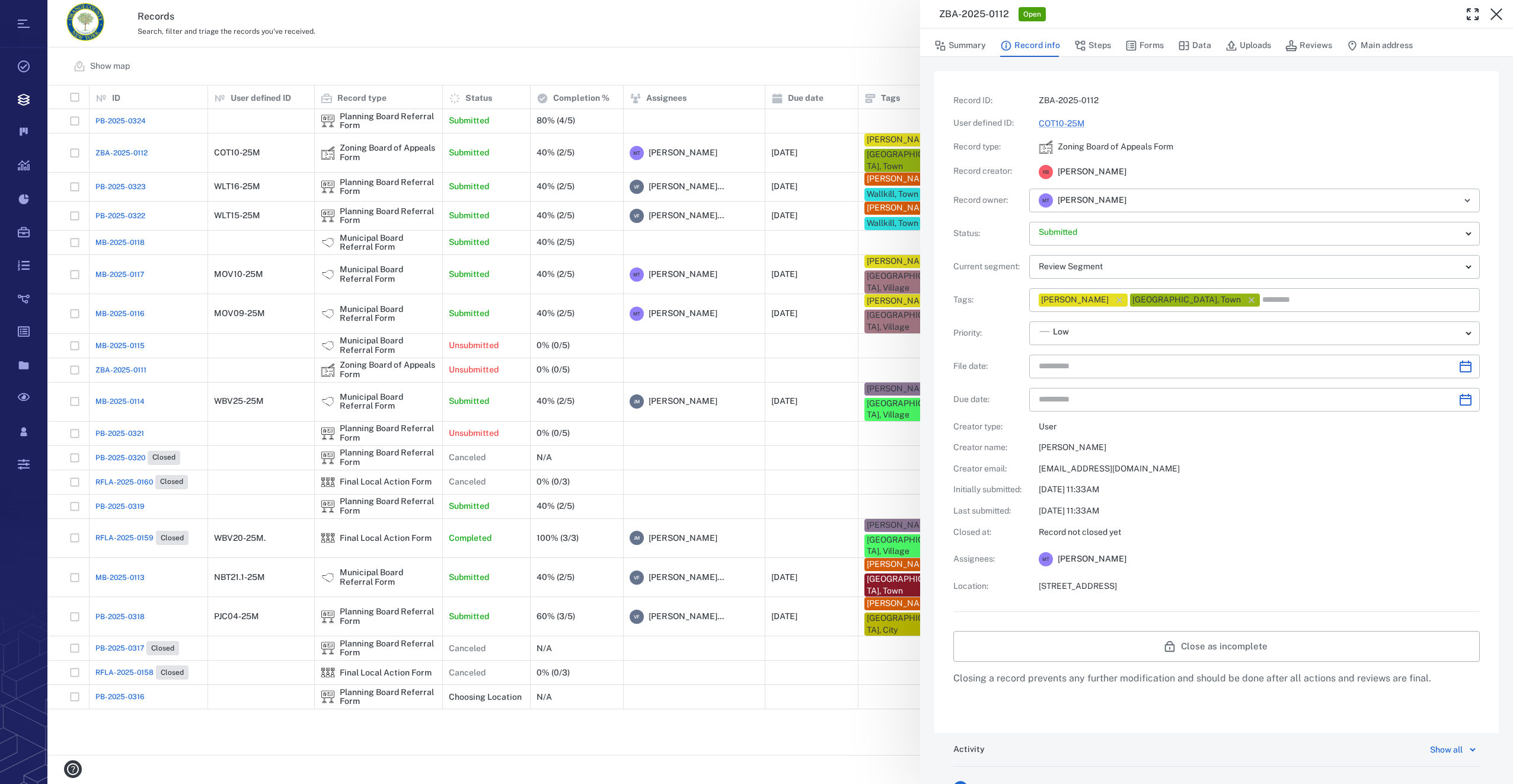
type input "**********"
click at [1151, 45] on button "Forms" at bounding box center [1144, 46] width 39 height 22
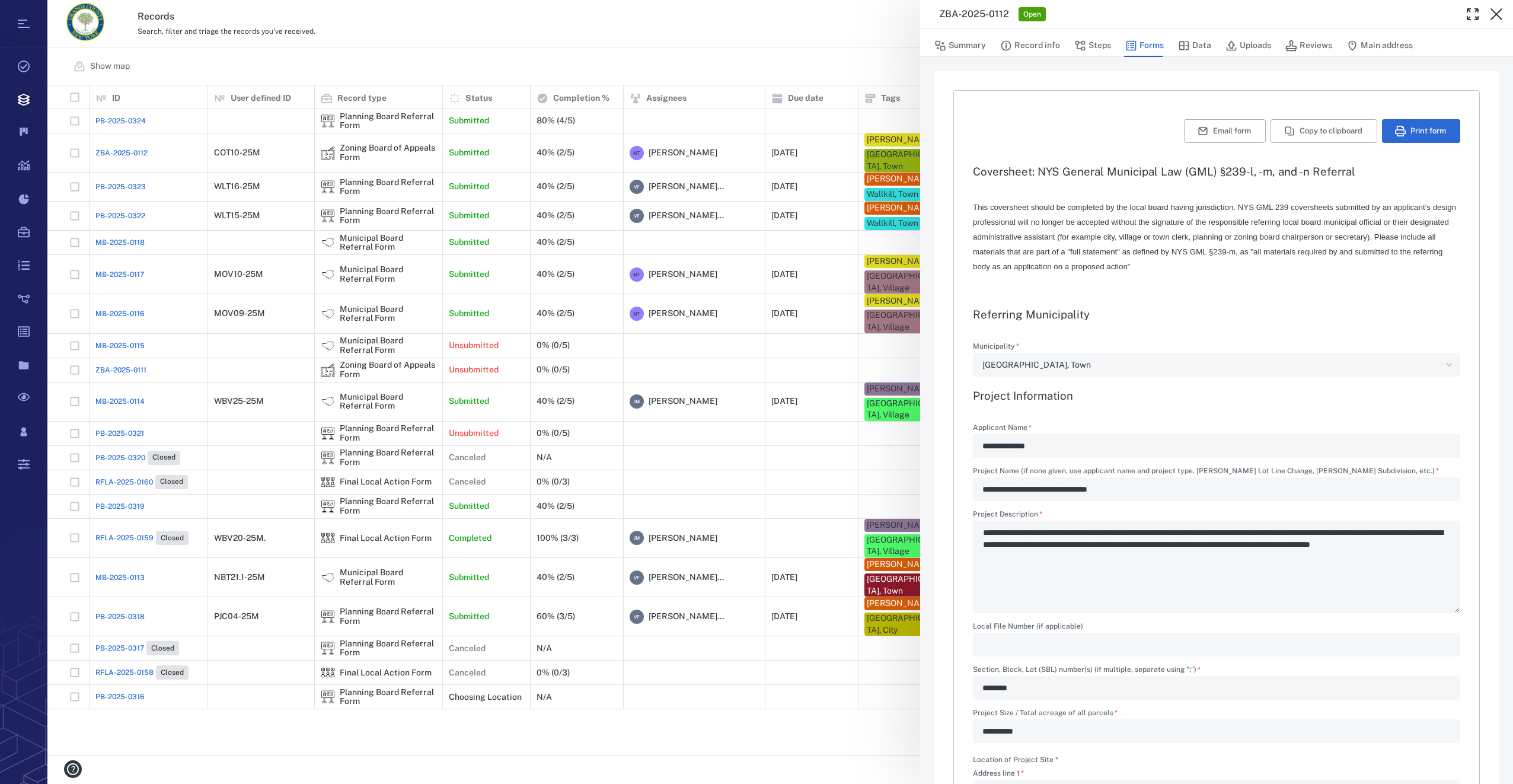
type input "**********"
type textarea "*"
click at [1421, 128] on button "Print form" at bounding box center [1421, 131] width 78 height 24
drag, startPoint x: 1497, startPoint y: 15, endPoint x: 1328, endPoint y: 83, distance: 182.2
click at [1497, 15] on icon "button" at bounding box center [1496, 14] width 12 height 12
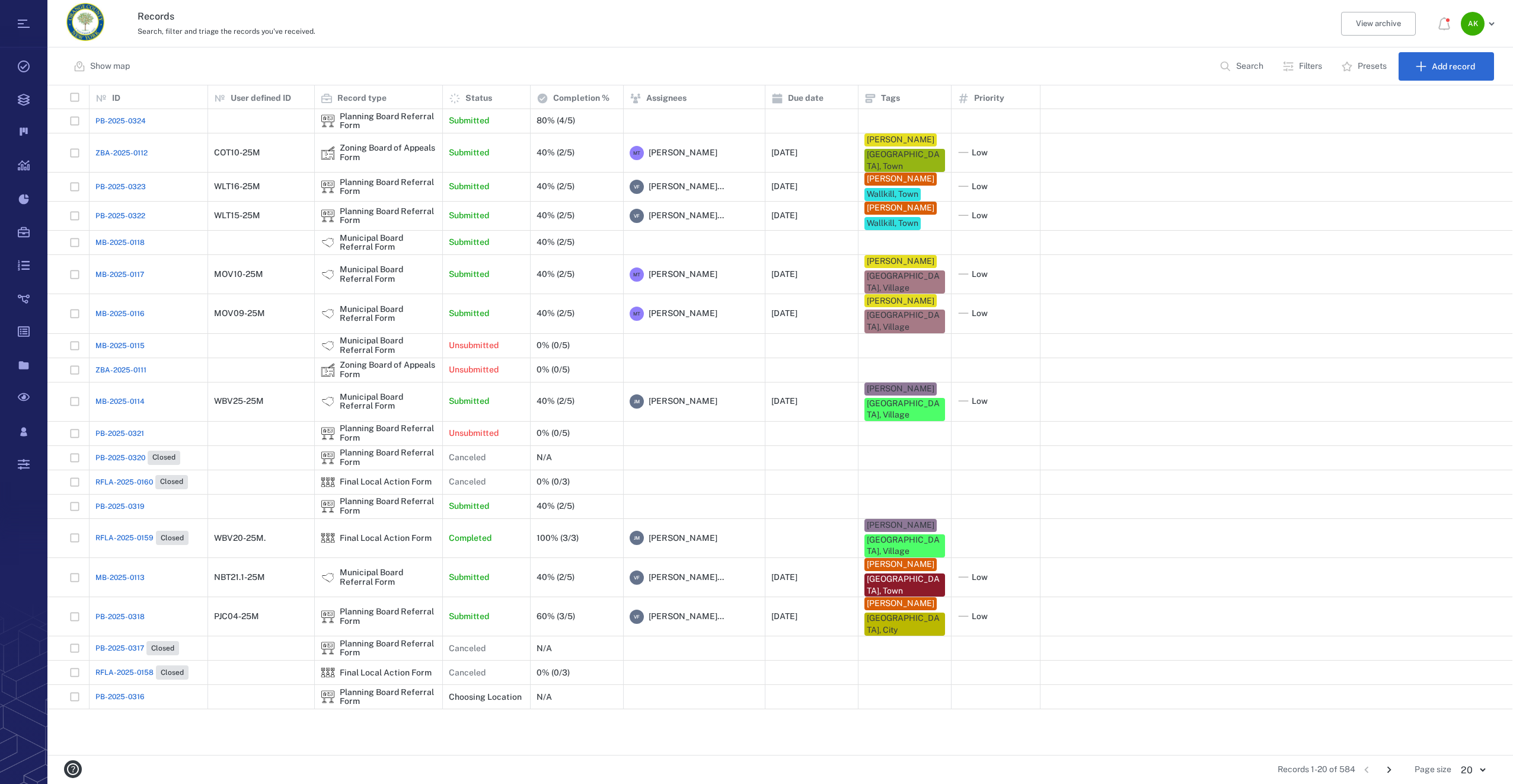
click at [97, 118] on span "PB-2025-0324" at bounding box center [120, 120] width 50 height 10
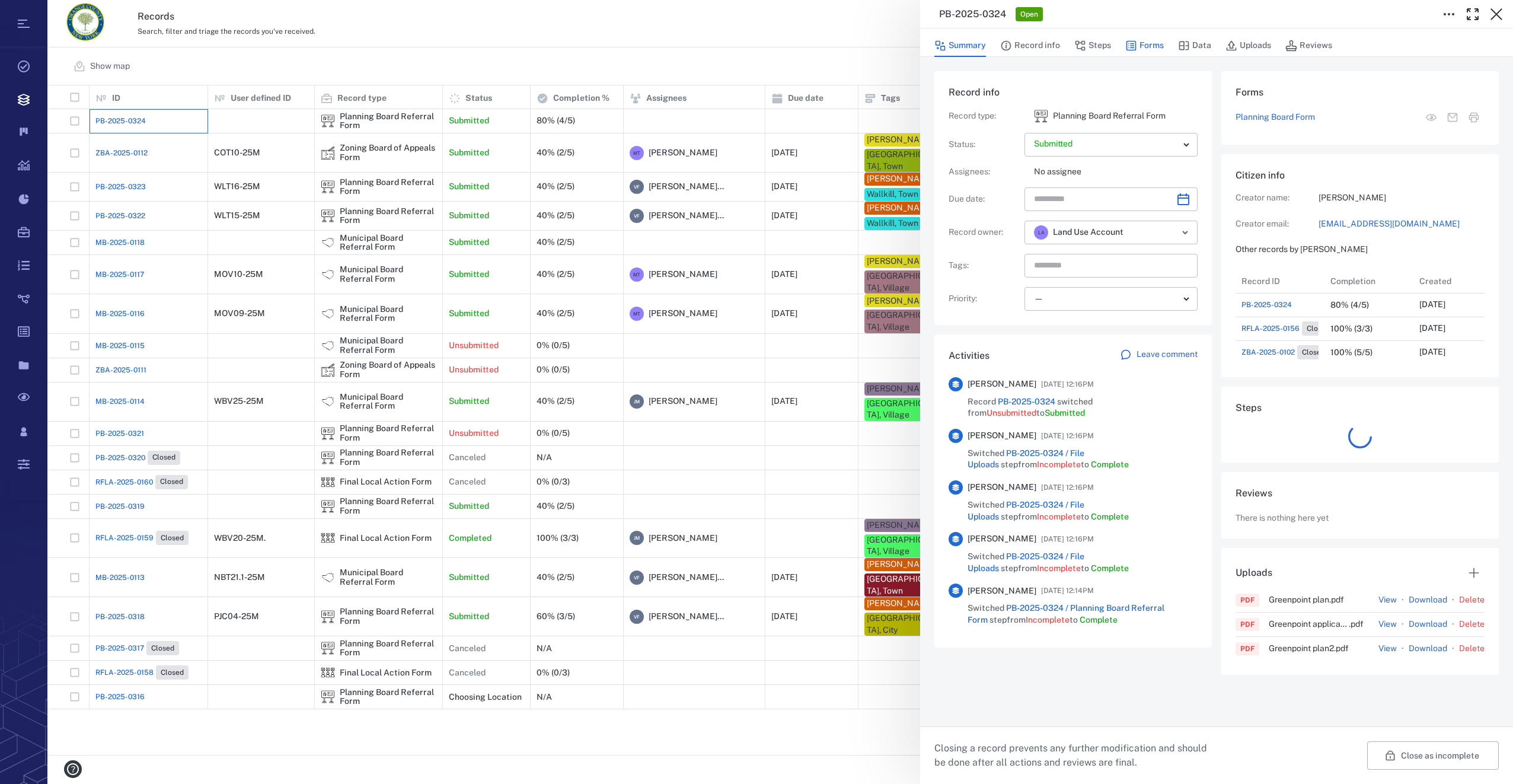
scroll to position [617, 226]
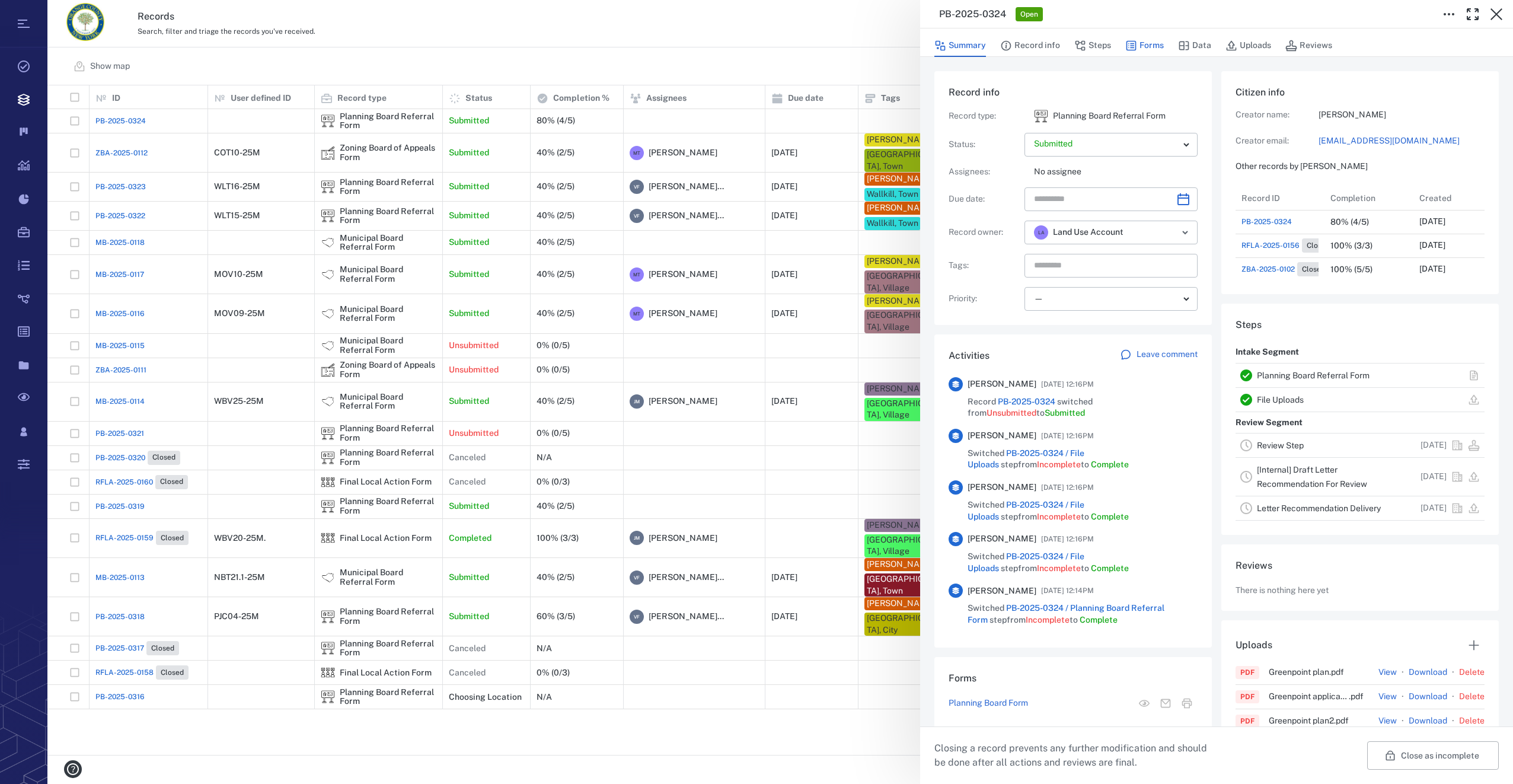
click at [1154, 47] on button "Forms" at bounding box center [1144, 46] width 39 height 22
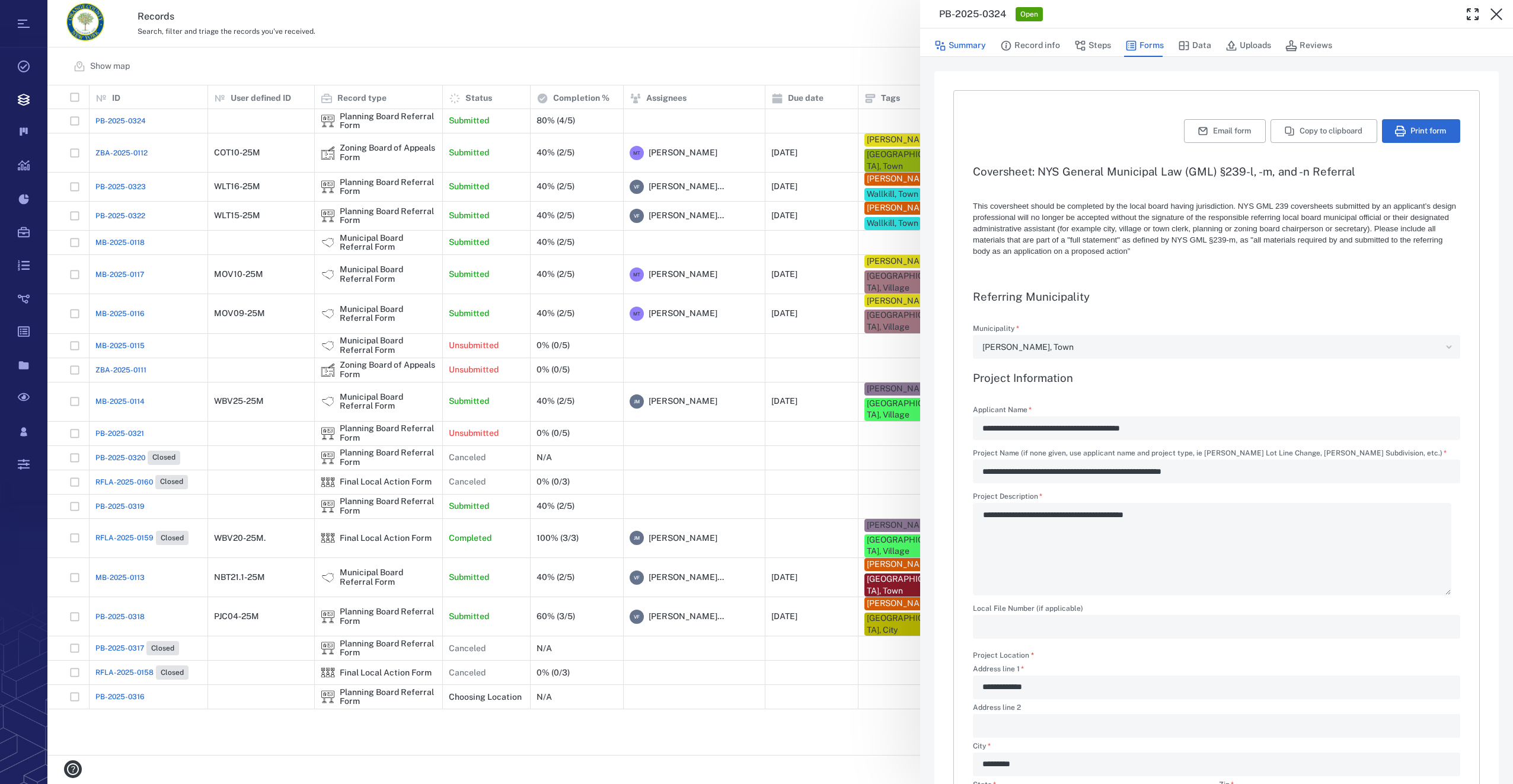
click at [965, 49] on button "Summary" at bounding box center [961, 46] width 52 height 22
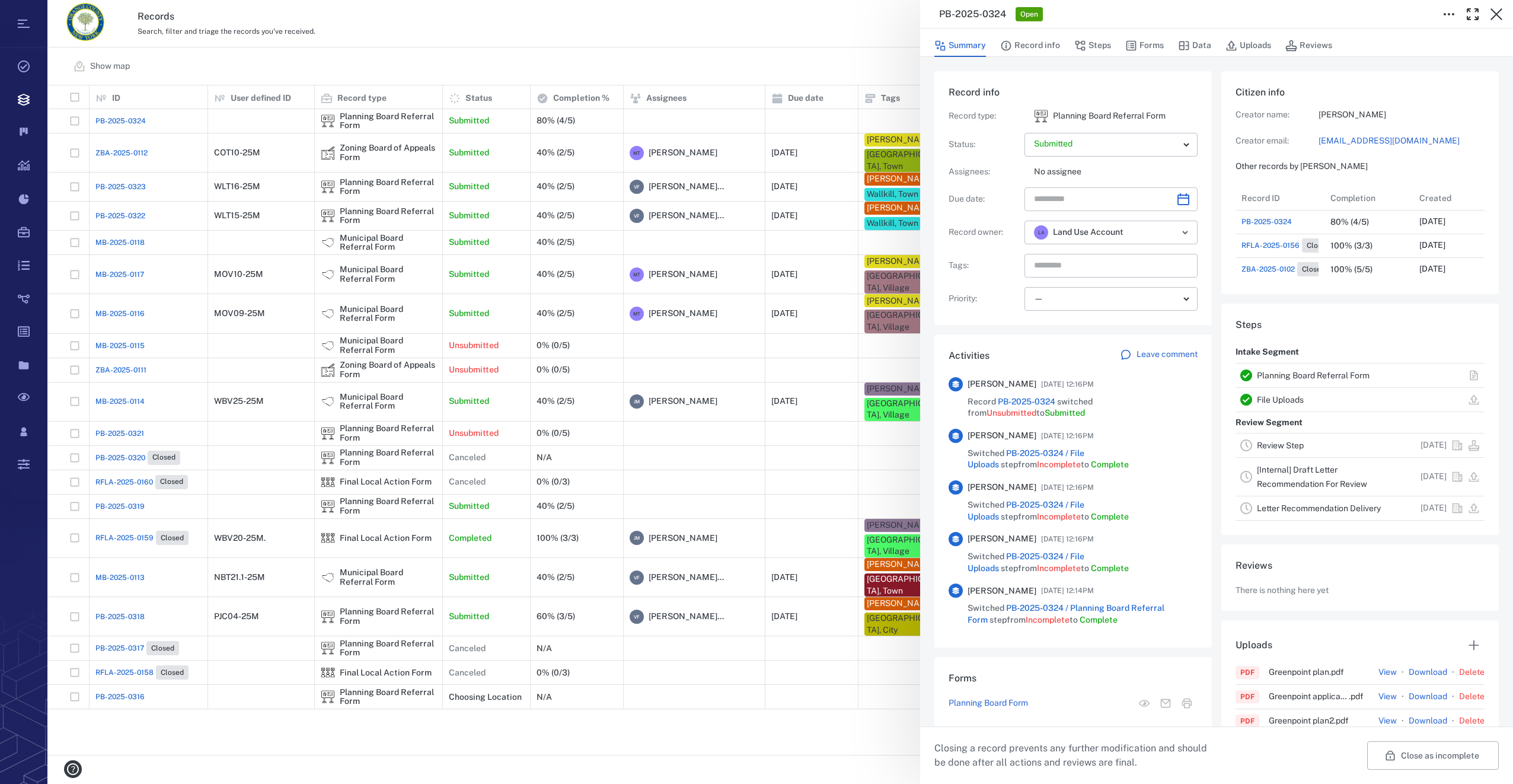
scroll to position [617, 226]
click at [1180, 195] on icon "Choose date" at bounding box center [1183, 199] width 14 height 14
click at [1195, 229] on icon "Next month" at bounding box center [1197, 230] width 4 height 7
click at [1051, 352] on button "21" at bounding box center [1049, 348] width 21 height 21
type input "**********"
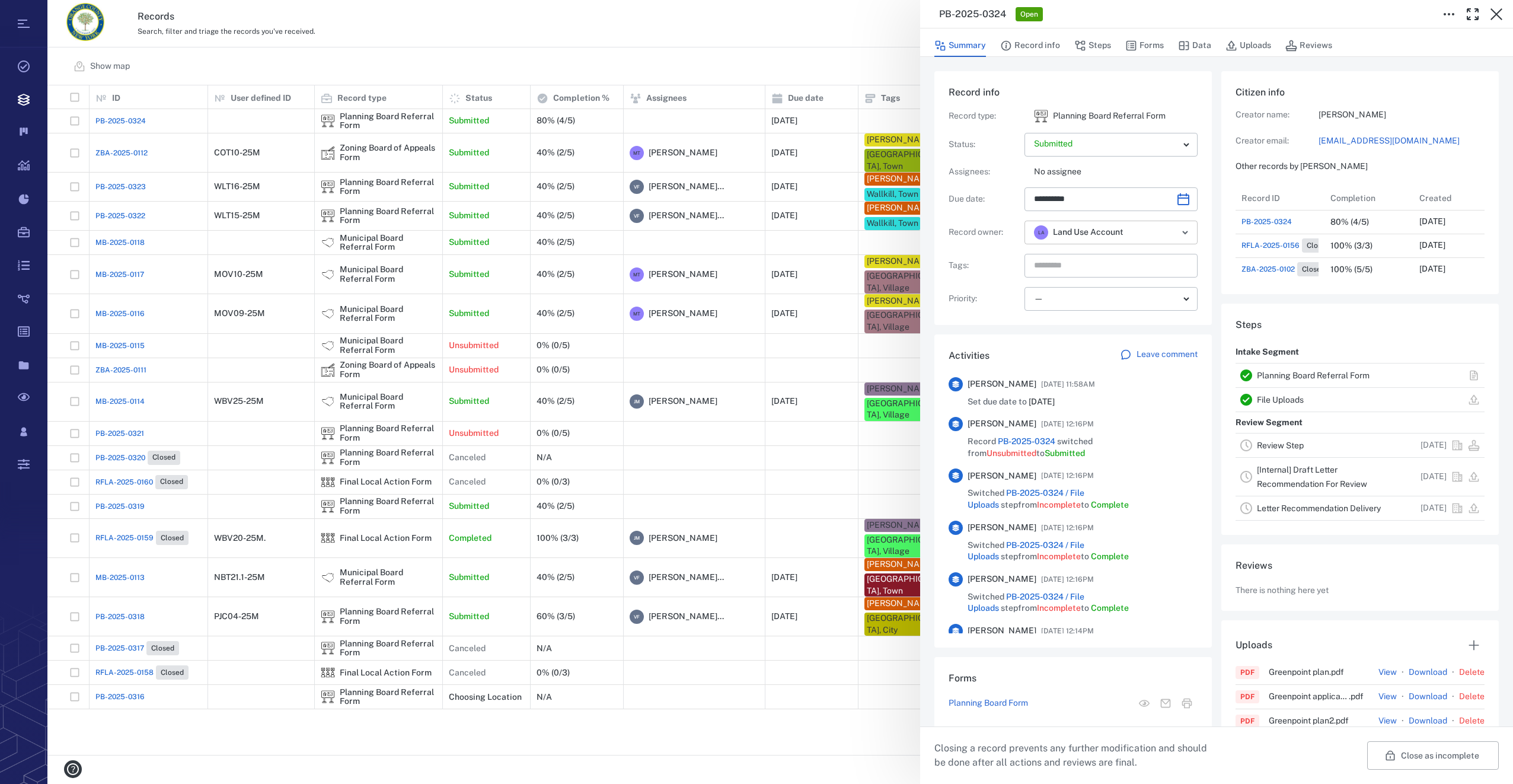
click at [1178, 234] on icon "Open" at bounding box center [1185, 232] width 14 height 14
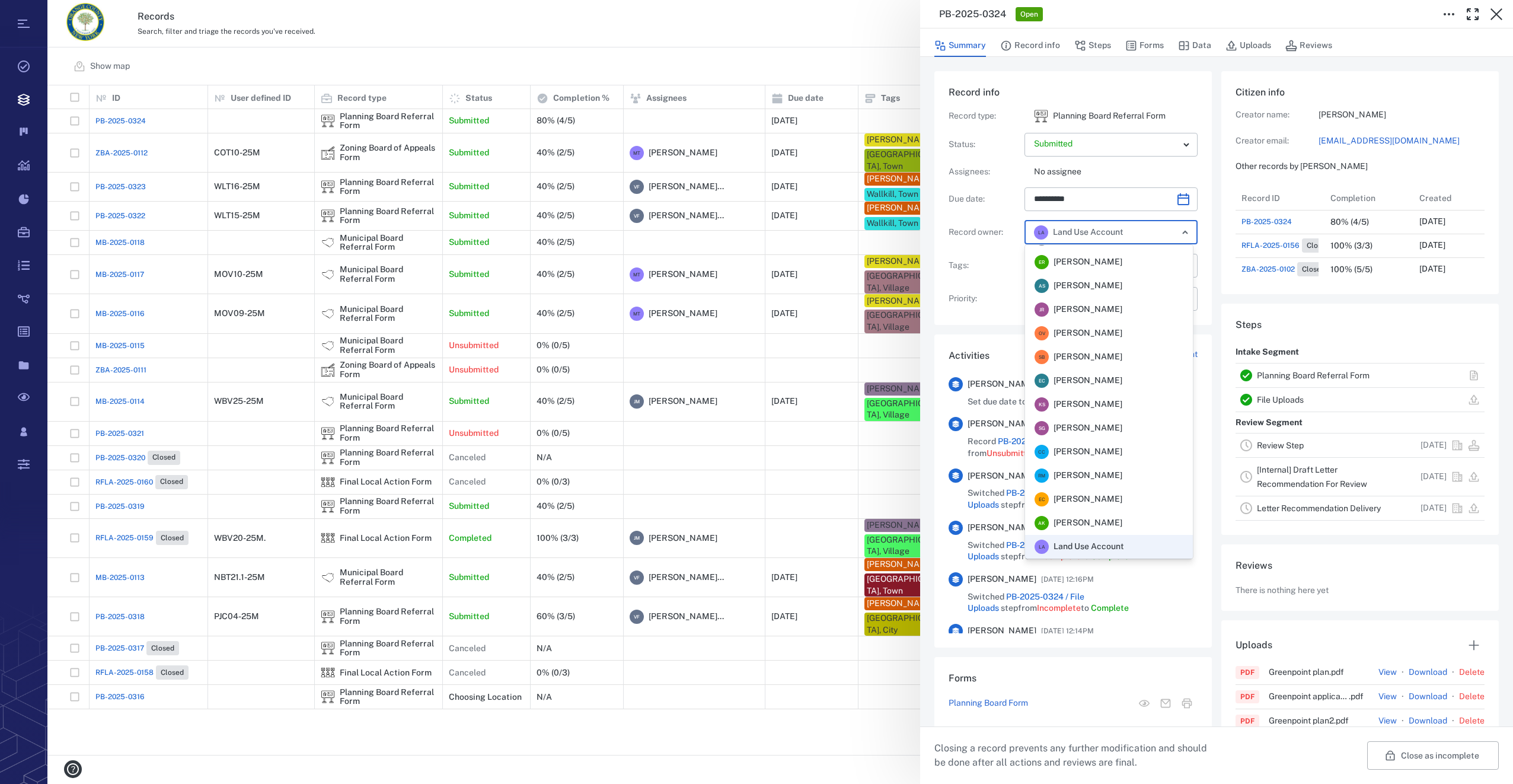
scroll to position [232, 0]
click at [1089, 475] on span "[PERSON_NAME]" at bounding box center [1088, 475] width 69 height 12
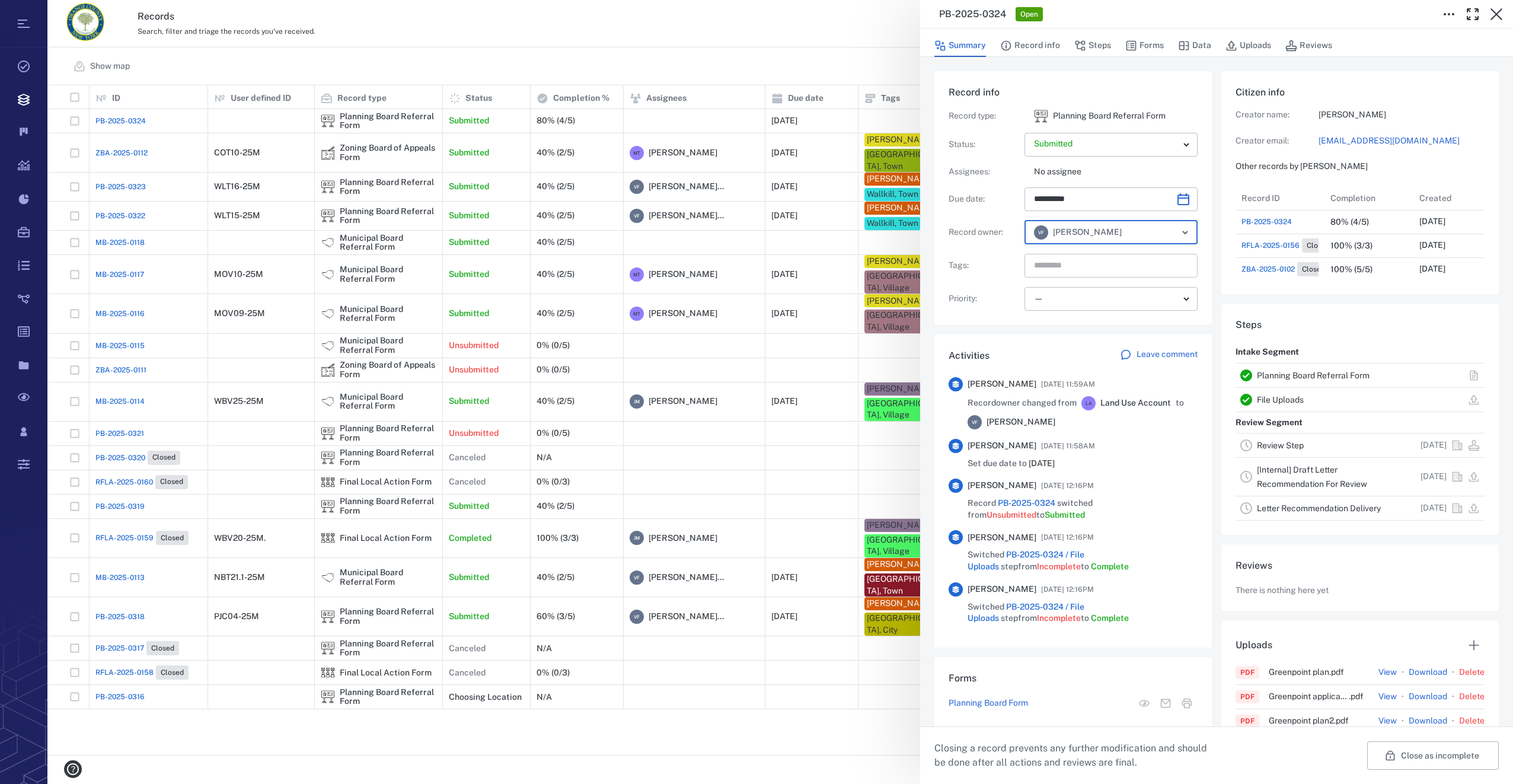
click at [1089, 269] on input "text" at bounding box center [1097, 266] width 130 height 17
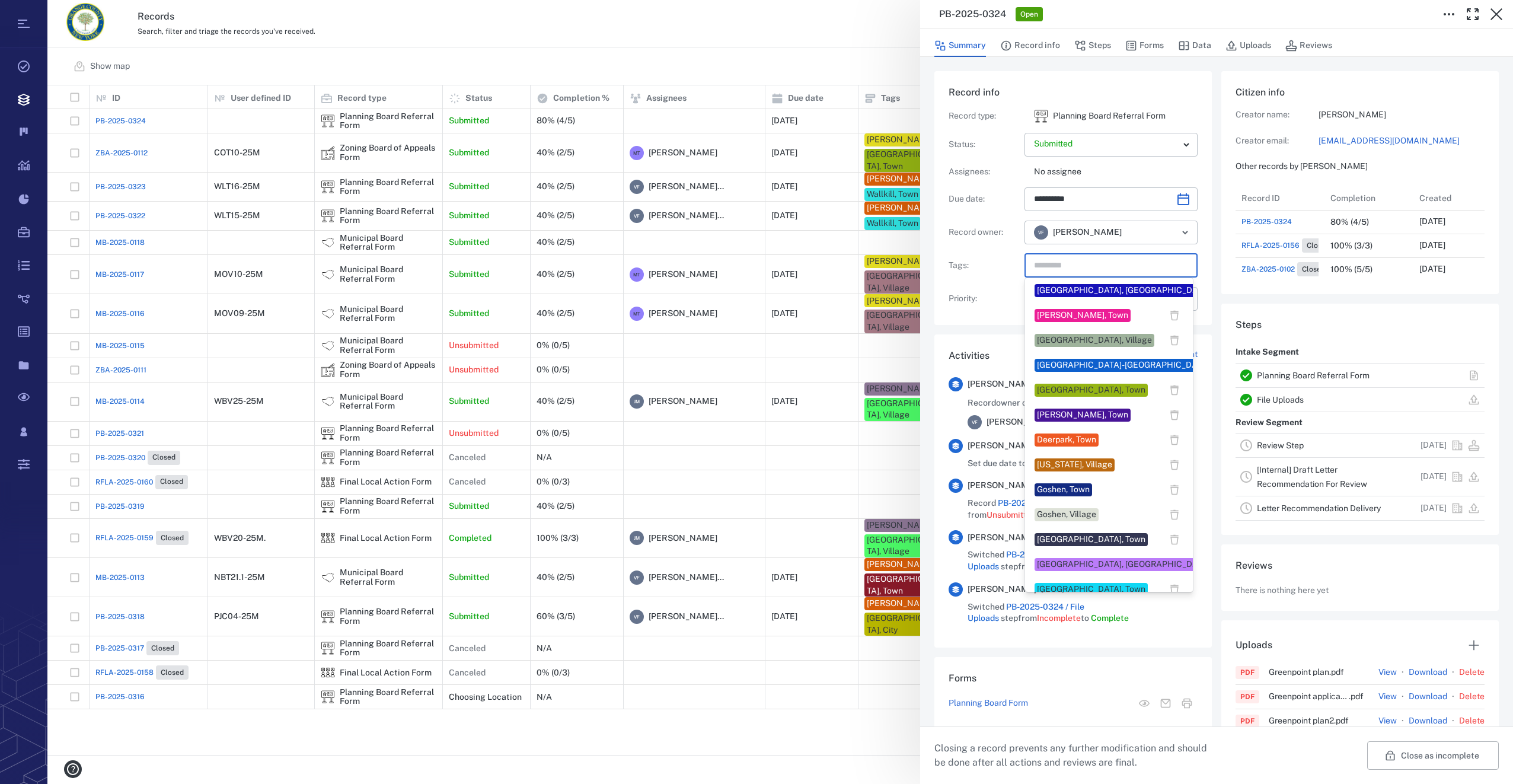
click at [1054, 419] on div "[PERSON_NAME], Town" at bounding box center [1082, 414] width 91 height 12
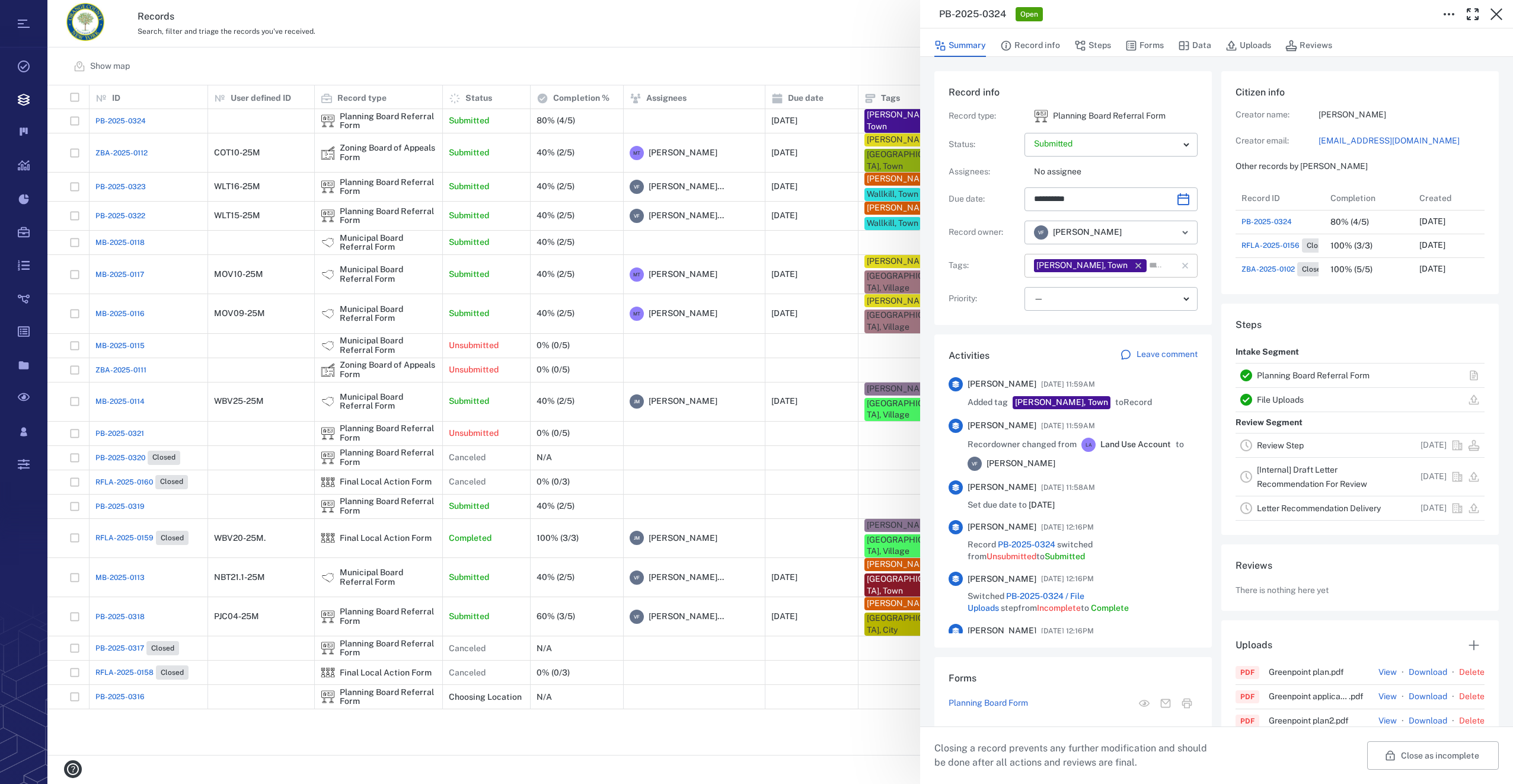
click at [1148, 265] on input "text" at bounding box center [1155, 266] width 14 height 17
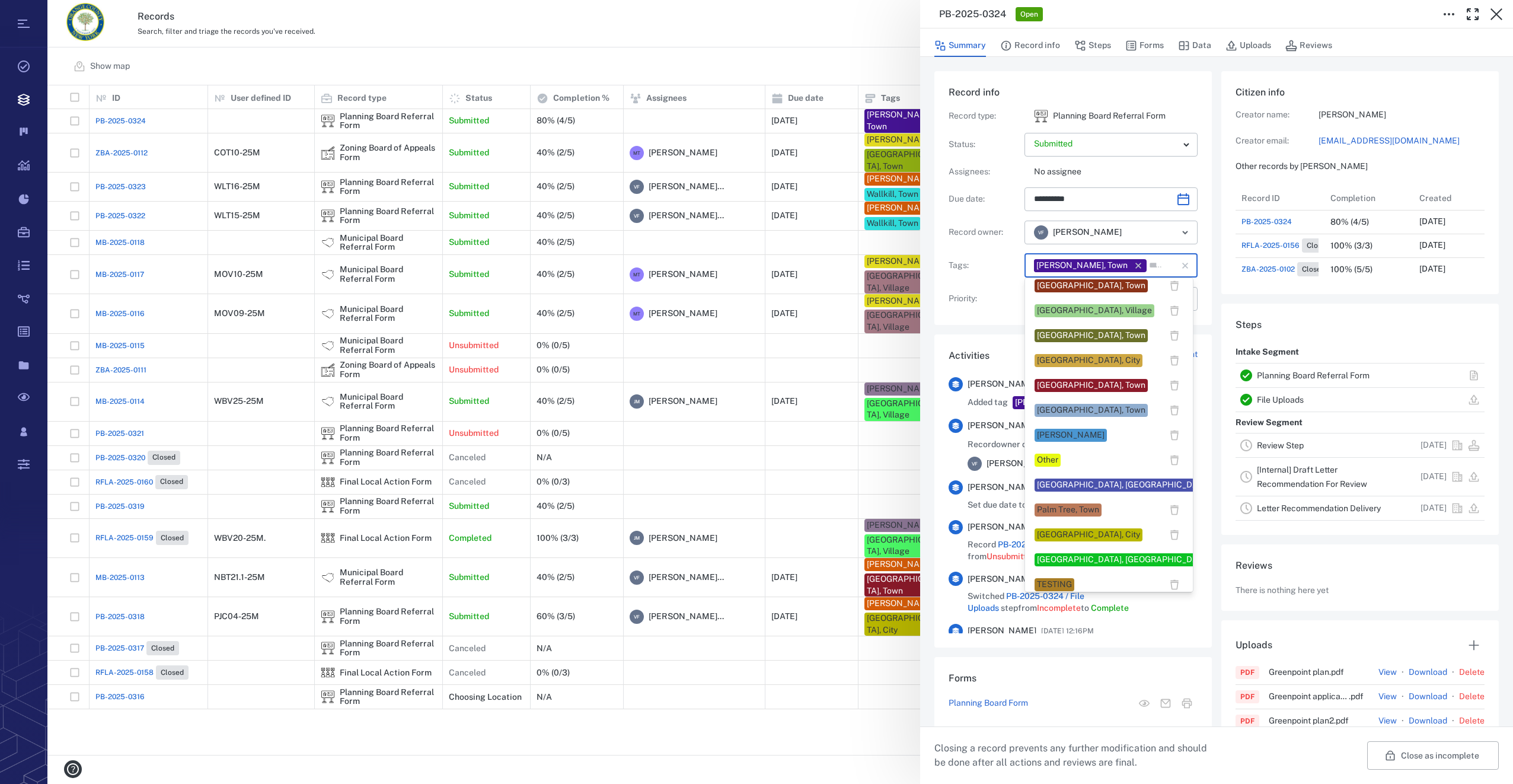
scroll to position [948, 0]
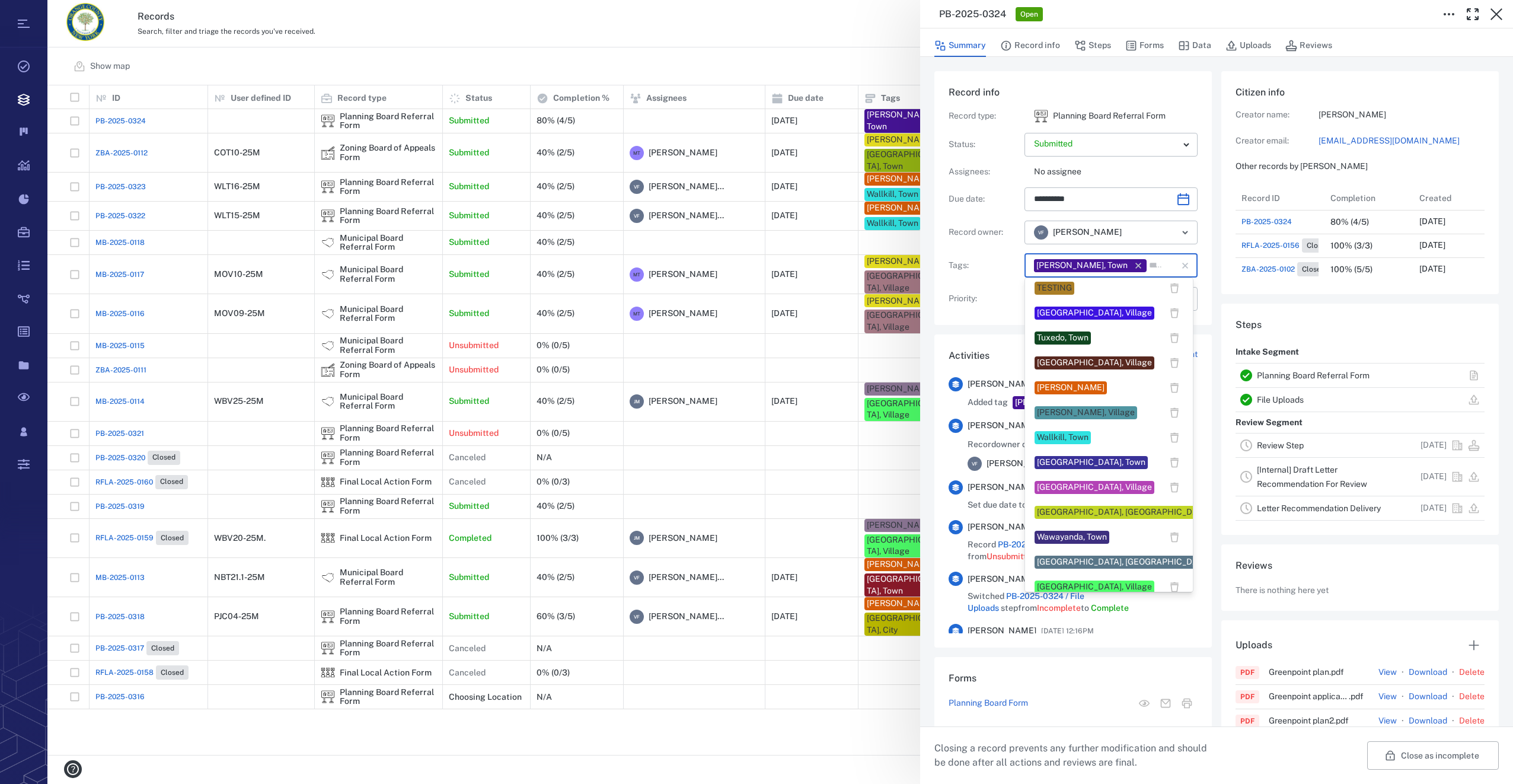
click at [1054, 384] on div "[PERSON_NAME]" at bounding box center [1071, 387] width 68 height 12
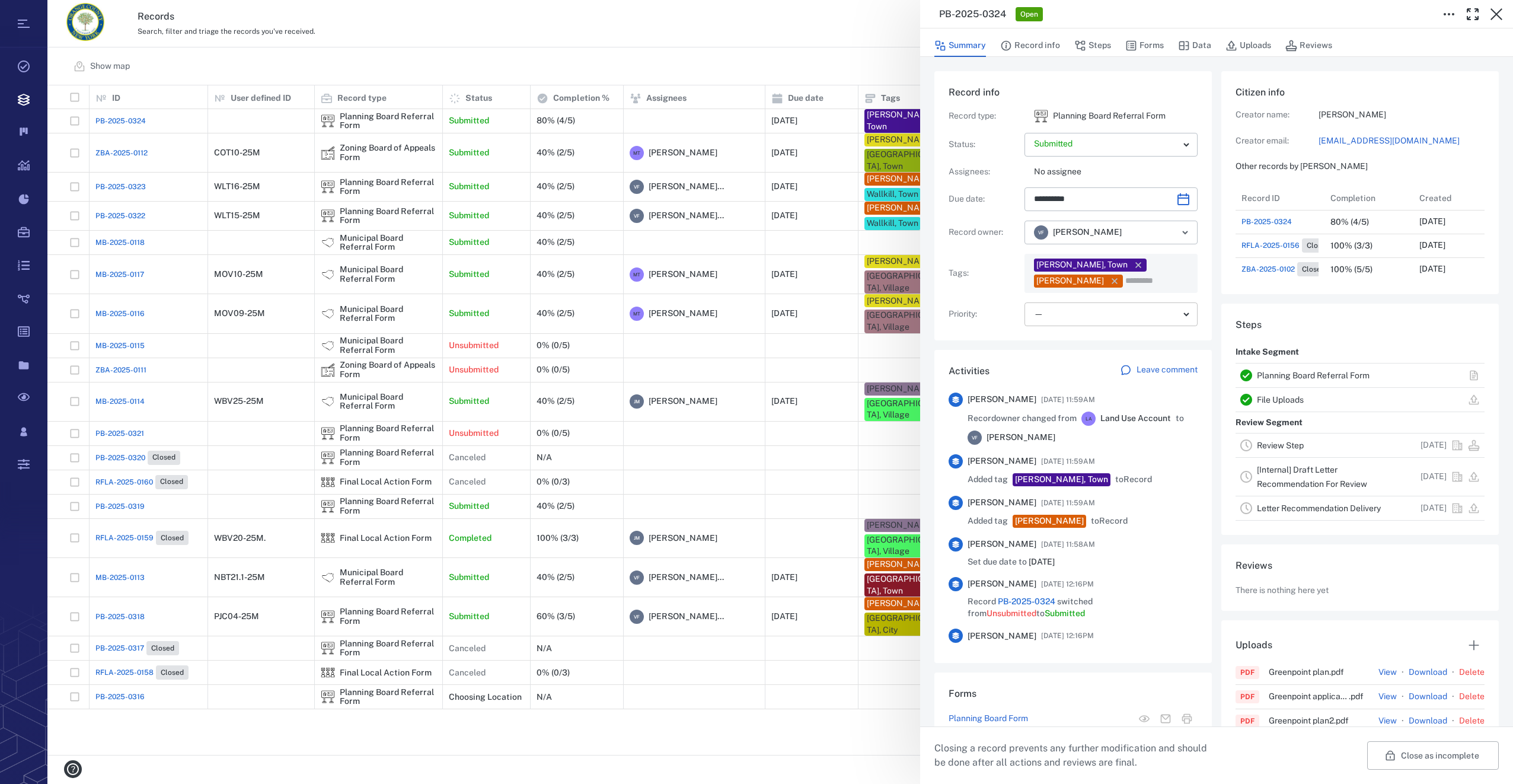
click at [1063, 307] on body "Tasks Records Boards Dashboard Reports Record types Guide steps Rules Form buil…" at bounding box center [756, 392] width 1513 height 784
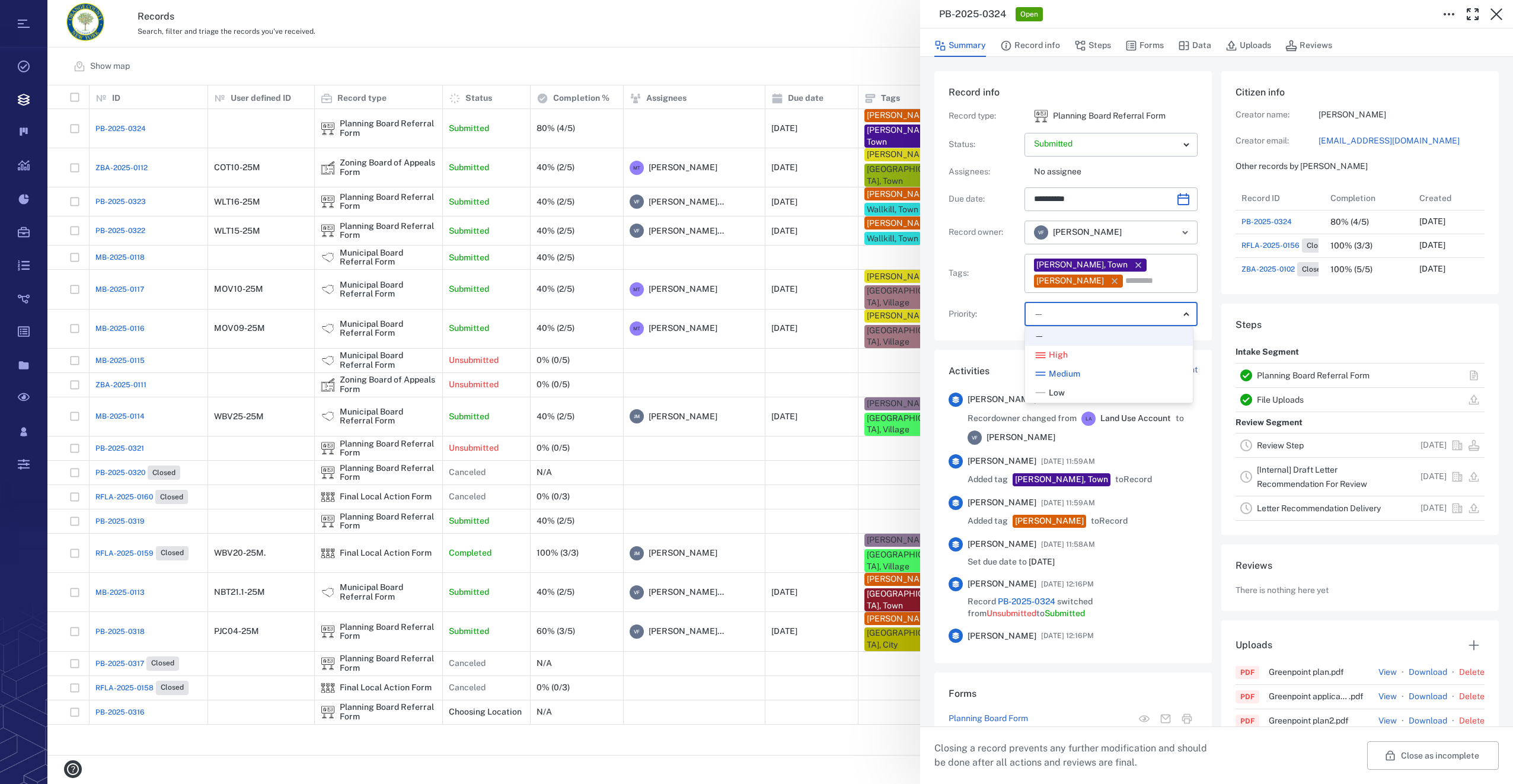
click at [1066, 391] on div "Low" at bounding box center [1109, 393] width 149 height 12
type input "**"
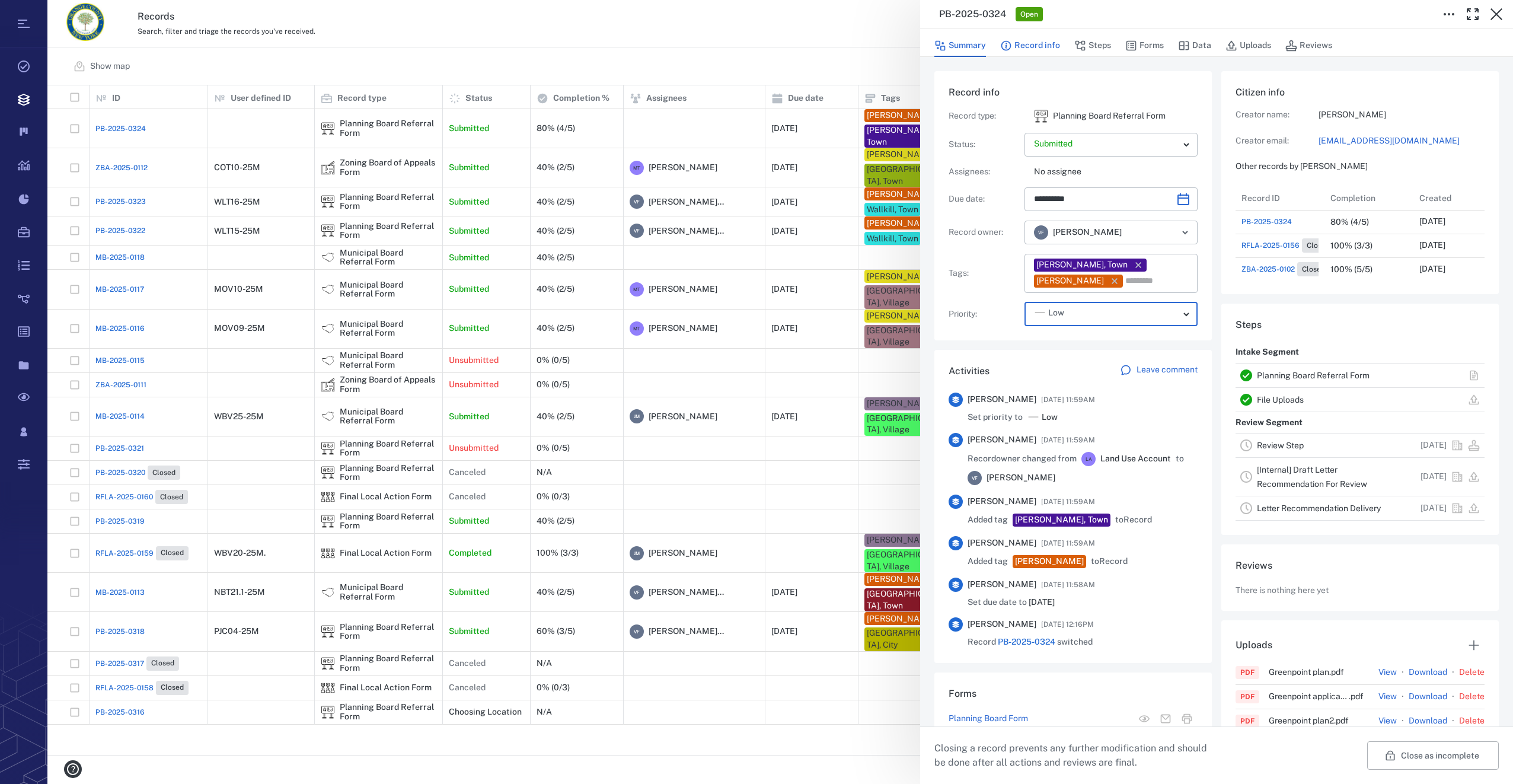
click at [1033, 49] on button "Record info" at bounding box center [1031, 46] width 60 height 22
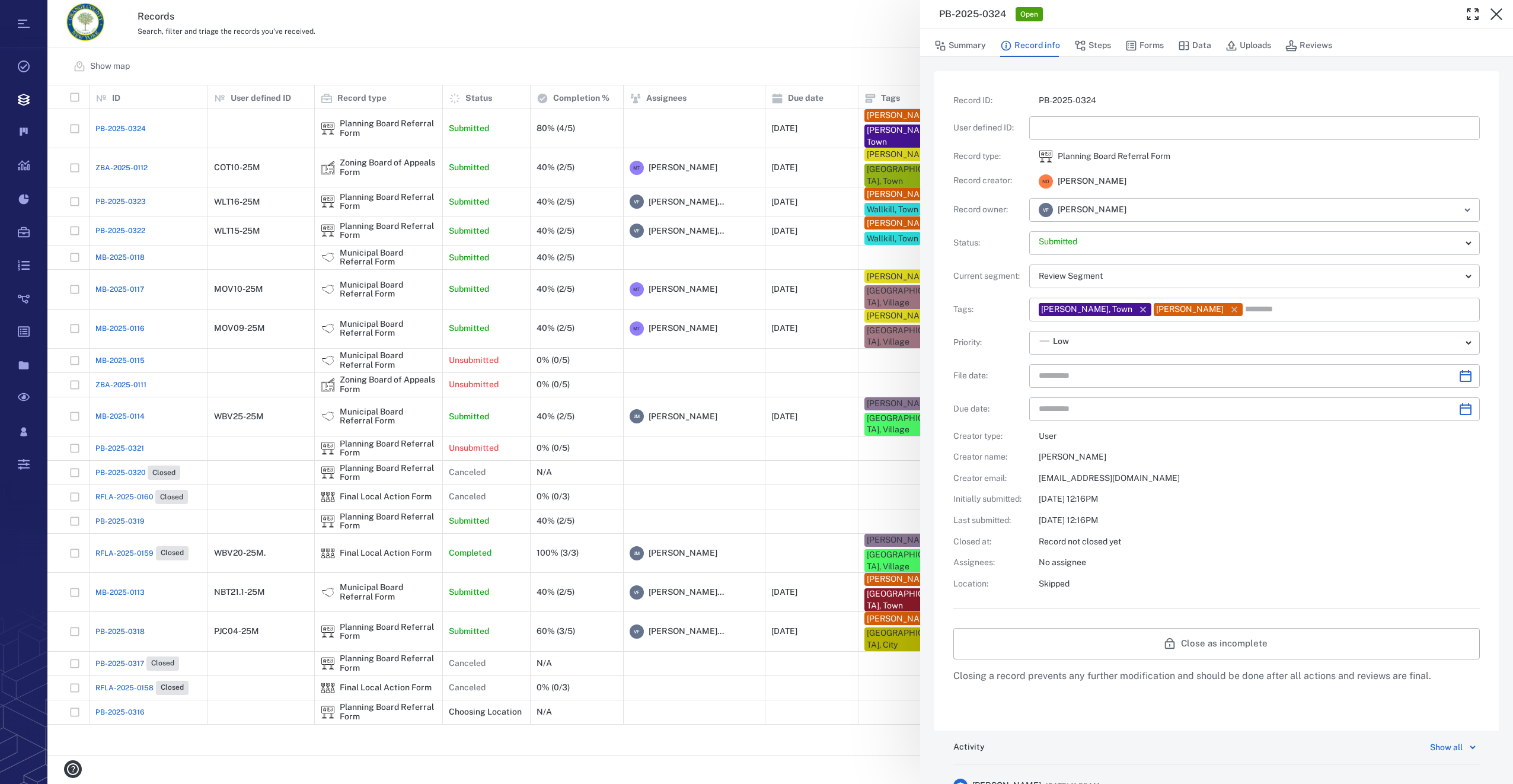
type input "**********"
click at [1087, 130] on input "text" at bounding box center [1255, 128] width 431 height 24
type input "*********"
click at [1458, 374] on icon "Choose date" at bounding box center [1465, 376] width 14 height 14
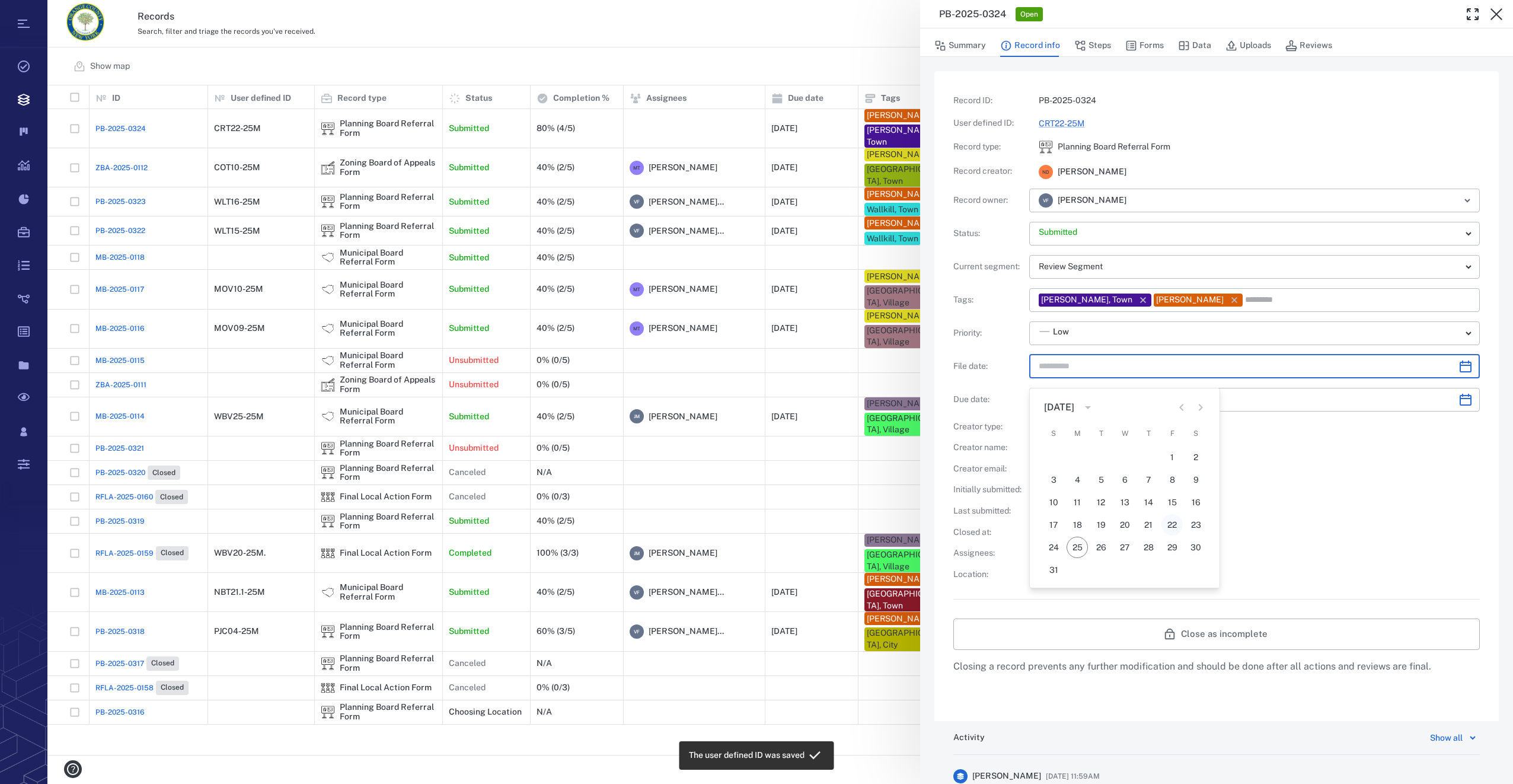
click at [1171, 521] on button "22" at bounding box center [1172, 524] width 21 height 21
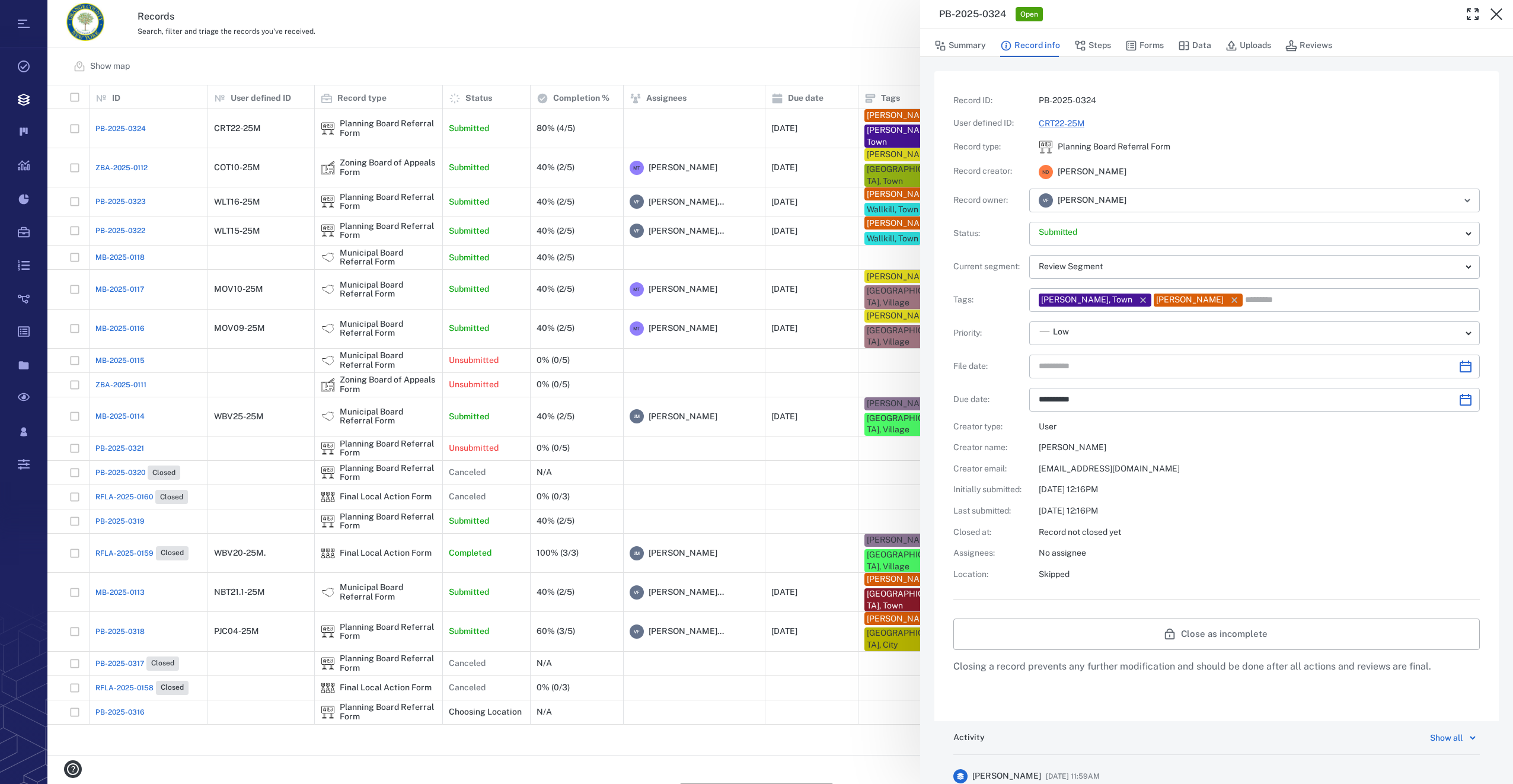
type input "**********"
click at [1097, 48] on button "Steps" at bounding box center [1092, 46] width 37 height 22
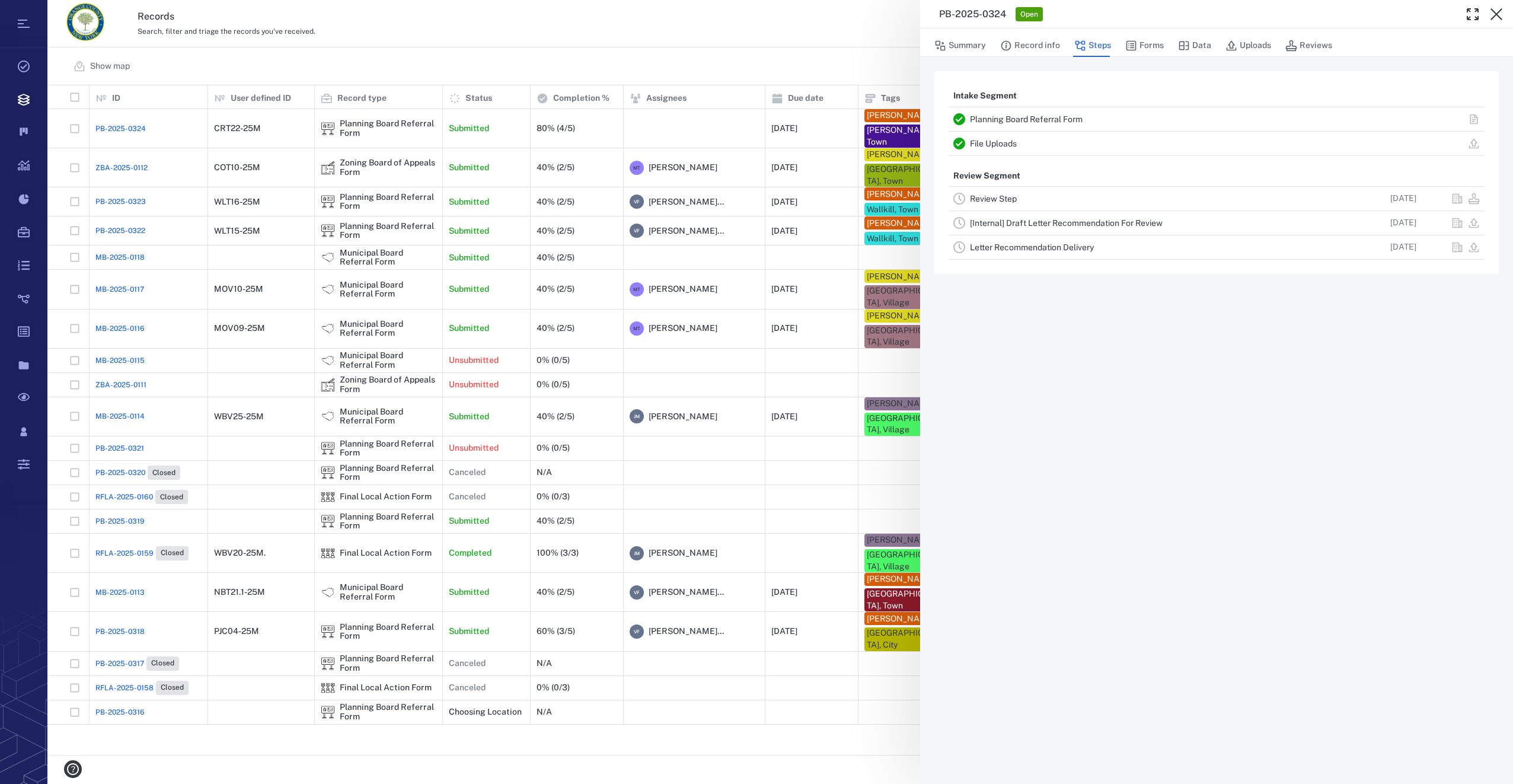
click at [995, 195] on link "Review Step" at bounding box center [993, 199] width 47 height 10
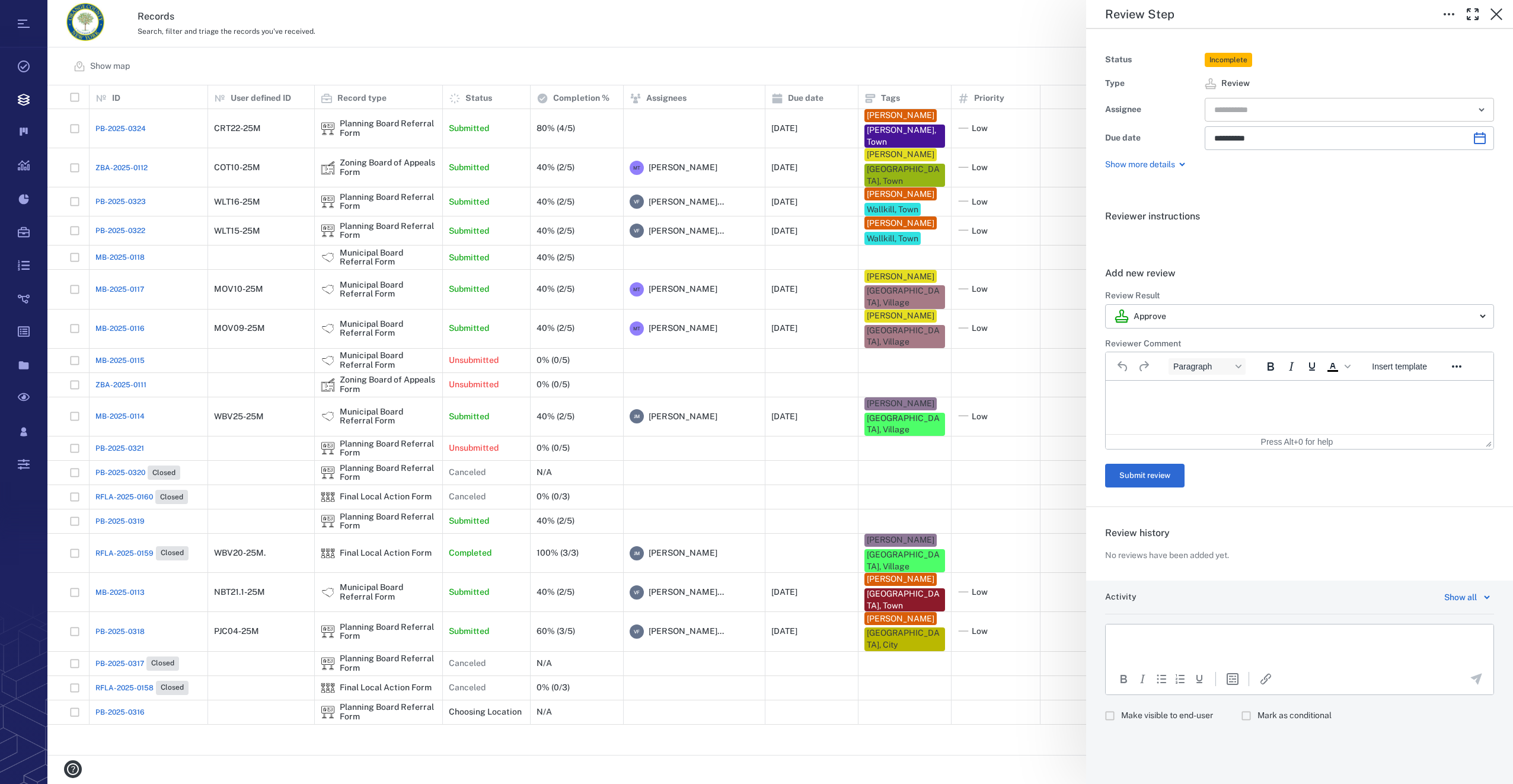
click at [1249, 108] on input "text" at bounding box center [1336, 110] width 246 height 17
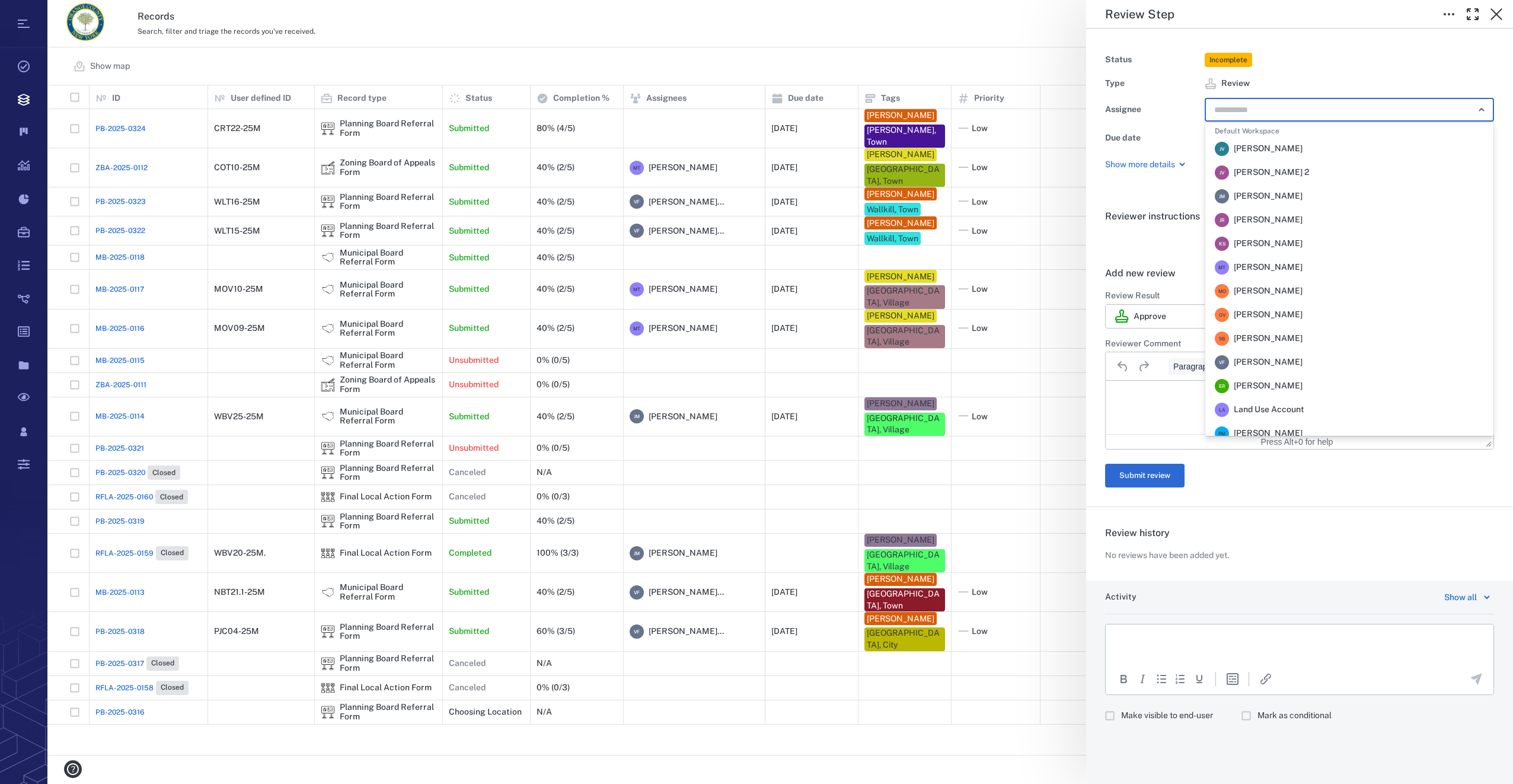
scroll to position [249, 0]
click at [1302, 308] on span "[PERSON_NAME]" at bounding box center [1268, 305] width 69 height 12
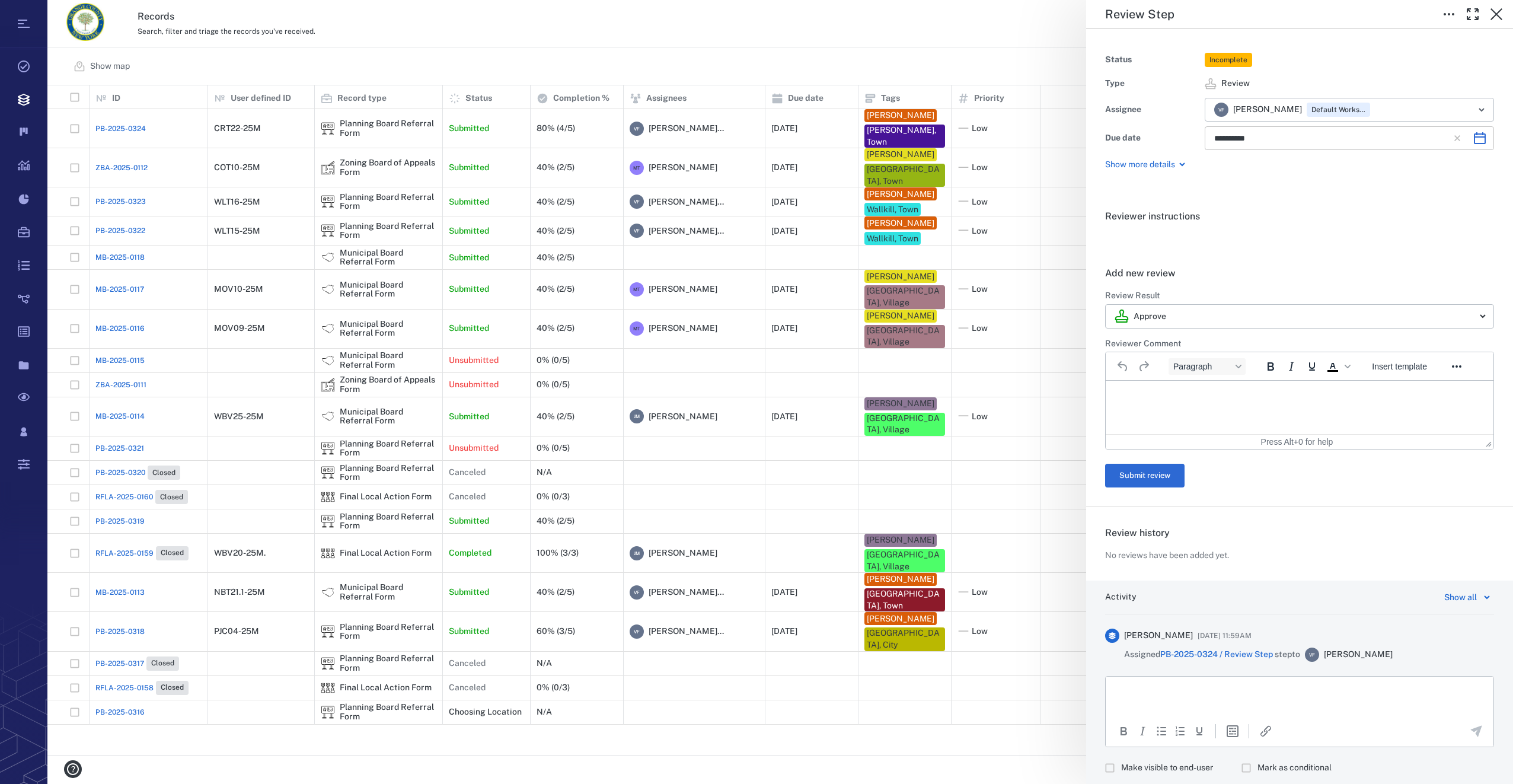
click at [1474, 137] on icon "Choose date, selected date is Oct 6, 2025" at bounding box center [1479, 138] width 12 height 12
click at [1359, 169] on icon "Previous month" at bounding box center [1357, 169] width 14 height 14
click at [1227, 286] on button "21" at bounding box center [1229, 287] width 21 height 21
type input "**********"
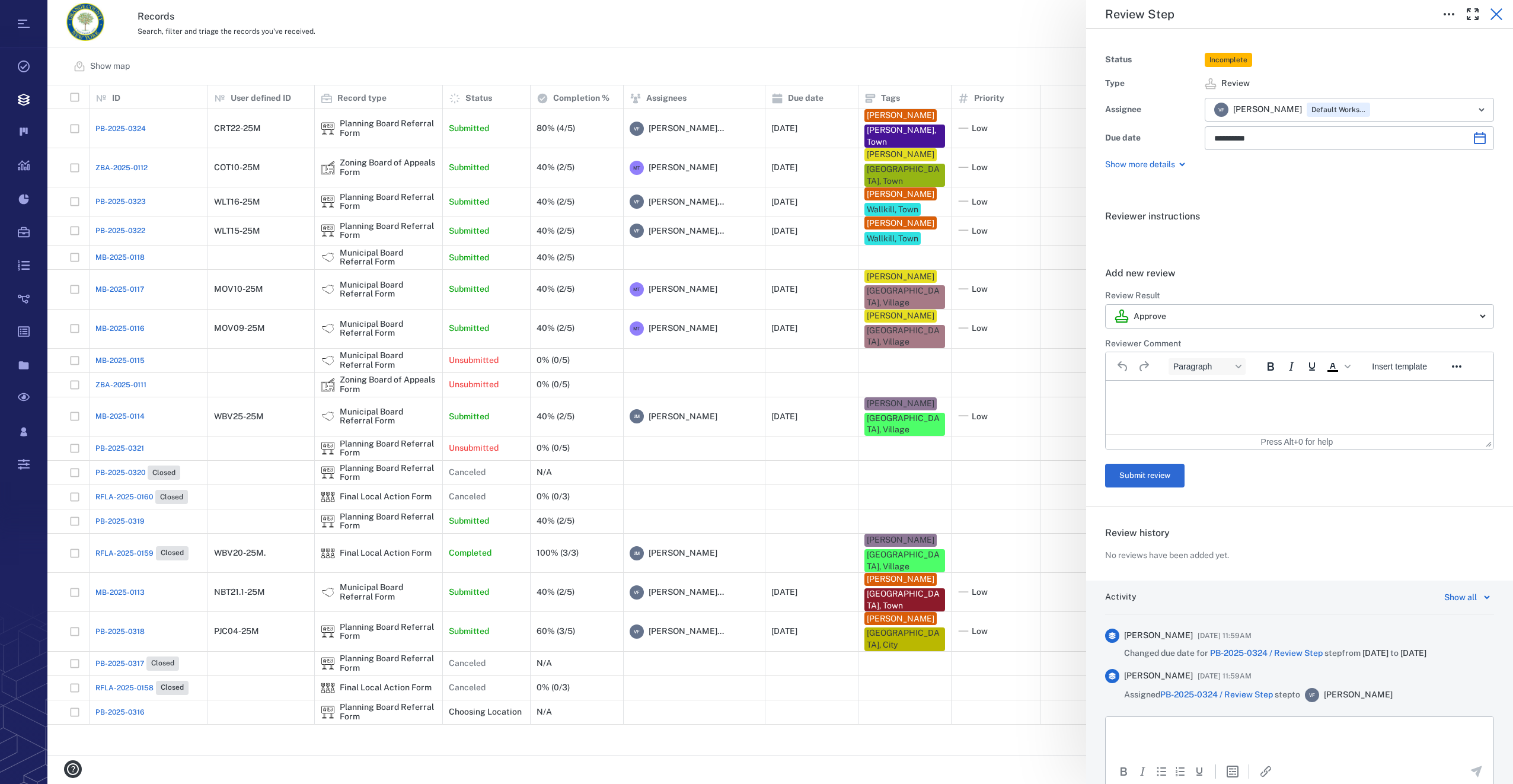
click at [1498, 10] on icon "button" at bounding box center [1496, 14] width 14 height 14
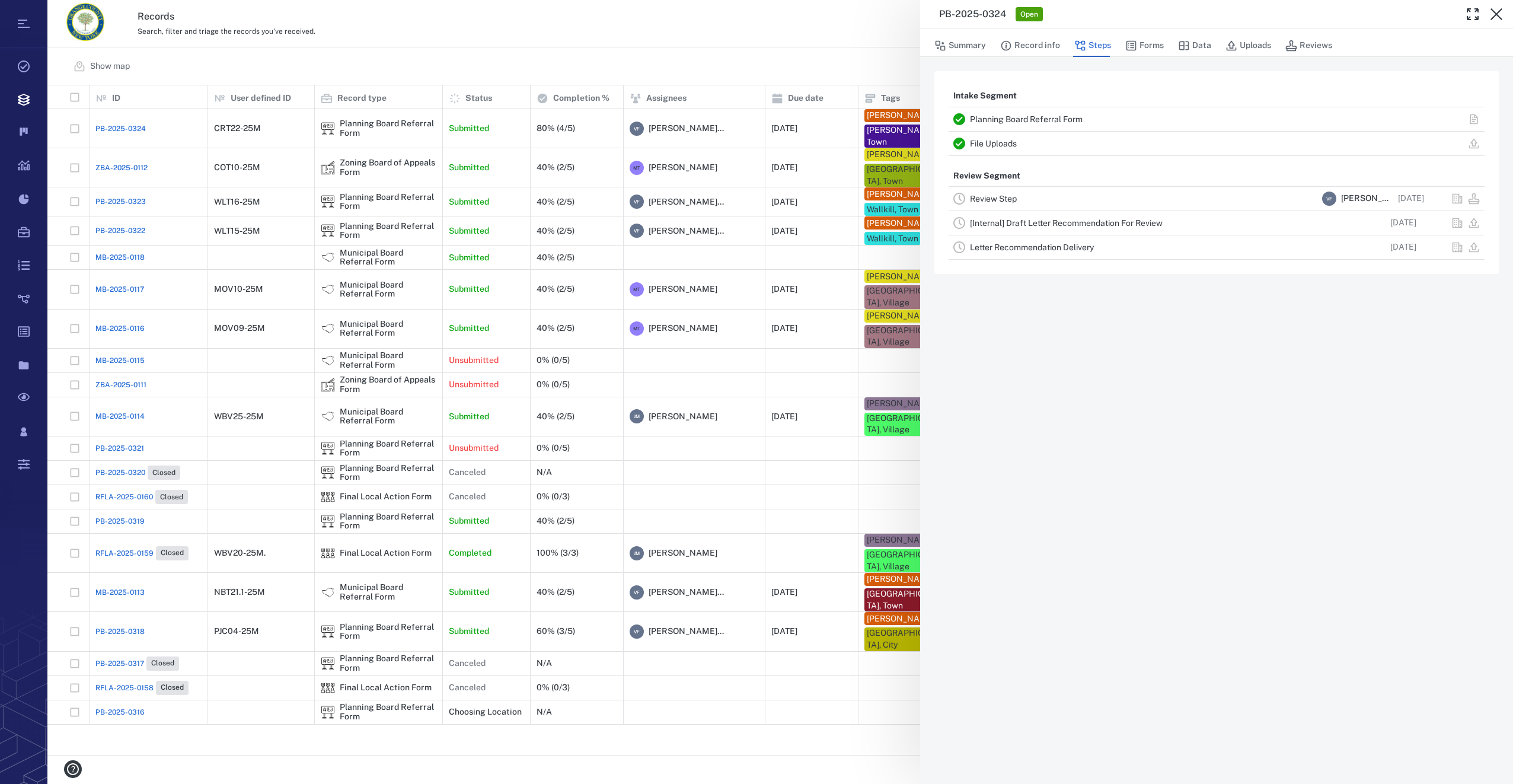
click at [1498, 10] on icon "button" at bounding box center [1496, 14] width 14 height 14
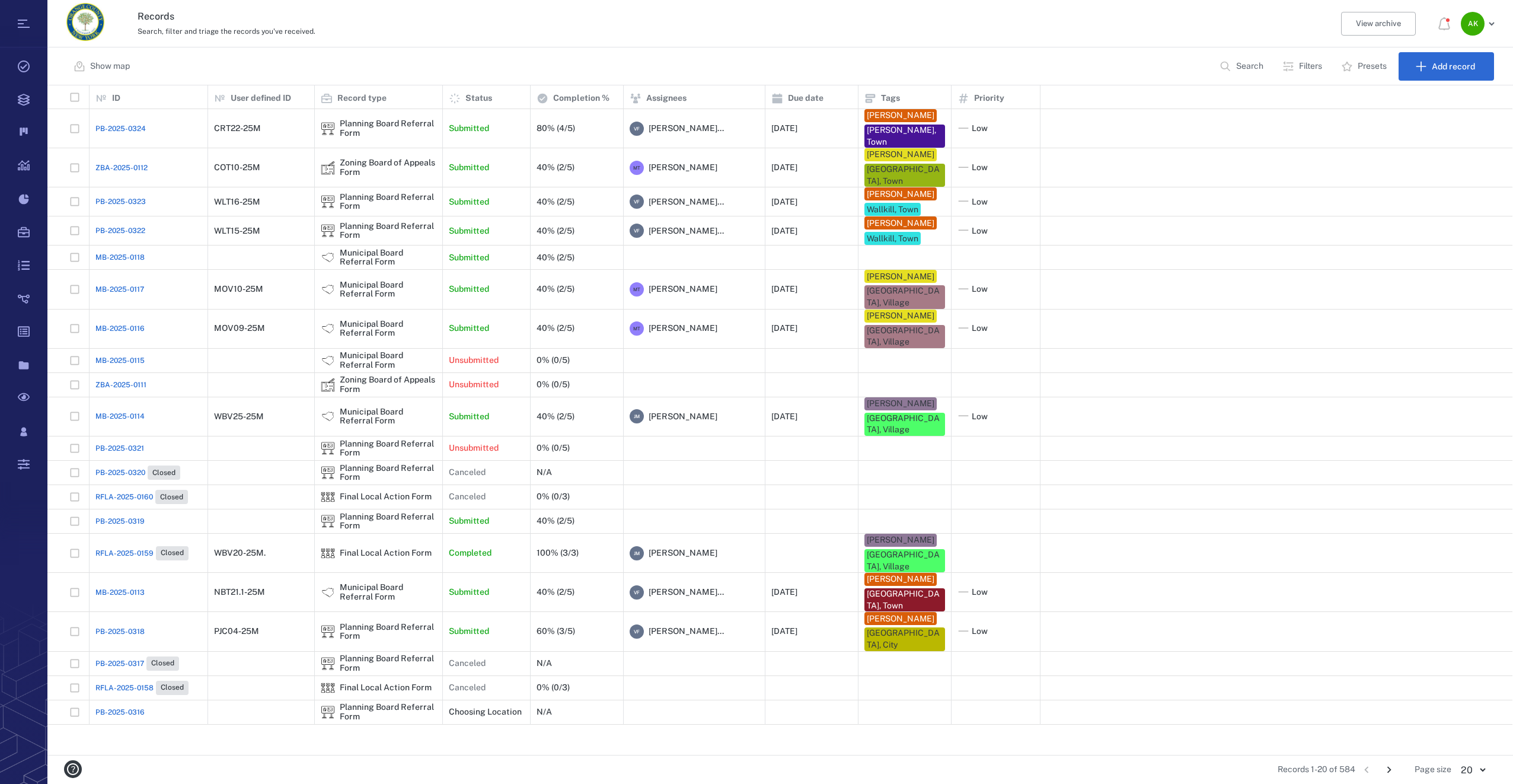
click at [106, 124] on span "PB-2025-0324" at bounding box center [120, 128] width 50 height 10
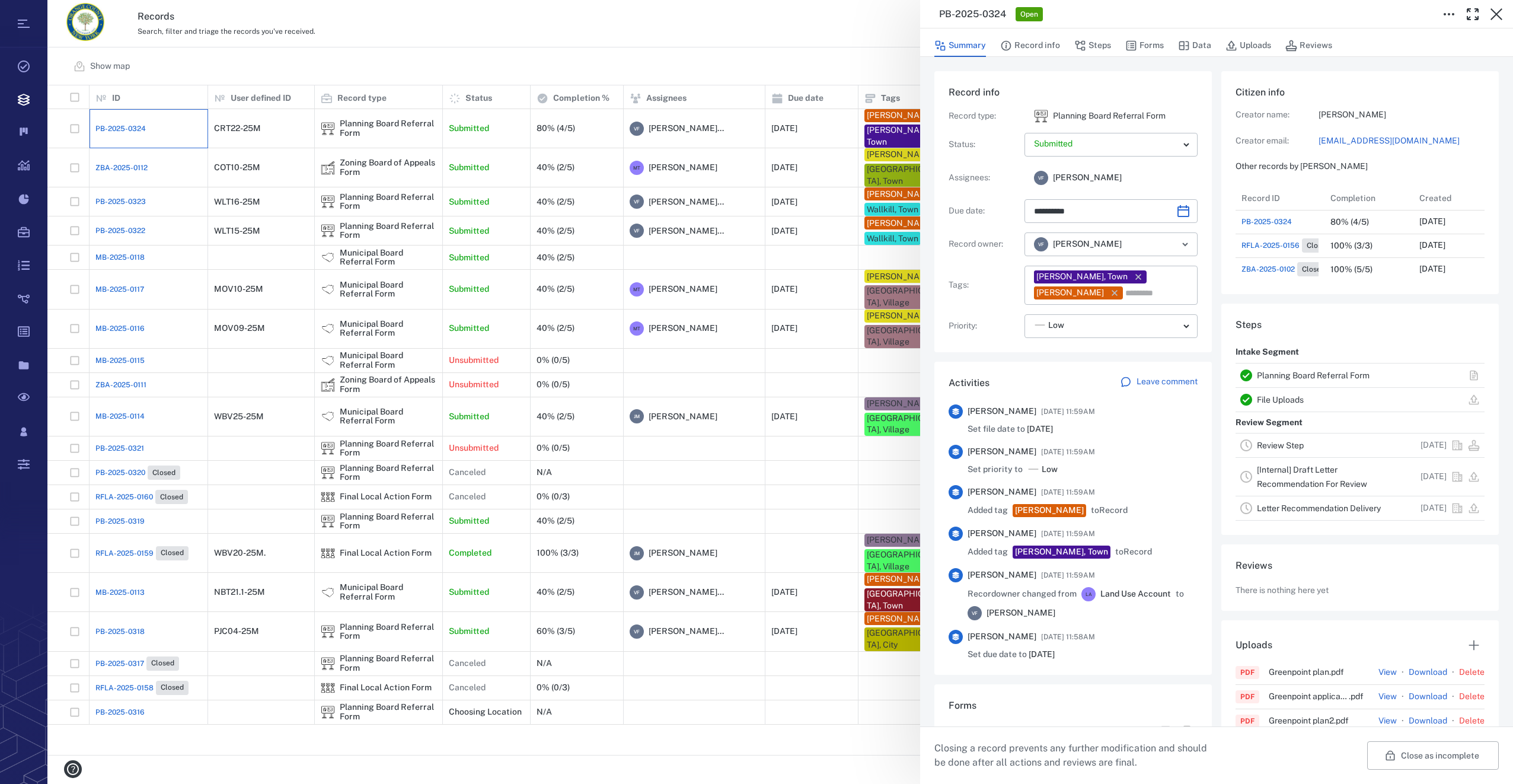
type input "**********"
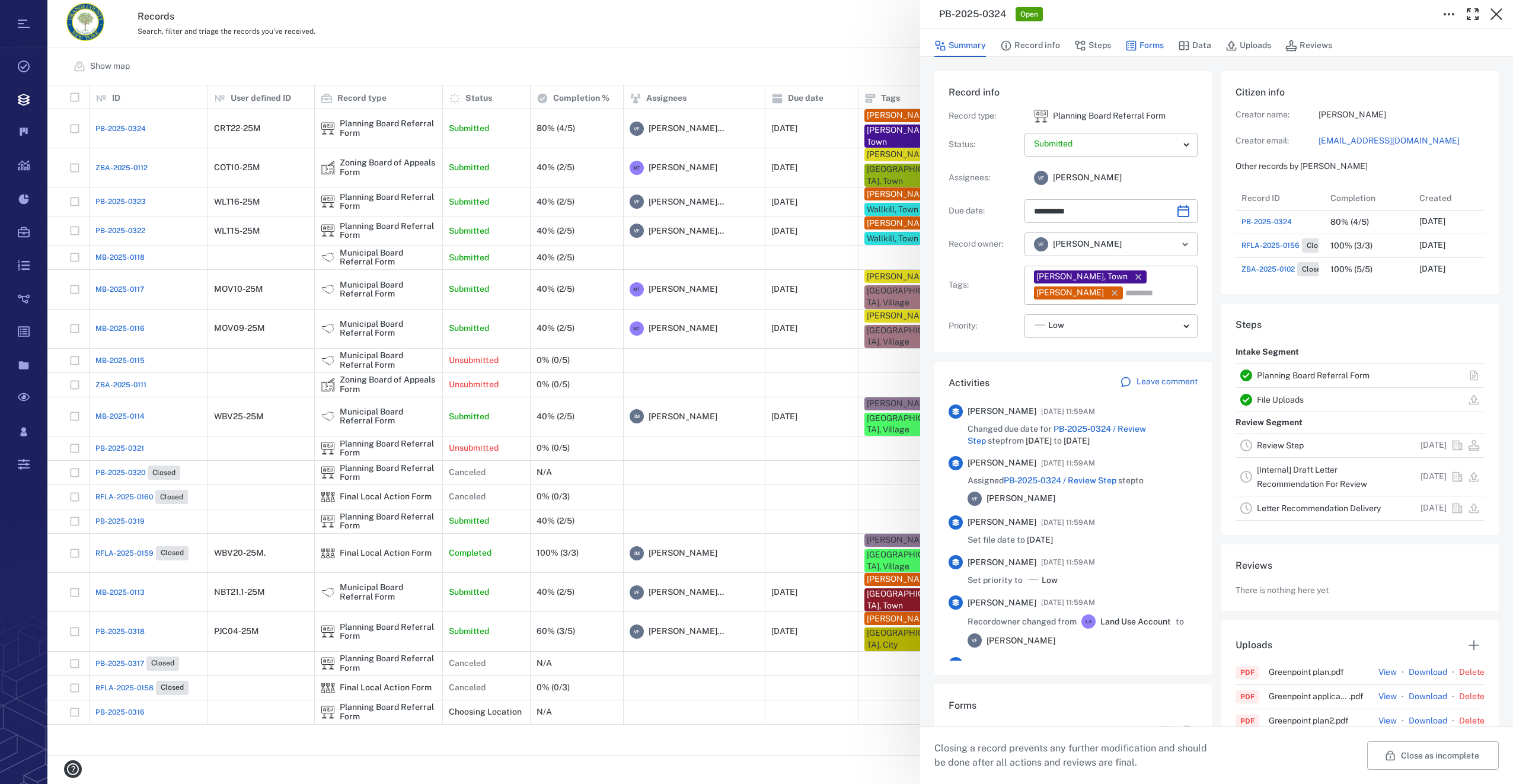
click at [1140, 46] on button "Forms" at bounding box center [1144, 46] width 39 height 22
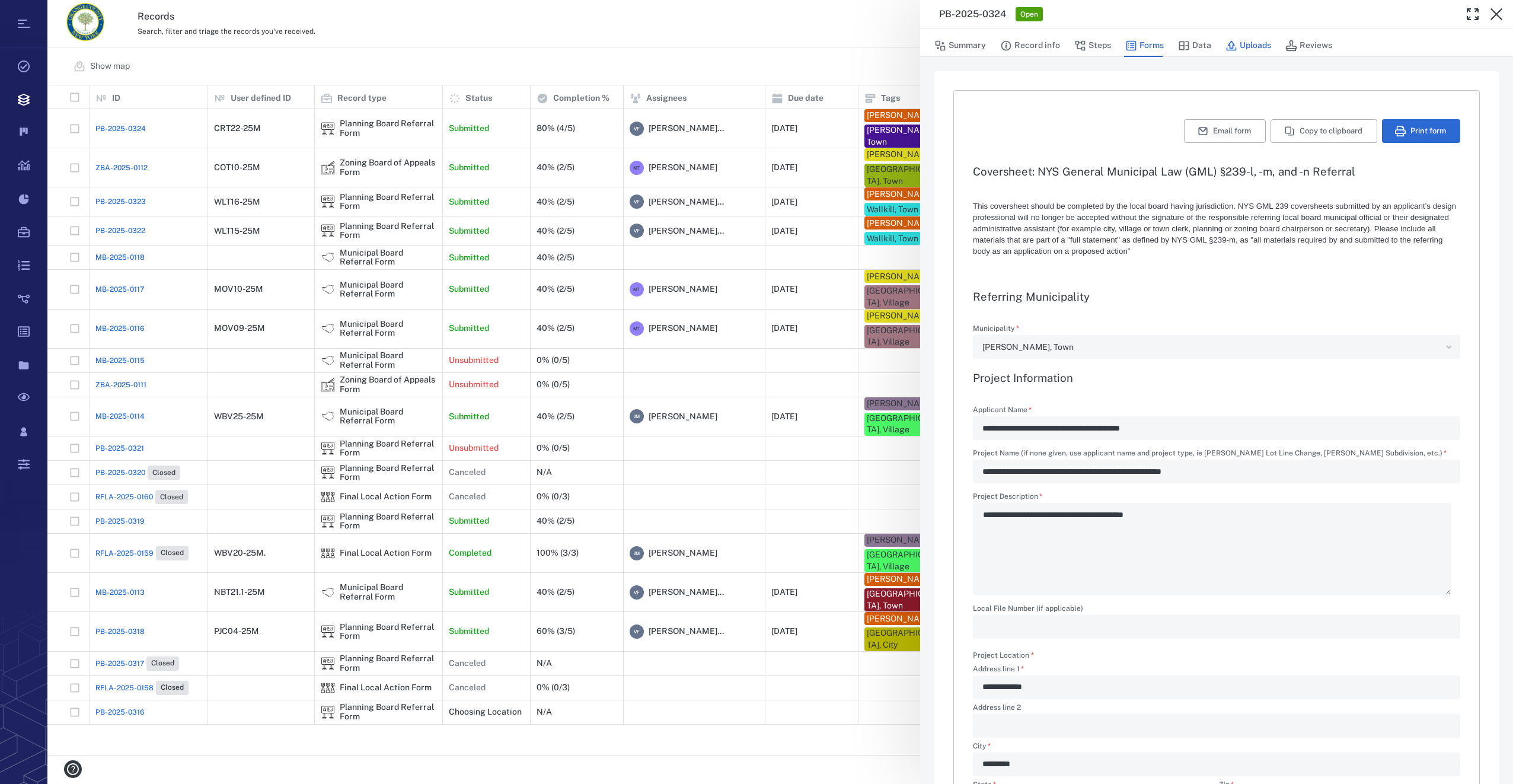
click at [1243, 48] on button "Uploads" at bounding box center [1248, 46] width 46 height 22
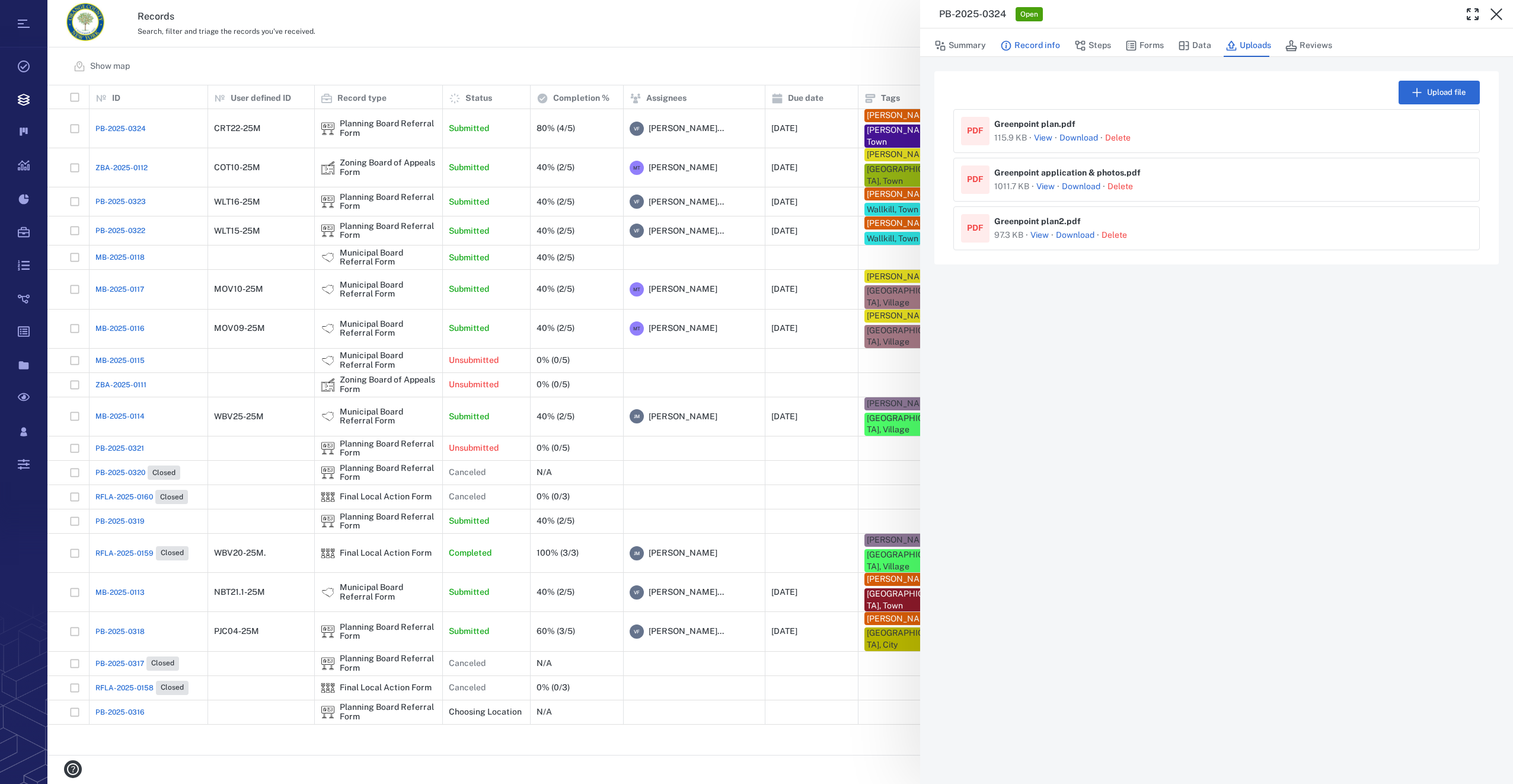
click at [1052, 46] on button "Record info" at bounding box center [1031, 46] width 60 height 22
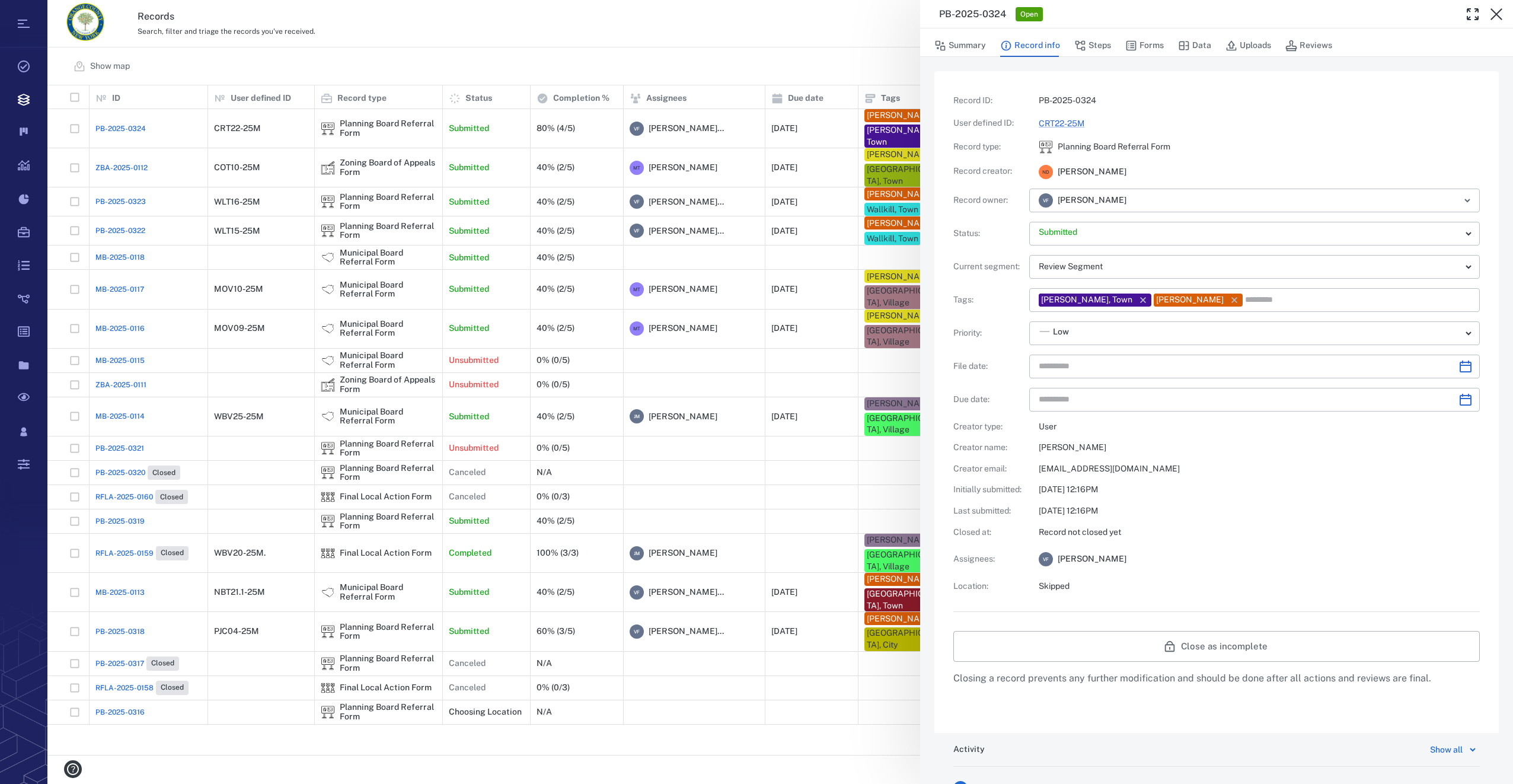
type input "**********"
click at [1146, 42] on button "Forms" at bounding box center [1144, 46] width 39 height 22
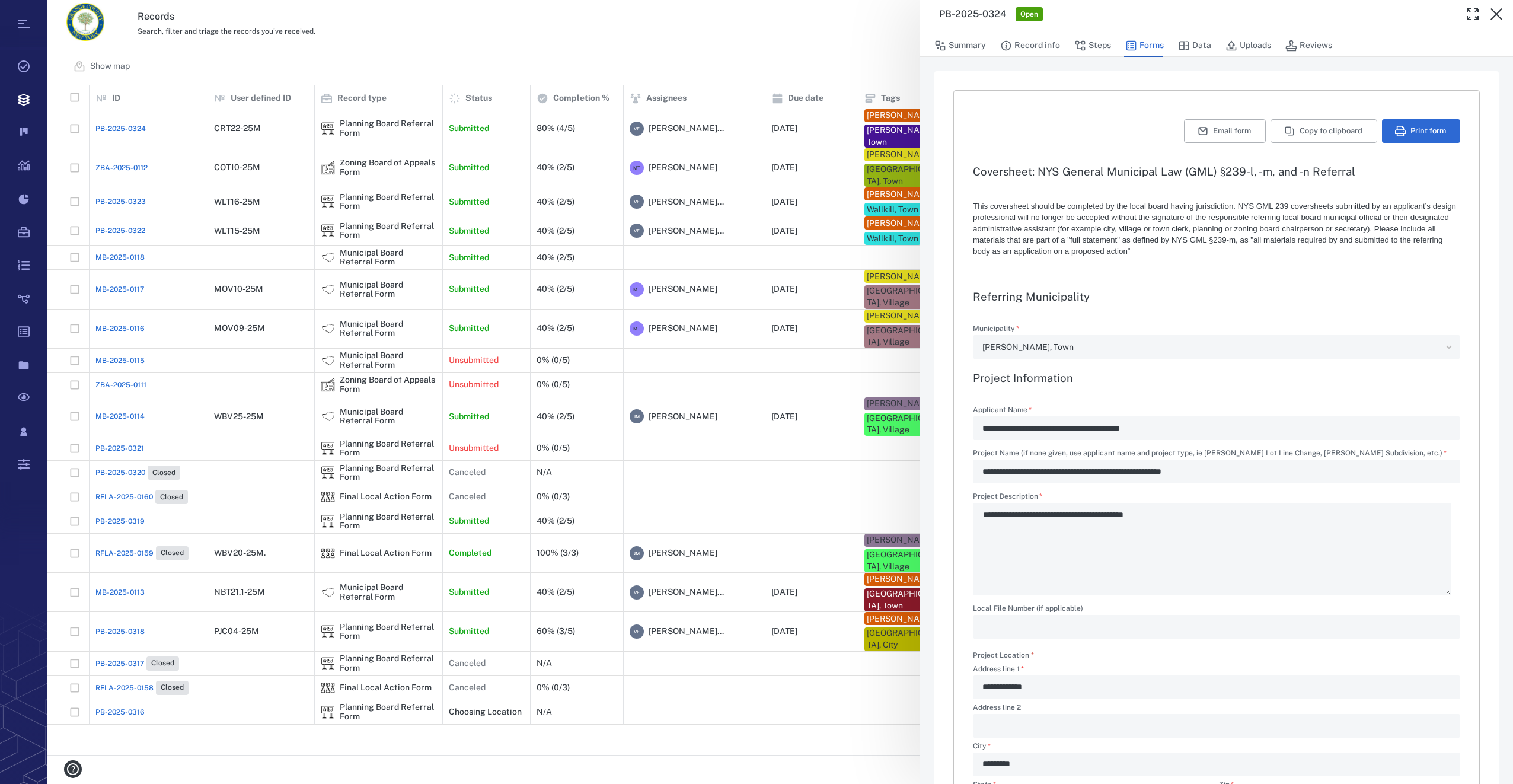
type textarea "*"
click at [1419, 128] on button "Print form" at bounding box center [1421, 131] width 78 height 24
drag, startPoint x: 1493, startPoint y: 12, endPoint x: 718, endPoint y: 50, distance: 775.9
click at [1493, 12] on icon "button" at bounding box center [1496, 14] width 12 height 12
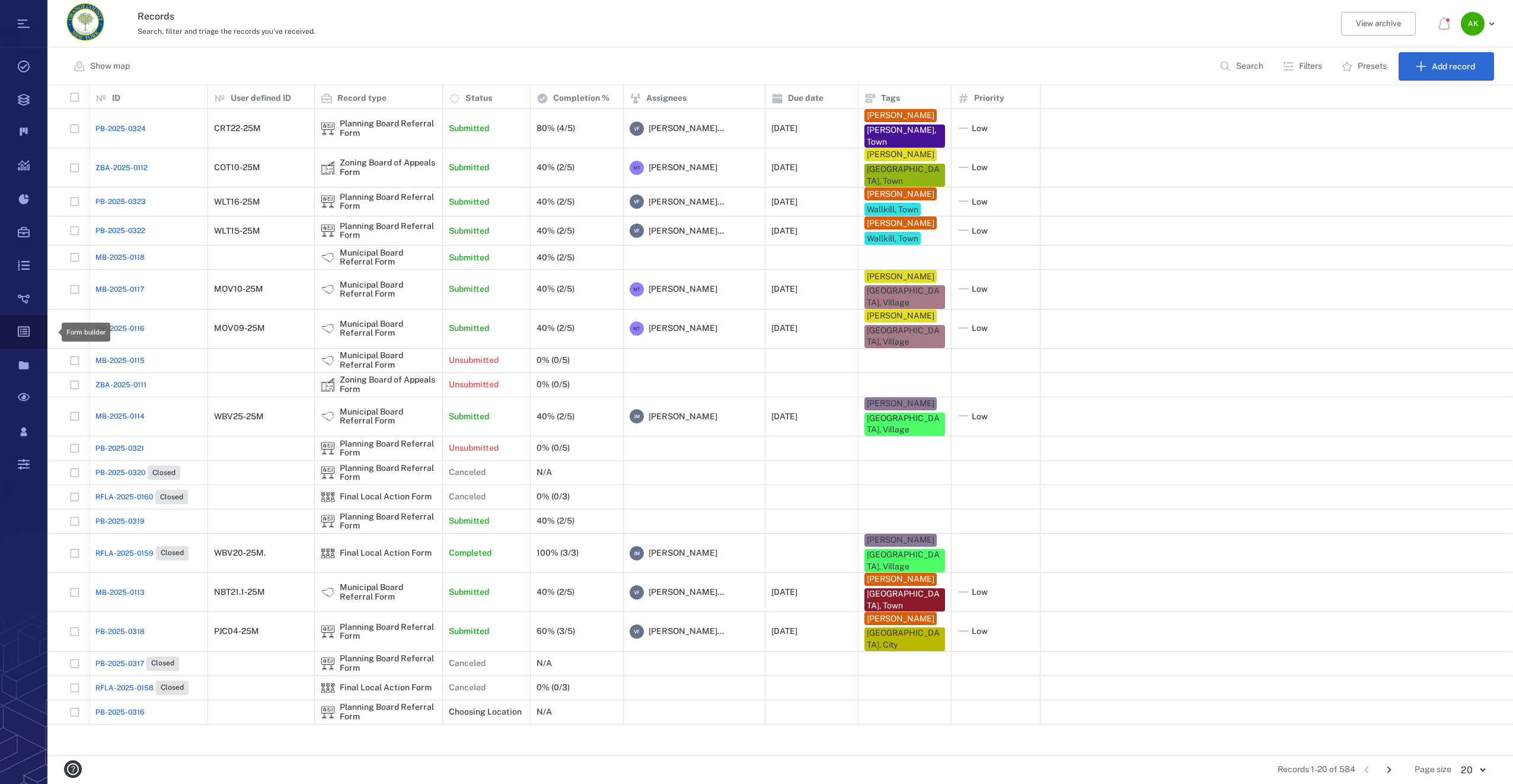
scroll to position [660, 1456]
